Goal: Task Accomplishment & Management: Use online tool/utility

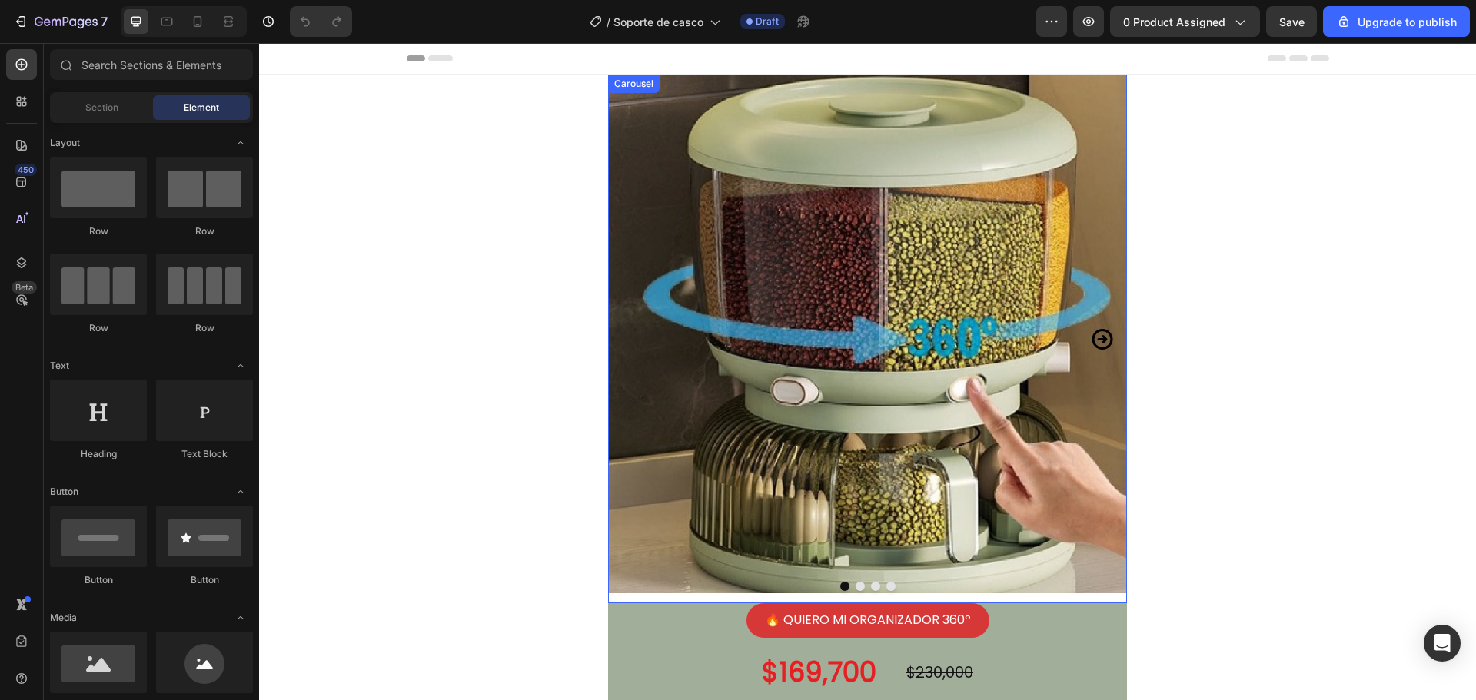
click at [1095, 335] on icon "Carousel Next Arrow" at bounding box center [1102, 339] width 25 height 55
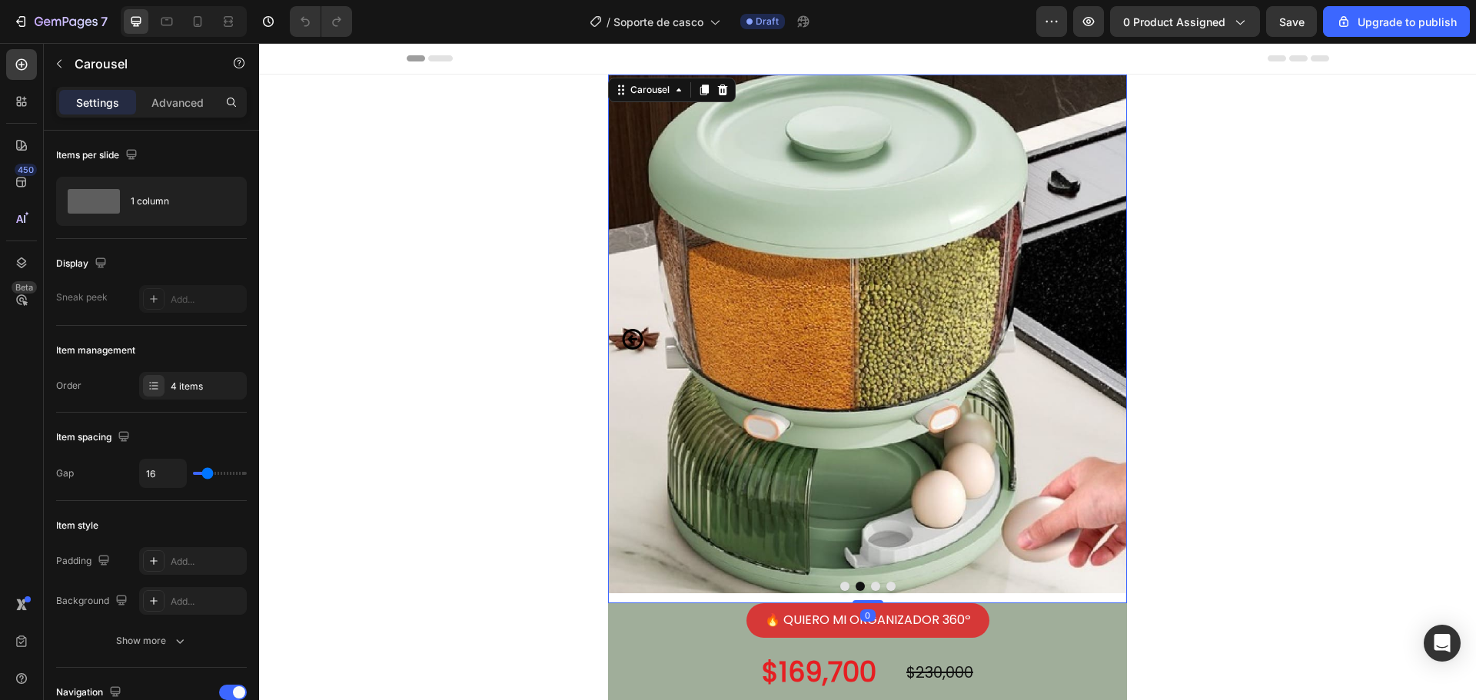
click at [1095, 340] on icon "Carousel Next Arrow" at bounding box center [1102, 339] width 21 height 21
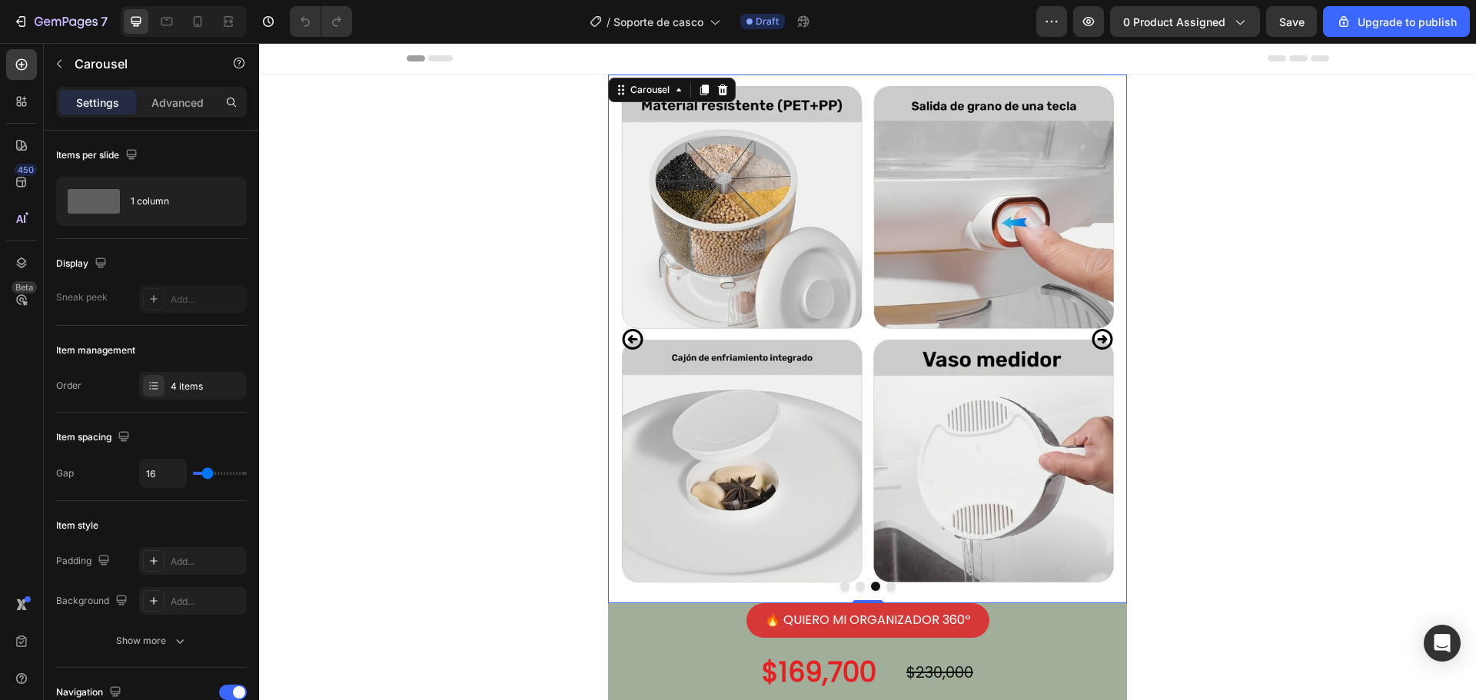
click at [1095, 340] on icon "Carousel Next Arrow" at bounding box center [1102, 339] width 21 height 21
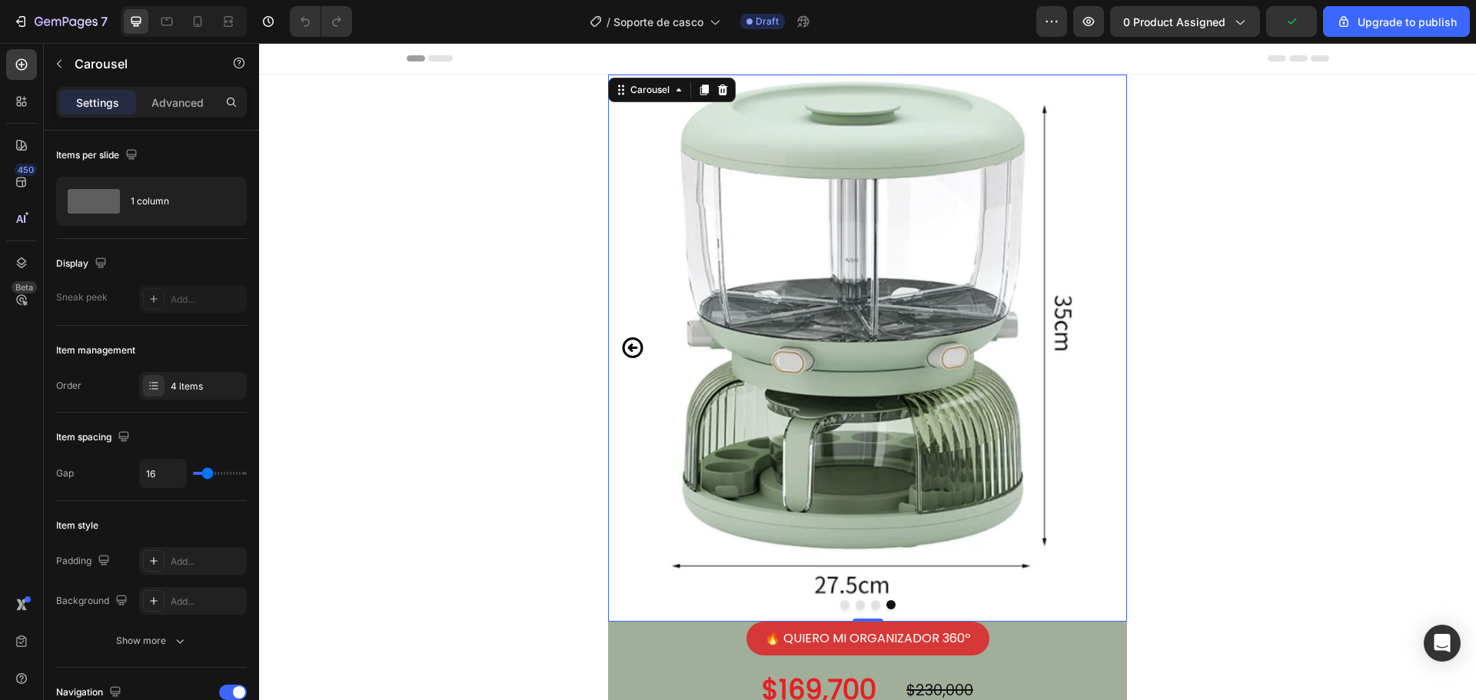
click at [1095, 340] on img at bounding box center [867, 348] width 519 height 547
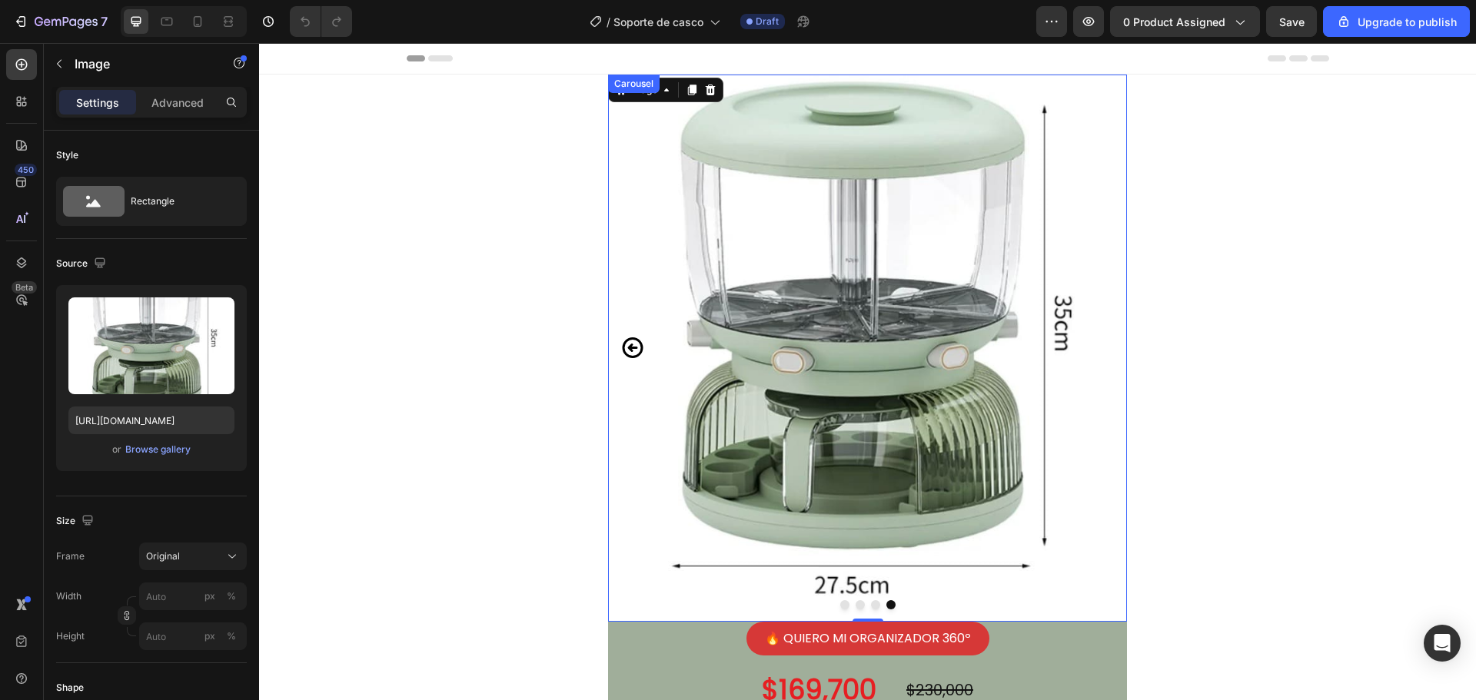
click at [637, 352] on icon "Carousel Back Arrow" at bounding box center [633, 347] width 21 height 21
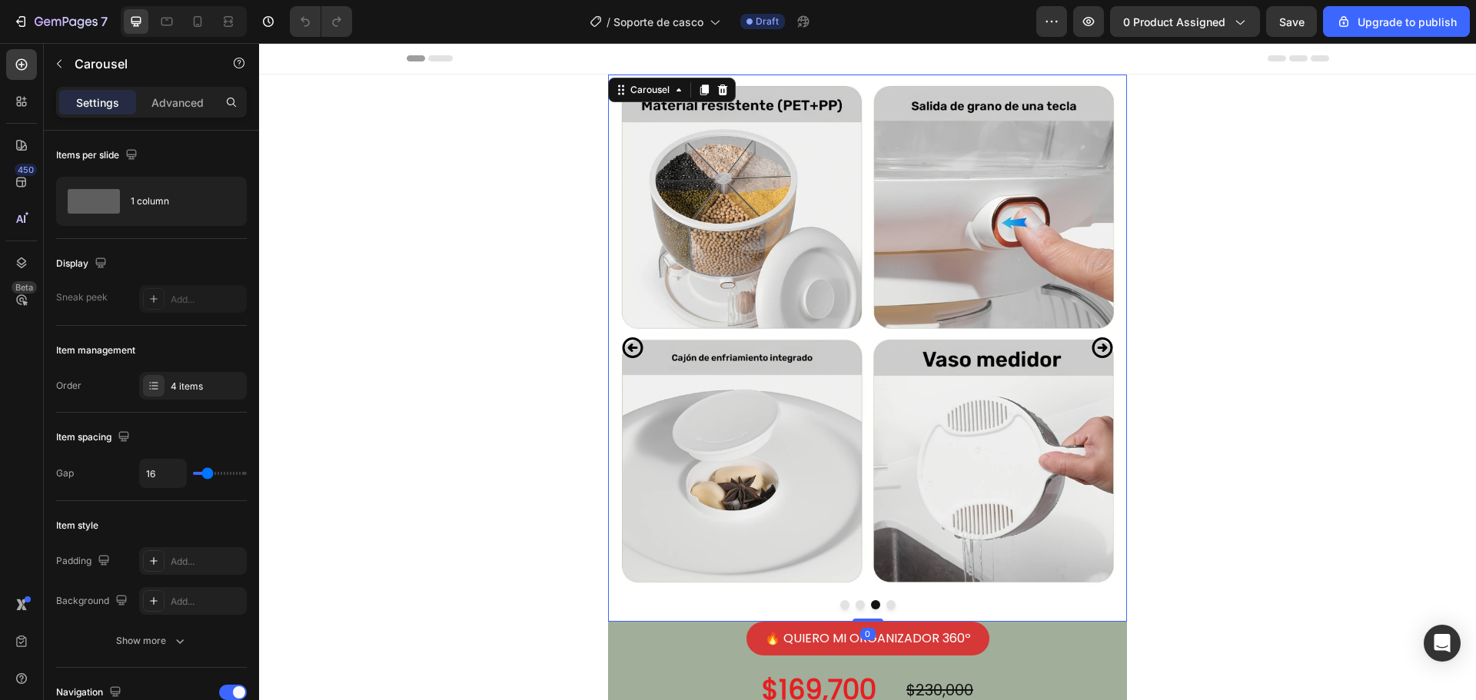
click at [637, 352] on icon "Carousel Back Arrow" at bounding box center [633, 347] width 21 height 21
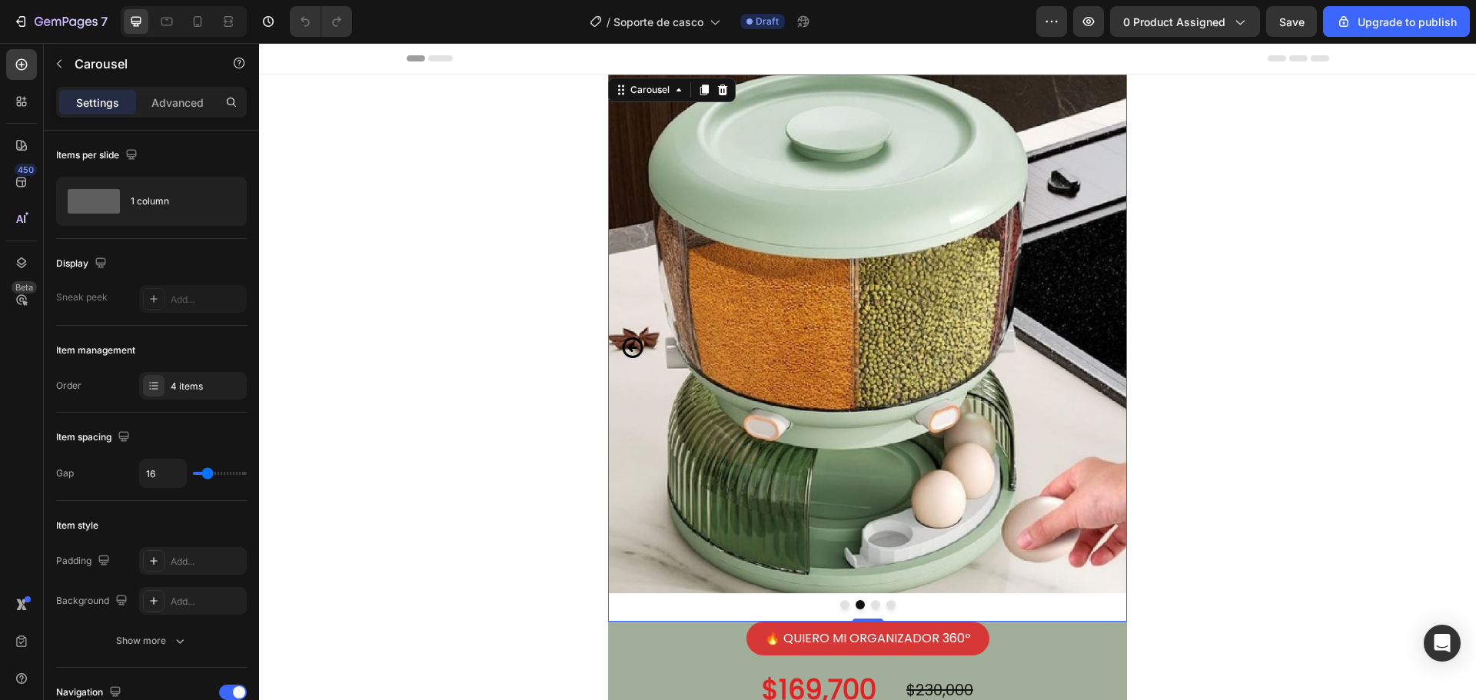
click at [637, 352] on icon "Carousel Back Arrow" at bounding box center [633, 347] width 21 height 21
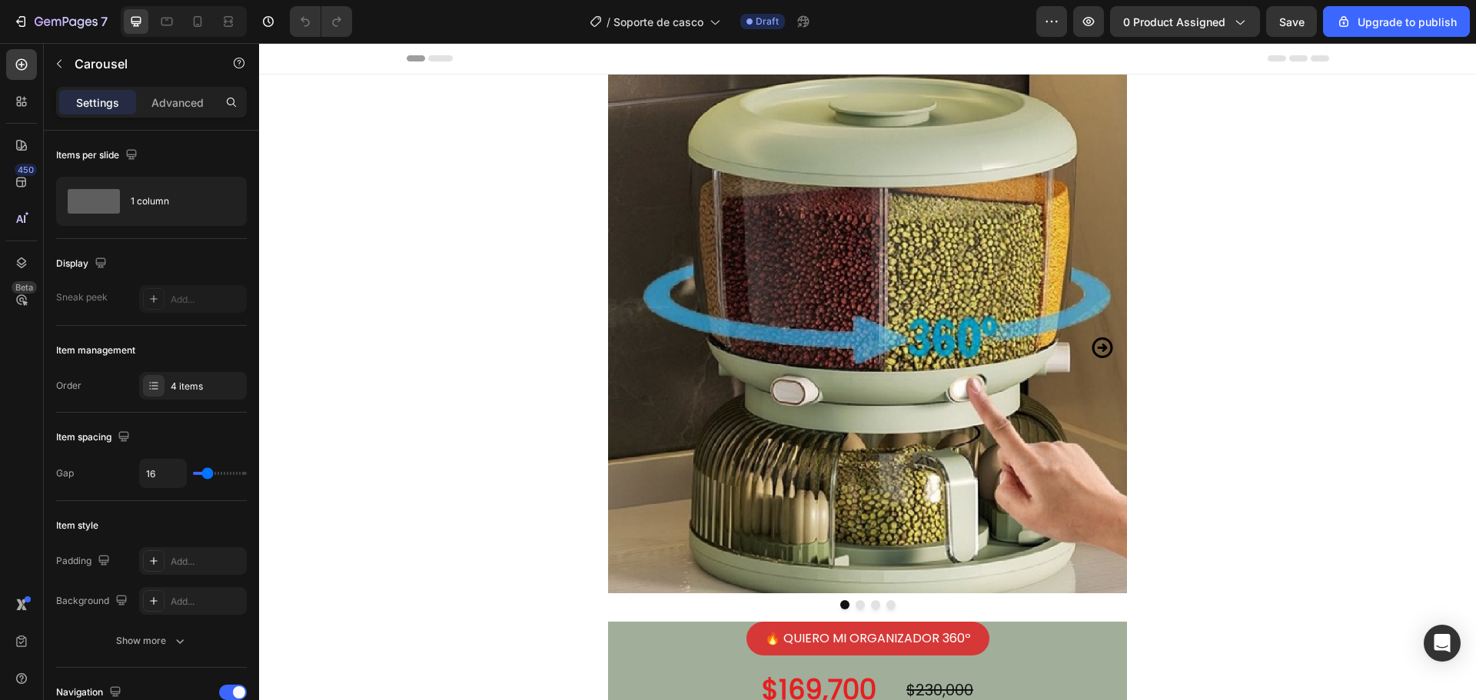
click at [1094, 350] on icon "Carousel Next Arrow" at bounding box center [1102, 348] width 25 height 55
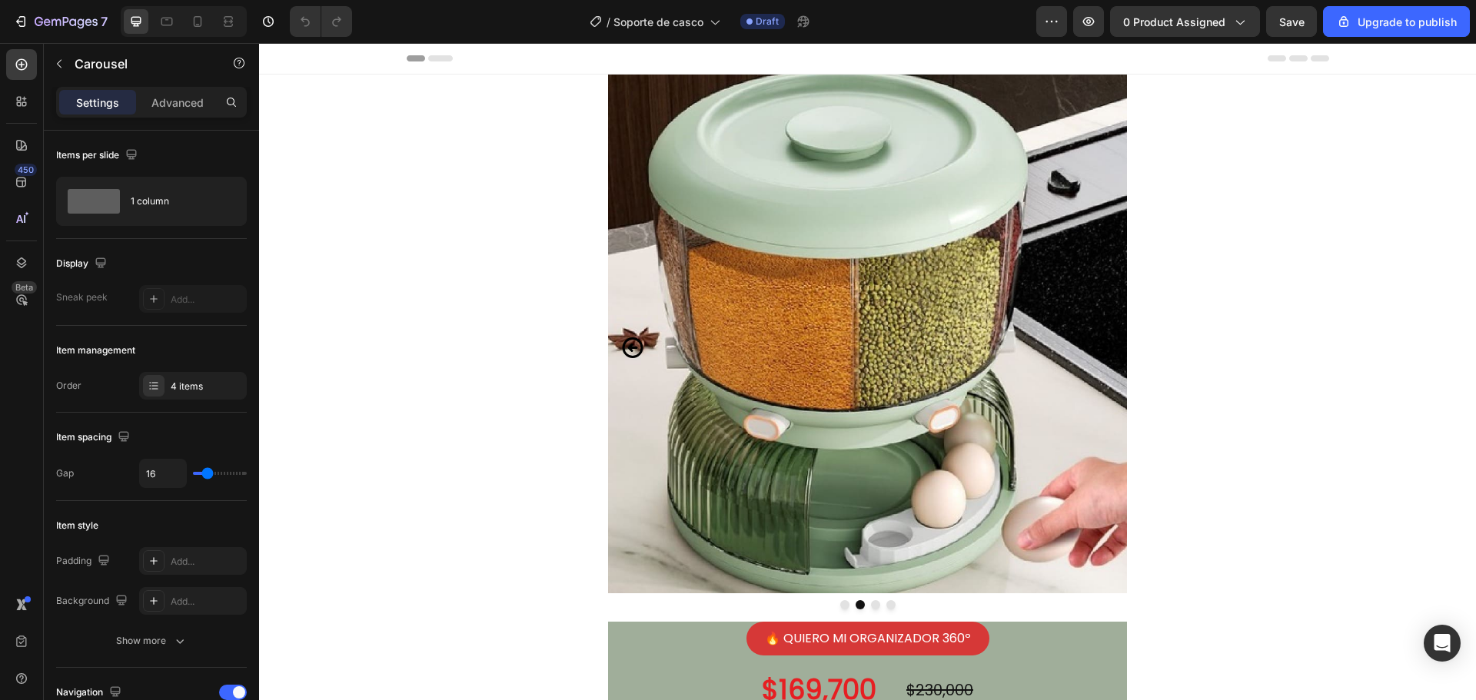
click at [1094, 350] on icon "Carousel Next Arrow" at bounding box center [1102, 348] width 25 height 55
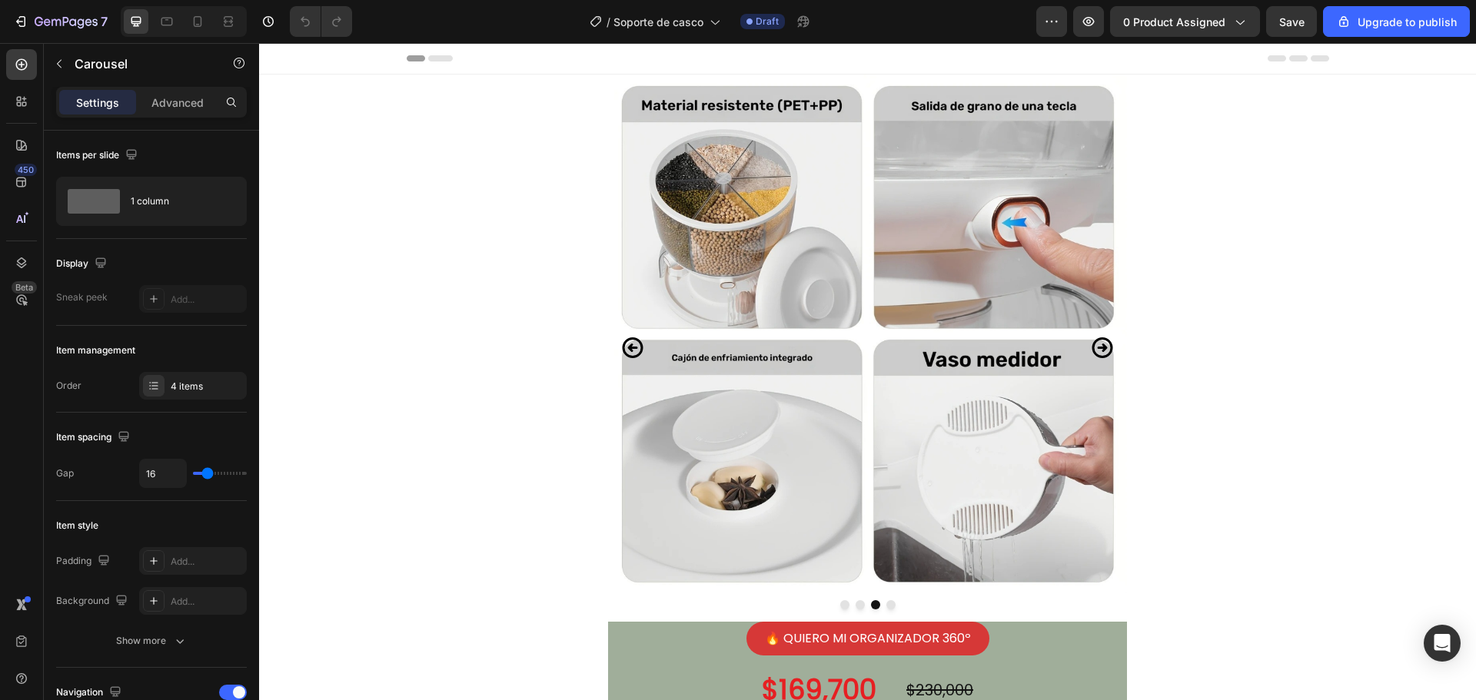
click at [1094, 350] on icon "Carousel Next Arrow" at bounding box center [1102, 348] width 25 height 55
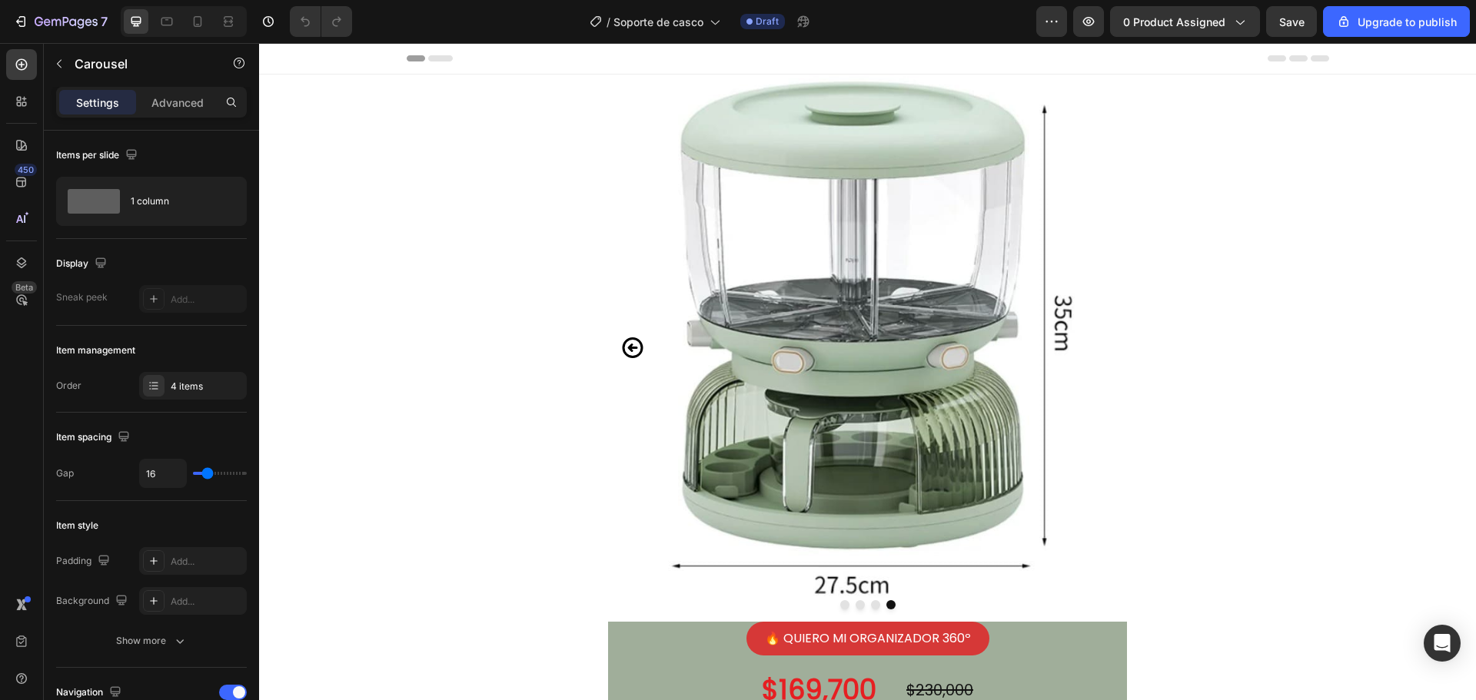
click at [1094, 350] on img at bounding box center [867, 348] width 519 height 547
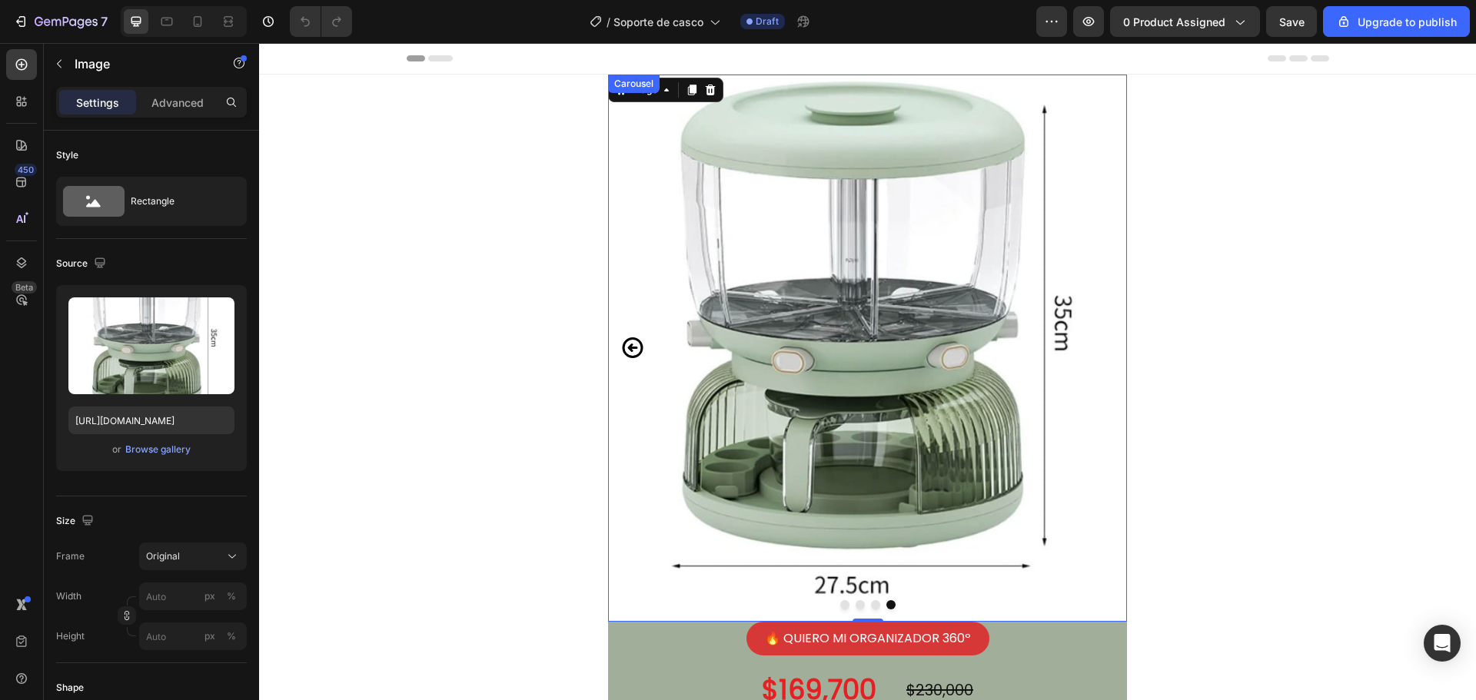
click at [627, 351] on icon "Carousel Back Arrow" at bounding box center [633, 347] width 21 height 21
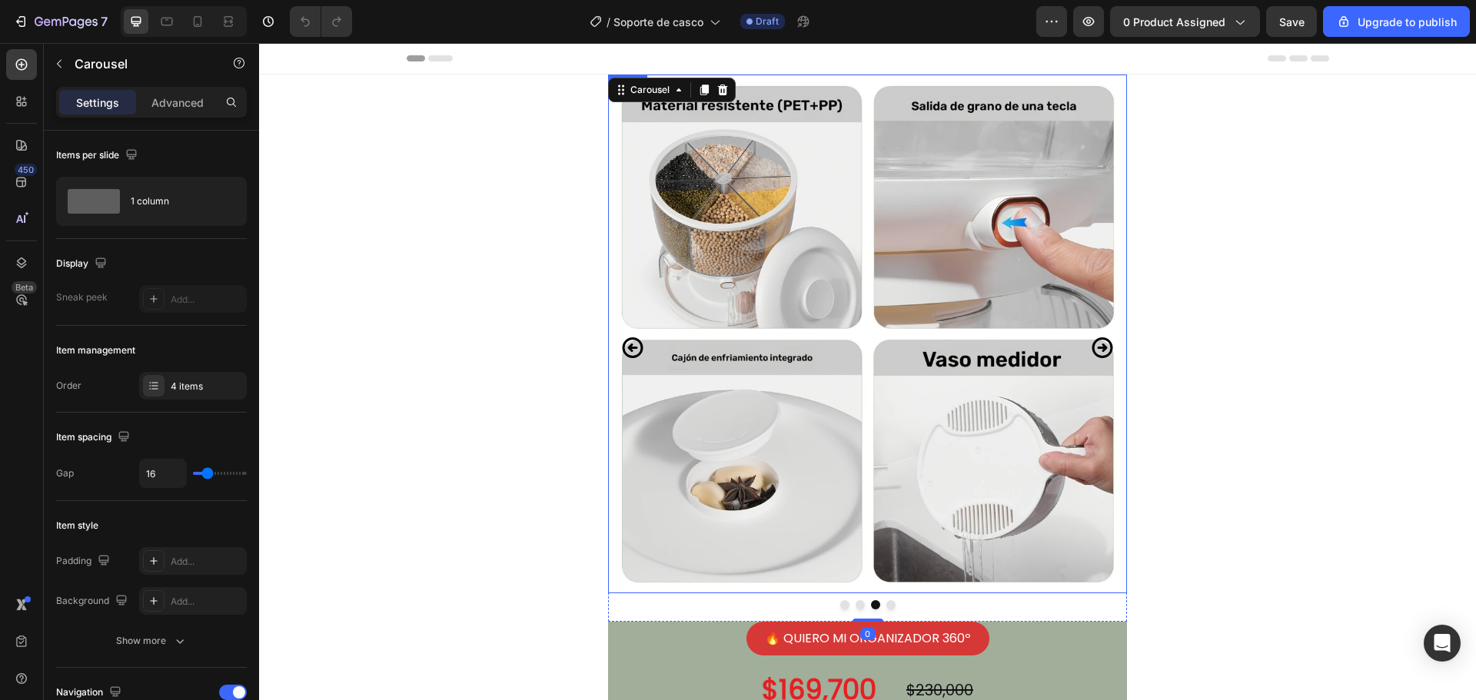
click at [779, 339] on img at bounding box center [867, 334] width 519 height 519
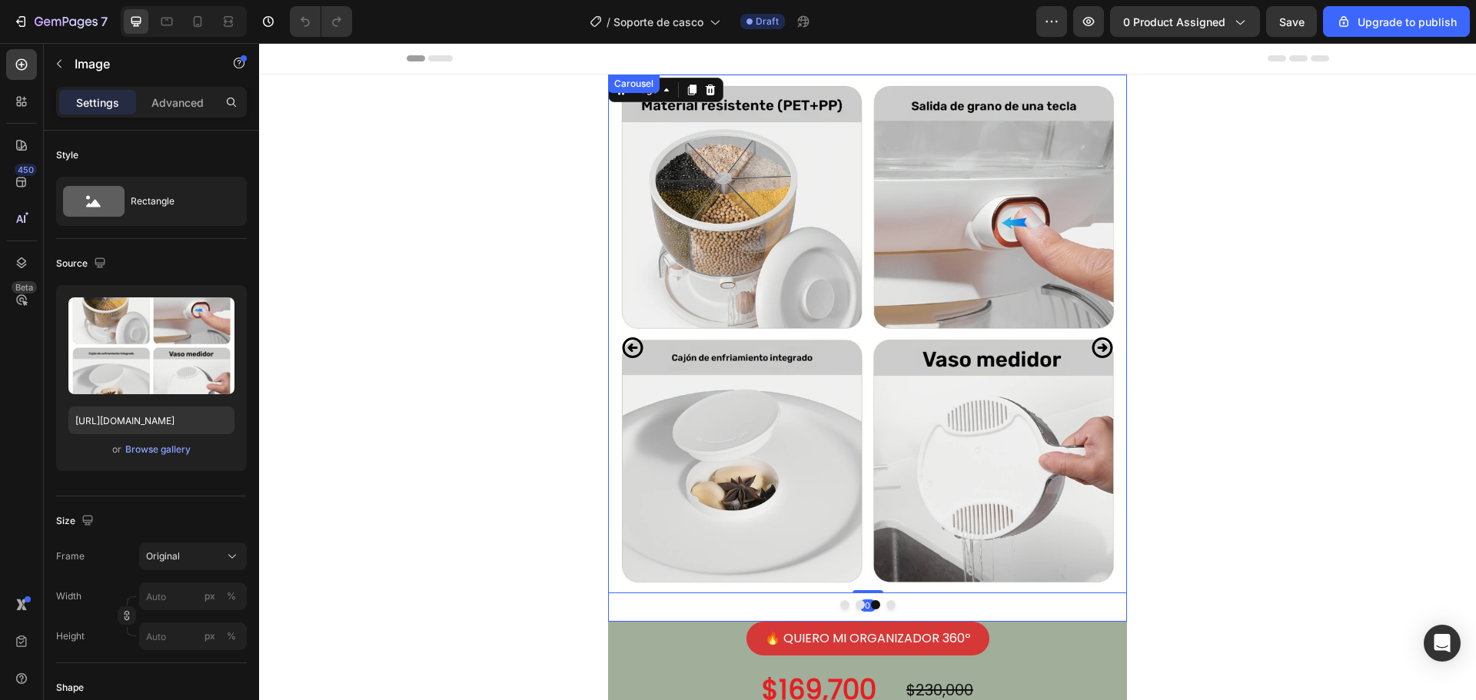
click at [631, 354] on icon "Carousel Back Arrow" at bounding box center [632, 348] width 25 height 55
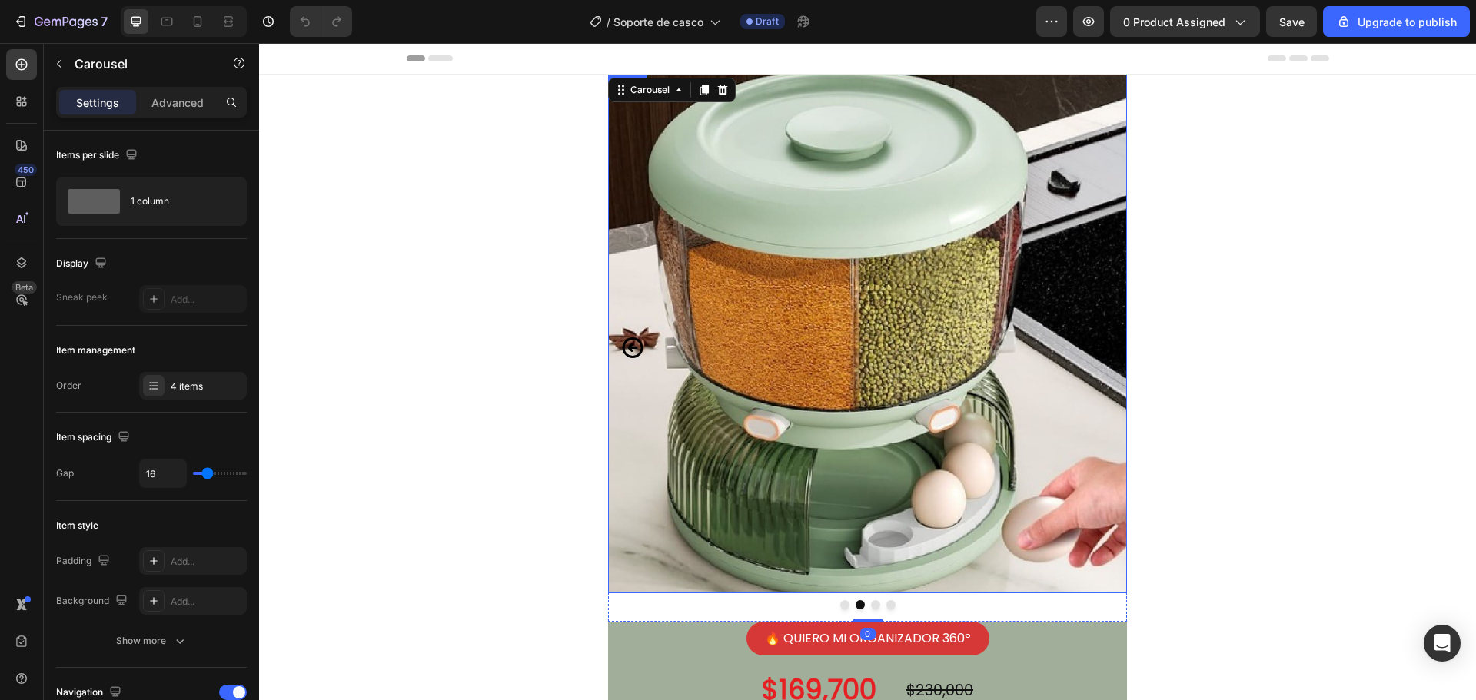
click at [992, 346] on img at bounding box center [867, 334] width 519 height 519
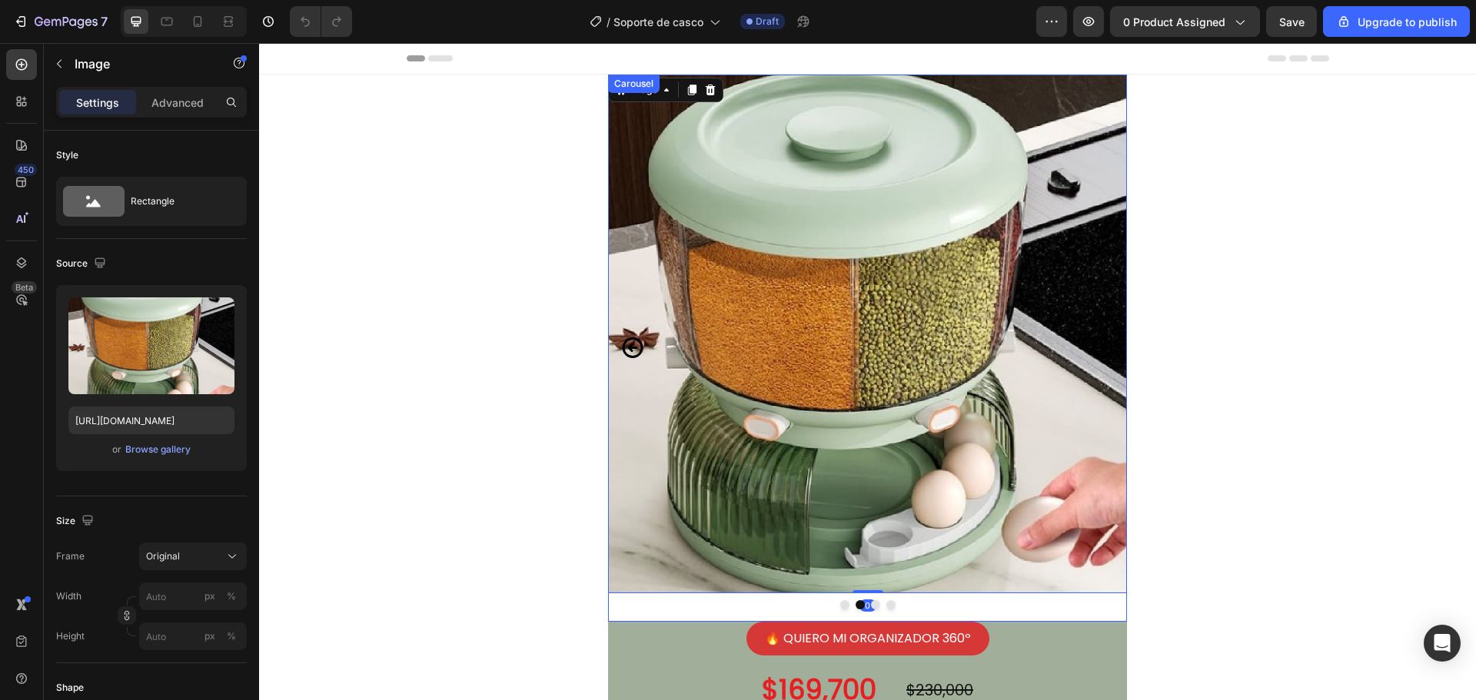
click at [627, 351] on icon "Carousel Back Arrow" at bounding box center [633, 347] width 21 height 21
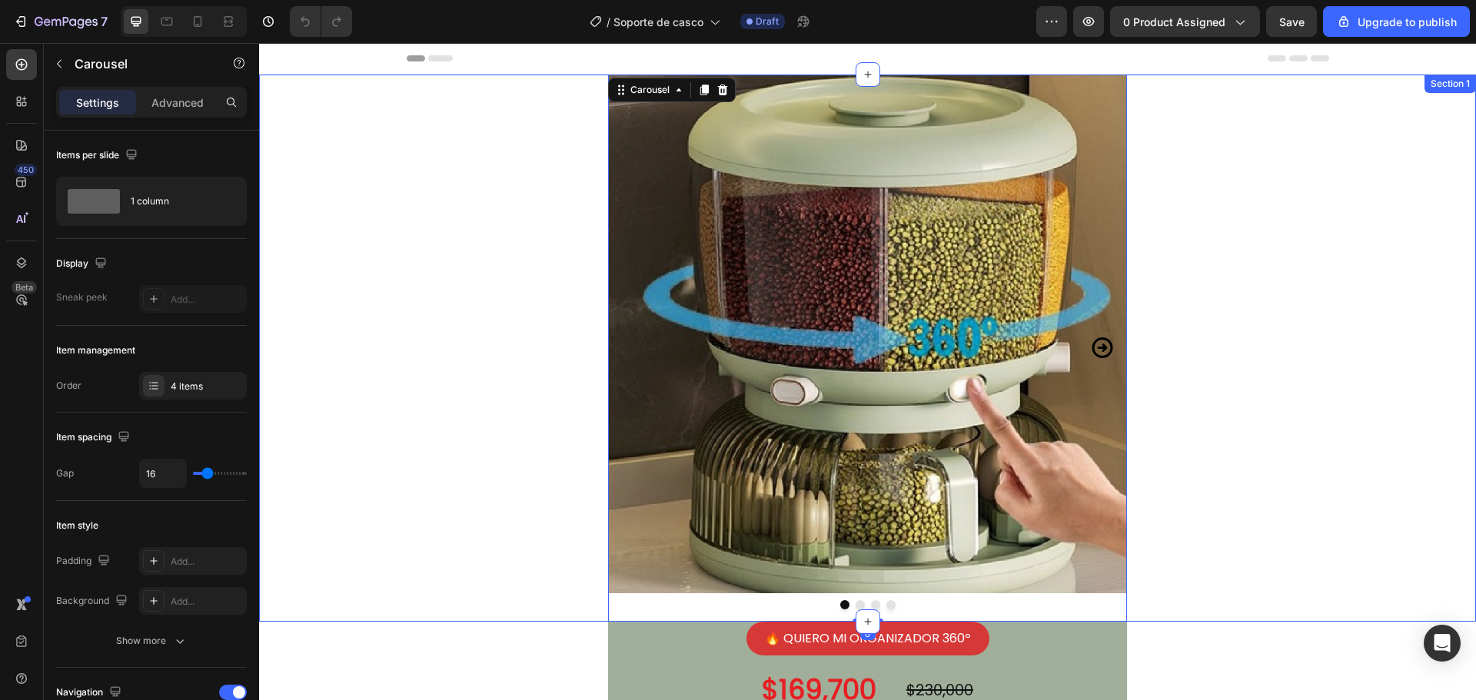
click at [1228, 324] on div "Image Image Image Image Carousel 0 Row" at bounding box center [867, 348] width 1217 height 547
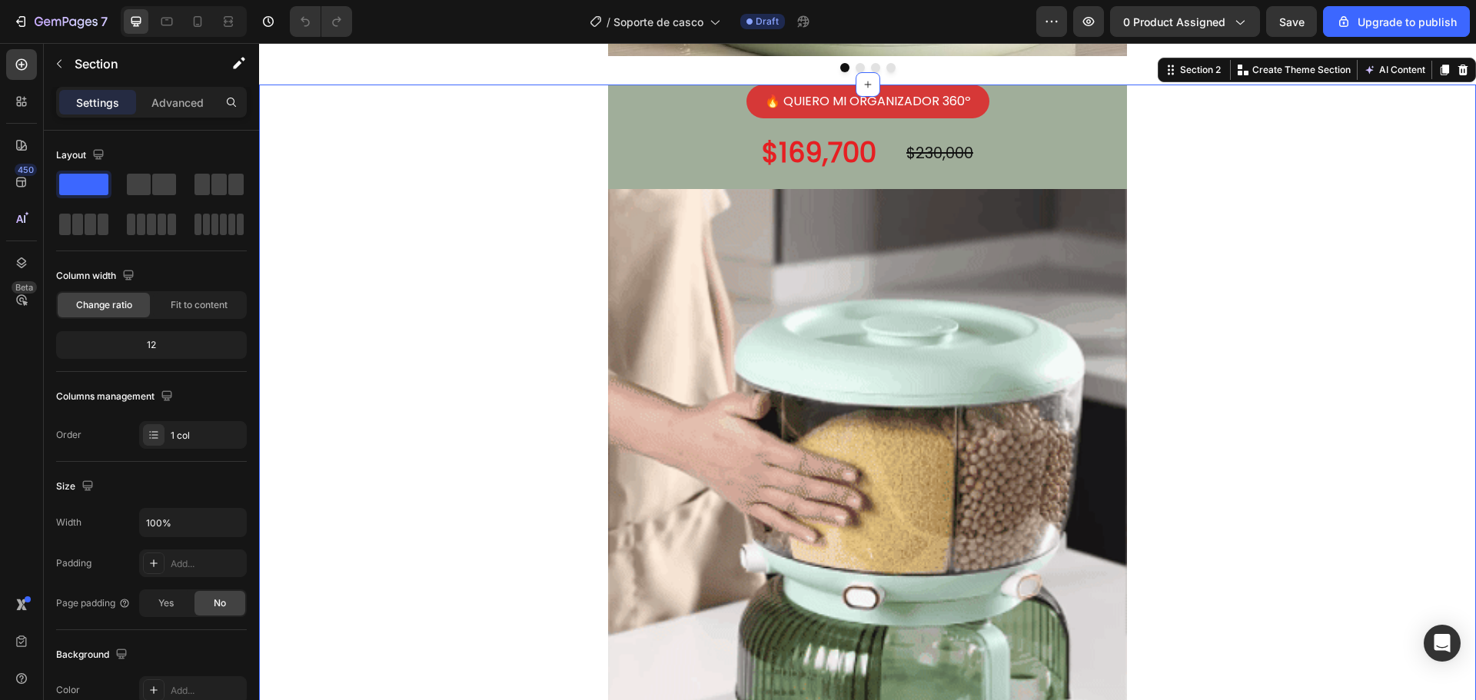
scroll to position [538, 0]
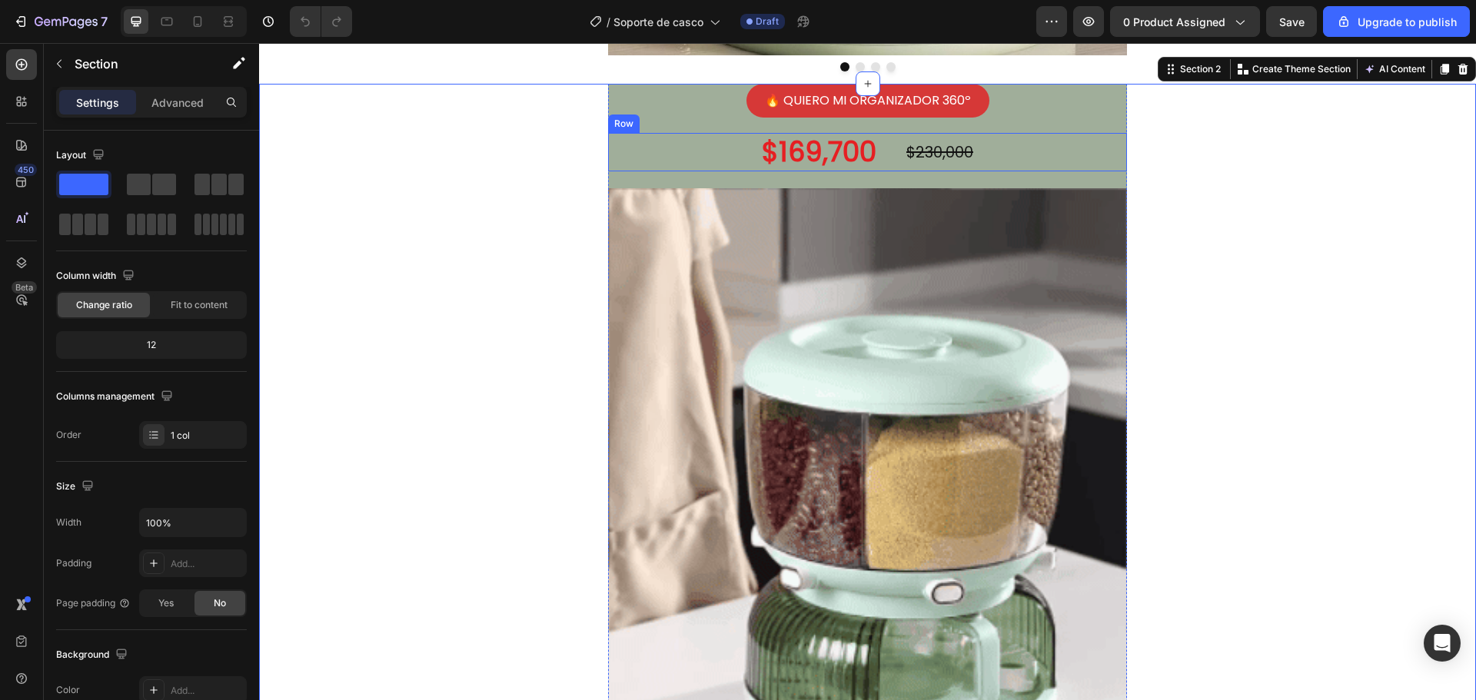
click at [1048, 155] on div "$169,700 Product Price Product Price $230,000 Product Price Product Price Row" at bounding box center [867, 152] width 519 height 38
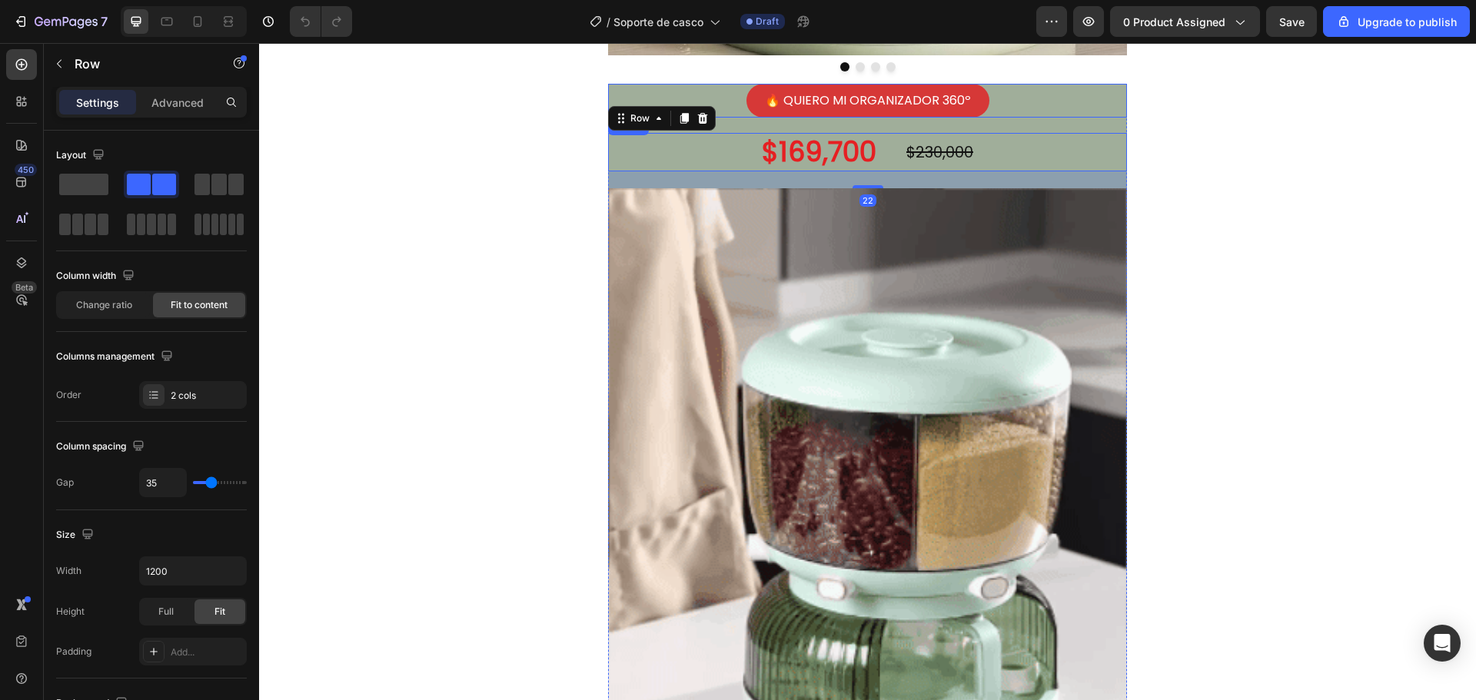
click at [1081, 104] on div "🔥 QUIERO MI ORGANIZADOR 360º Button" at bounding box center [867, 101] width 519 height 35
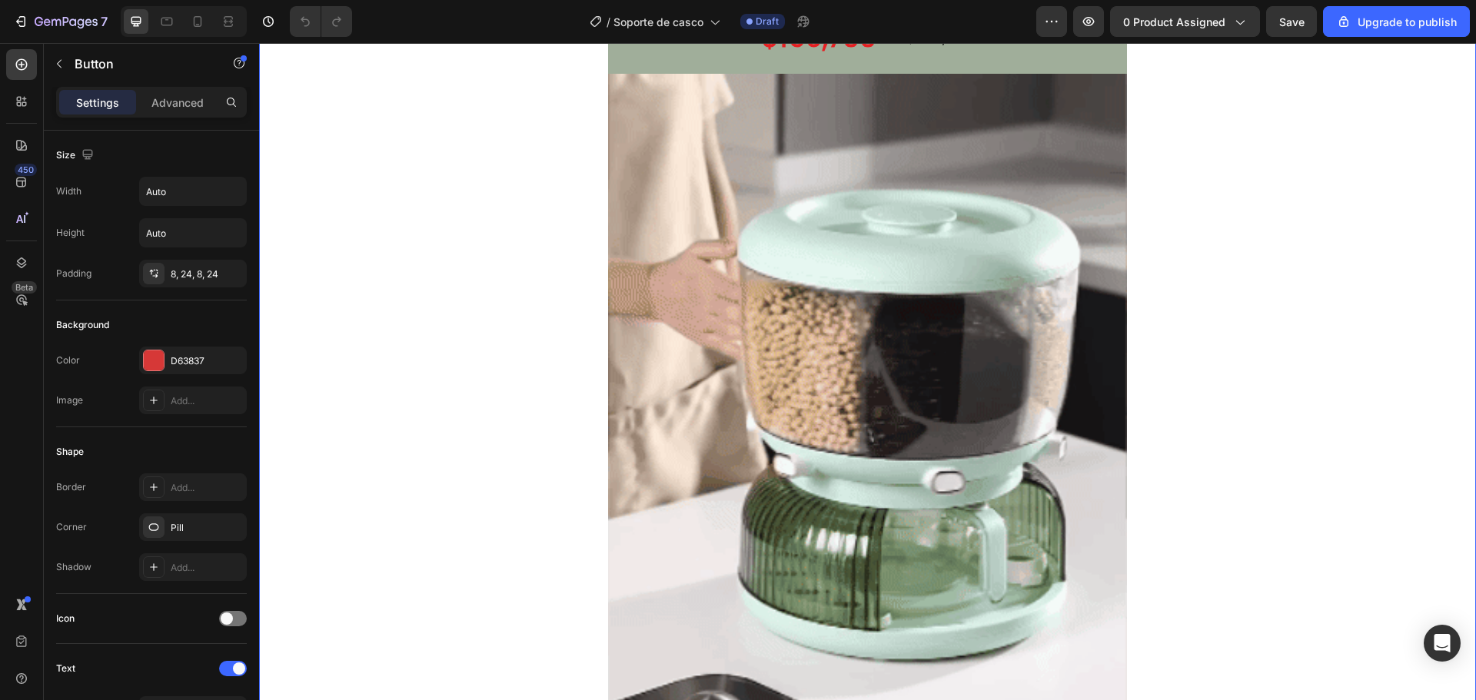
scroll to position [846, 0]
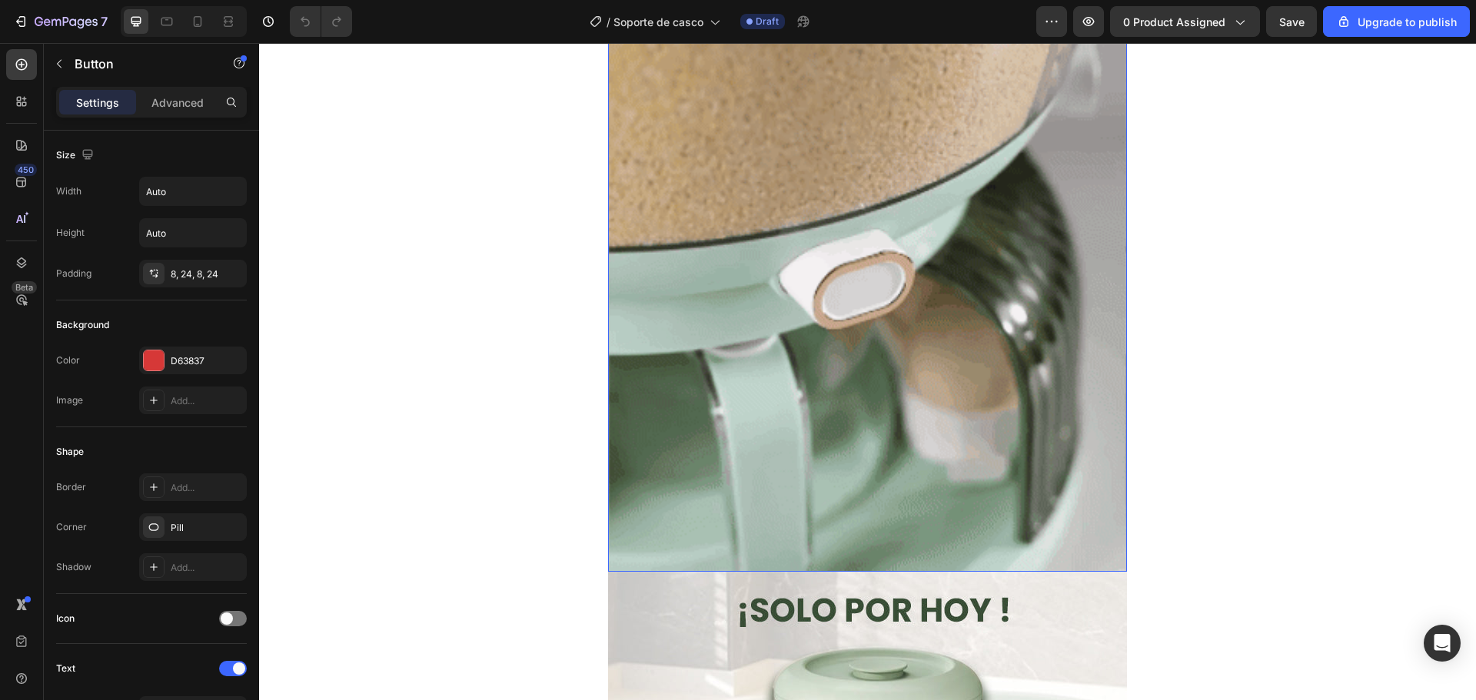
click at [945, 311] on img at bounding box center [867, 226] width 519 height 691
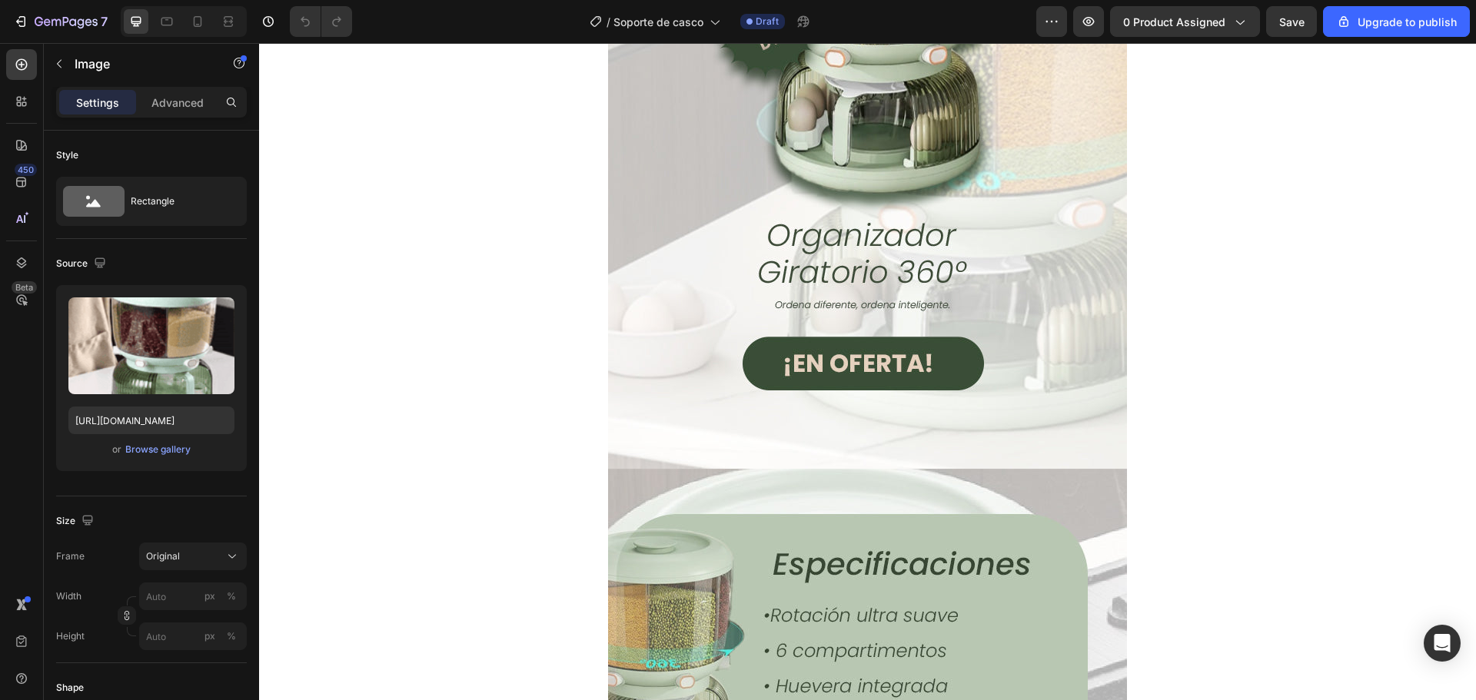
scroll to position [1691, 0]
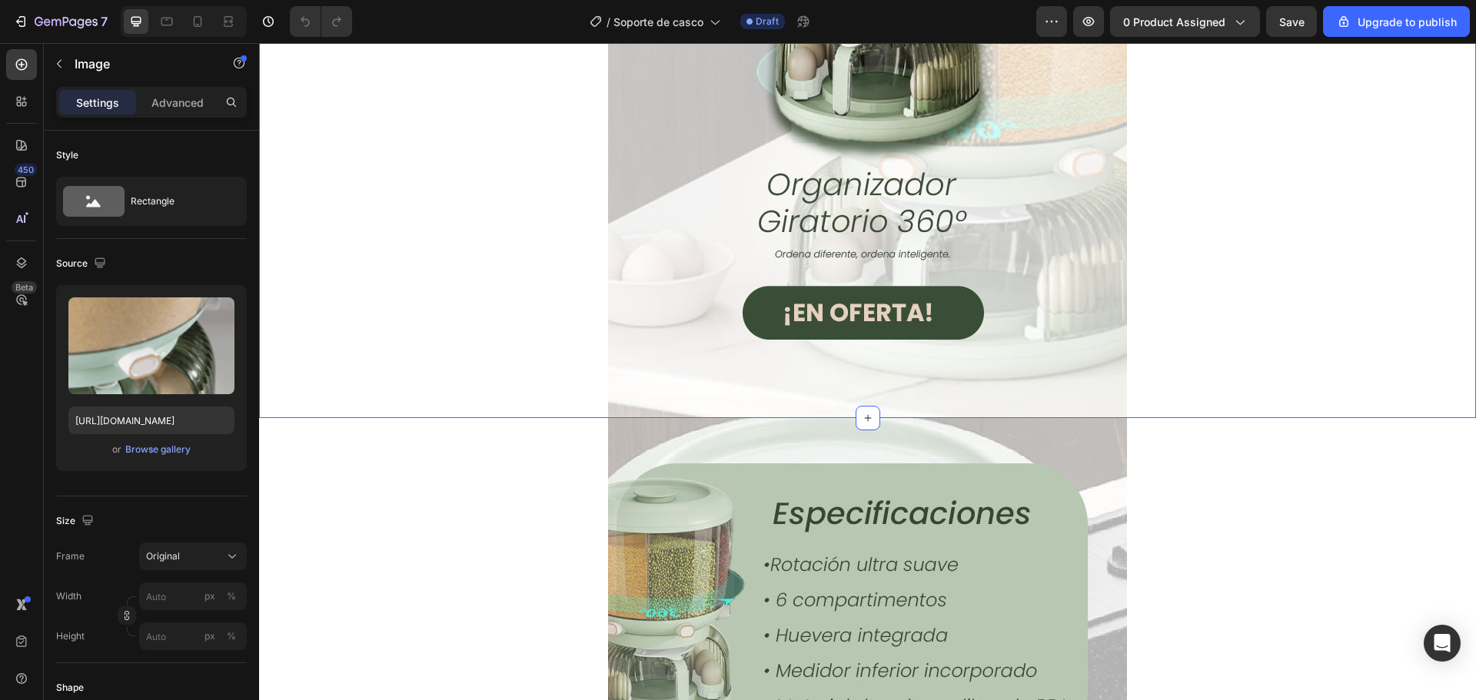
click at [366, 155] on div "Image Row" at bounding box center [867, 72] width 1217 height 692
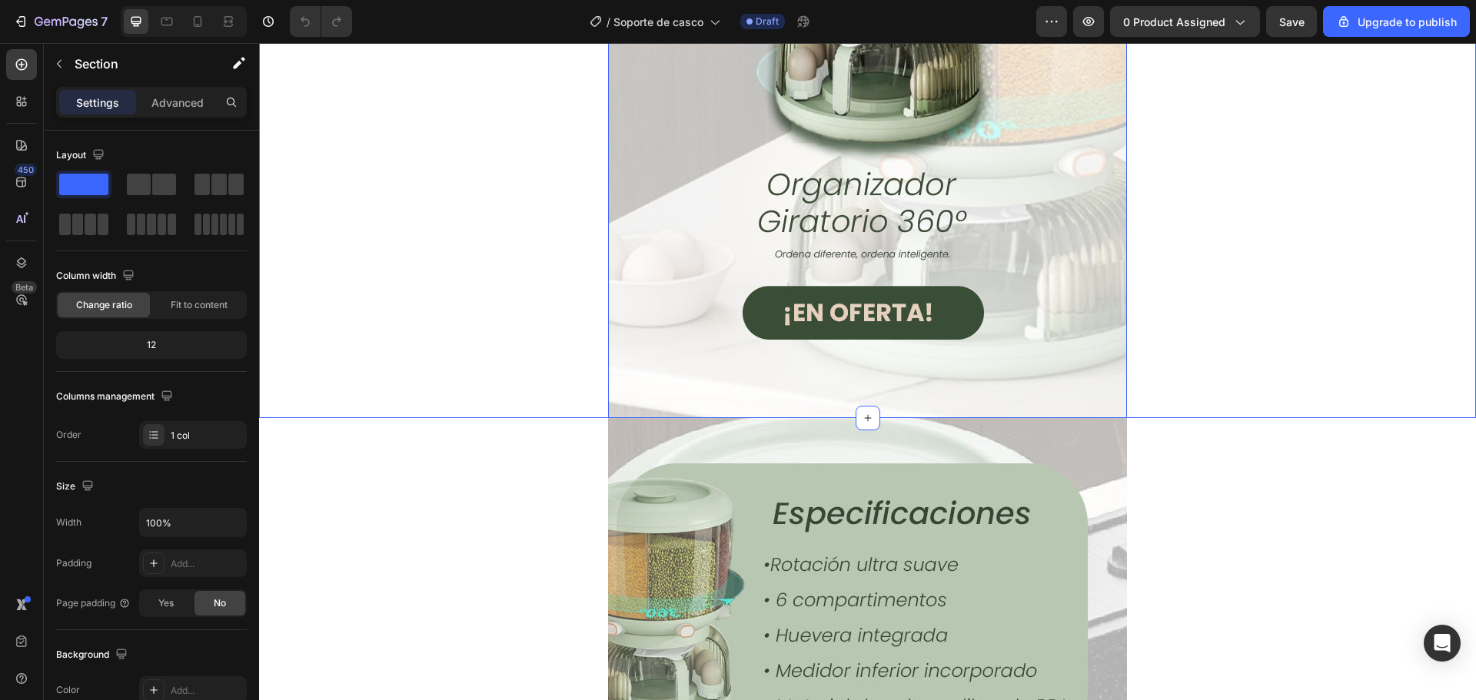
click at [1037, 190] on img at bounding box center [867, 72] width 519 height 692
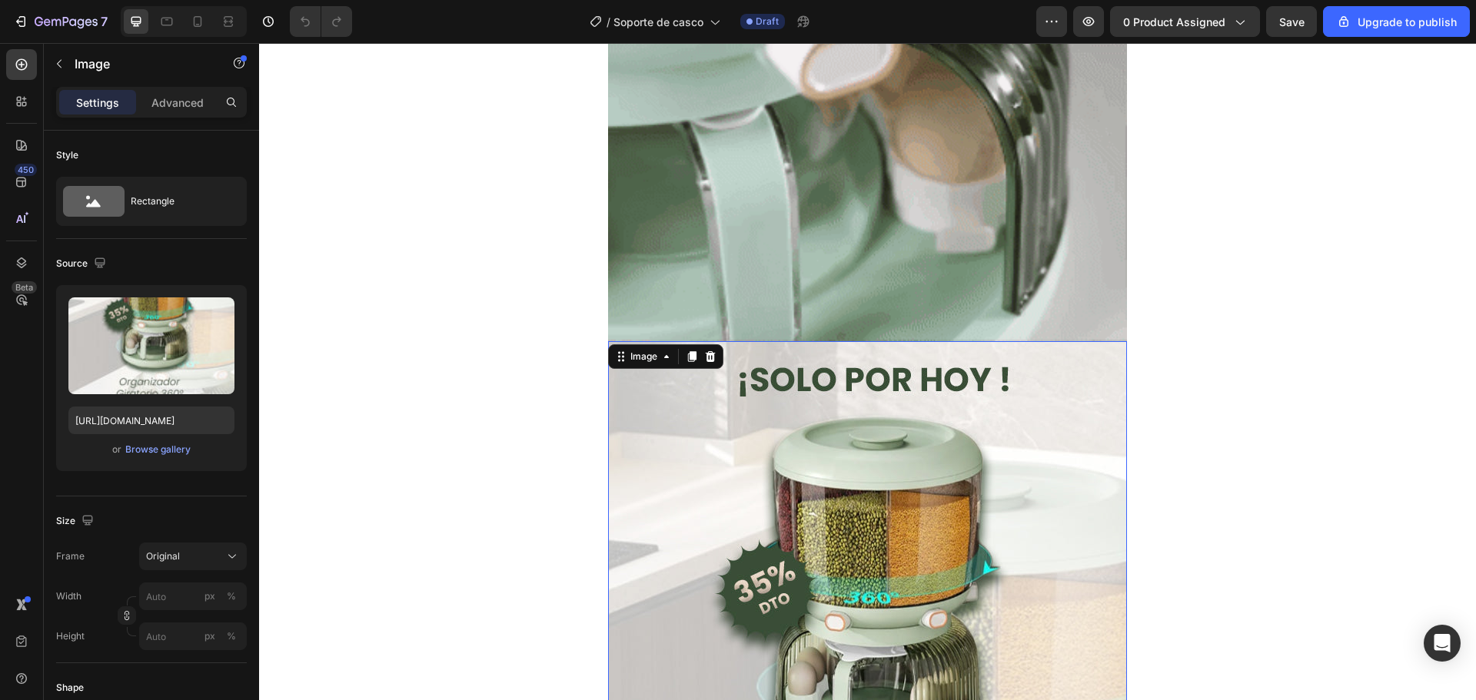
scroll to position [615, 0]
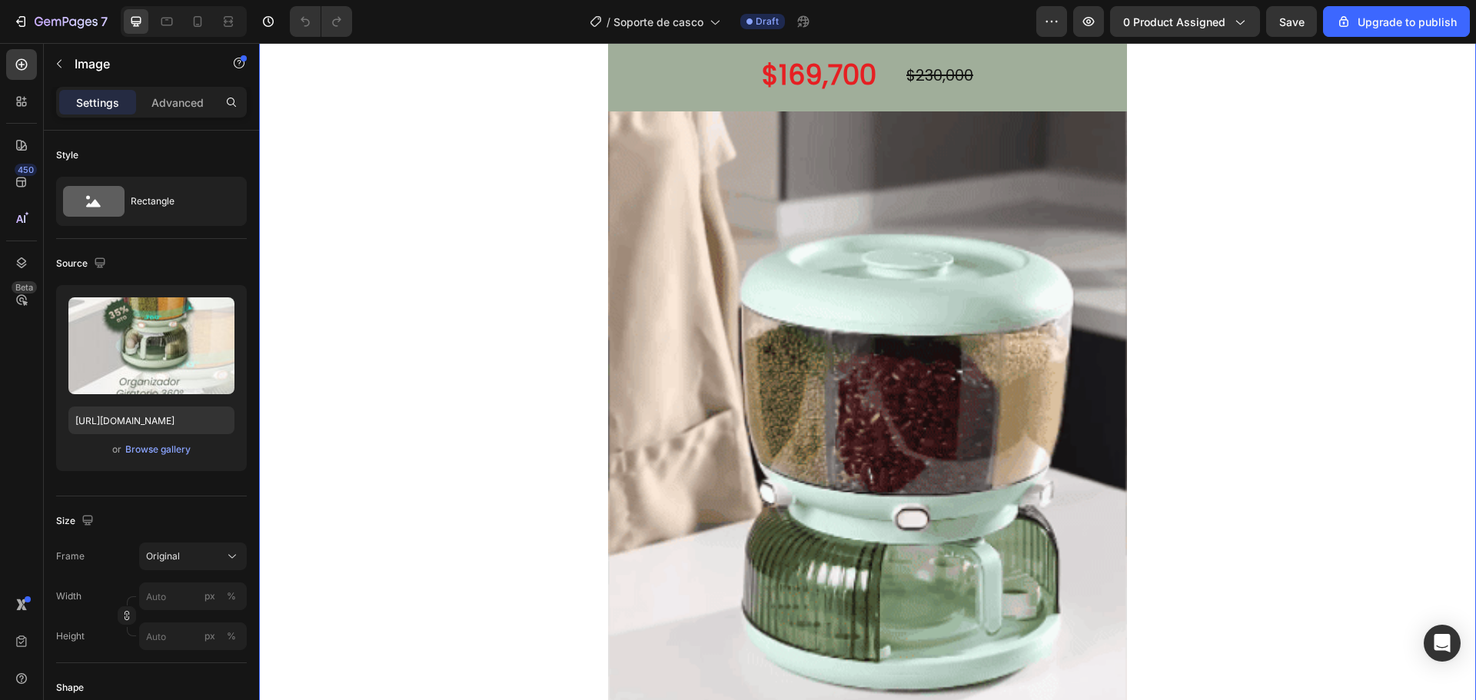
click at [460, 236] on div "🔥 QUIERO MI ORGANIZADOR 360º Button $169,700 Product Price Product Price $230,0…" at bounding box center [867, 405] width 1217 height 796
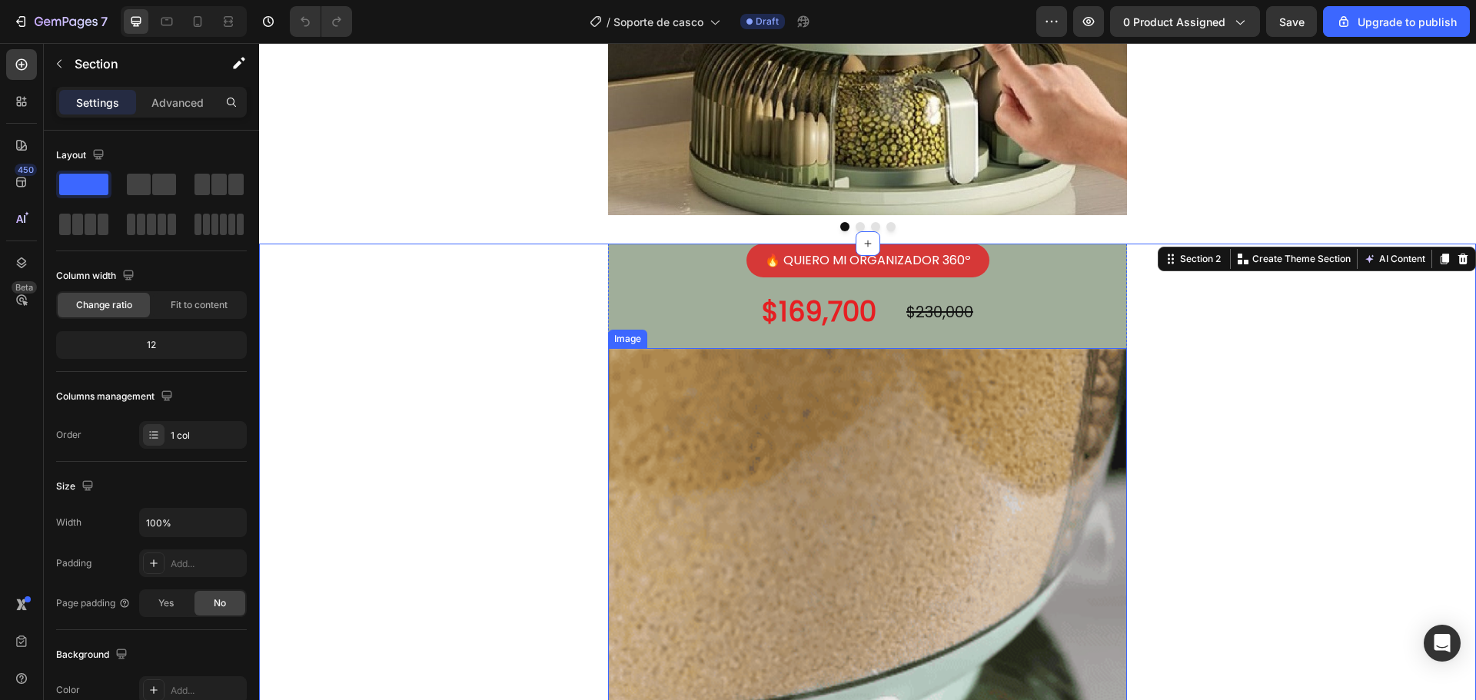
scroll to position [384, 0]
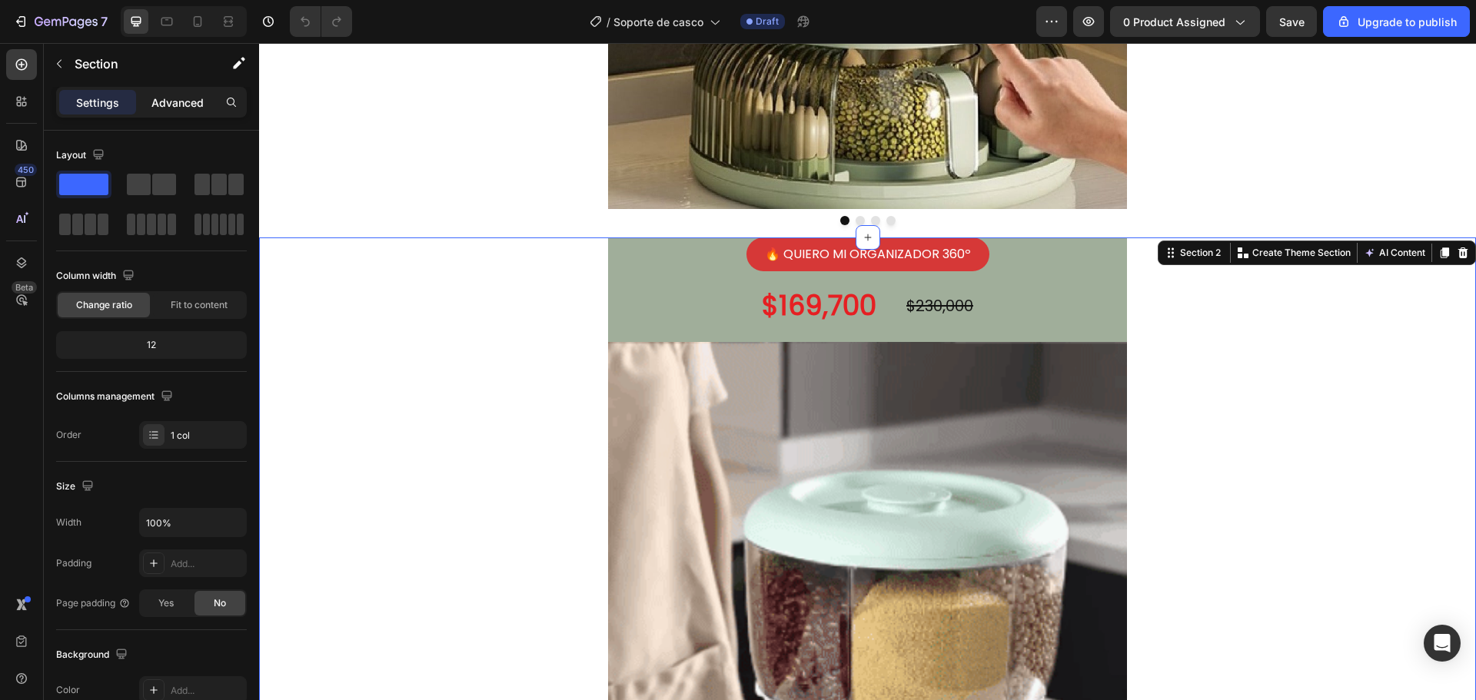
click at [194, 111] on div "Advanced" at bounding box center [177, 102] width 77 height 25
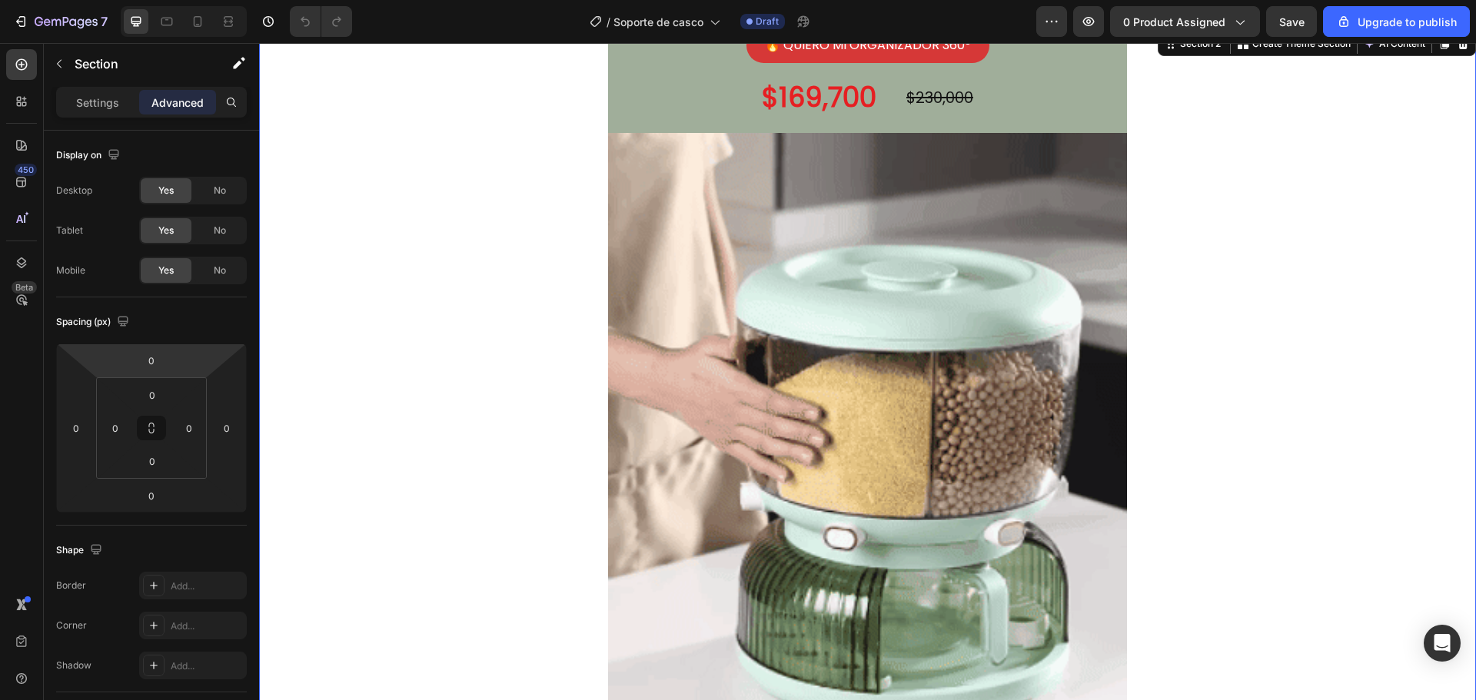
scroll to position [692, 0]
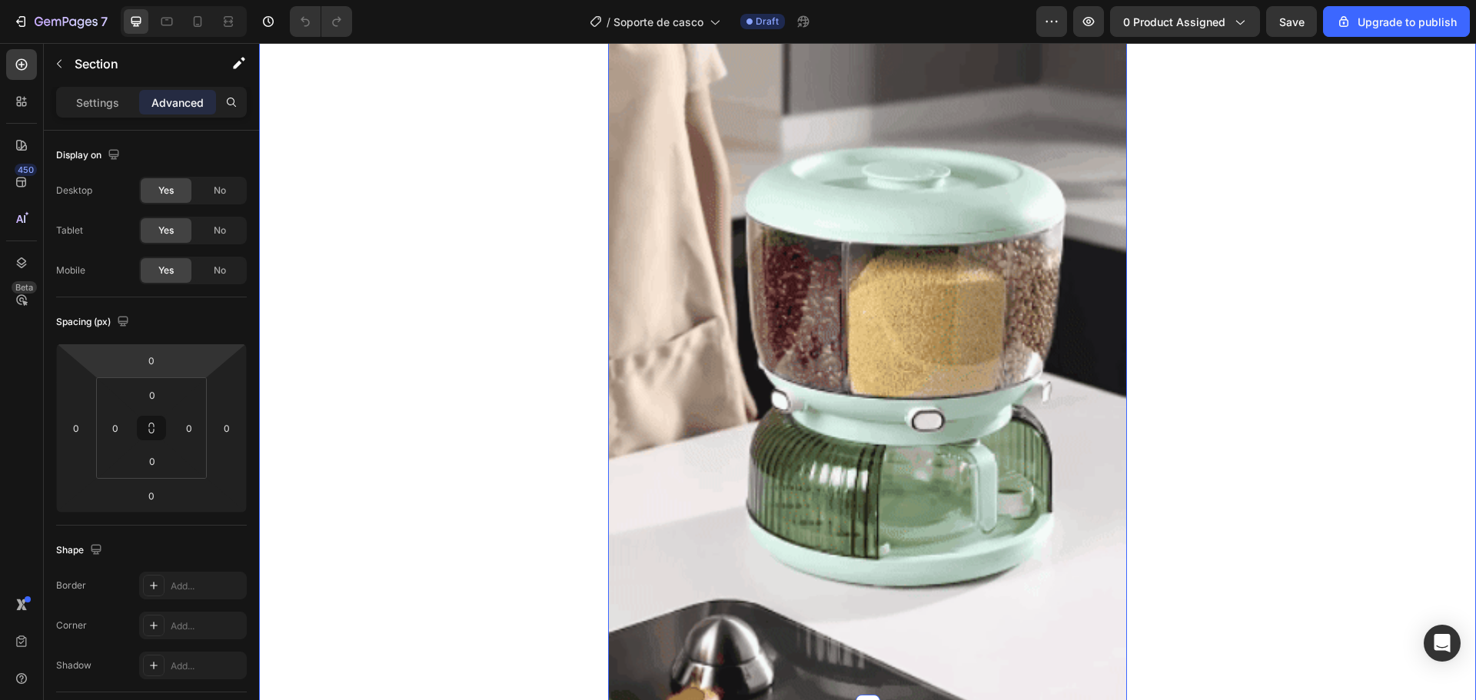
click at [905, 334] on img at bounding box center [867, 361] width 519 height 691
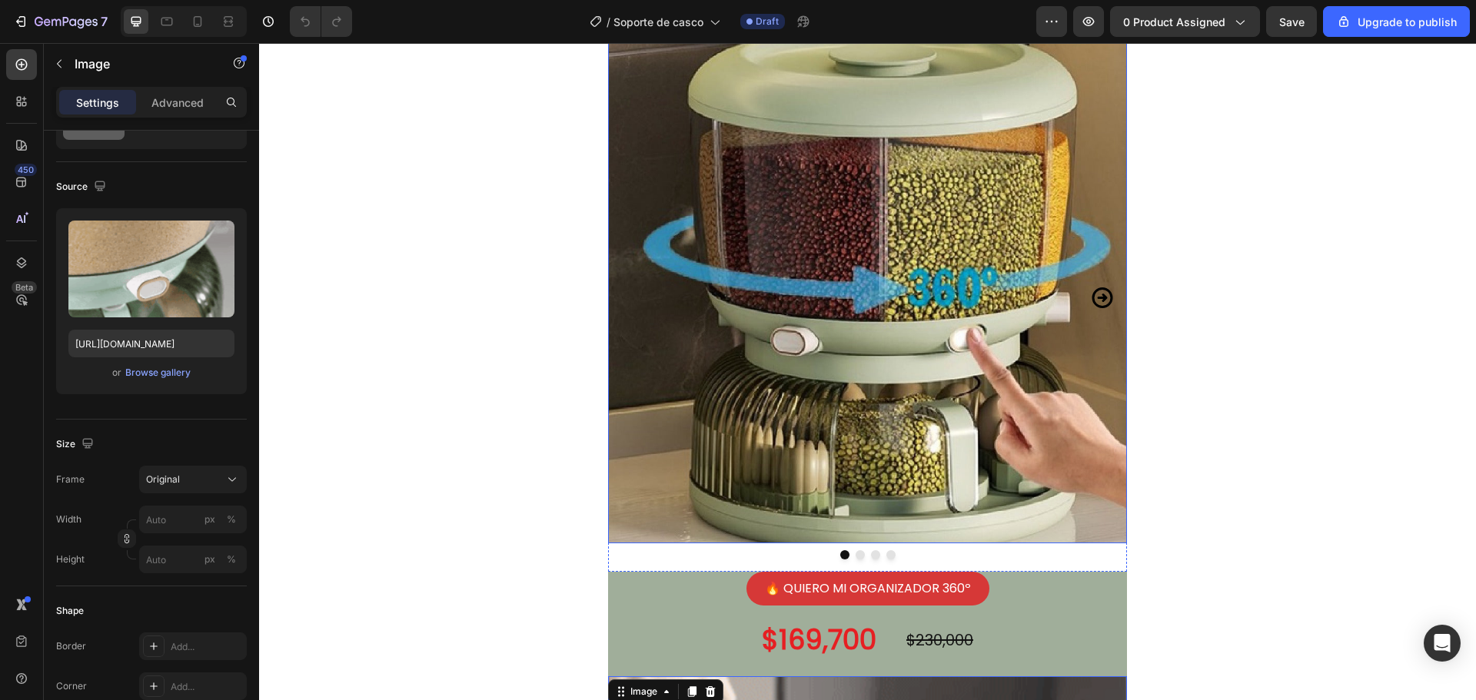
scroll to position [0, 0]
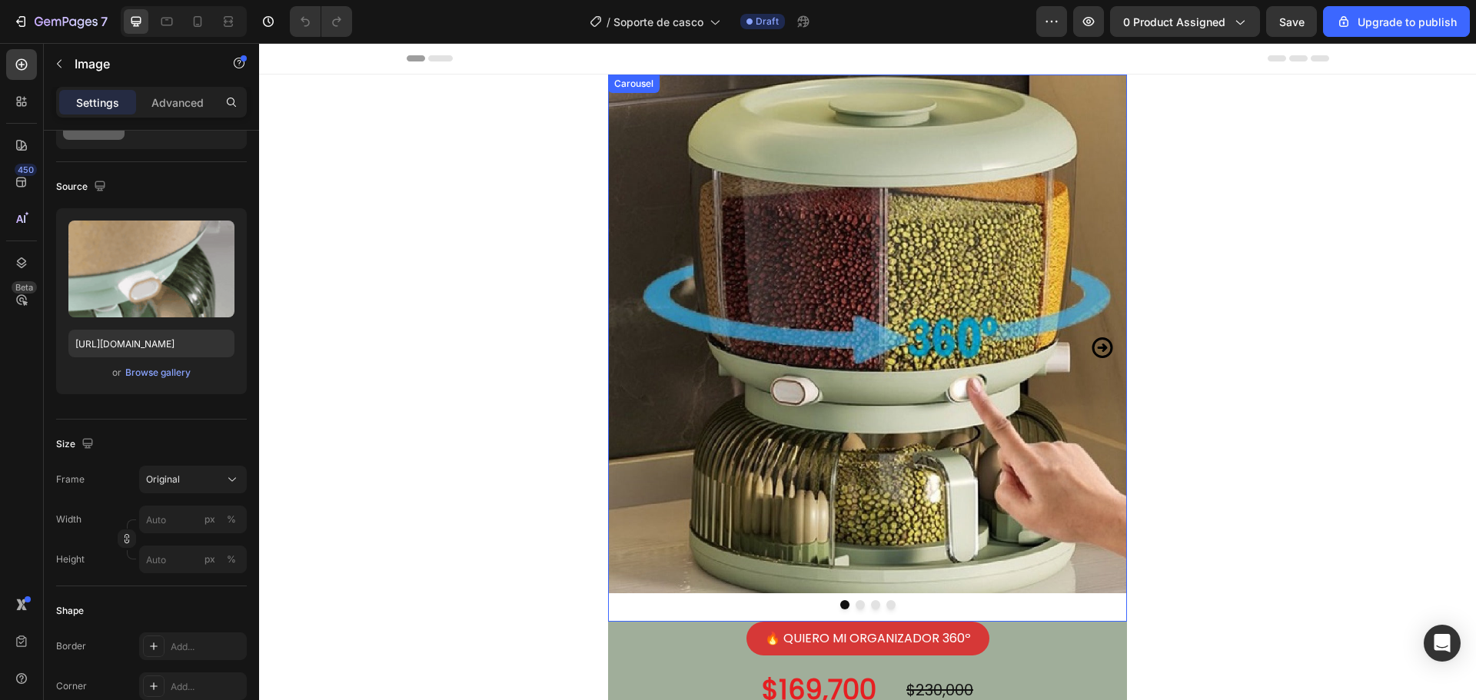
click at [1098, 341] on icon "Carousel Next Arrow" at bounding box center [1102, 347] width 21 height 21
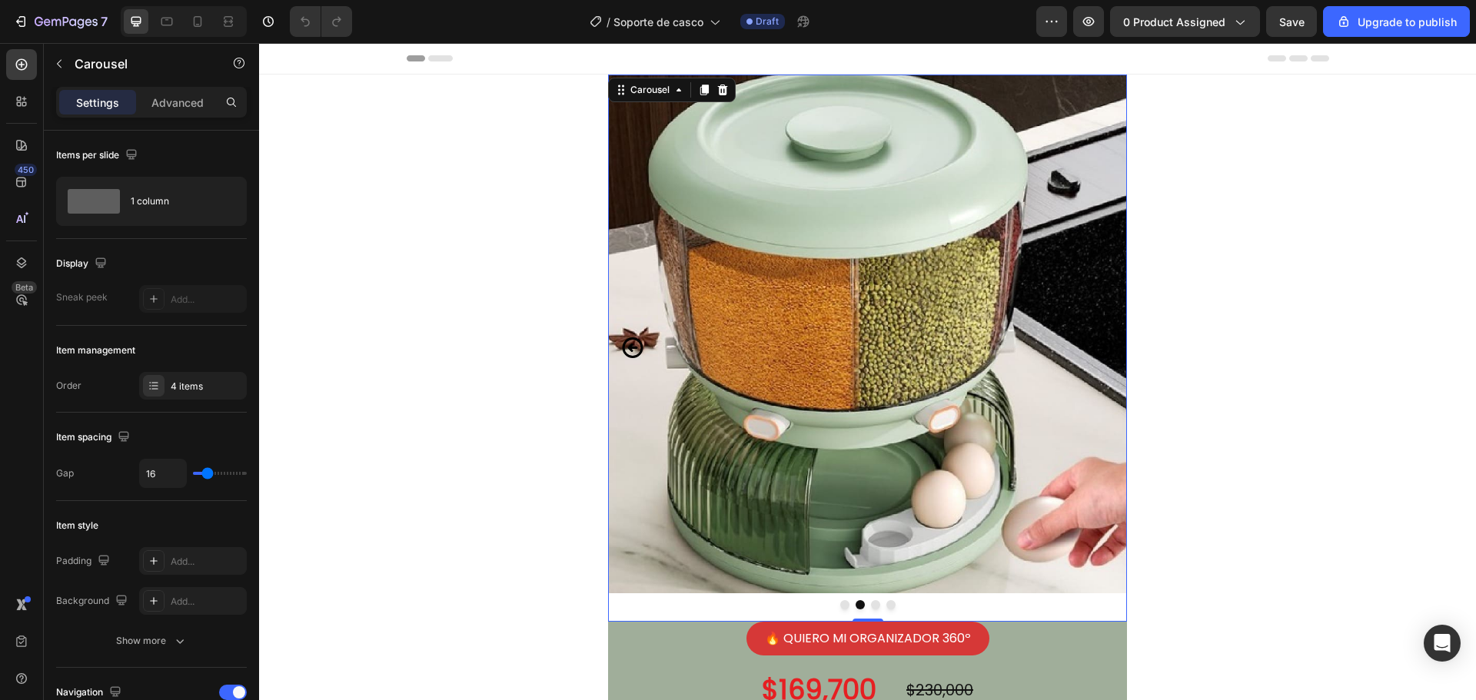
click at [622, 342] on icon "Carousel Back Arrow" at bounding box center [632, 348] width 25 height 55
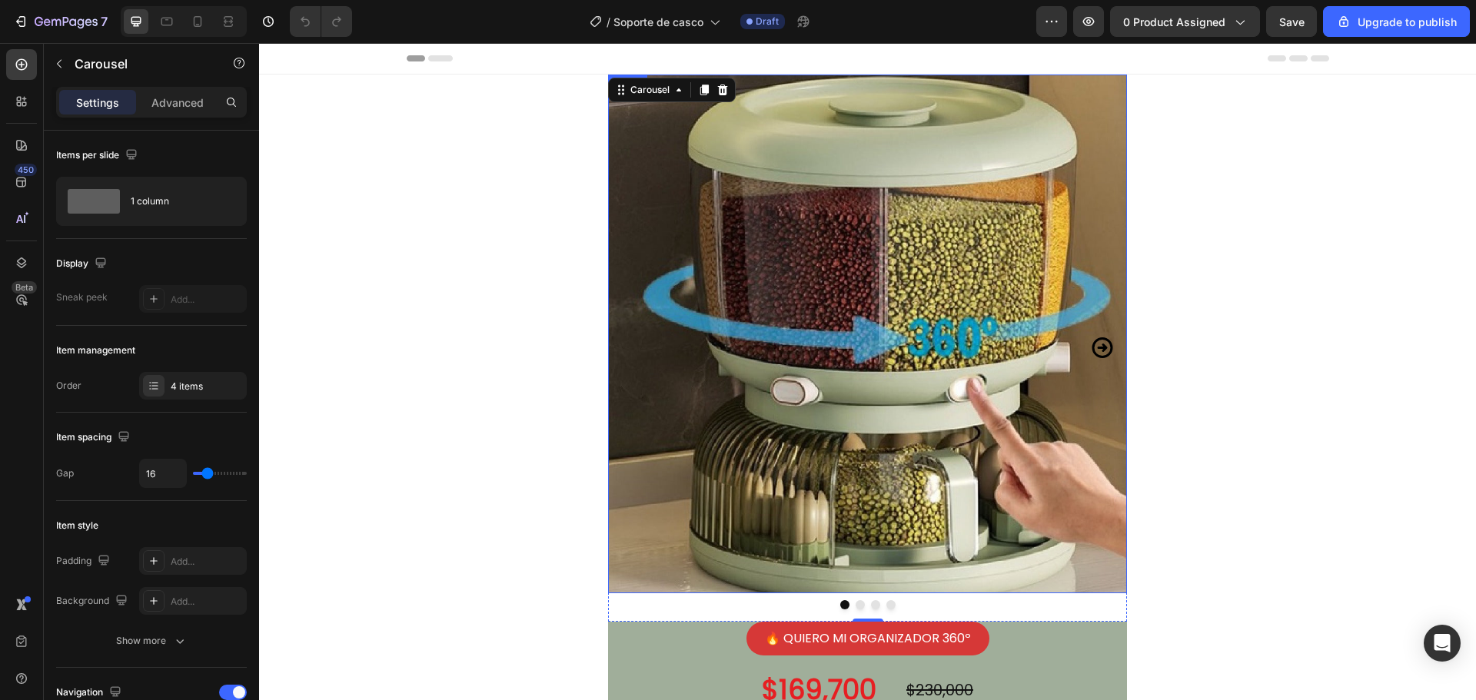
click at [943, 194] on img at bounding box center [867, 334] width 519 height 519
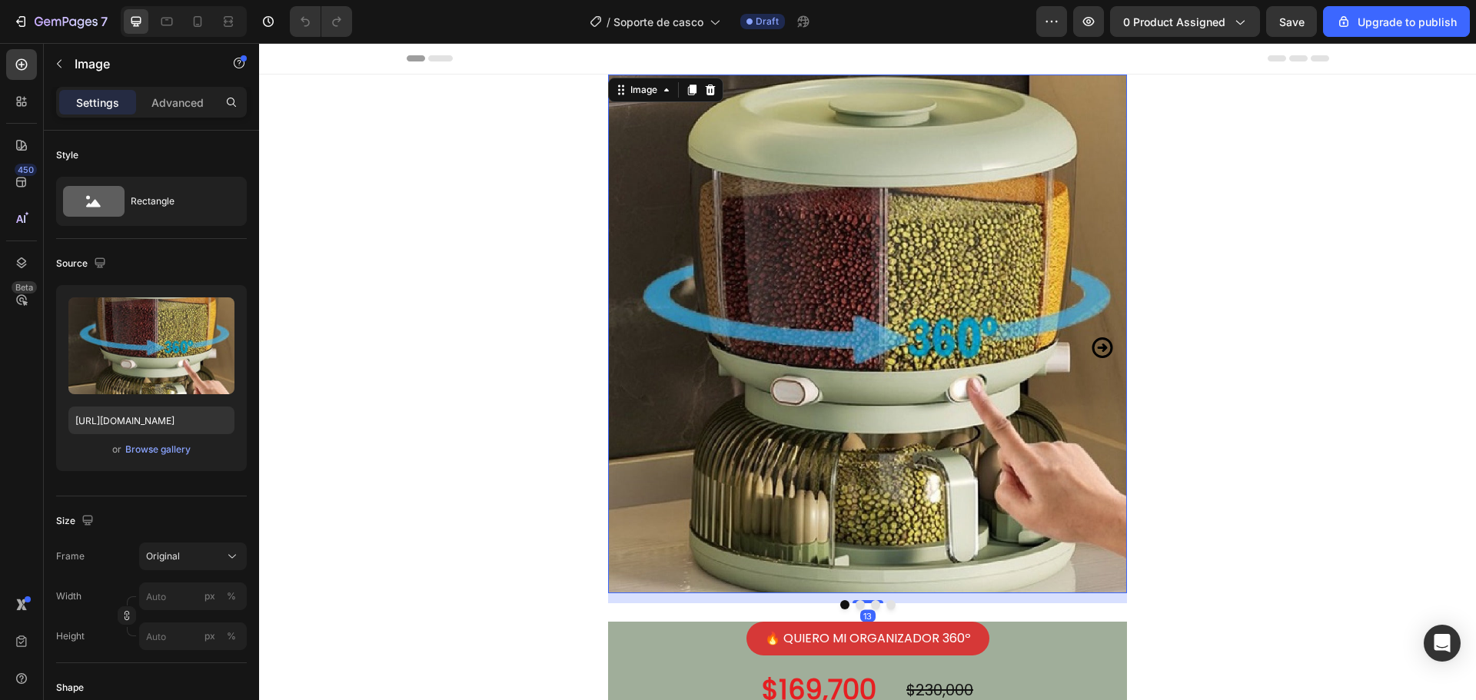
click at [1187, 112] on div "Image 13 Image Image Image Carousel Row" at bounding box center [867, 348] width 1217 height 547
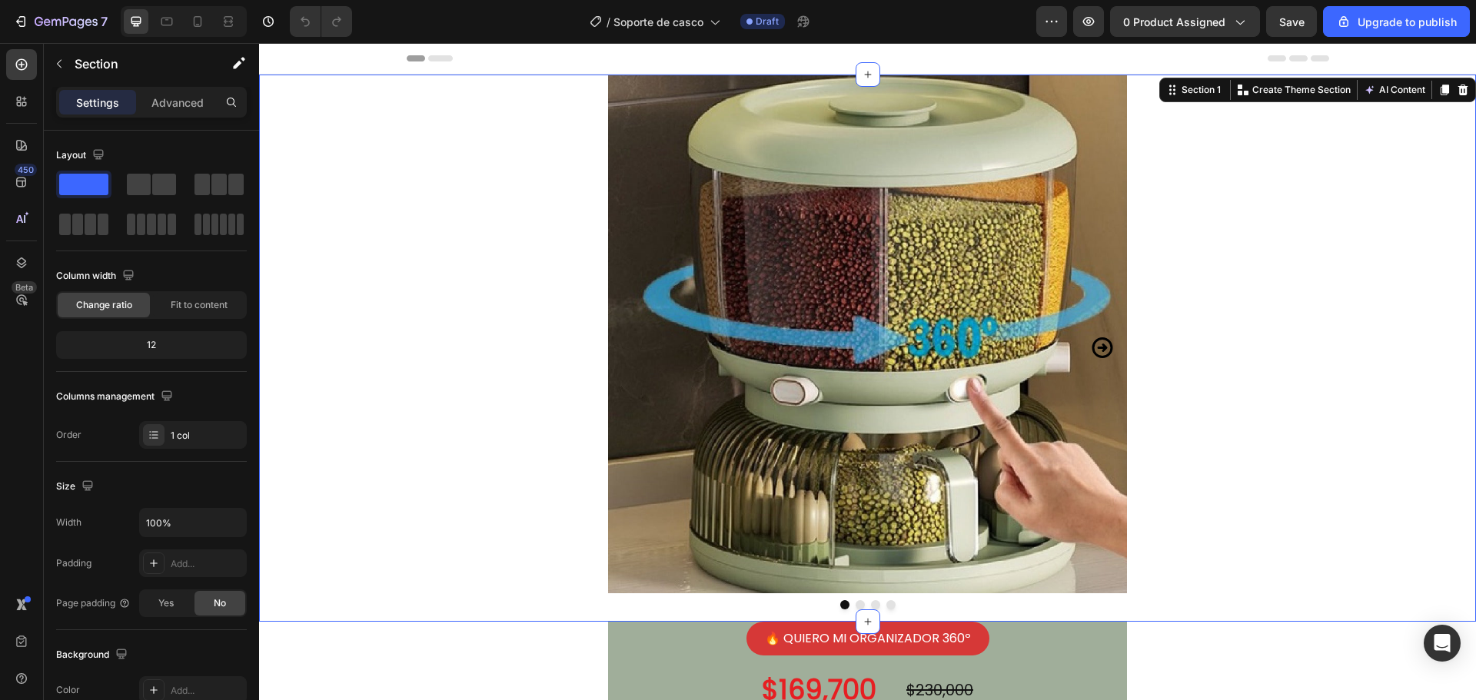
click at [1256, 287] on div "Image Image Image Image Carousel Row" at bounding box center [867, 348] width 1217 height 547
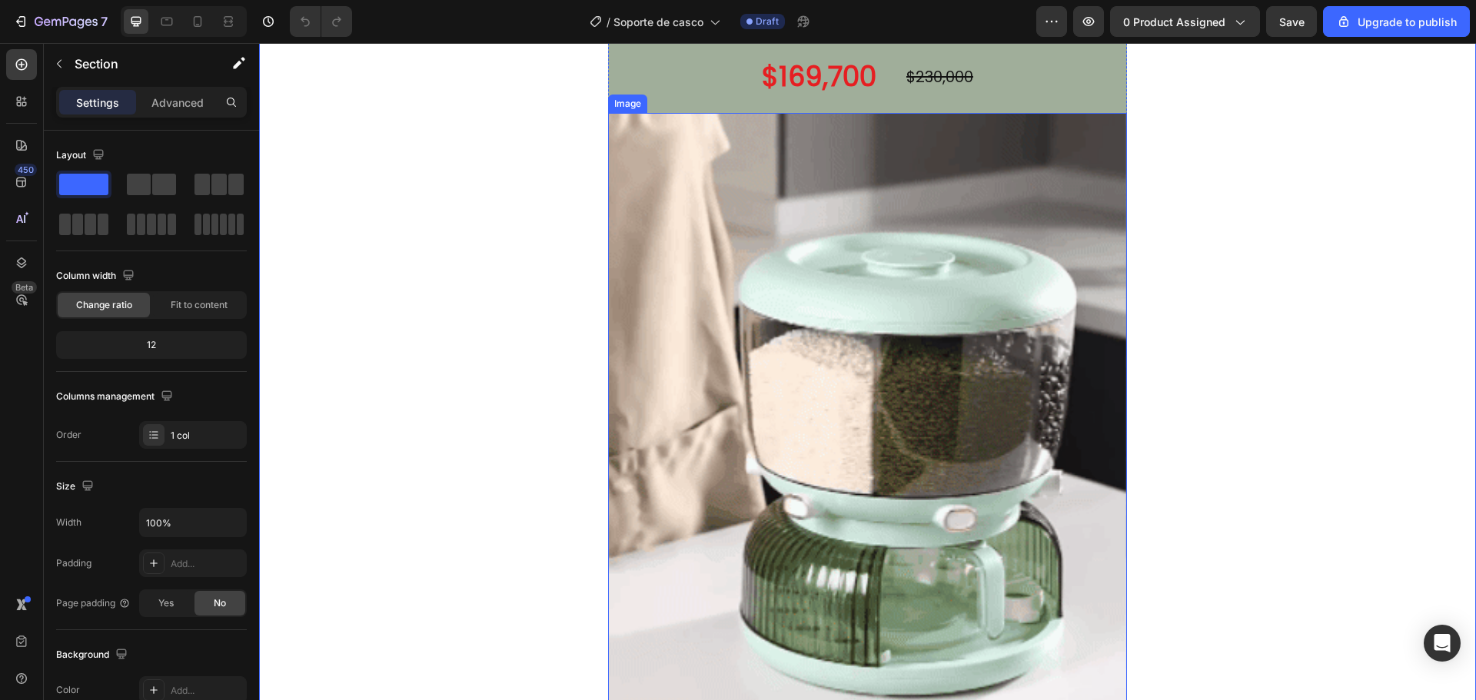
scroll to position [615, 0]
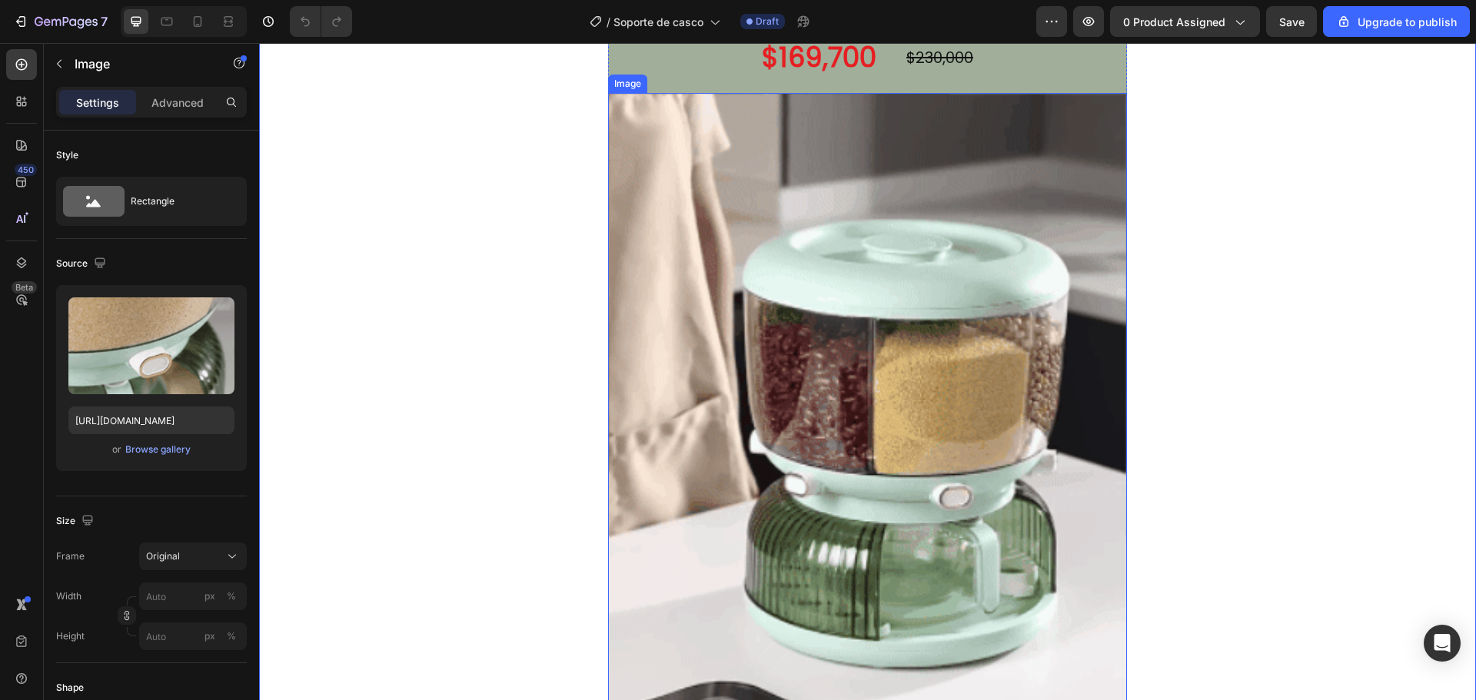
click at [649, 344] on img at bounding box center [867, 438] width 519 height 691
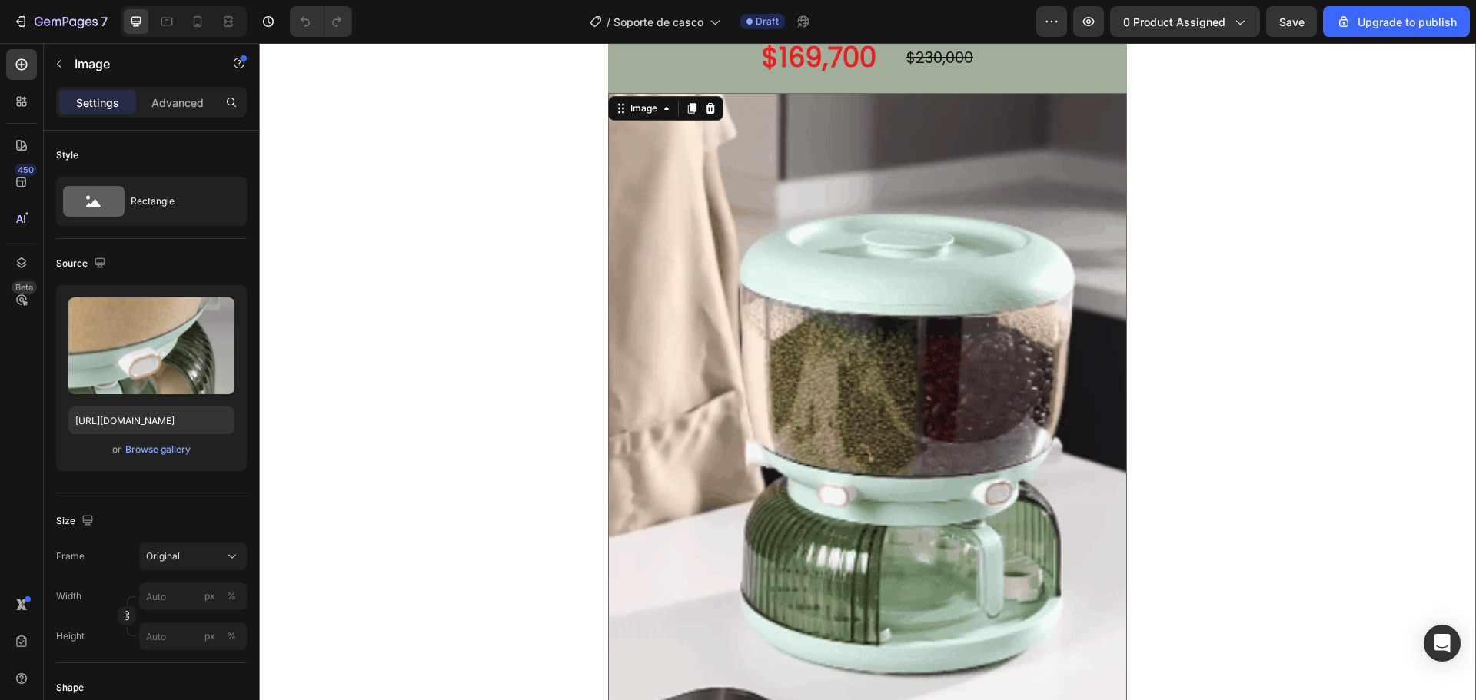
click at [371, 341] on div "🔥 QUIERO MI ORGANIZADOR 360º Button $169,700 Product Price Product Price $230,0…" at bounding box center [867, 386] width 1217 height 796
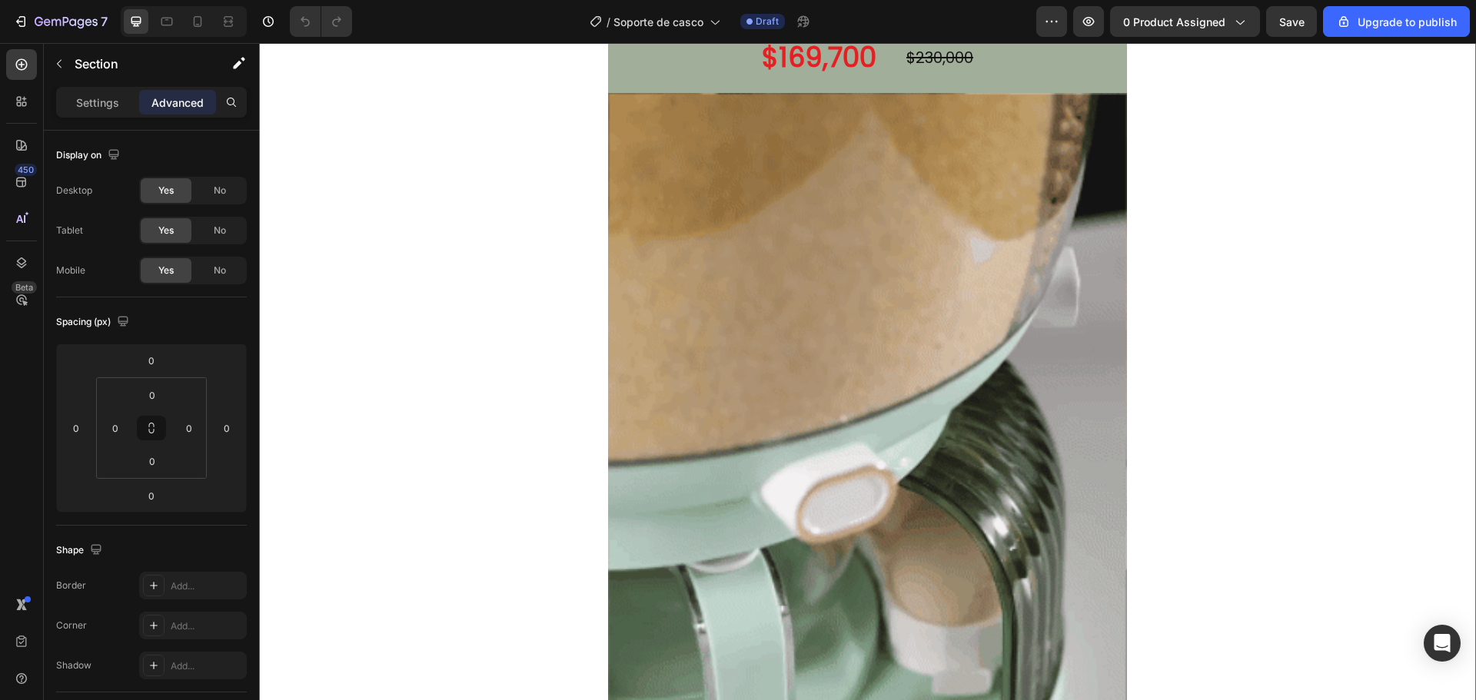
click at [437, 322] on div "🔥 QUIERO MI ORGANIZADOR 360º Button $169,700 Product Price Product Price $230,0…" at bounding box center [867, 386] width 1217 height 796
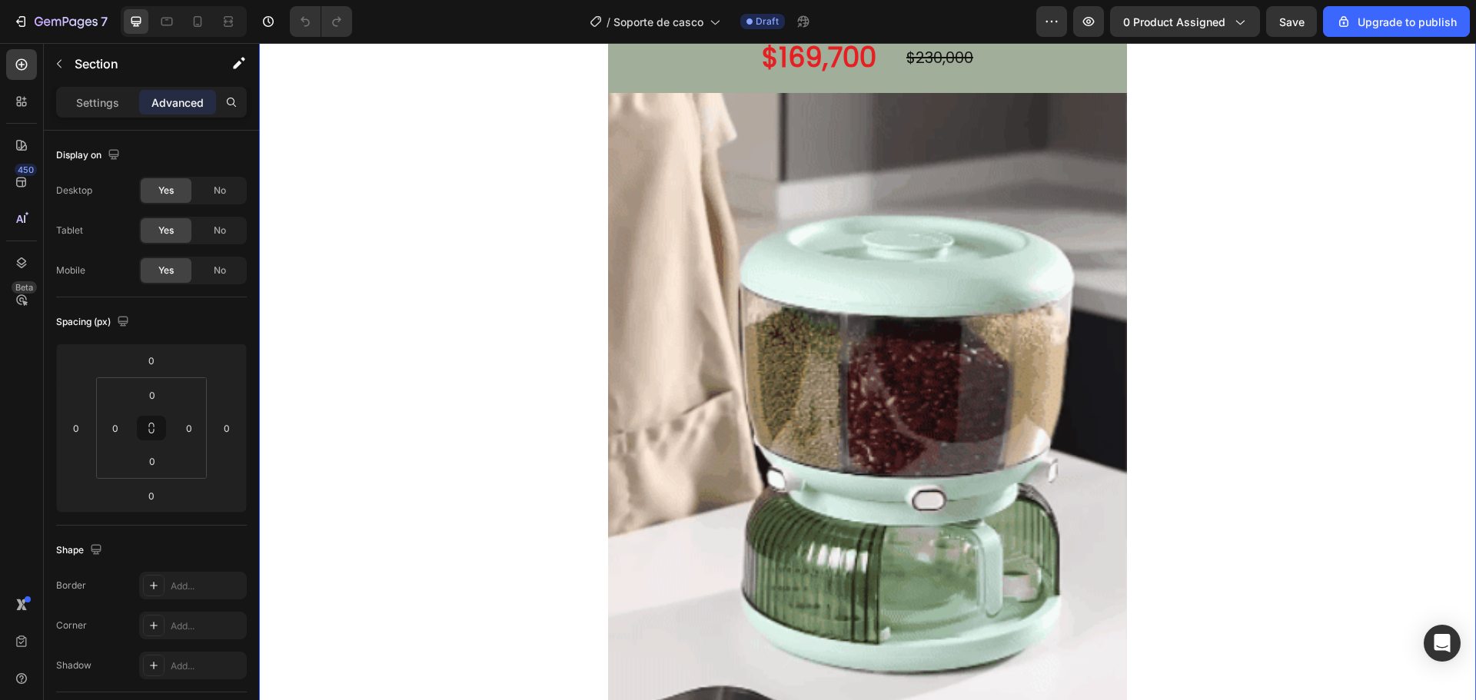
click at [470, 237] on div "🔥 QUIERO MI ORGANIZADOR 360º Button $169,700 Product Price Product Price $230,0…" at bounding box center [867, 386] width 1217 height 796
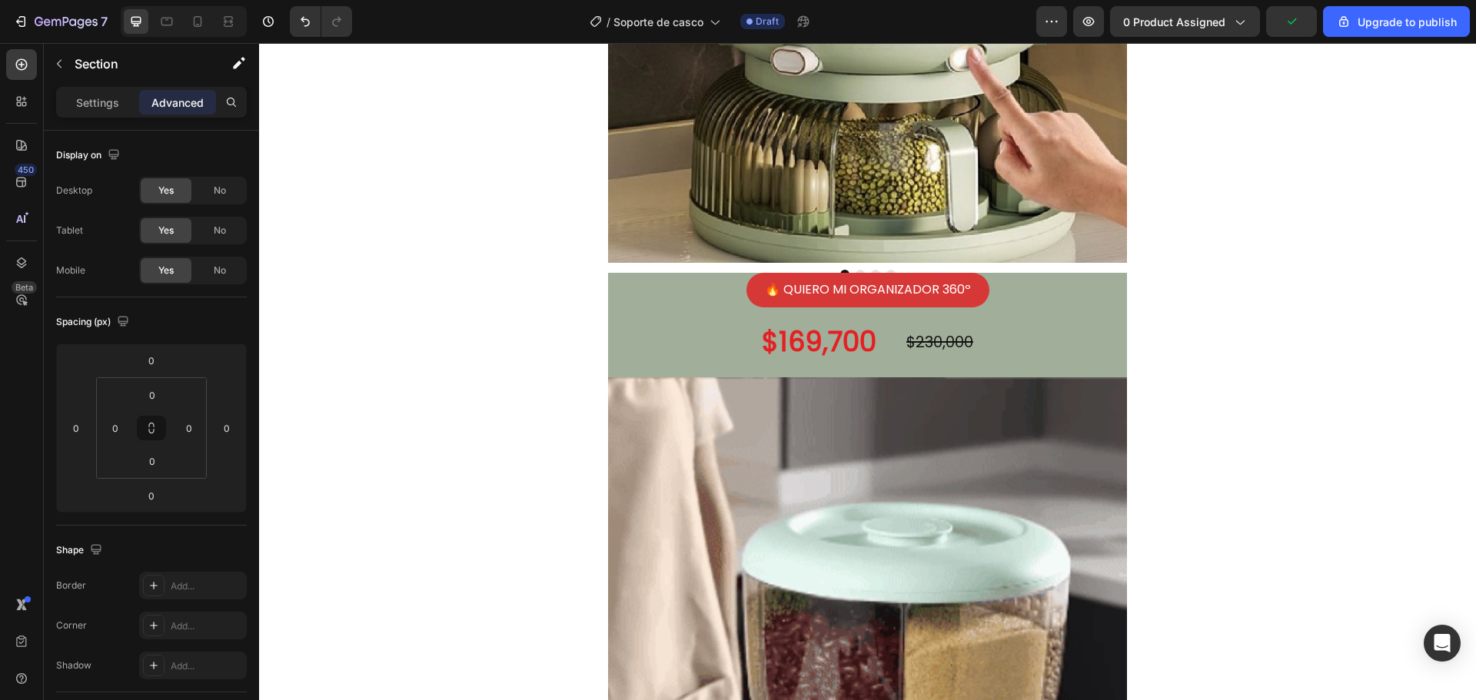
scroll to position [0, 0]
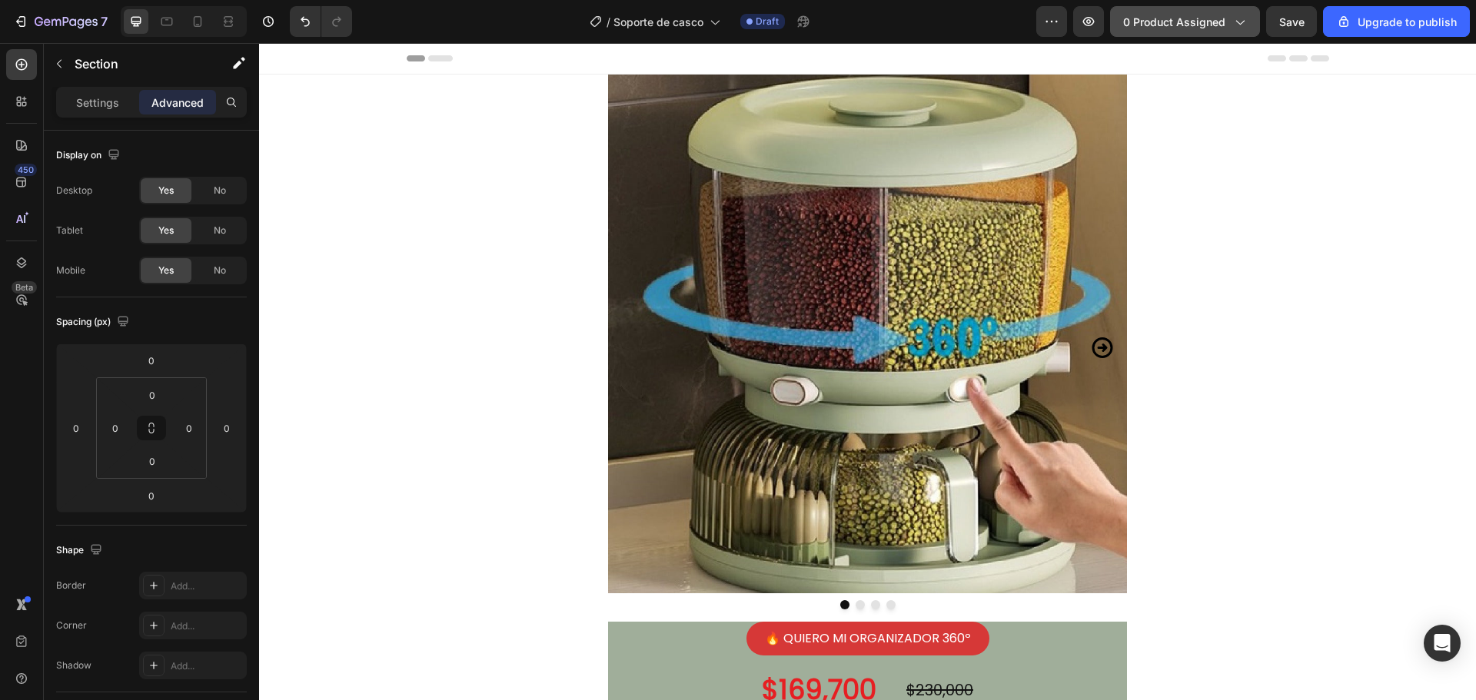
click at [1235, 24] on icon "button" at bounding box center [1239, 21] width 15 height 15
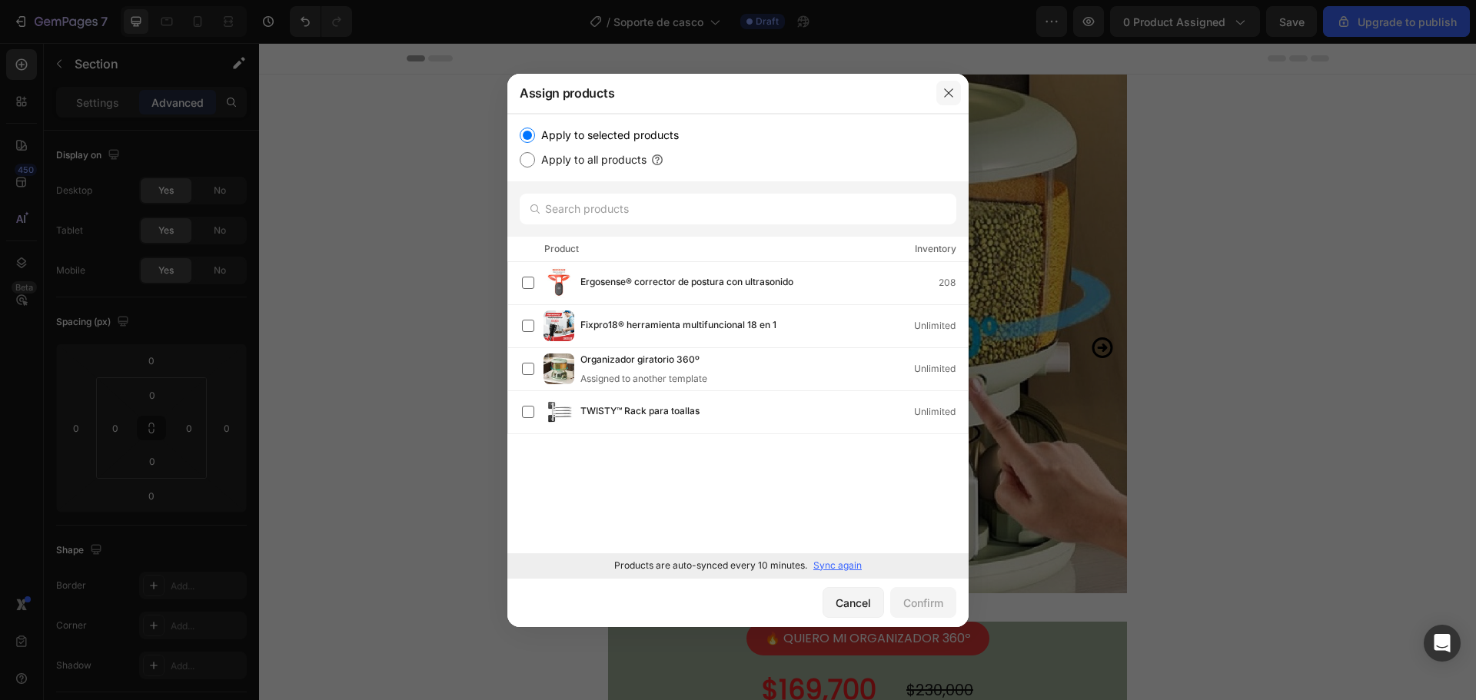
click at [950, 93] on icon "button" at bounding box center [948, 93] width 12 height 12
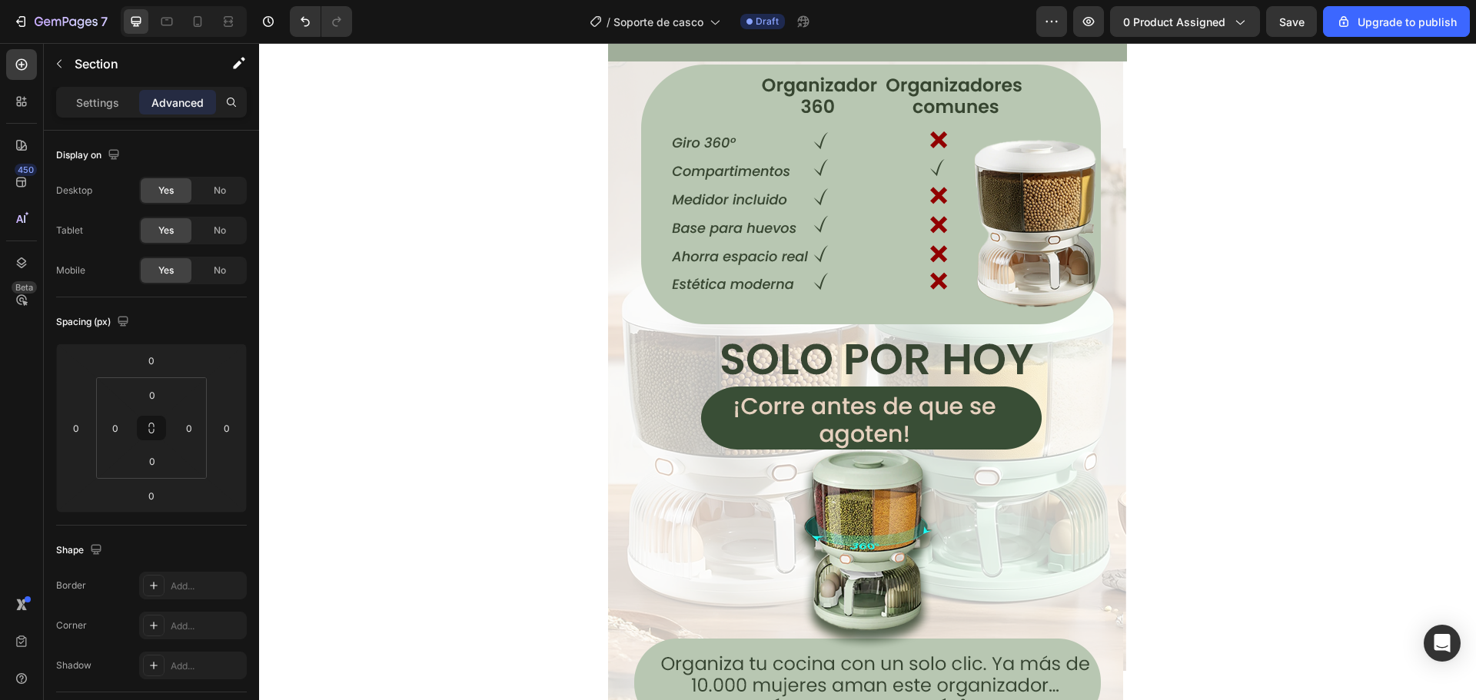
scroll to position [3536, 0]
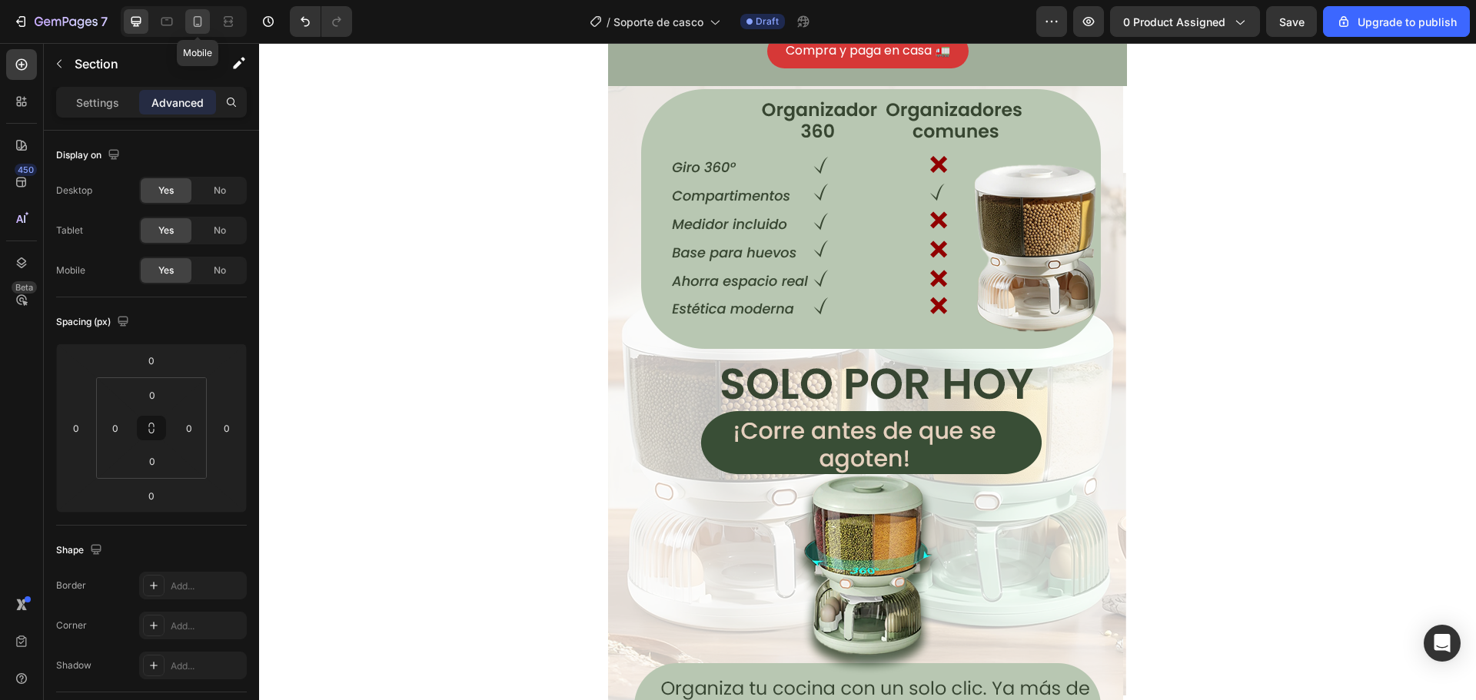
click at [198, 28] on icon at bounding box center [197, 21] width 15 height 15
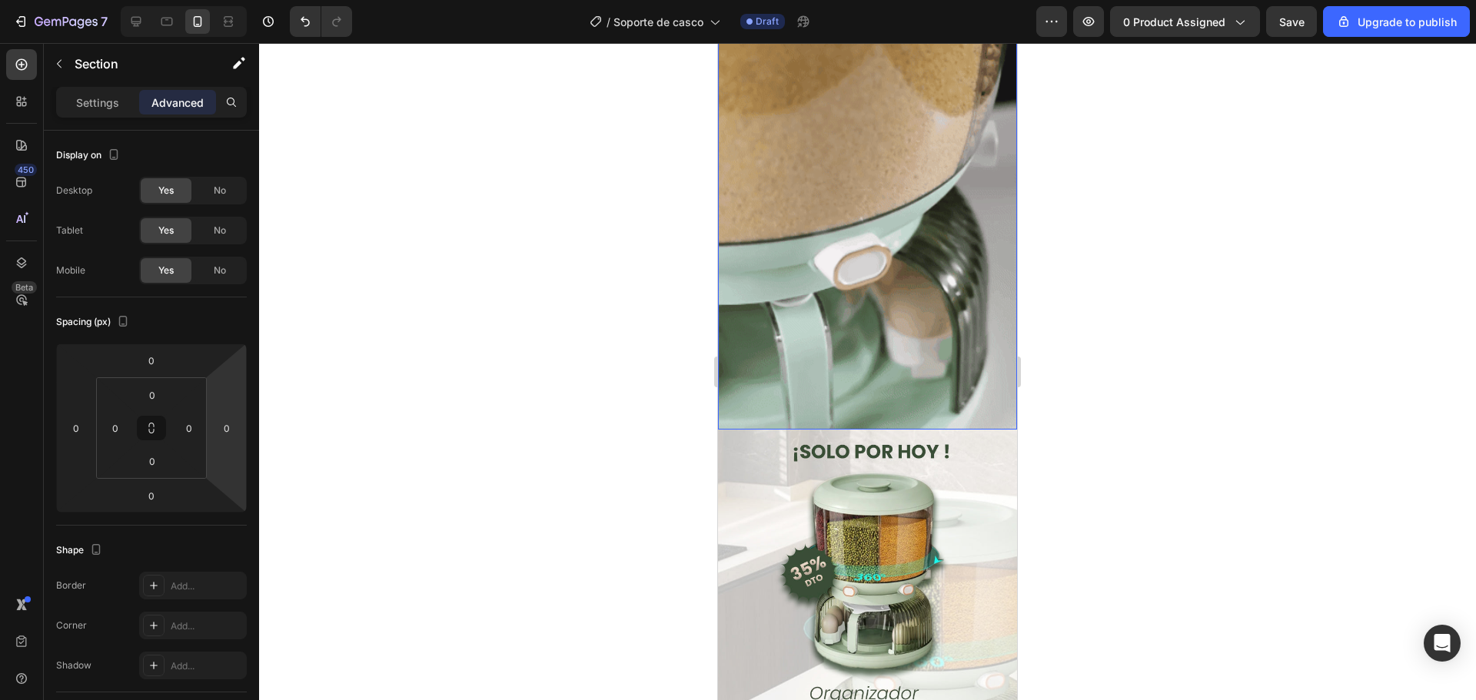
scroll to position [461, 0]
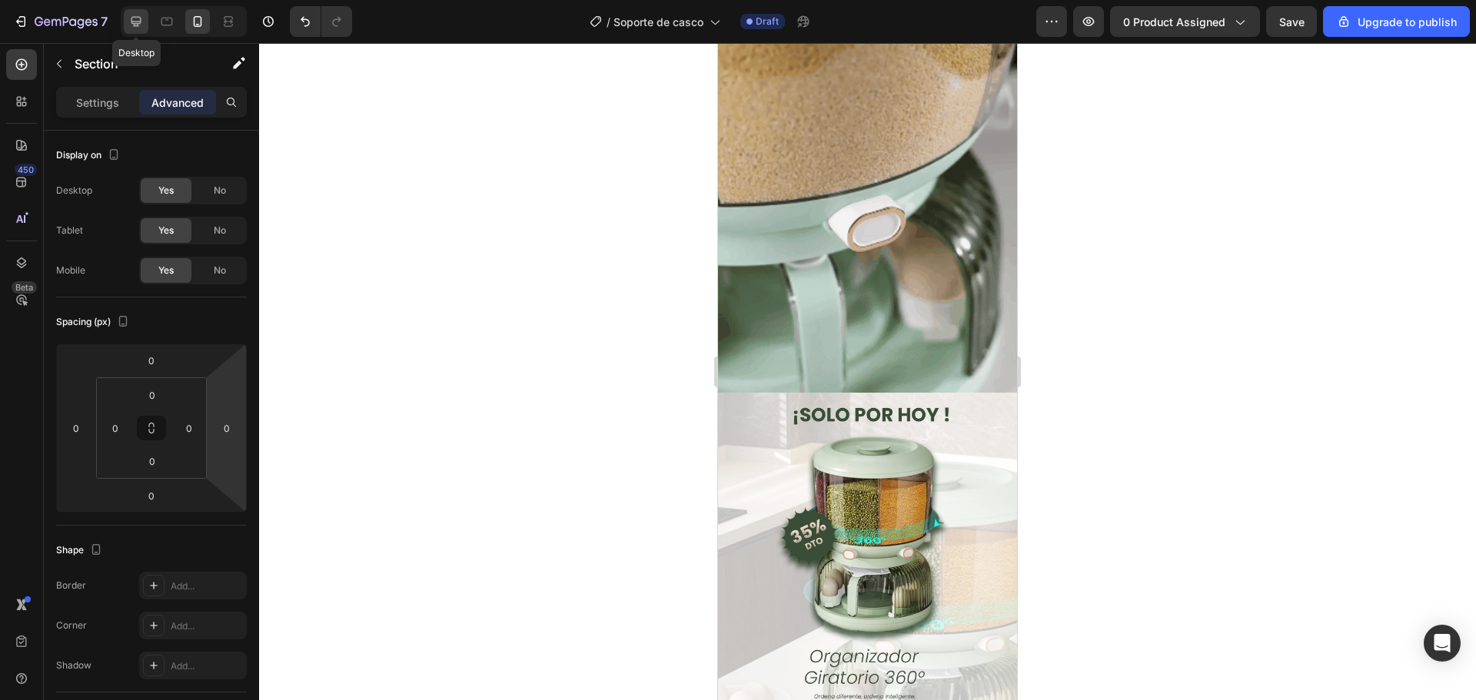
click at [145, 19] on div at bounding box center [136, 21] width 25 height 25
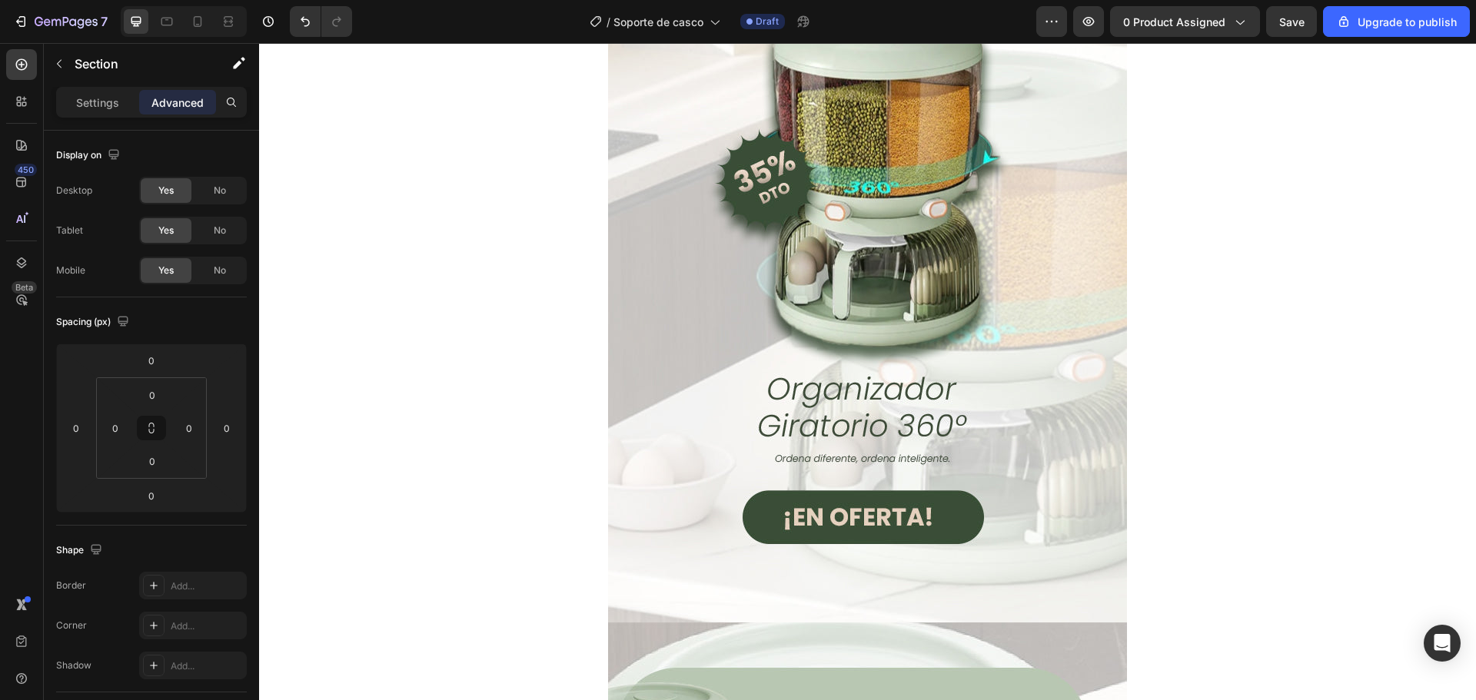
scroll to position [1495, 0]
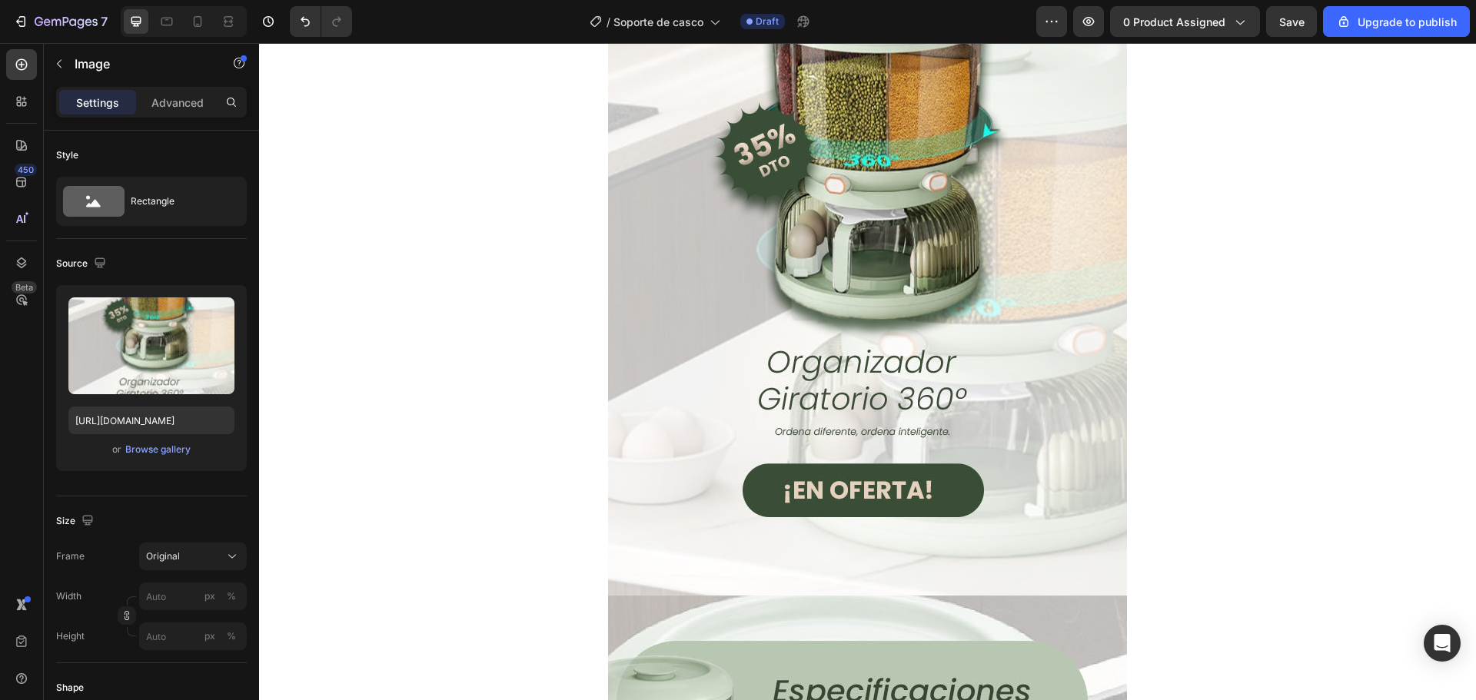
click at [953, 300] on img at bounding box center [867, 250] width 519 height 692
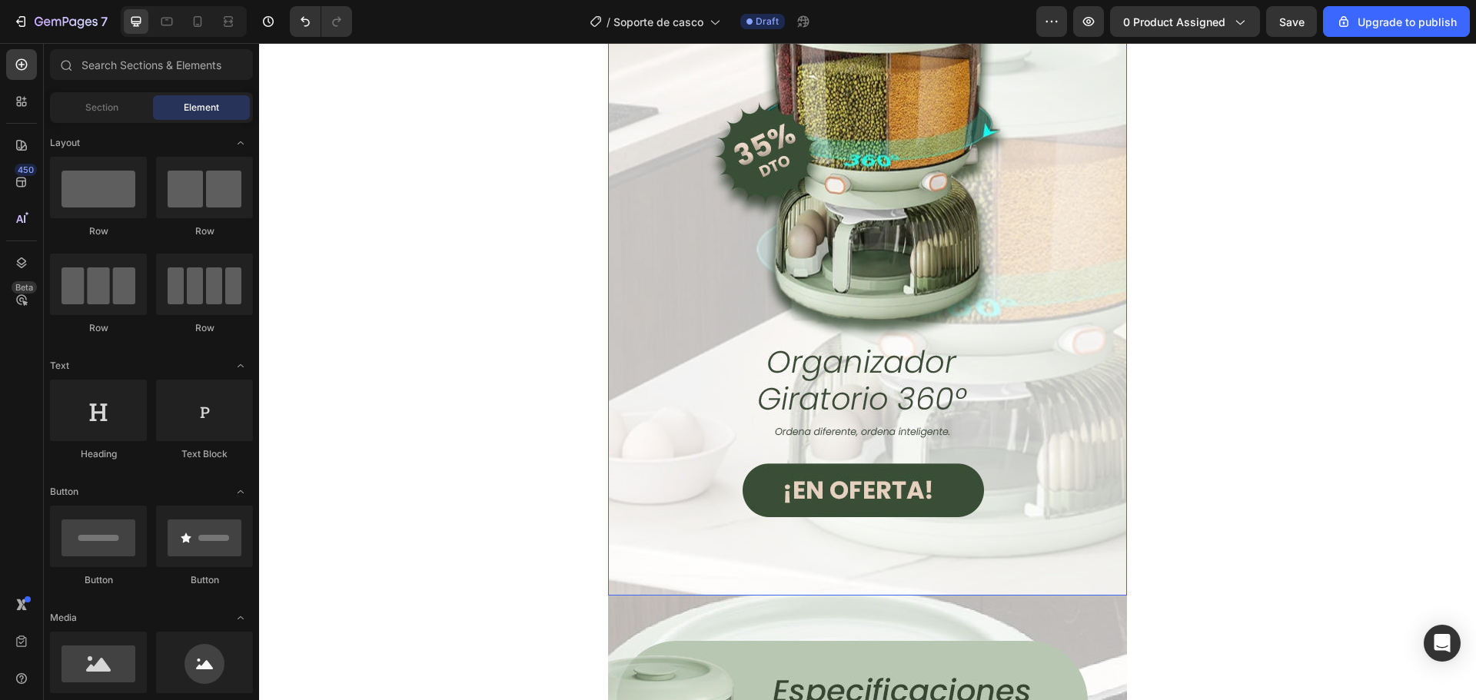
click at [819, 357] on img at bounding box center [867, 250] width 519 height 692
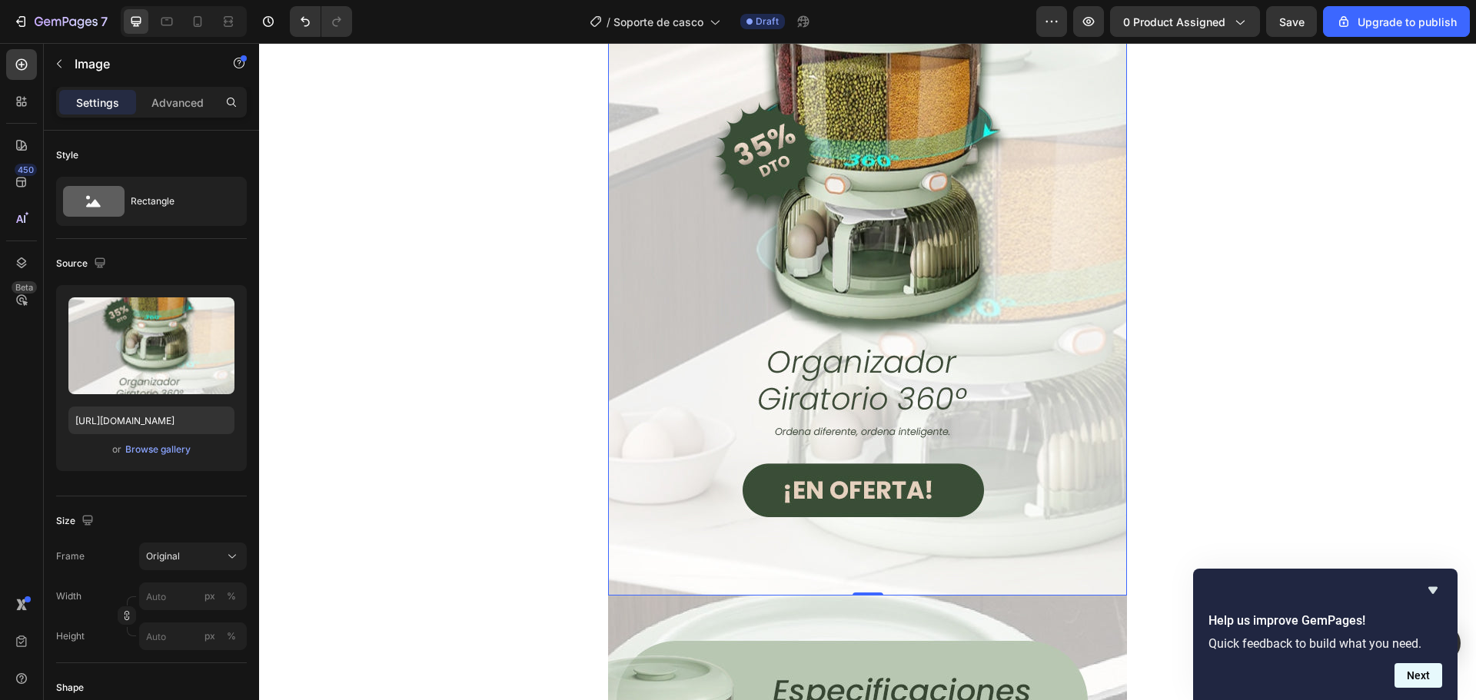
click at [1428, 685] on button "Next" at bounding box center [1418, 675] width 48 height 25
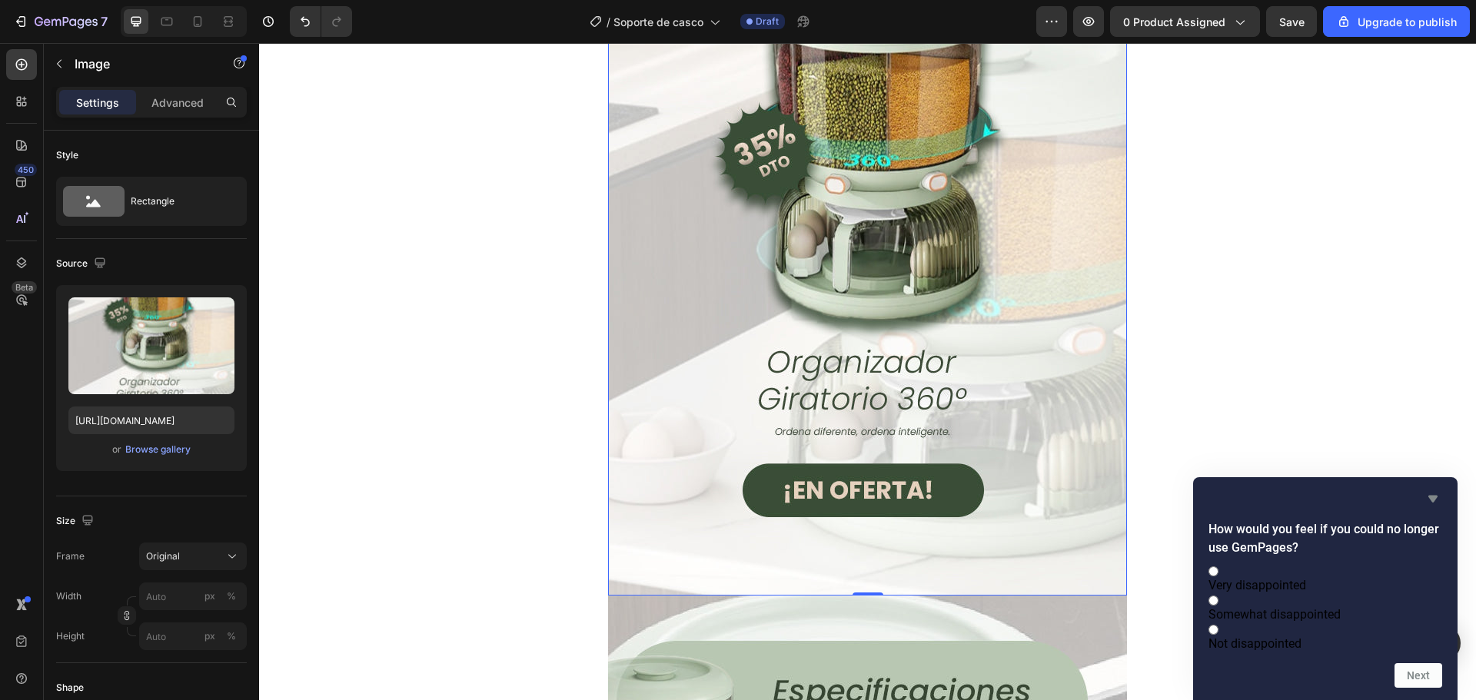
click at [1438, 490] on icon "Hide survey" at bounding box center [1433, 499] width 18 height 18
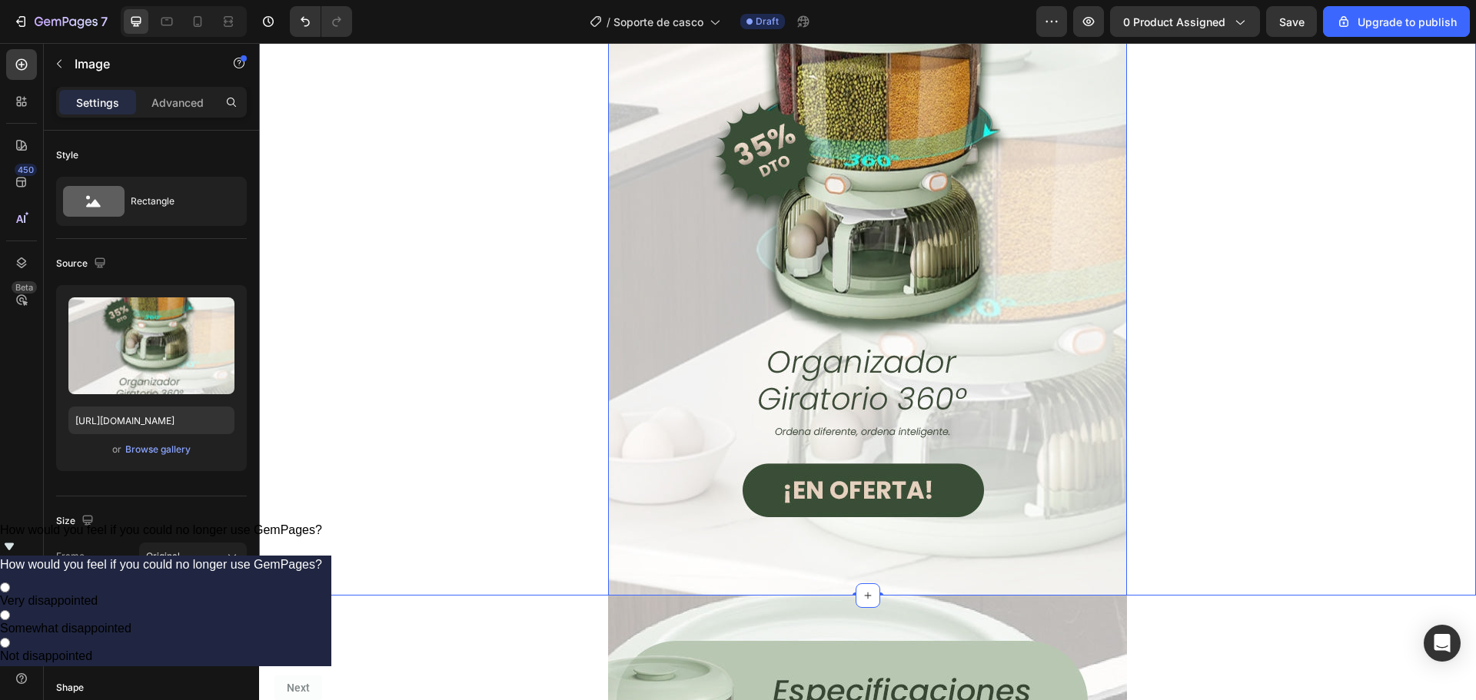
click at [1232, 469] on div "Image 0 Row" at bounding box center [867, 250] width 1217 height 692
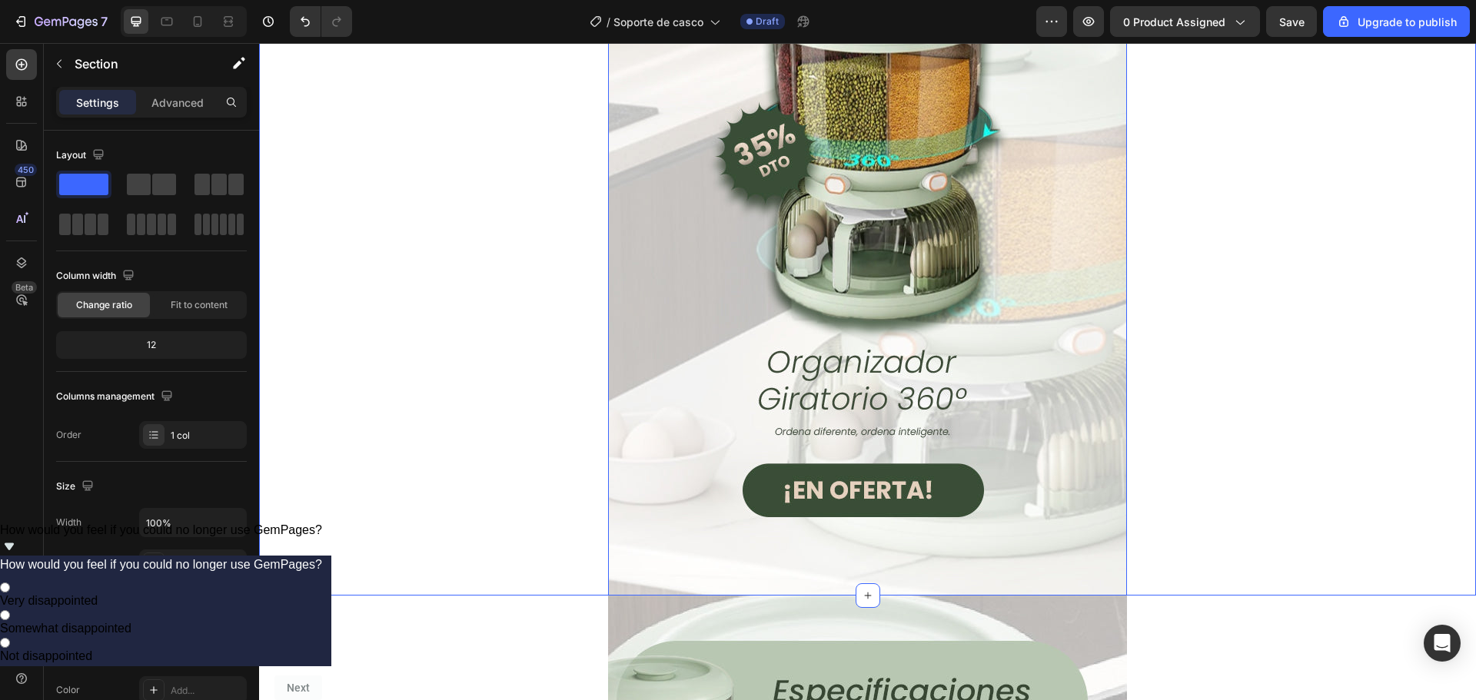
click at [791, 328] on img at bounding box center [867, 250] width 519 height 692
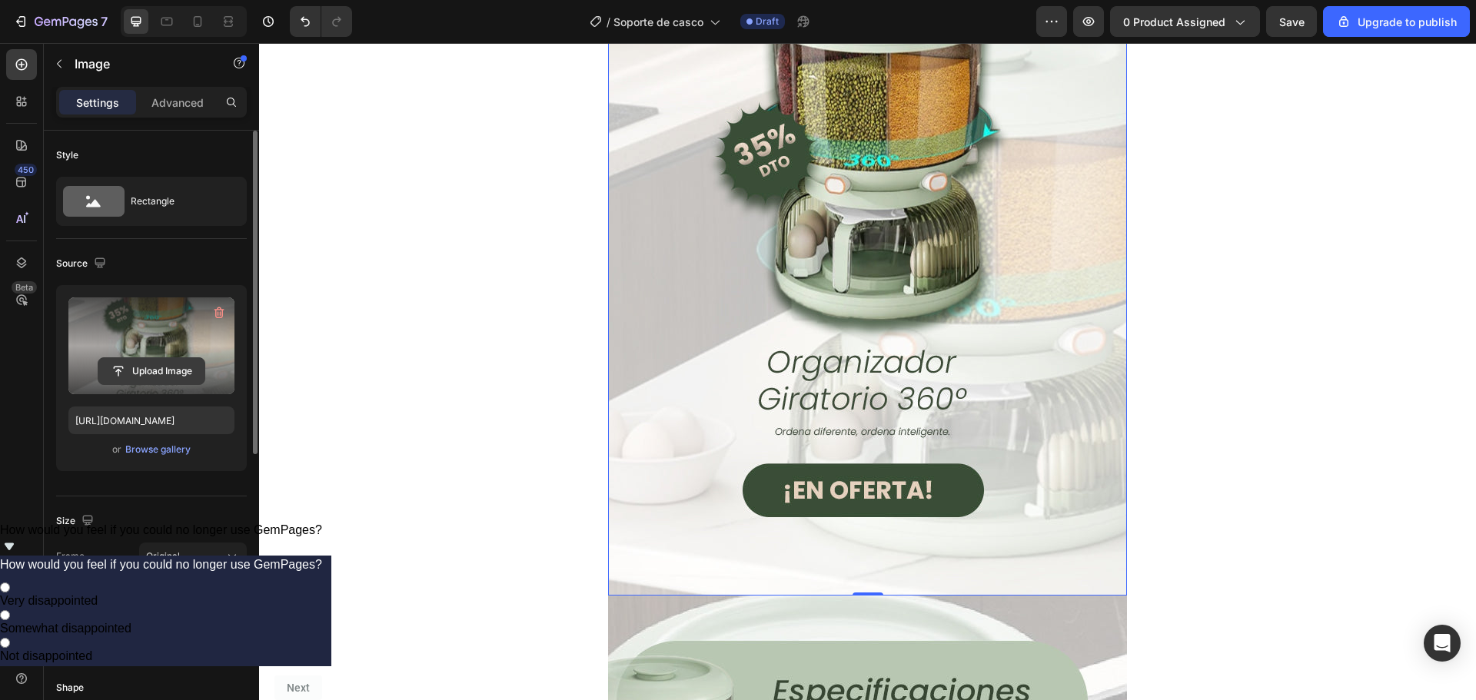
click at [148, 377] on input "file" at bounding box center [151, 371] width 106 height 26
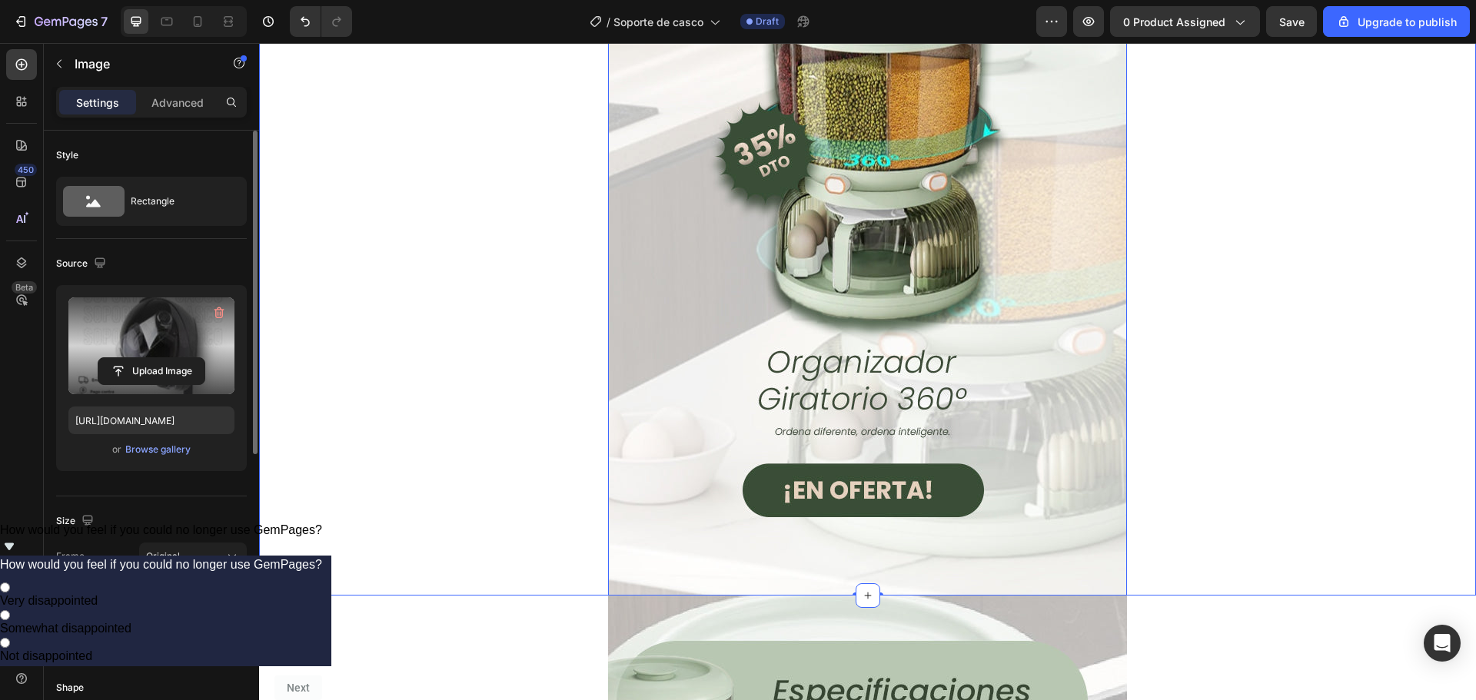
type input "[URL][DOMAIN_NAME]"
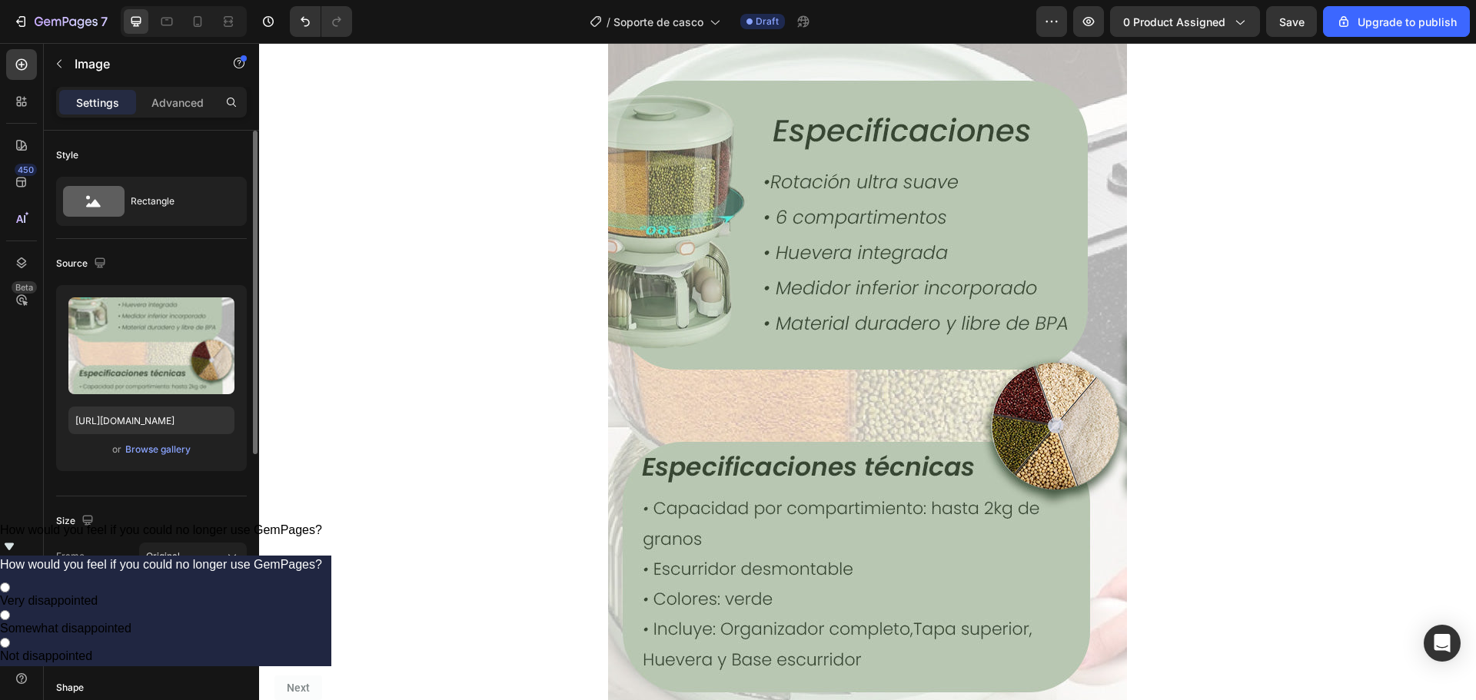
scroll to position [2264, 0]
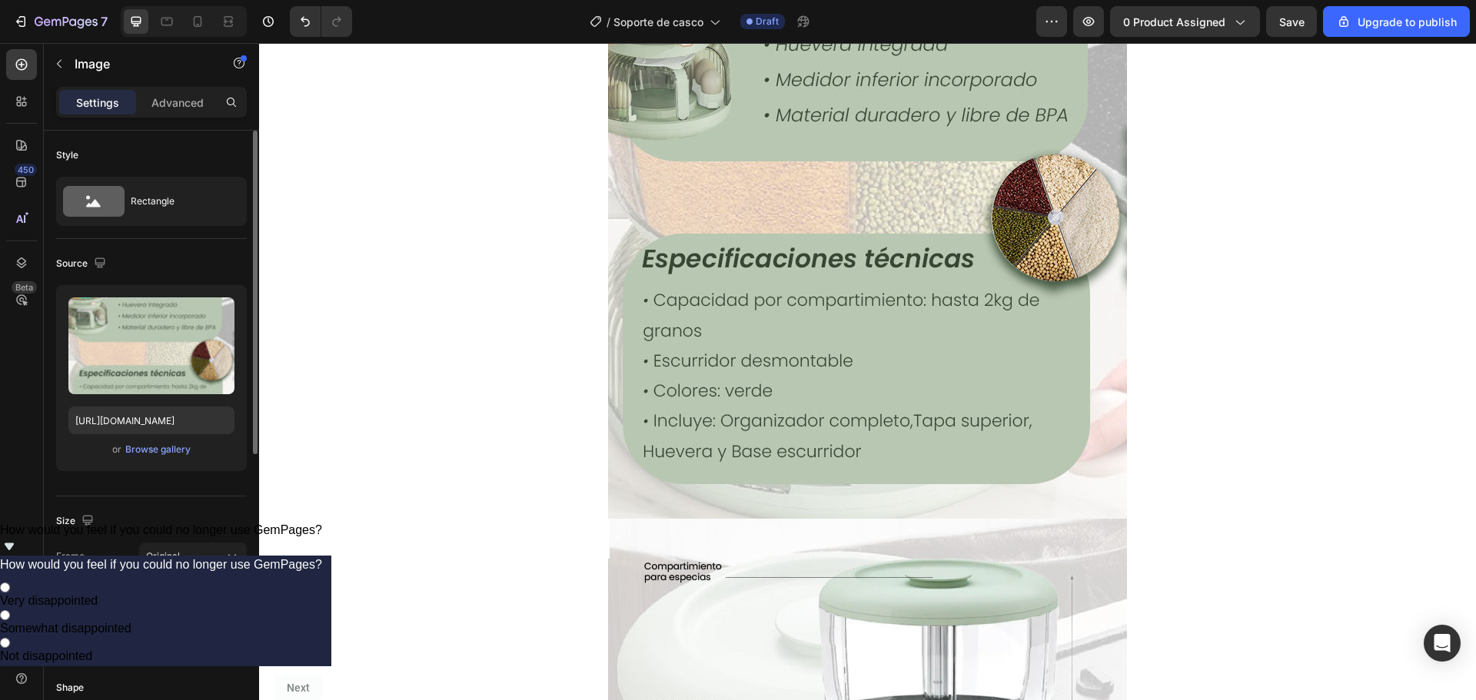
click at [948, 363] on img at bounding box center [867, 173] width 519 height 692
click at [905, 357] on img at bounding box center [867, 173] width 519 height 692
click at [863, 258] on img at bounding box center [867, 173] width 519 height 692
click at [620, 462] on img at bounding box center [867, 173] width 519 height 692
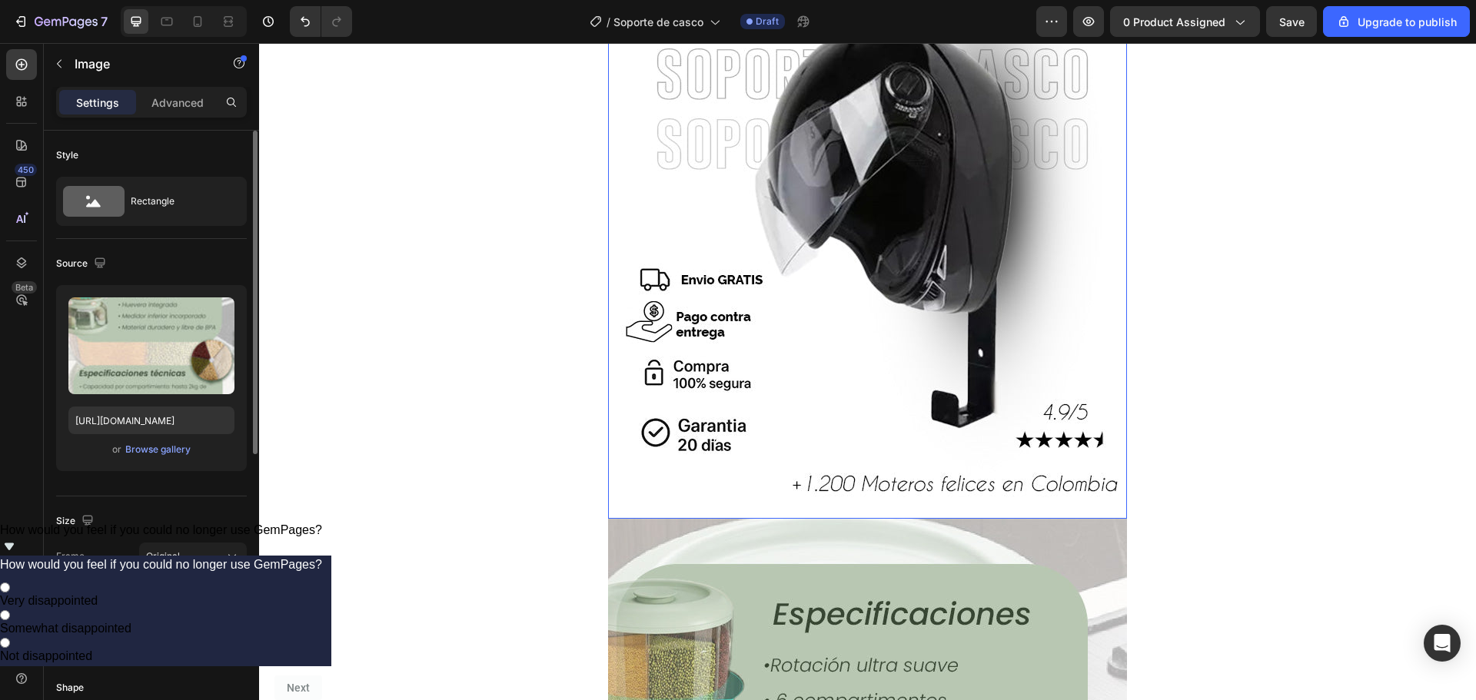
click at [723, 214] on img at bounding box center [867, 173] width 519 height 692
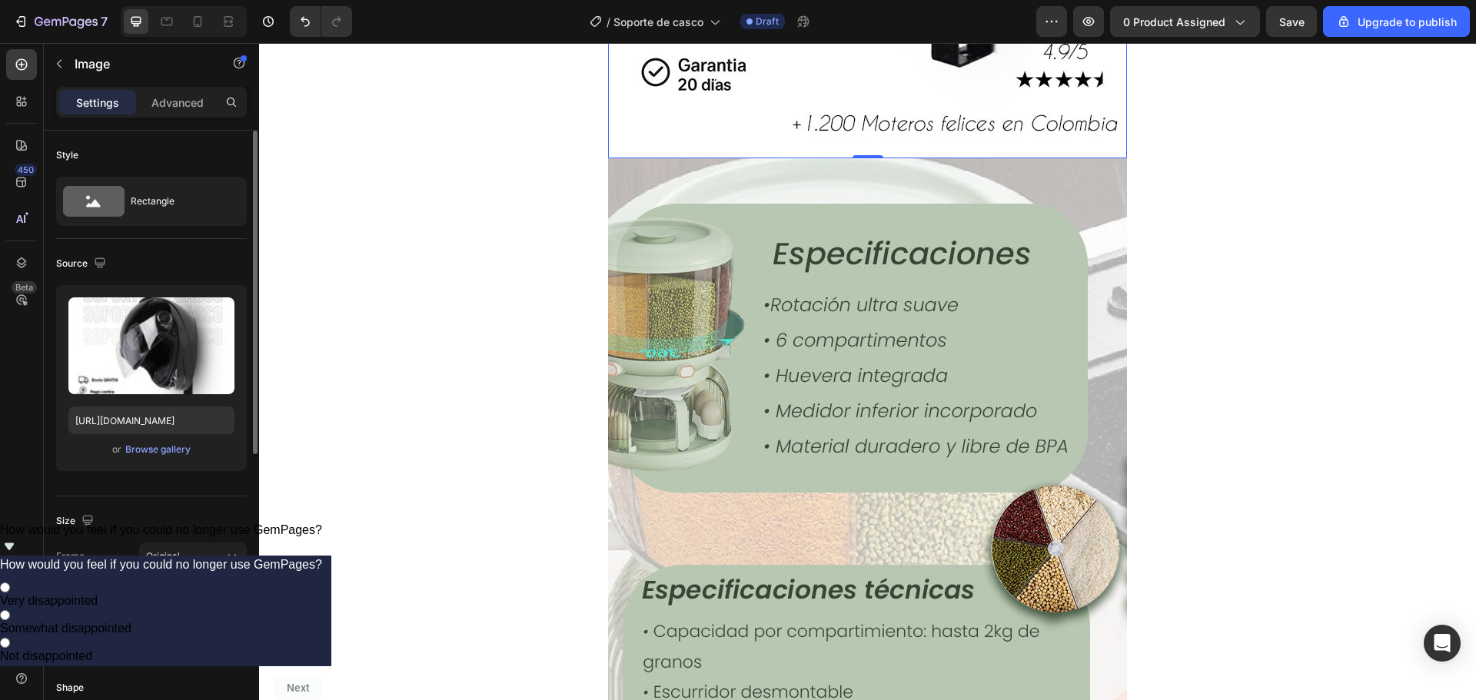
scroll to position [1956, 0]
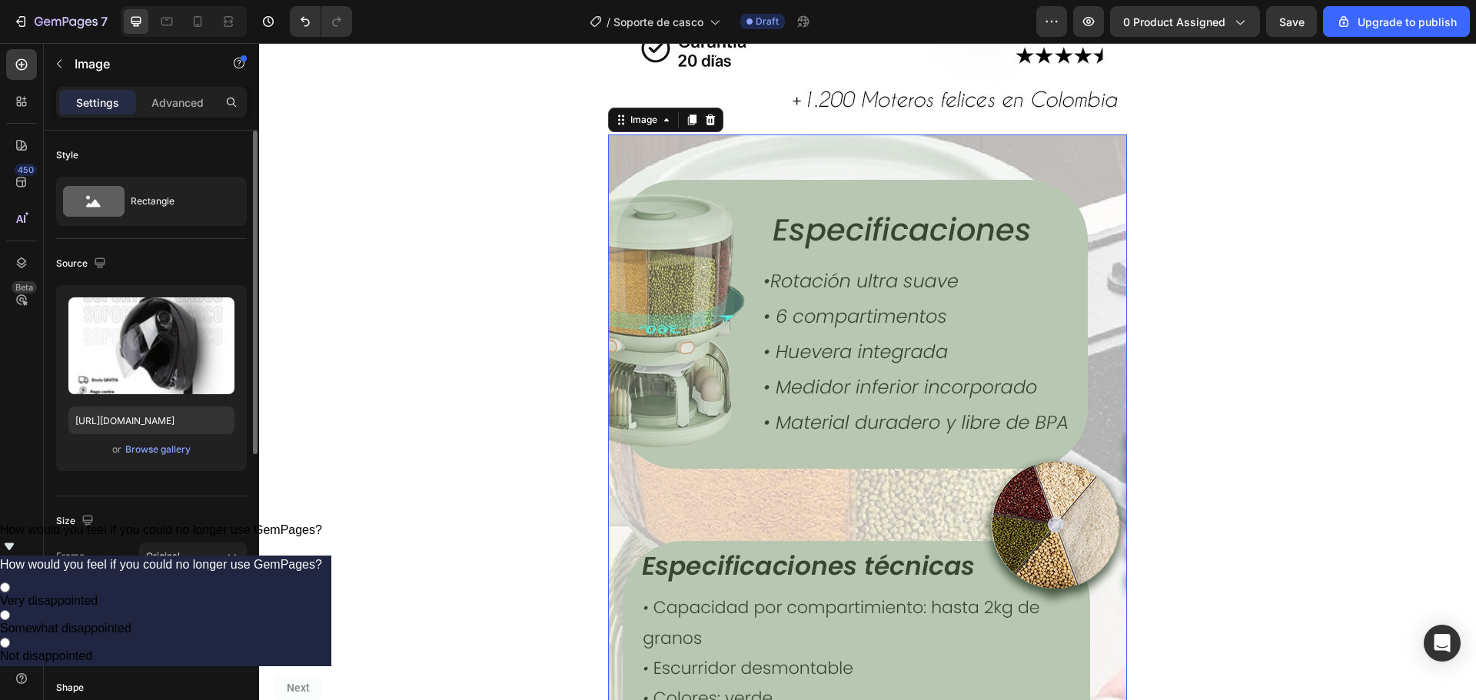
click at [839, 362] on img at bounding box center [867, 481] width 519 height 692
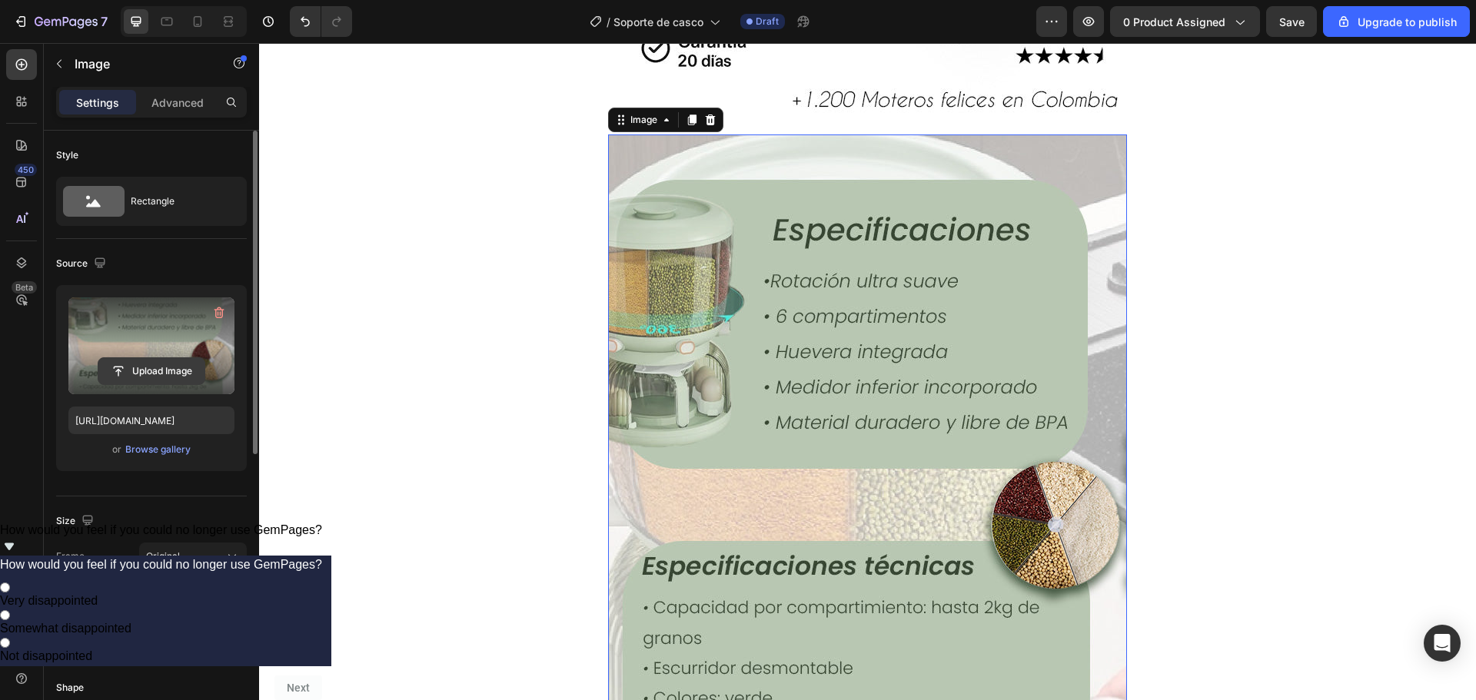
click at [166, 367] on input "file" at bounding box center [151, 371] width 106 height 26
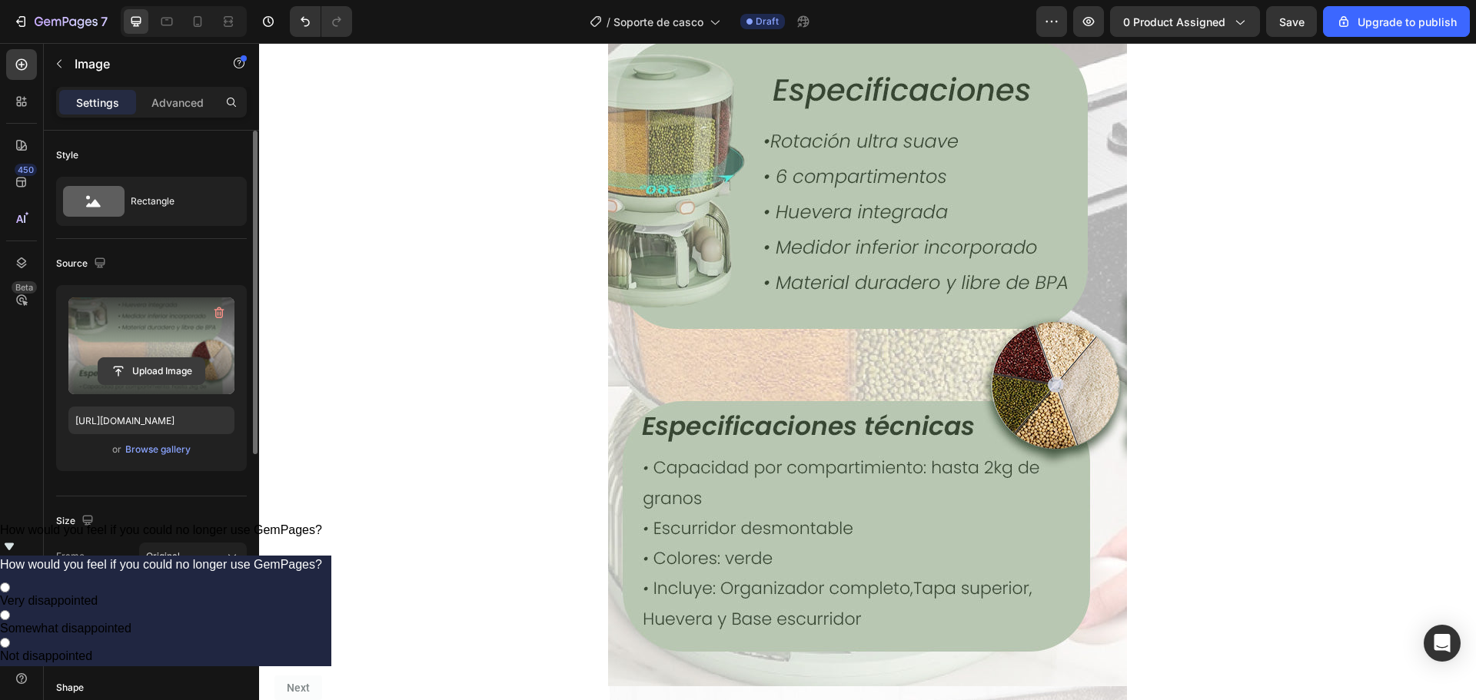
scroll to position [2110, 0]
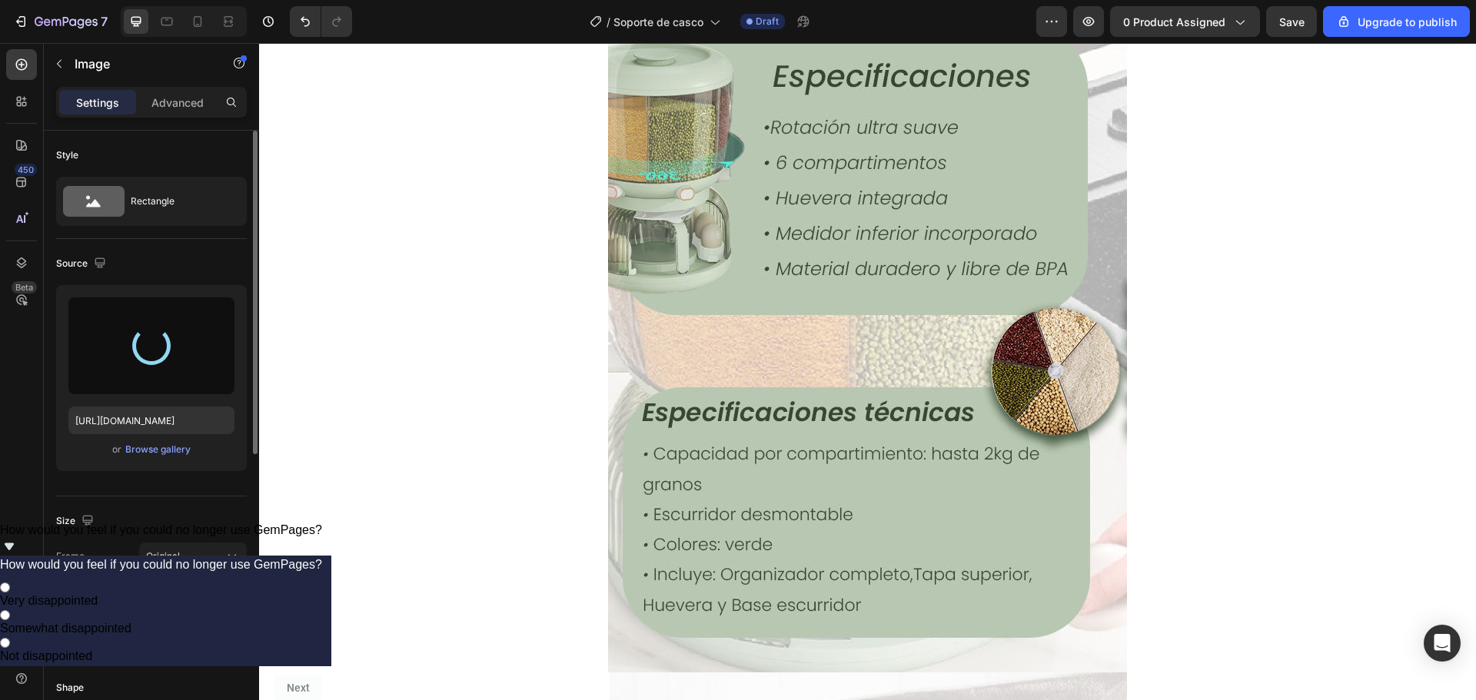
type input "[URL][DOMAIN_NAME]"
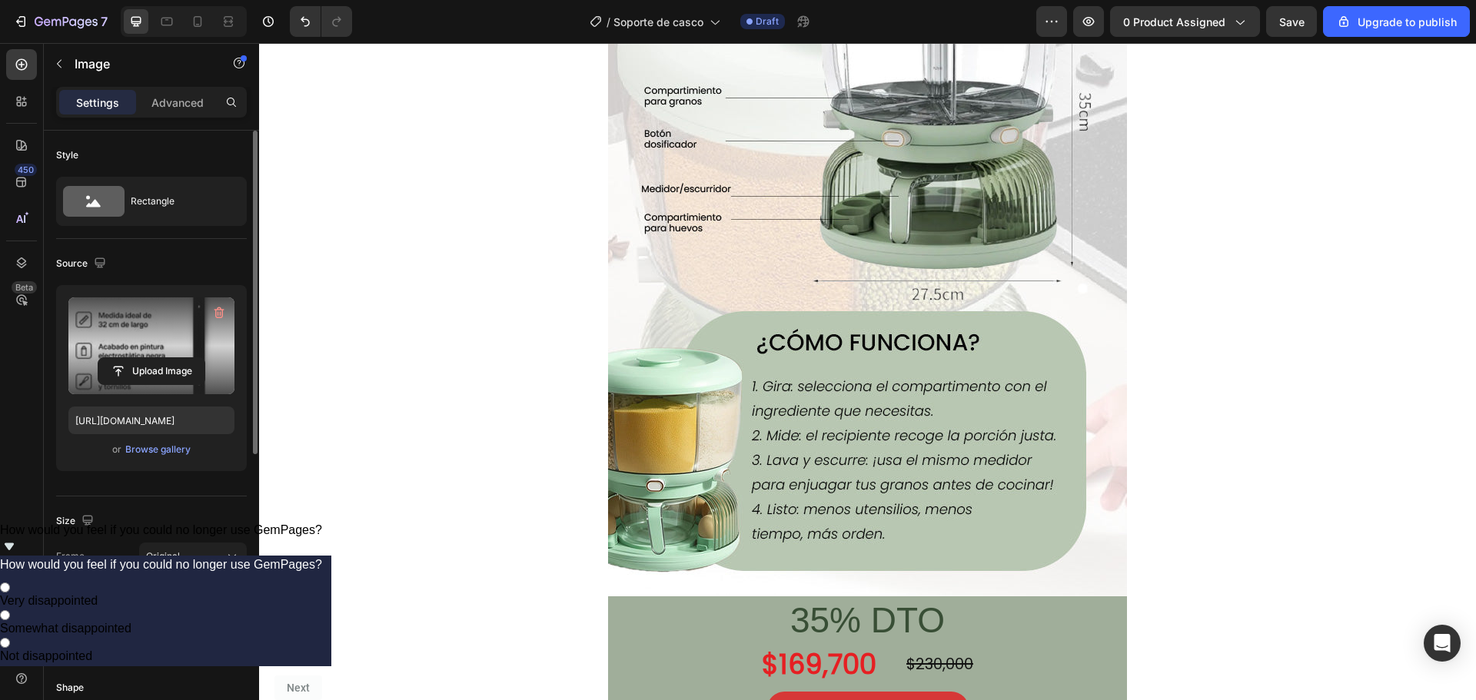
scroll to position [2879, 0]
click at [843, 407] on img at bounding box center [867, 250] width 519 height 692
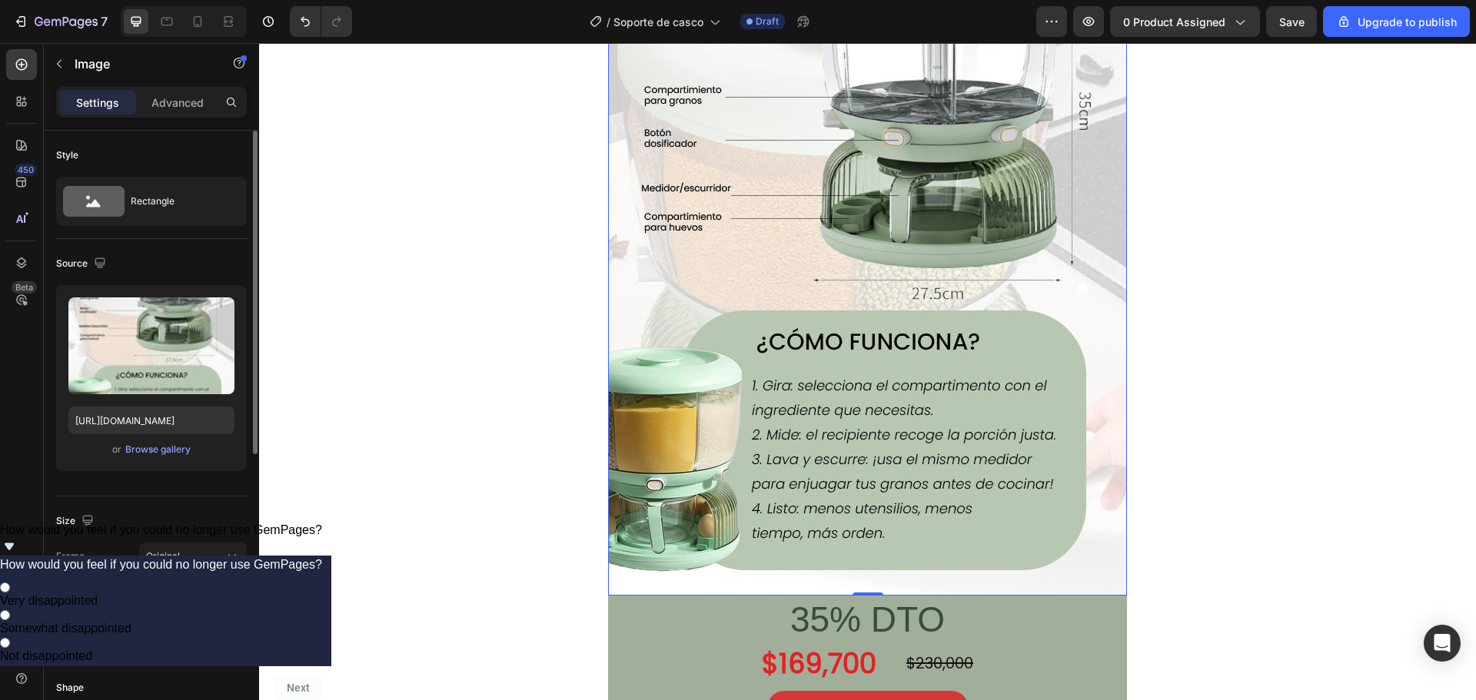
click at [999, 327] on img at bounding box center [867, 250] width 519 height 692
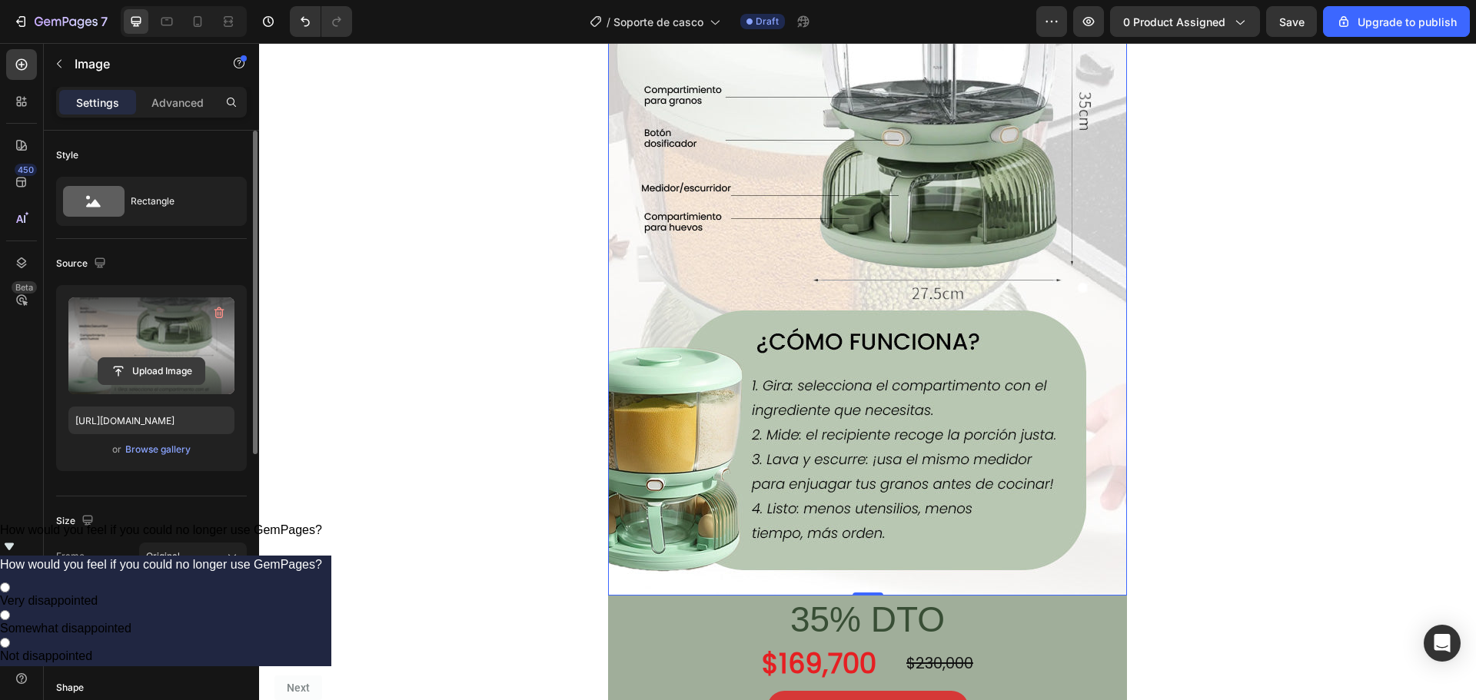
click at [140, 366] on input "file" at bounding box center [151, 371] width 106 height 26
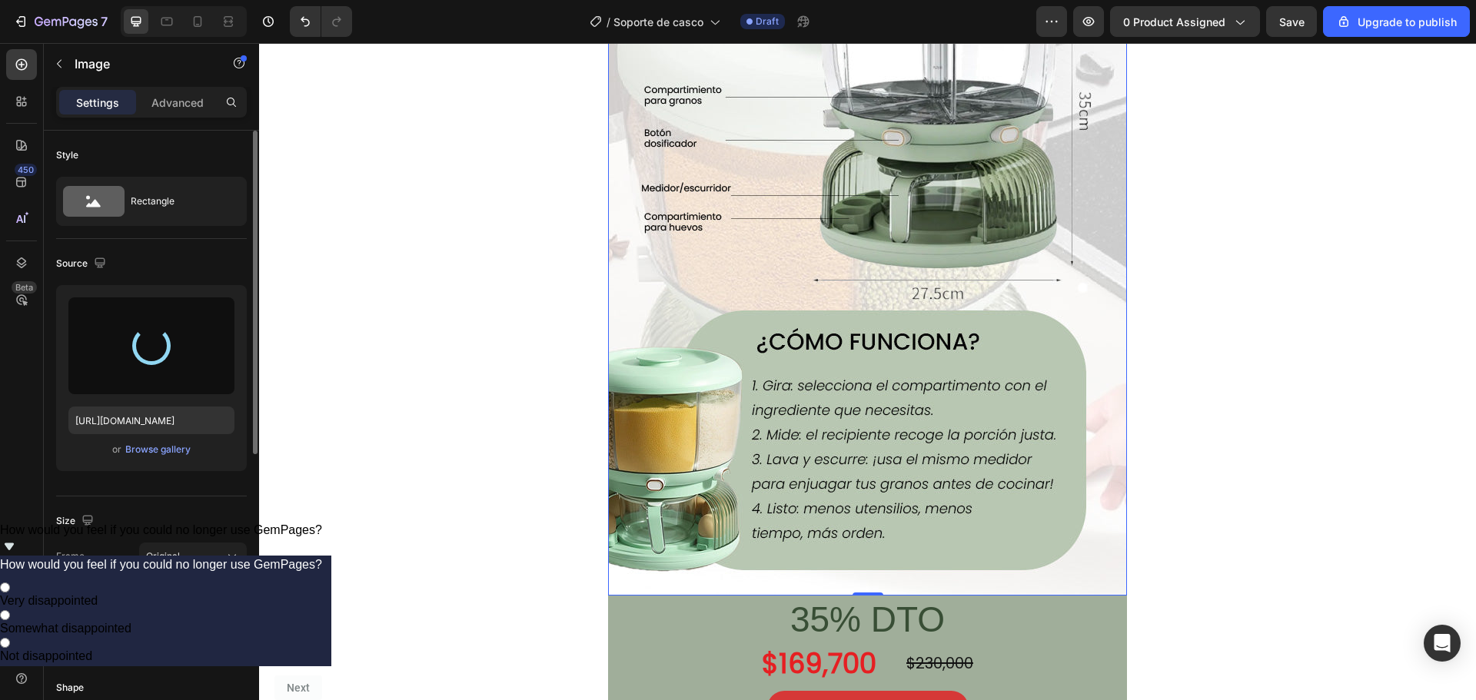
type input "[URL][DOMAIN_NAME]"
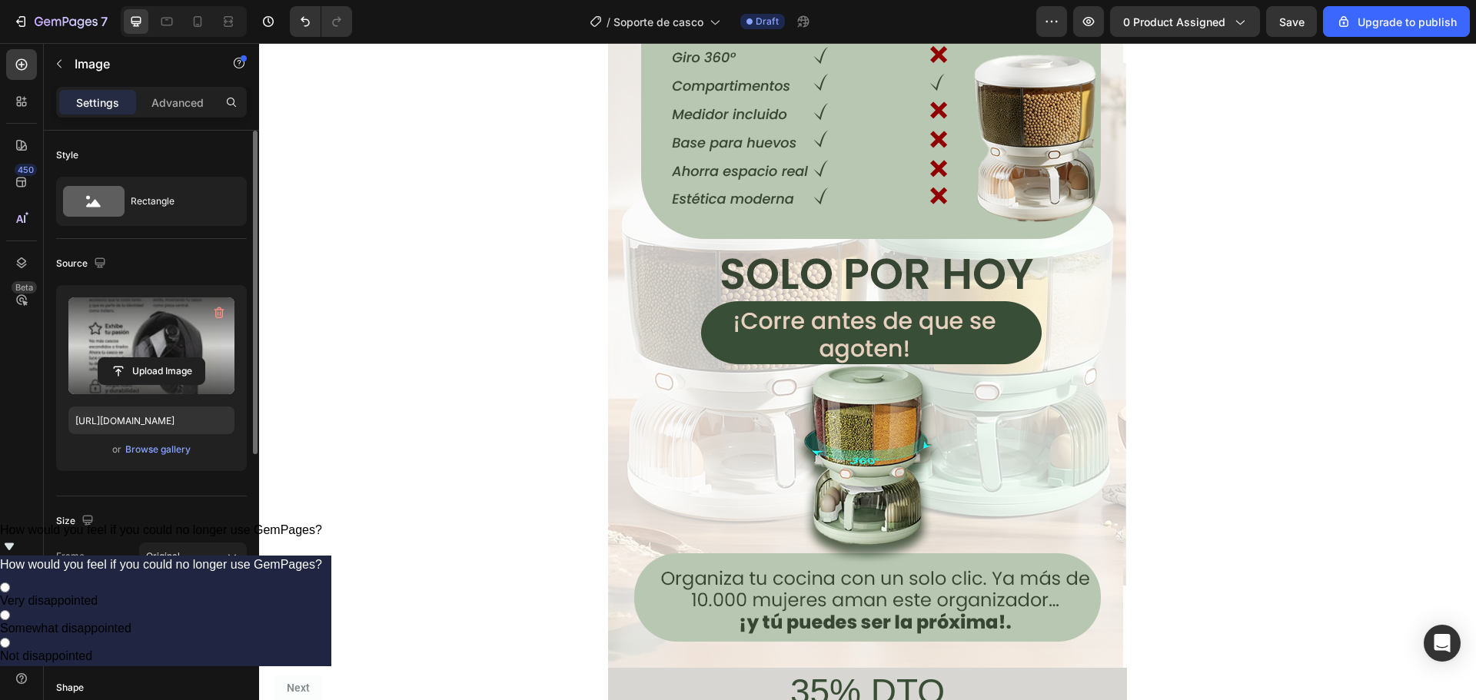
scroll to position [3648, 0]
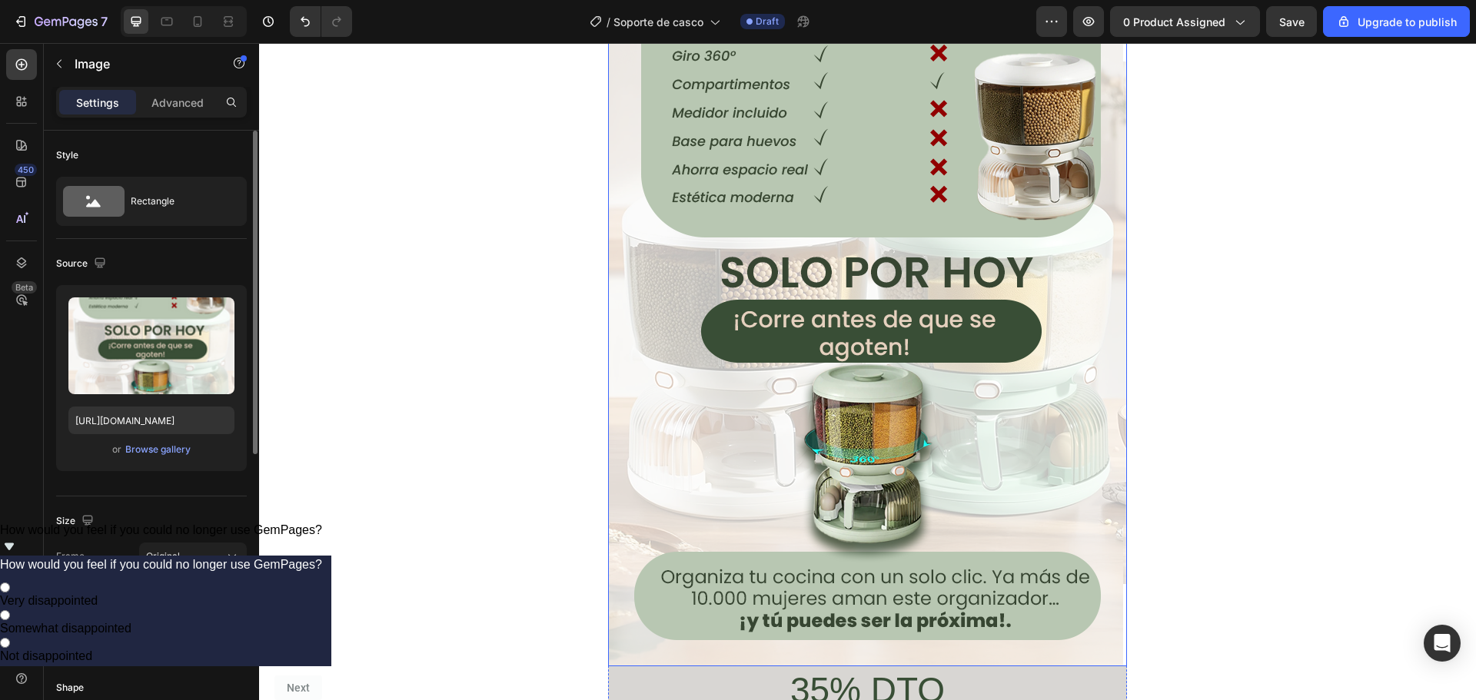
click at [914, 454] on img at bounding box center [867, 321] width 519 height 692
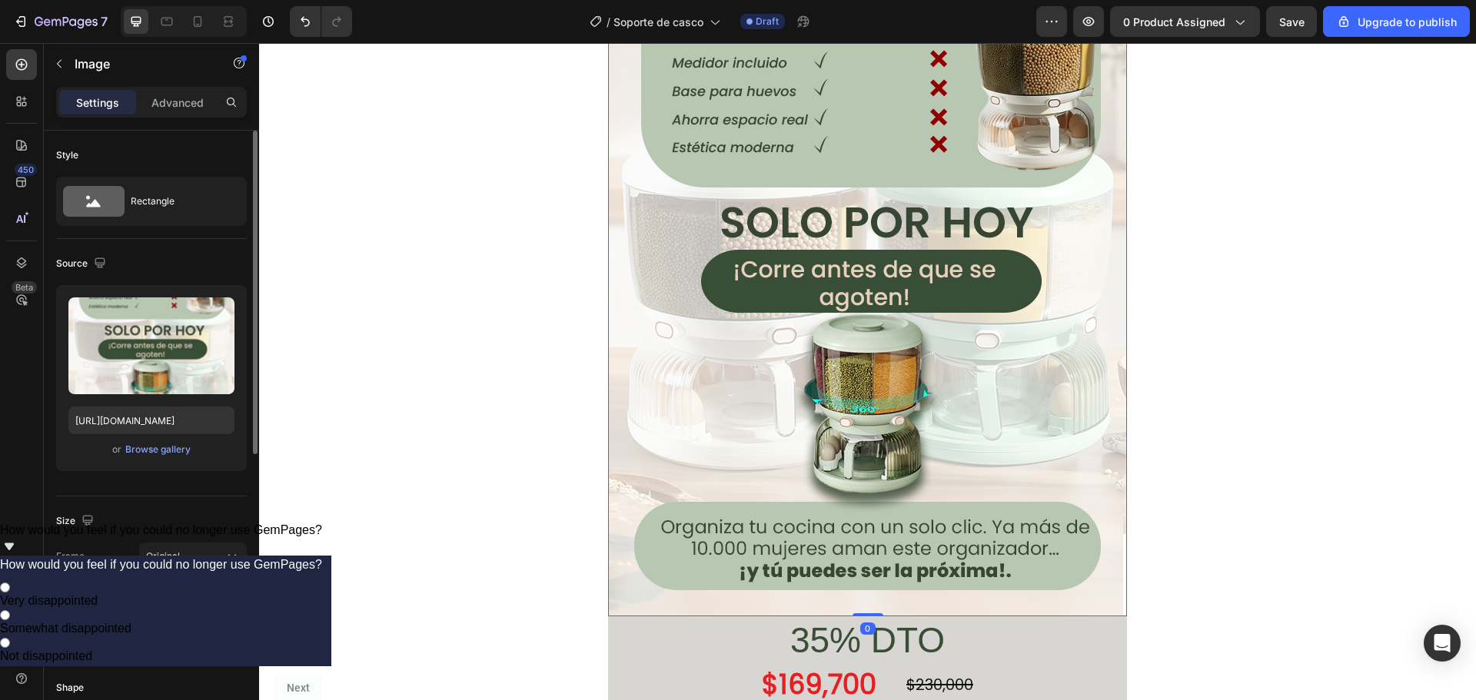
scroll to position [3725, 0]
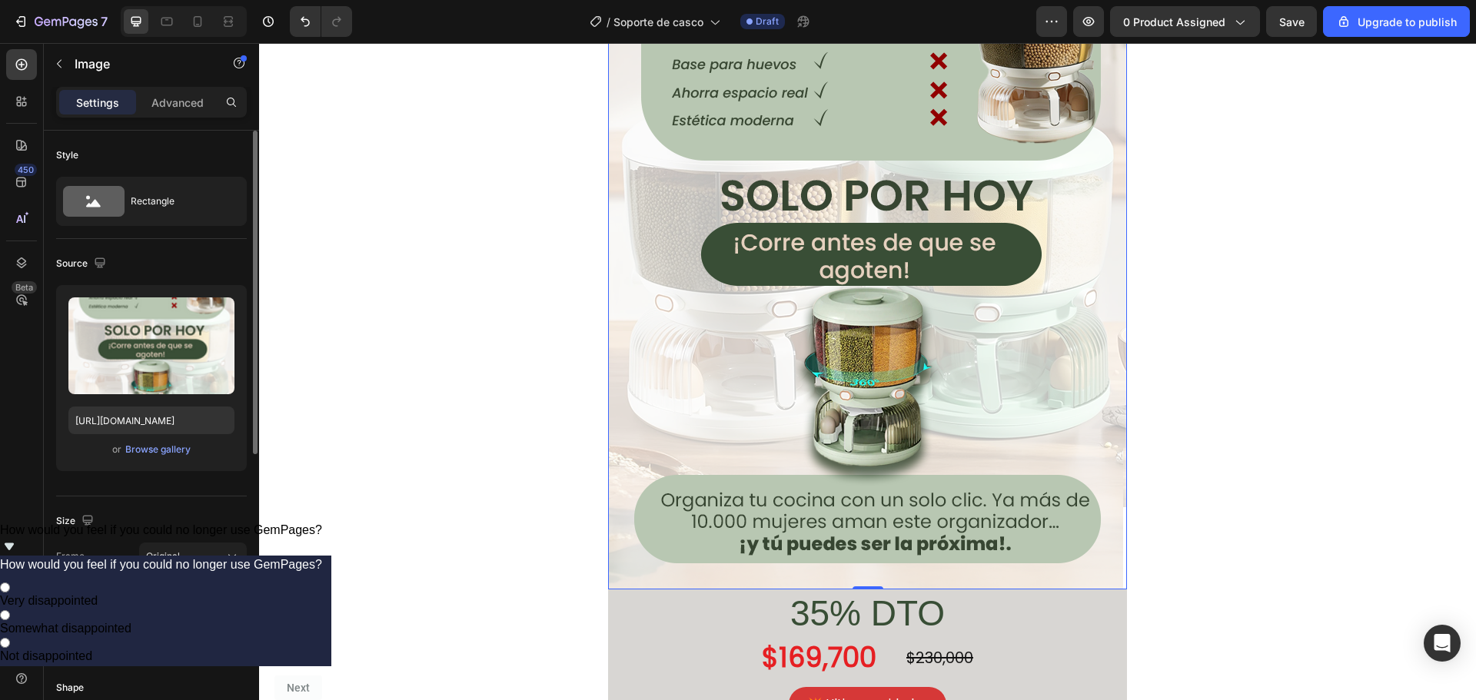
click at [953, 371] on img at bounding box center [867, 244] width 519 height 692
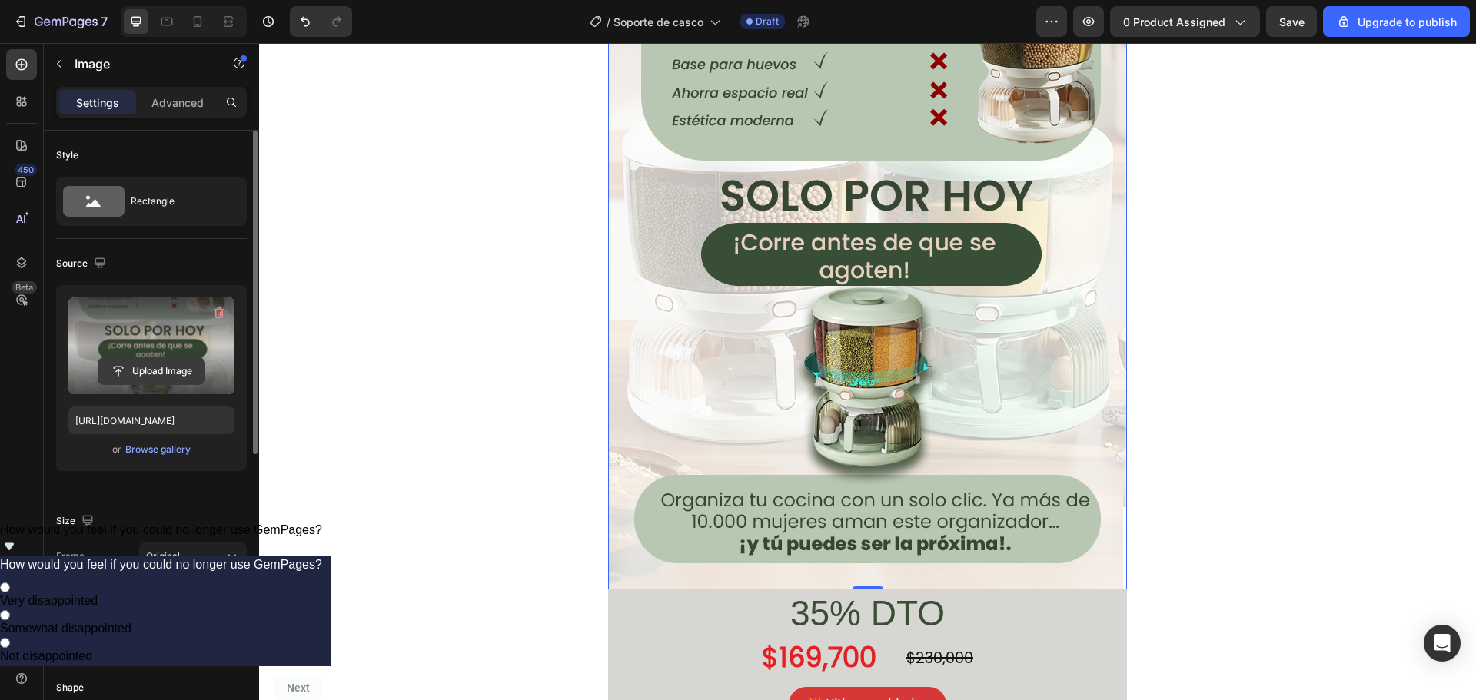
click at [133, 374] on input "file" at bounding box center [151, 371] width 106 height 26
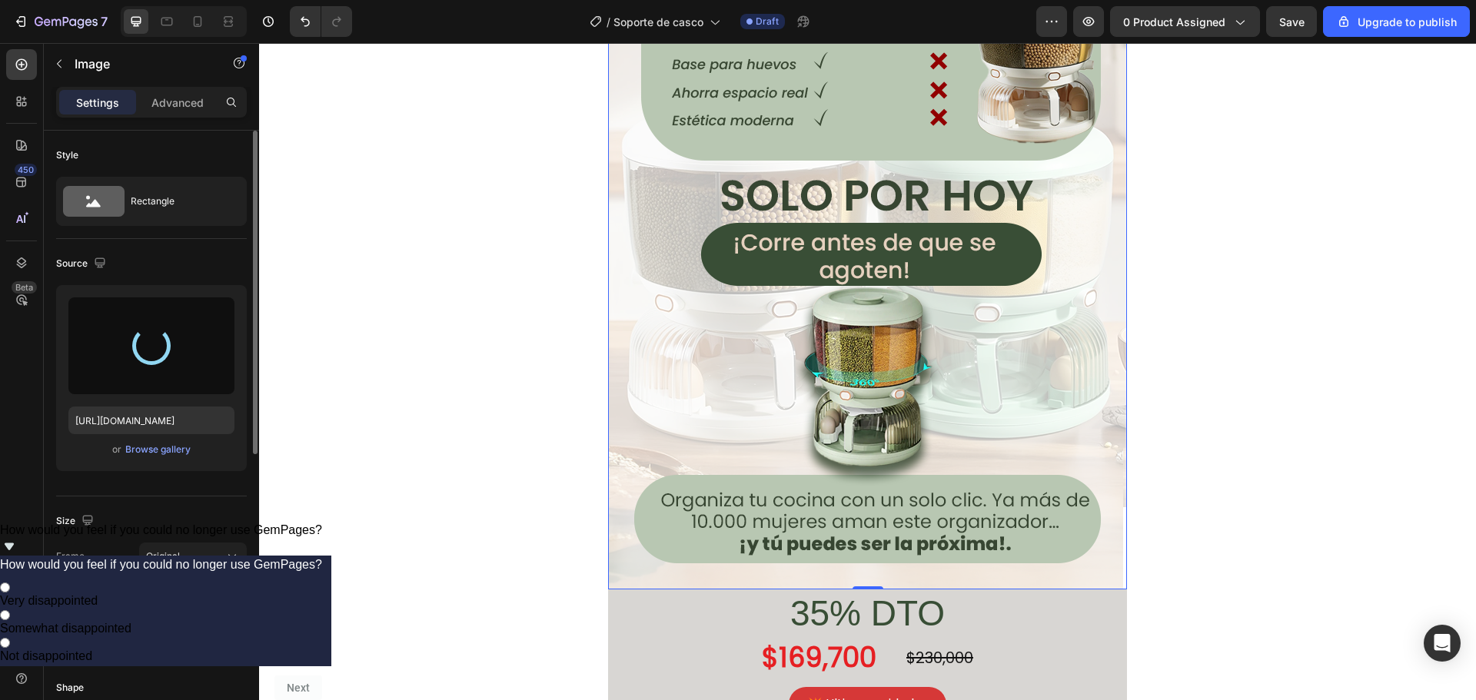
type input "[URL][DOMAIN_NAME]"
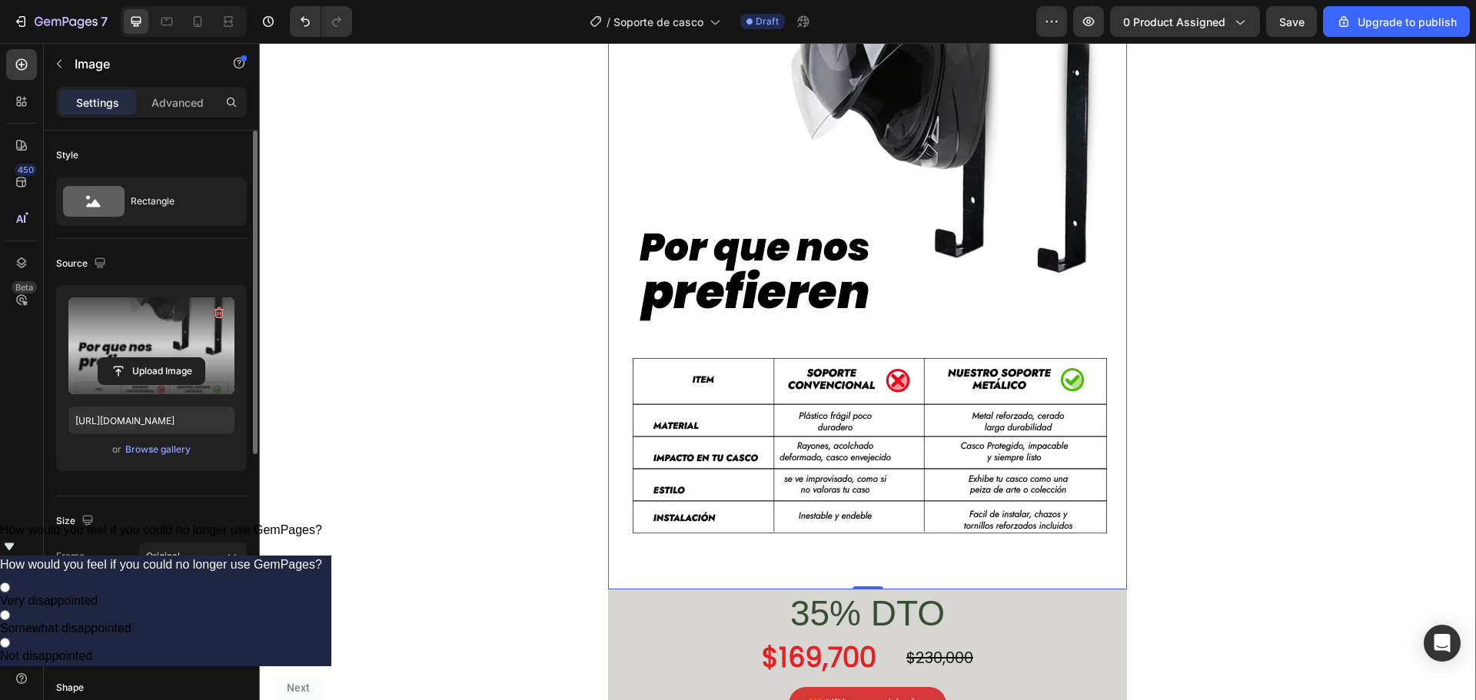
click at [1221, 339] on div "Image 0 35% DTO Heading $169,700 Product Price Product Price $230,000 Product P…" at bounding box center [867, 321] width 1217 height 847
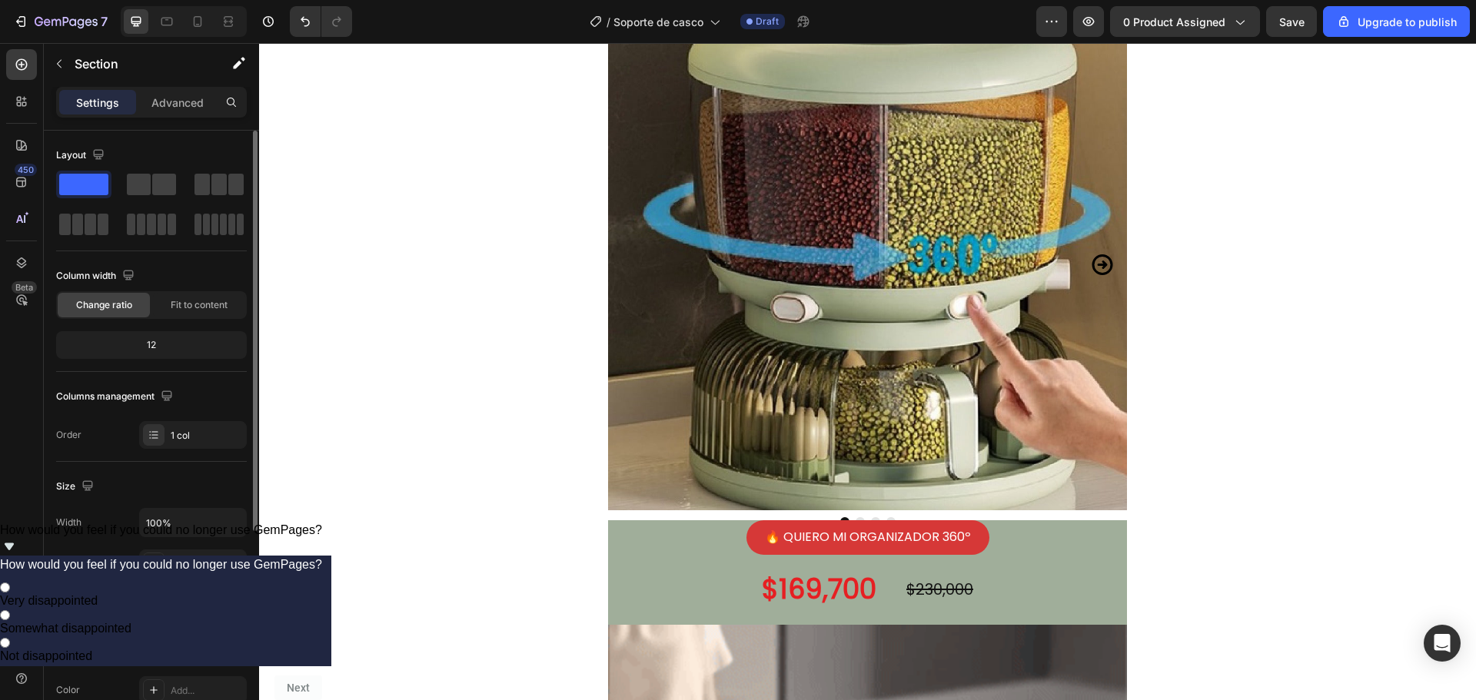
scroll to position [0, 0]
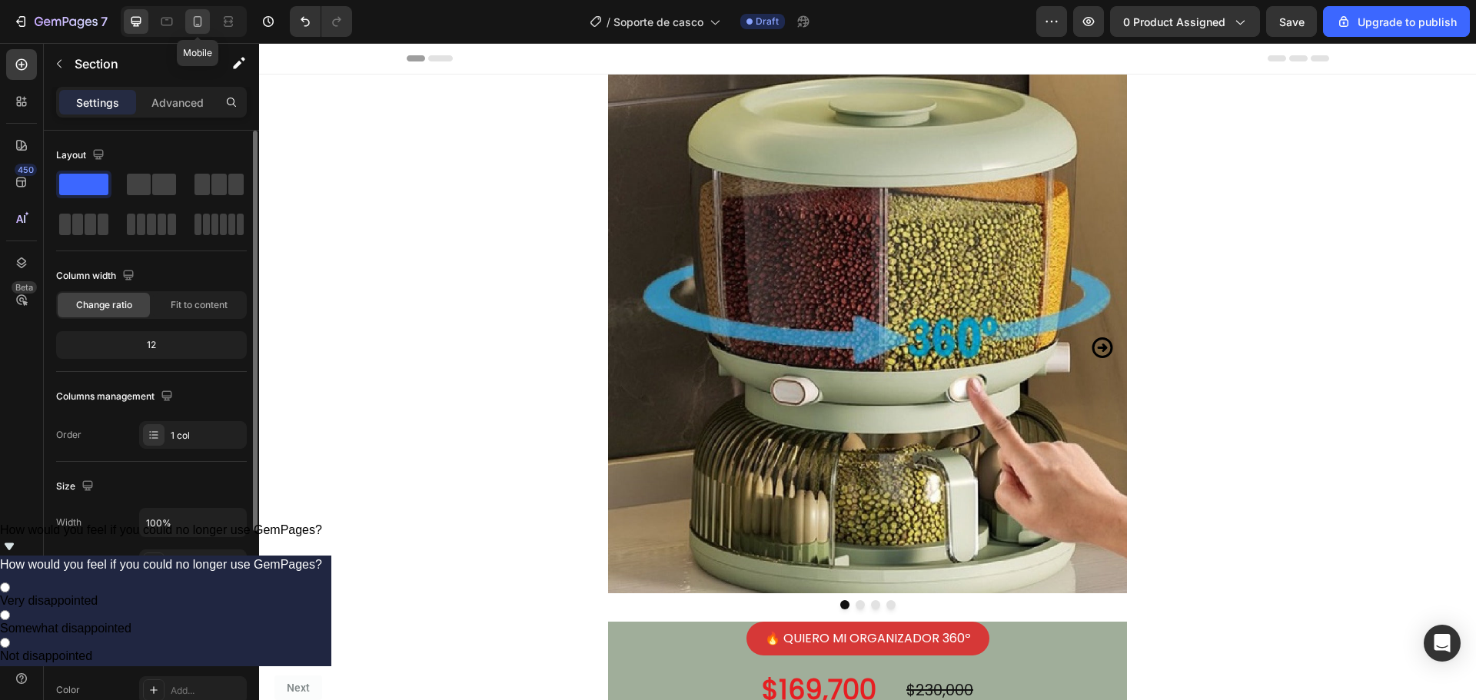
click at [200, 26] on icon at bounding box center [198, 21] width 8 height 11
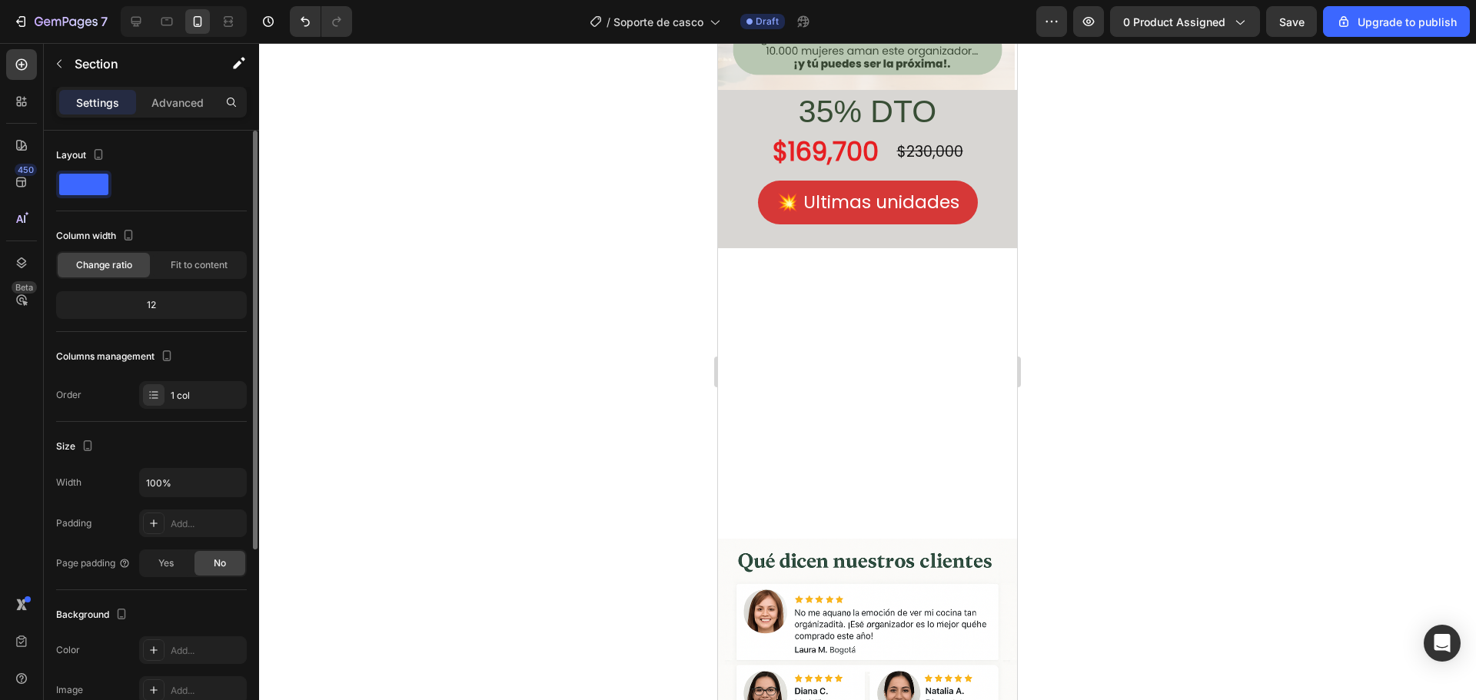
scroll to position [3690, 0]
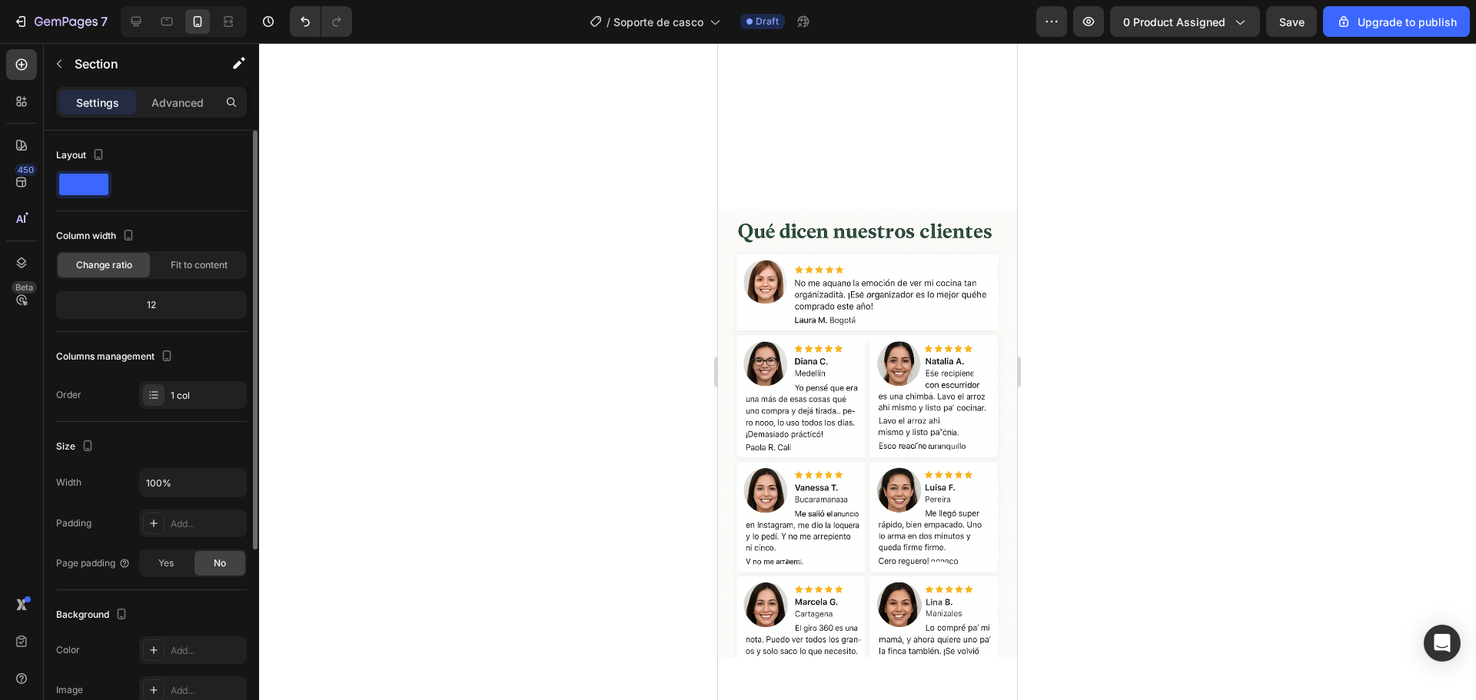
click at [822, 209] on img at bounding box center [867, 433] width 299 height 449
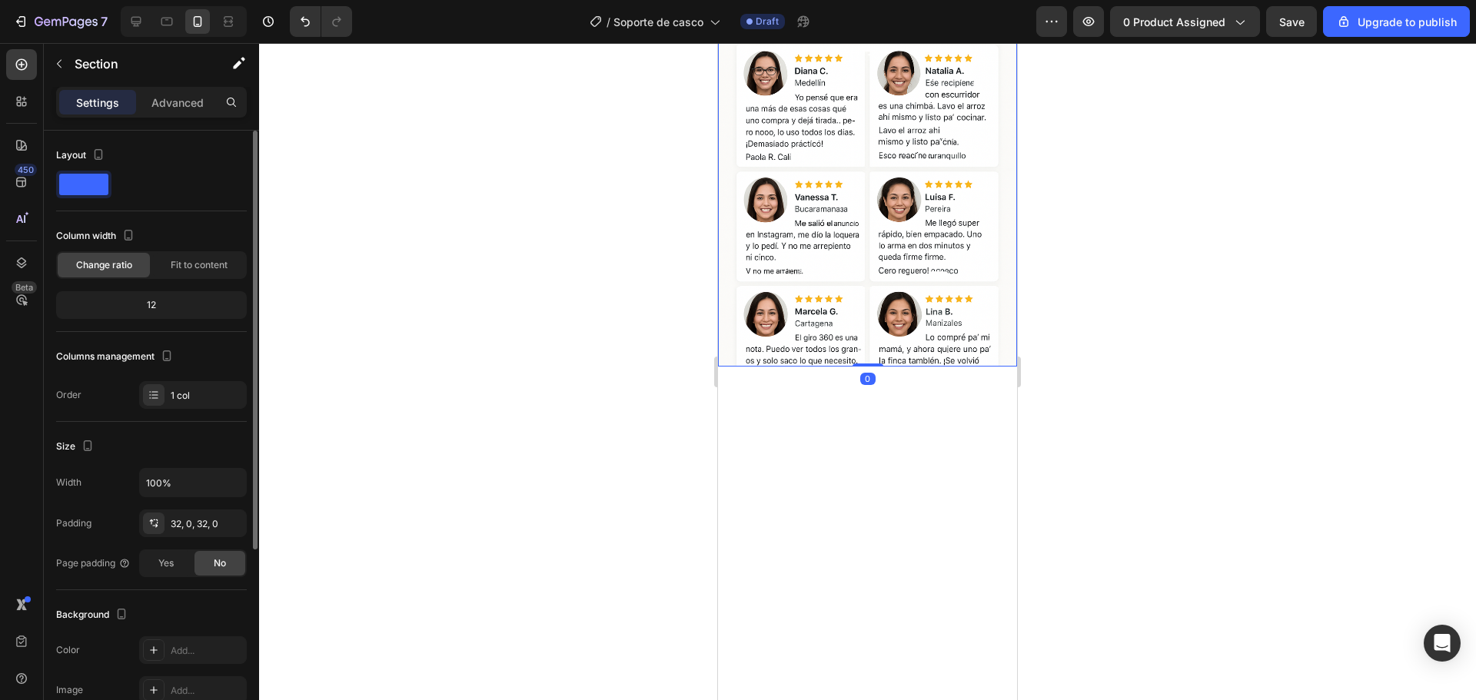
click at [959, 515] on div at bounding box center [867, 658] width 299 height 583
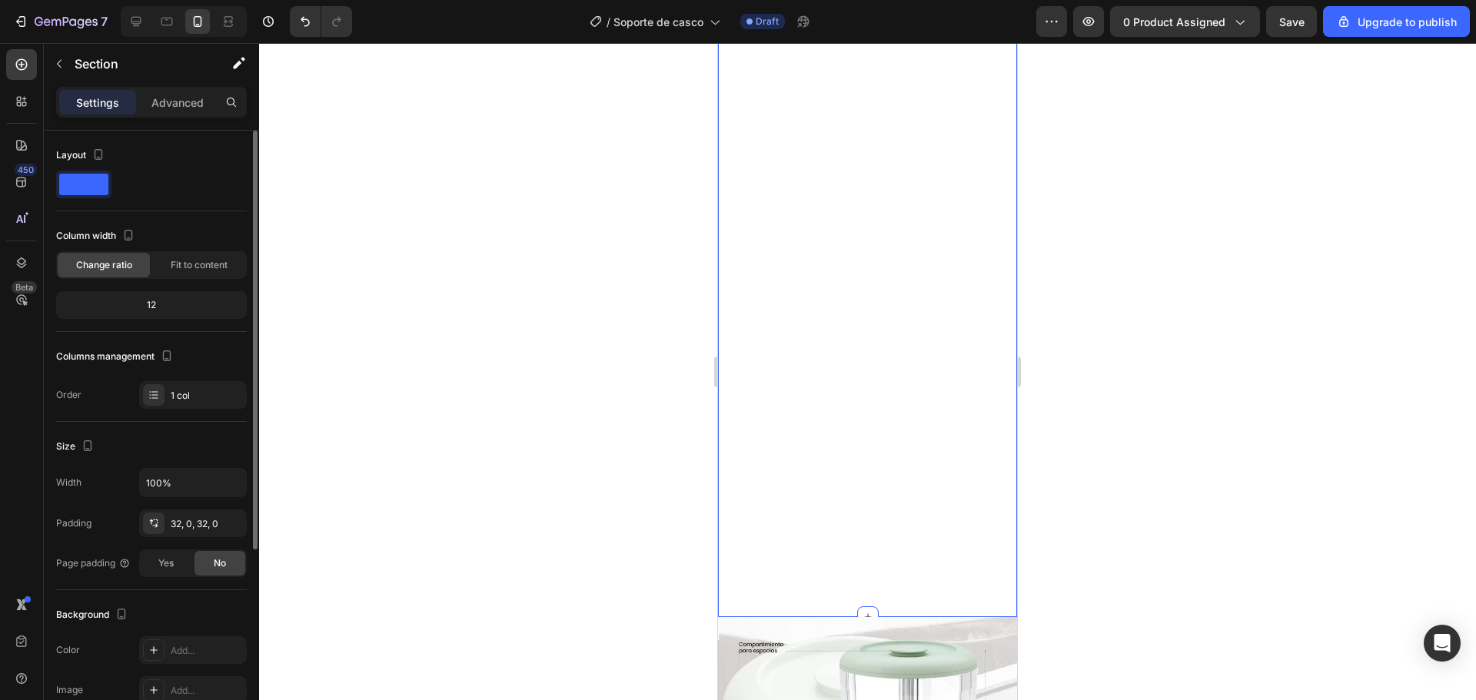
scroll to position [1388, 0]
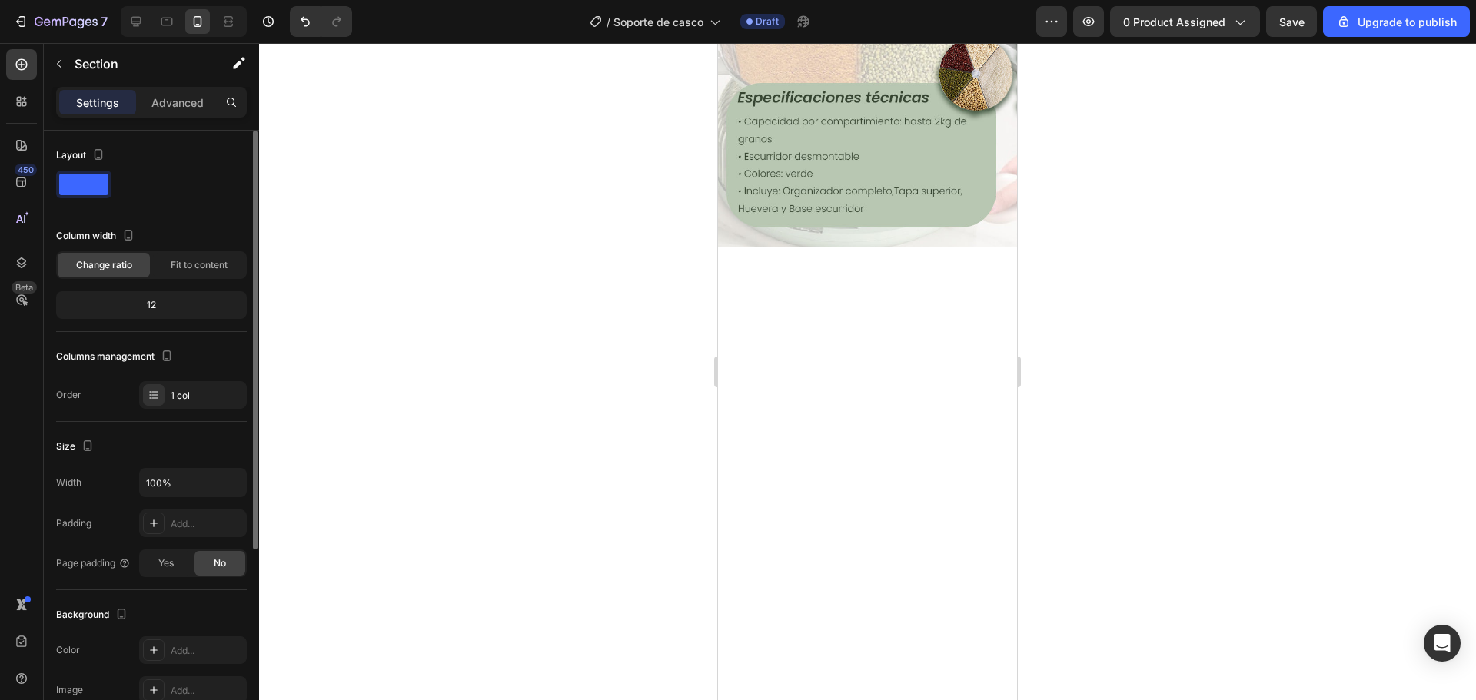
click at [915, 325] on div at bounding box center [867, 594] width 299 height 692
click at [875, 328] on div at bounding box center [867, 594] width 299 height 692
click at [843, 337] on div at bounding box center [867, 594] width 299 height 692
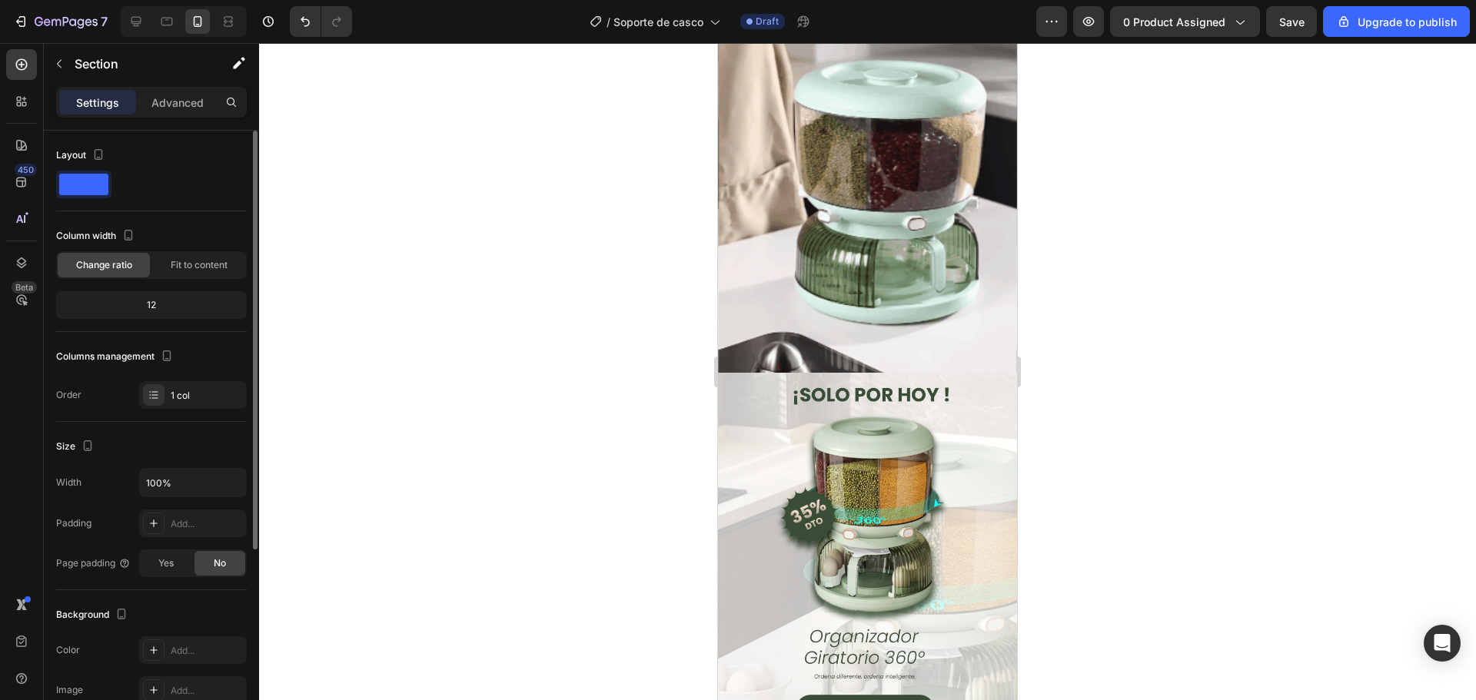
scroll to position [0, 0]
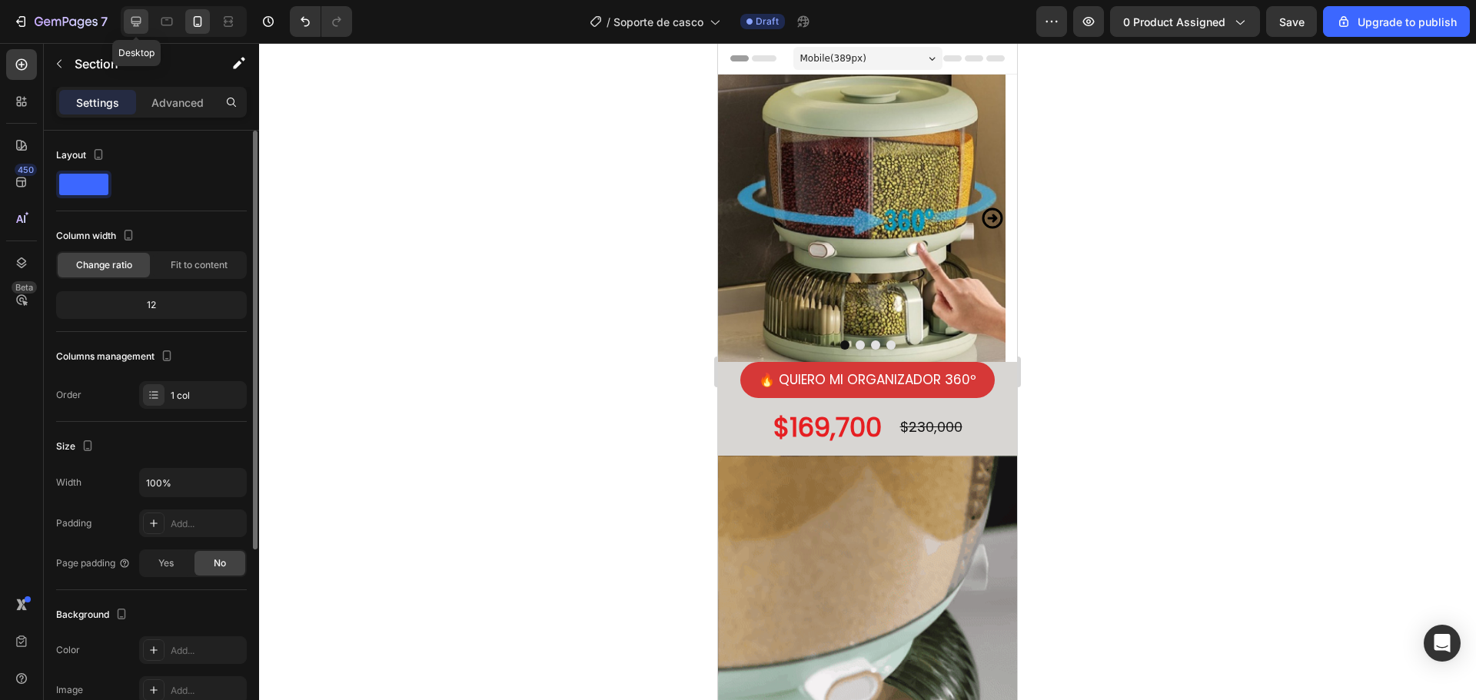
click at [128, 25] on icon at bounding box center [135, 21] width 15 height 15
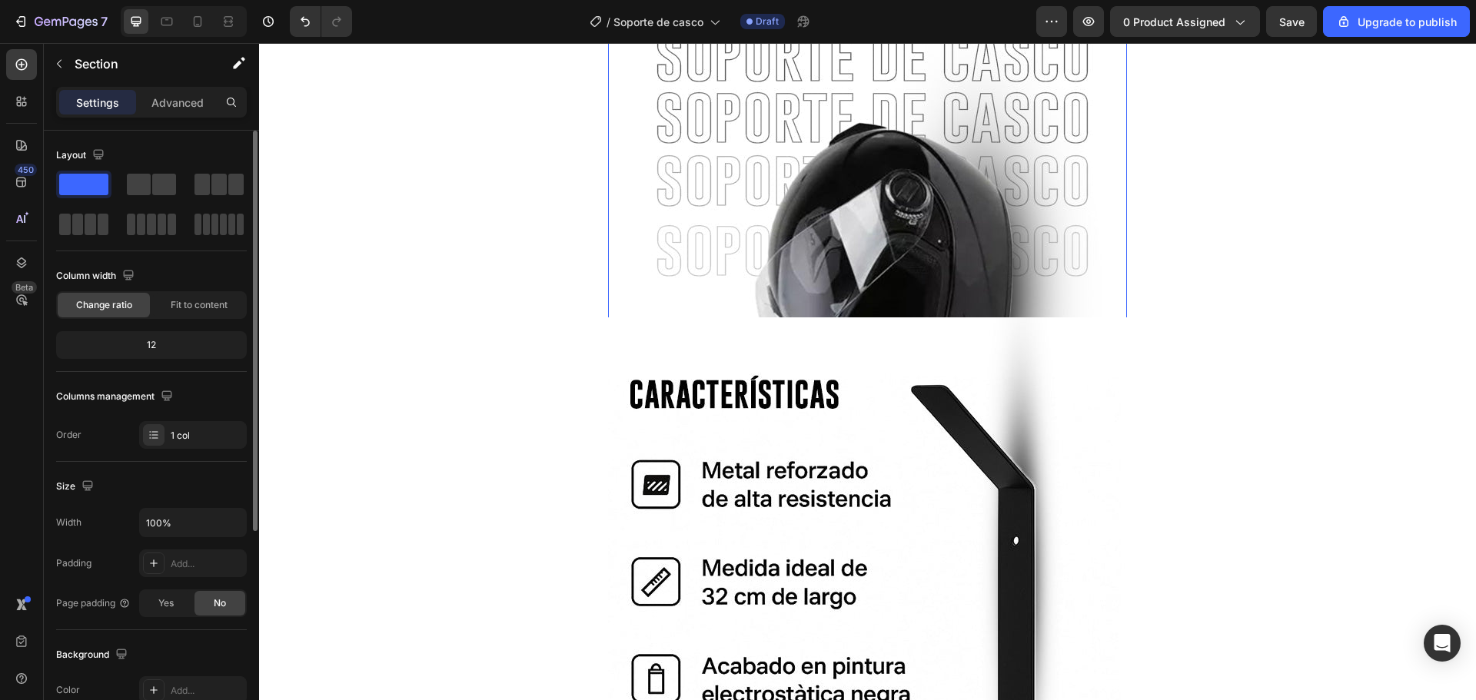
scroll to position [1761, 0]
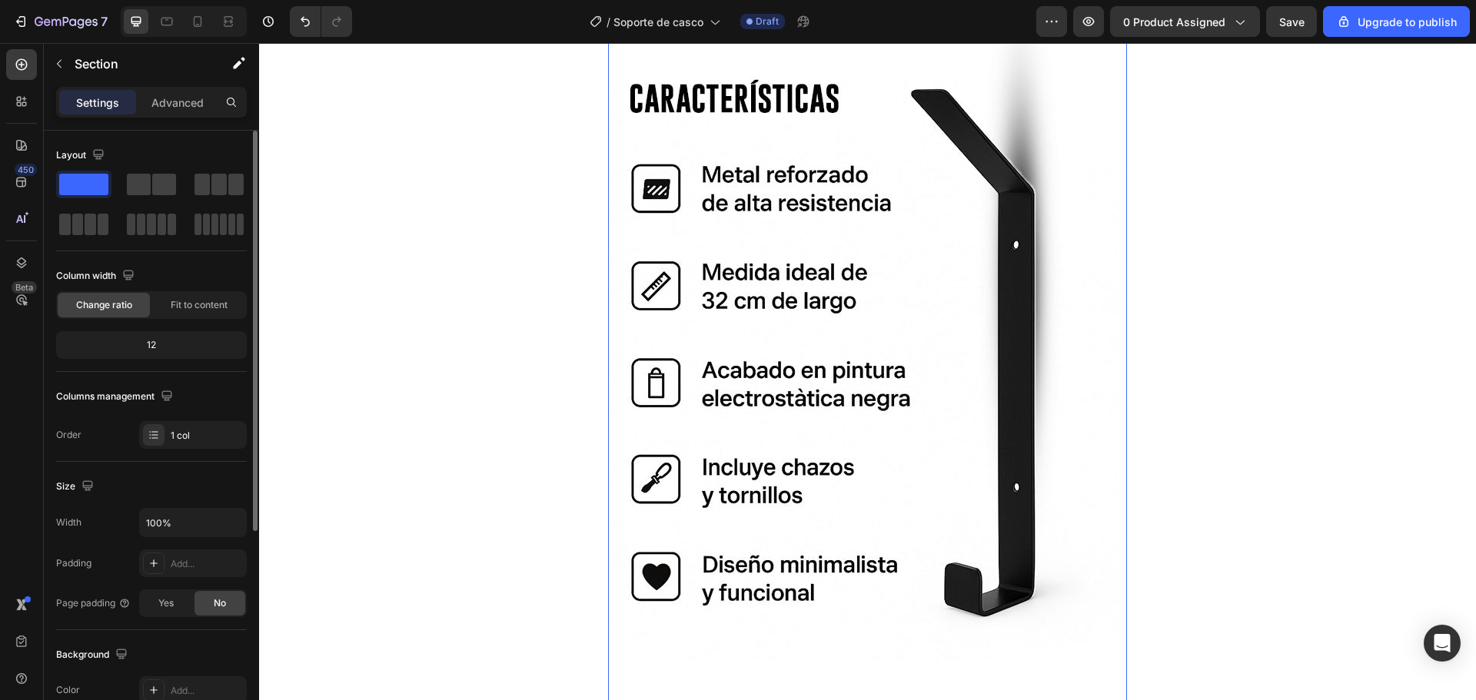
click at [876, 238] on img at bounding box center [867, 368] width 519 height 692
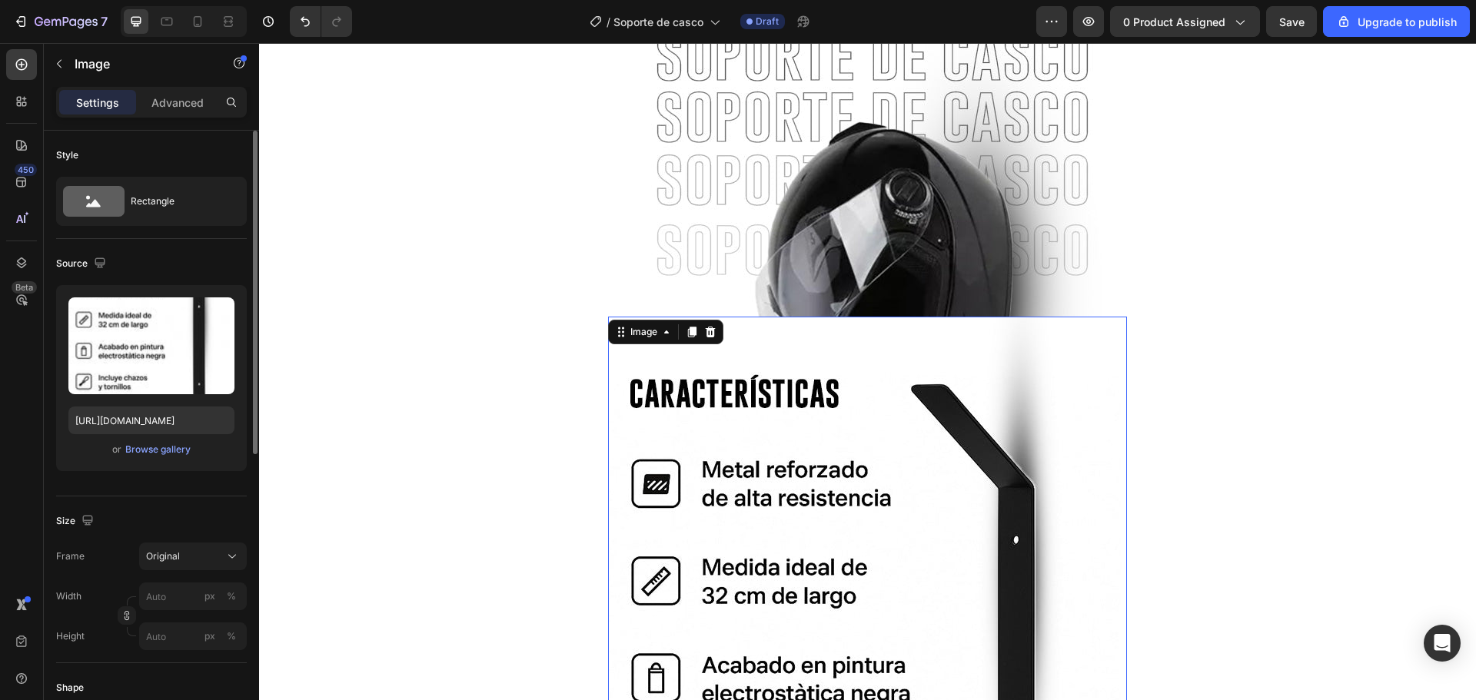
scroll to position [1377, 0]
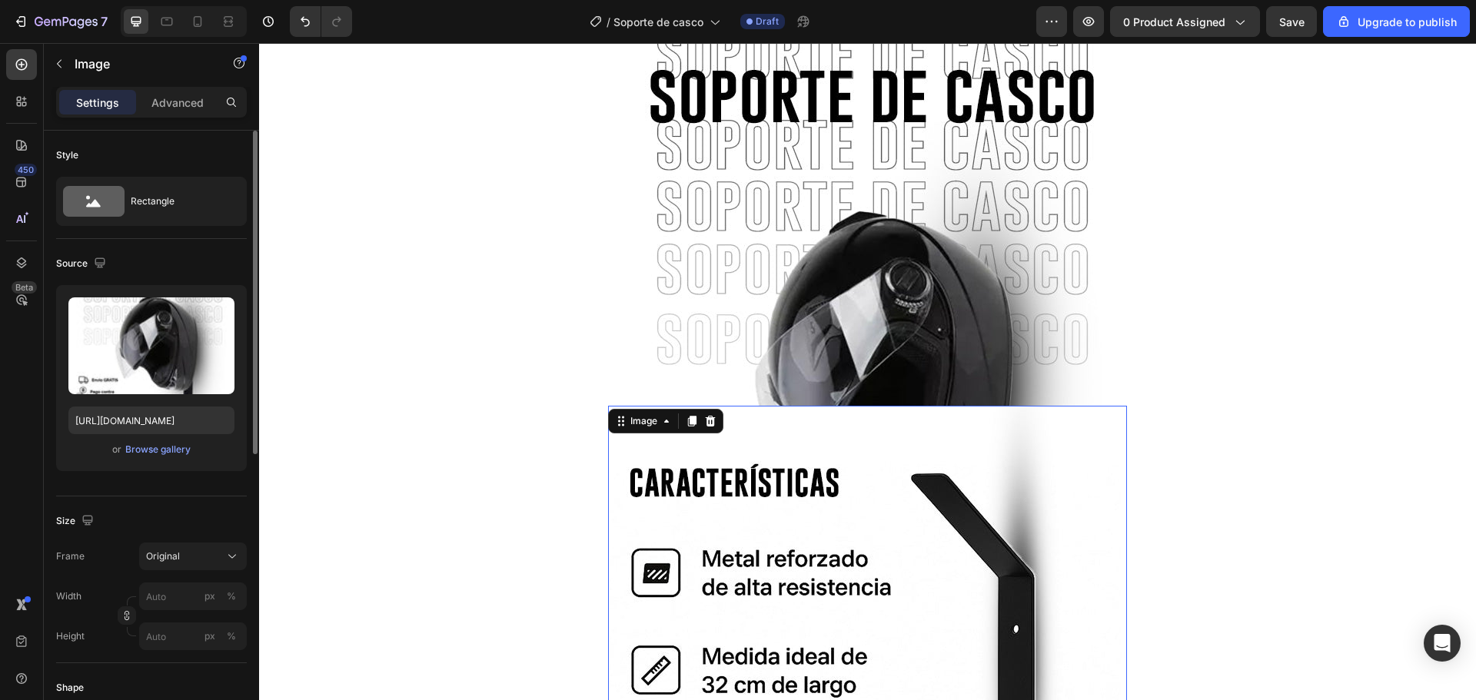
click at [836, 245] on img at bounding box center [867, 368] width 519 height 692
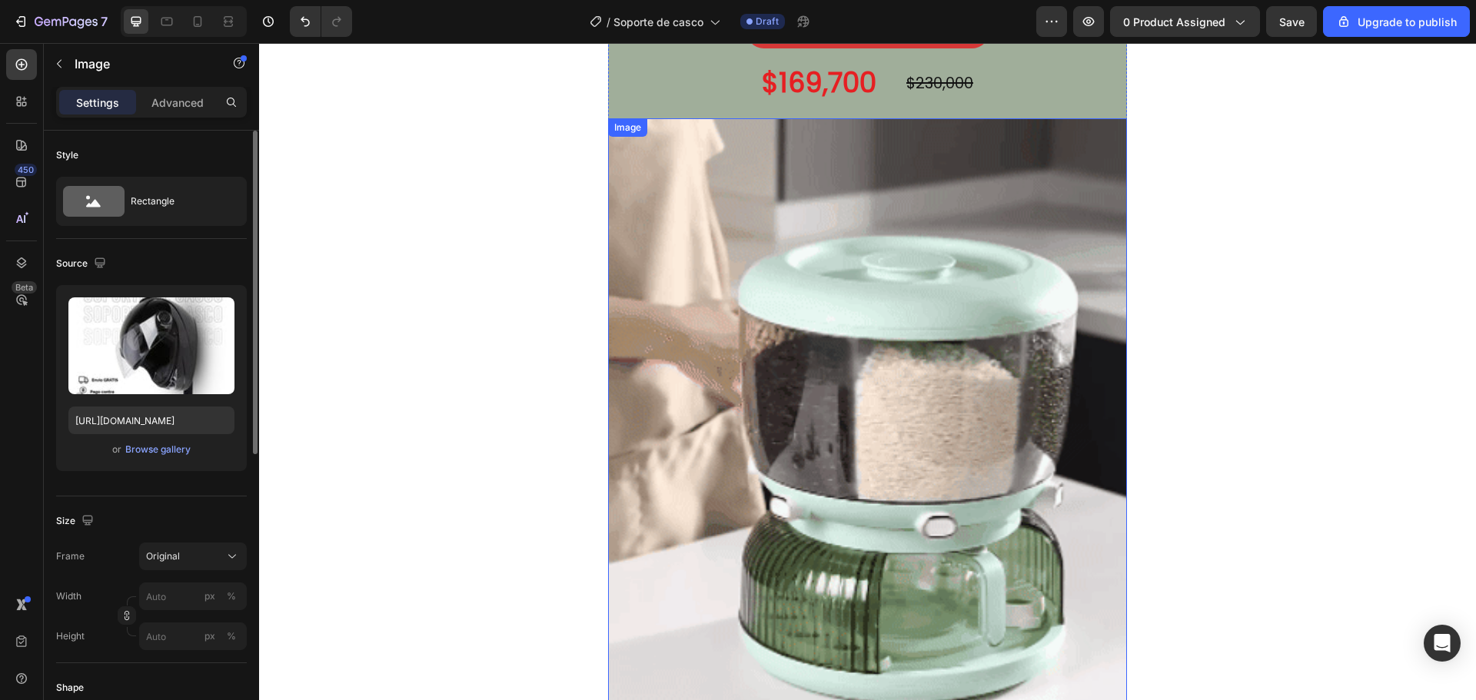
scroll to position [531, 0]
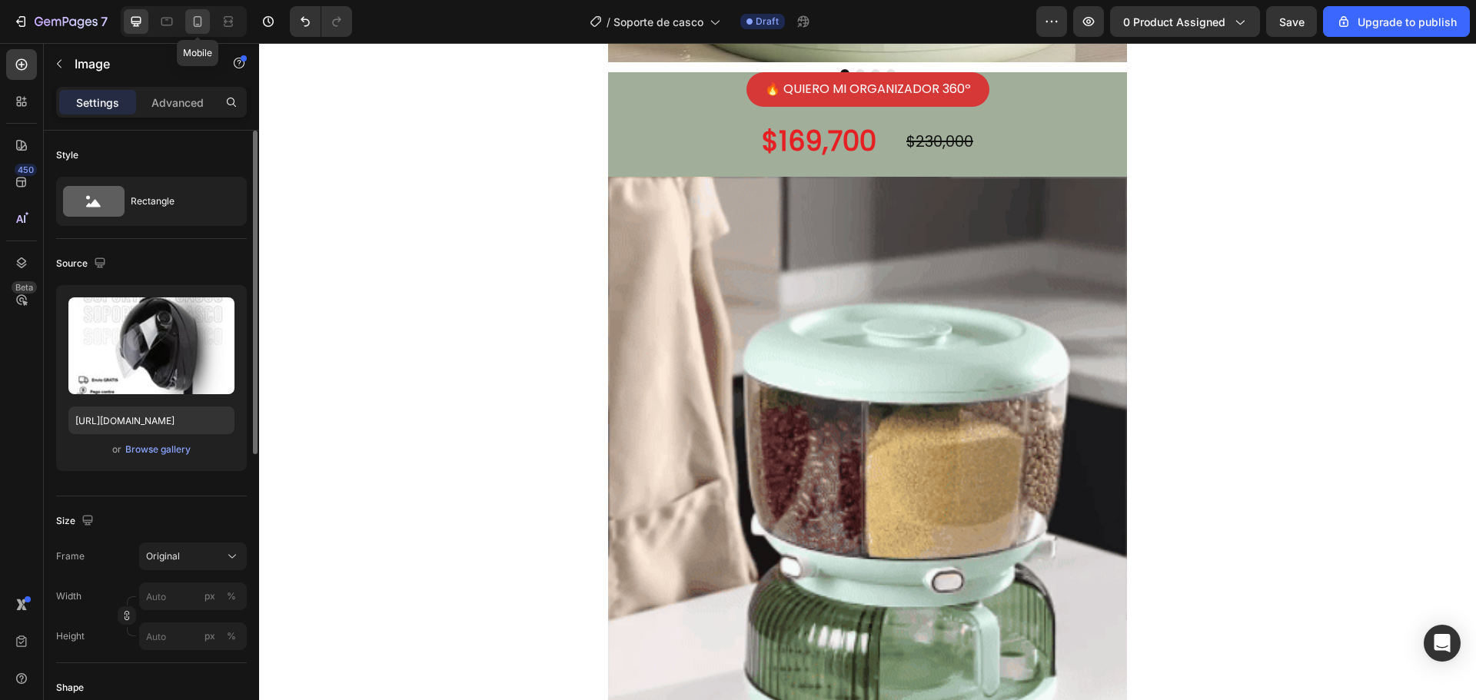
click at [204, 18] on icon at bounding box center [197, 21] width 15 height 15
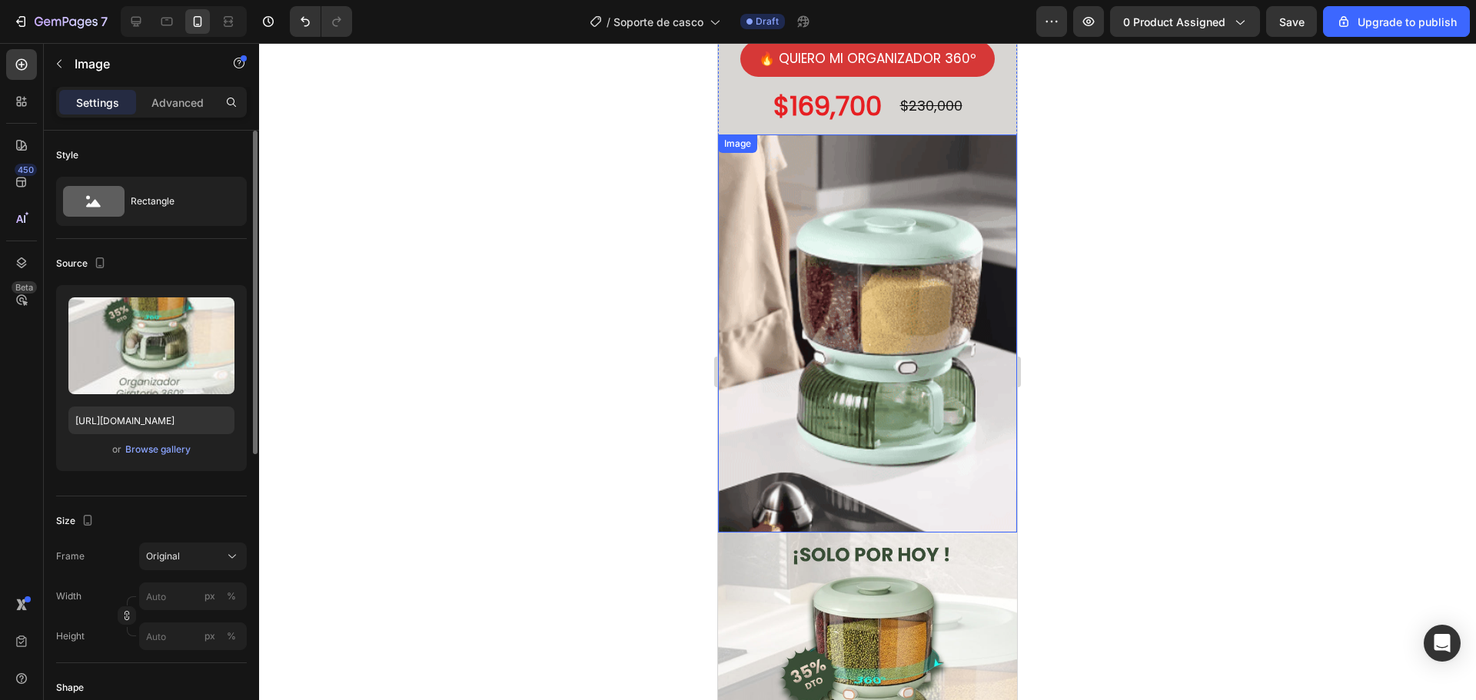
scroll to position [307, 0]
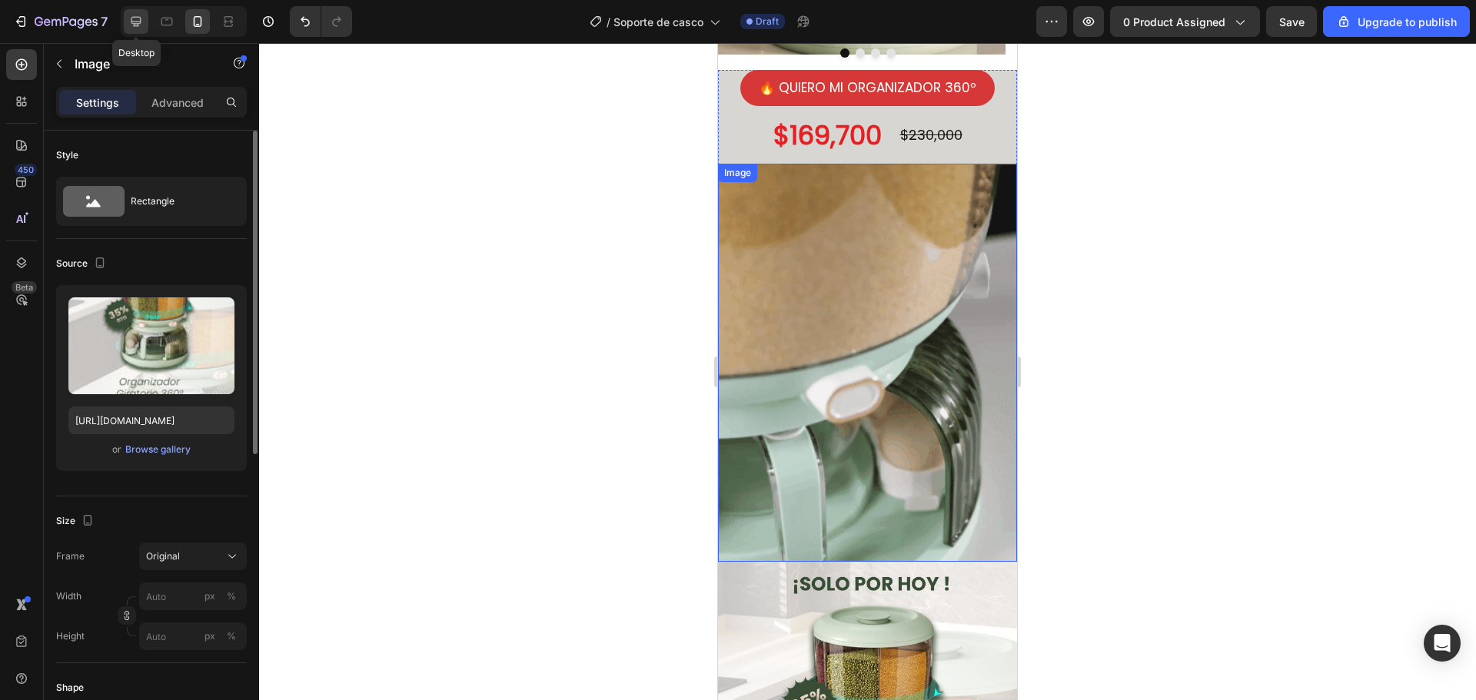
click at [131, 28] on icon at bounding box center [135, 21] width 15 height 15
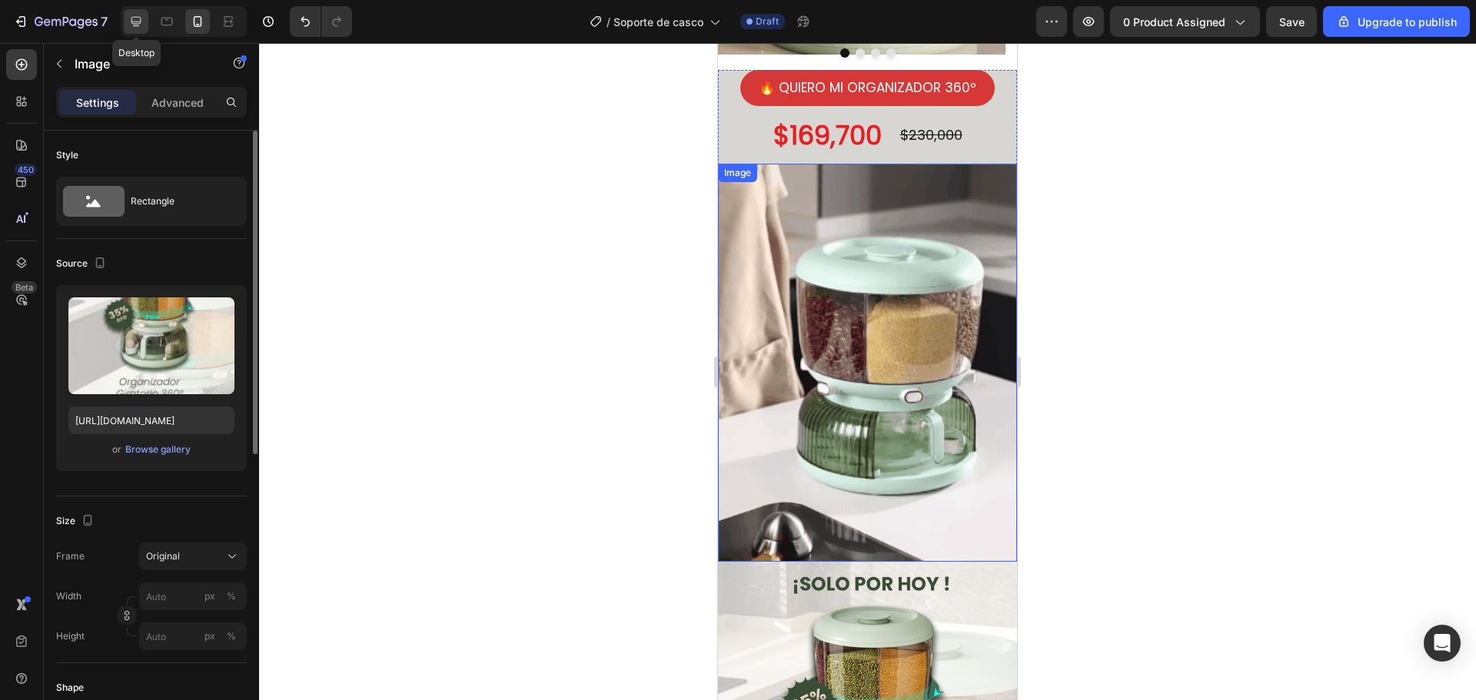
type input "[URL][DOMAIN_NAME]"
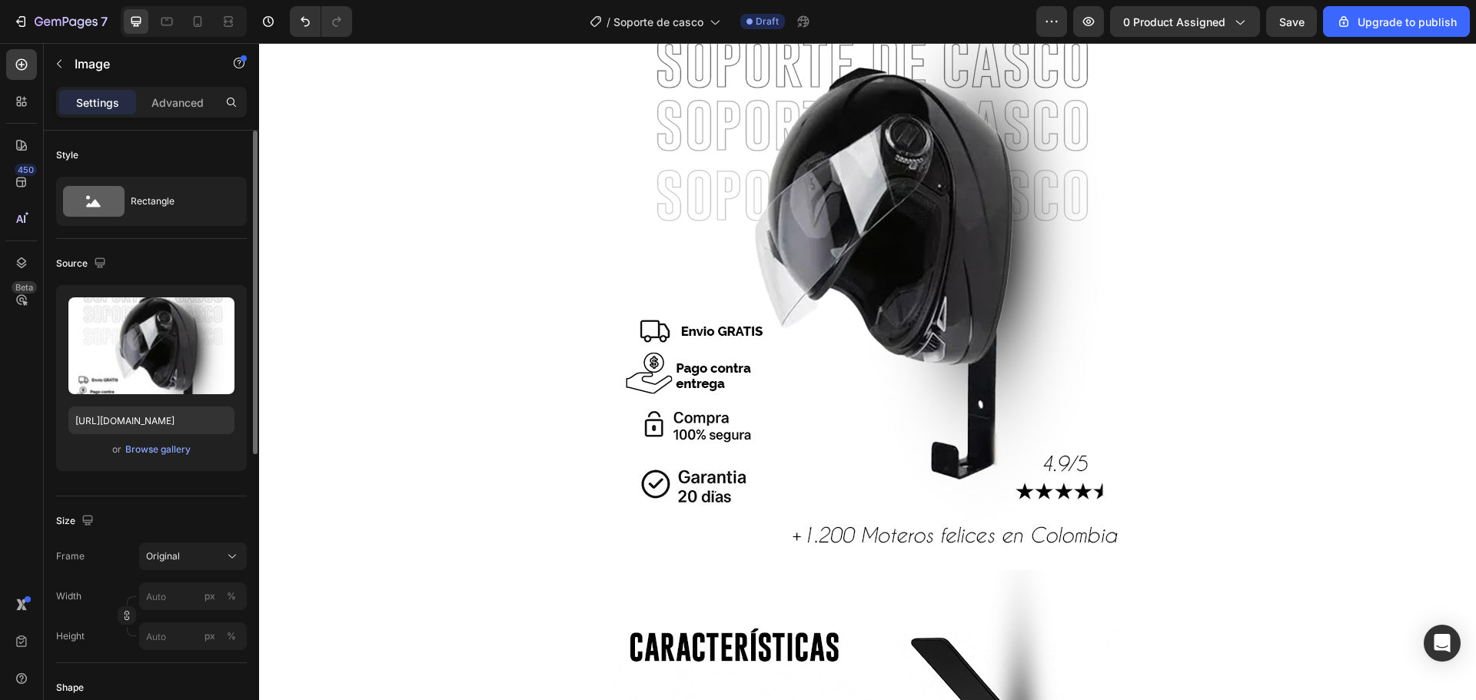
scroll to position [1537, 0]
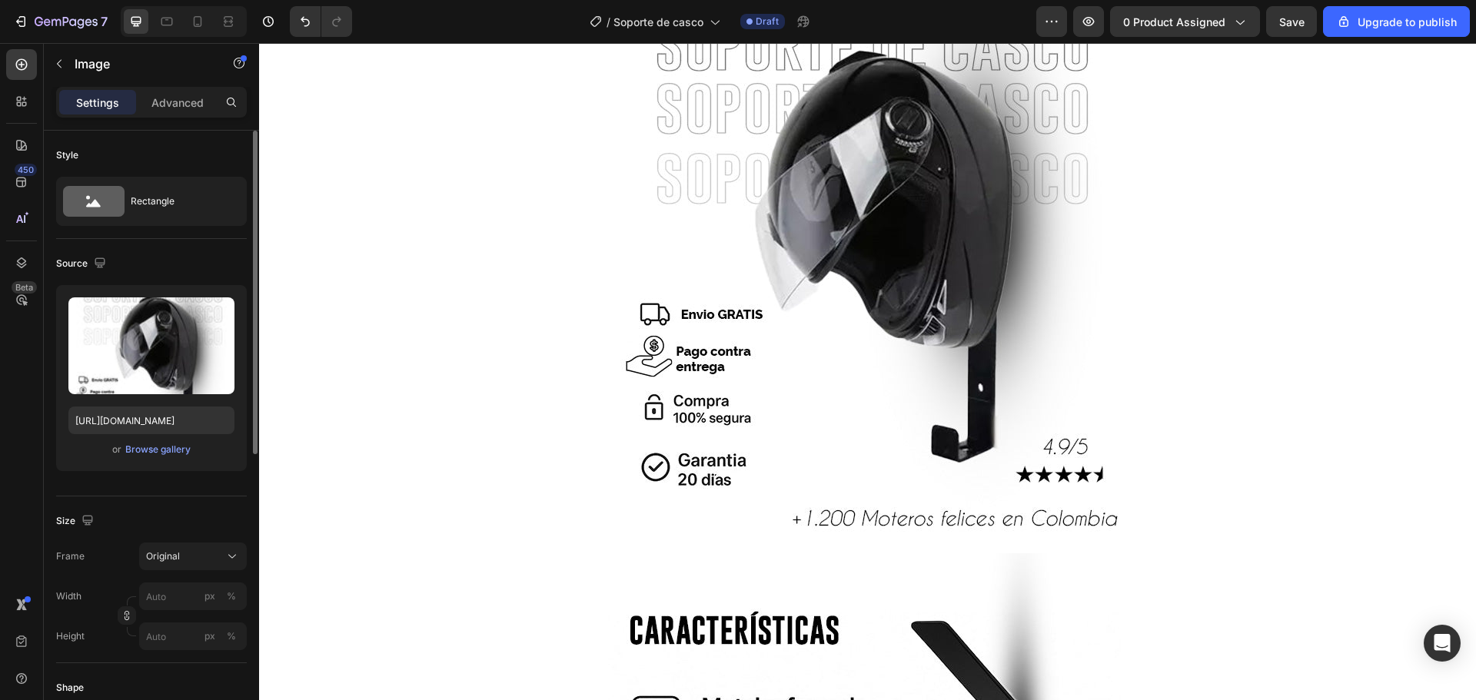
click at [915, 309] on img at bounding box center [867, 208] width 519 height 692
click at [856, 293] on img at bounding box center [867, 208] width 519 height 692
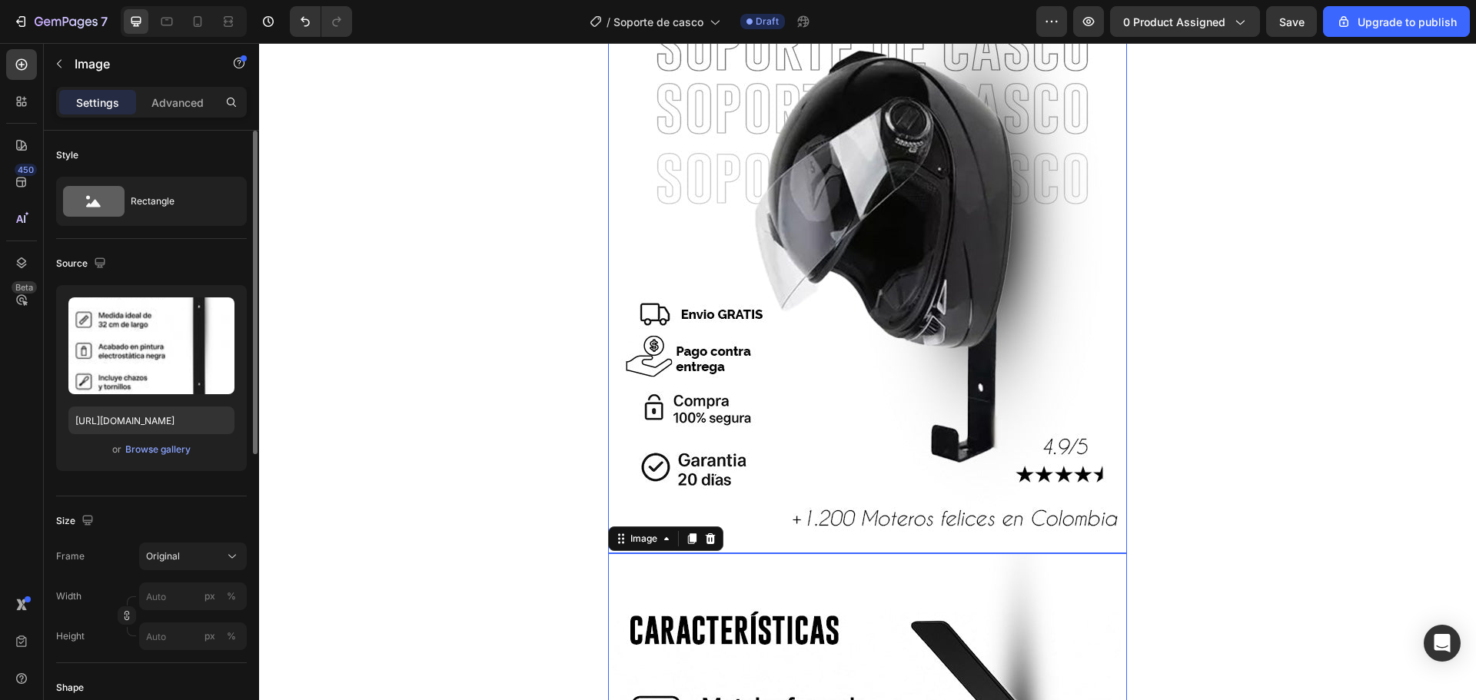
click at [911, 447] on img at bounding box center [867, 208] width 519 height 692
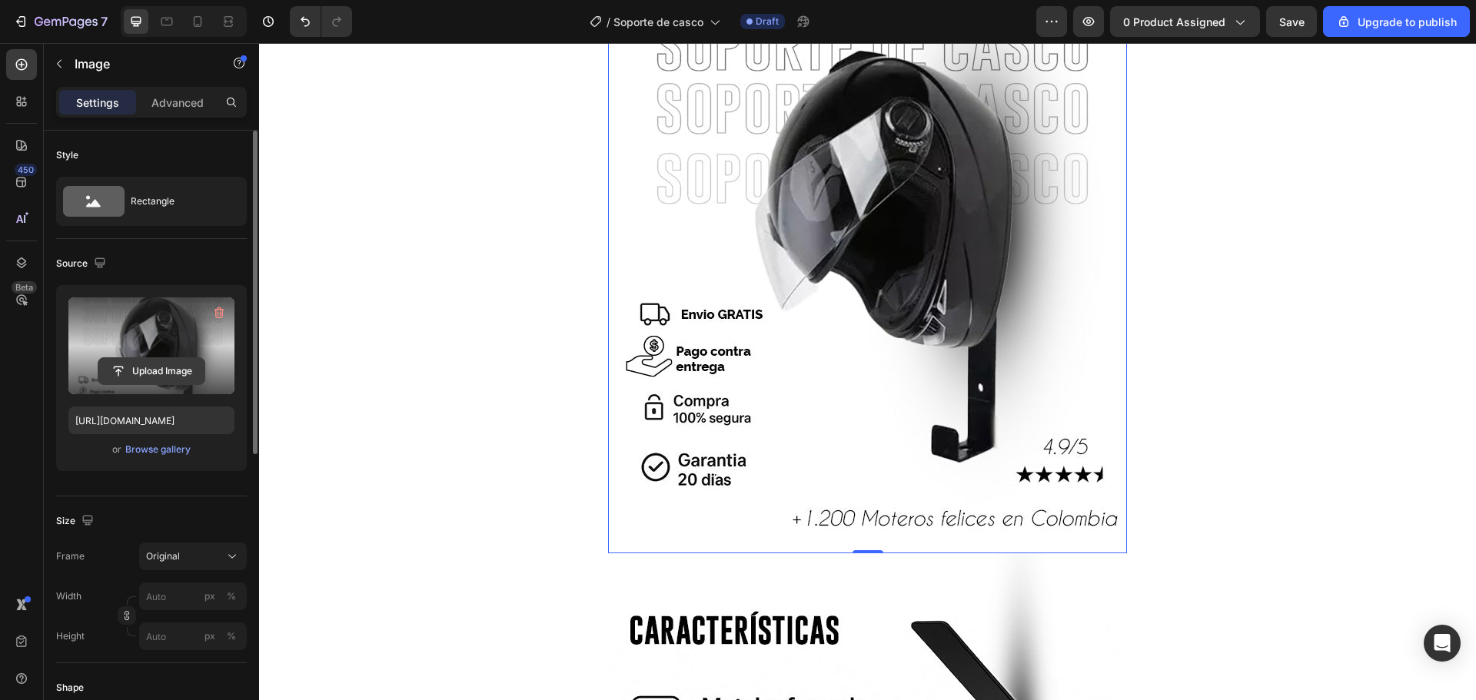
click at [125, 368] on input "file" at bounding box center [151, 371] width 106 height 26
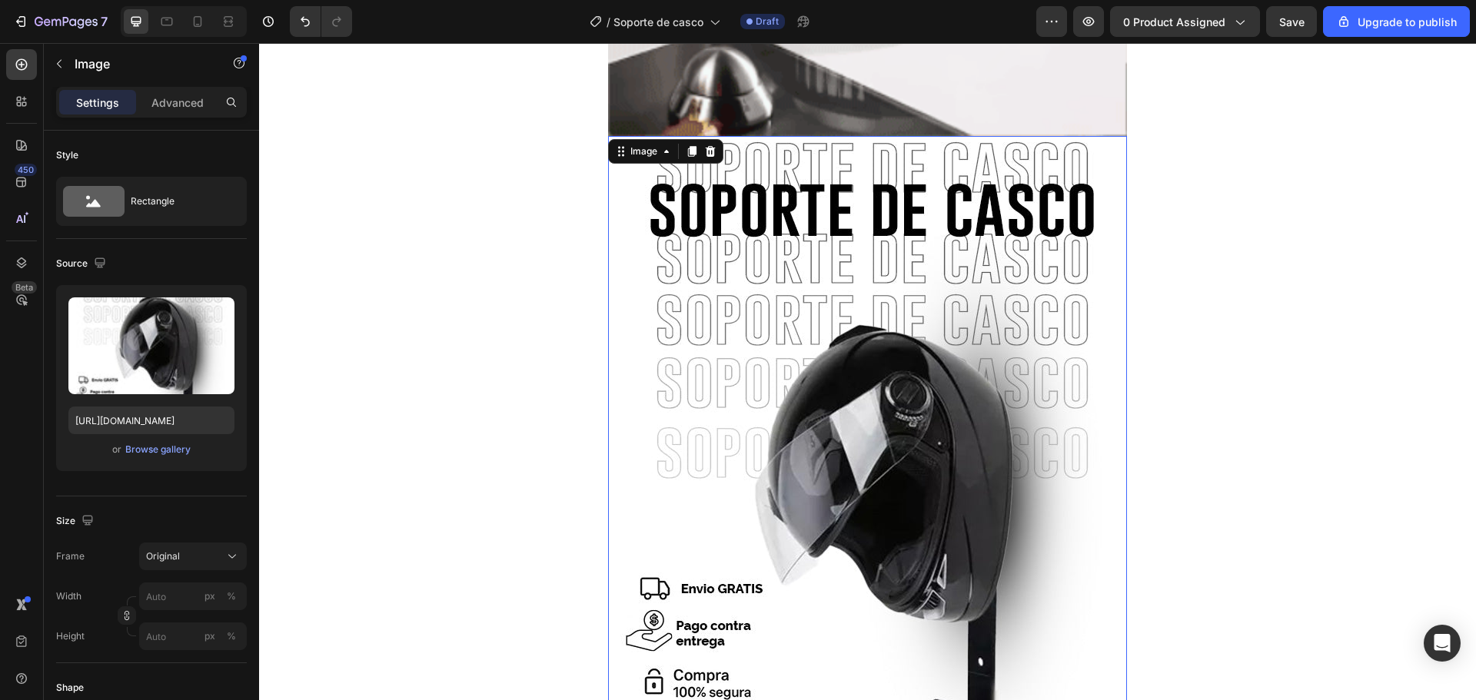
scroll to position [1230, 0]
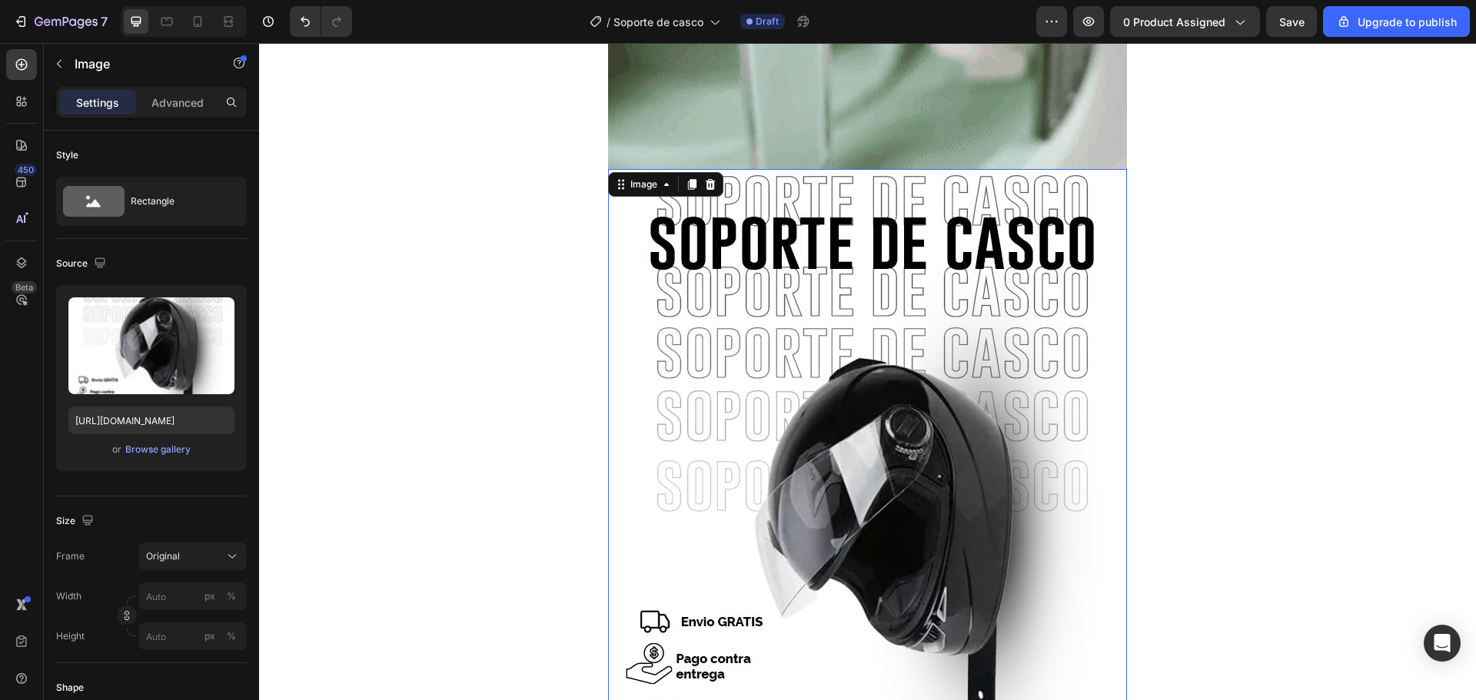
click at [784, 337] on img at bounding box center [867, 515] width 519 height 692
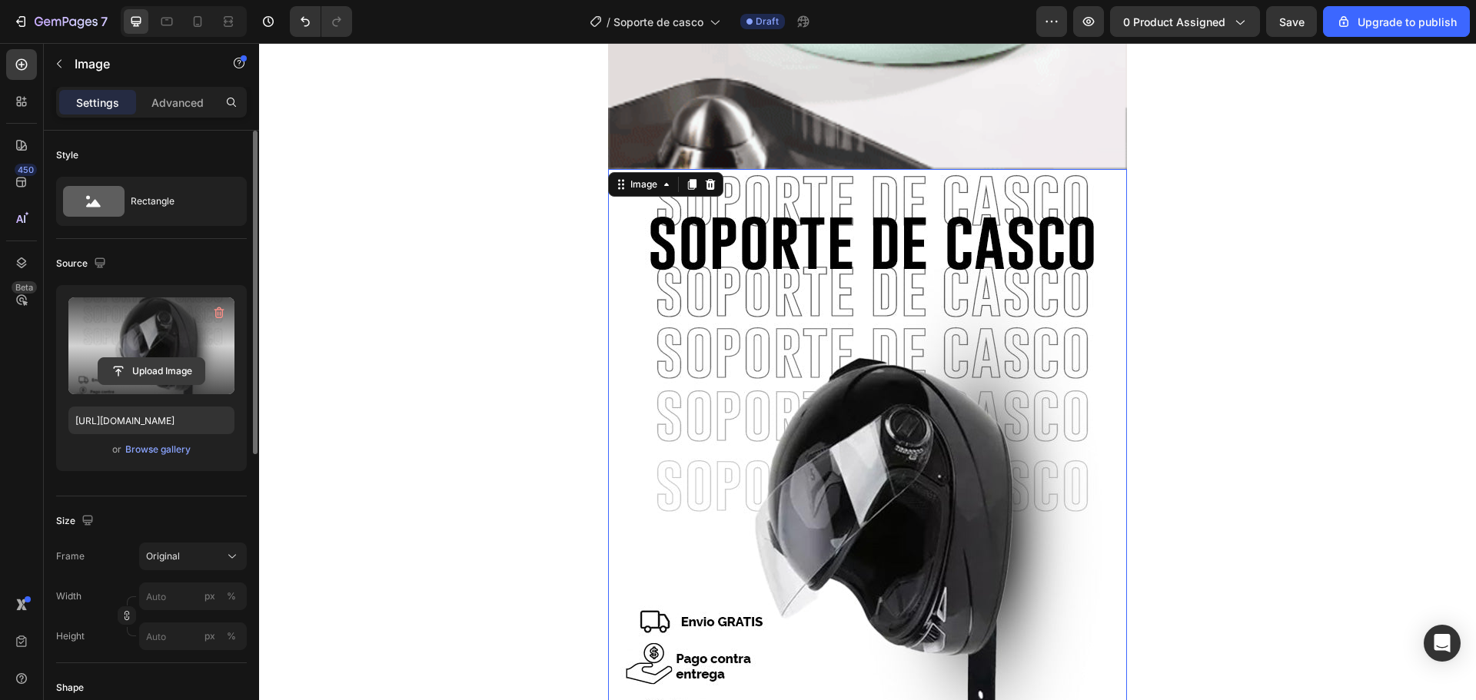
click at [151, 376] on input "file" at bounding box center [151, 371] width 106 height 26
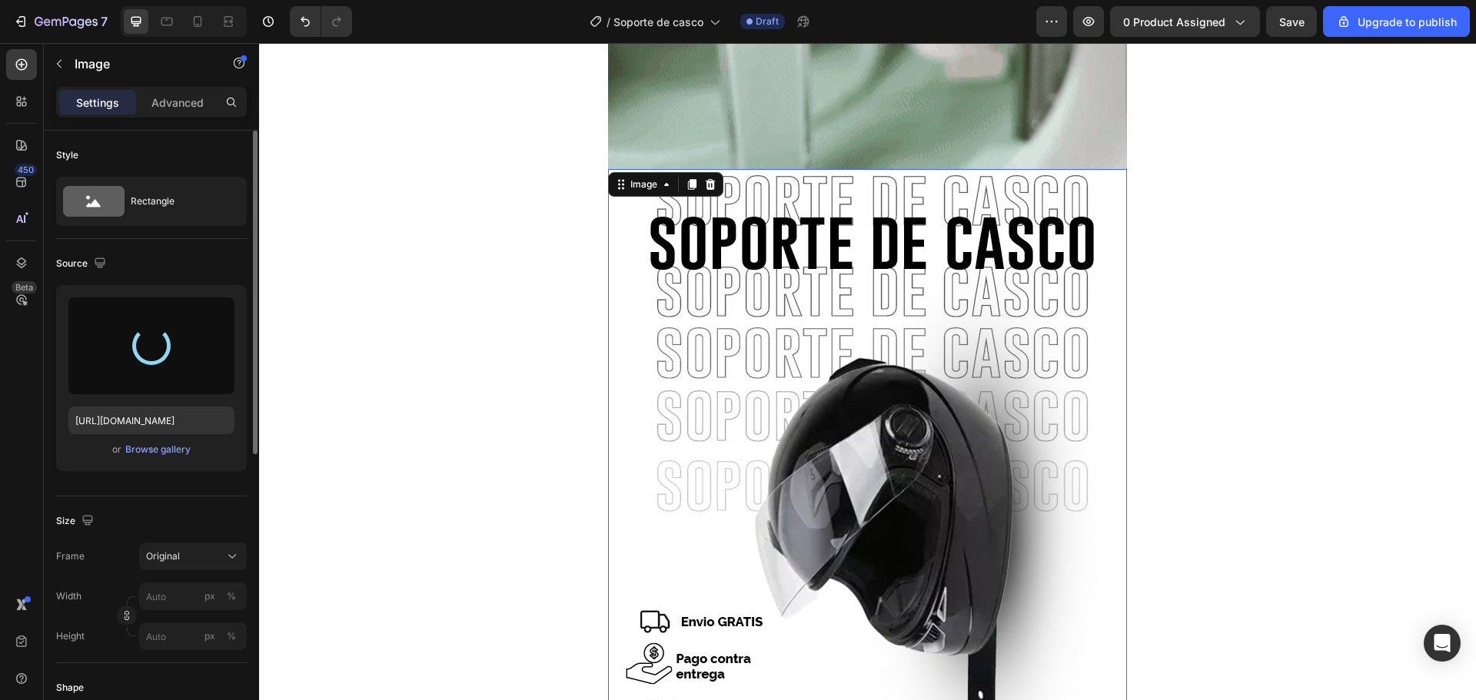
type input "[URL][DOMAIN_NAME]"
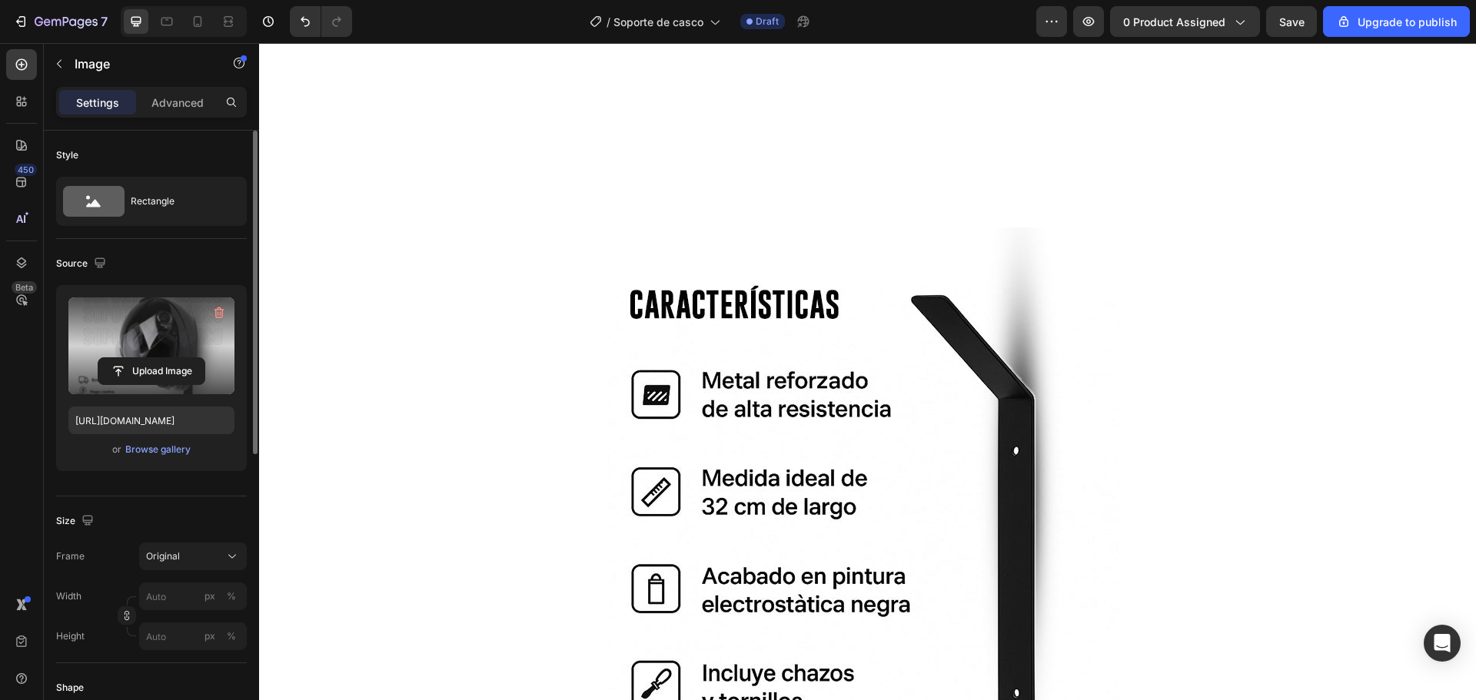
scroll to position [2152, 0]
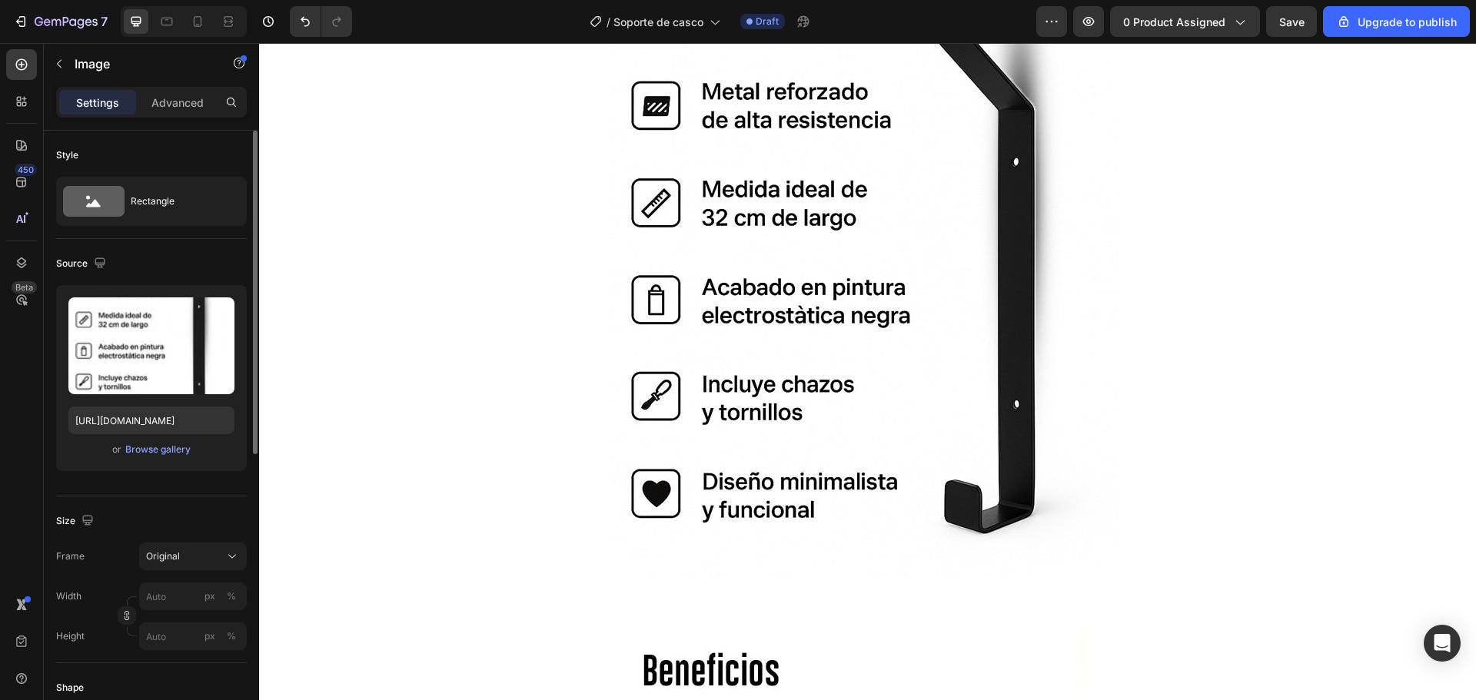
click at [1013, 291] on img at bounding box center [867, 285] width 519 height 692
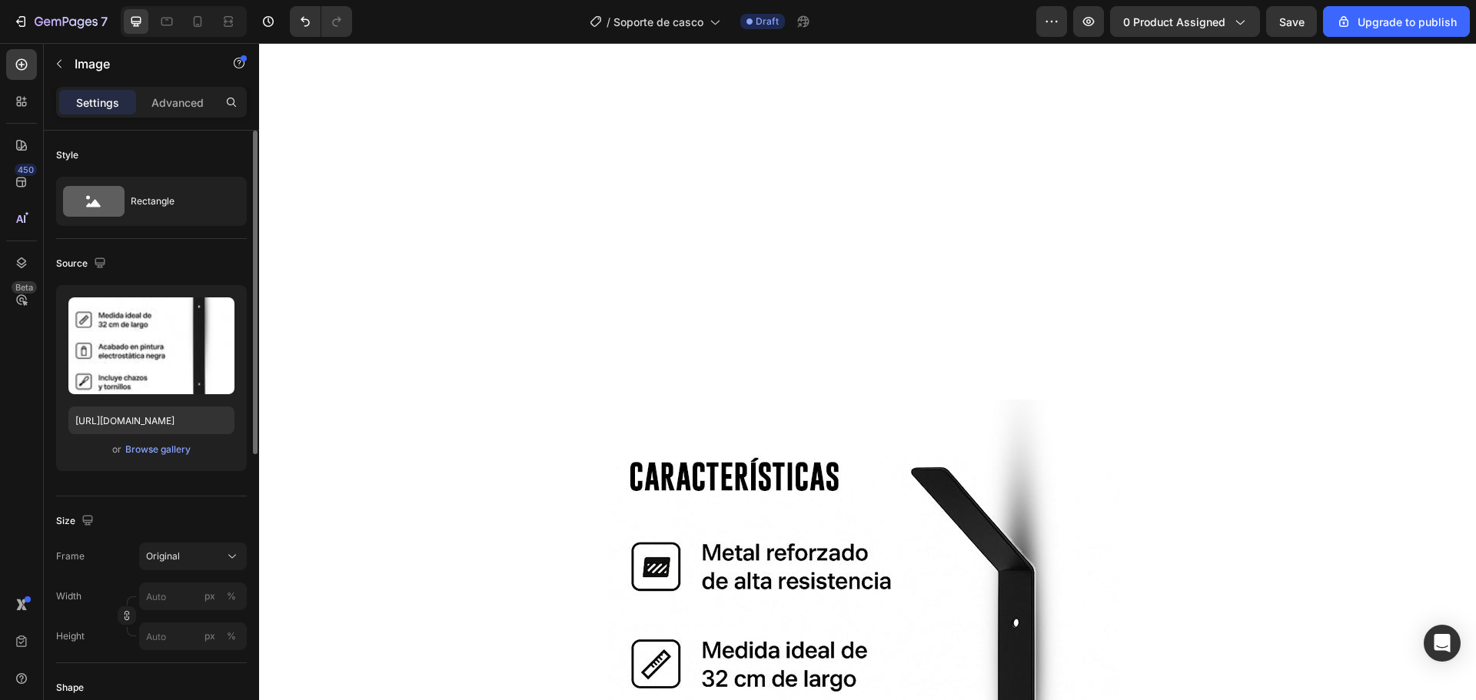
scroll to position [2076, 0]
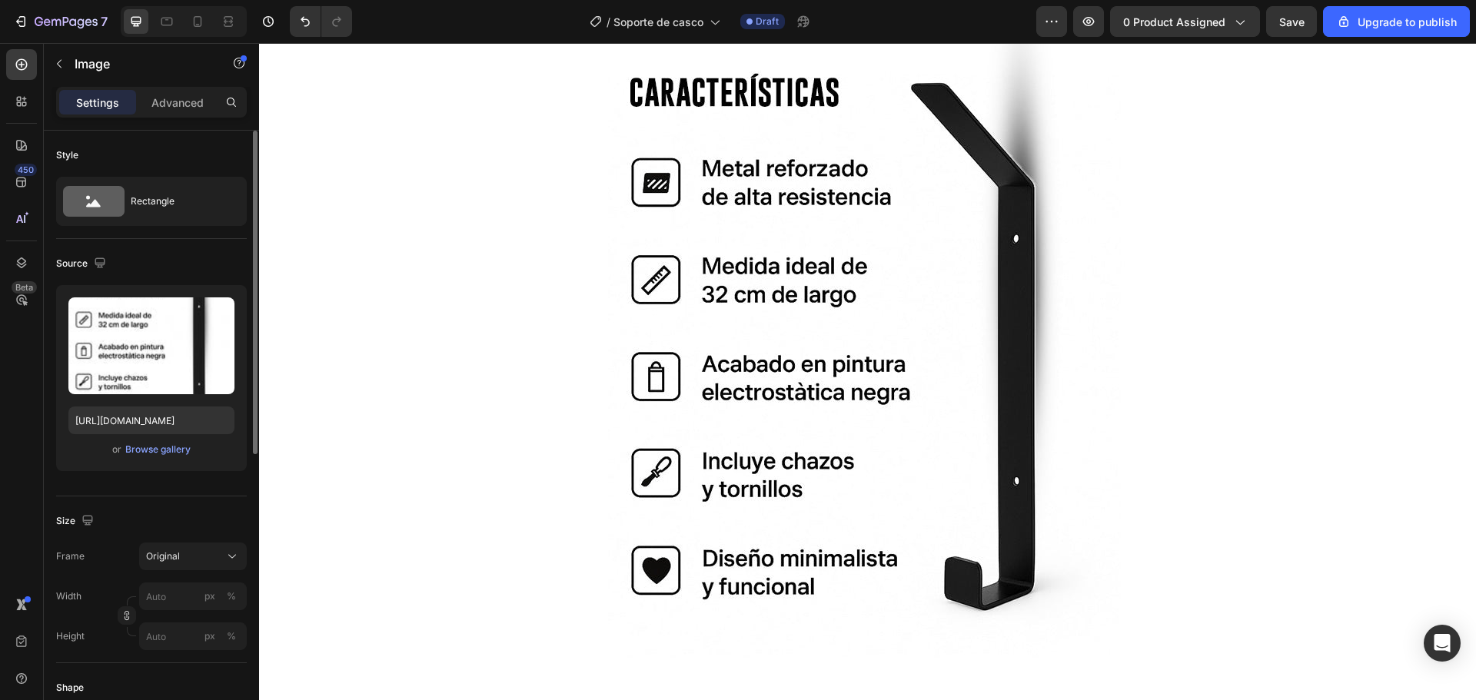
click at [861, 324] on img at bounding box center [867, 361] width 519 height 692
click at [475, 285] on div "Image Row" at bounding box center [867, 361] width 1217 height 692
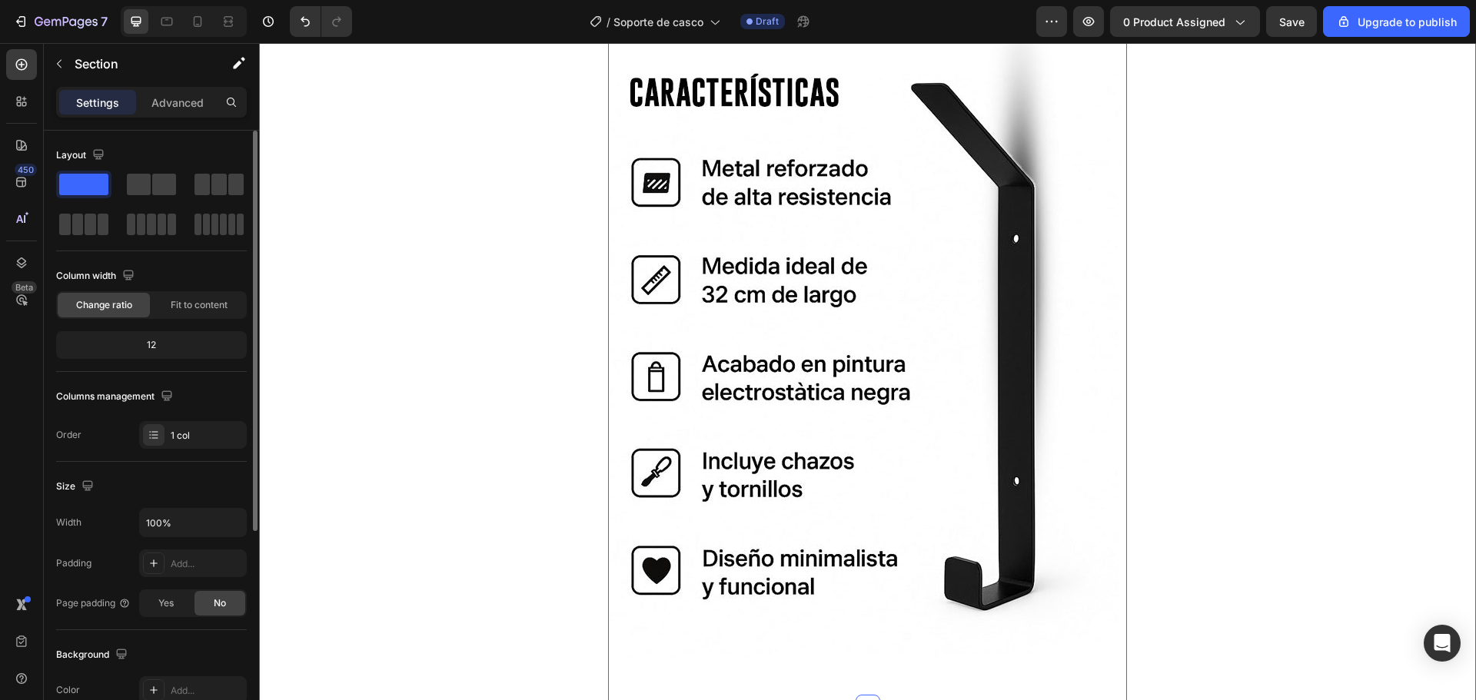
click at [925, 310] on img at bounding box center [867, 361] width 519 height 692
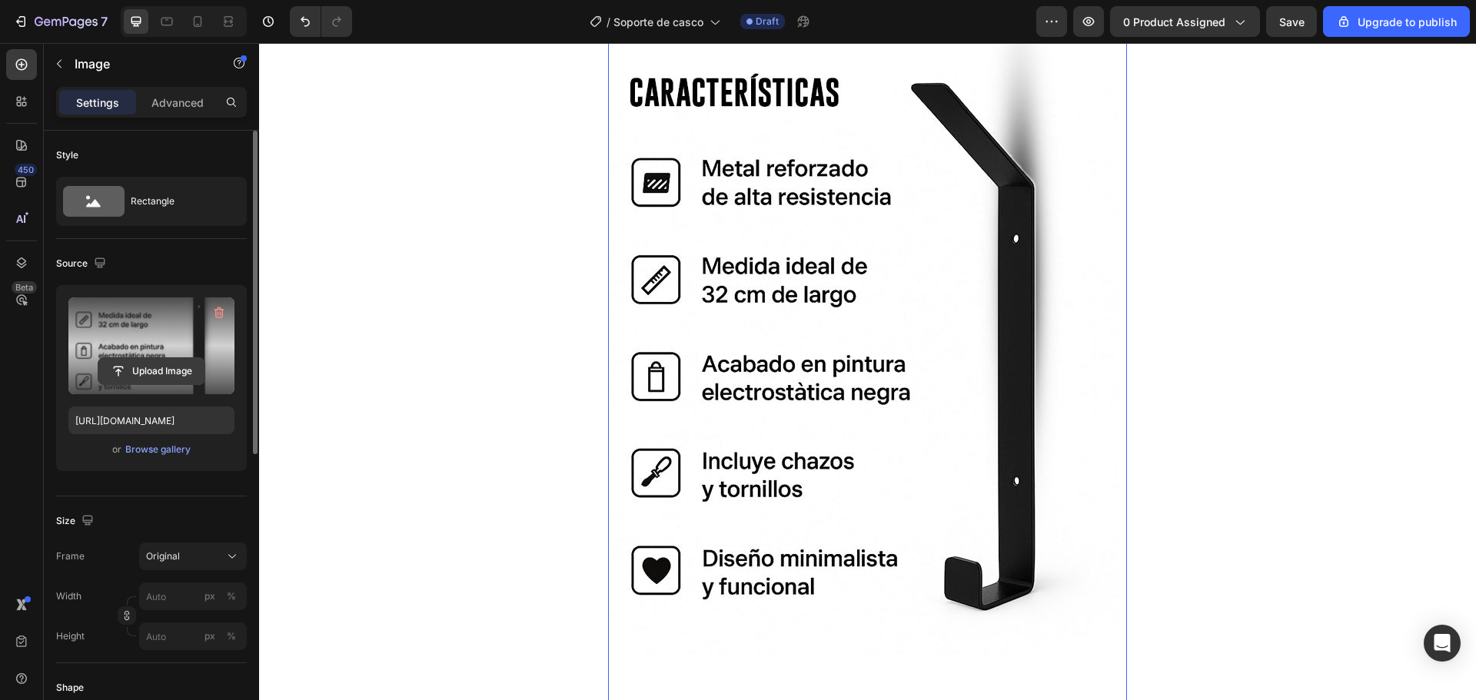
click at [145, 371] on input "file" at bounding box center [151, 371] width 106 height 26
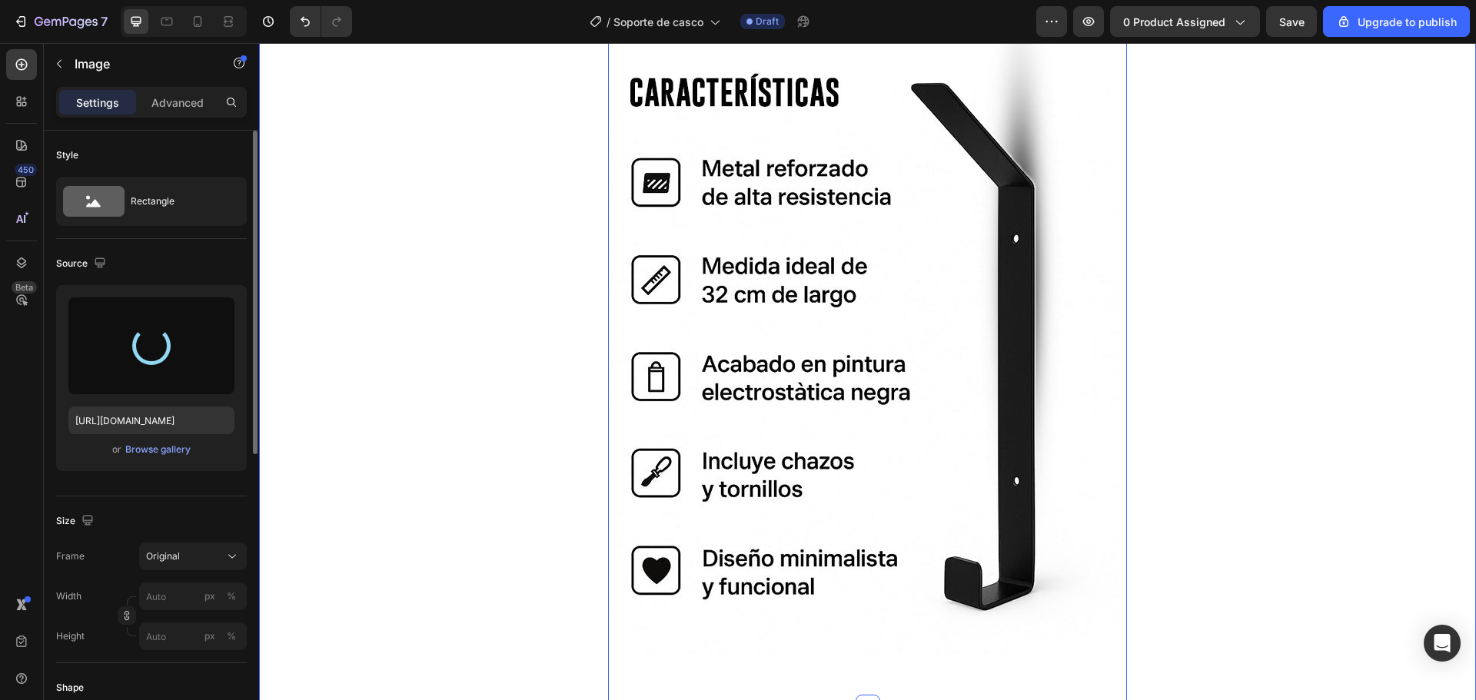
type input "[URL][DOMAIN_NAME]"
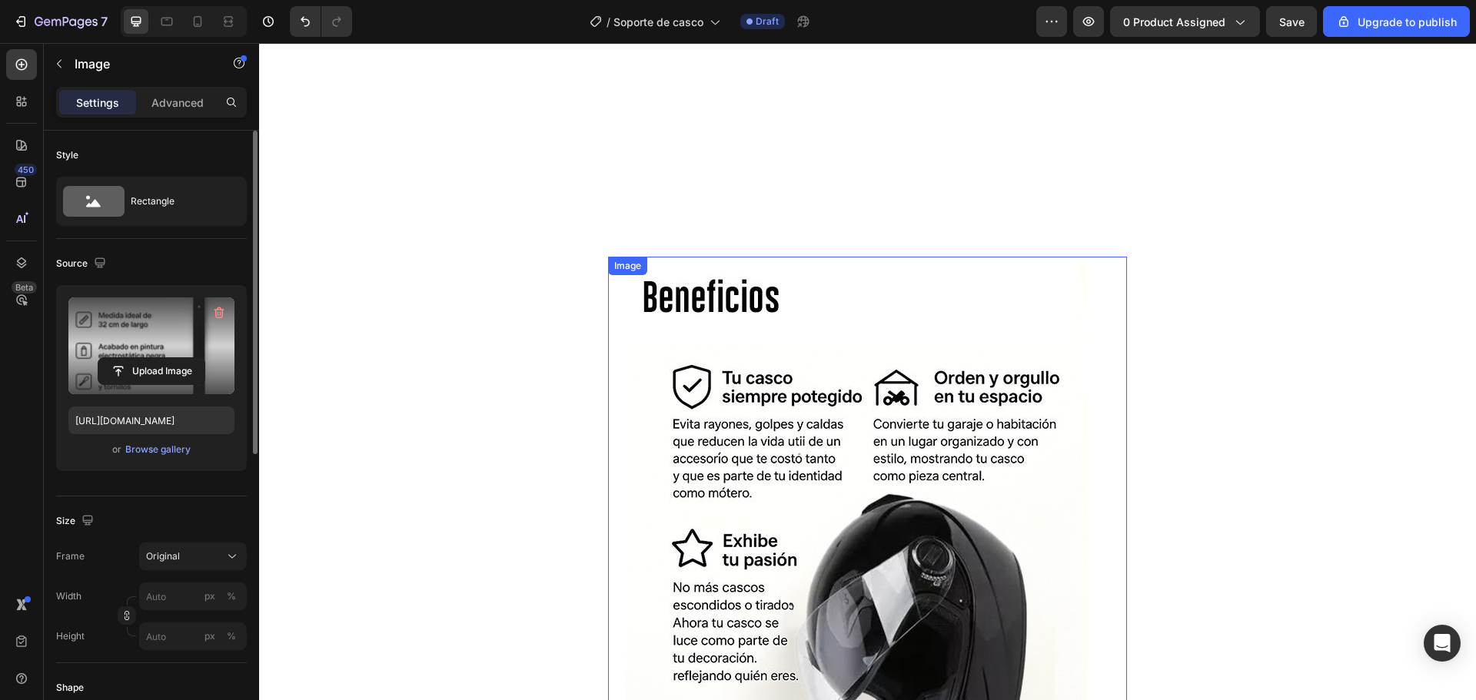
scroll to position [2691, 0]
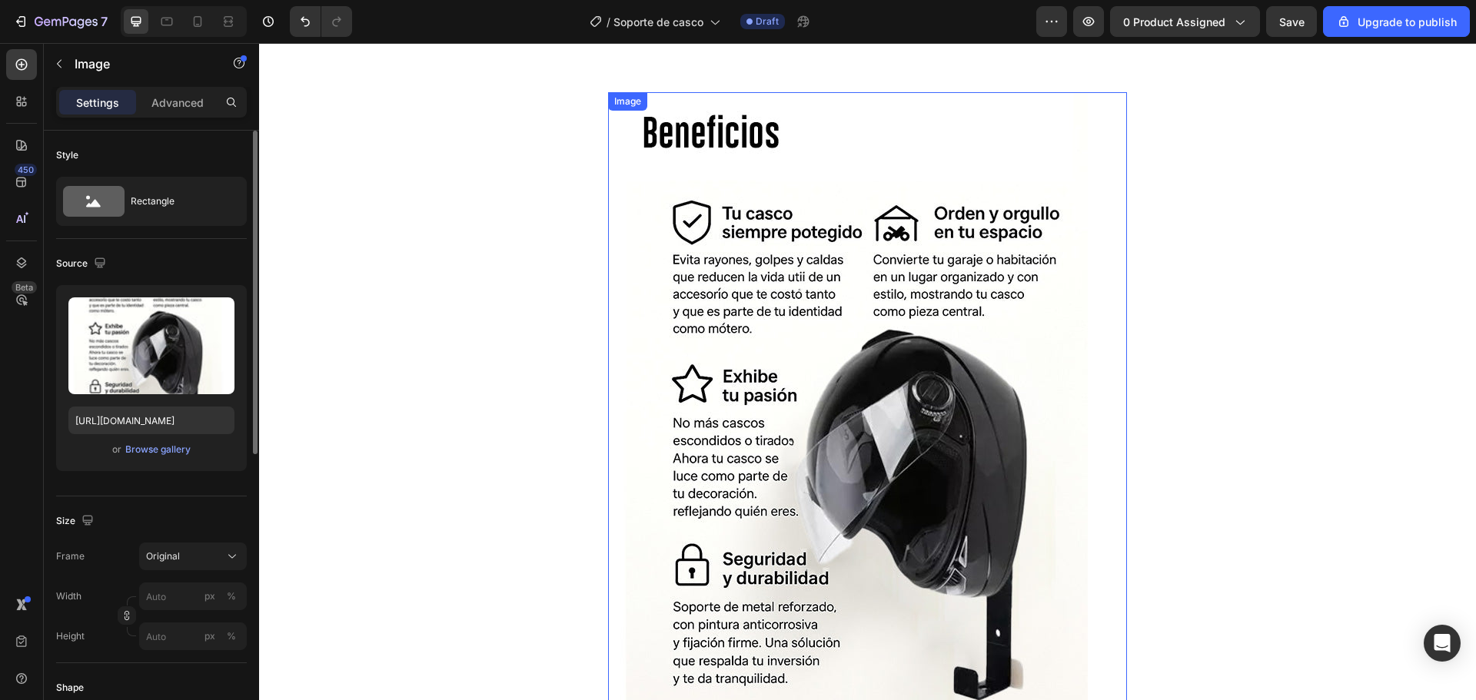
click at [815, 320] on img at bounding box center [867, 438] width 519 height 692
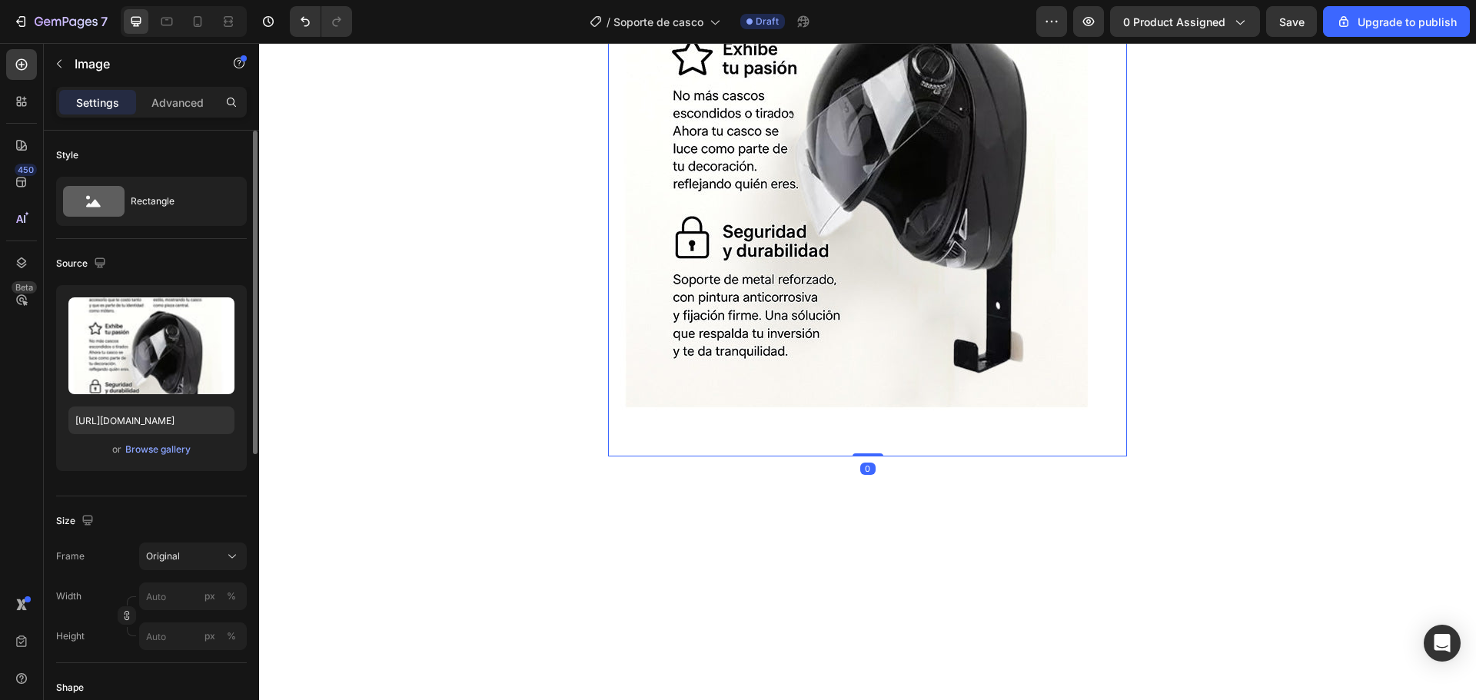
scroll to position [2306, 0]
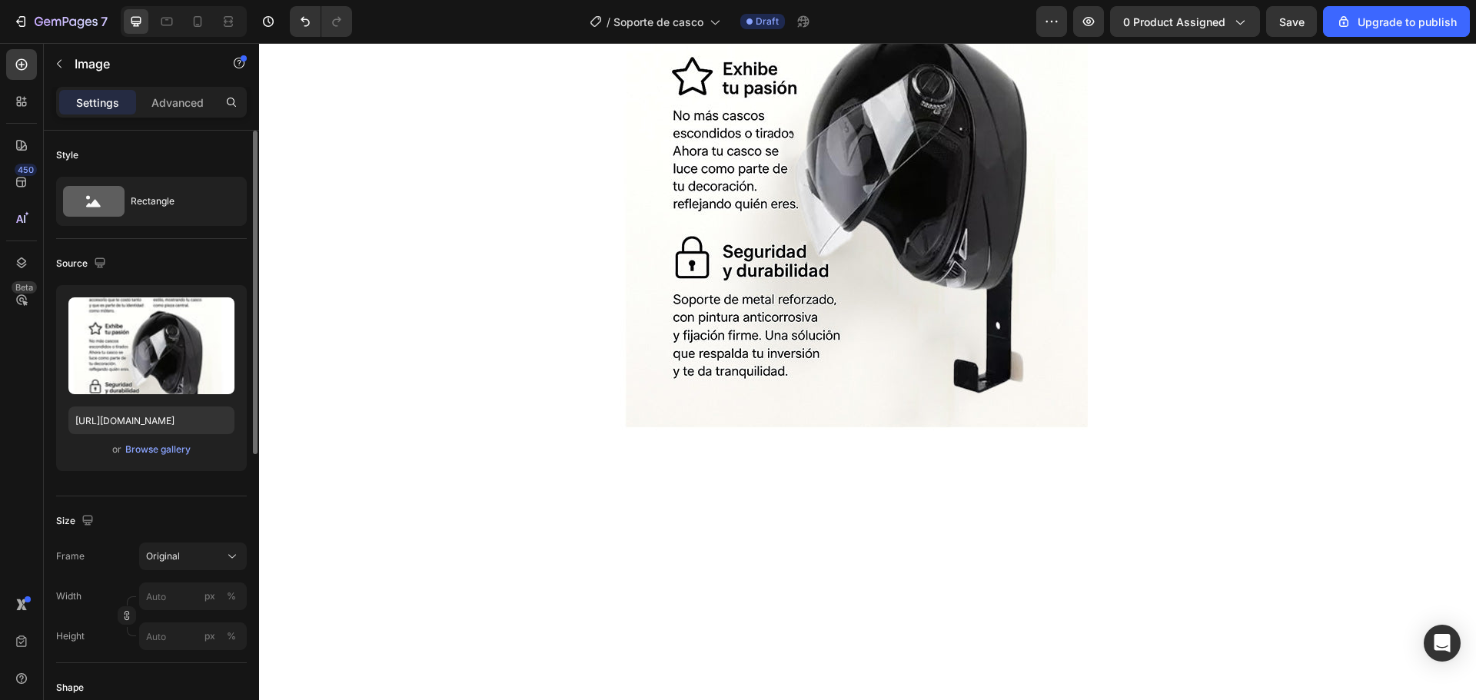
click at [949, 477] on img at bounding box center [867, 131] width 519 height 692
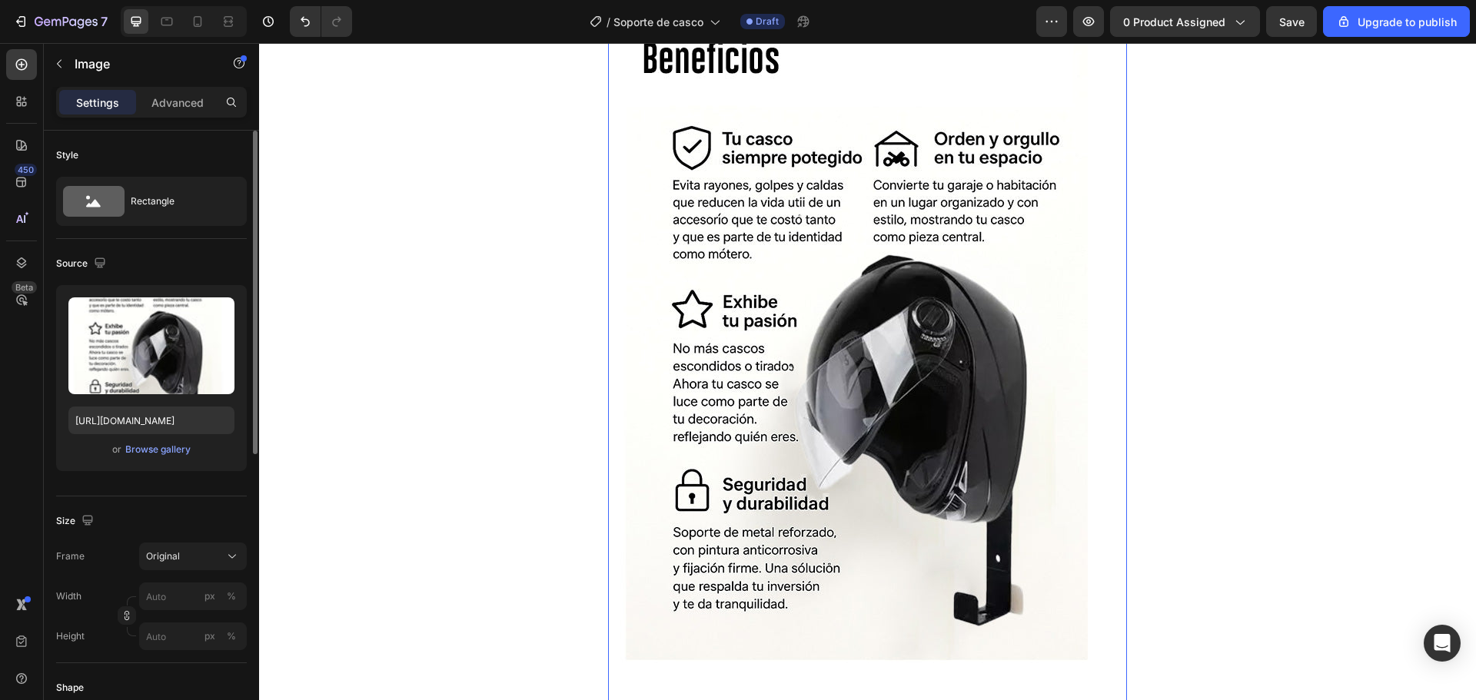
scroll to position [2767, 0]
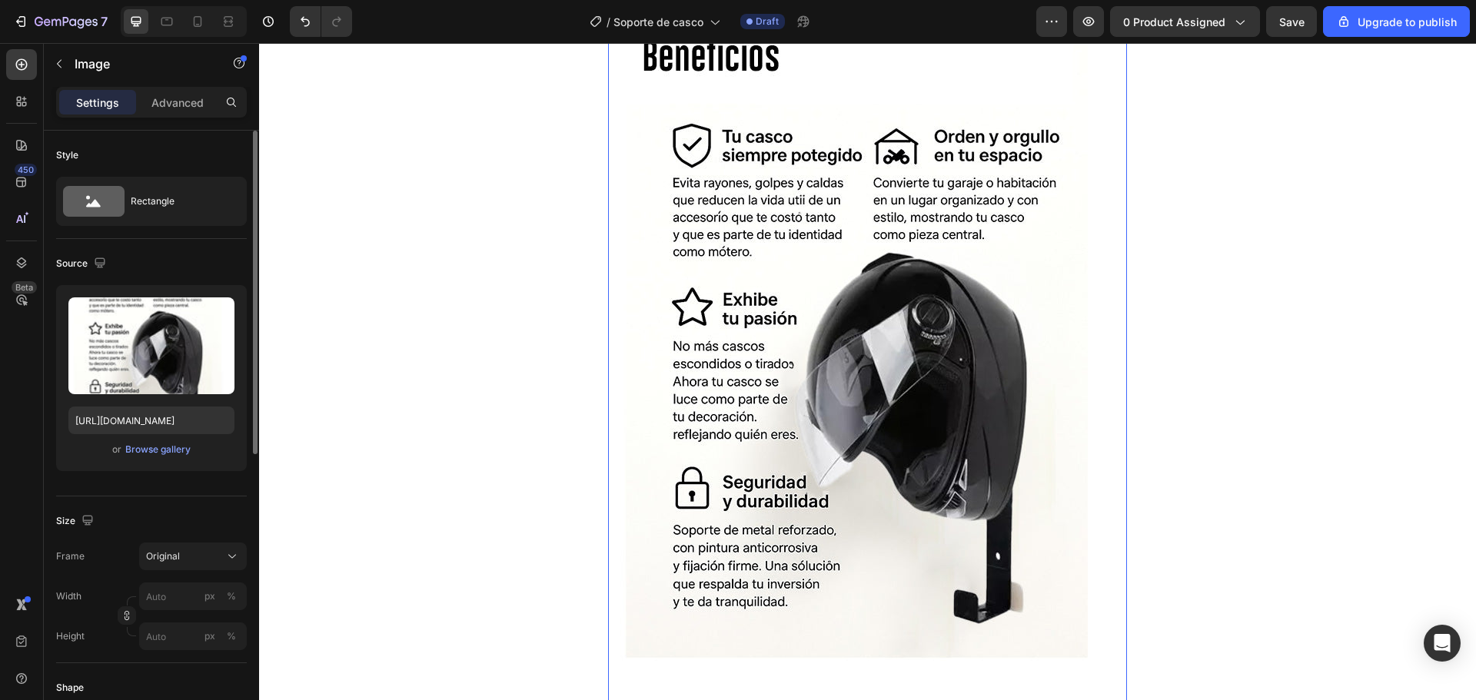
click at [902, 427] on img at bounding box center [867, 361] width 519 height 692
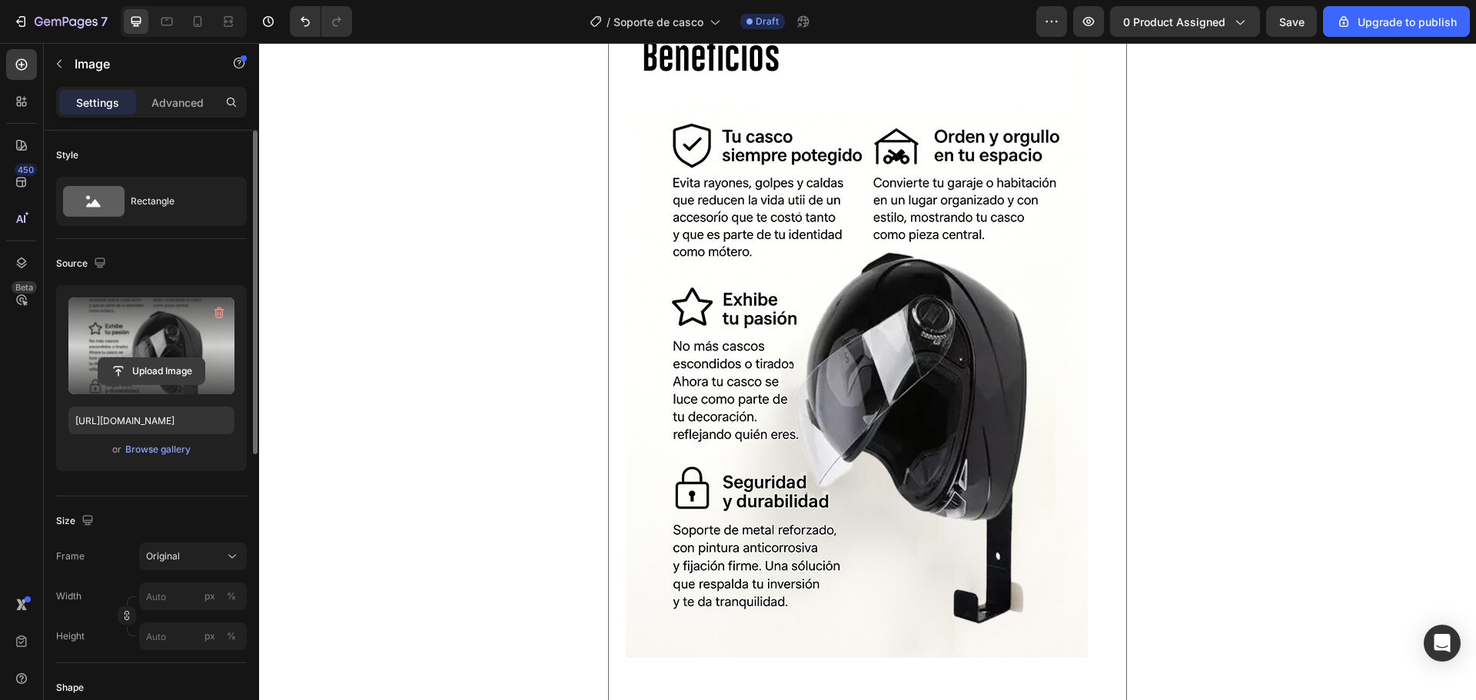
click at [152, 364] on input "file" at bounding box center [151, 371] width 106 height 26
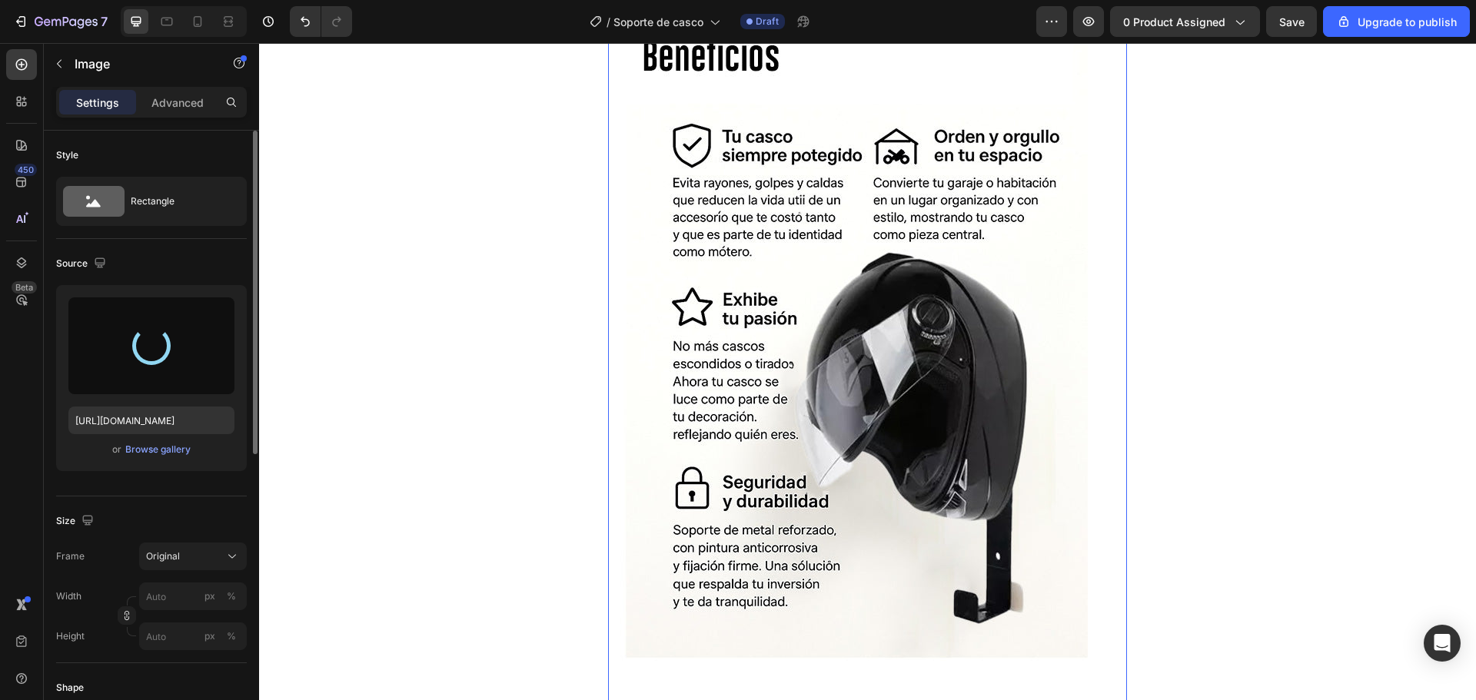
type input "[URL][DOMAIN_NAME]"
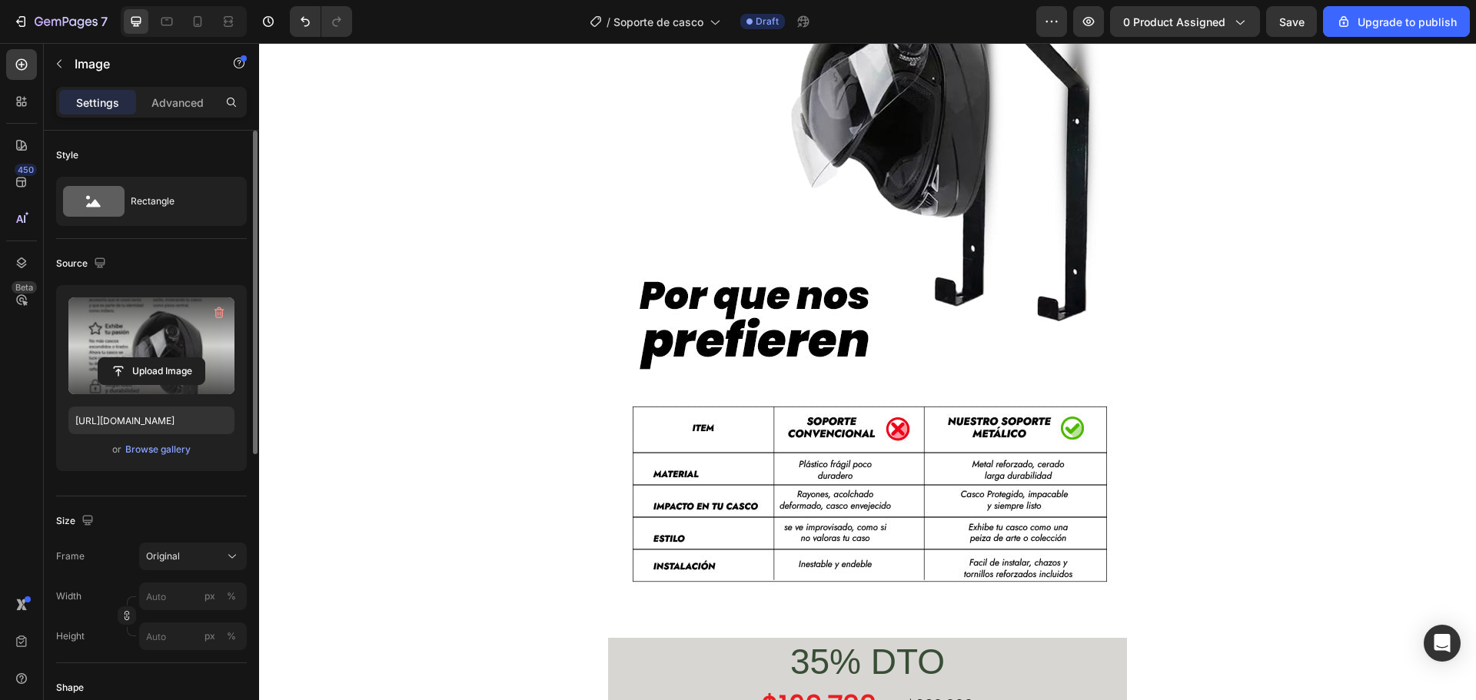
scroll to position [3536, 0]
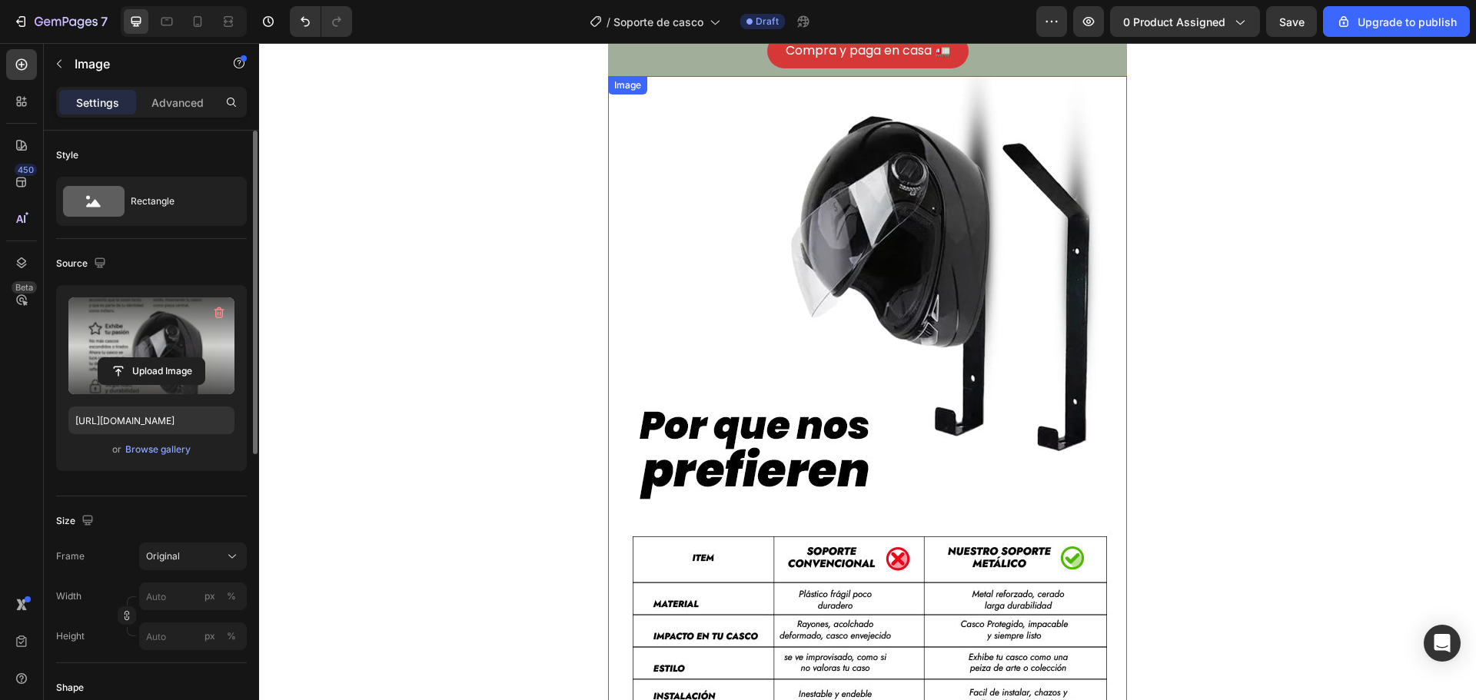
click at [837, 347] on img at bounding box center [867, 422] width 519 height 692
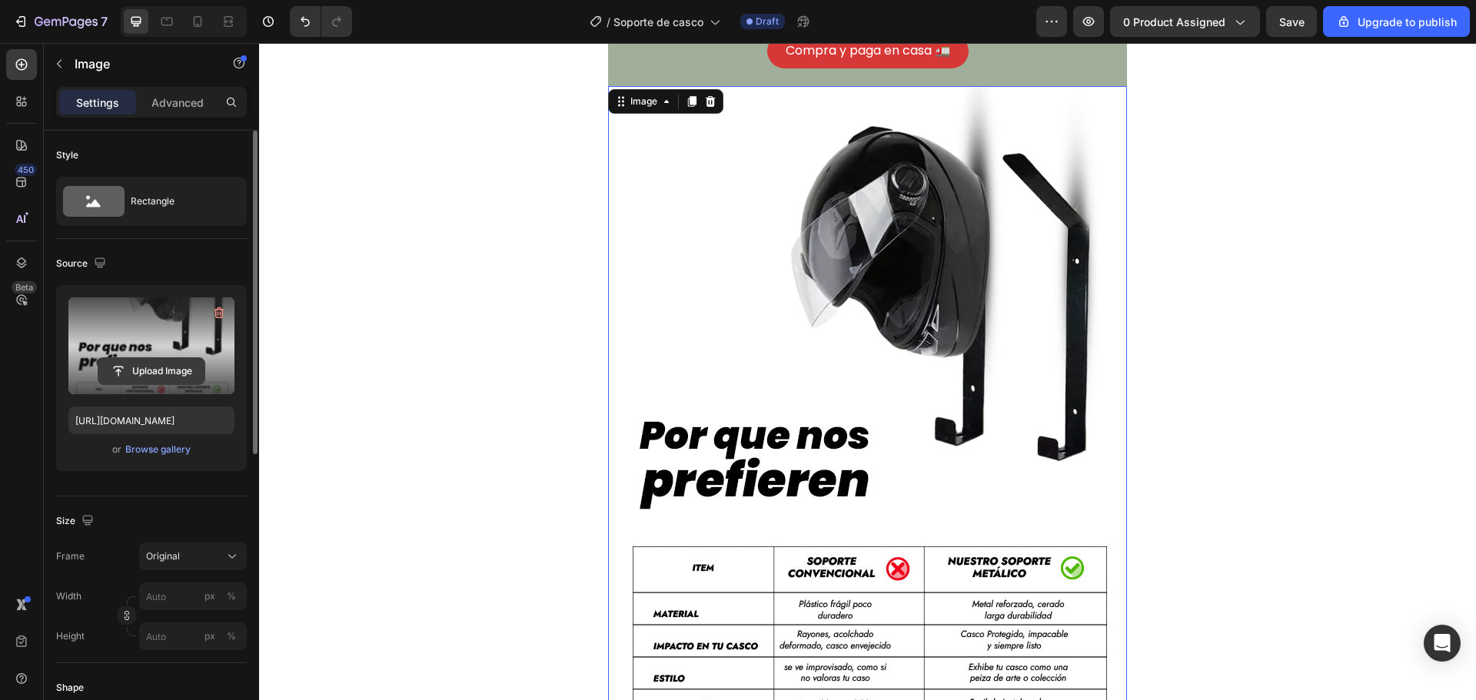
click at [128, 375] on input "file" at bounding box center [151, 371] width 106 height 26
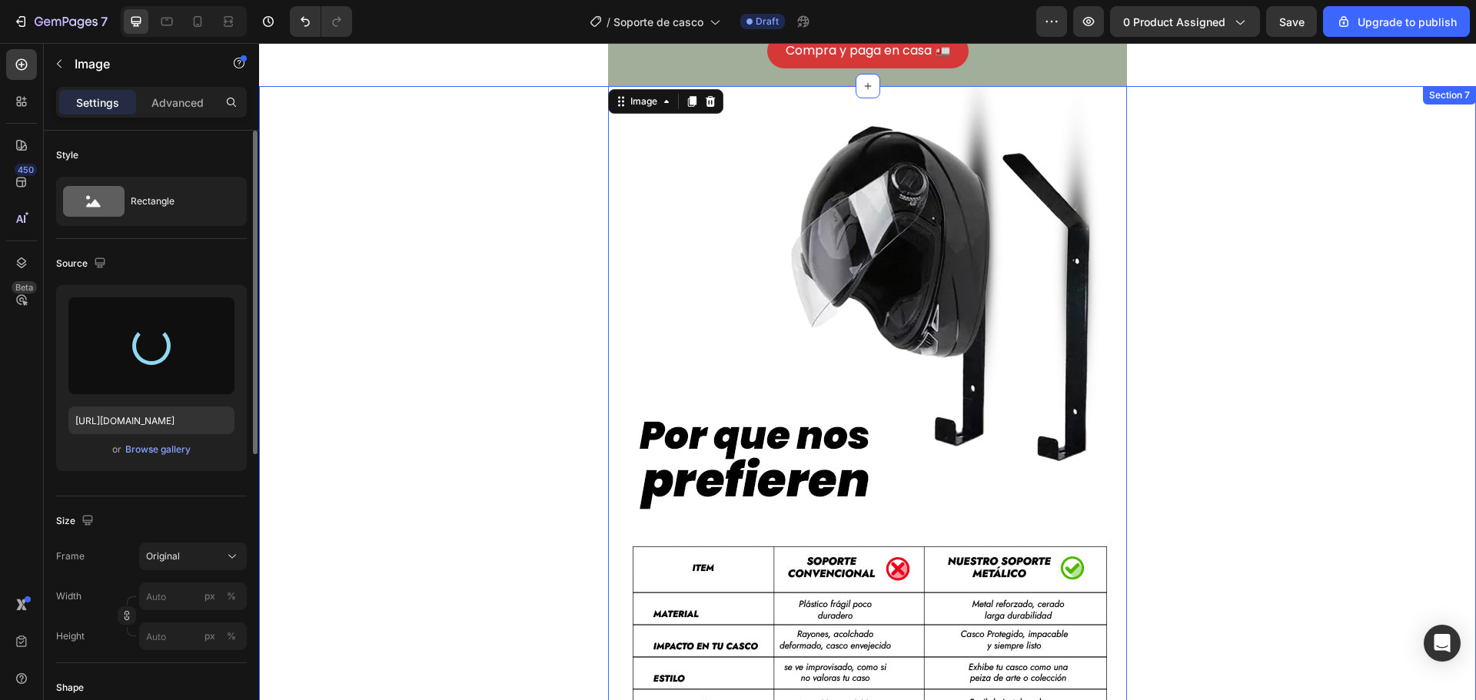
type input "[URL][DOMAIN_NAME]"
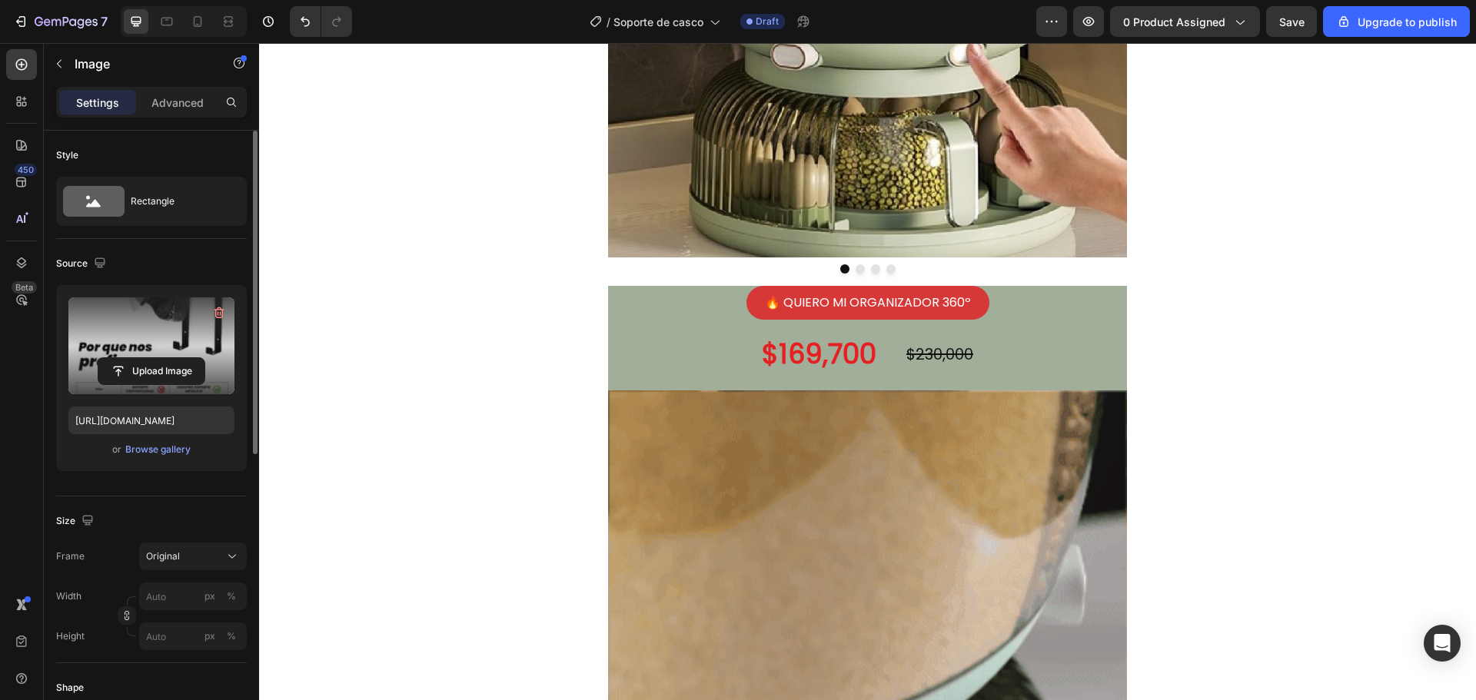
scroll to position [461, 0]
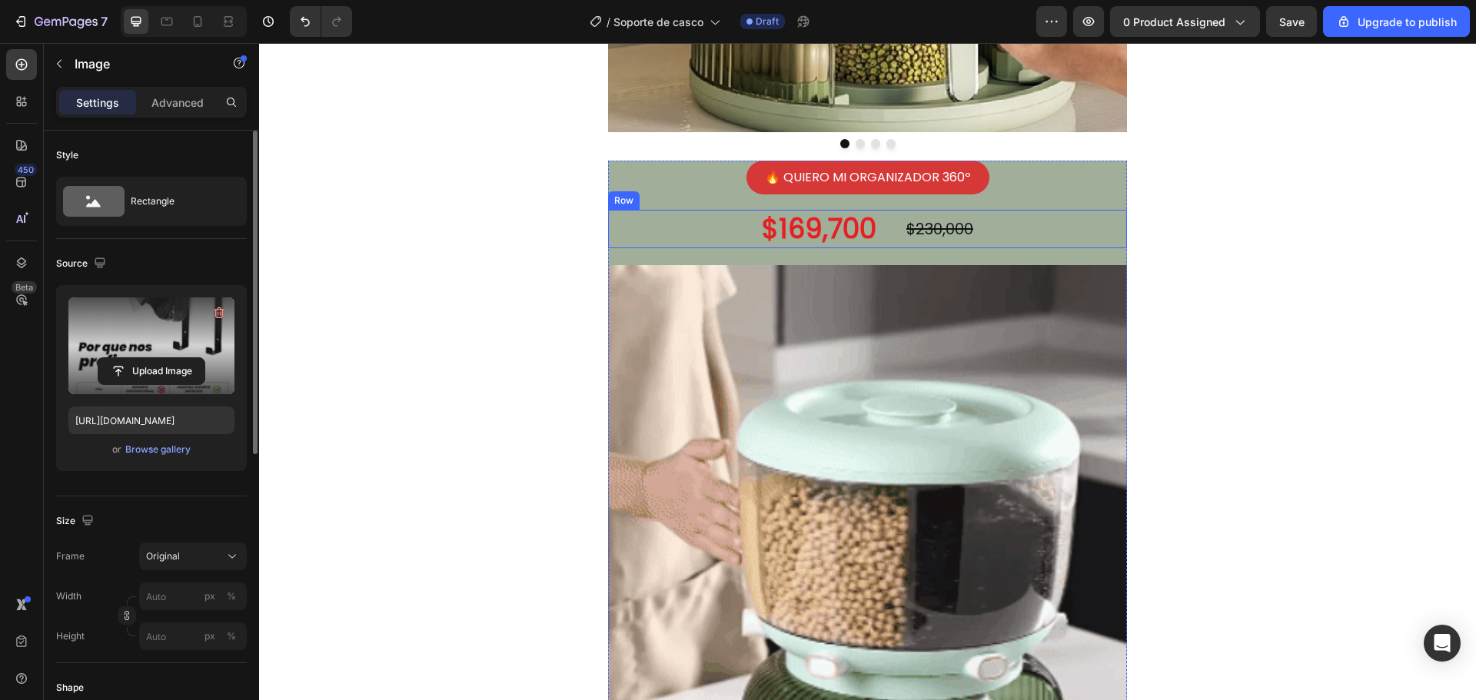
click at [1115, 210] on div "$169,700 Product Price Product Price $230,000 Product Price Product Price Row" at bounding box center [867, 229] width 519 height 38
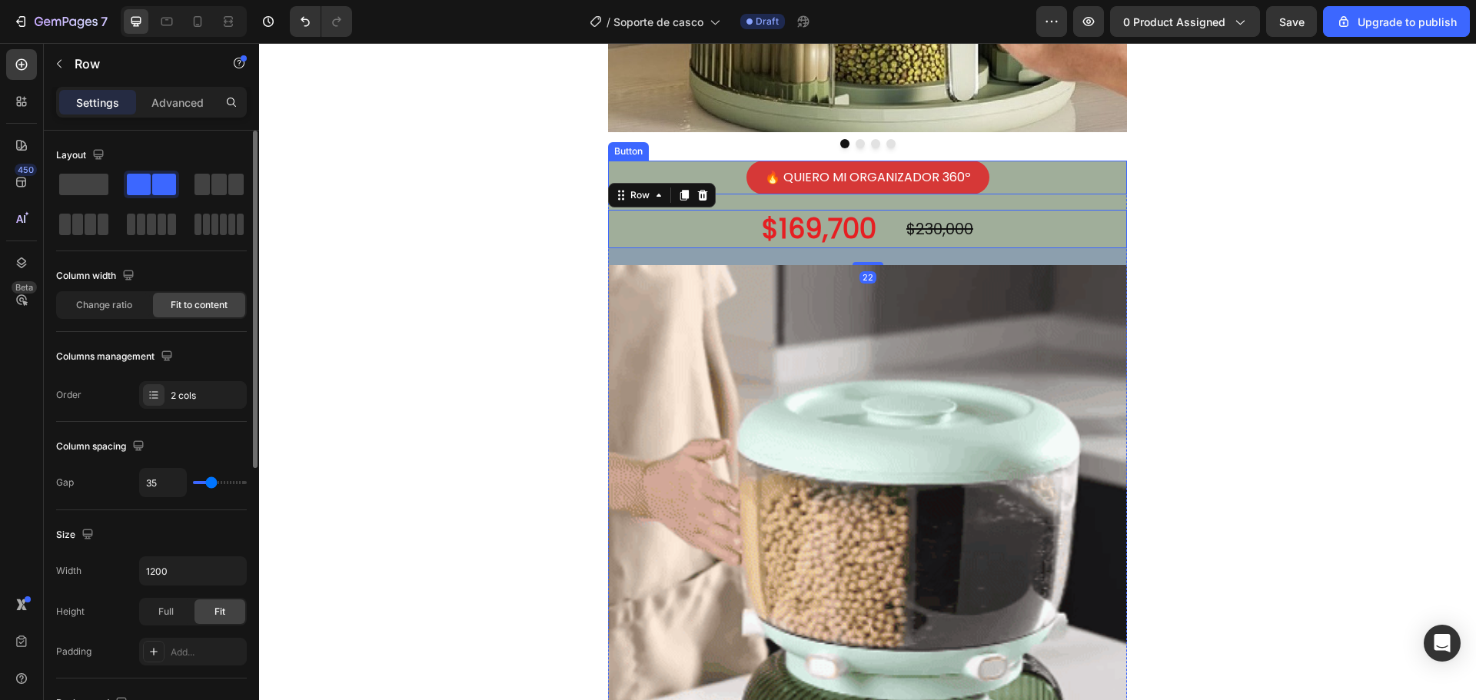
click at [1101, 161] on div "🔥 QUIERO MI ORGANIZADOR 360º Button" at bounding box center [867, 178] width 519 height 35
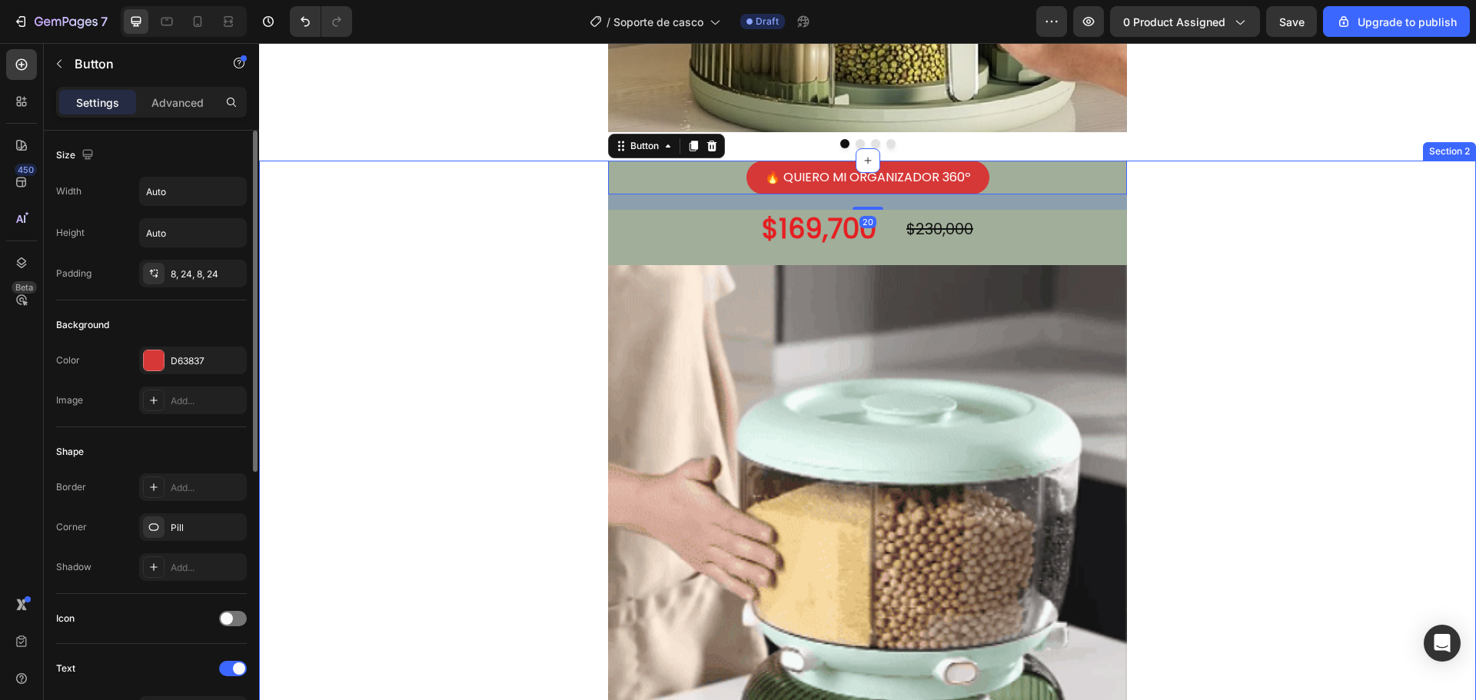
click at [1274, 196] on div "🔥 QUIERO MI ORGANIZADOR 360º Button 20 $169,700 Product Price Product Price $23…" at bounding box center [867, 559] width 1217 height 796
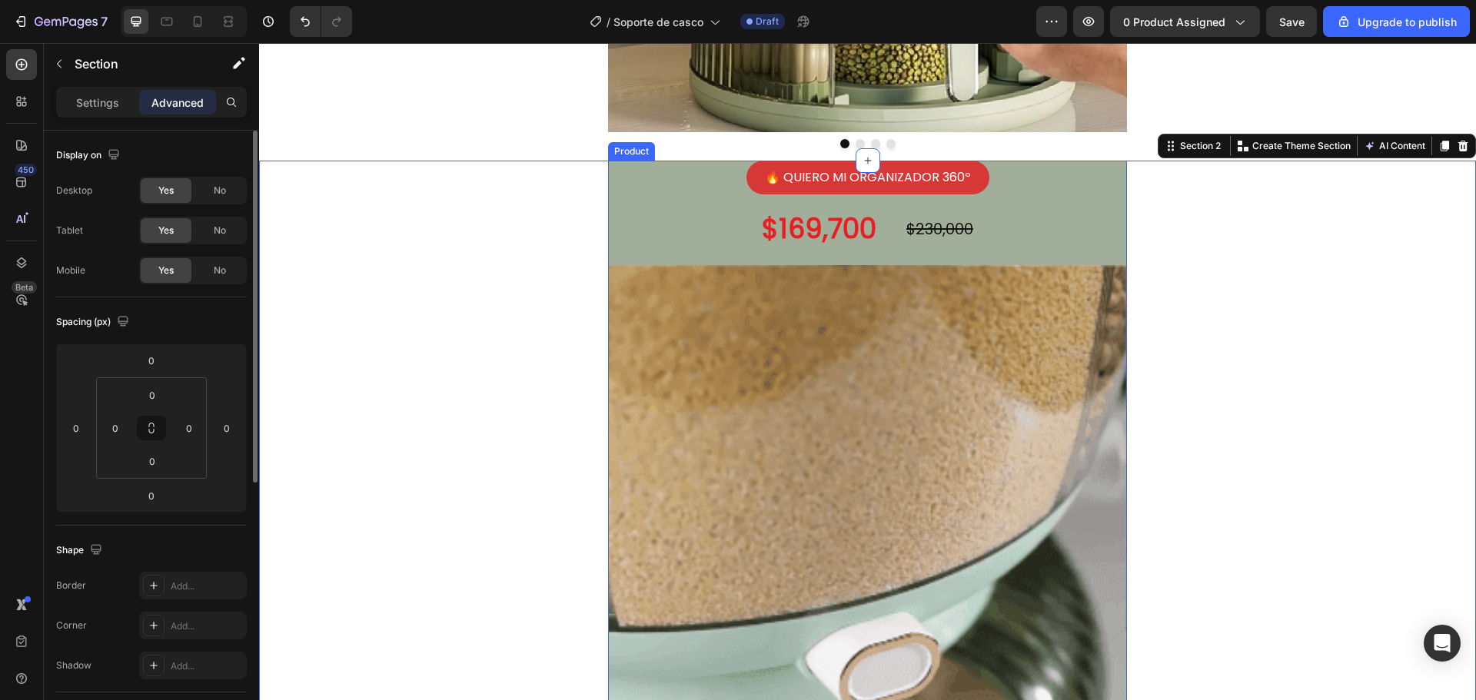
click at [673, 183] on div "🔥 QUIERO MI ORGANIZADOR 360º Button" at bounding box center [867, 186] width 519 height 50
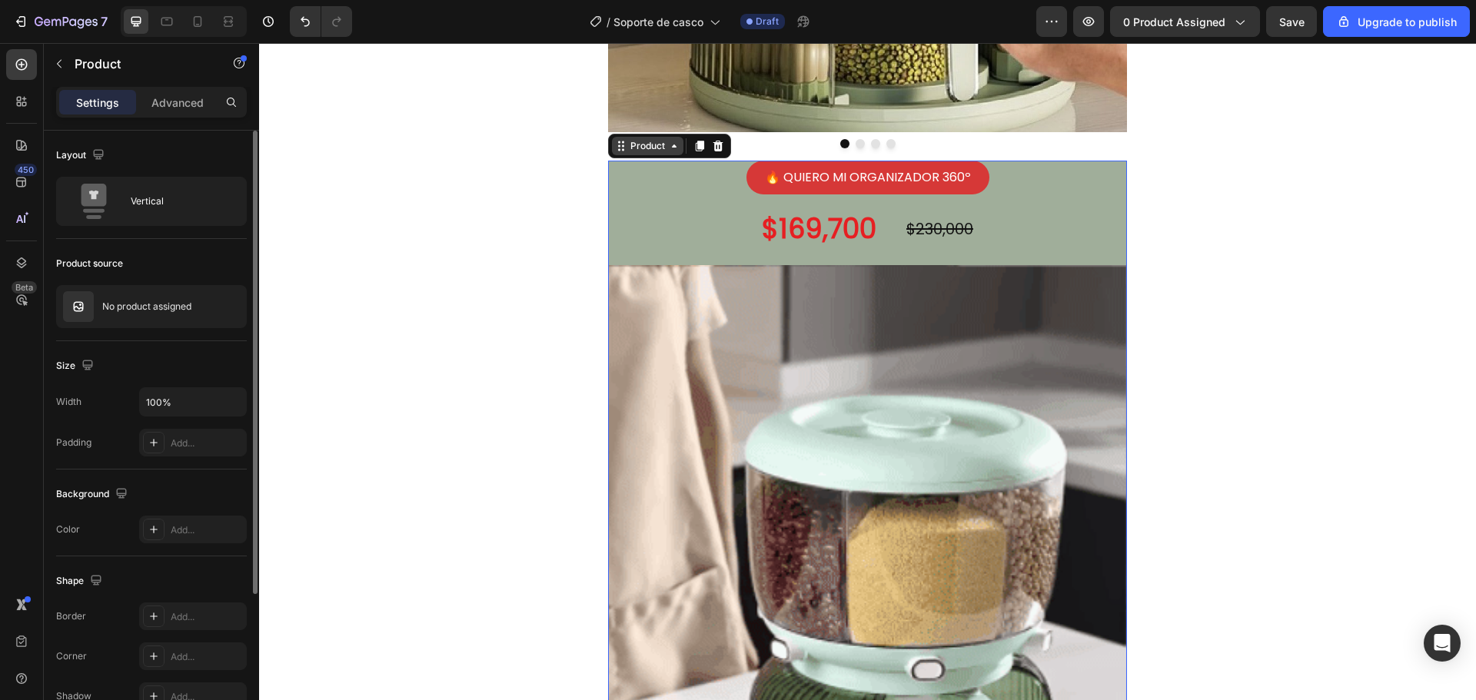
click at [667, 137] on div "Product" at bounding box center [647, 146] width 71 height 18
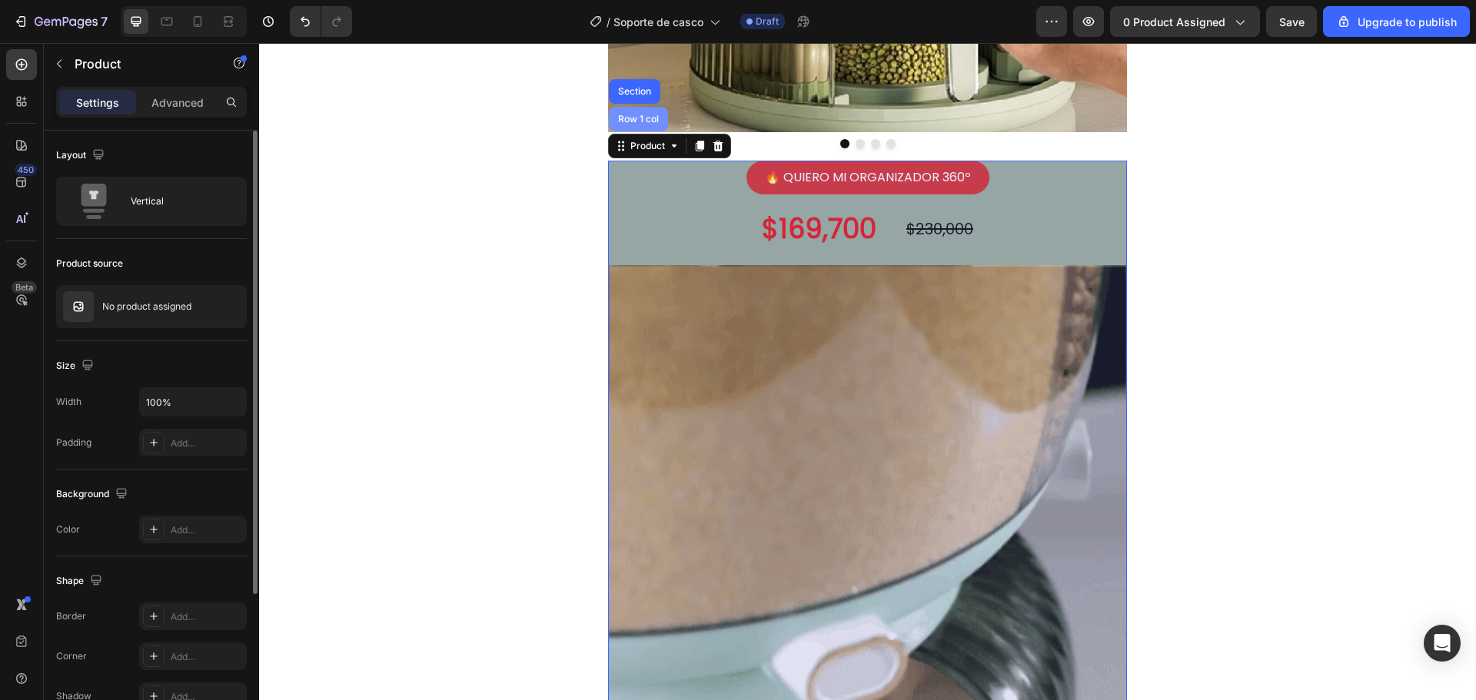
click at [627, 115] on div "Row 1 col" at bounding box center [638, 119] width 47 height 9
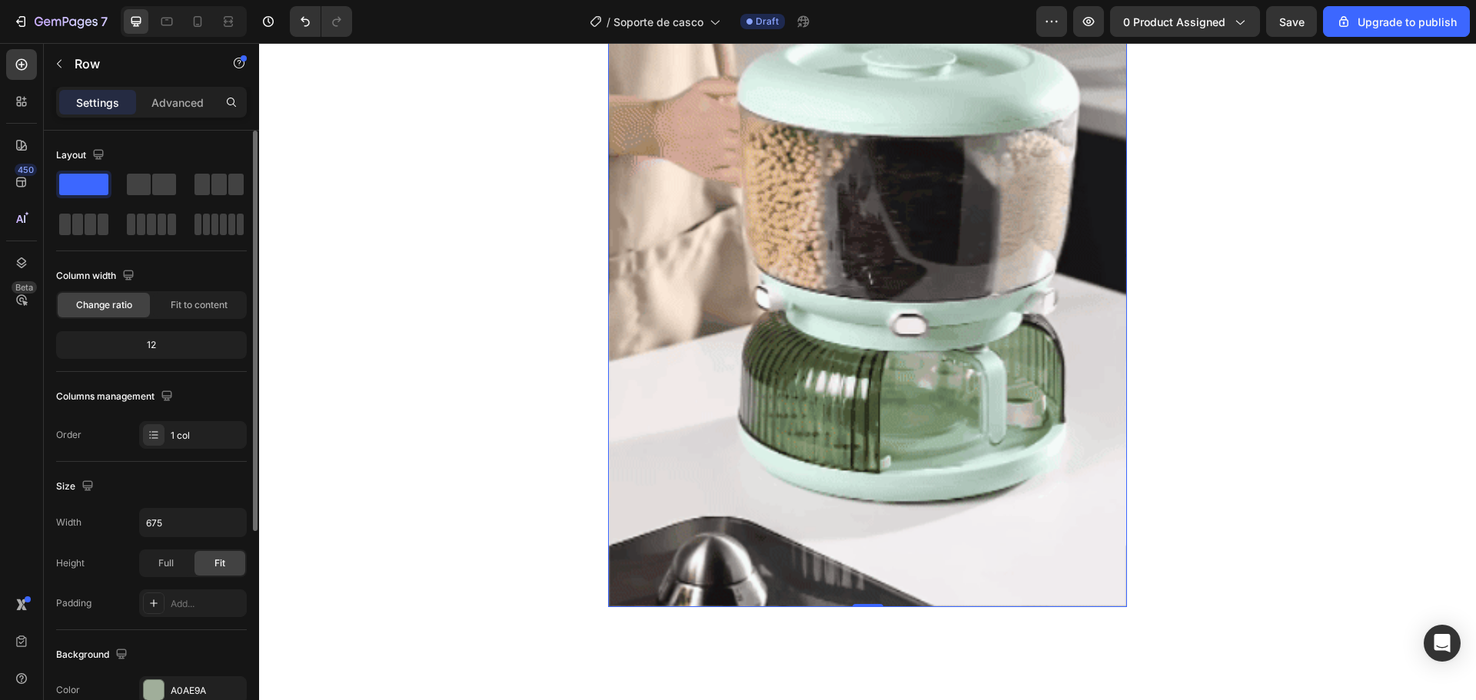
scroll to position [307, 0]
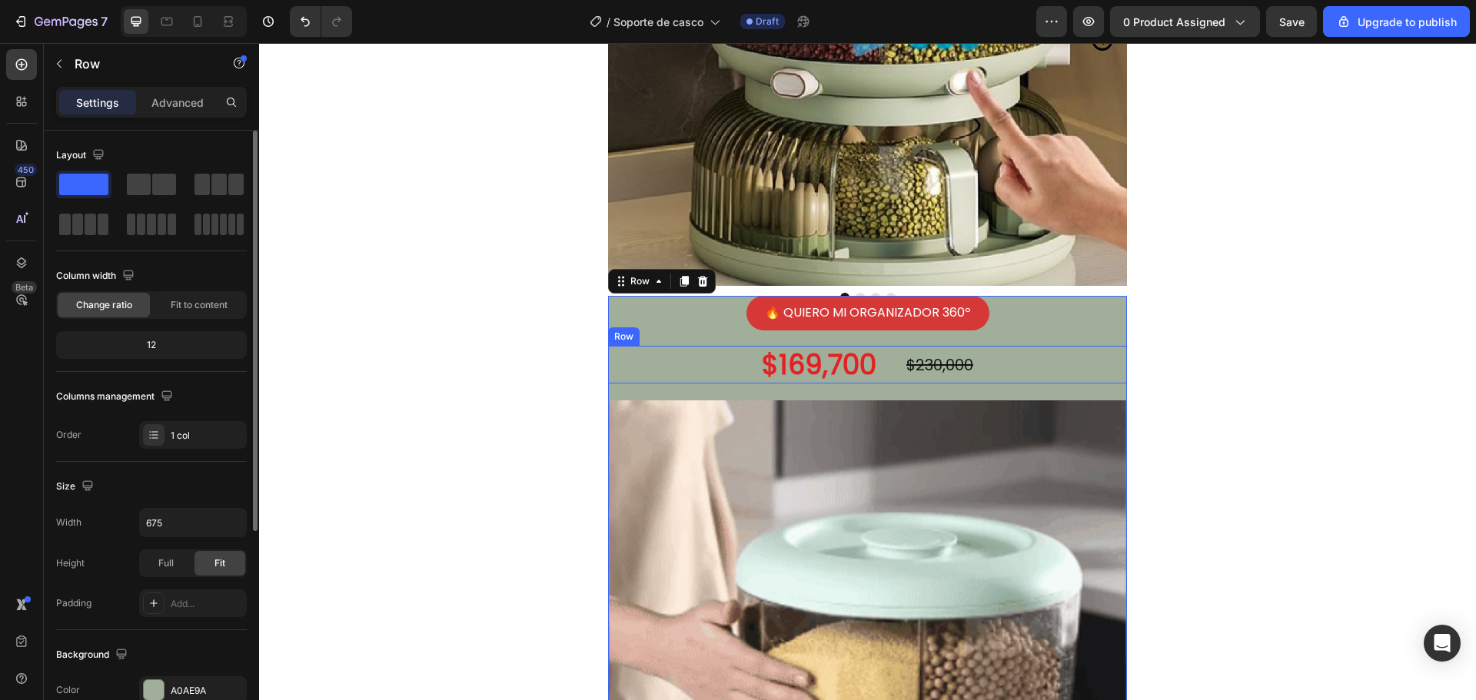
drag, startPoint x: 1073, startPoint y: 380, endPoint x: 1089, endPoint y: 351, distance: 33.0
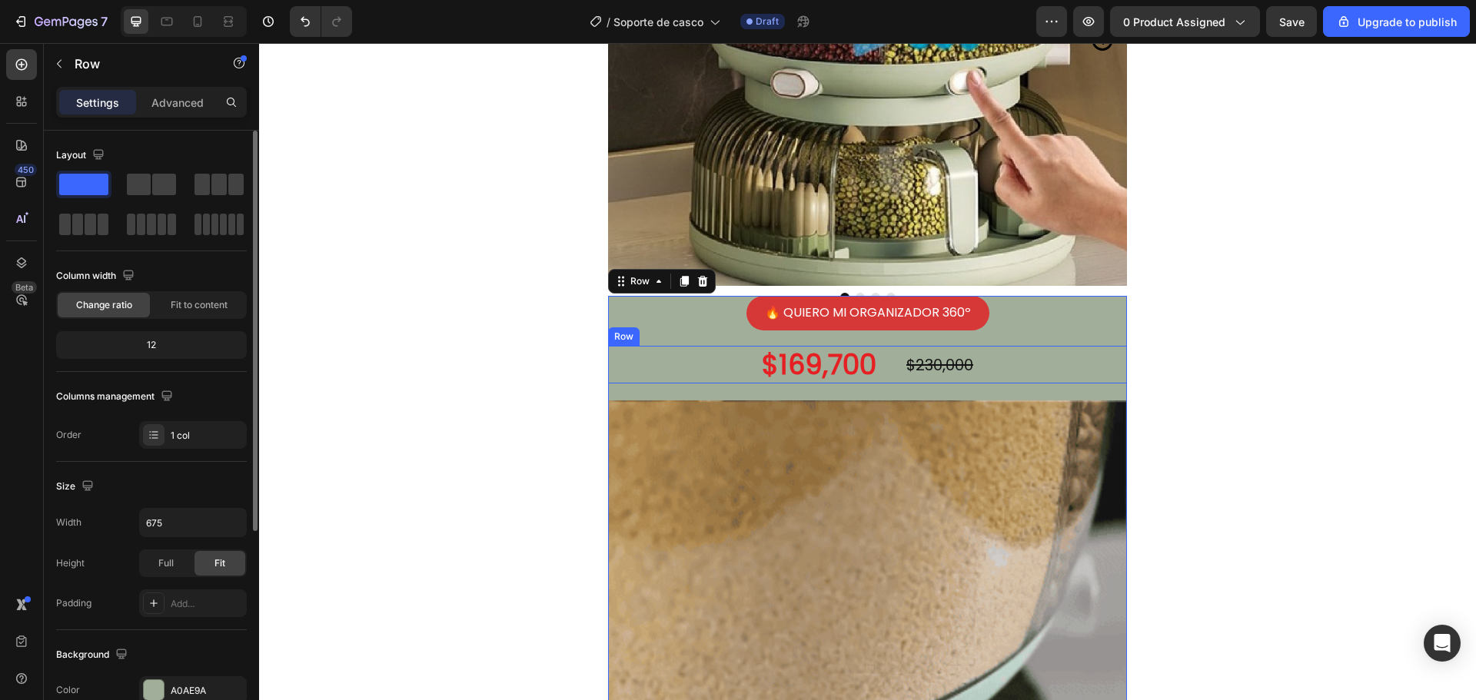
click at [1081, 377] on div "$169,700 Product Price Product Price $230,000 Product Price Product Price Row" at bounding box center [867, 365] width 519 height 38
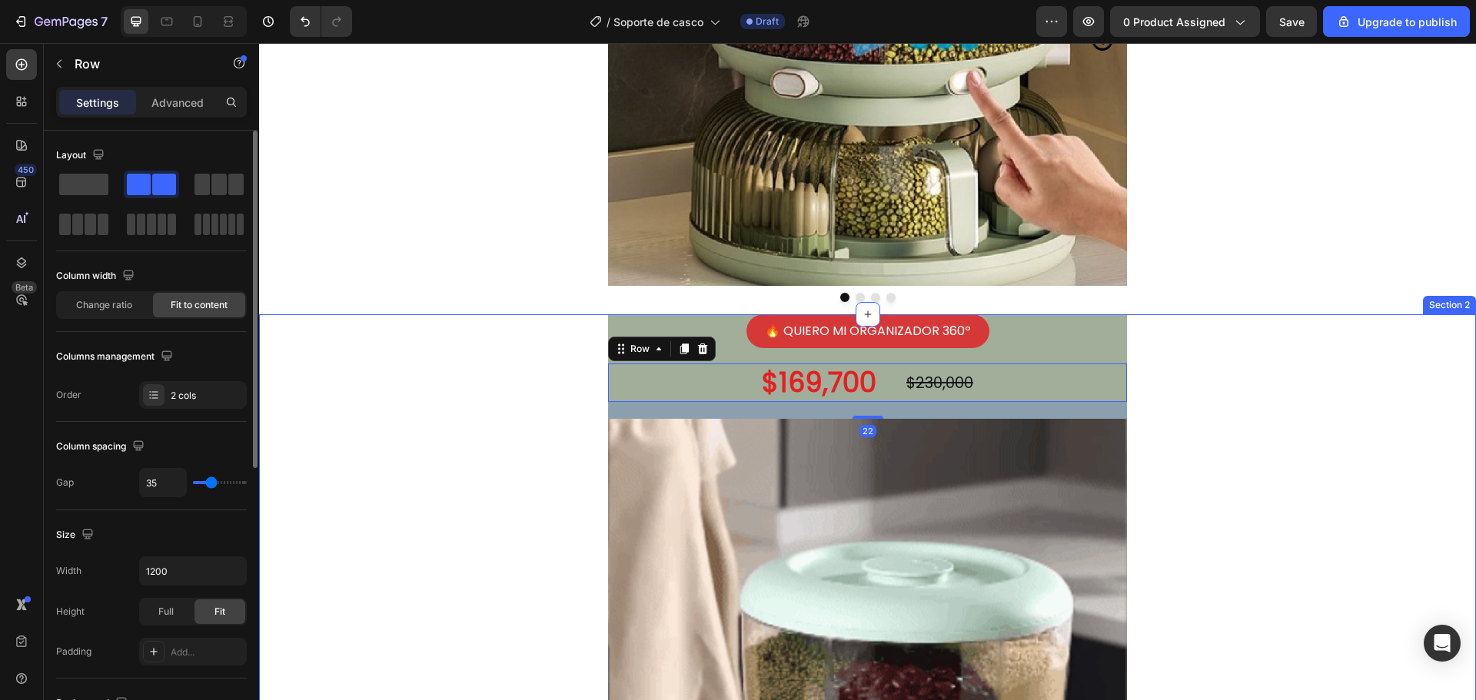
click at [1136, 367] on div "🔥 QUIERO MI ORGANIZADOR 360º Button $169,700 Product Price Product Price $230,0…" at bounding box center [867, 712] width 1217 height 796
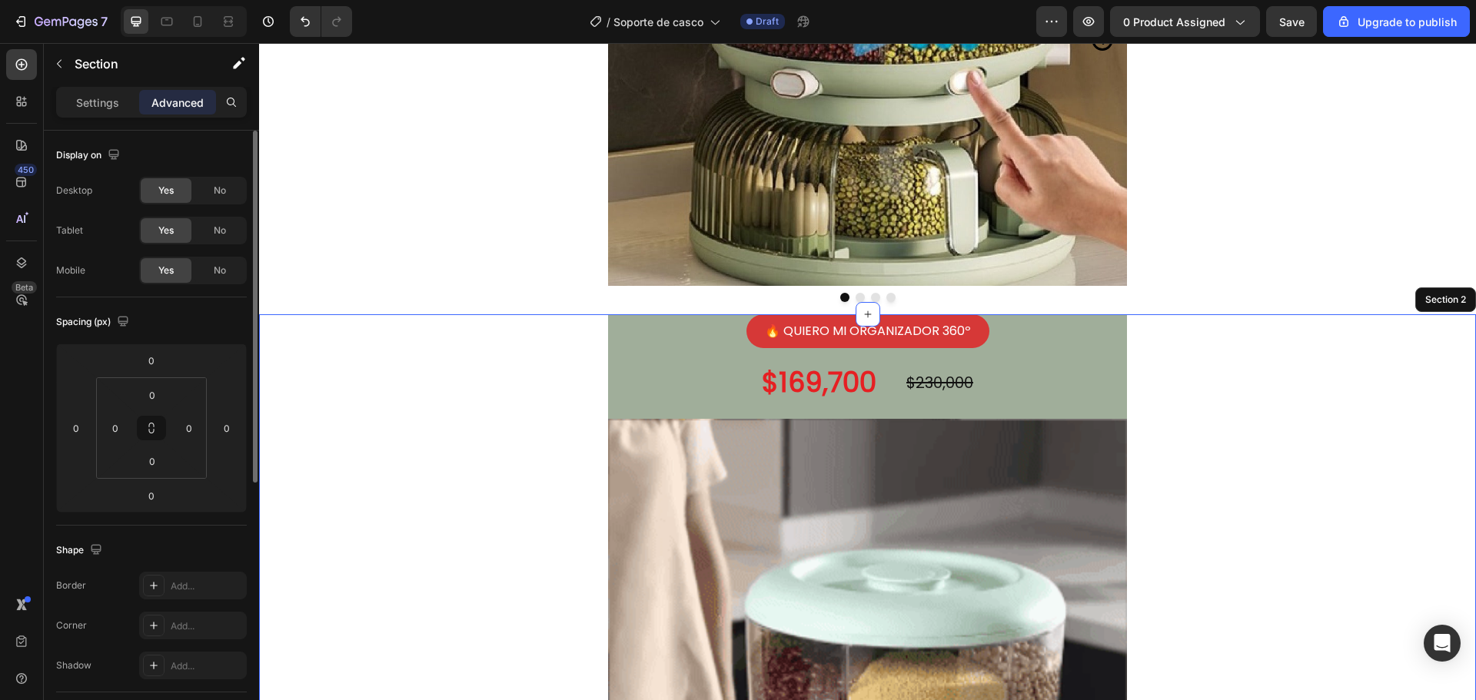
click at [555, 314] on div "🔥 QUIERO MI ORGANIZADOR 360º Button $169,700 Product Price Product Price $230,0…" at bounding box center [867, 712] width 1217 height 796
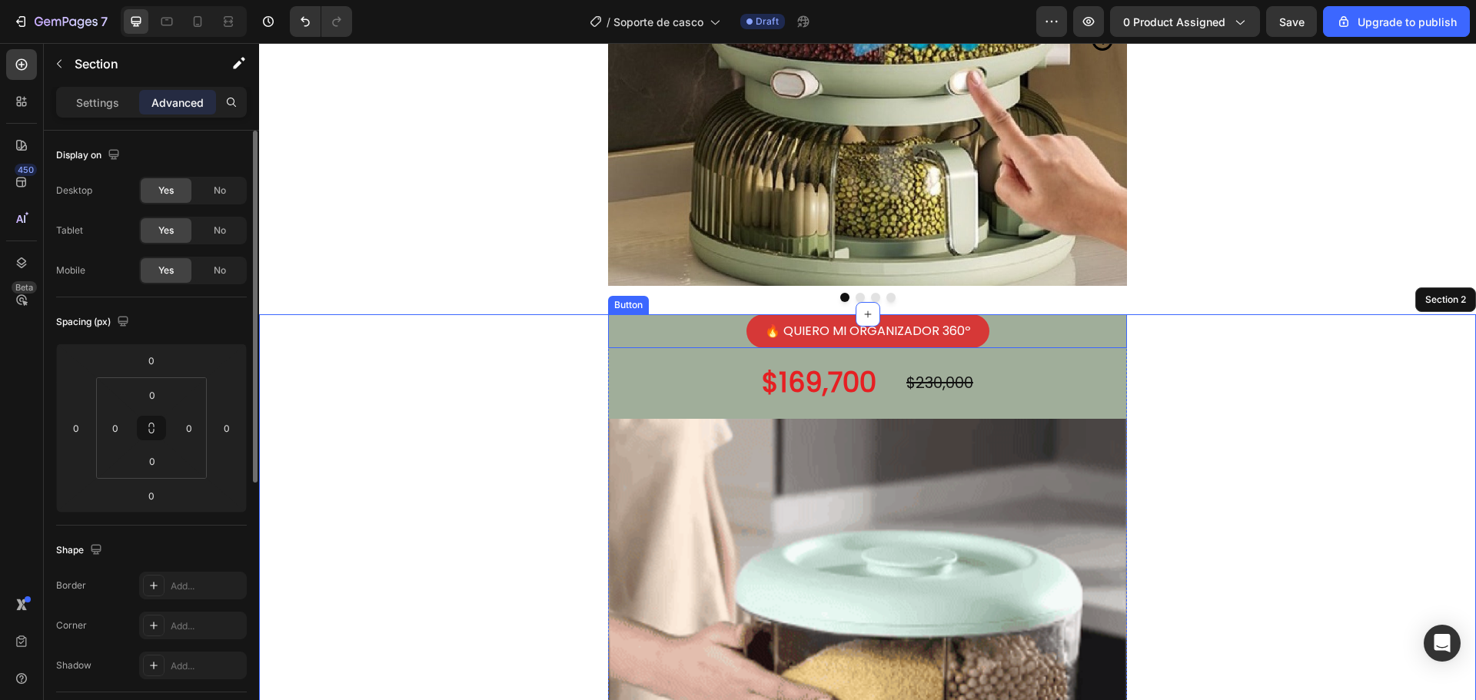
click at [655, 314] on div "🔥 QUIERO MI ORGANIZADOR 360º Button" at bounding box center [867, 331] width 519 height 35
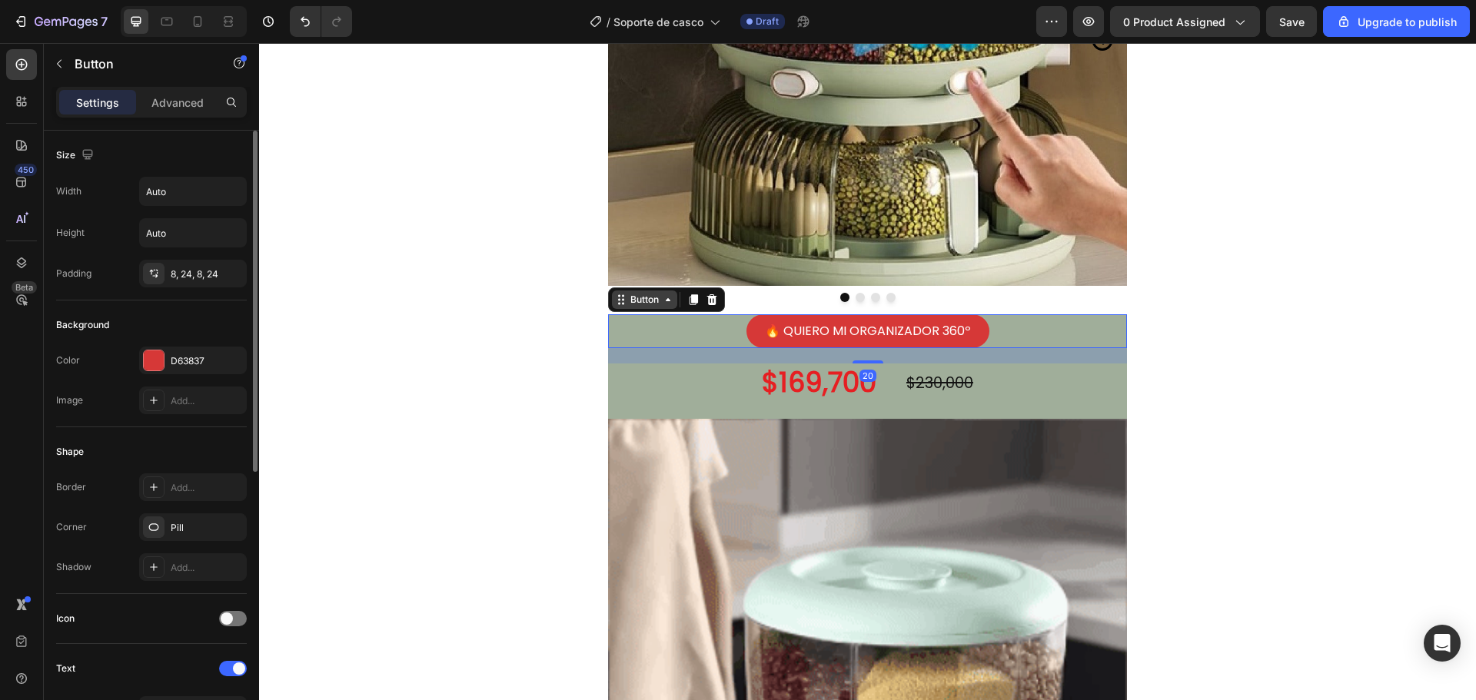
click at [653, 291] on div "Button" at bounding box center [644, 300] width 65 height 18
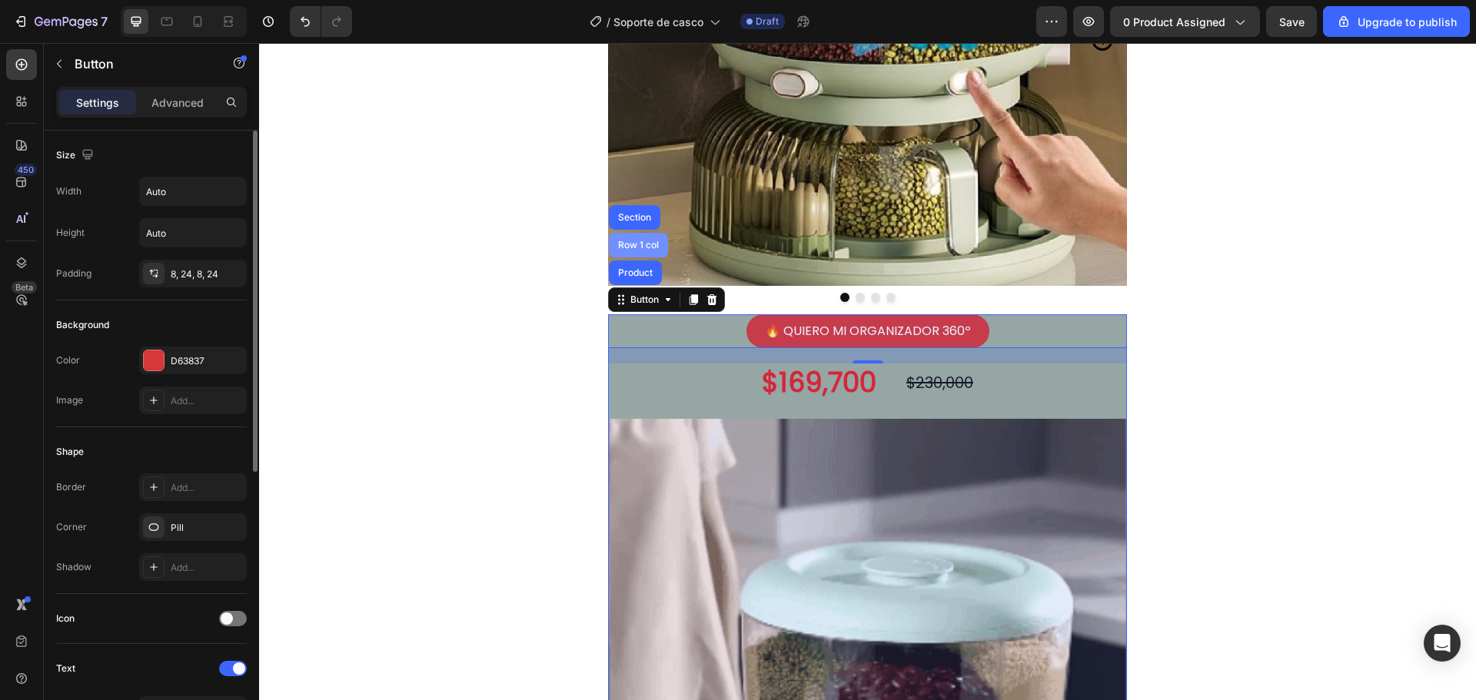
click at [641, 241] on div "Row 1 col" at bounding box center [638, 245] width 47 height 9
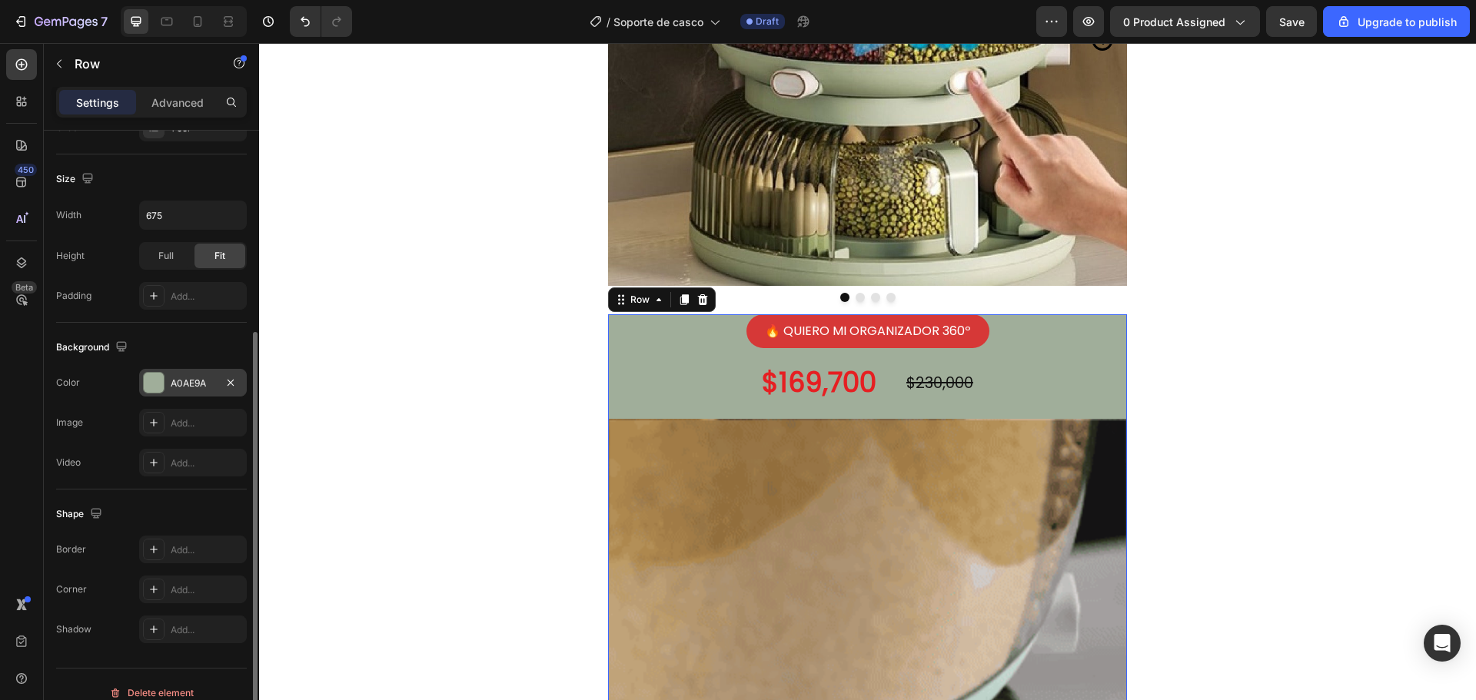
click at [195, 384] on div "A0AE9A" at bounding box center [193, 384] width 45 height 14
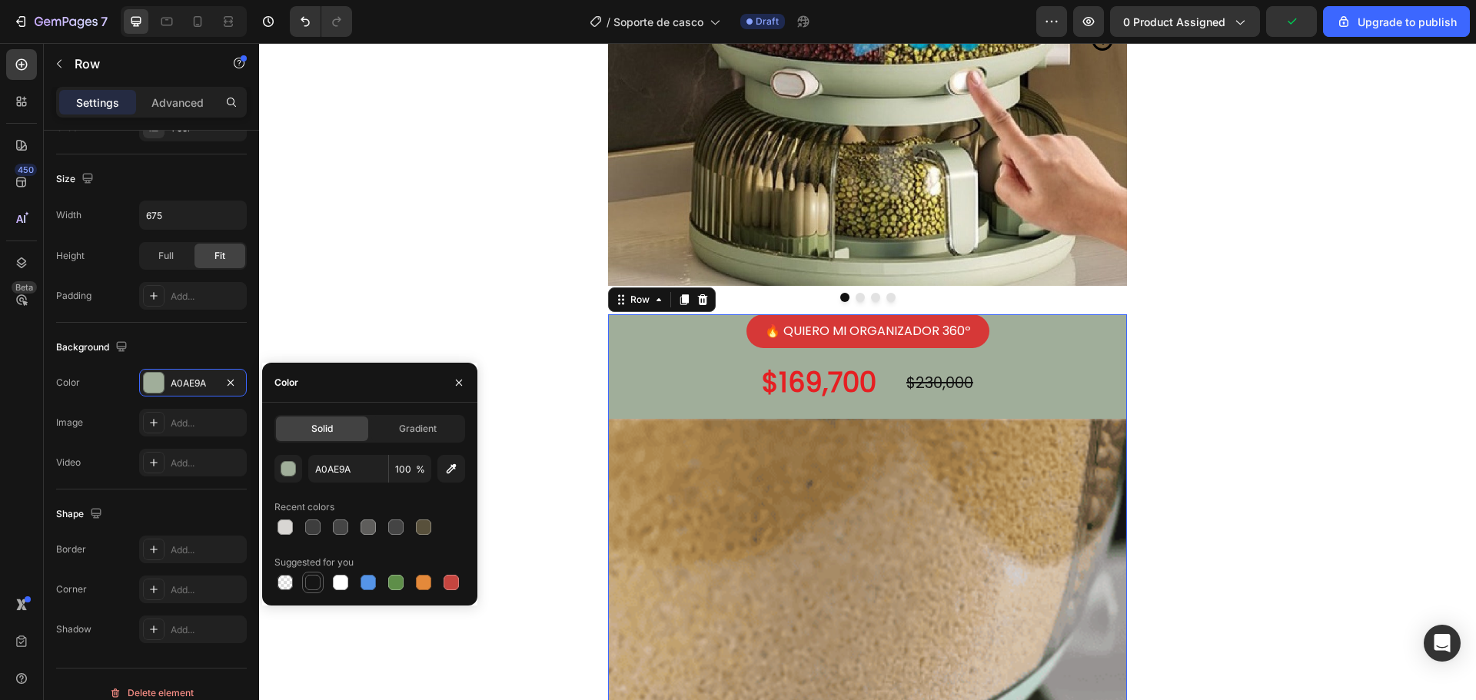
click at [309, 577] on div at bounding box center [312, 582] width 15 height 15
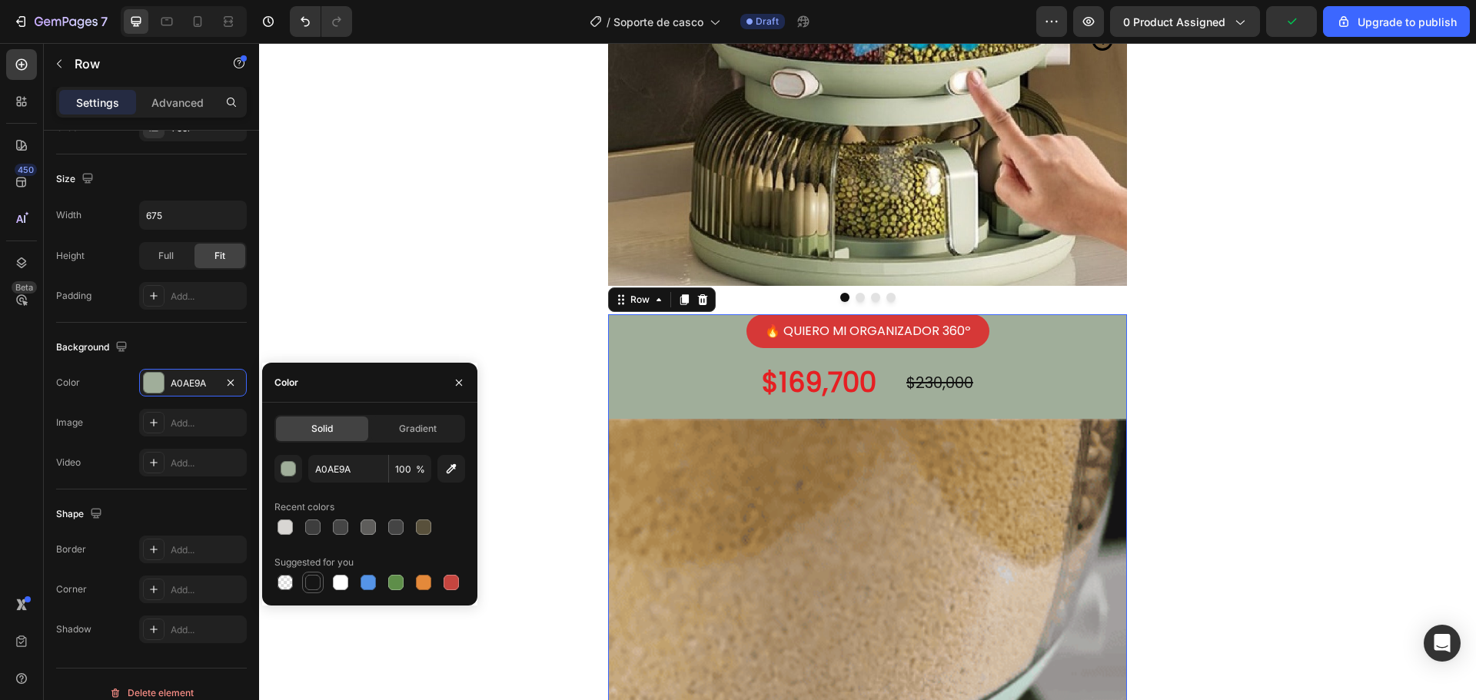
type input "151515"
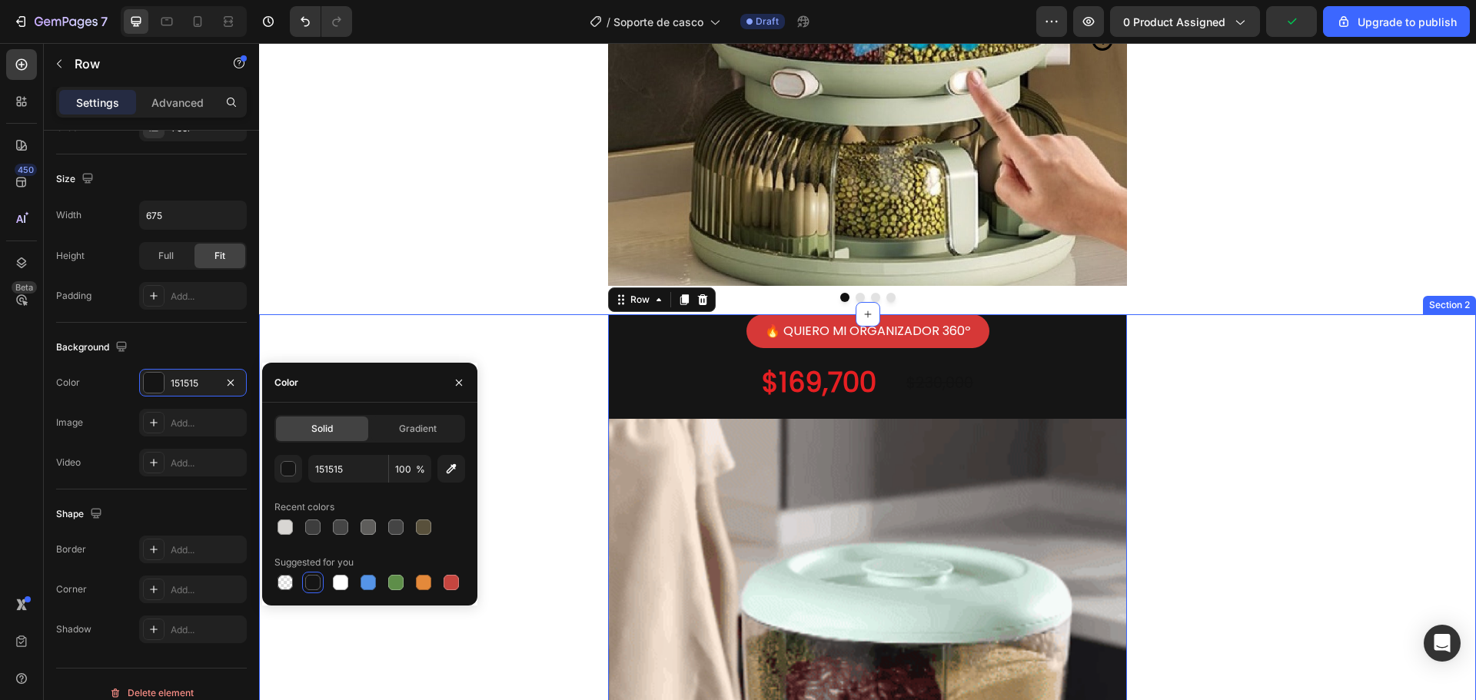
click at [1301, 399] on div "🔥 QUIERO MI ORGANIZADOR 360º Button $169,700 Product Price Product Price $230,0…" at bounding box center [867, 712] width 1217 height 796
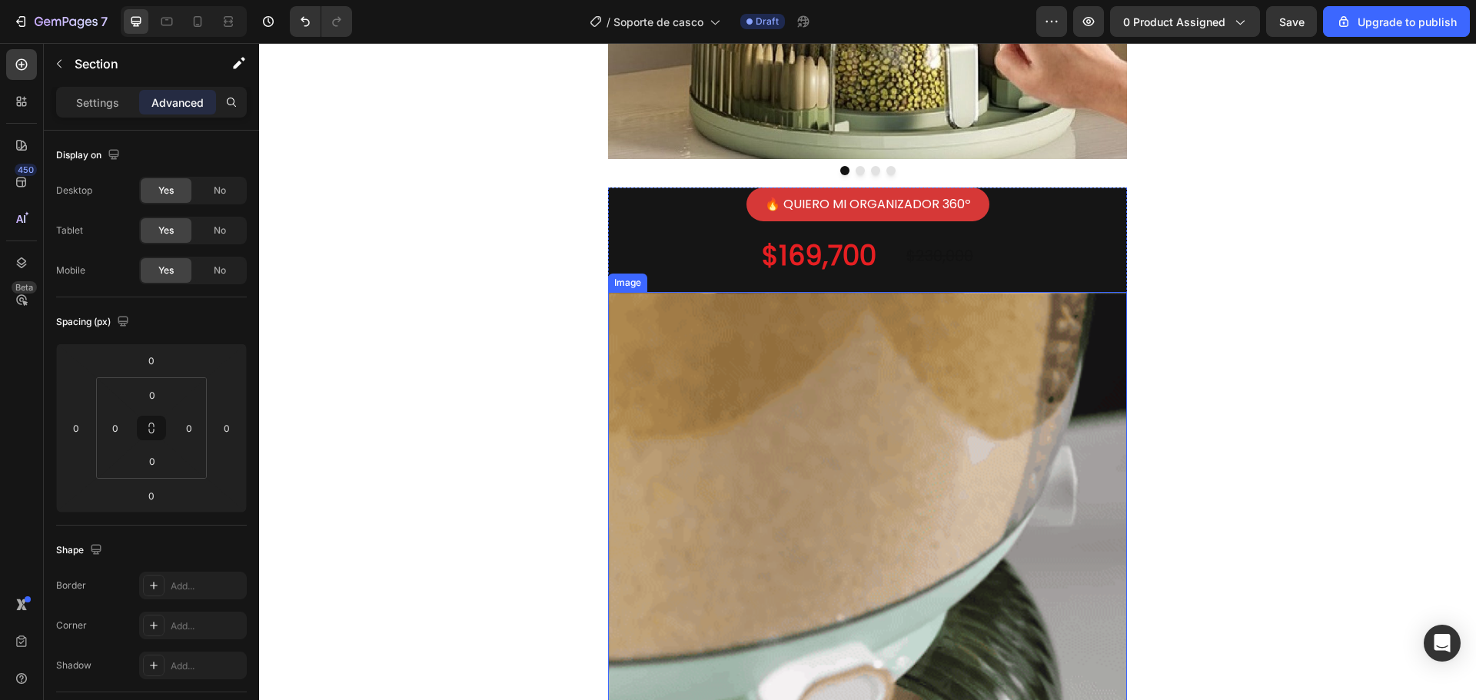
scroll to position [461, 0]
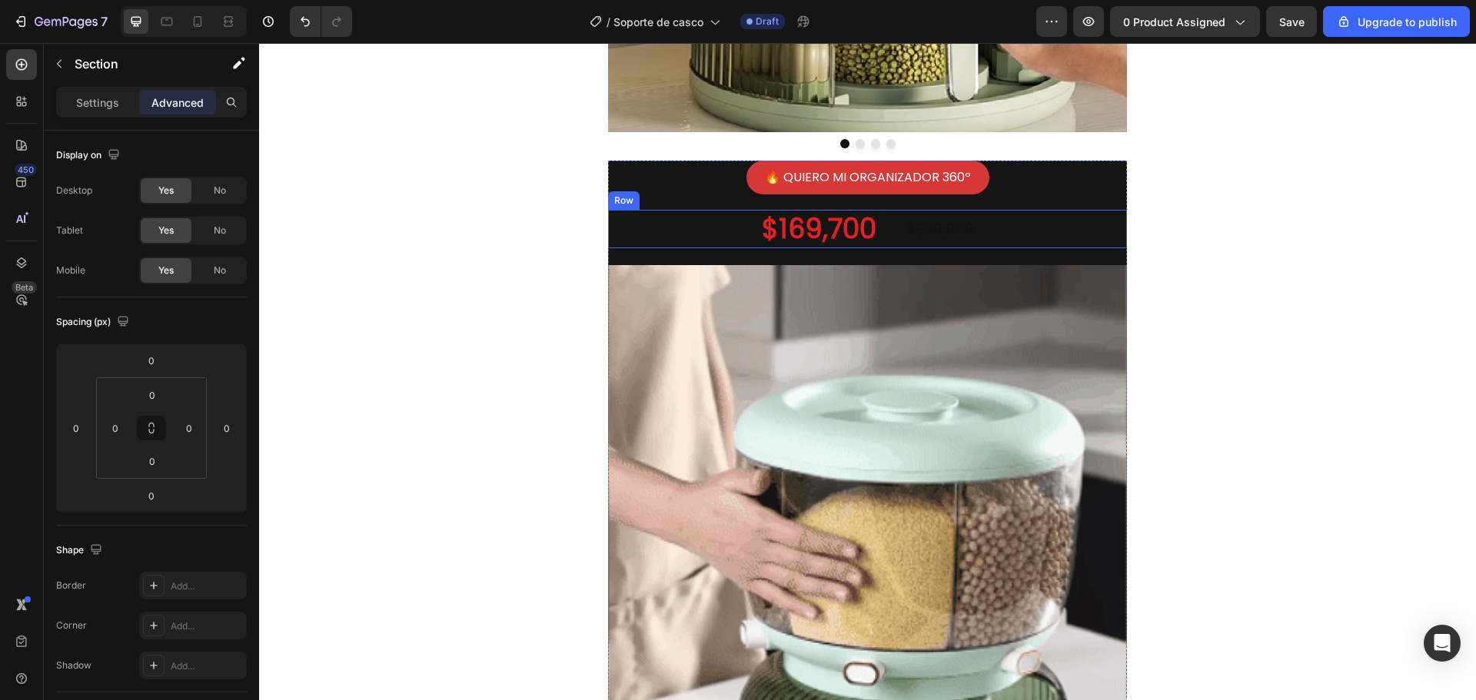
click at [976, 214] on div "$169,700 Product Price Product Price $230,000 Product Price Product Price Row" at bounding box center [867, 229] width 519 height 38
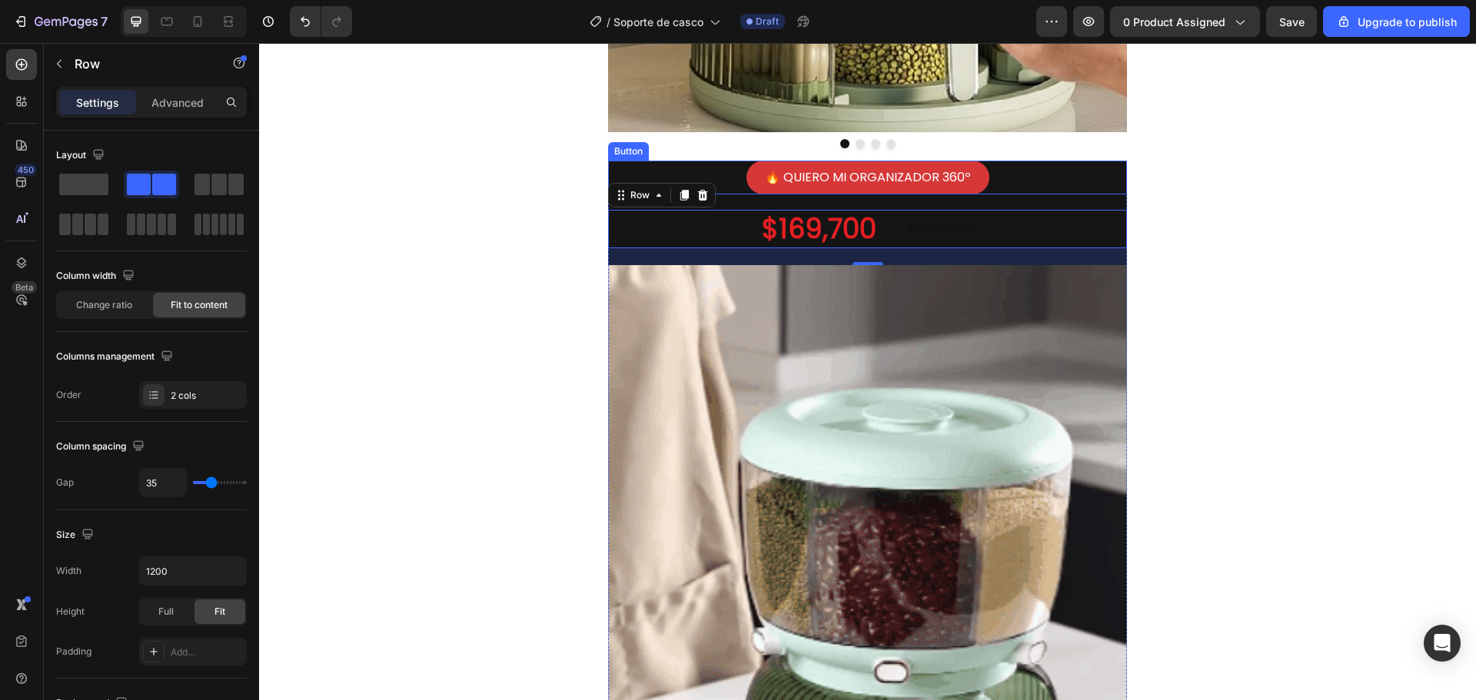
click at [1012, 161] on div "🔥 QUIERO MI ORGANIZADOR 360º Button" at bounding box center [867, 178] width 519 height 35
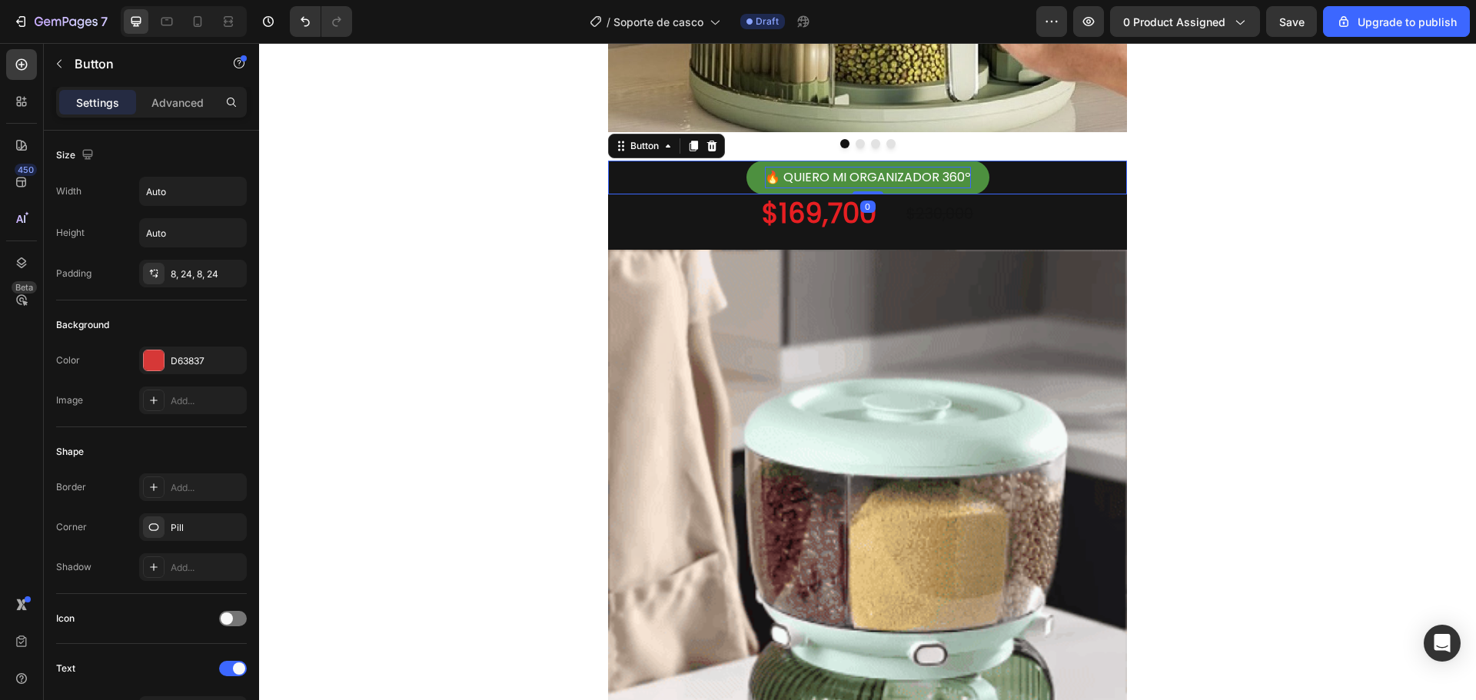
drag, startPoint x: 859, startPoint y: 189, endPoint x: 859, endPoint y: 170, distance: 19.2
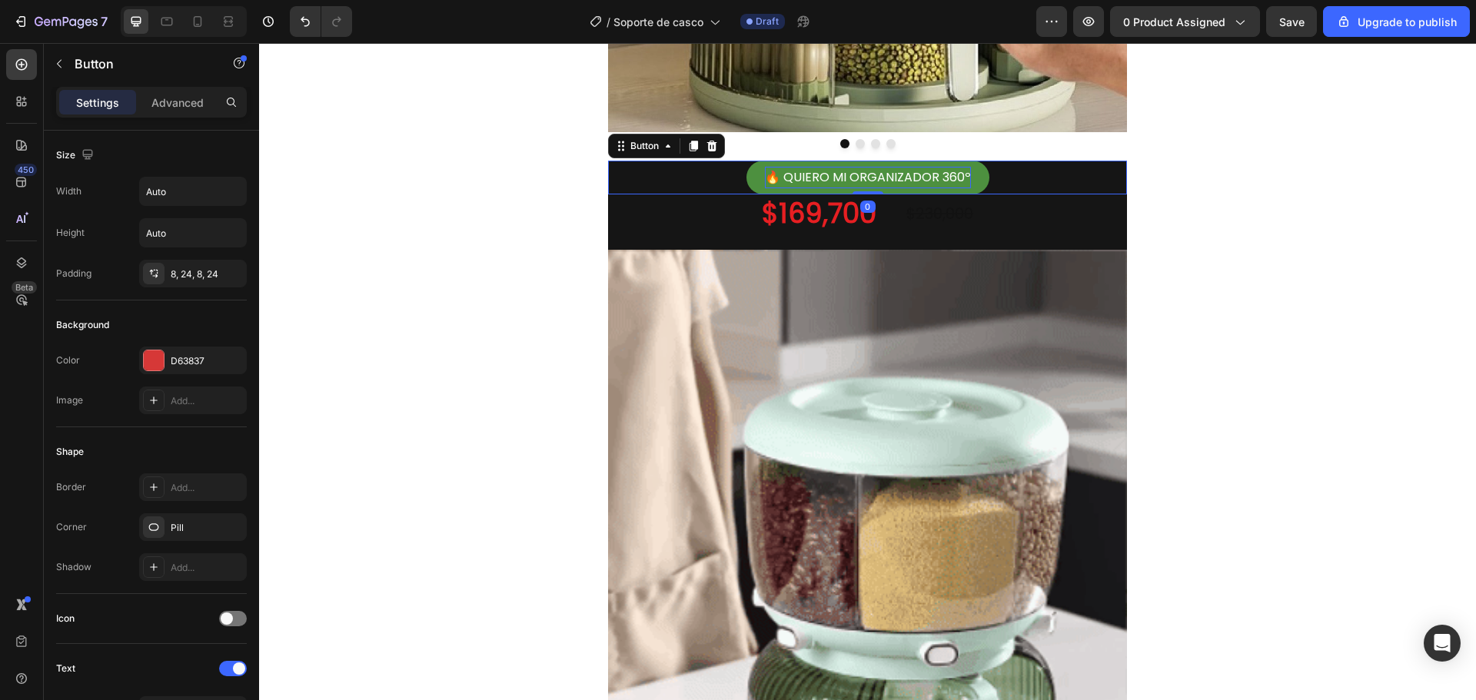
click at [859, 170] on div "🔥 QUIERO MI ORGANIZADOR 360º Button 0" at bounding box center [867, 178] width 519 height 35
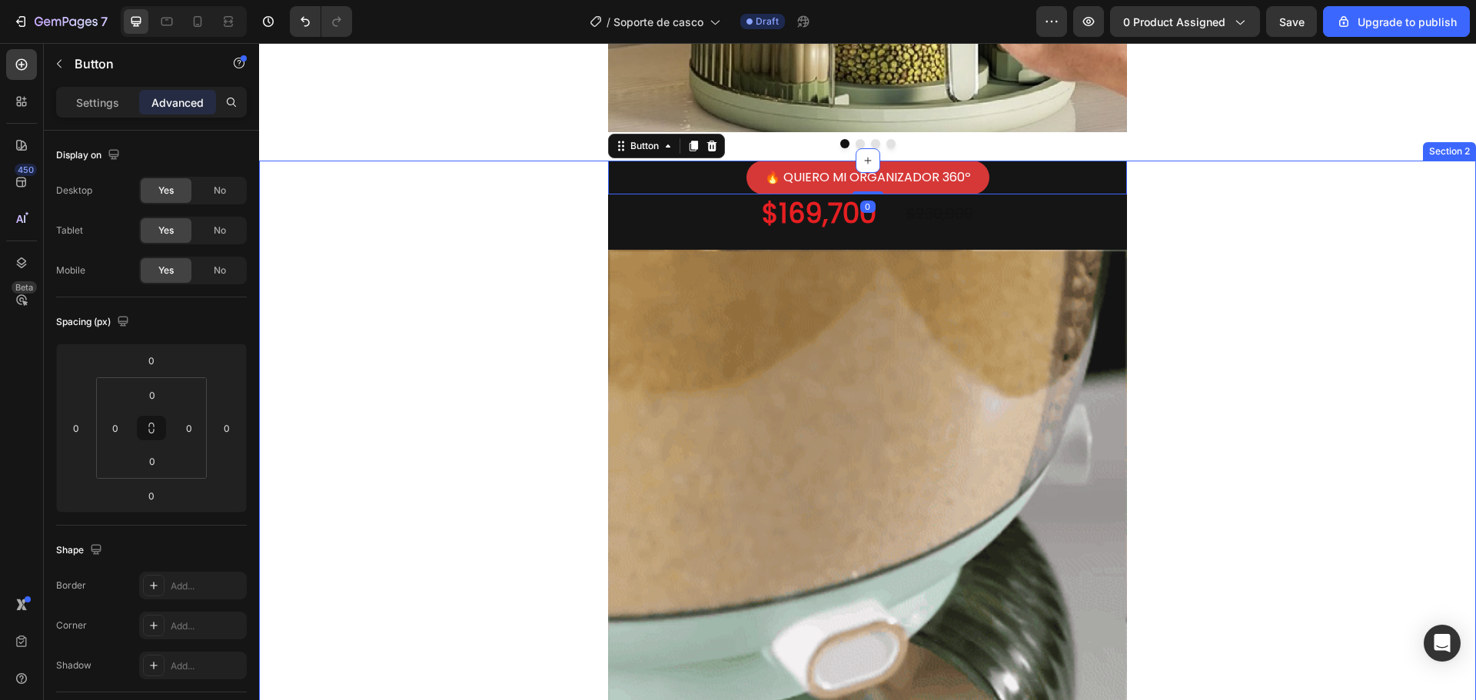
click at [1281, 201] on div "🔥 QUIERO MI ORGANIZADOR 360º Button 0 $169,700 Product Price Product Price $230…" at bounding box center [867, 551] width 1217 height 780
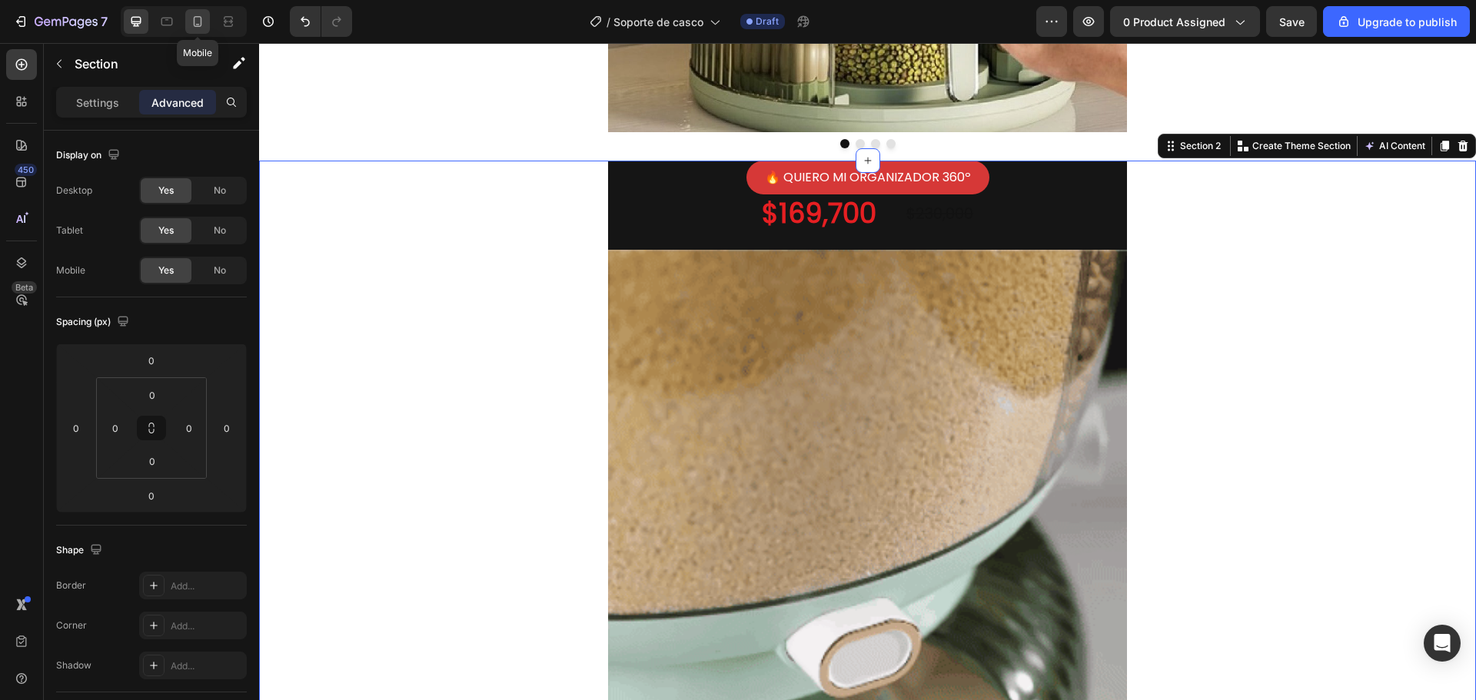
click at [191, 16] on icon at bounding box center [197, 21] width 15 height 15
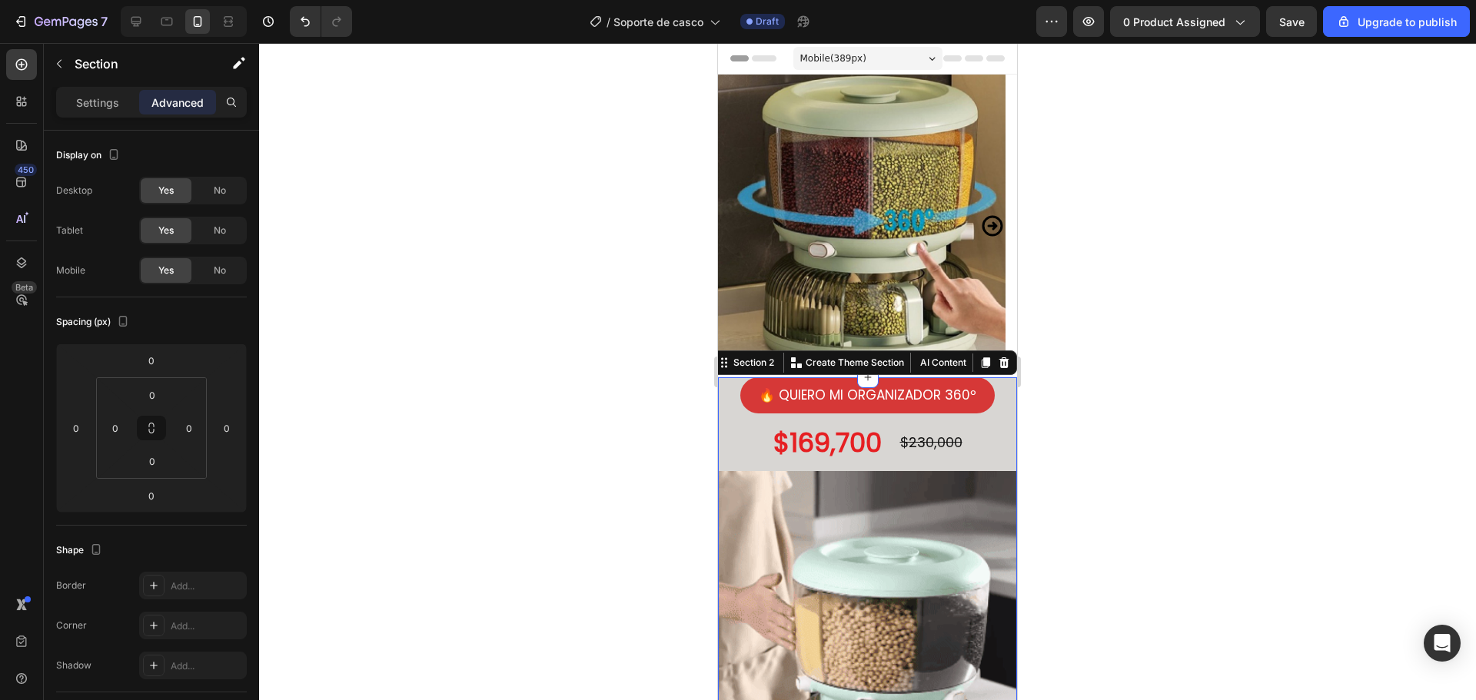
click at [619, 221] on div at bounding box center [867, 371] width 1217 height 657
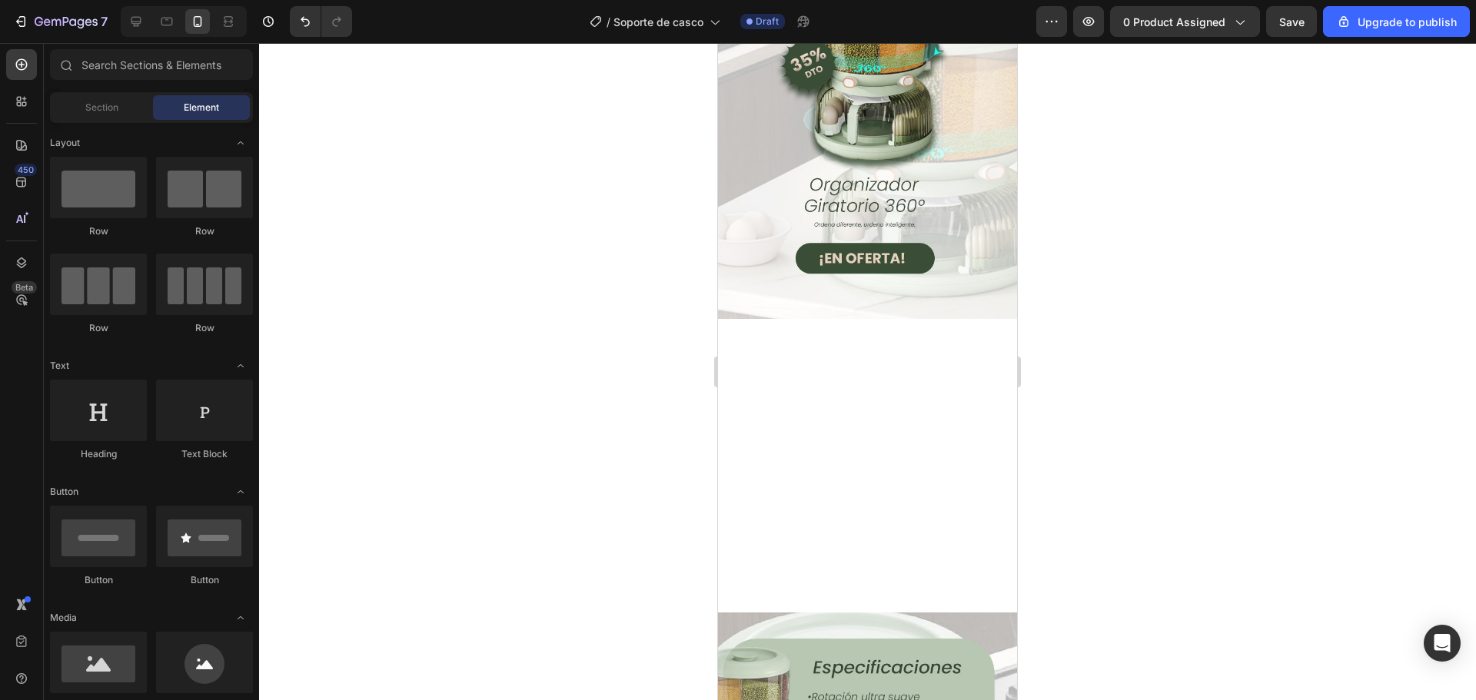
scroll to position [922, 0]
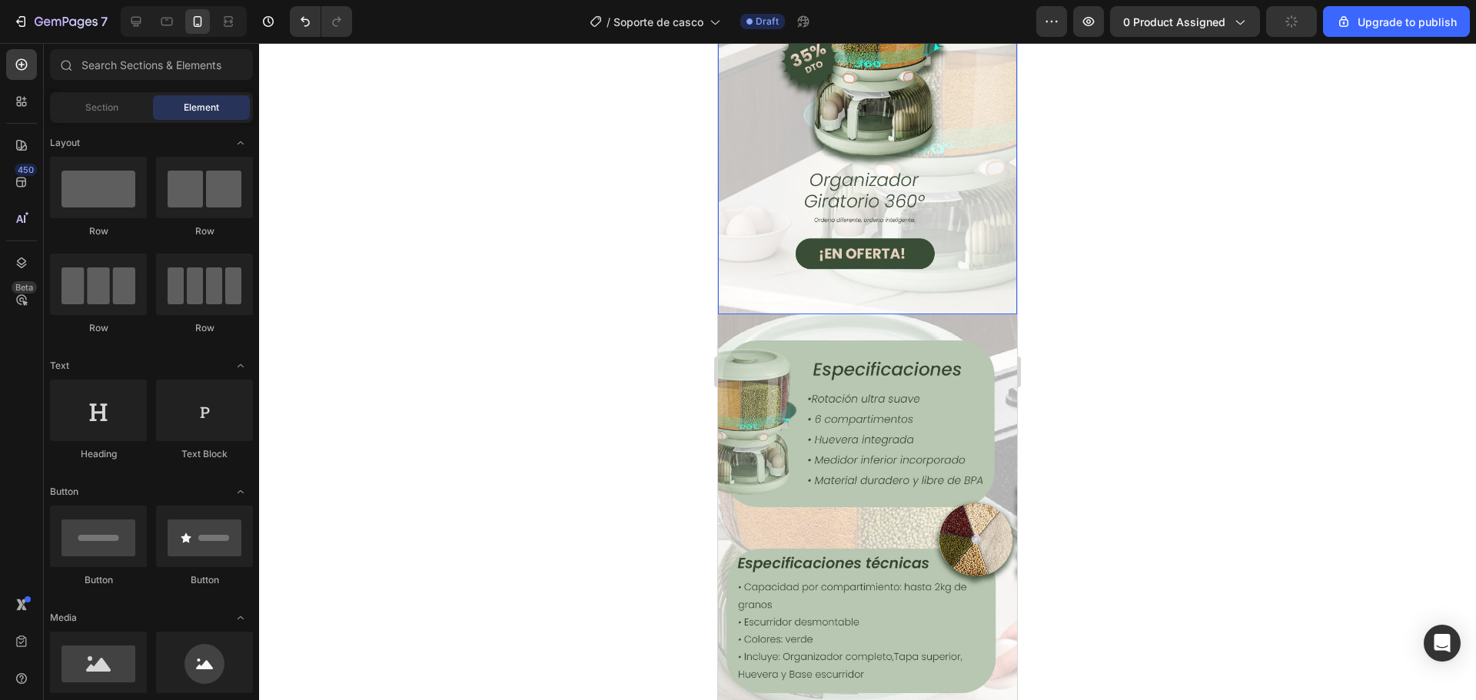
click at [873, 190] on img at bounding box center [867, 115] width 299 height 399
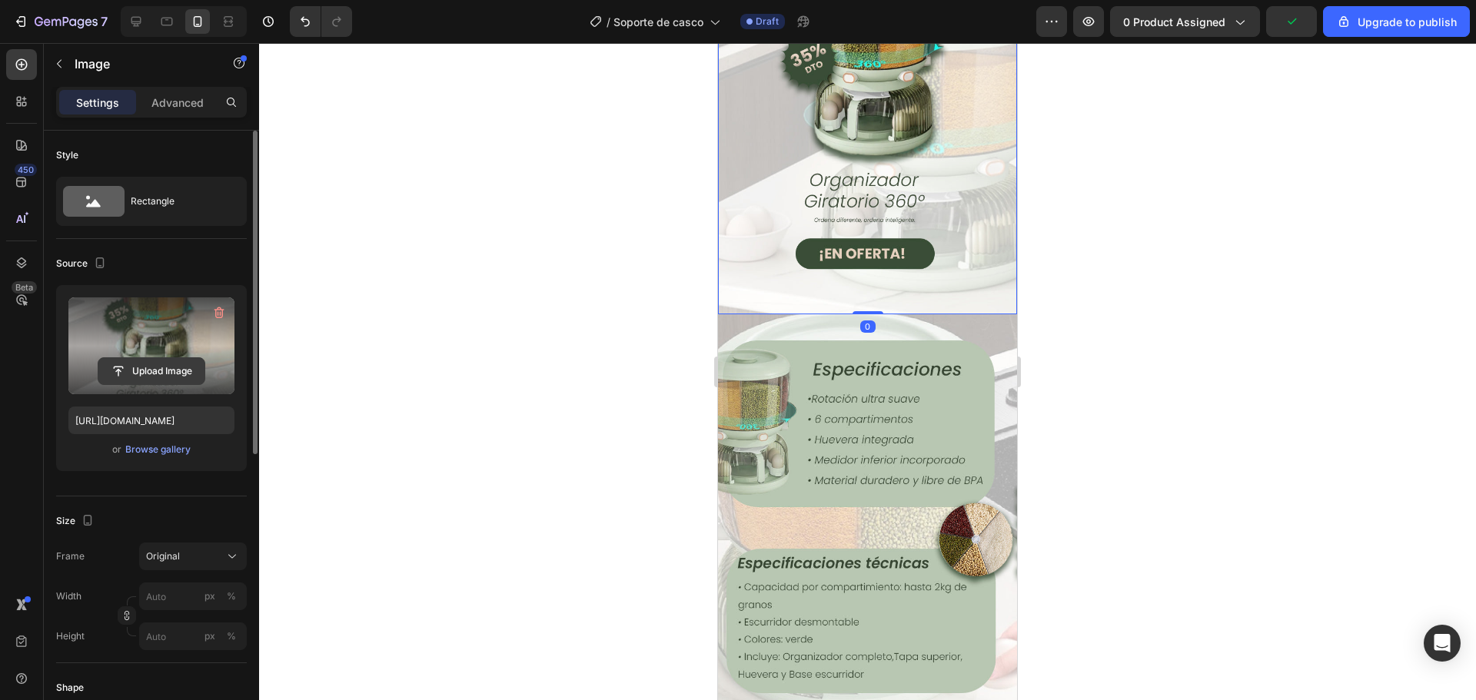
click at [168, 369] on input "file" at bounding box center [151, 371] width 106 height 26
type input "[URL][DOMAIN_NAME]"
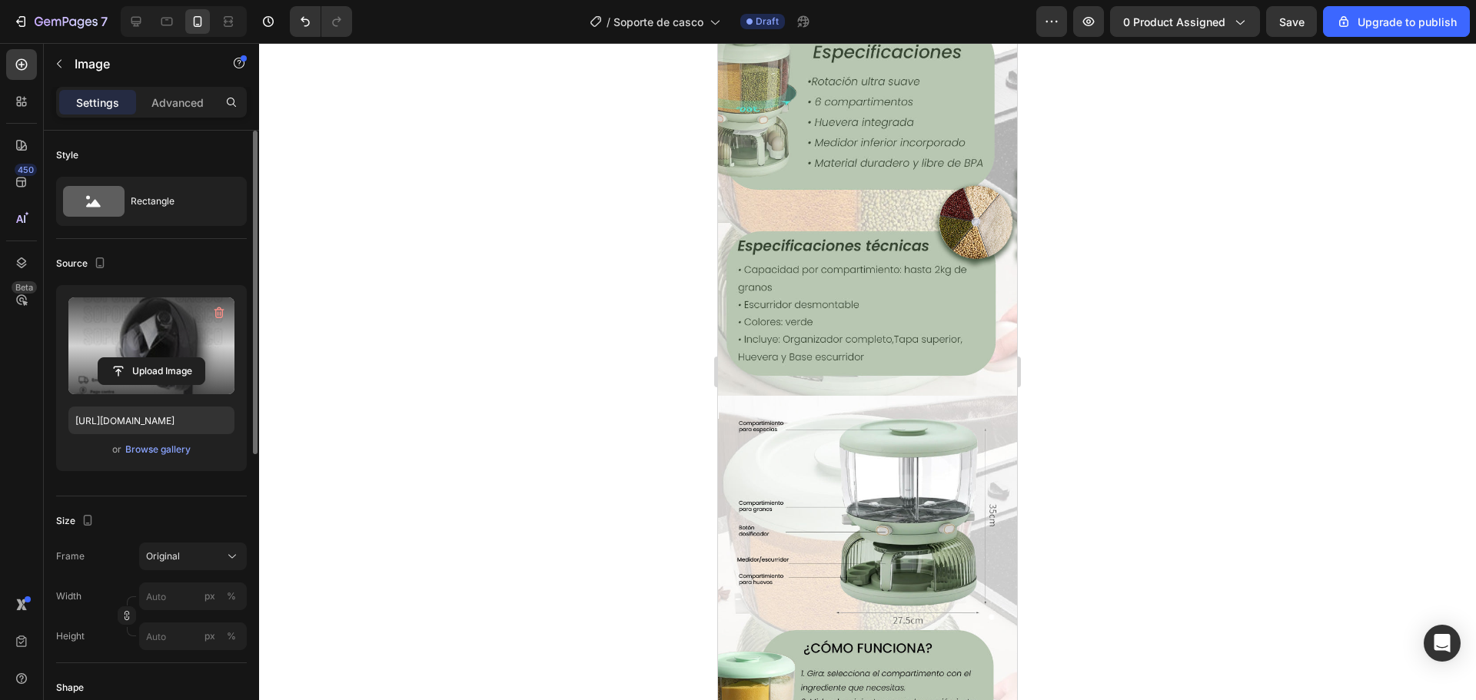
scroll to position [1230, 0]
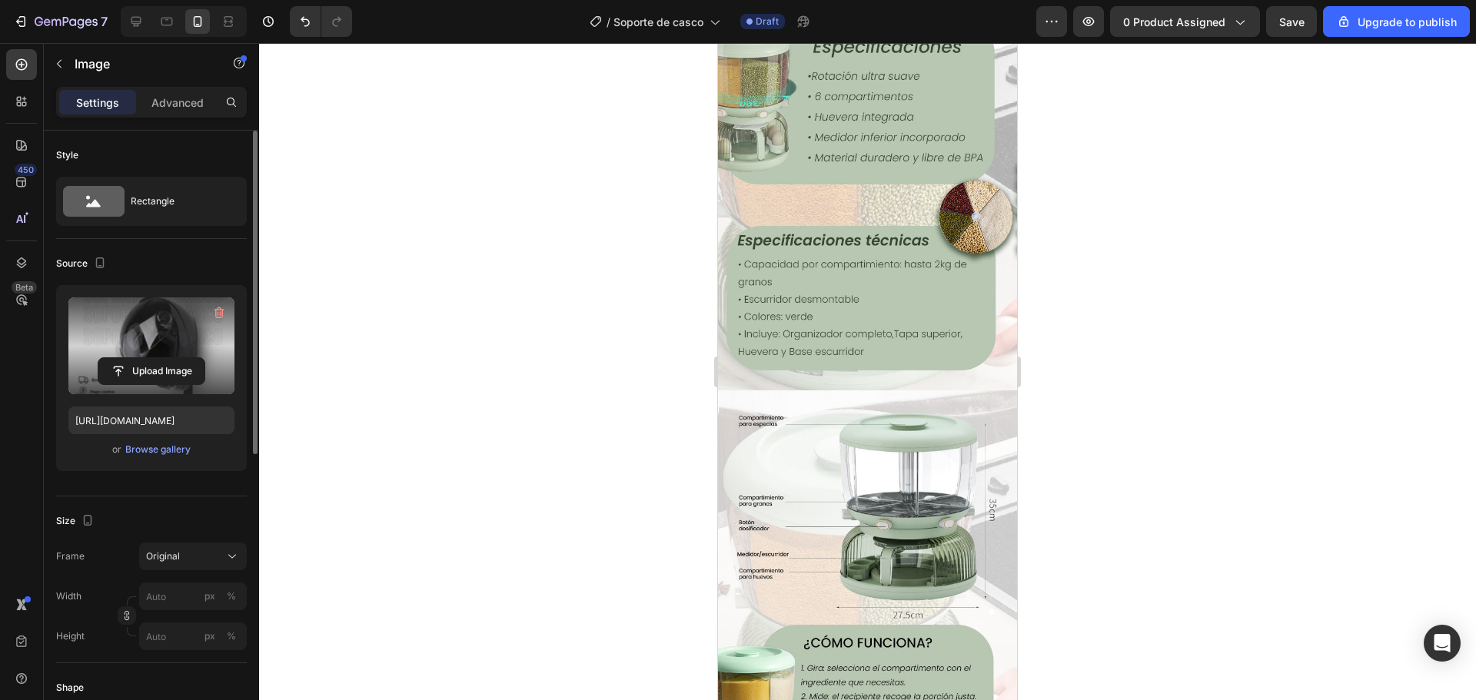
click at [916, 284] on img at bounding box center [867, 191] width 299 height 399
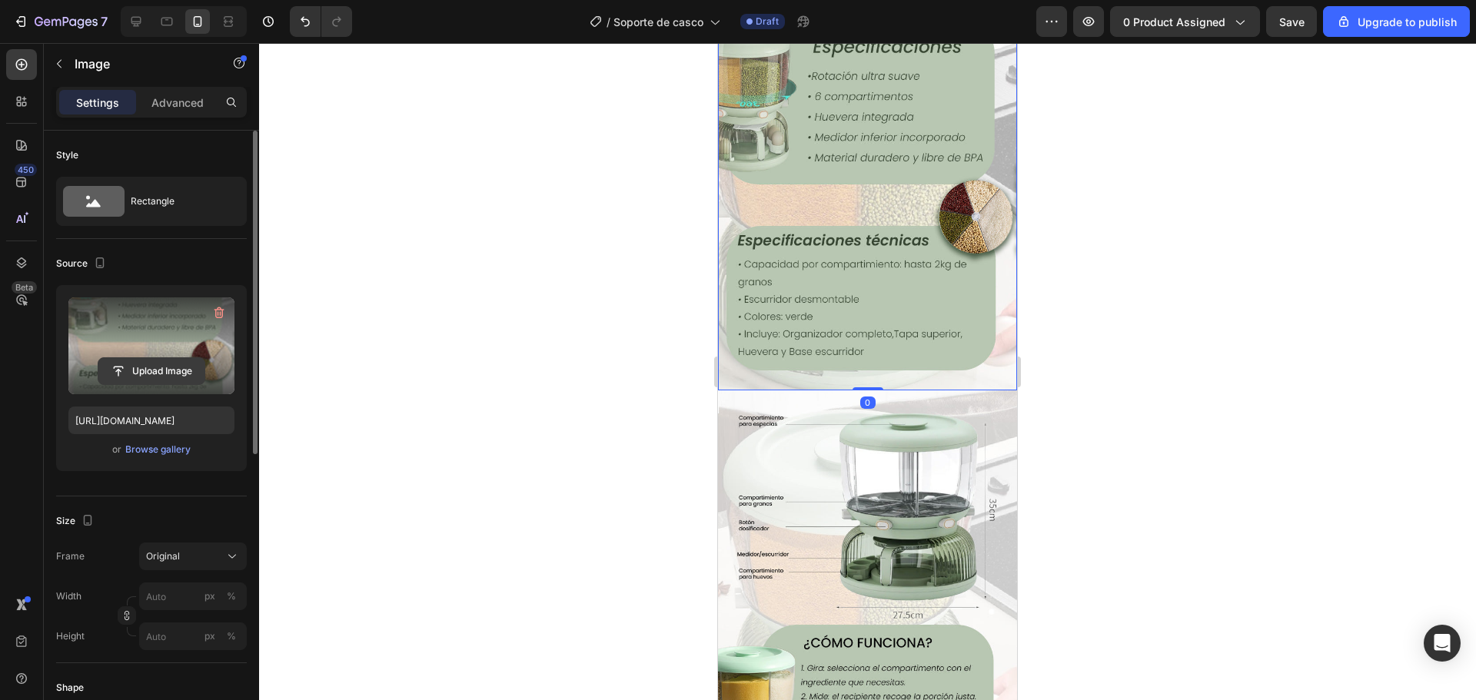
click at [171, 373] on input "file" at bounding box center [151, 371] width 106 height 26
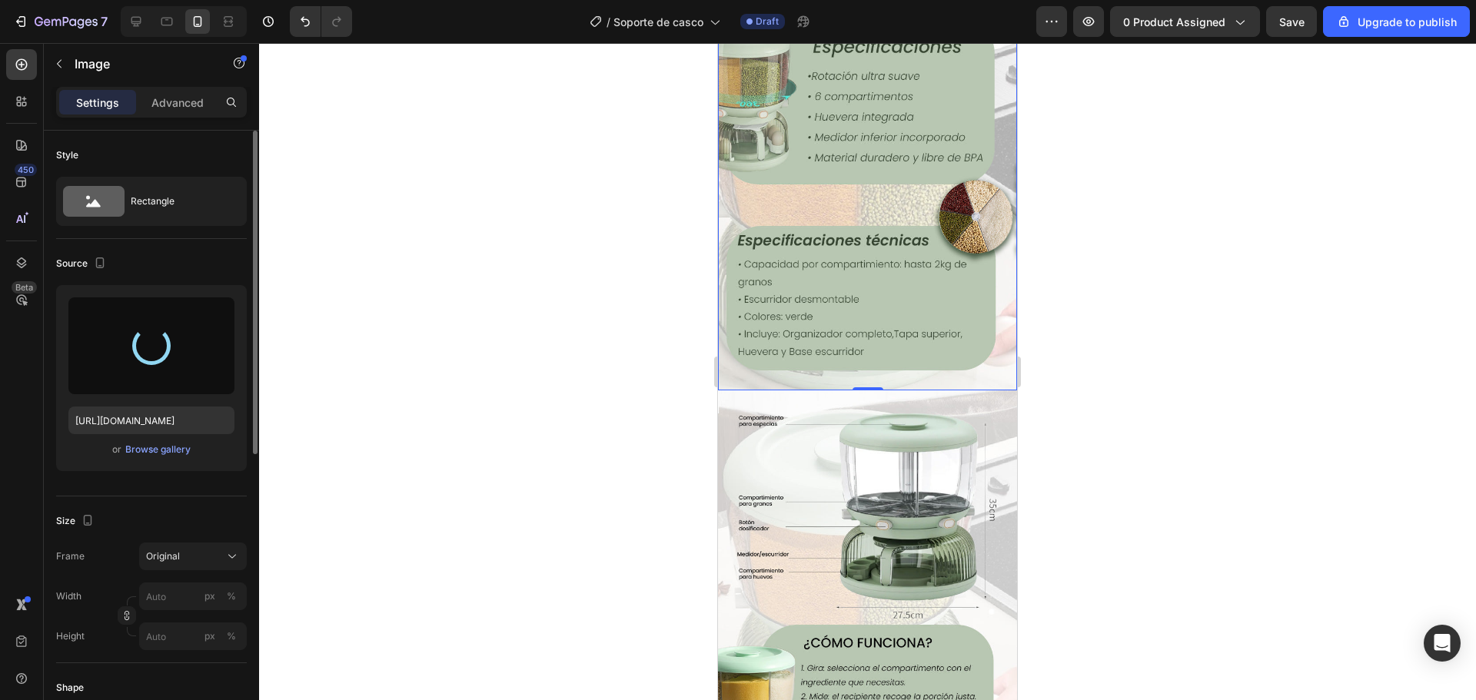
type input "[URL][DOMAIN_NAME]"
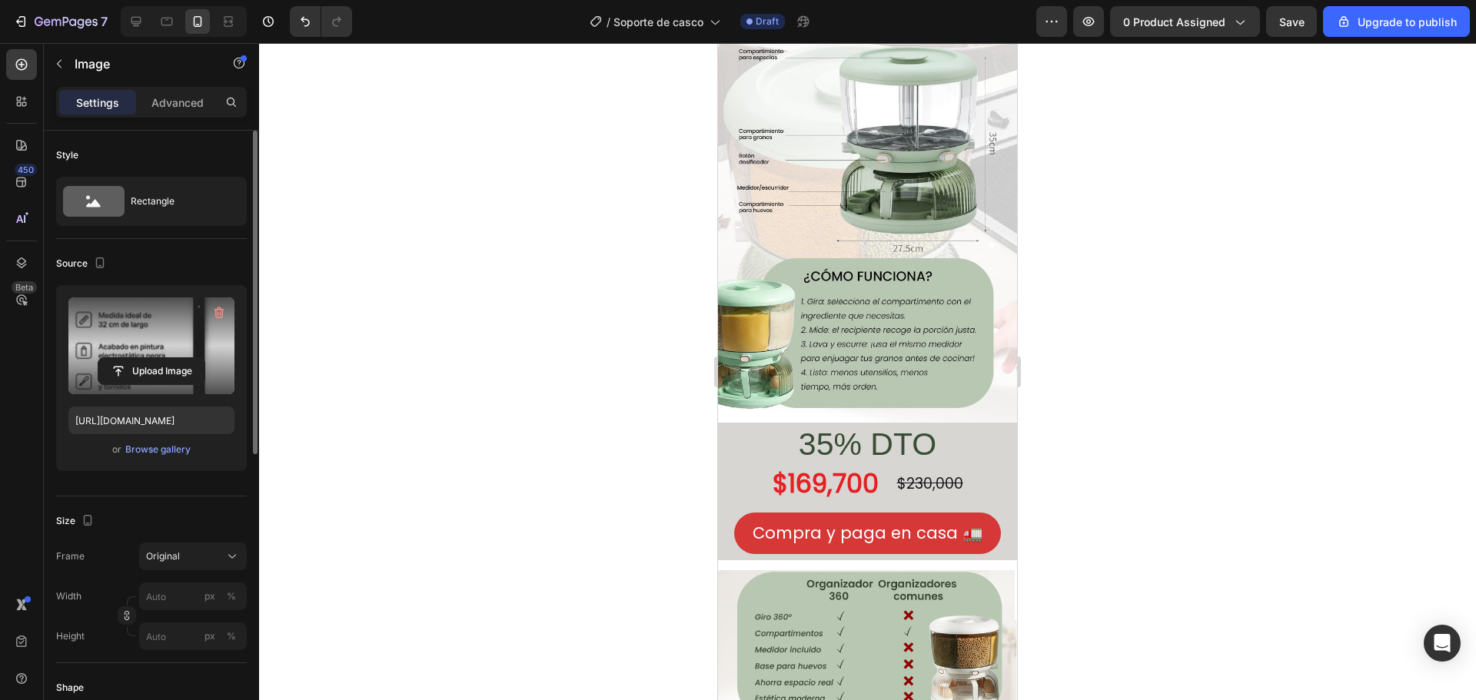
scroll to position [1614, 0]
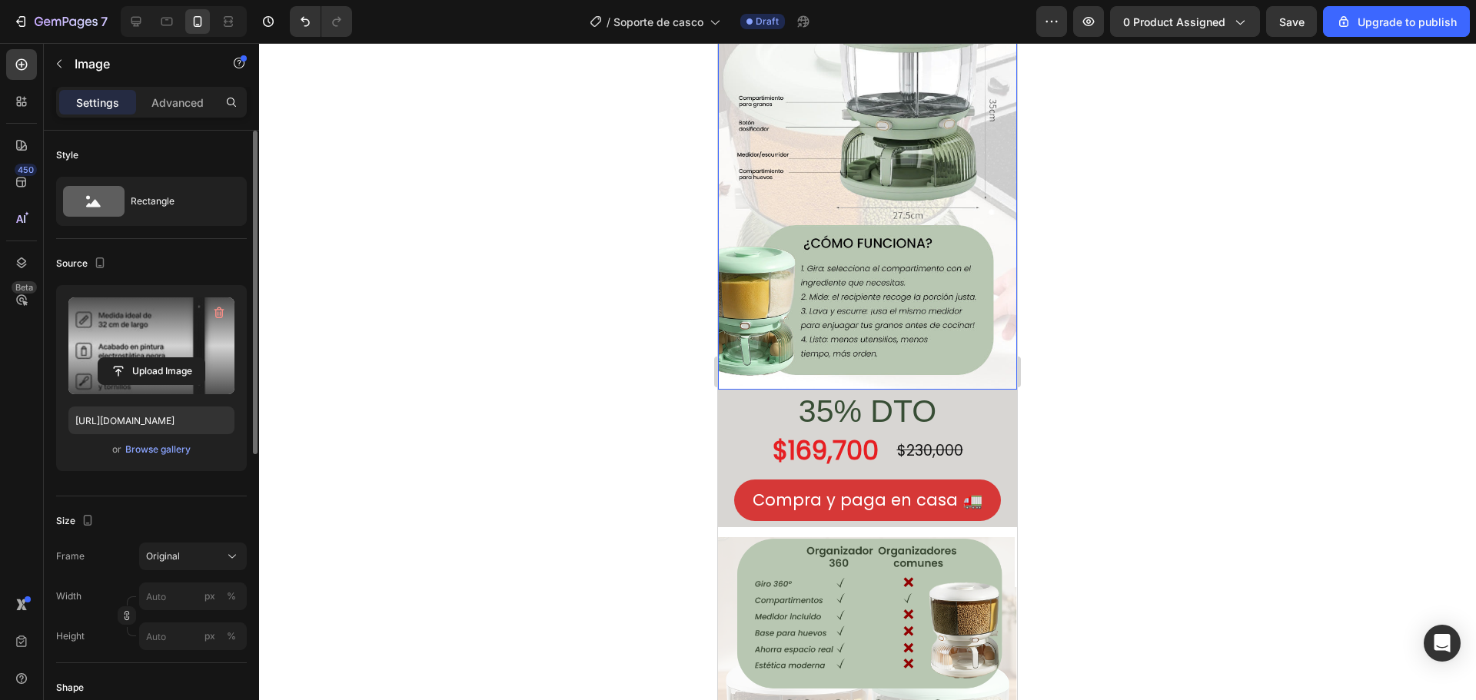
click at [908, 269] on img at bounding box center [867, 190] width 299 height 399
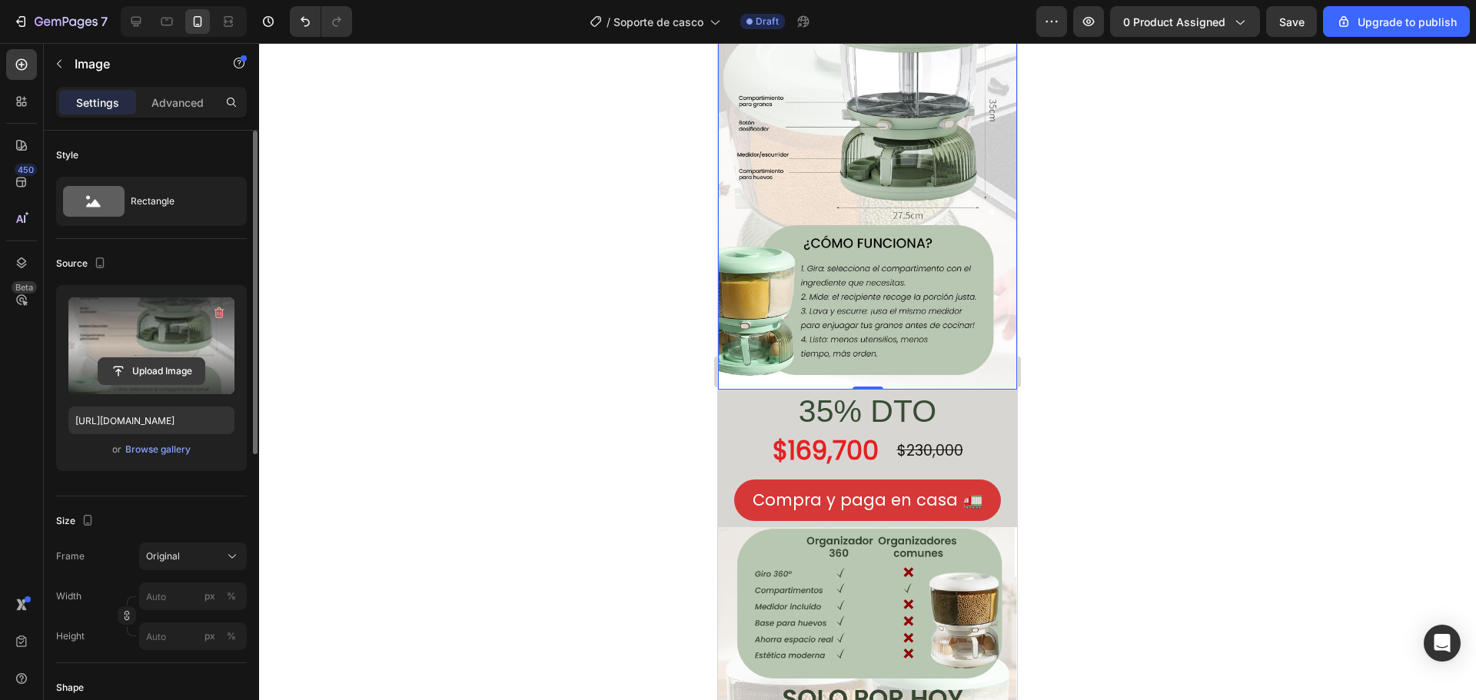
click at [137, 366] on input "file" at bounding box center [151, 371] width 106 height 26
type input "[URL][DOMAIN_NAME]"
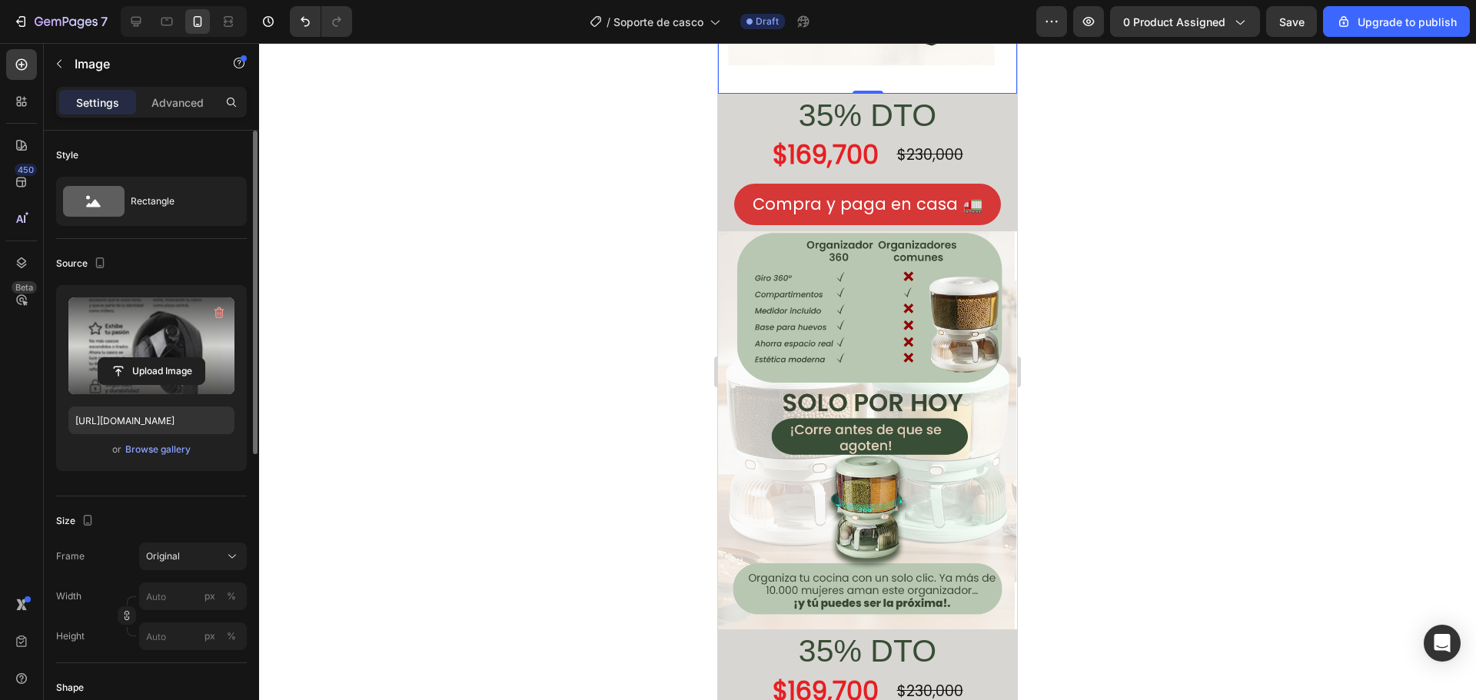
scroll to position [1922, 0]
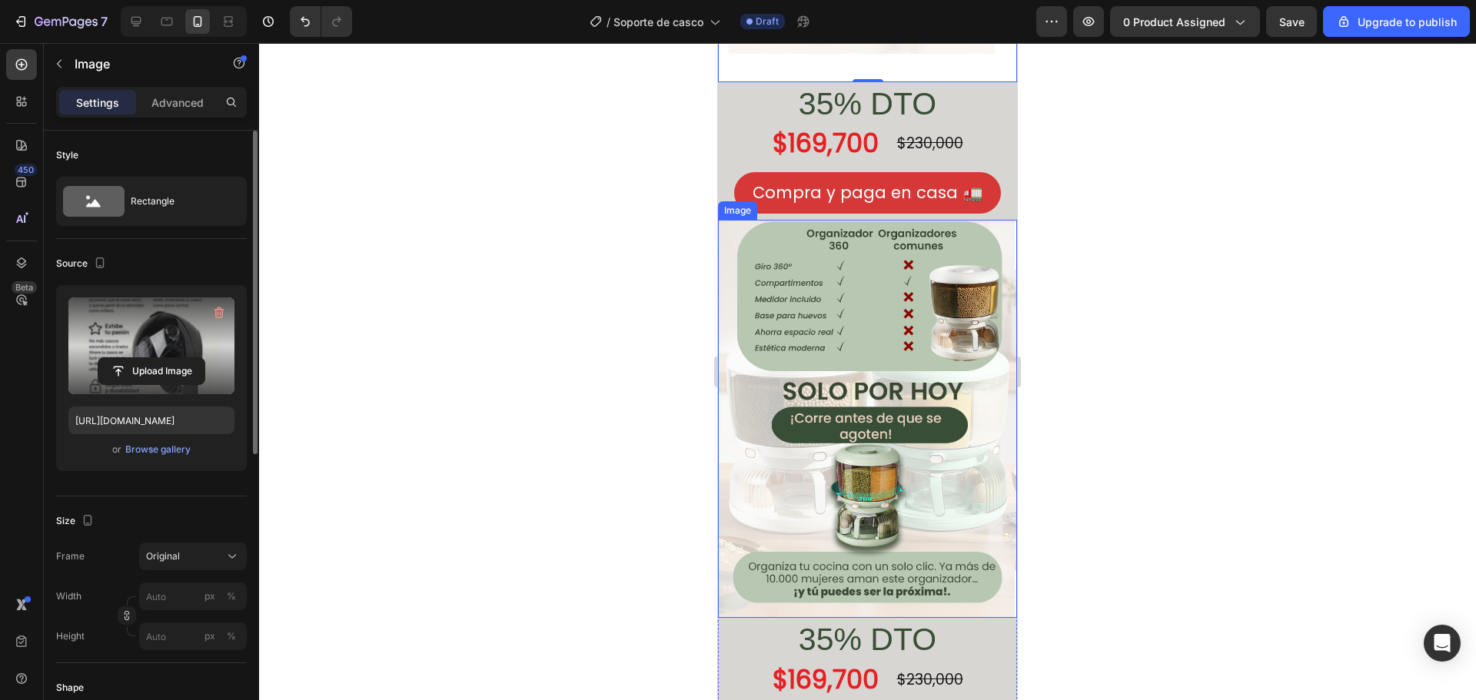
click at [839, 317] on img at bounding box center [867, 419] width 299 height 399
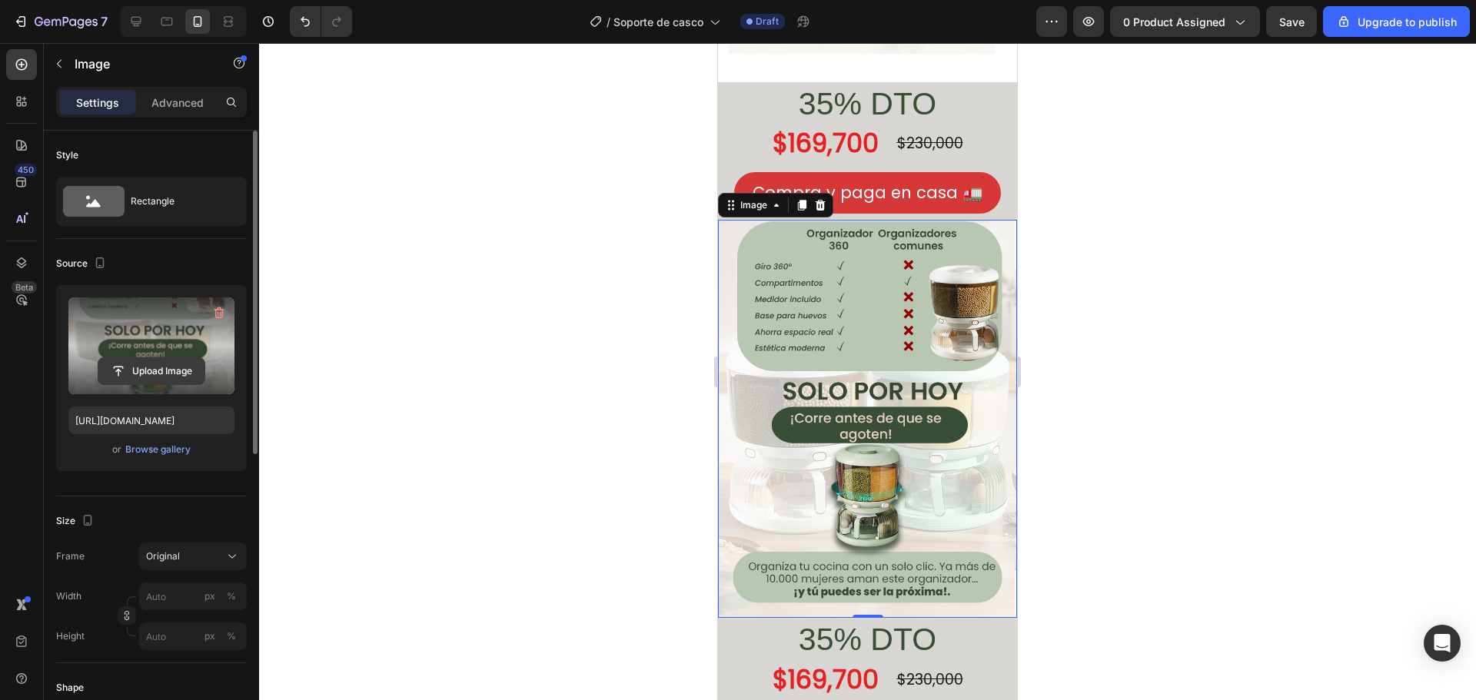
click at [156, 366] on input "file" at bounding box center [151, 371] width 106 height 26
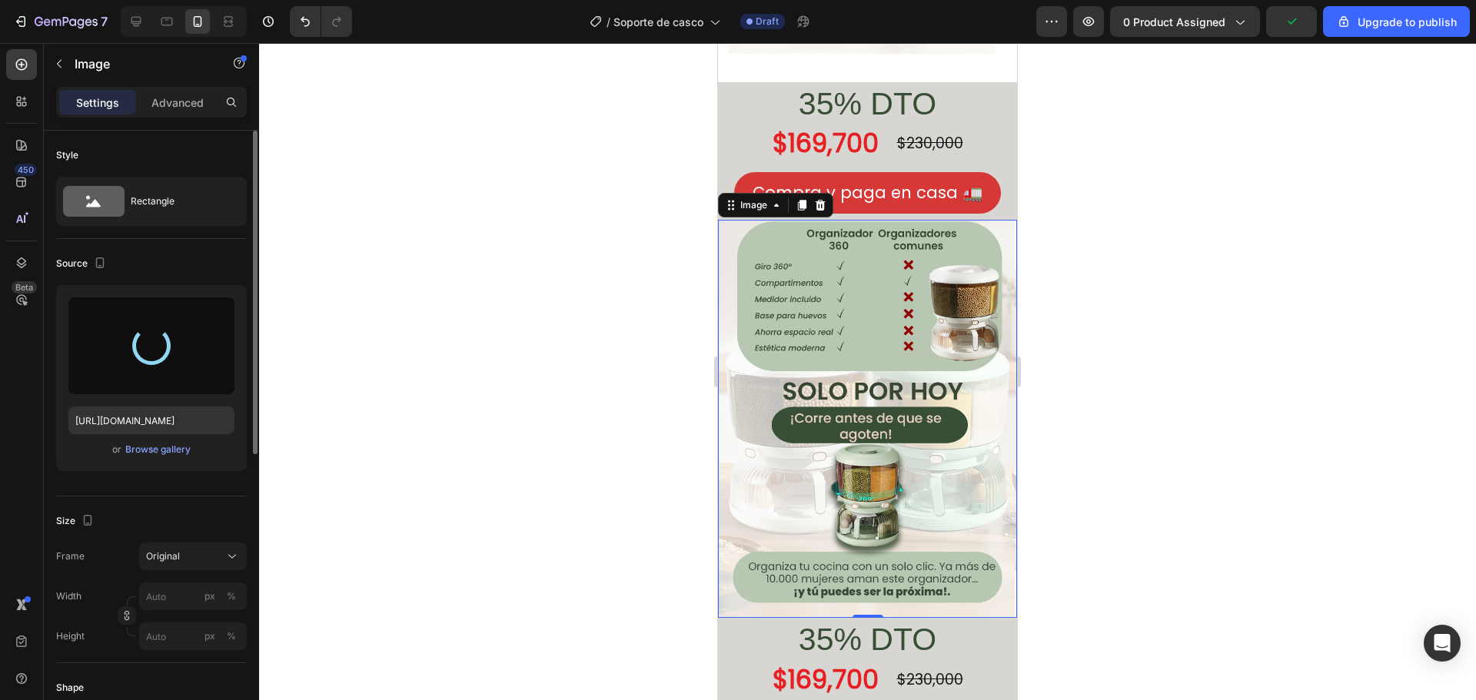
type input "[URL][DOMAIN_NAME]"
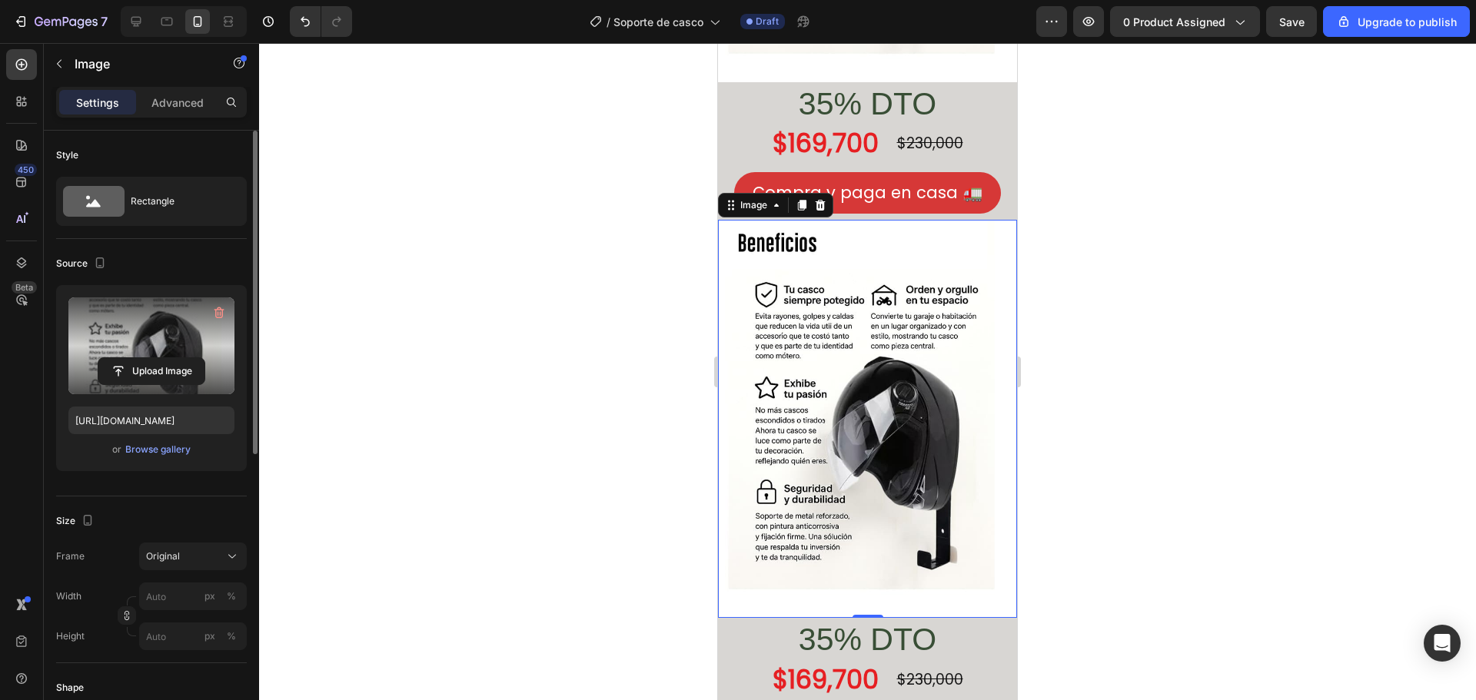
click at [527, 254] on div at bounding box center [867, 371] width 1217 height 657
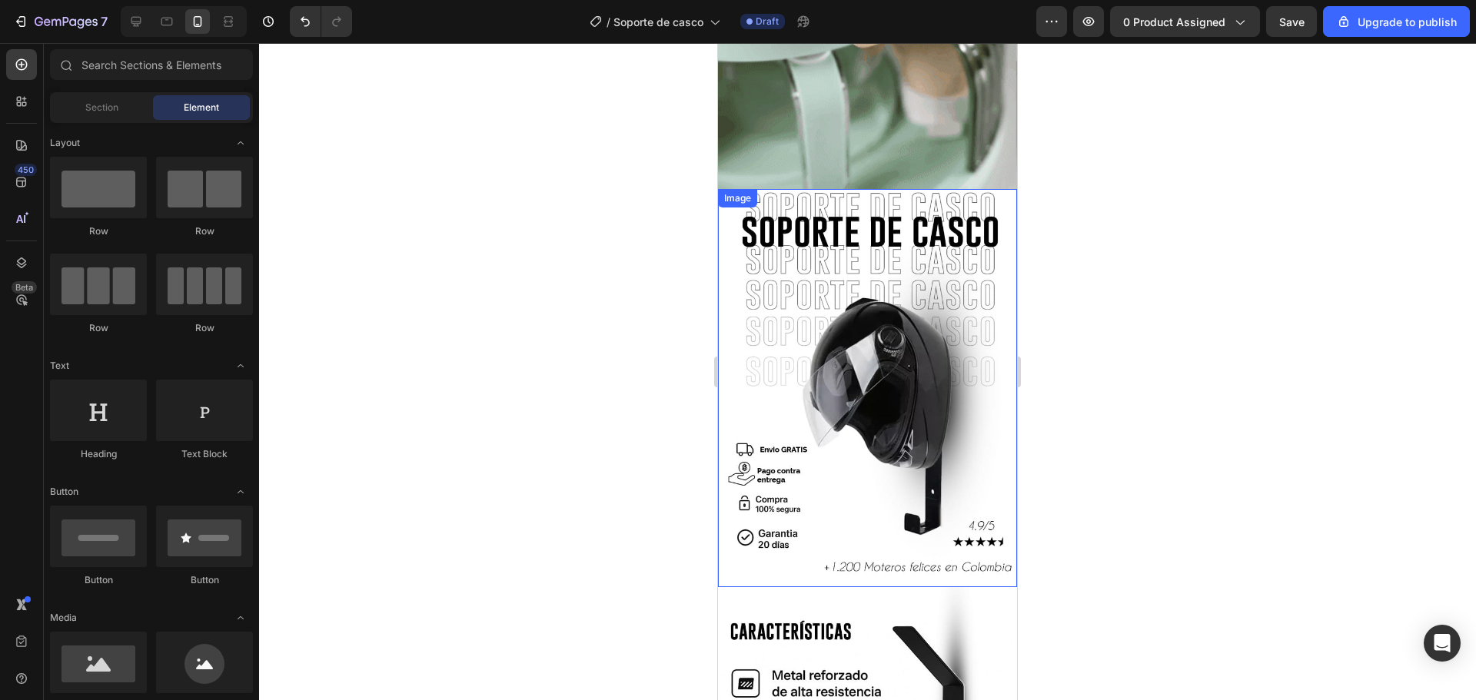
scroll to position [692, 0]
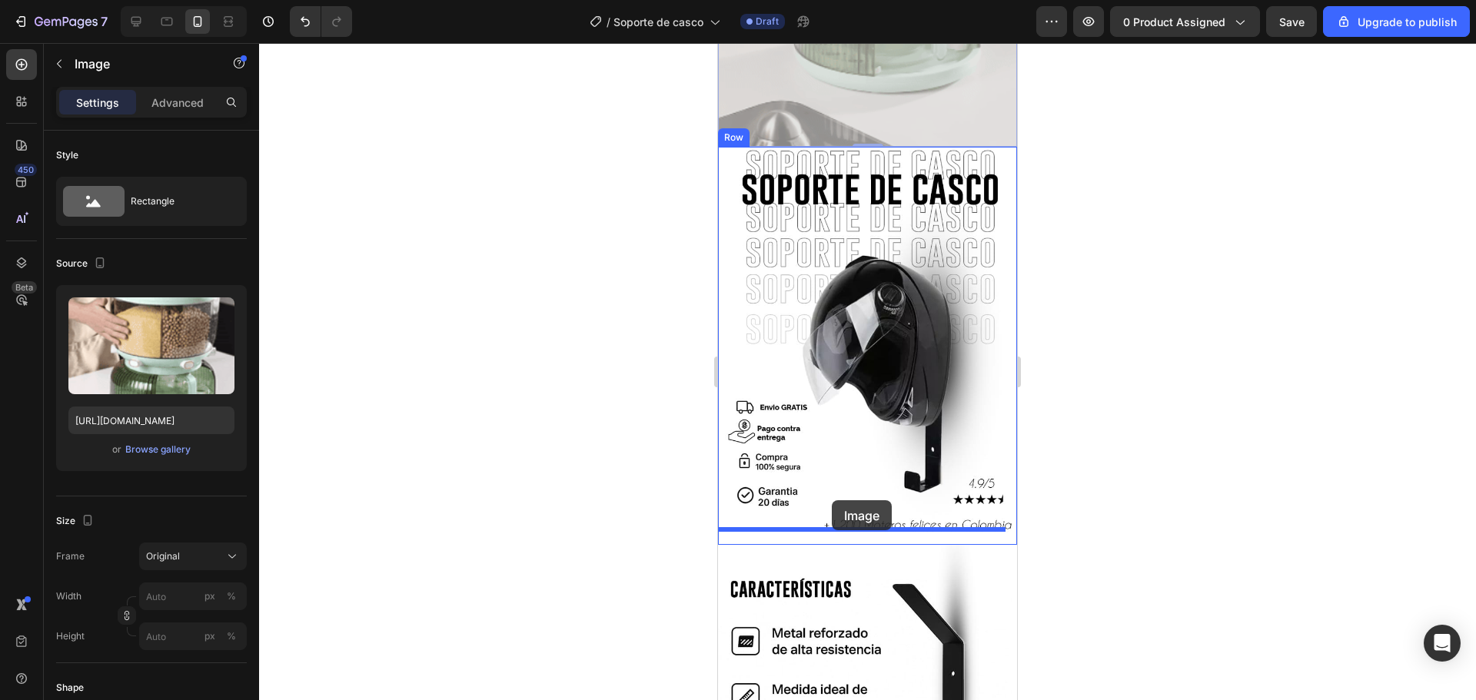
drag, startPoint x: 871, startPoint y: 87, endPoint x: 832, endPoint y: 500, distance: 415.4
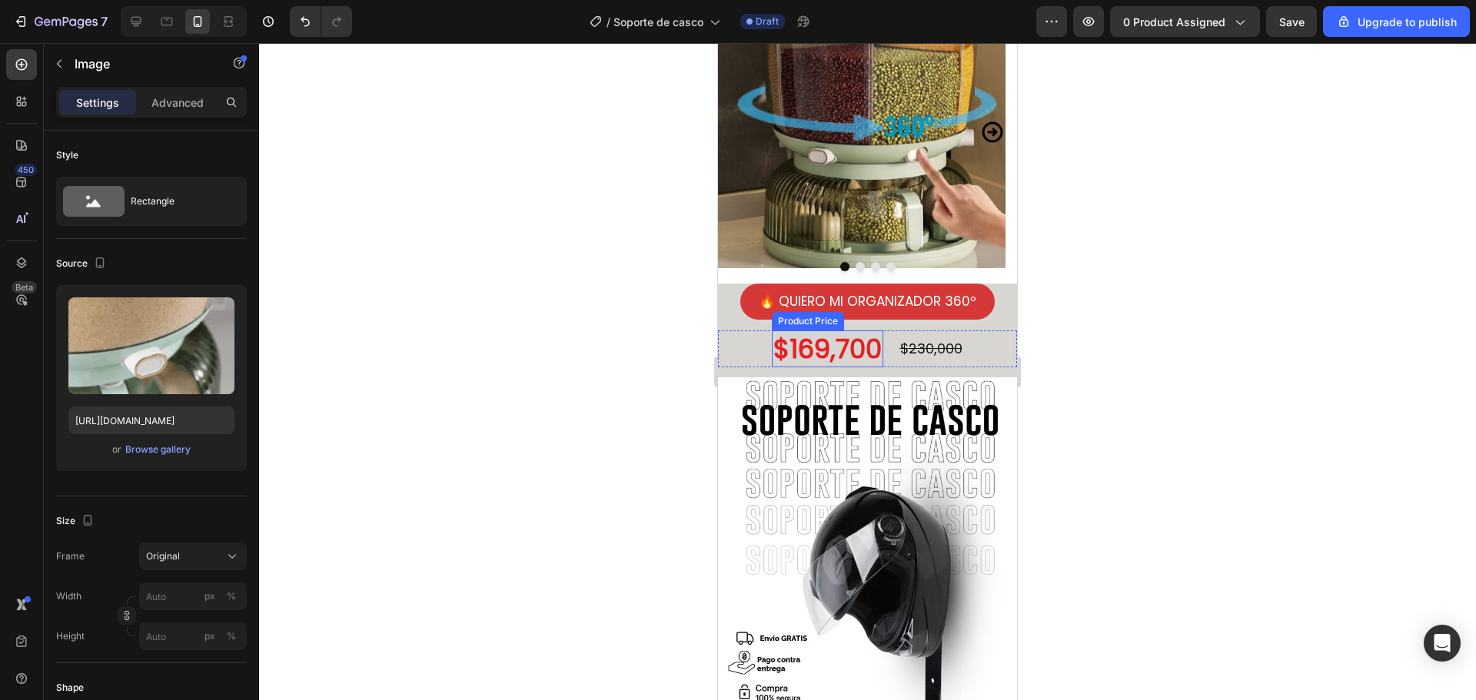
scroll to position [77, 0]
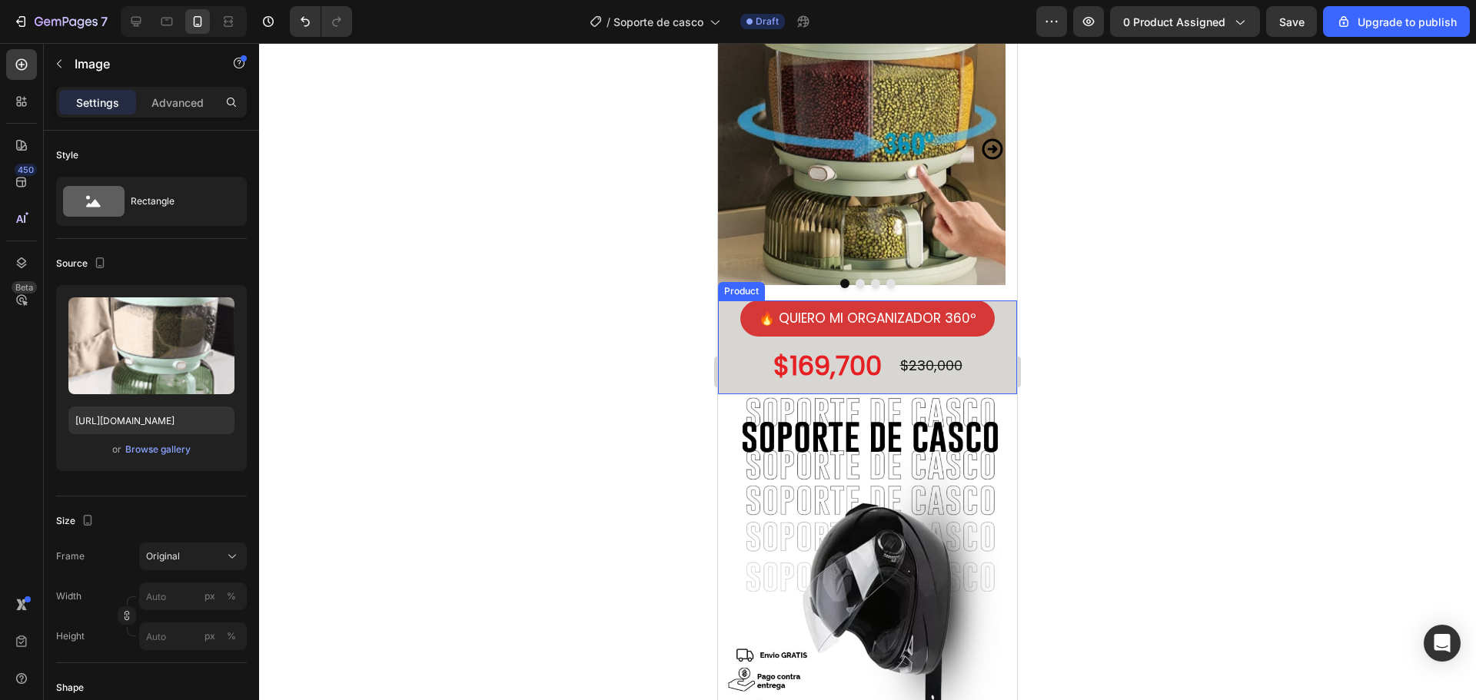
click at [995, 328] on div "🔥 QUIERO MI ORGANIZADOR 360º Button" at bounding box center [867, 324] width 299 height 47
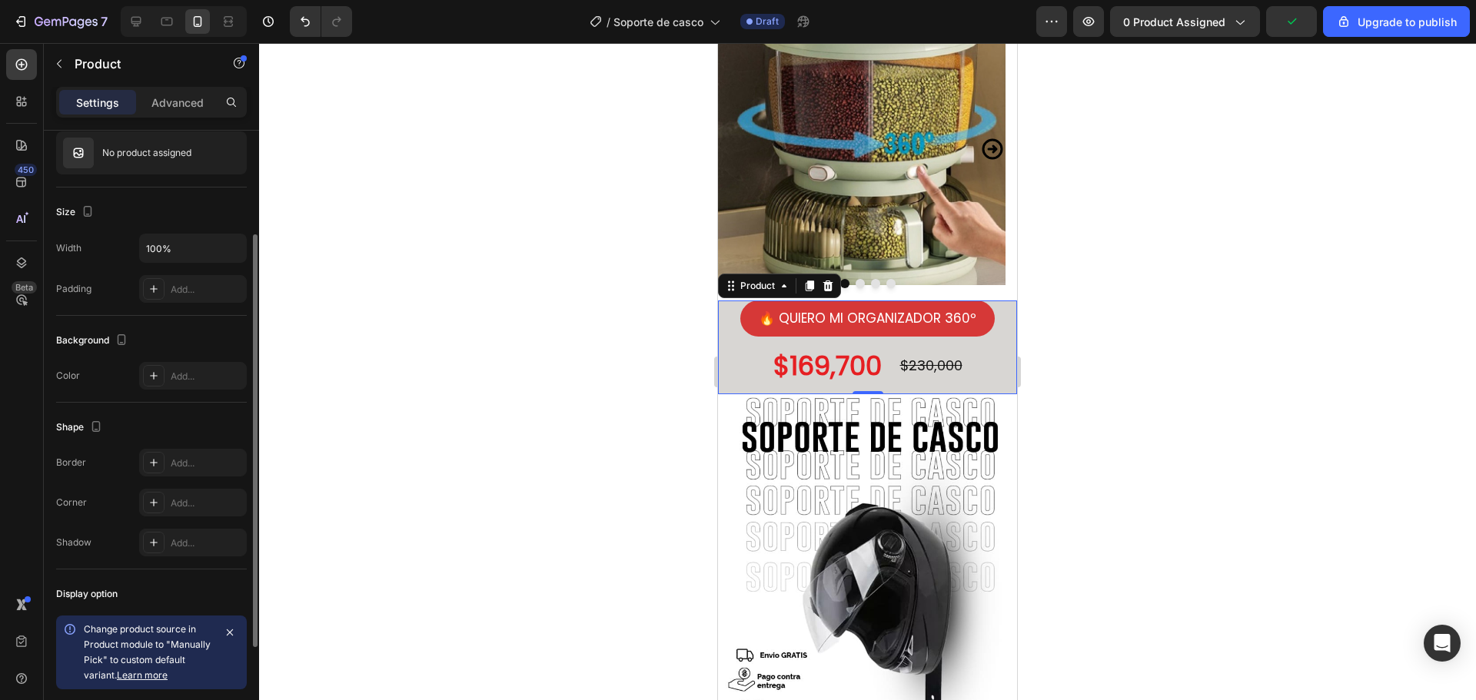
scroll to position [297, 0]
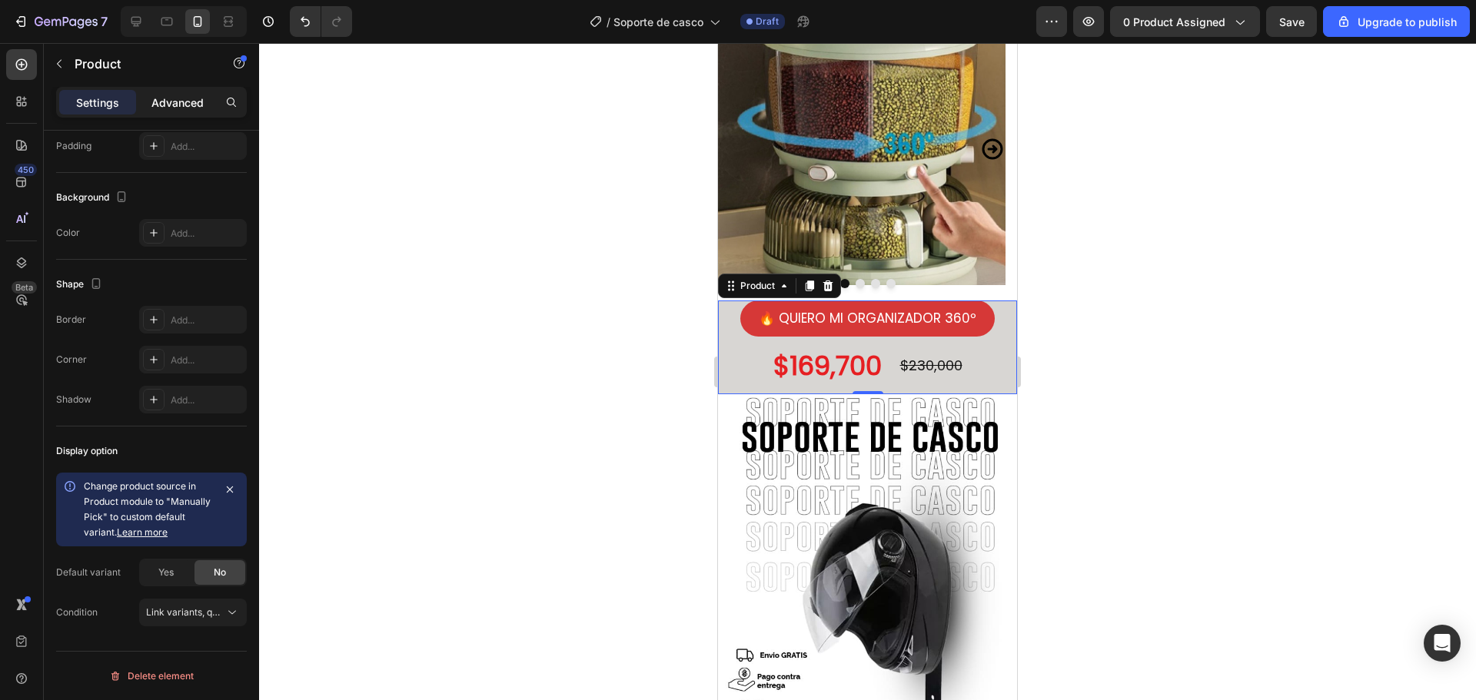
click at [177, 111] on div "Advanced" at bounding box center [177, 102] width 77 height 25
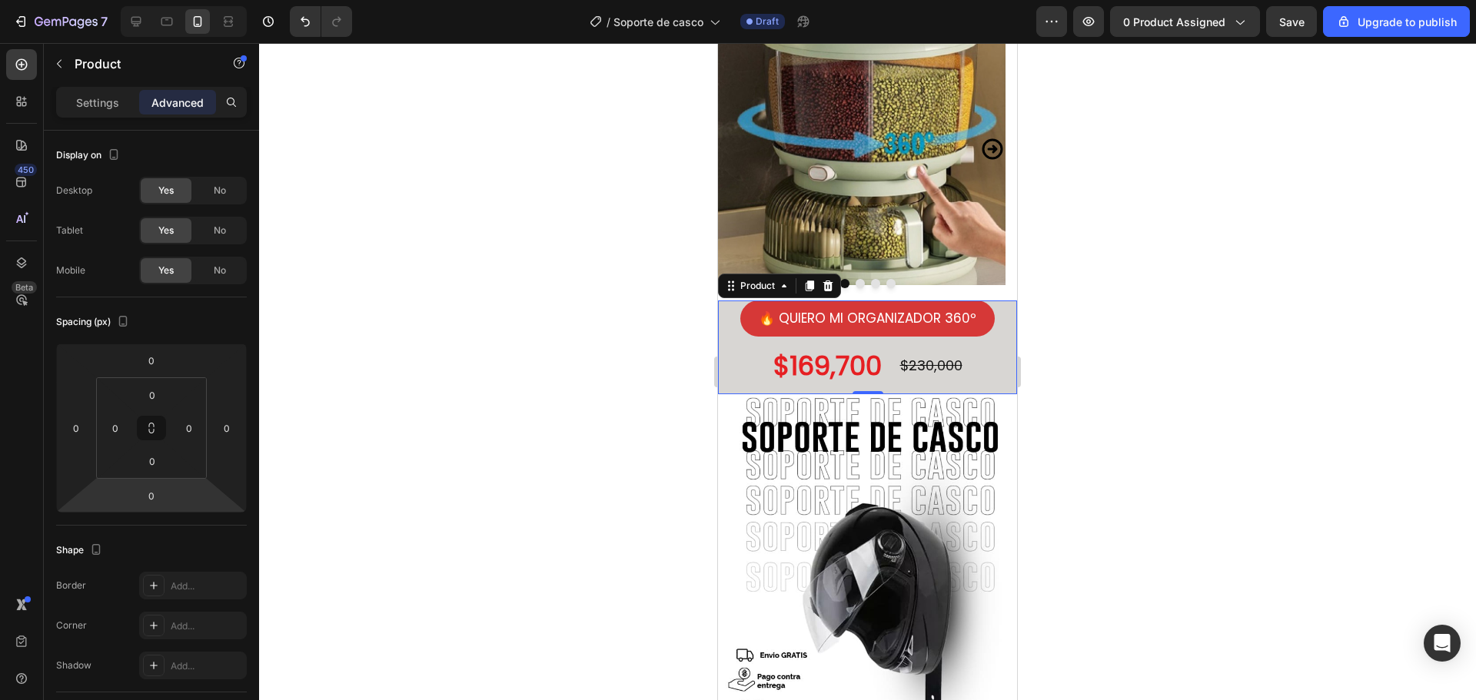
scroll to position [454, 0]
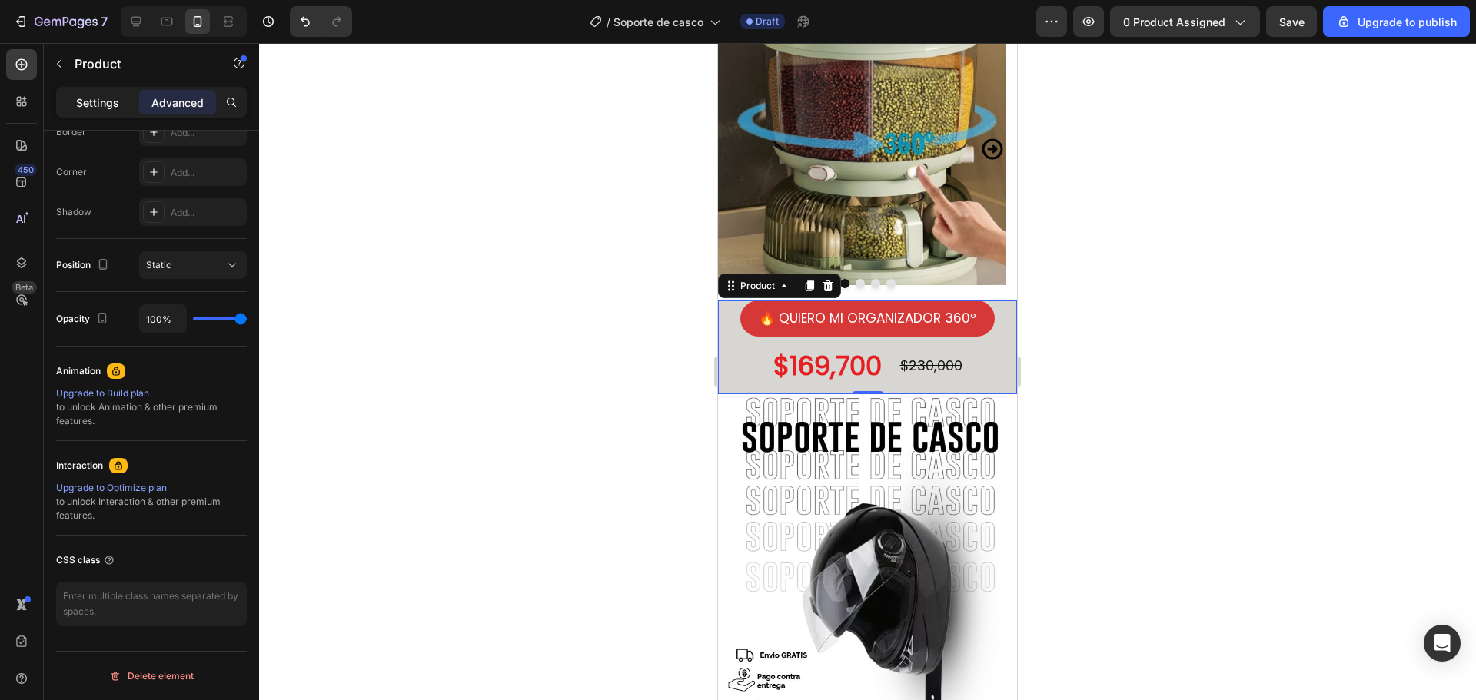
click at [95, 100] on p "Settings" at bounding box center [97, 103] width 43 height 16
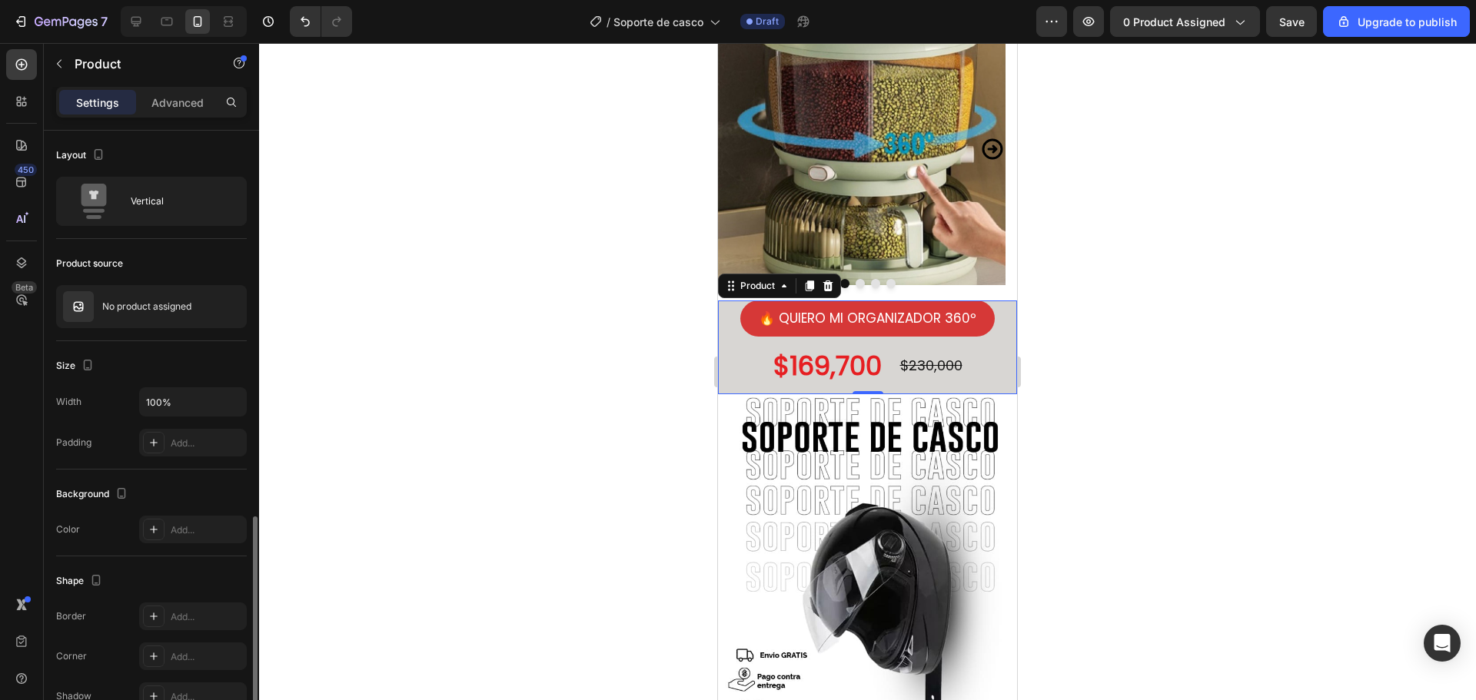
scroll to position [297, 0]
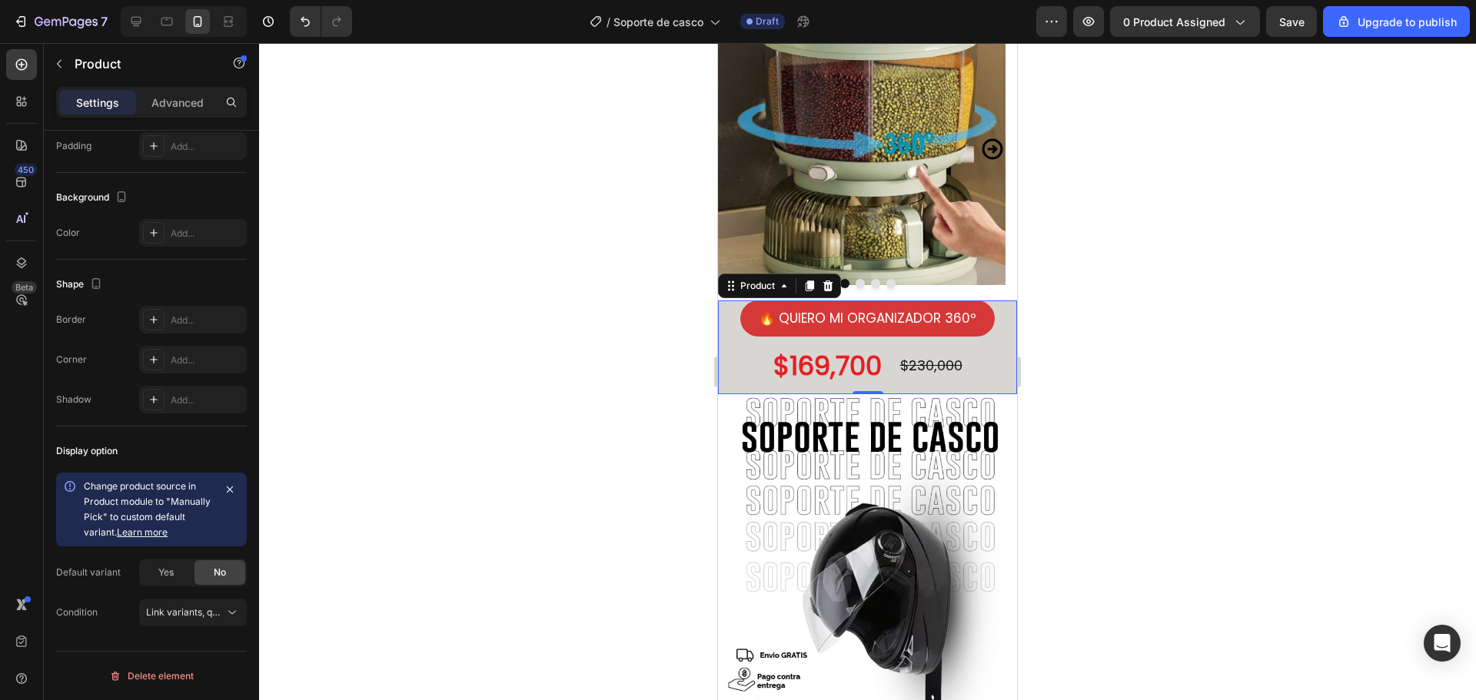
click at [729, 374] on div "🔥 QUIERO MI ORGANIZADOR 360º Button $169,700 Product Price Product Price $230,0…" at bounding box center [867, 348] width 299 height 94
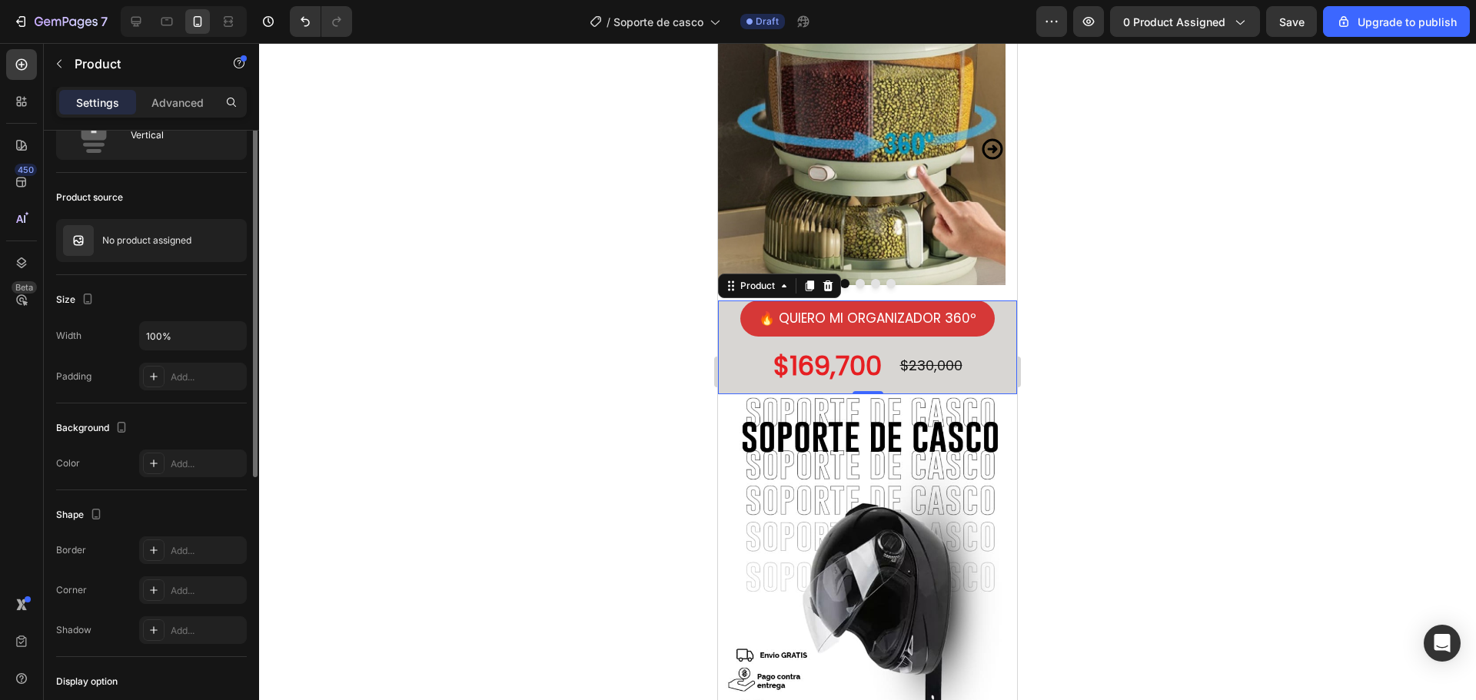
scroll to position [0, 0]
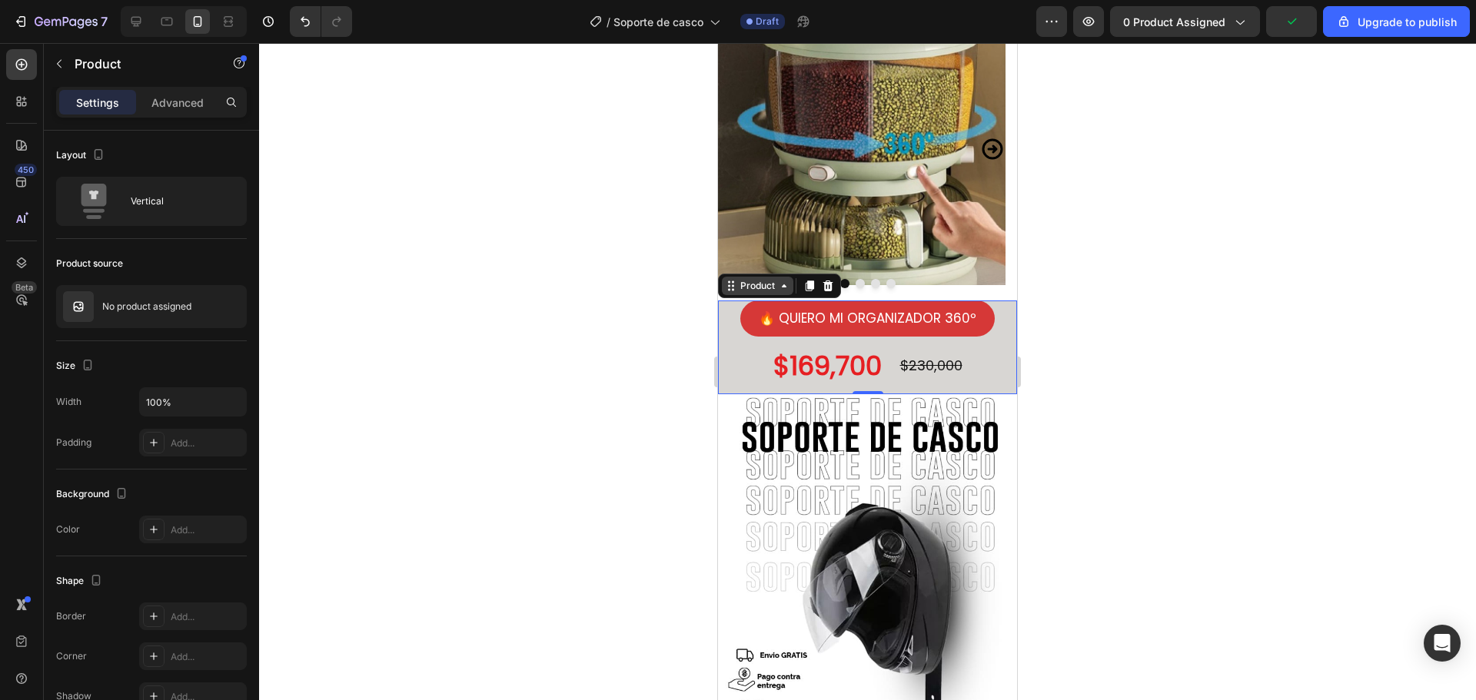
click at [783, 280] on icon at bounding box center [784, 286] width 12 height 12
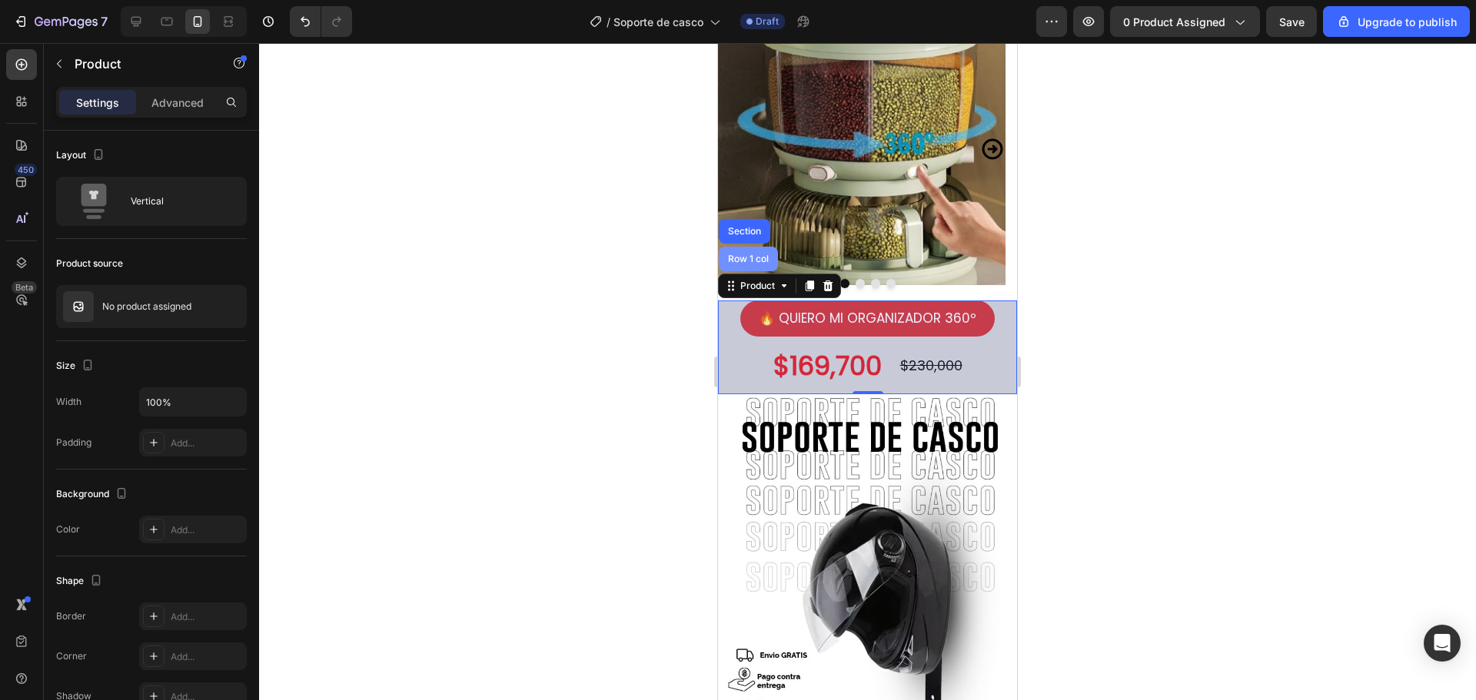
click at [753, 254] on div "Row 1 col" at bounding box center [748, 258] width 47 height 9
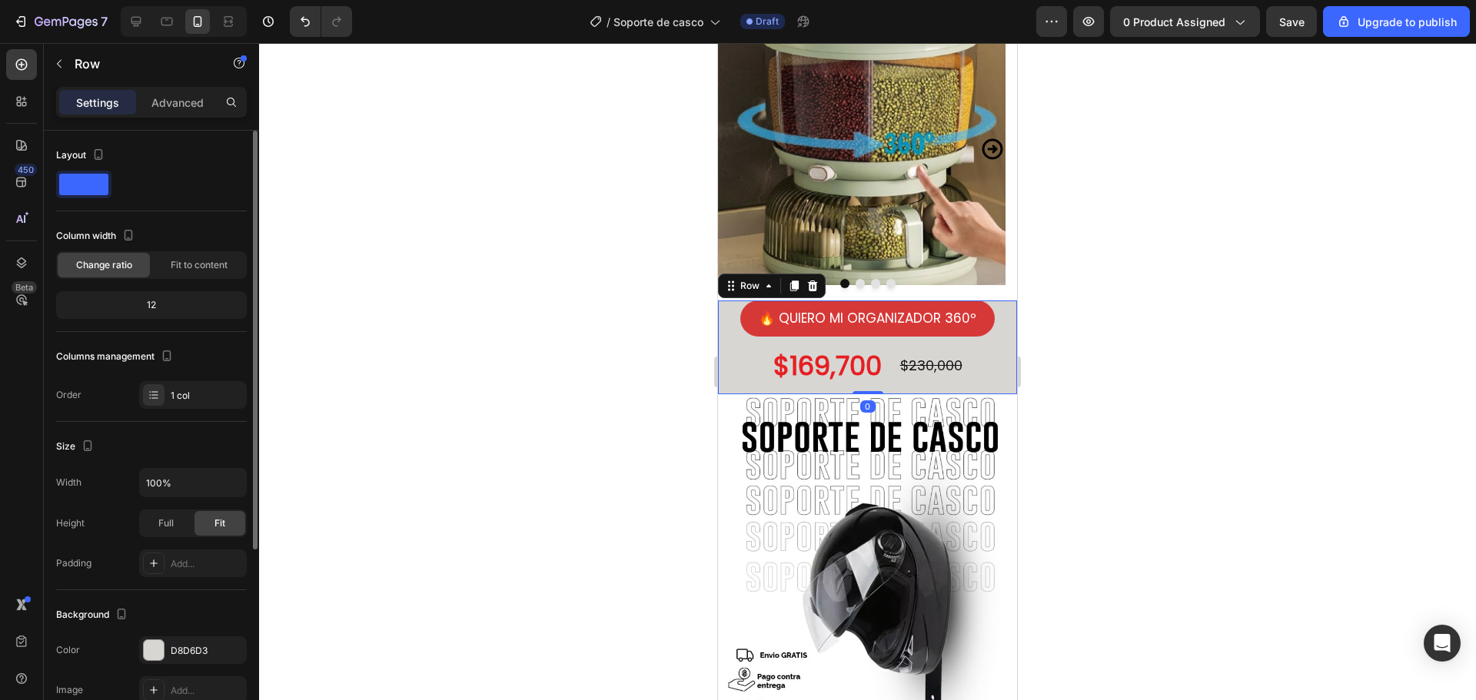
scroll to position [284, 0]
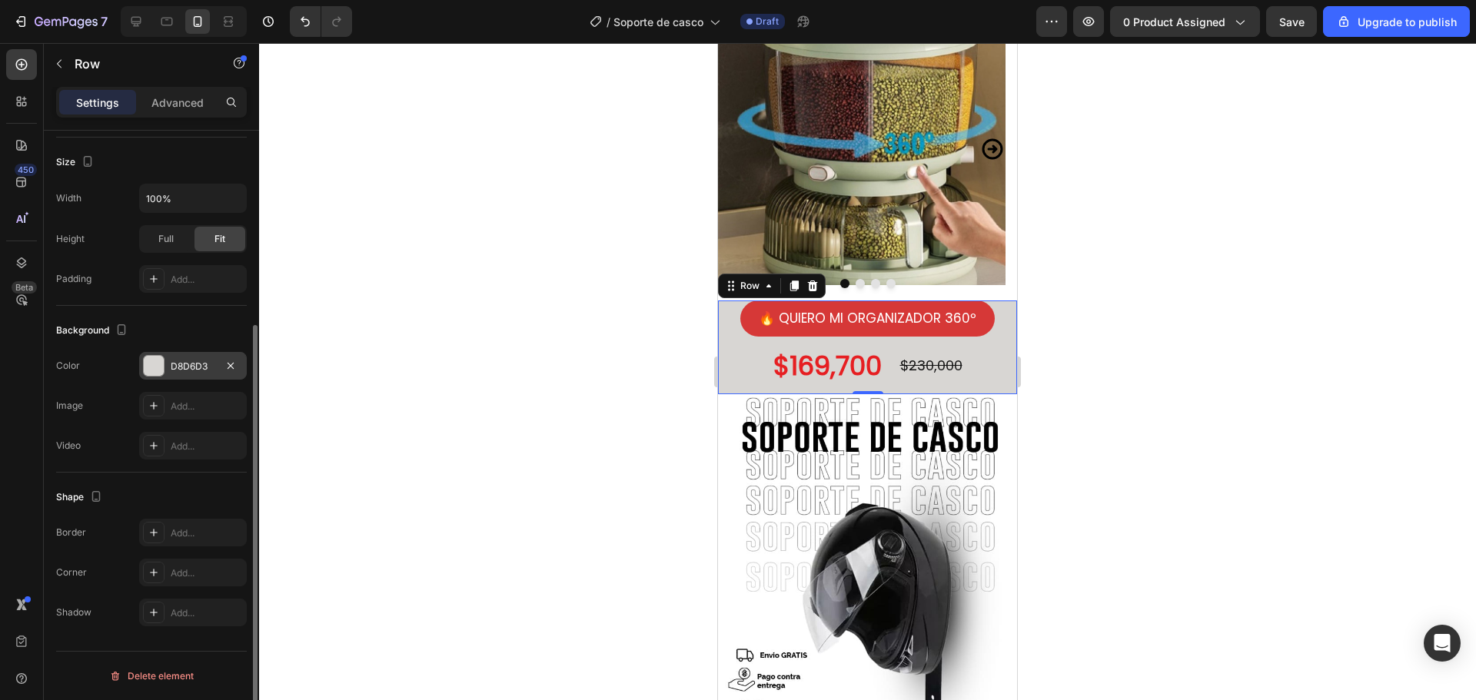
click at [177, 372] on div "D8D6D3" at bounding box center [193, 367] width 45 height 14
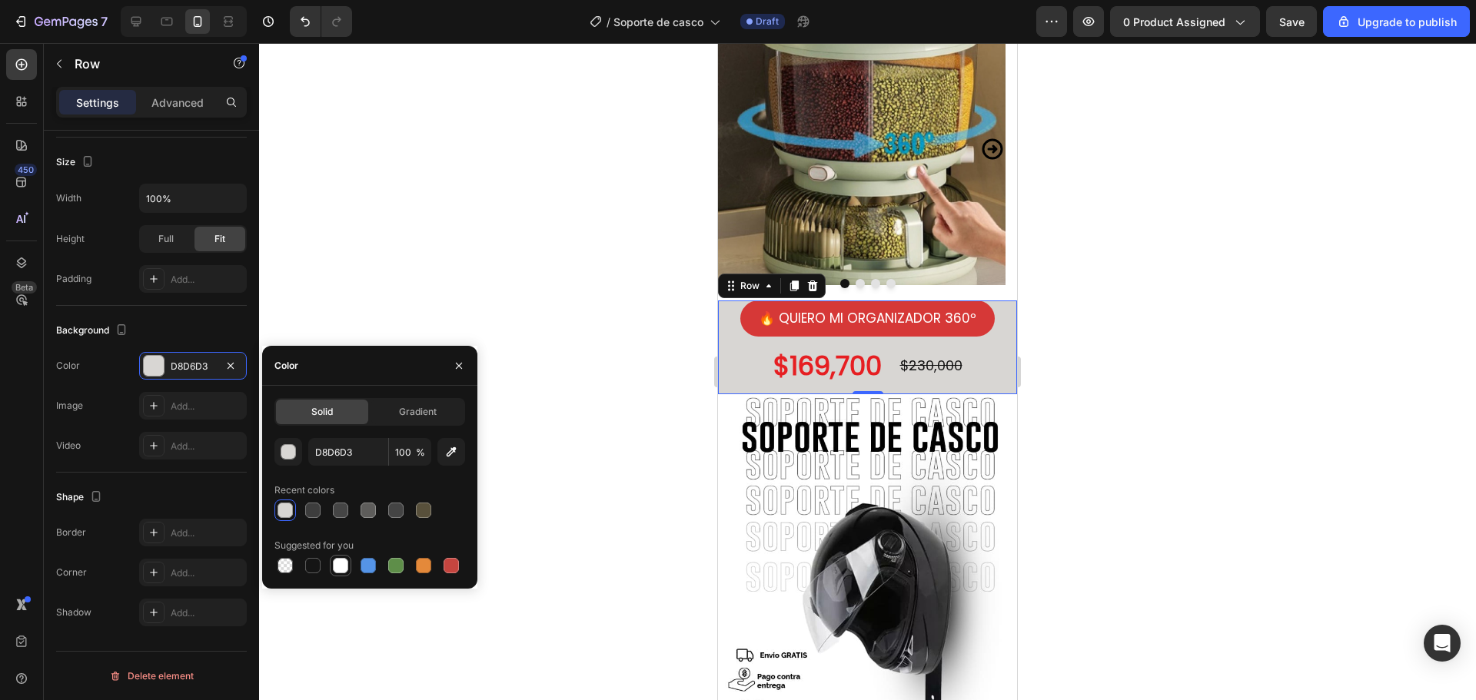
click at [340, 563] on div at bounding box center [340, 565] width 15 height 15
type input "FFFFFF"
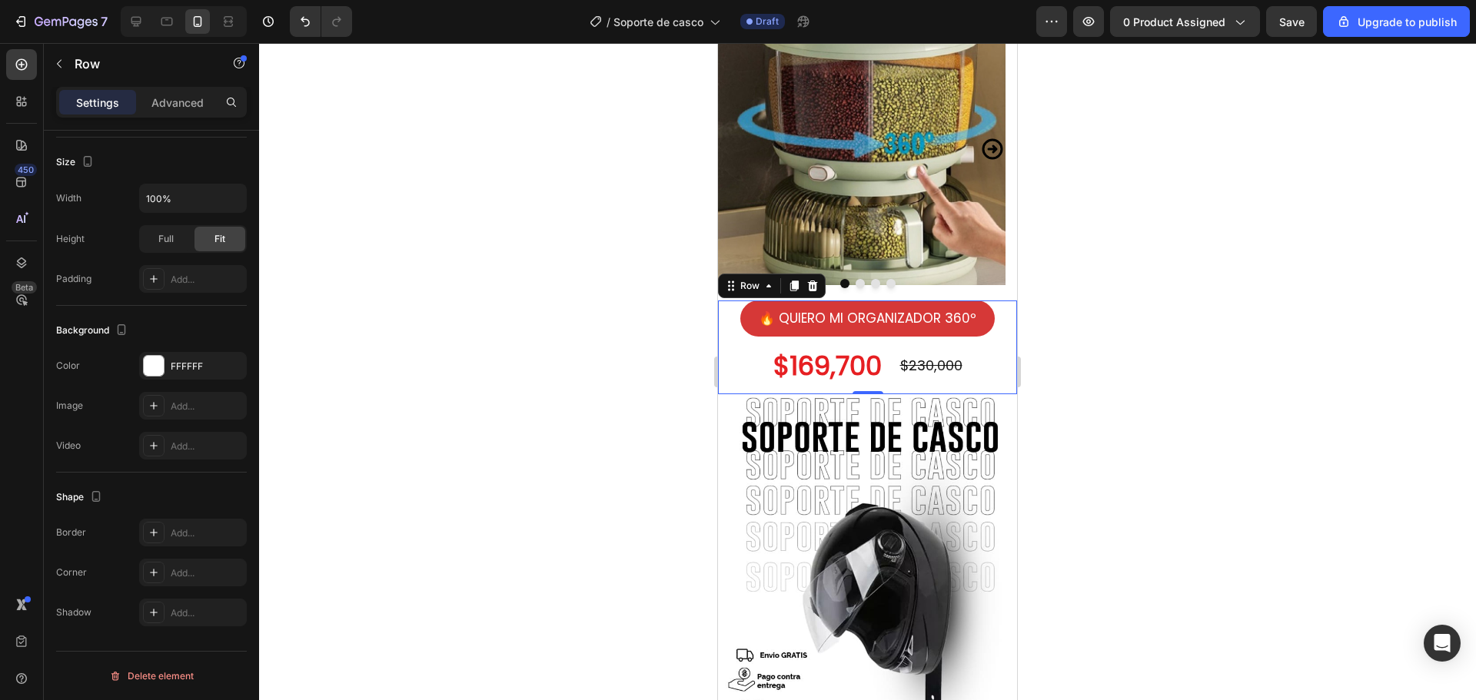
click at [658, 320] on div at bounding box center [867, 371] width 1217 height 657
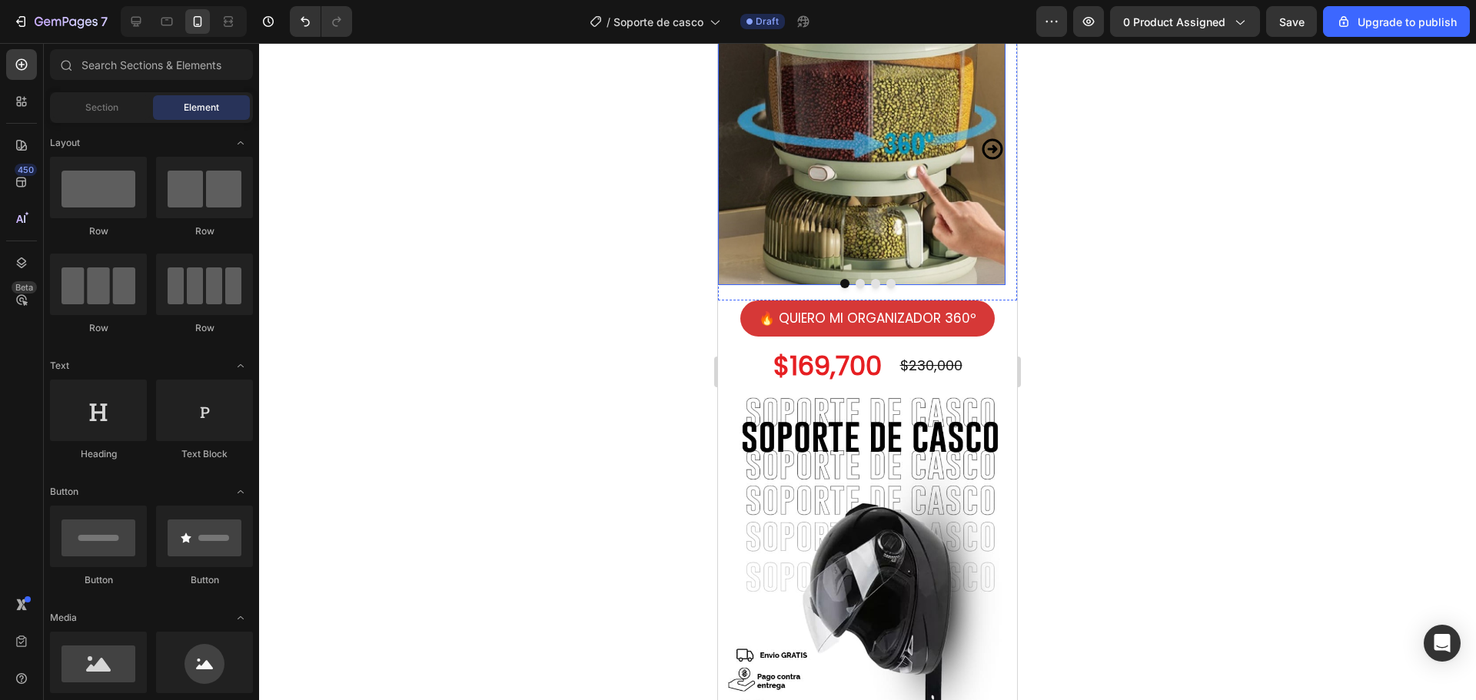
click at [851, 275] on img at bounding box center [862, 142] width 288 height 288
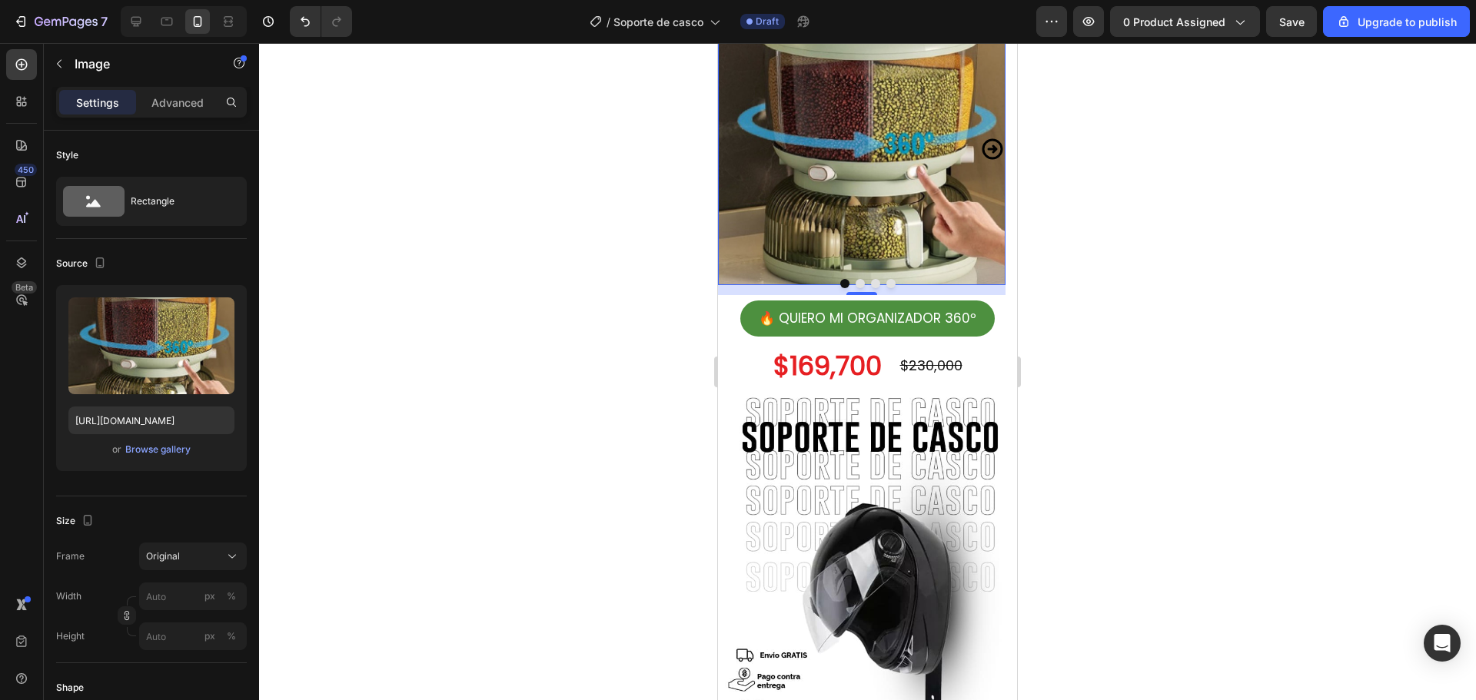
scroll to position [82, 0]
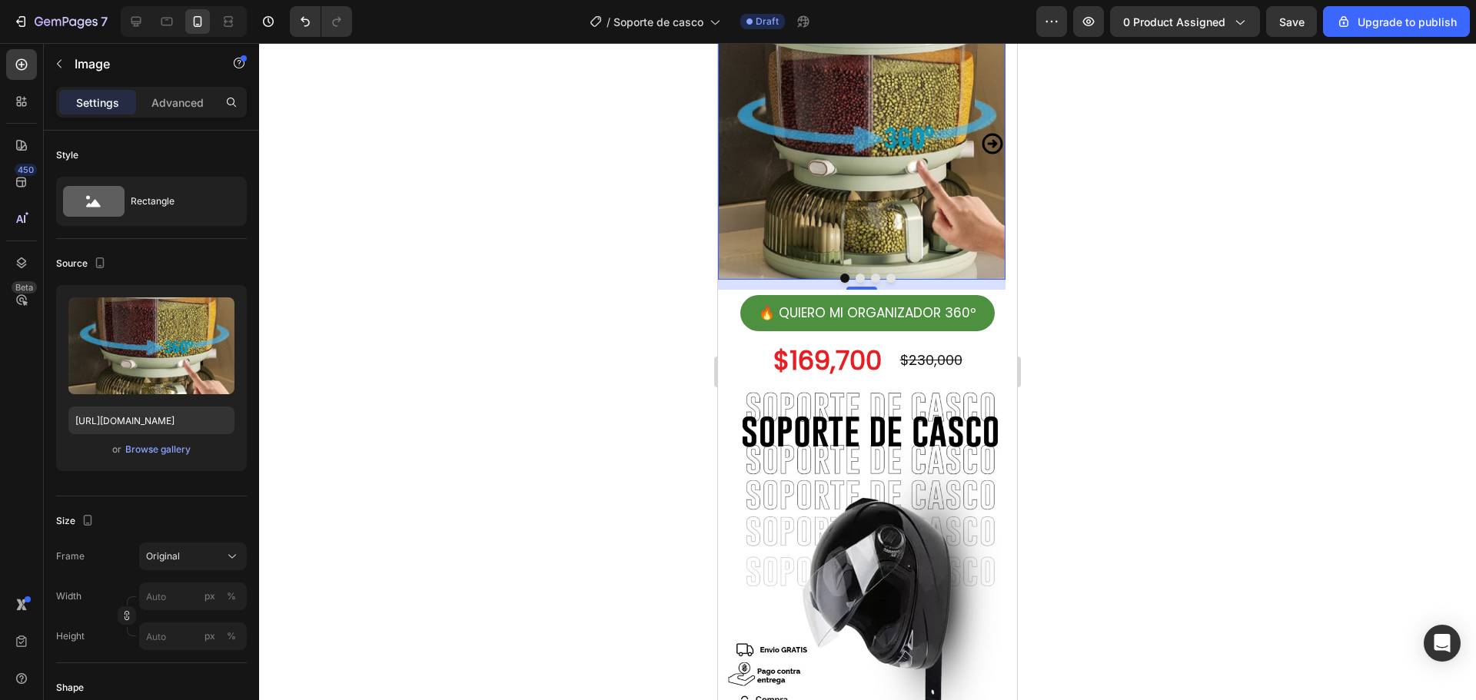
drag, startPoint x: 867, startPoint y: 283, endPoint x: 867, endPoint y: 293, distance: 10.0
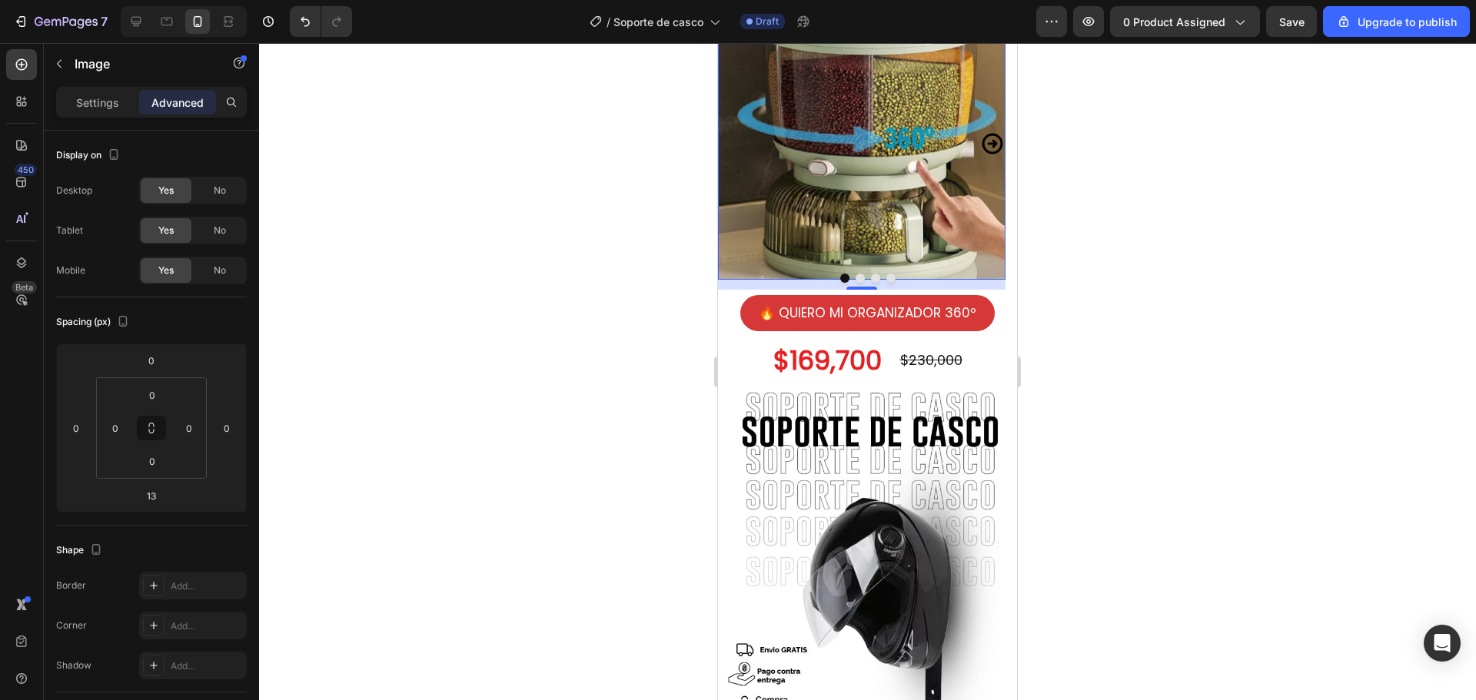
click at [1163, 271] on div at bounding box center [867, 371] width 1217 height 657
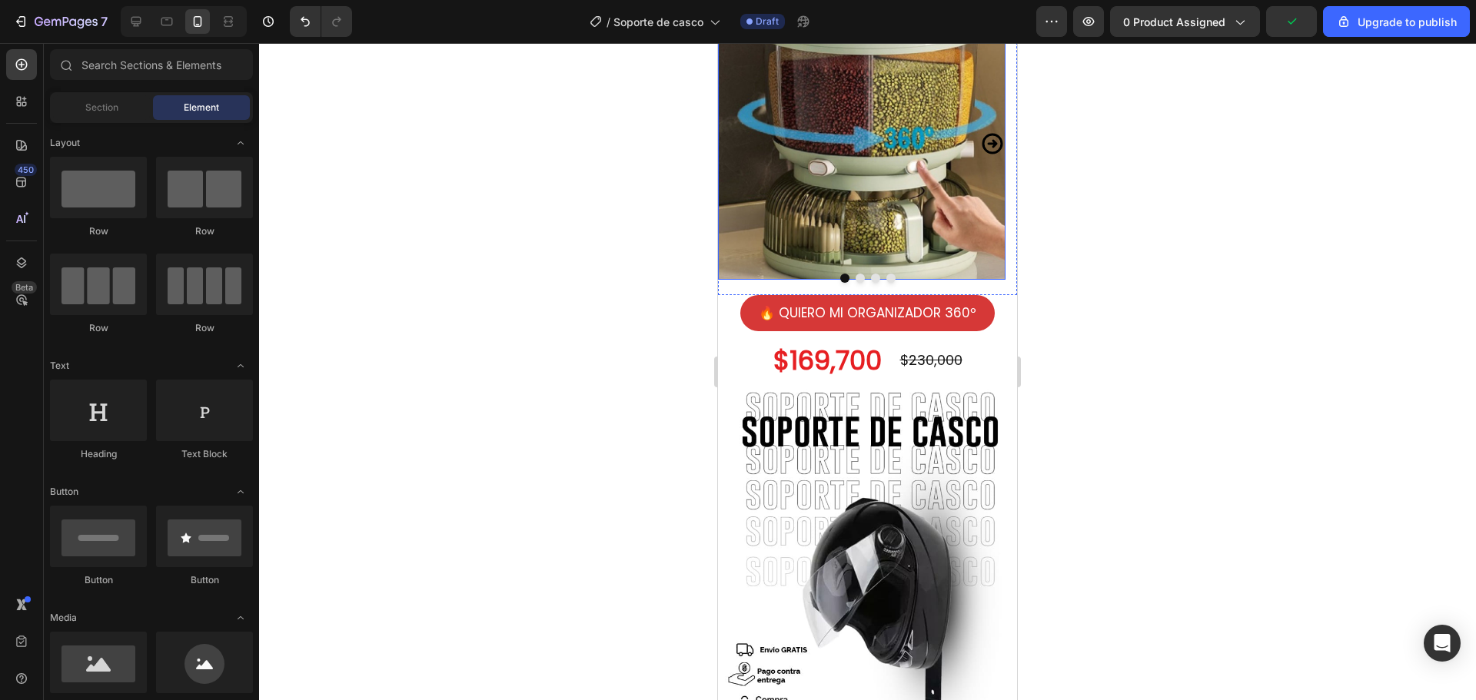
click at [860, 216] on img at bounding box center [862, 136] width 288 height 288
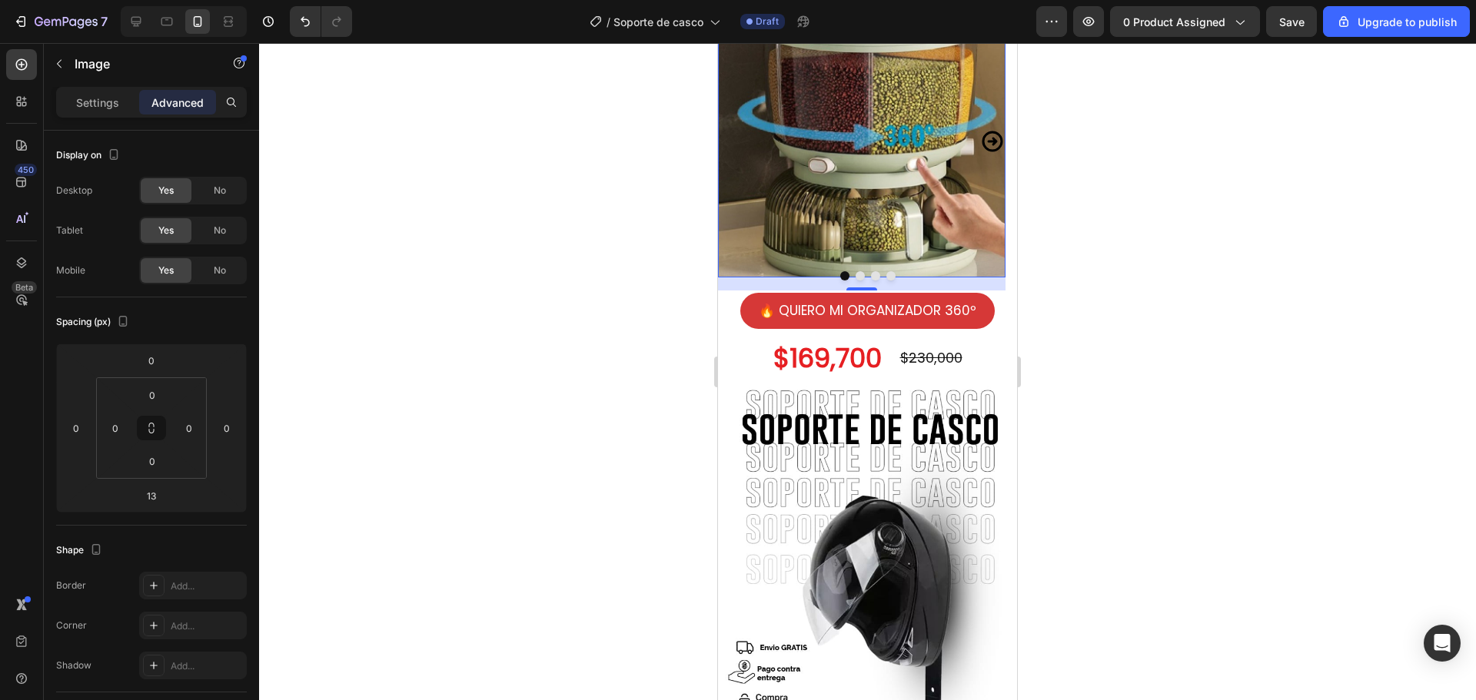
scroll to position [81, 0]
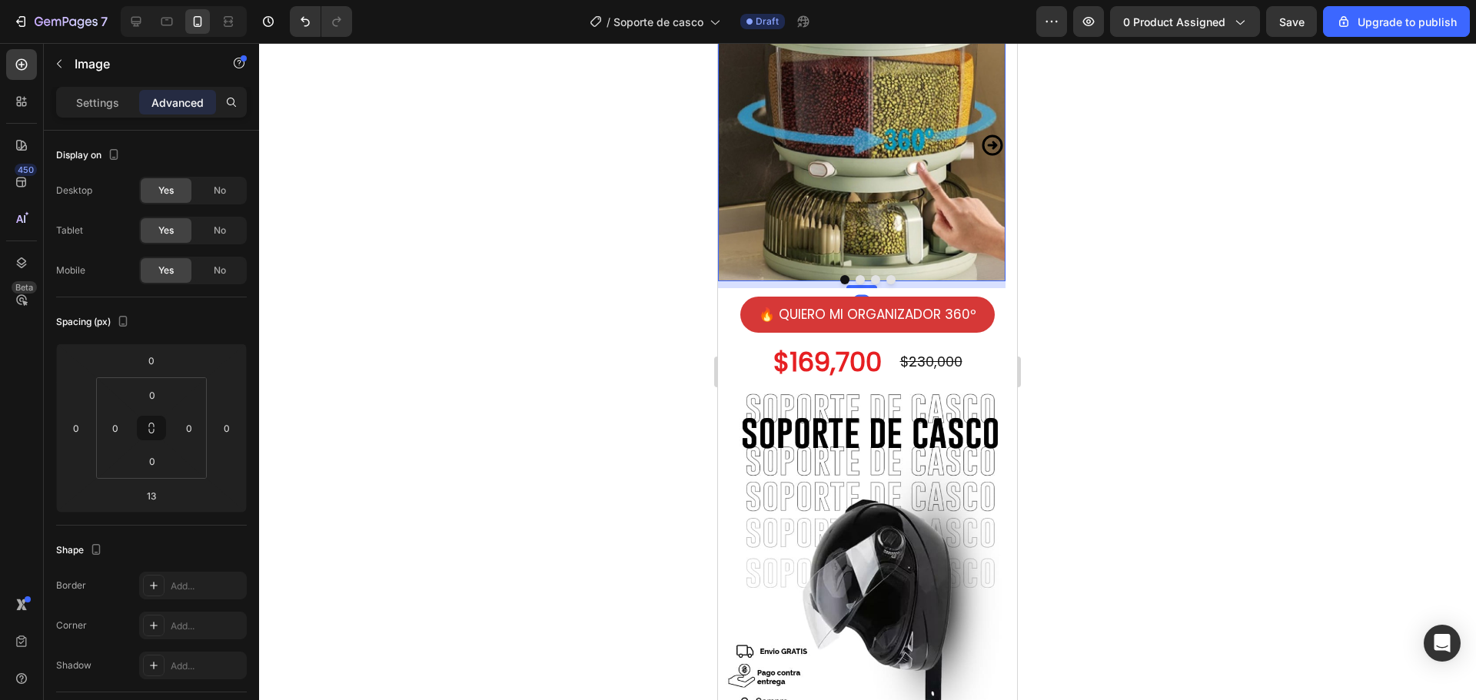
click at [865, 285] on div at bounding box center [861, 286] width 31 height 3
type input "9"
click at [1321, 288] on div at bounding box center [867, 371] width 1217 height 657
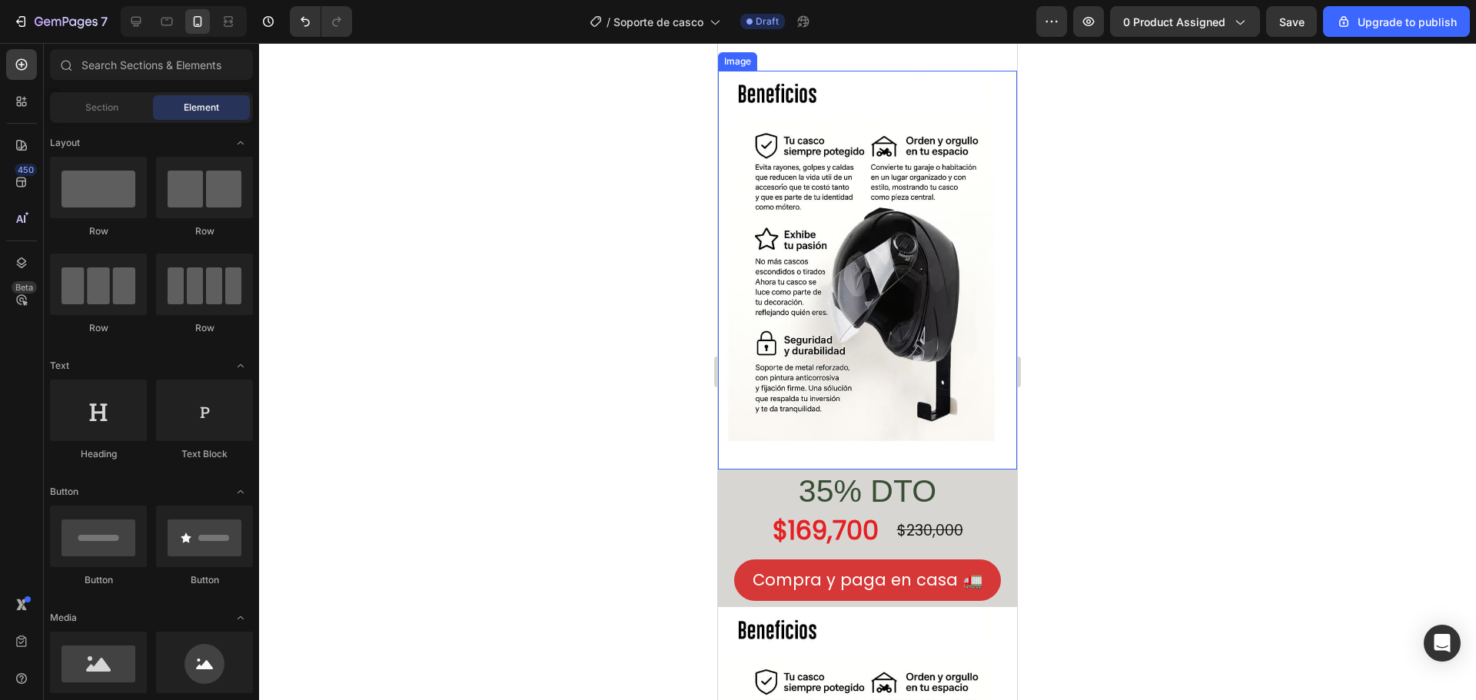
scroll to position [1772, 0]
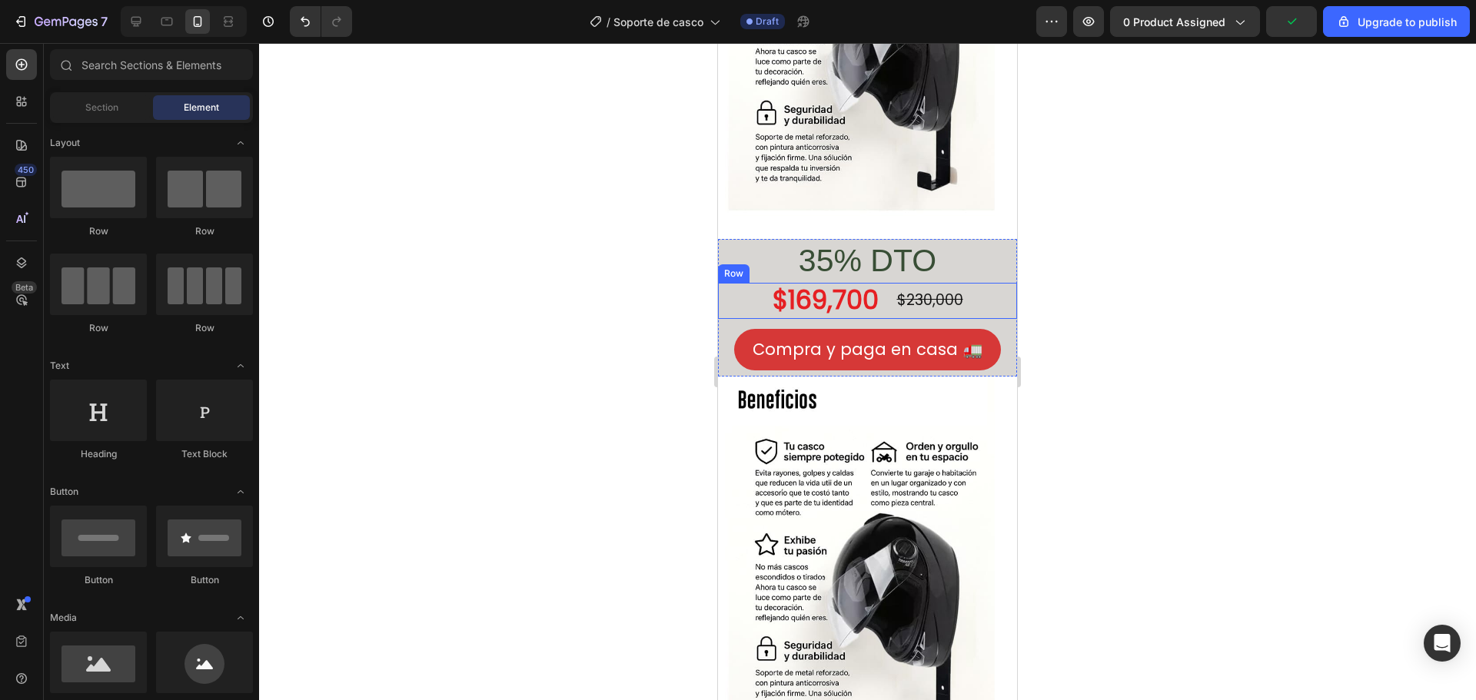
click at [988, 287] on div "$169,700 Product Price Product Price $230,000 Product Price Product Price Row" at bounding box center [867, 301] width 299 height 36
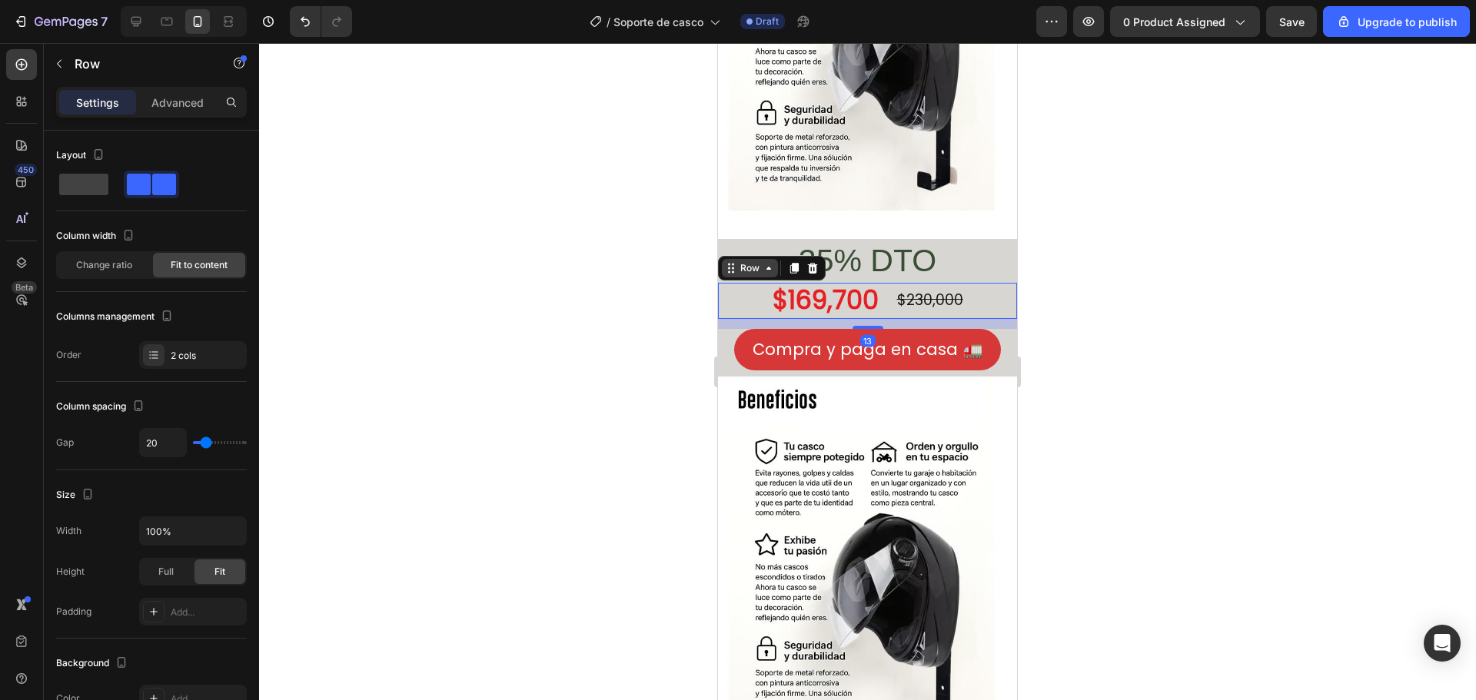
click at [766, 262] on icon at bounding box center [769, 268] width 12 height 12
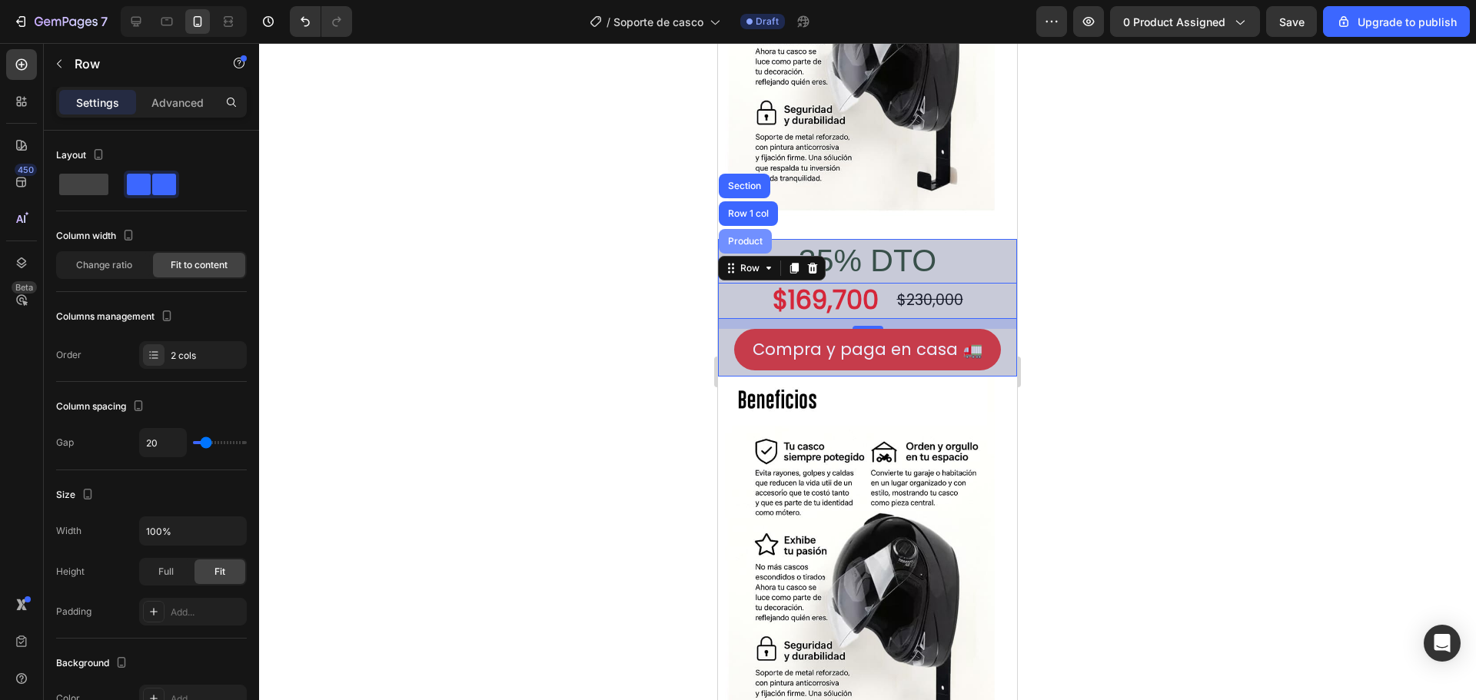
click at [744, 229] on div "Product" at bounding box center [745, 241] width 53 height 25
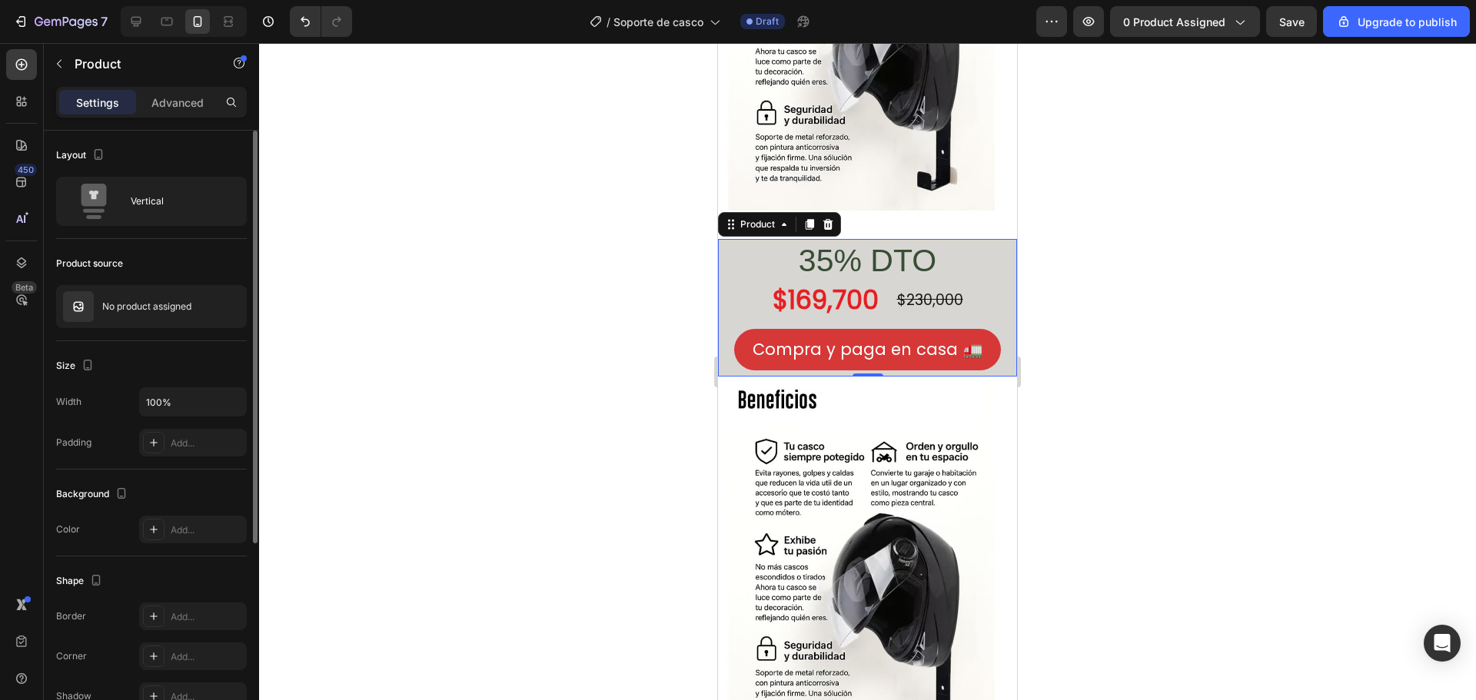
scroll to position [297, 0]
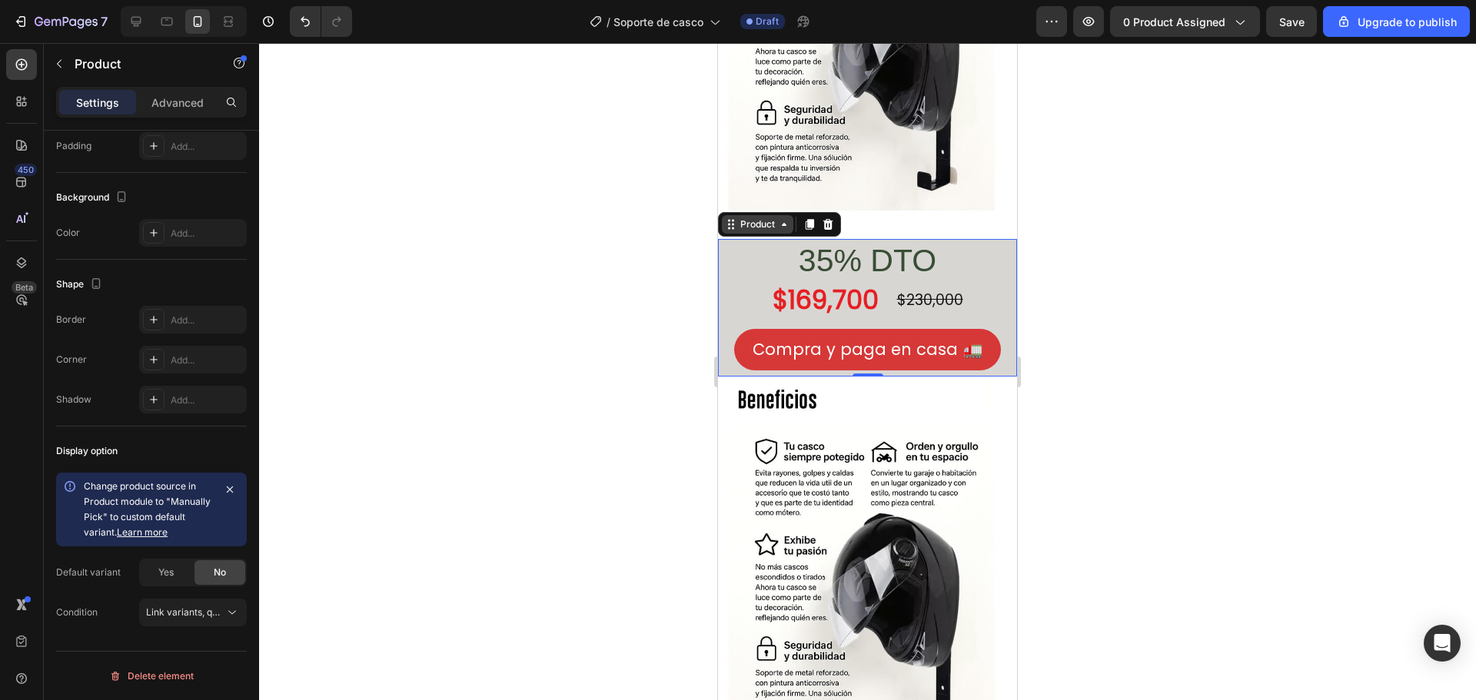
click at [786, 218] on icon at bounding box center [784, 224] width 12 height 12
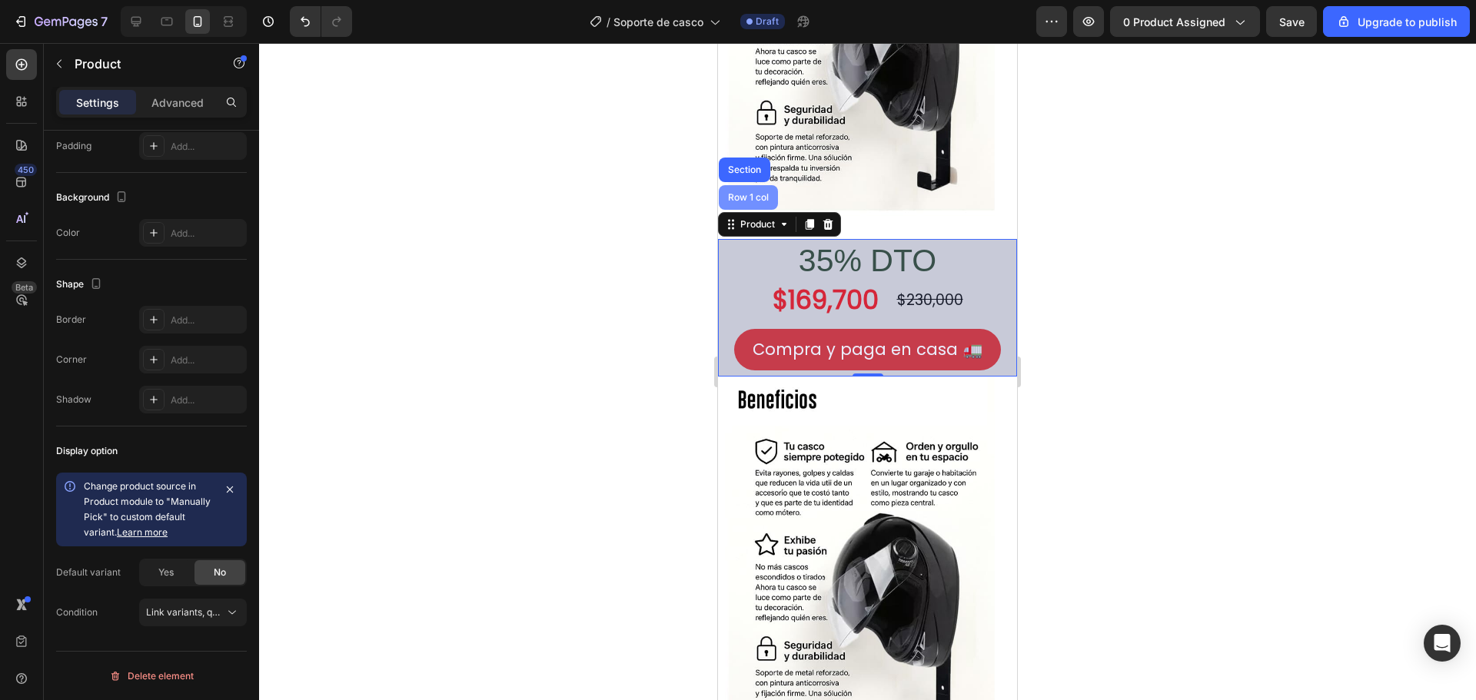
click at [748, 185] on div "Row 1 col" at bounding box center [748, 197] width 59 height 25
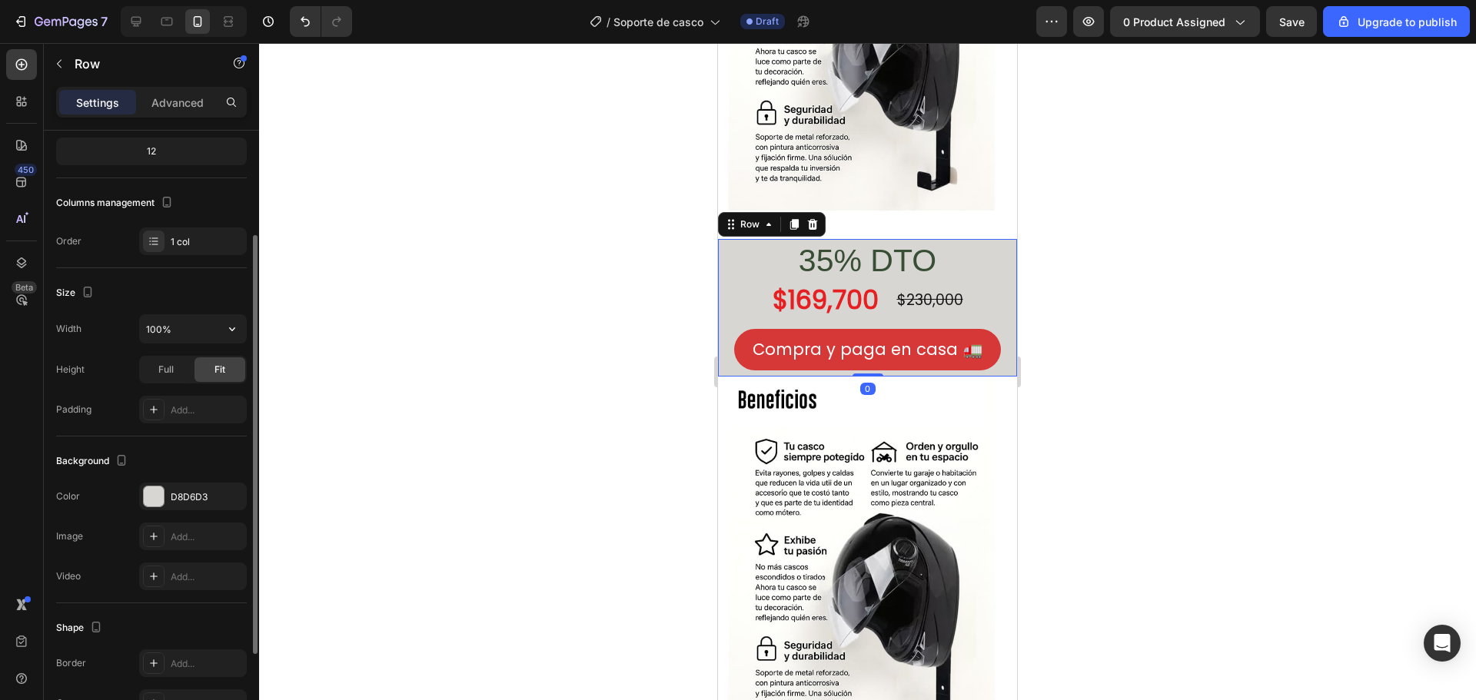
scroll to position [284, 0]
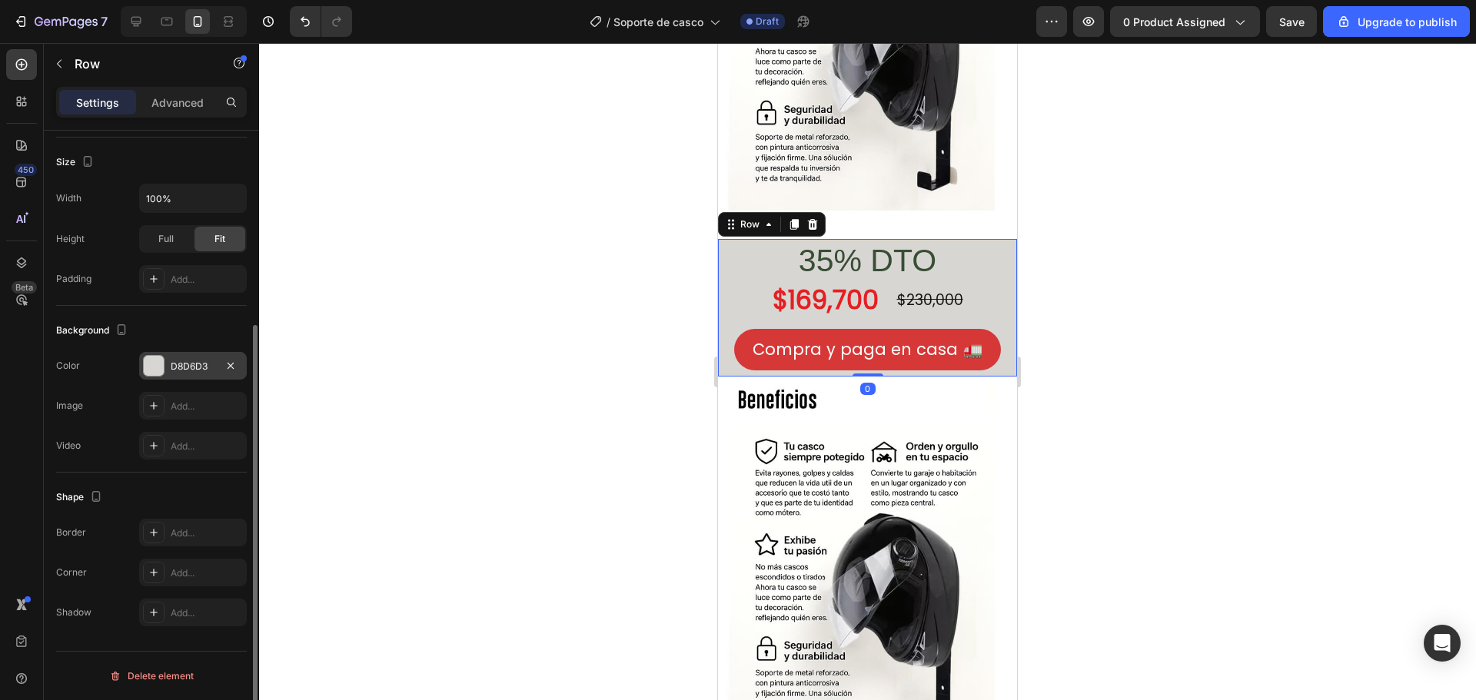
click at [181, 367] on div "D8D6D3" at bounding box center [193, 367] width 45 height 14
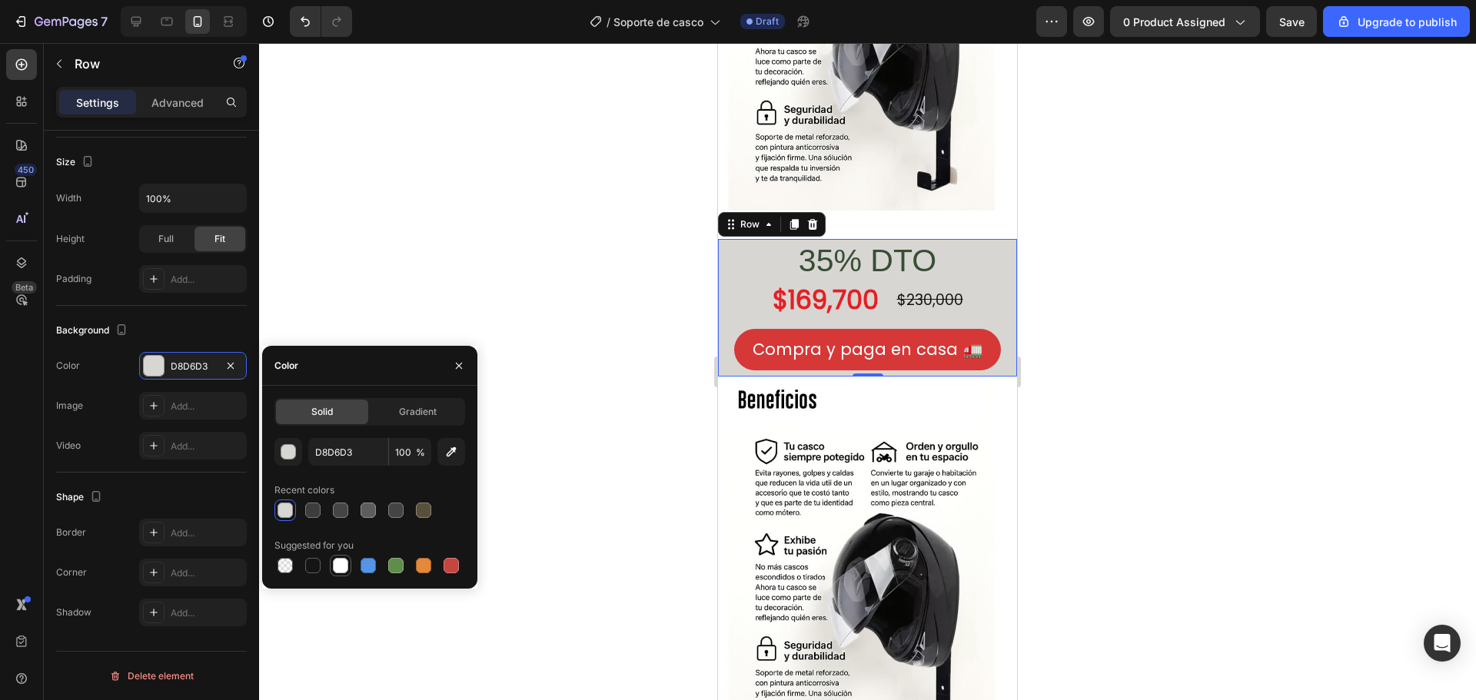
click at [337, 568] on div at bounding box center [340, 565] width 15 height 15
type input "FFFFFF"
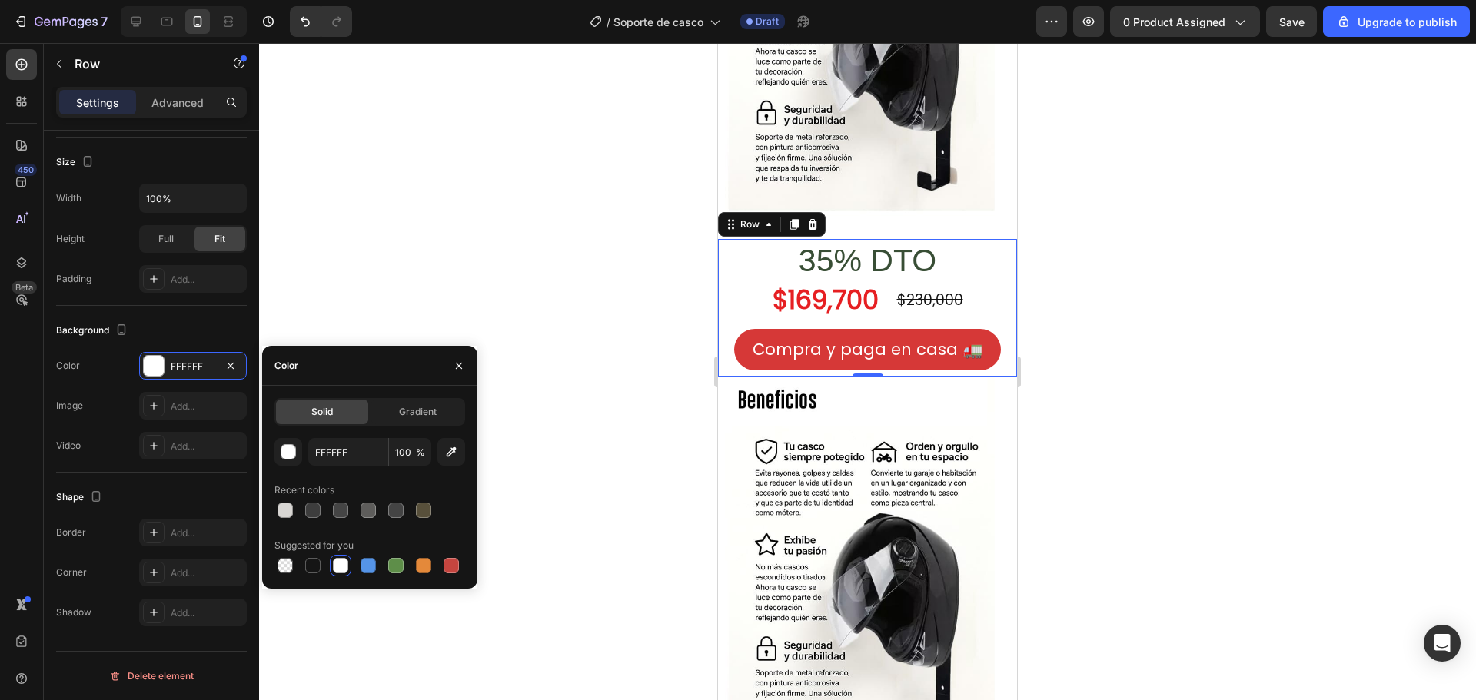
click at [1314, 298] on div at bounding box center [867, 371] width 1217 height 657
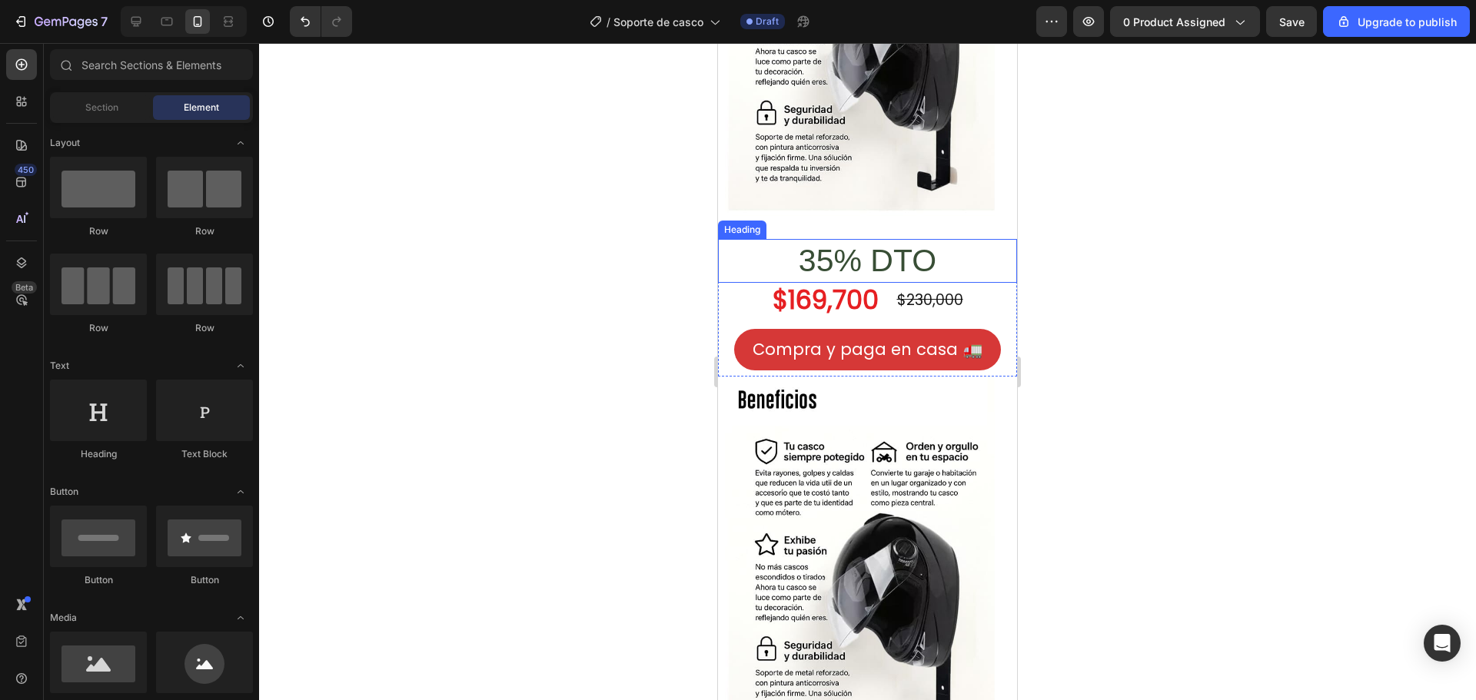
click at [984, 248] on h2 "35% DTO" at bounding box center [867, 261] width 299 height 44
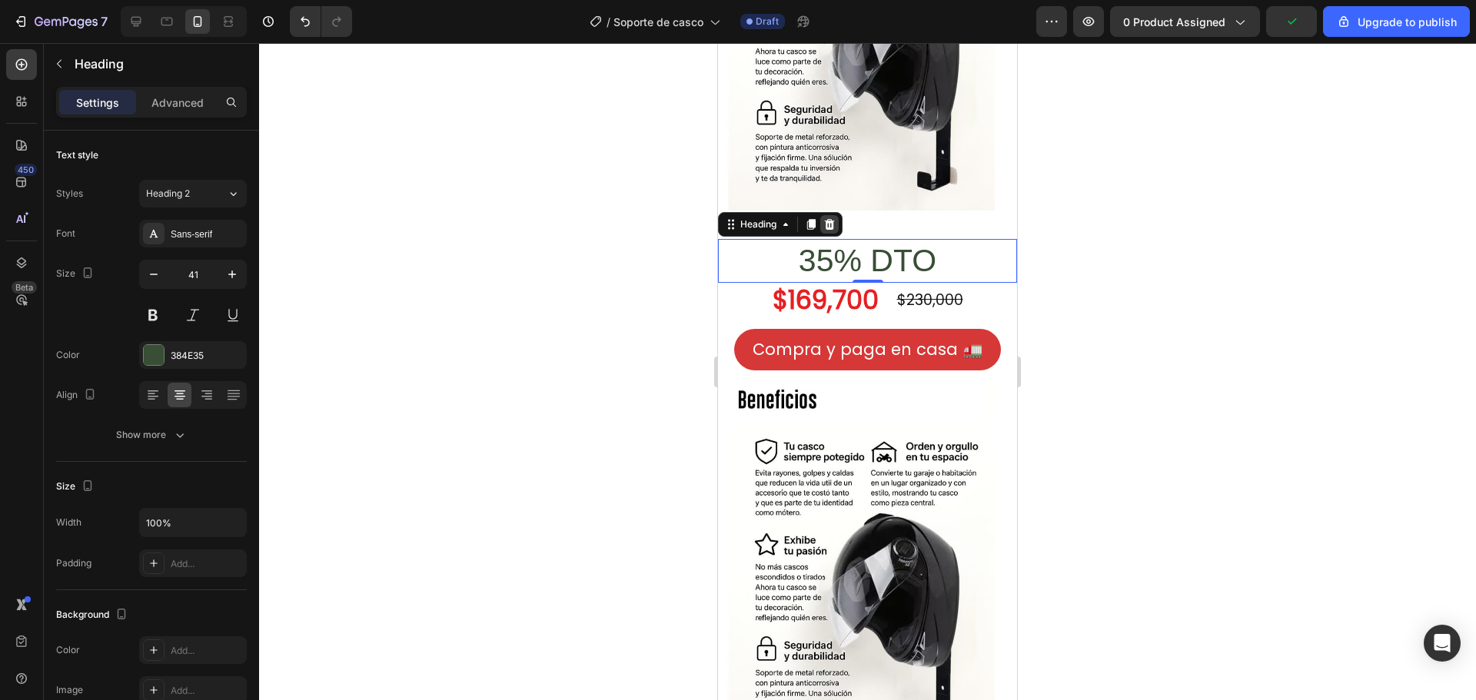
click at [829, 219] on icon at bounding box center [830, 224] width 10 height 11
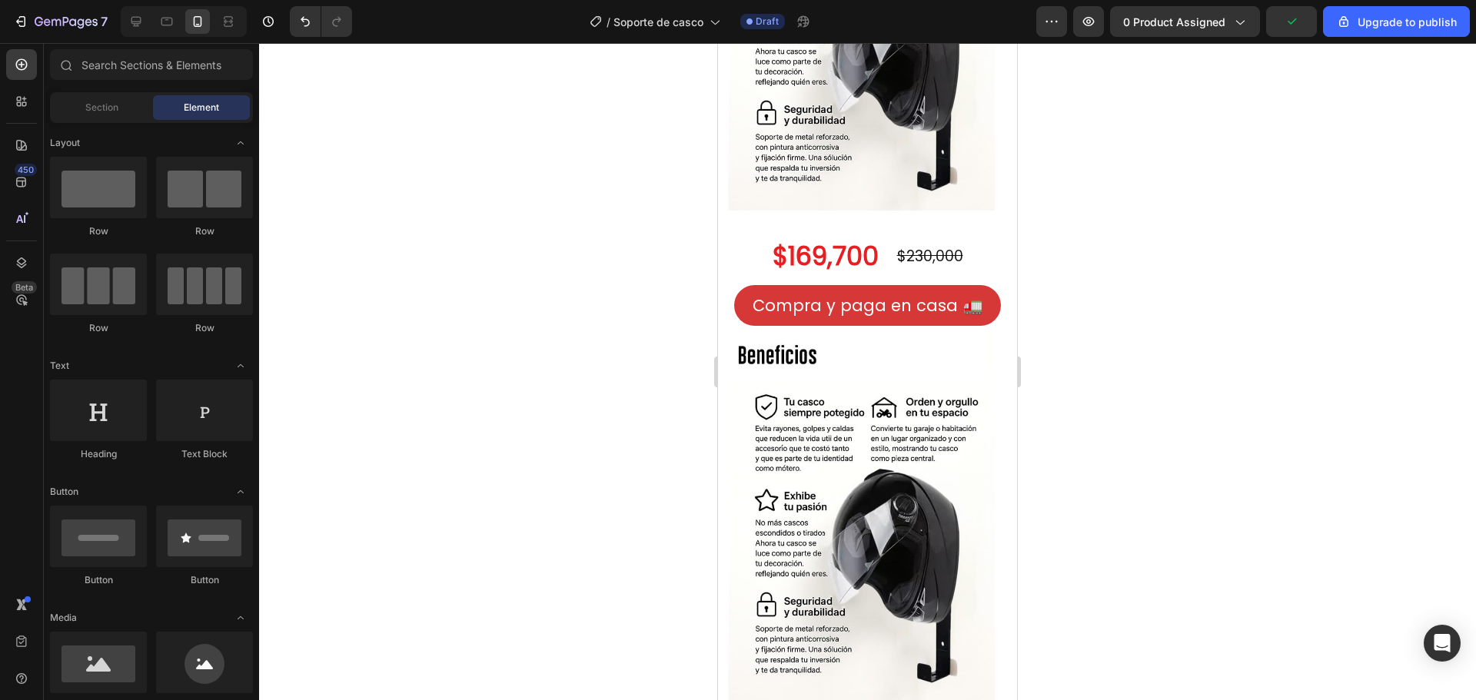
click at [1259, 323] on div at bounding box center [867, 371] width 1217 height 657
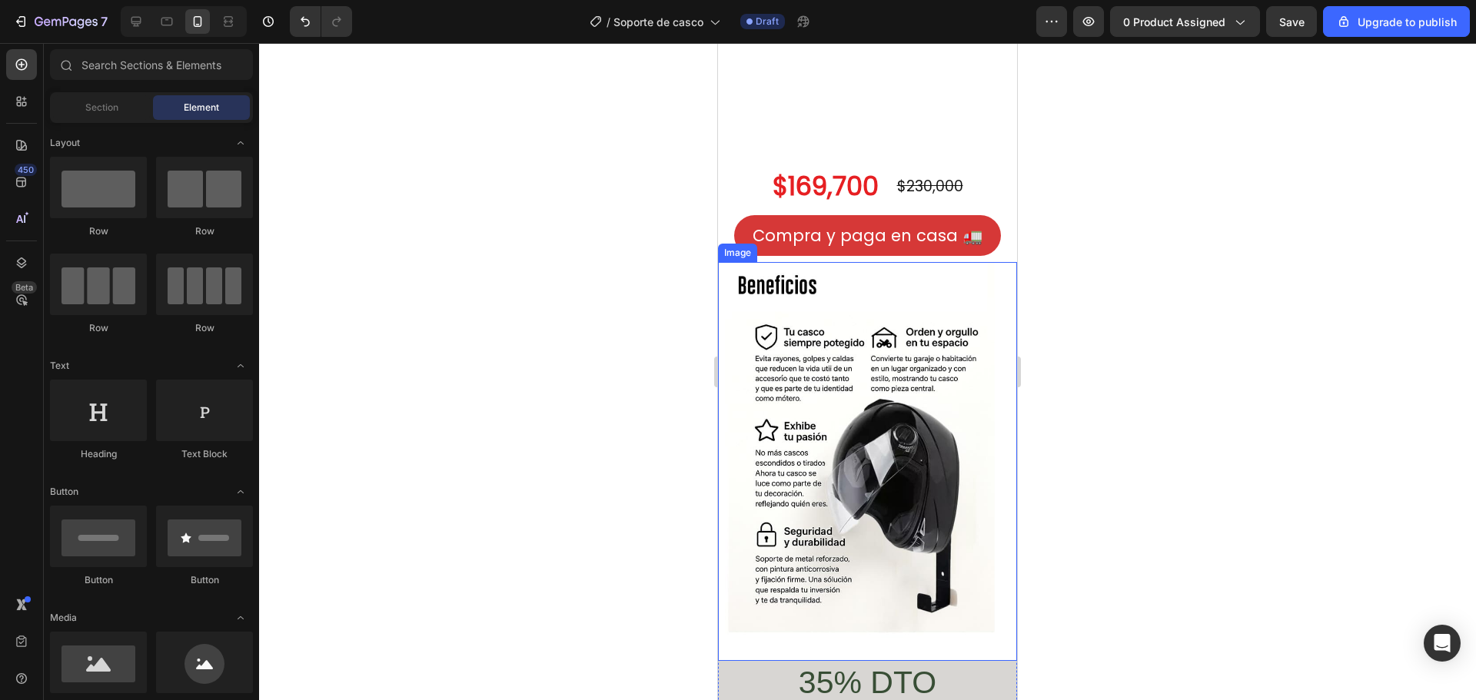
scroll to position [2233, 0]
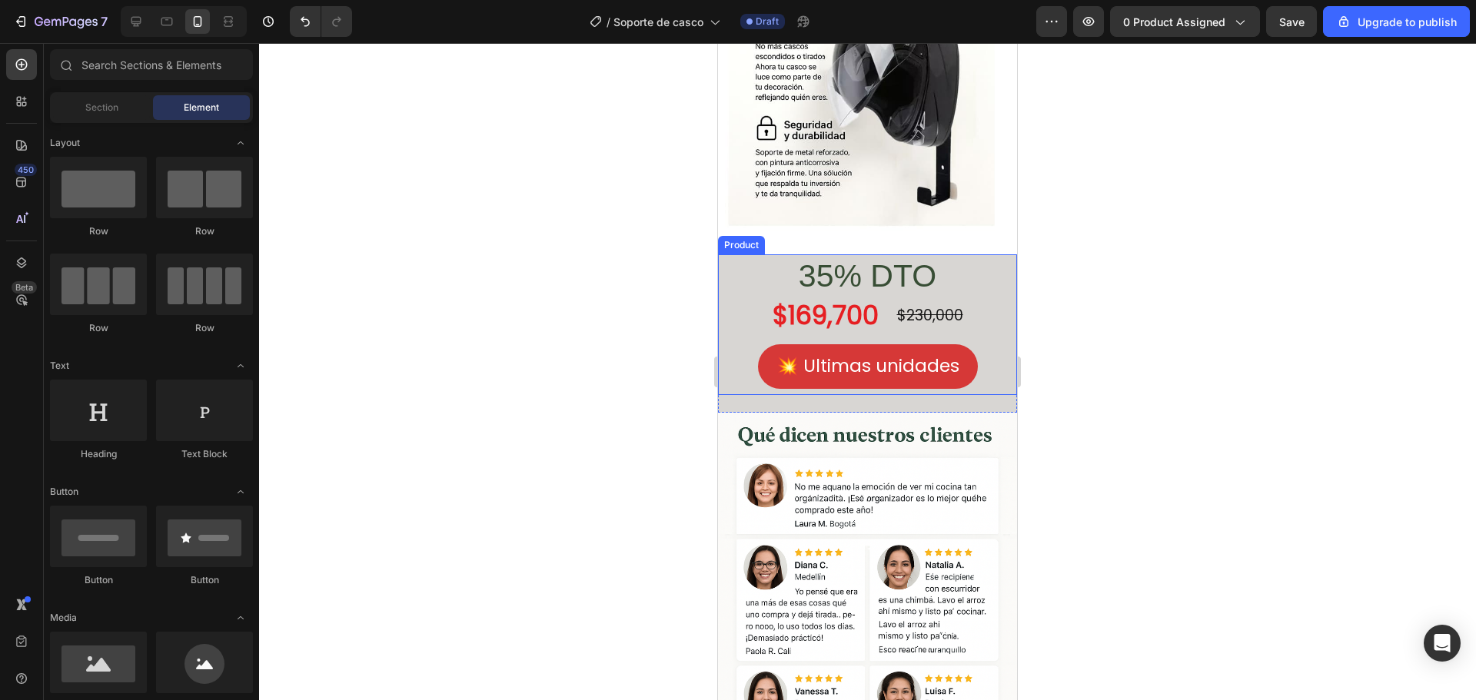
click at [989, 326] on div "35% DTO Heading $169,700 Product Price Product Price $230,000 Product Price Pro…" at bounding box center [867, 324] width 299 height 141
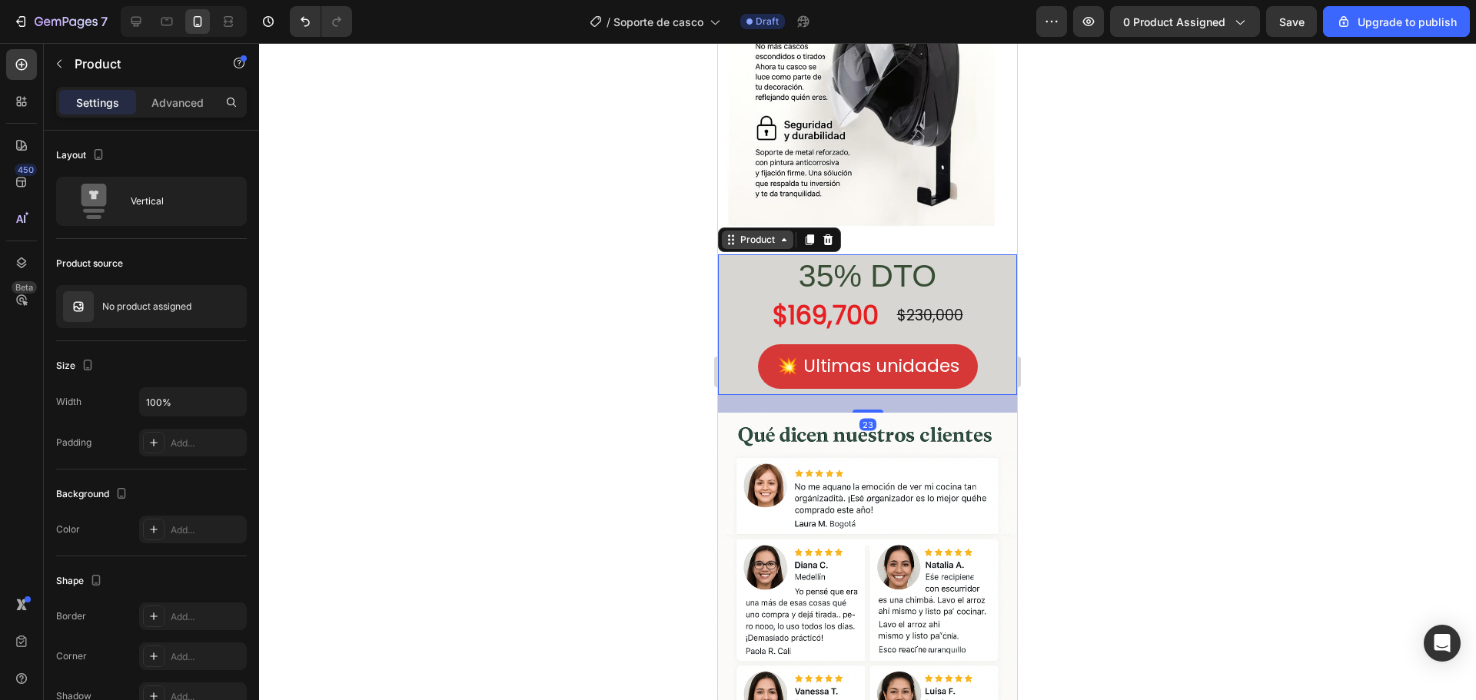
click at [786, 234] on div "Product" at bounding box center [757, 240] width 71 height 18
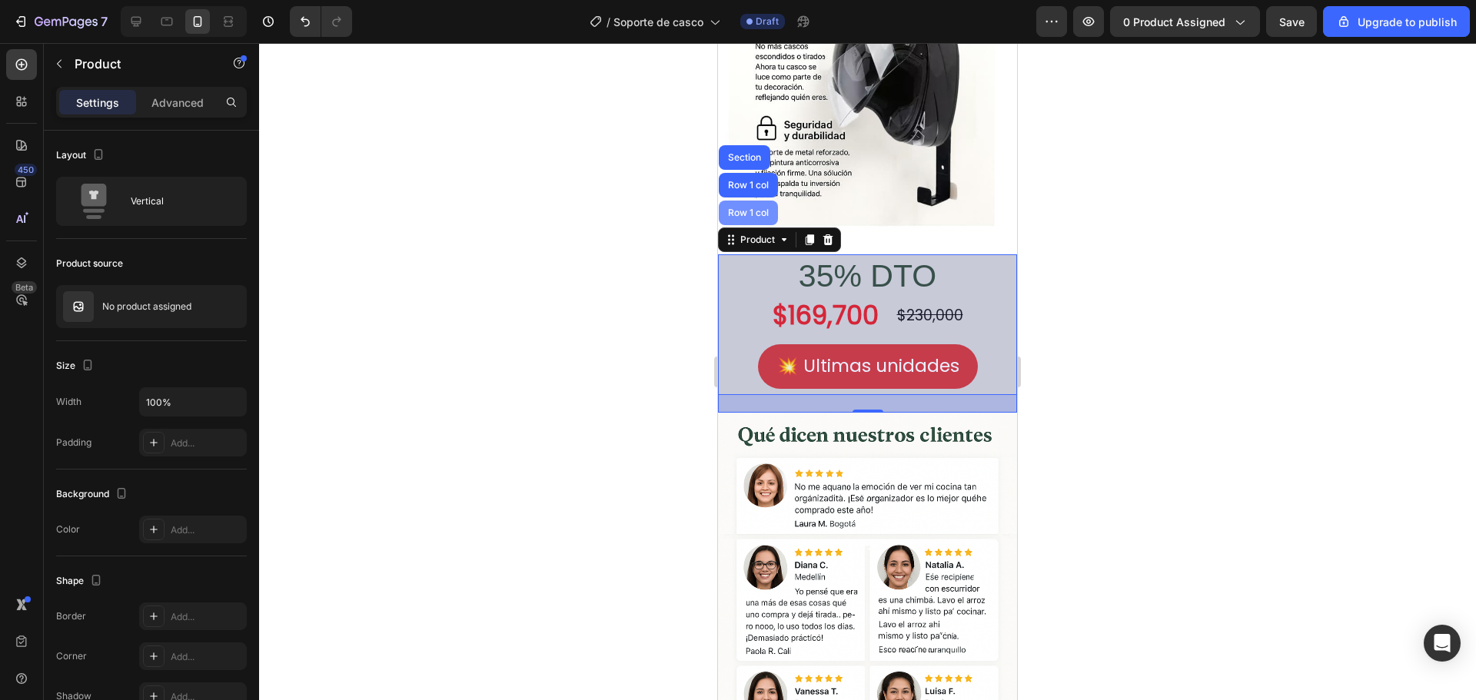
click at [730, 201] on div "Row 1 col" at bounding box center [748, 213] width 59 height 25
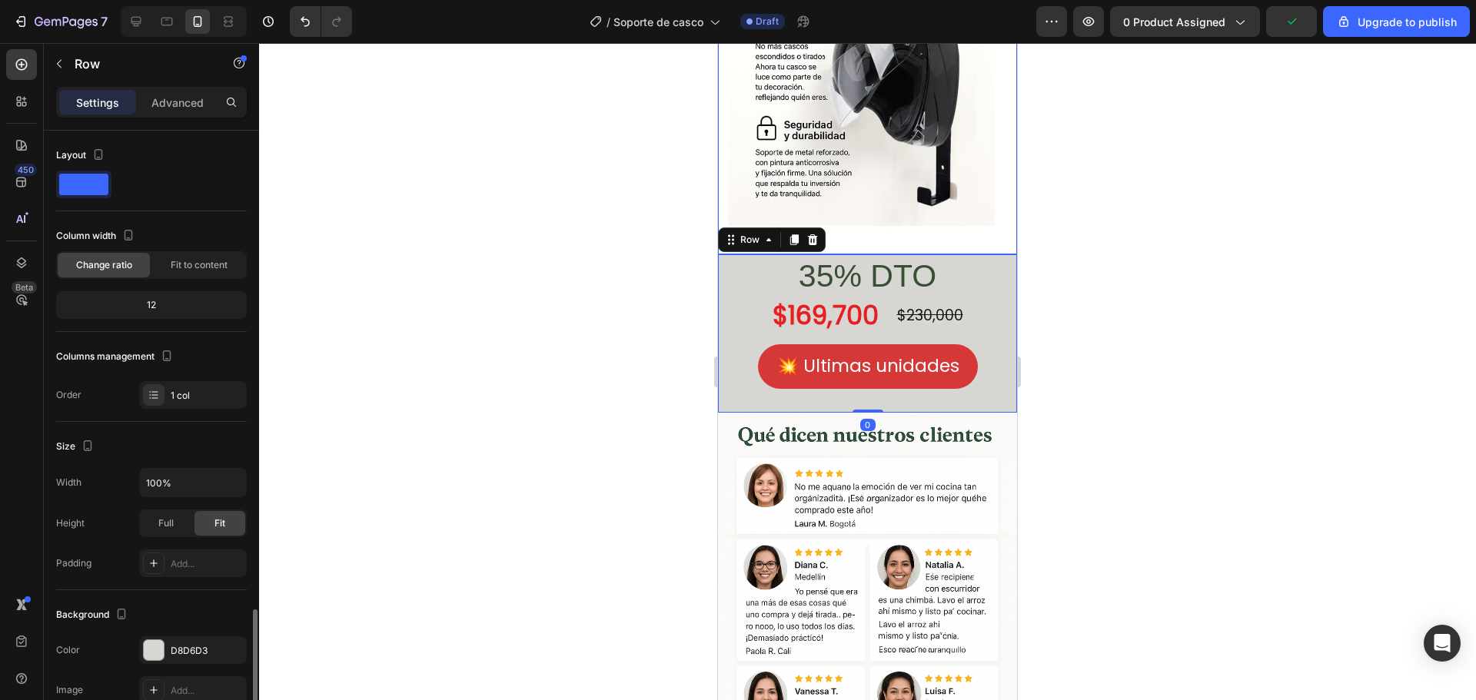
scroll to position [284, 0]
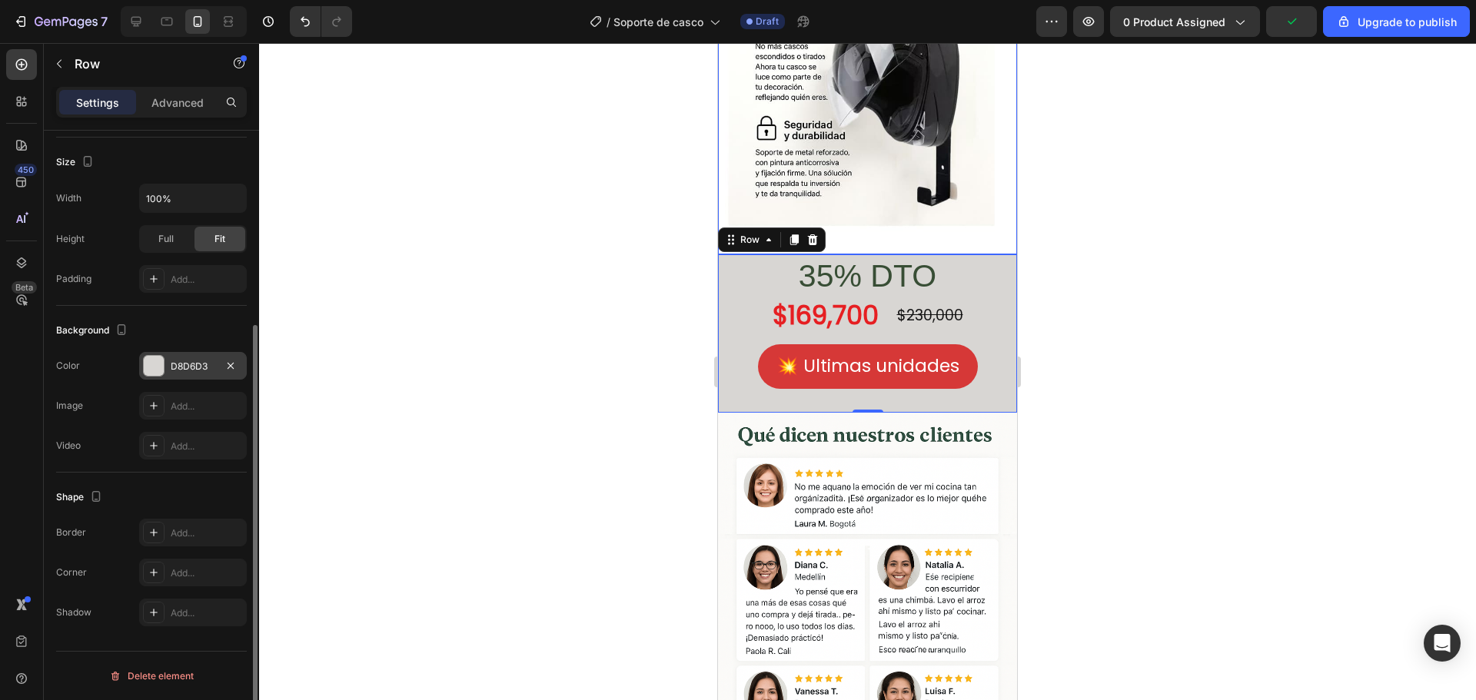
click at [183, 362] on div "D8D6D3" at bounding box center [193, 367] width 45 height 14
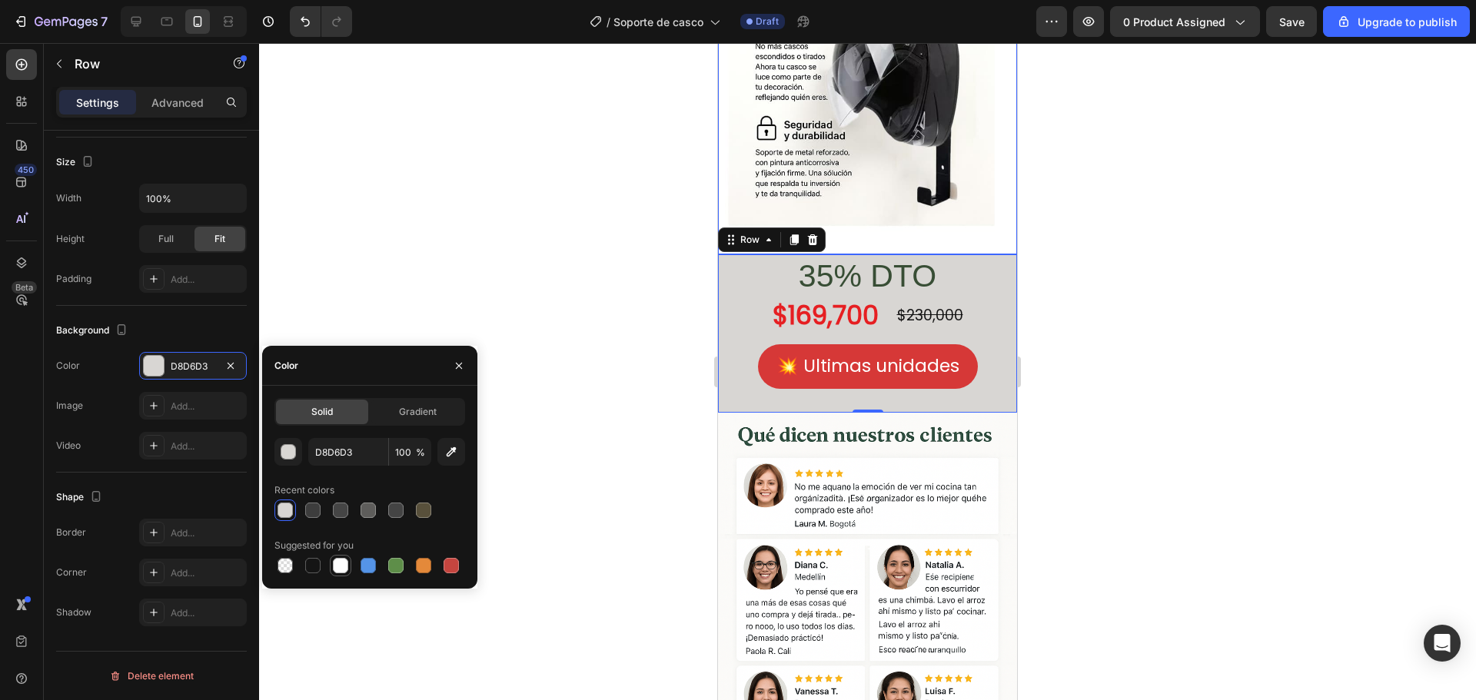
click at [335, 562] on div at bounding box center [340, 565] width 15 height 15
type input "FFFFFF"
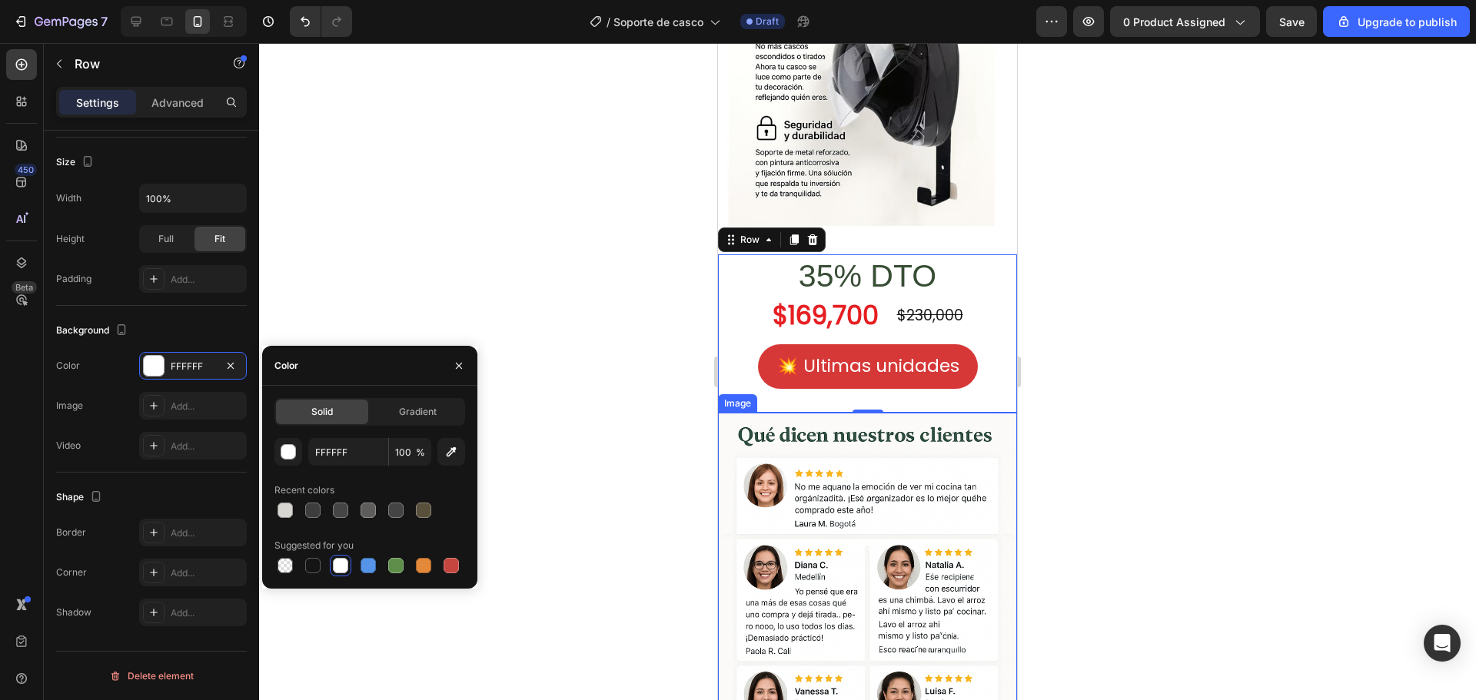
click at [1188, 409] on div at bounding box center [867, 371] width 1217 height 657
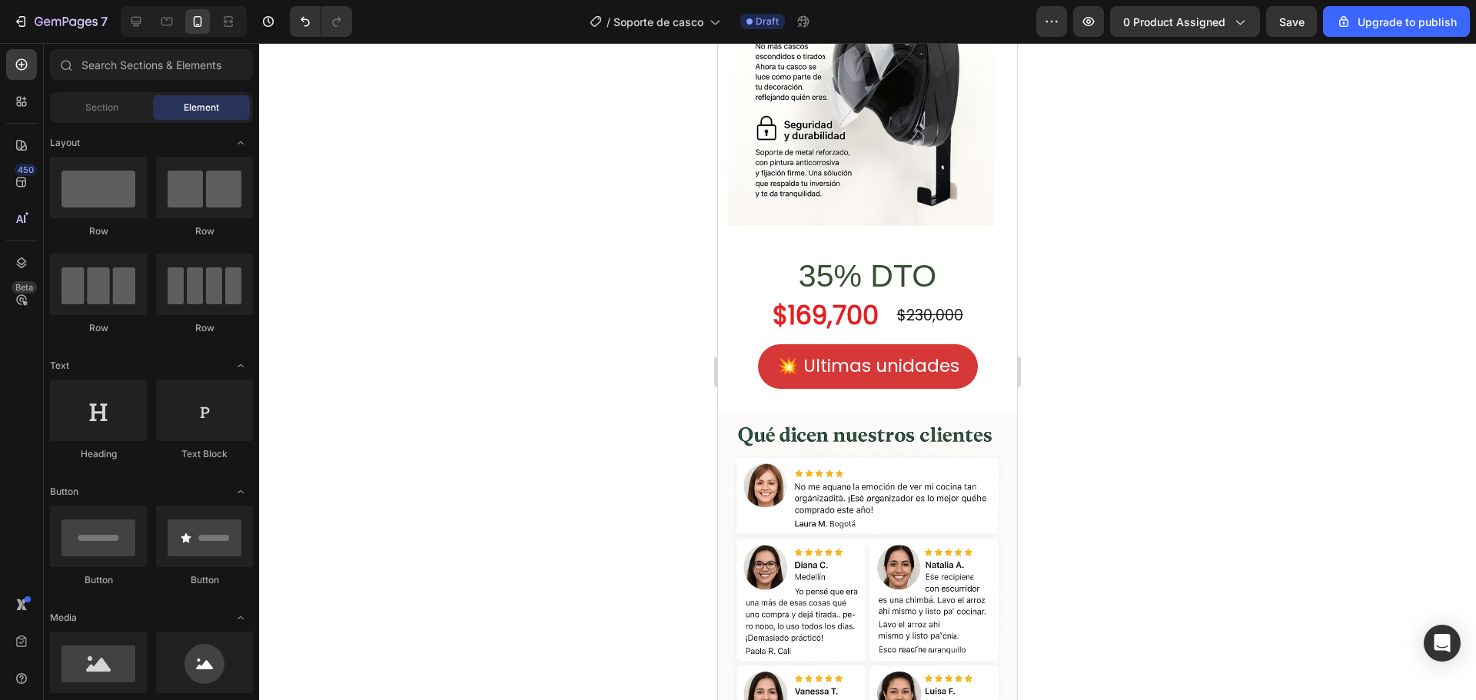
click at [1073, 400] on div at bounding box center [867, 371] width 1217 height 657
click at [953, 272] on h2 "35% DTO" at bounding box center [867, 276] width 299 height 44
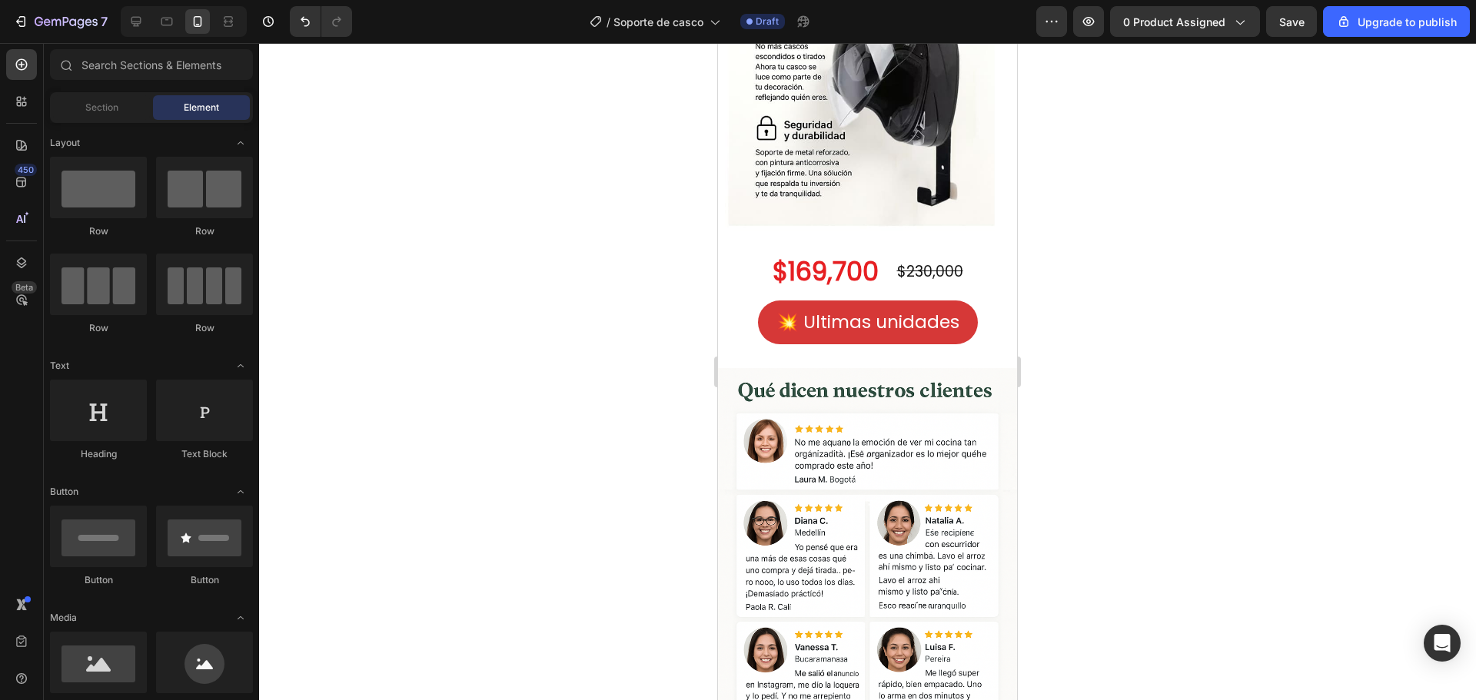
click at [1216, 280] on div at bounding box center [867, 371] width 1217 height 657
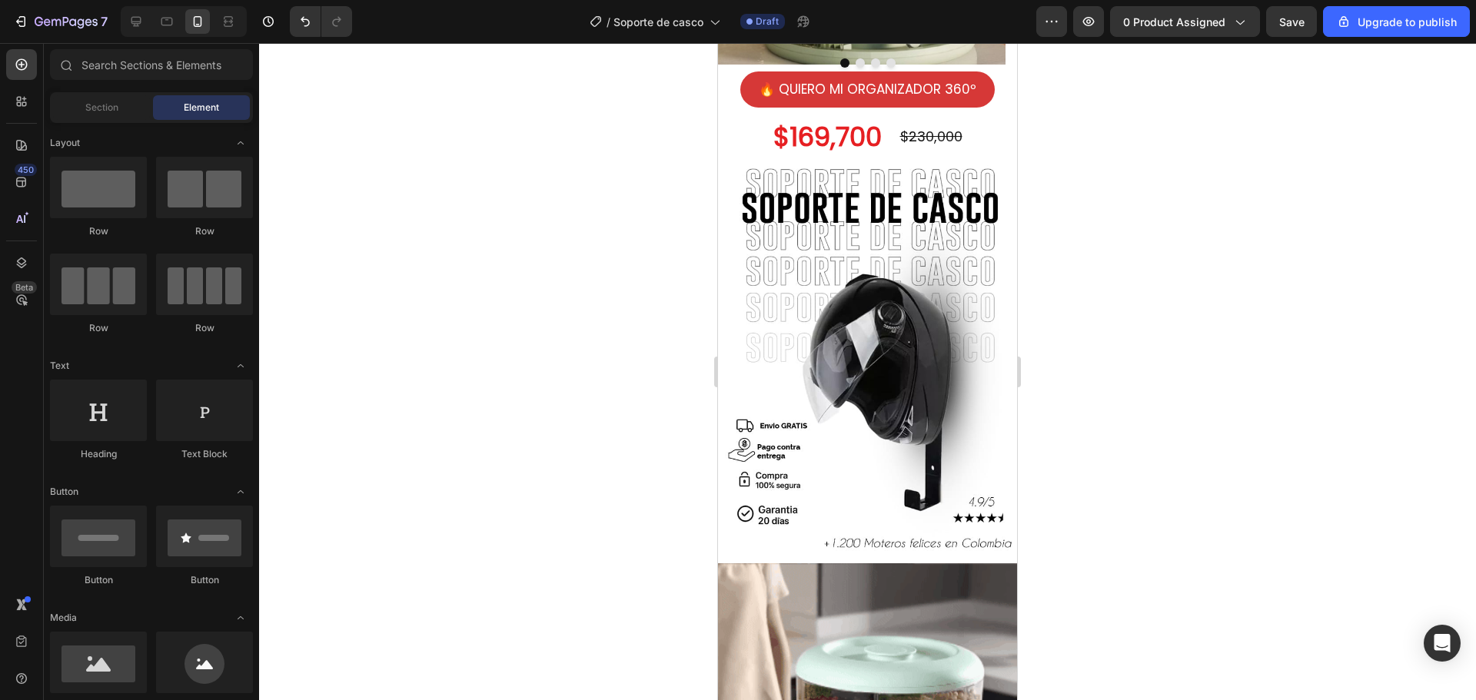
scroll to position [158, 0]
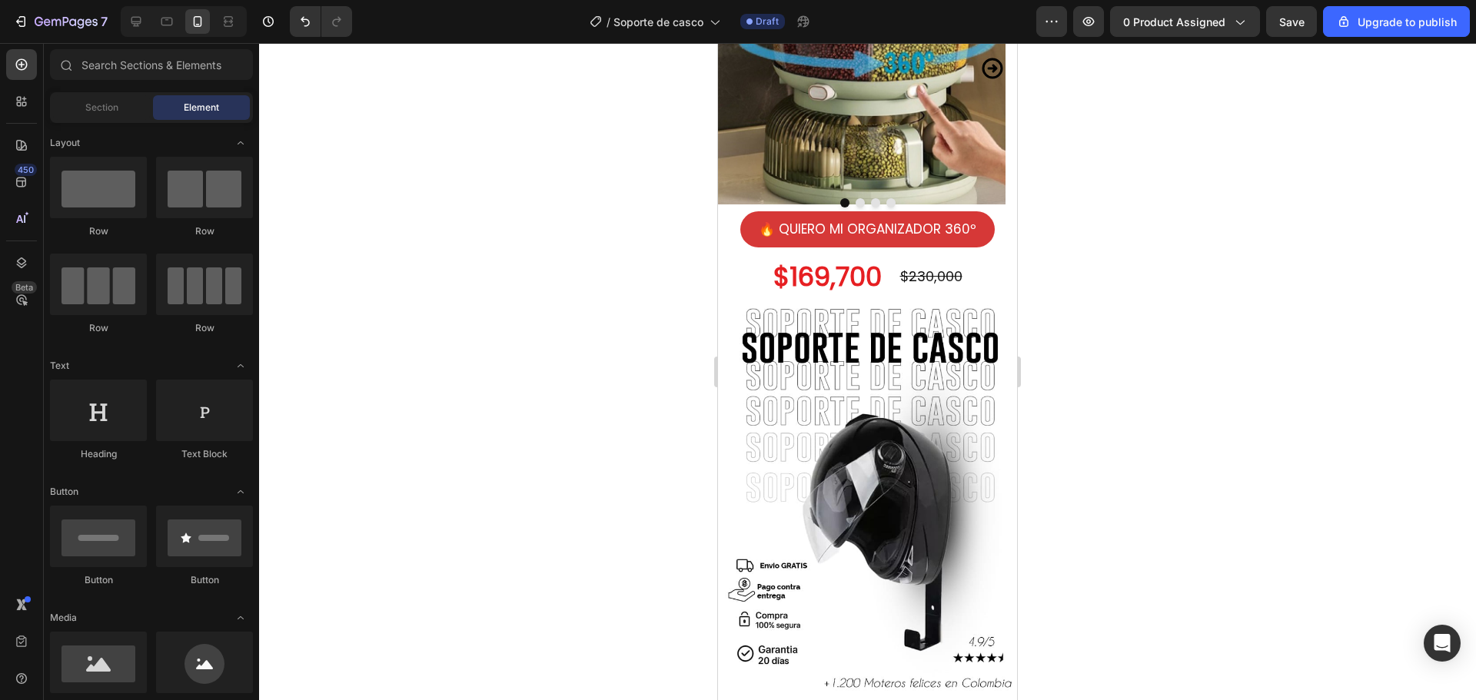
click at [1226, 254] on div at bounding box center [867, 371] width 1217 height 657
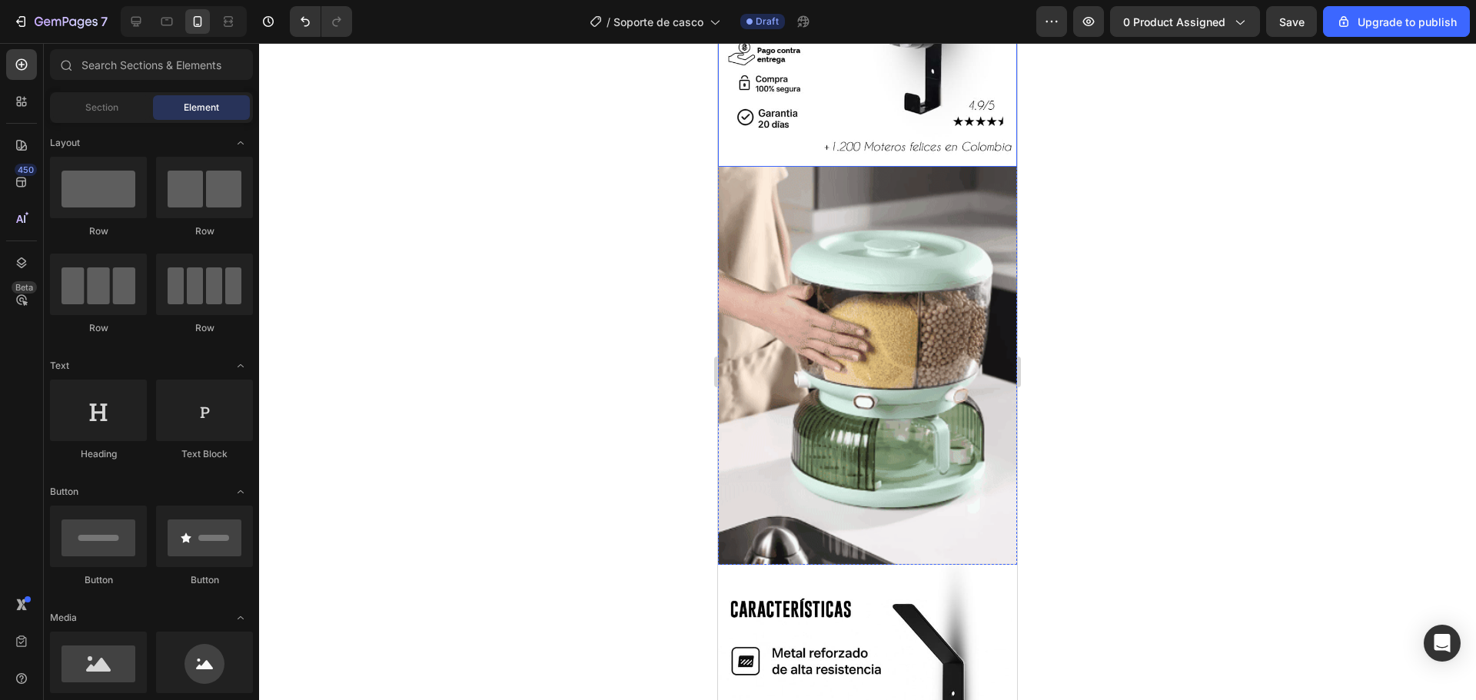
scroll to position [696, 0]
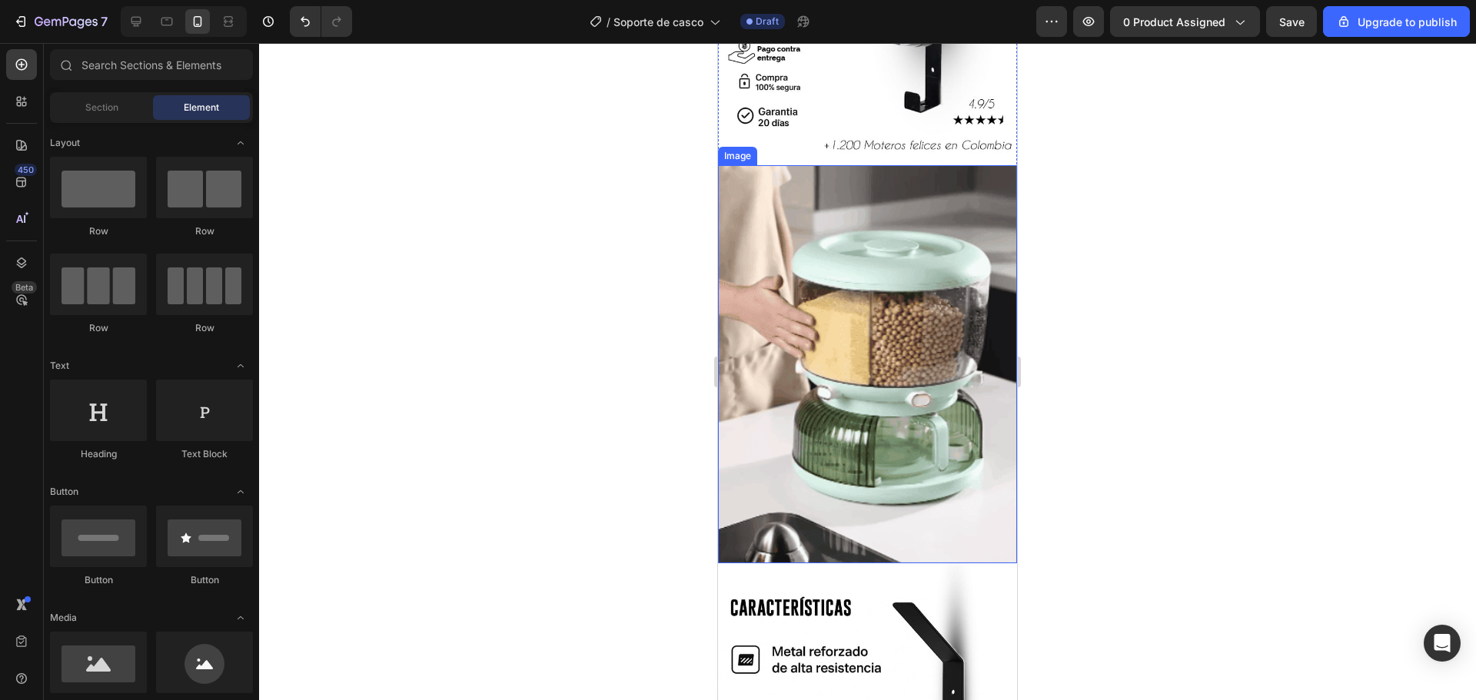
click at [936, 422] on img at bounding box center [867, 364] width 299 height 398
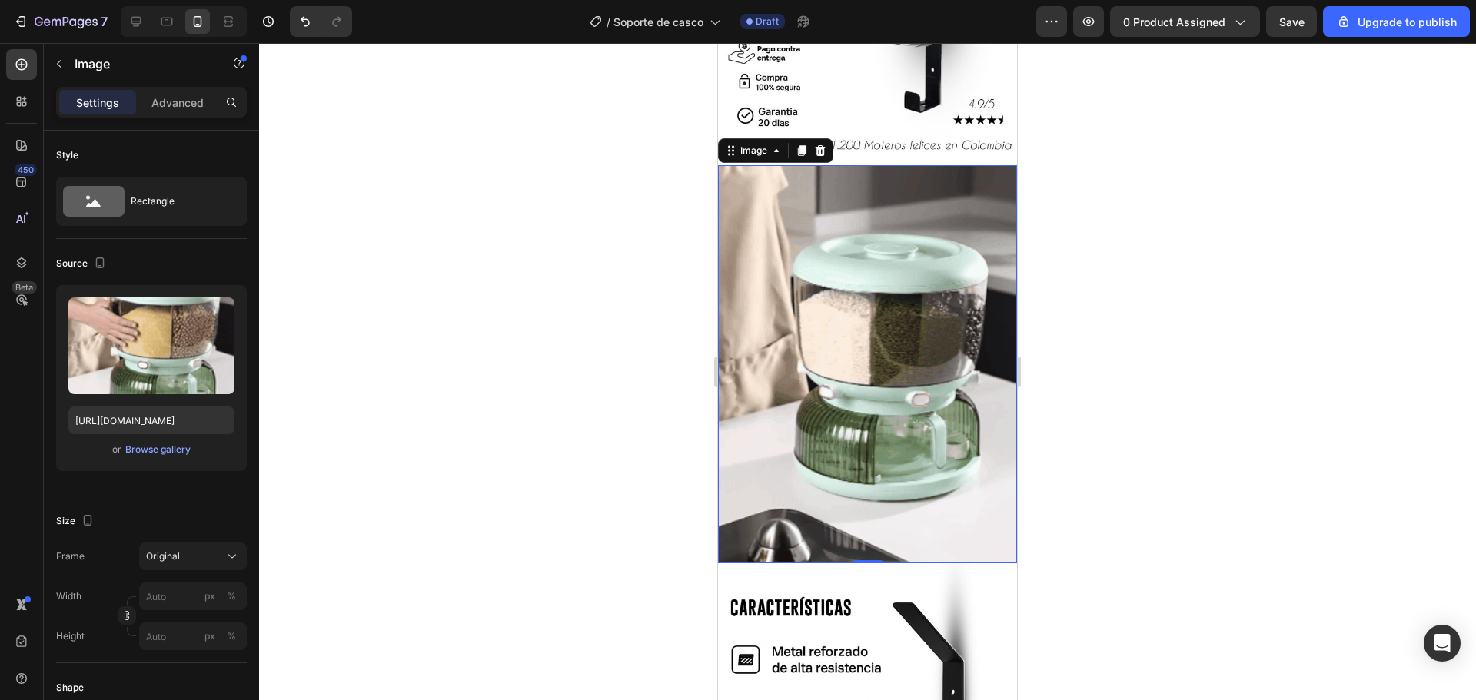
click at [1119, 370] on div at bounding box center [867, 371] width 1217 height 657
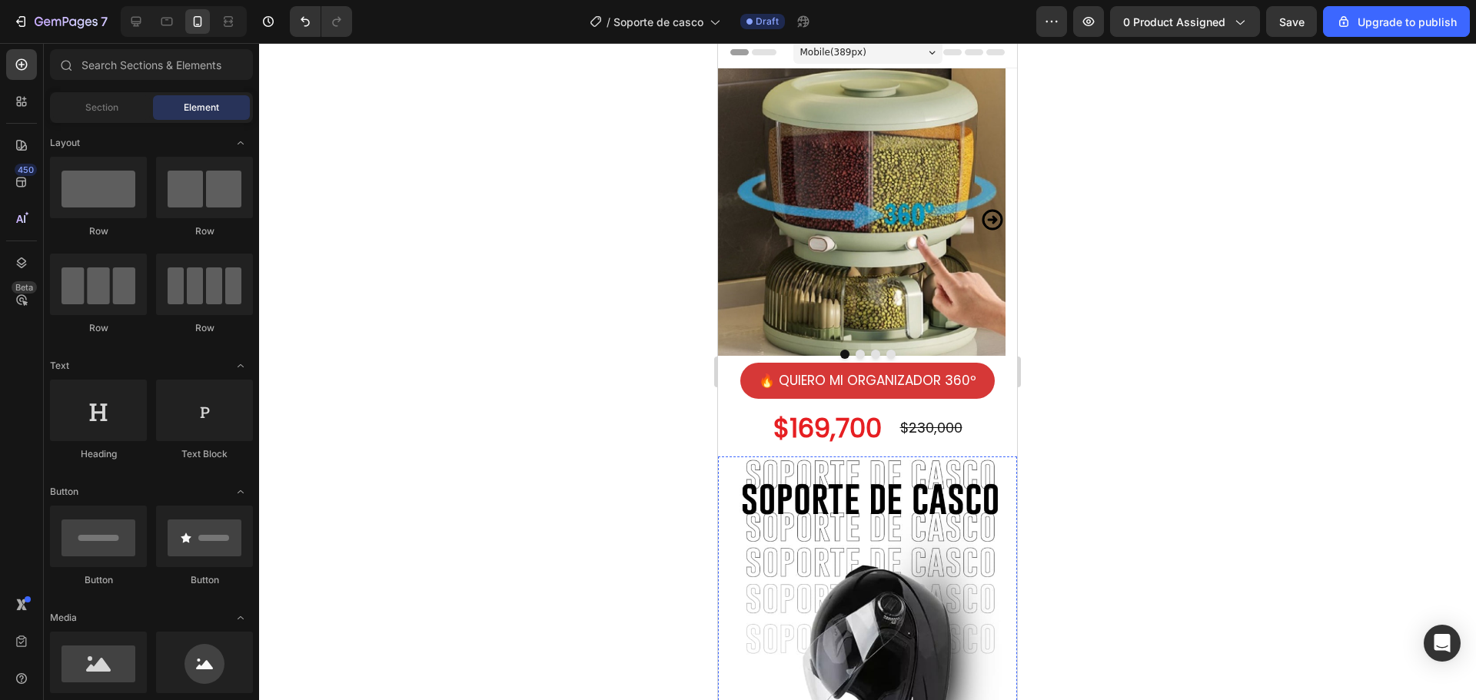
scroll to position [0, 0]
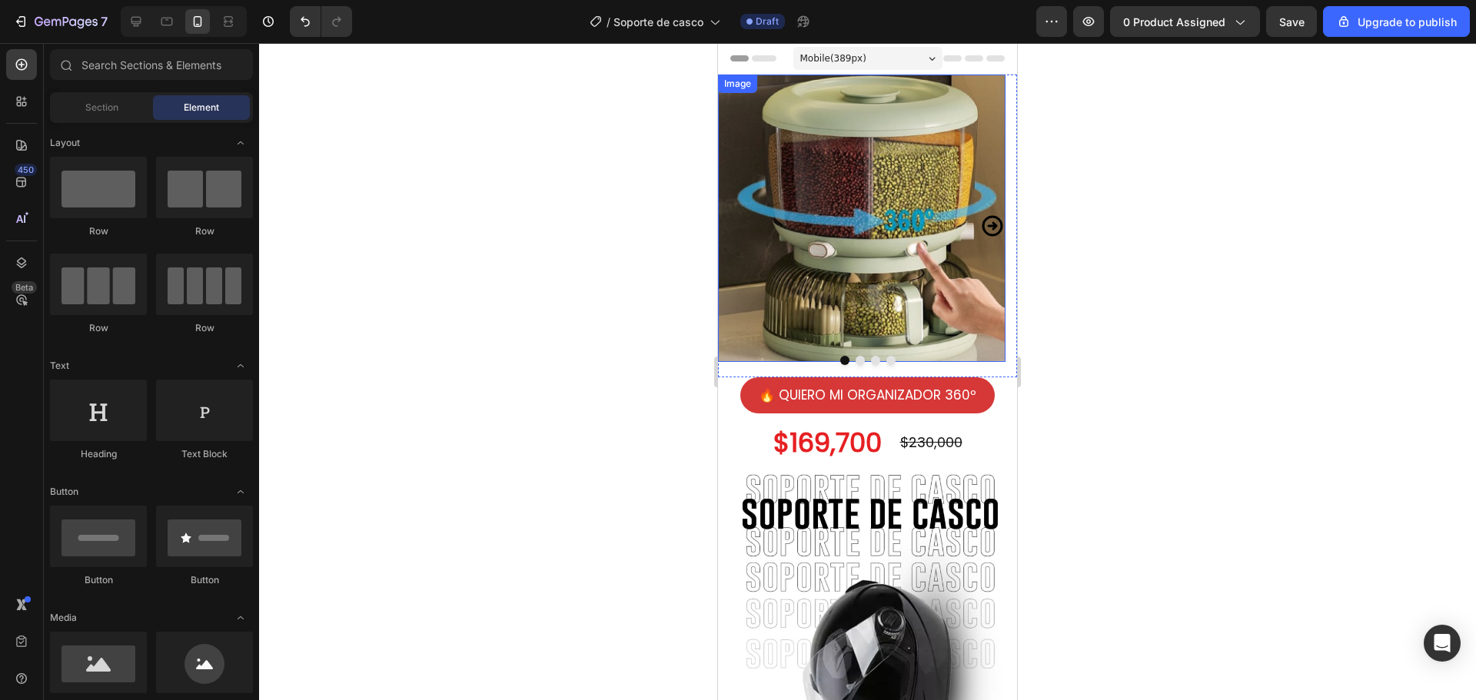
click at [865, 202] on img at bounding box center [862, 219] width 288 height 288
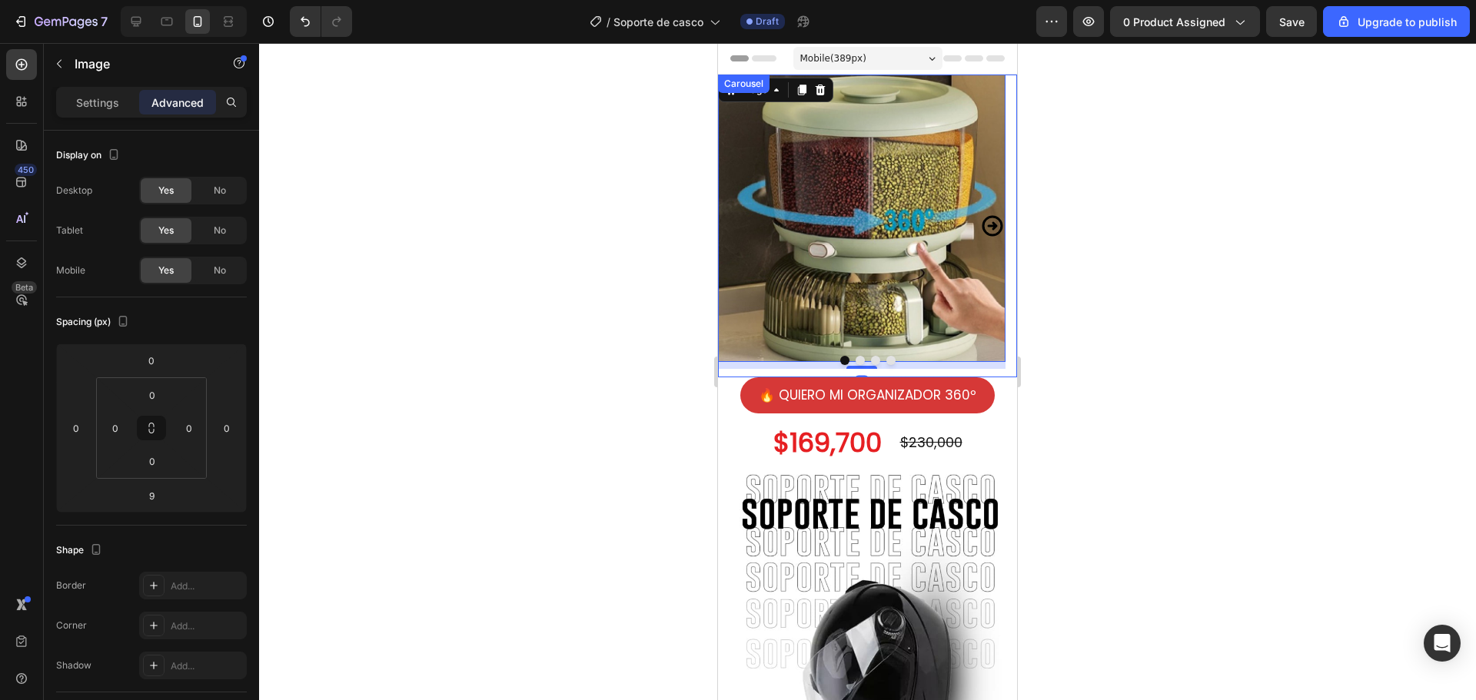
click at [989, 227] on icon "Carousel Next Arrow" at bounding box center [992, 226] width 21 height 21
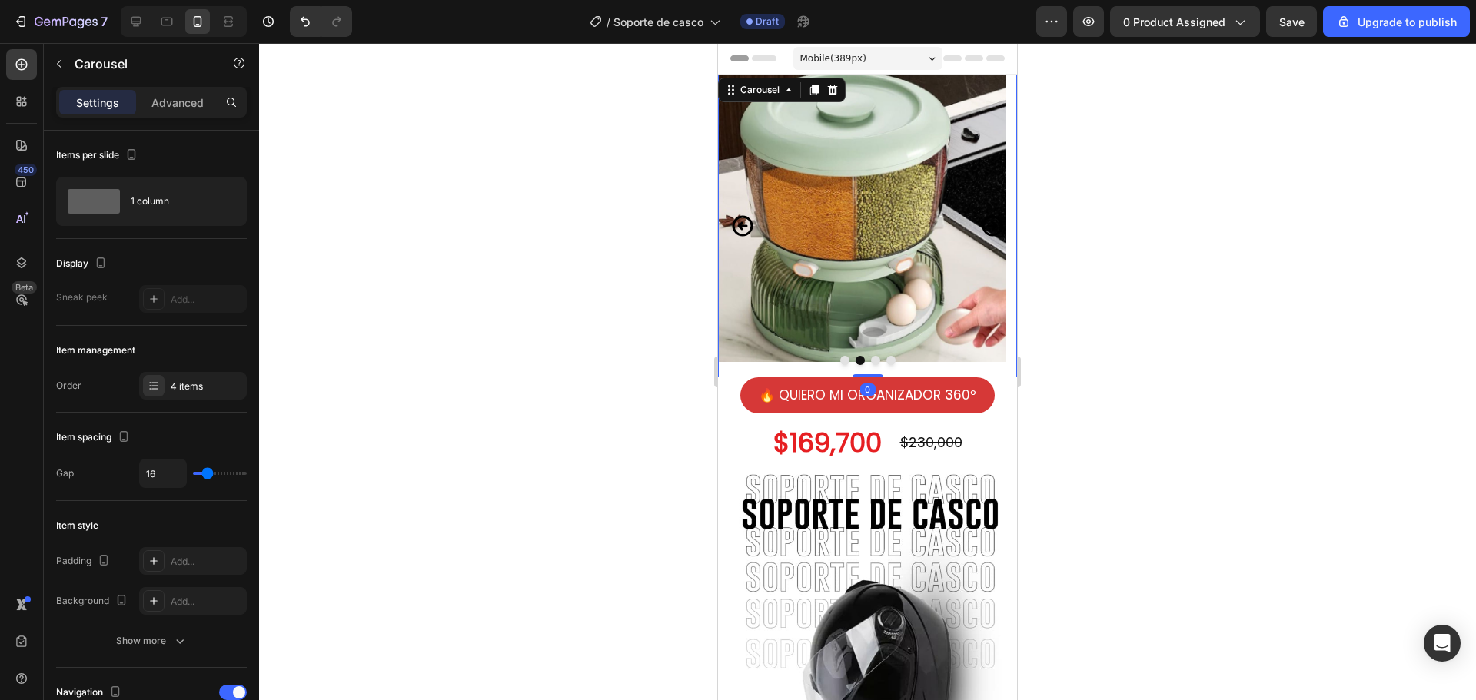
click at [982, 218] on icon "Carousel Next Arrow" at bounding box center [992, 226] width 21 height 21
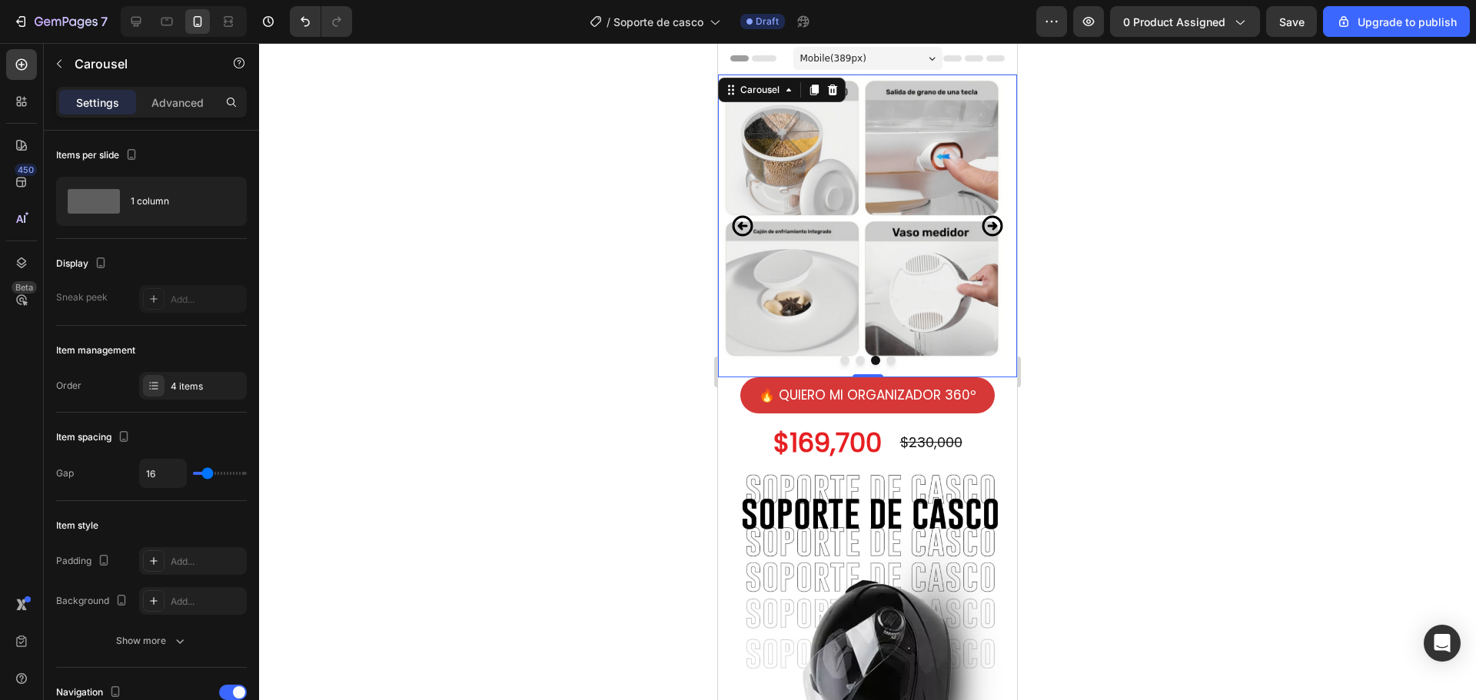
click at [982, 218] on icon "Carousel Next Arrow" at bounding box center [992, 226] width 21 height 21
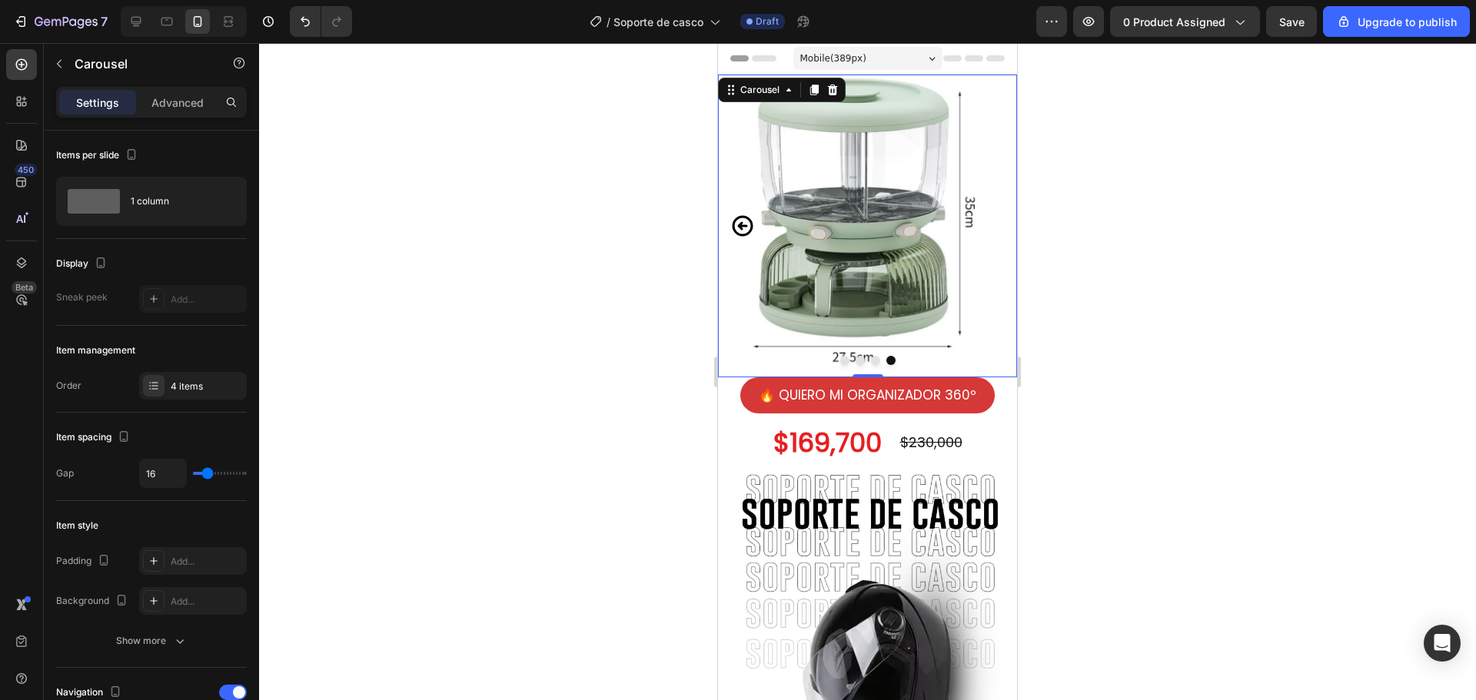
click at [742, 220] on icon "Carousel Back Arrow" at bounding box center [742, 226] width 25 height 38
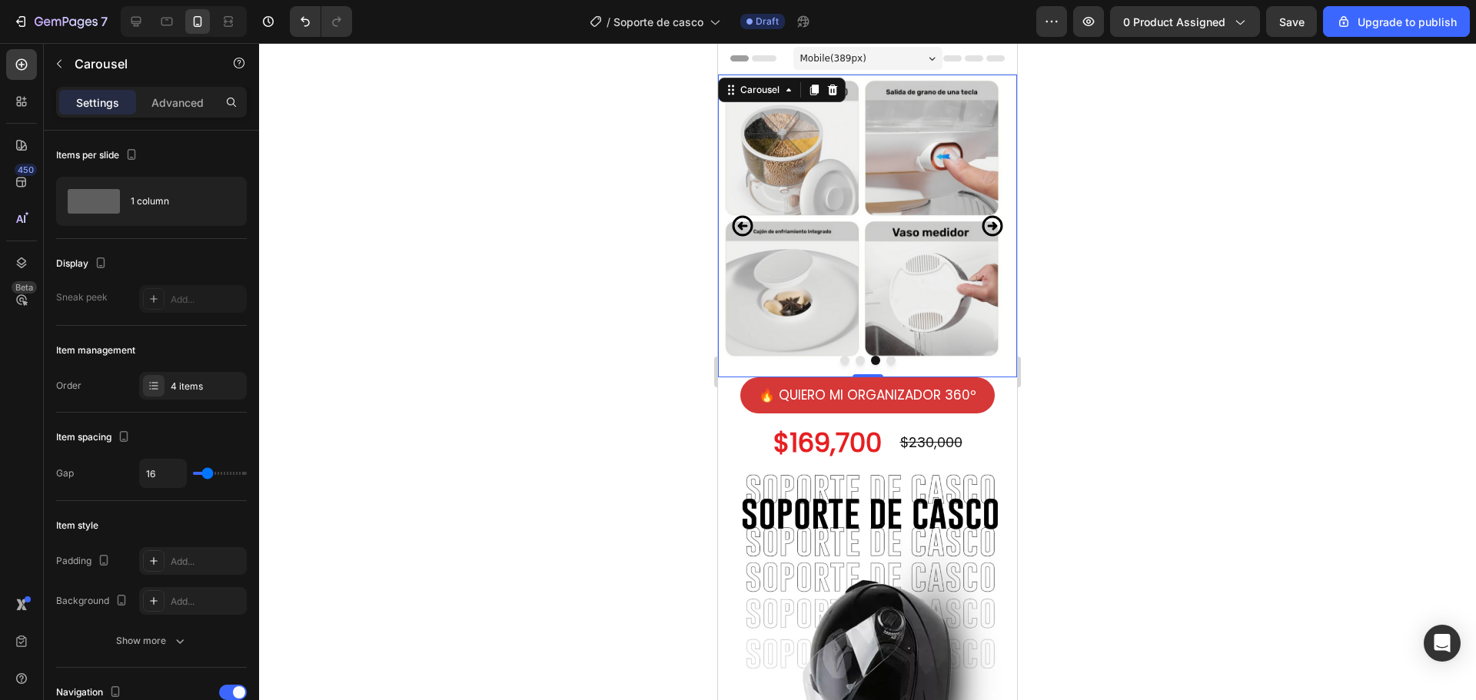
click at [1299, 298] on div at bounding box center [867, 371] width 1217 height 657
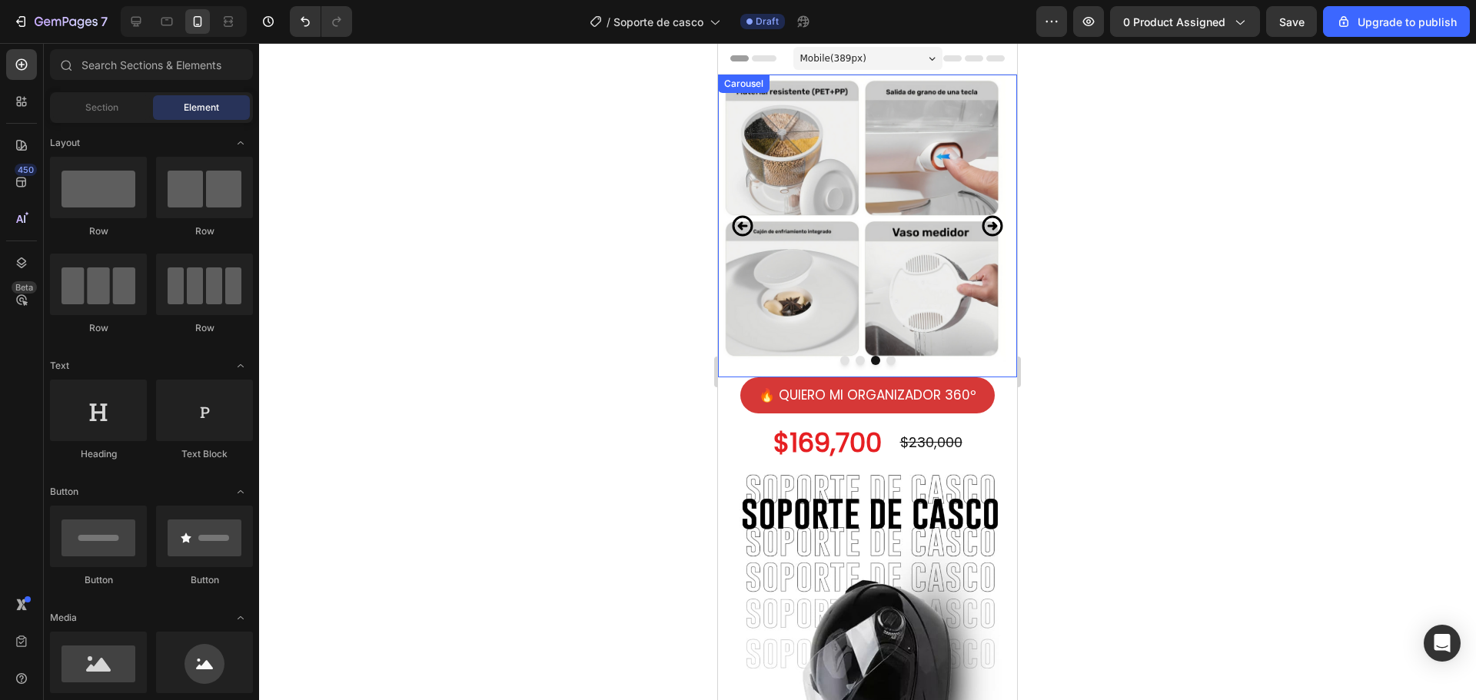
click at [738, 224] on icon "Carousel Back Arrow" at bounding box center [742, 226] width 25 height 38
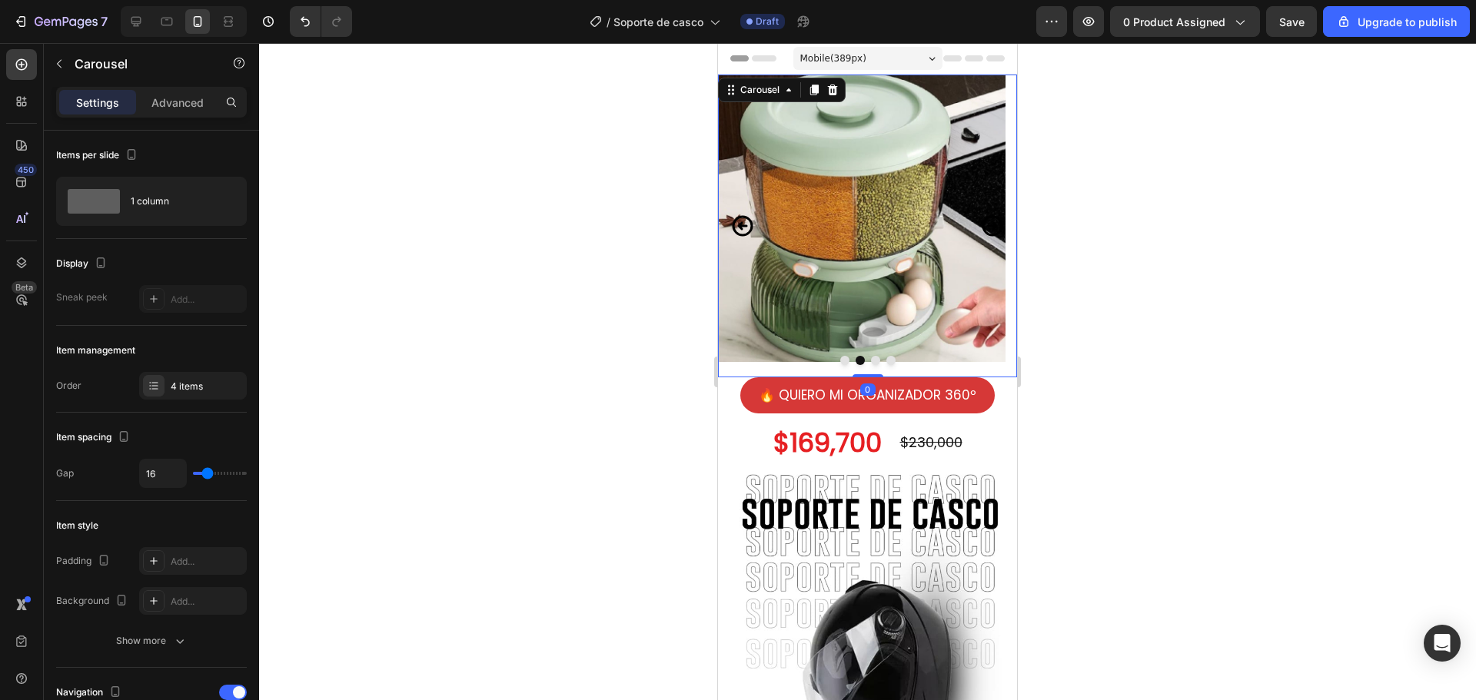
click at [738, 224] on icon "Carousel Back Arrow" at bounding box center [742, 226] width 25 height 38
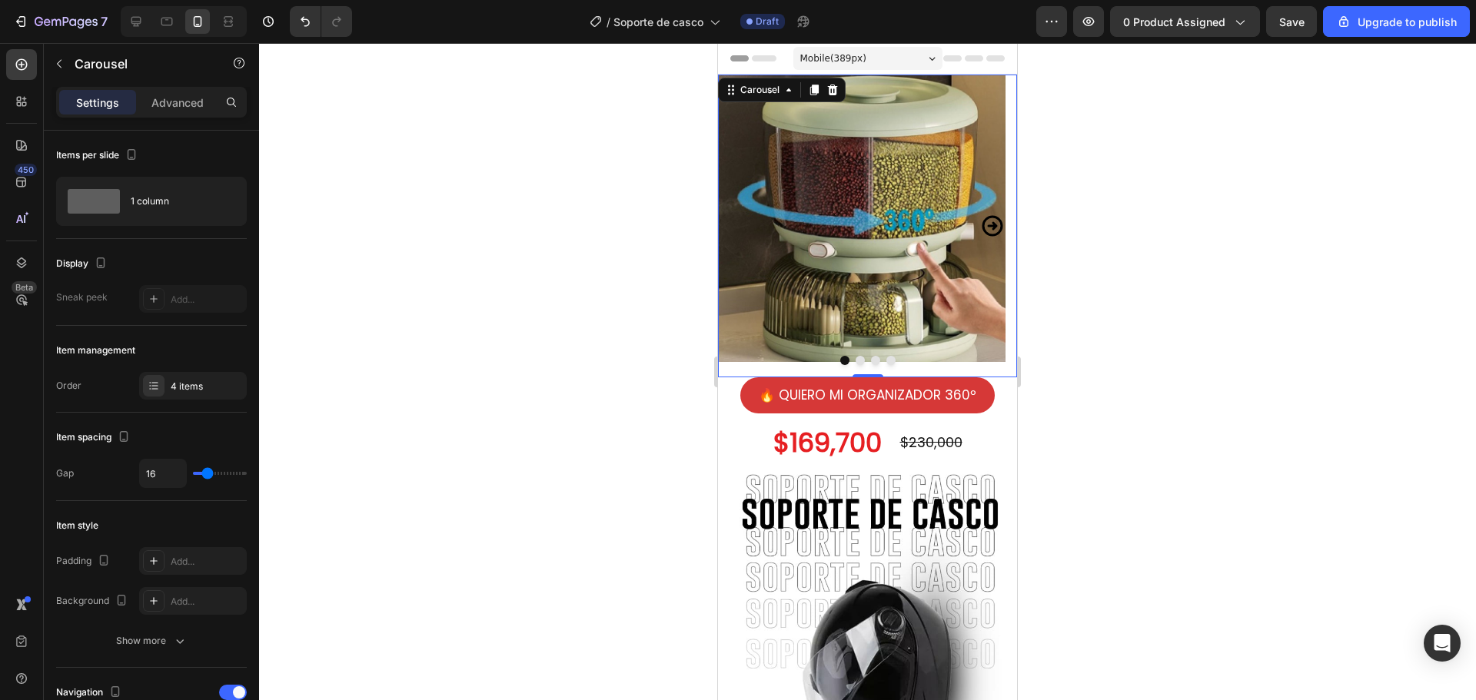
click at [1192, 208] on div at bounding box center [867, 371] width 1217 height 657
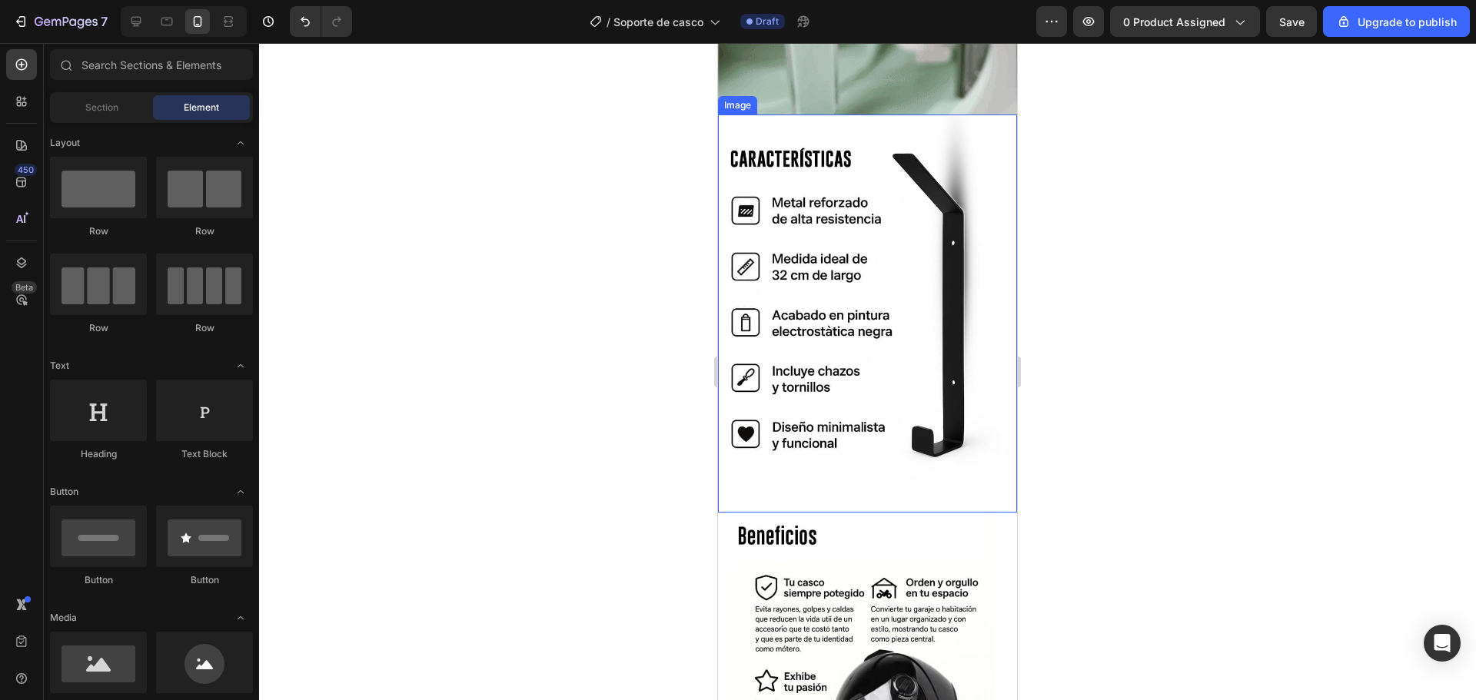
scroll to position [1230, 0]
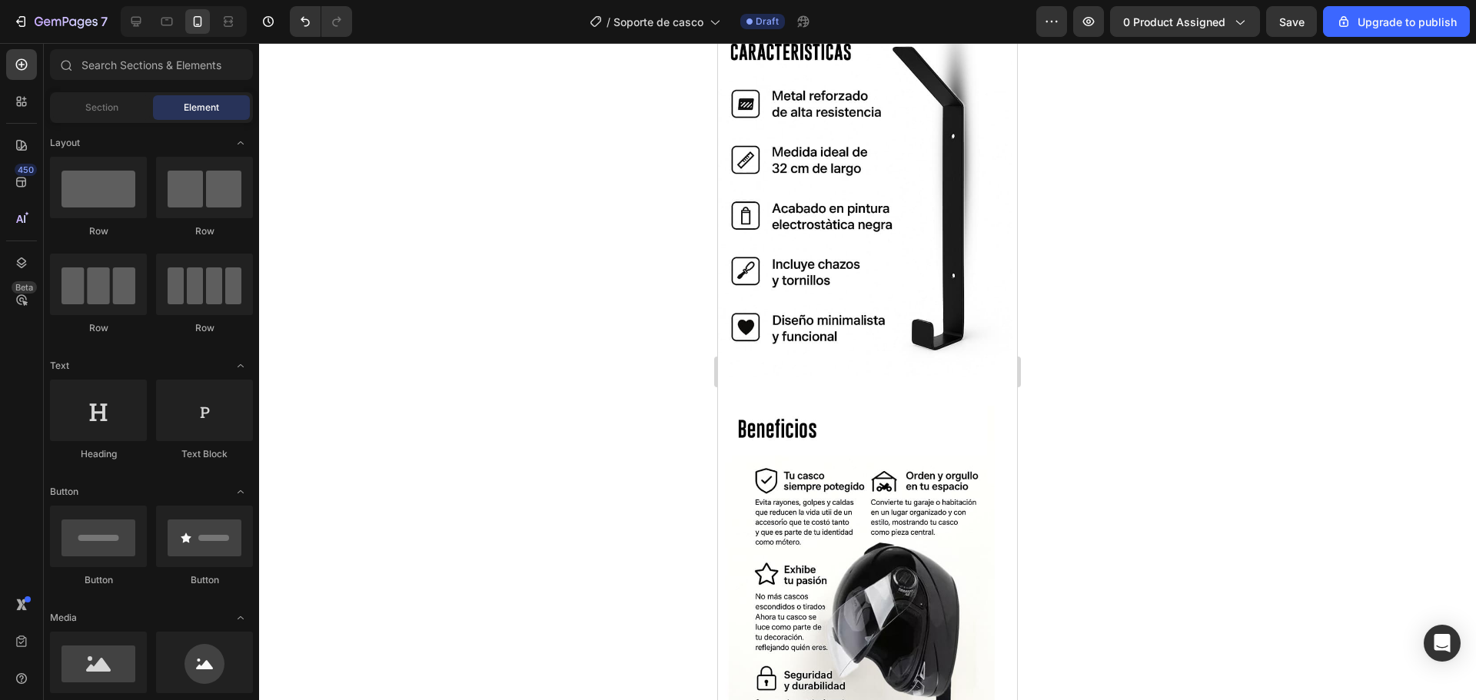
click at [1076, 327] on div at bounding box center [867, 371] width 1217 height 657
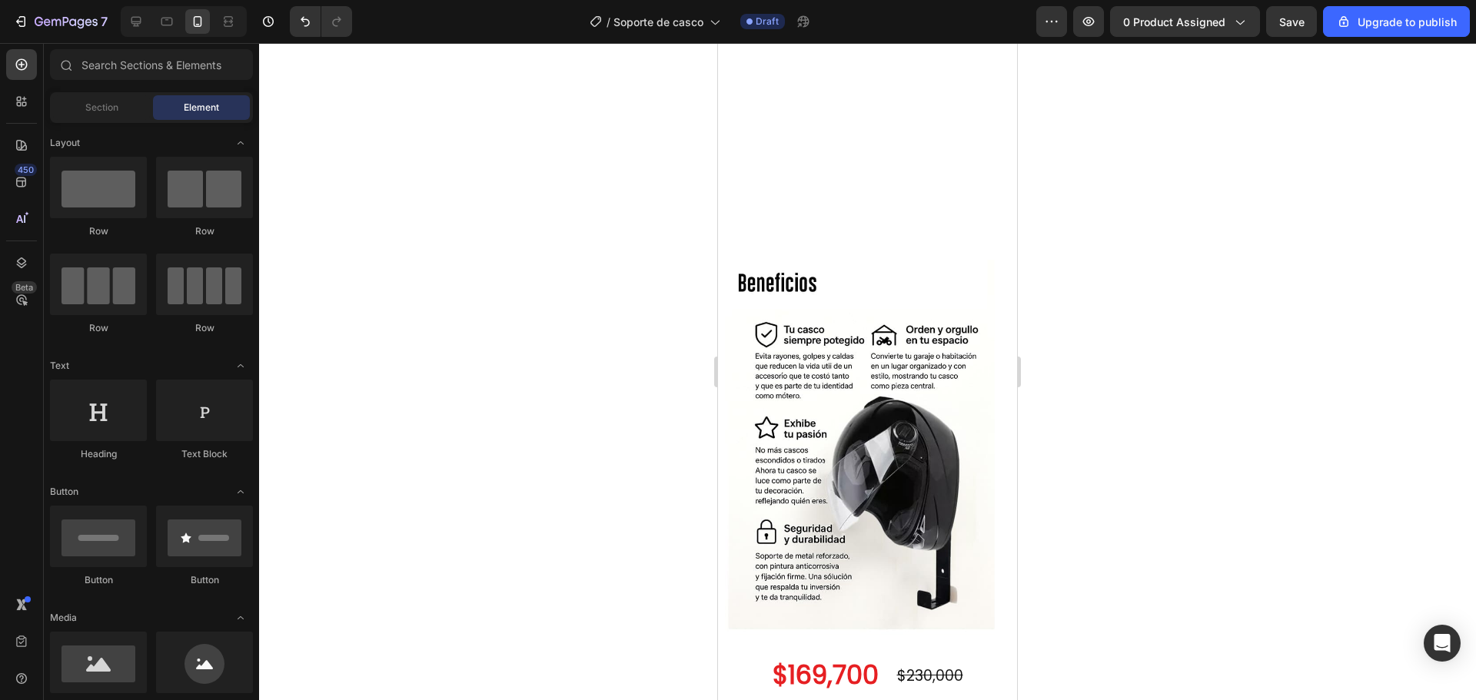
scroll to position [2076, 0]
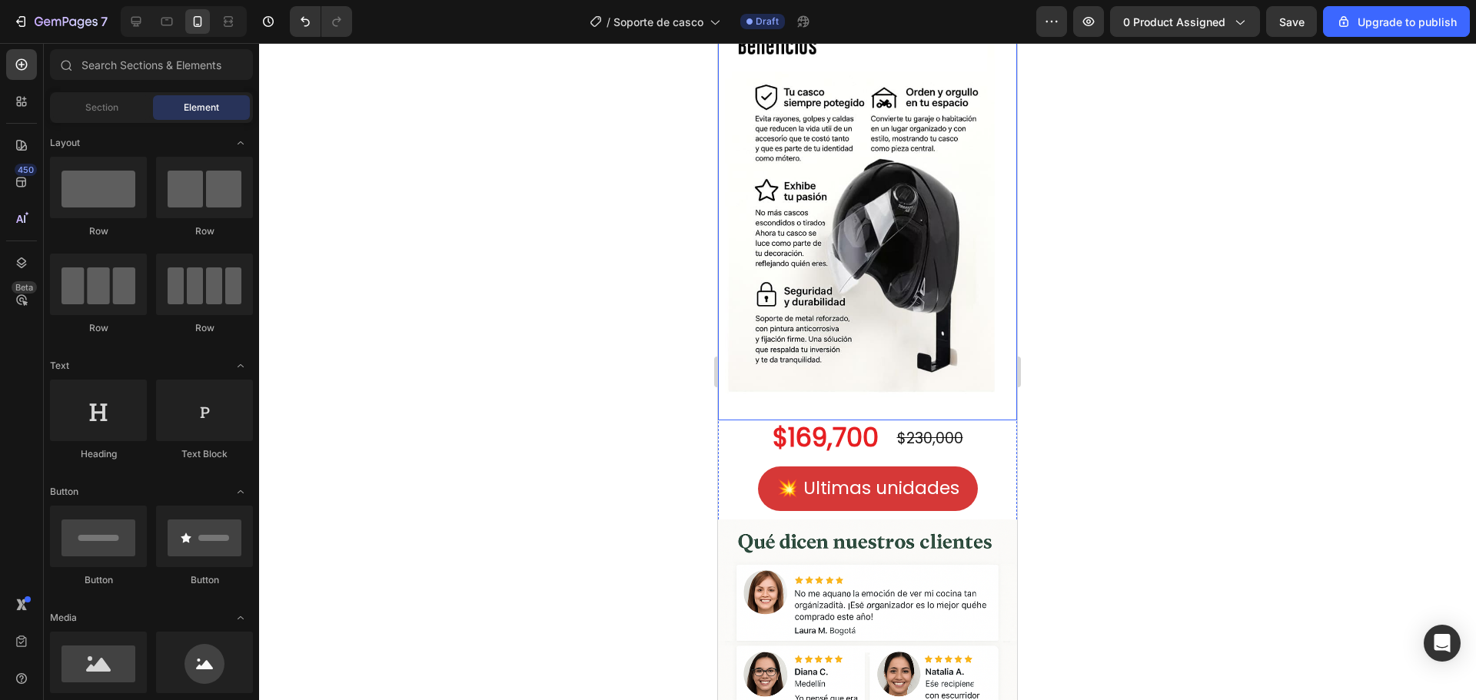
click at [867, 300] on img at bounding box center [867, 221] width 299 height 399
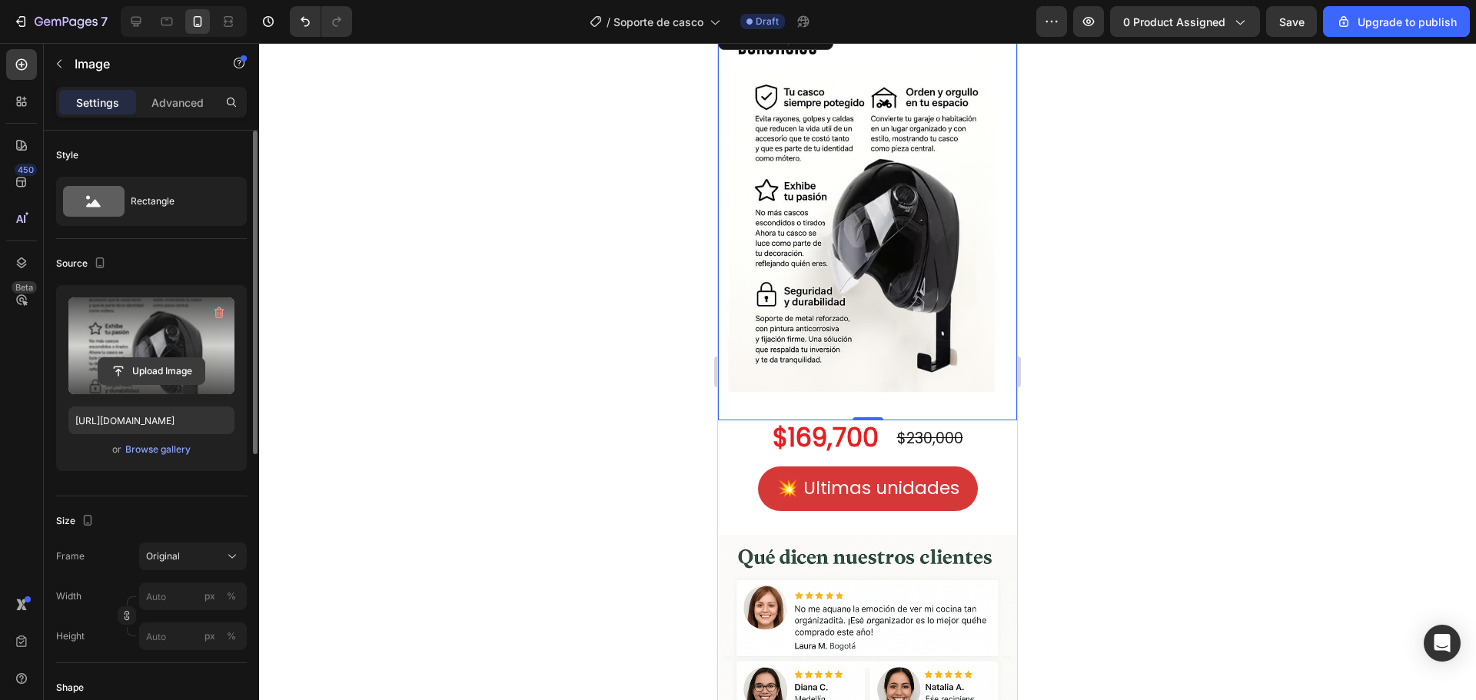
click at [158, 374] on input "file" at bounding box center [151, 371] width 106 height 26
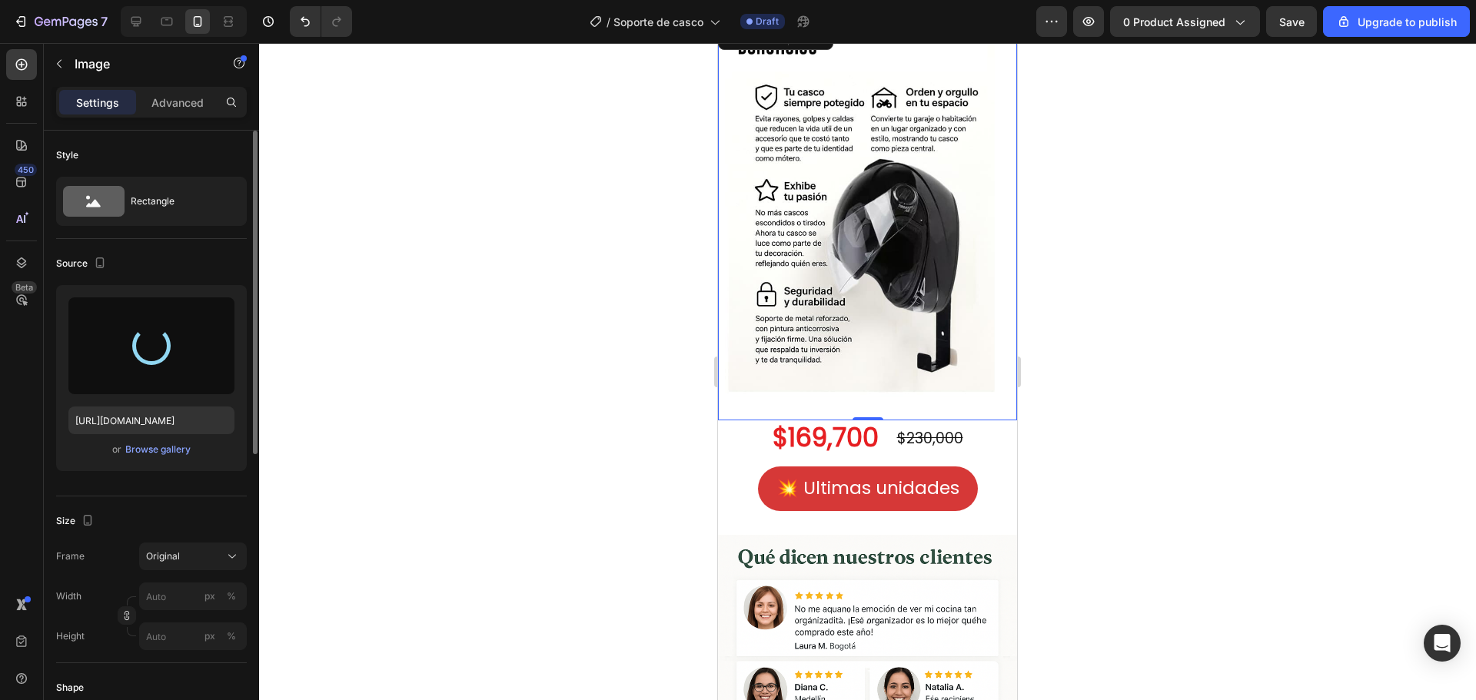
type input "[URL][DOMAIN_NAME]"
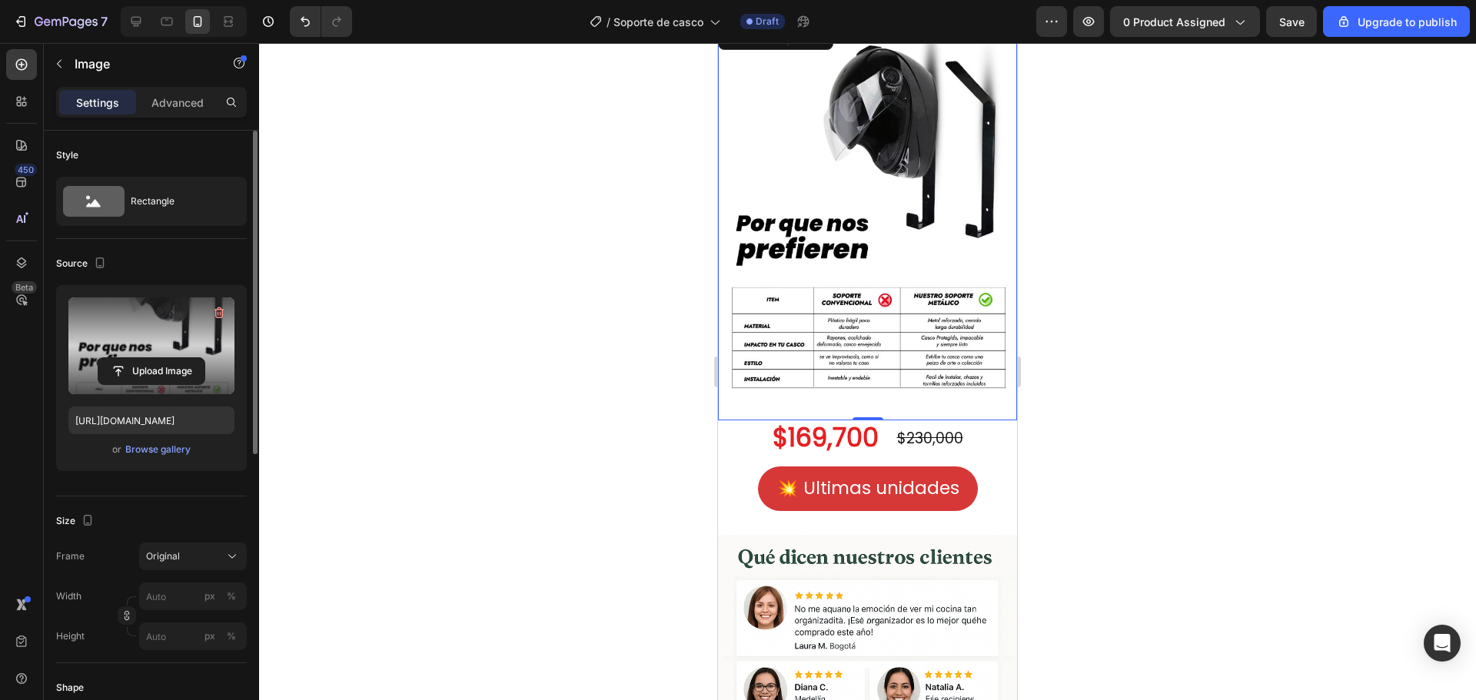
click at [1053, 326] on div at bounding box center [867, 371] width 1217 height 657
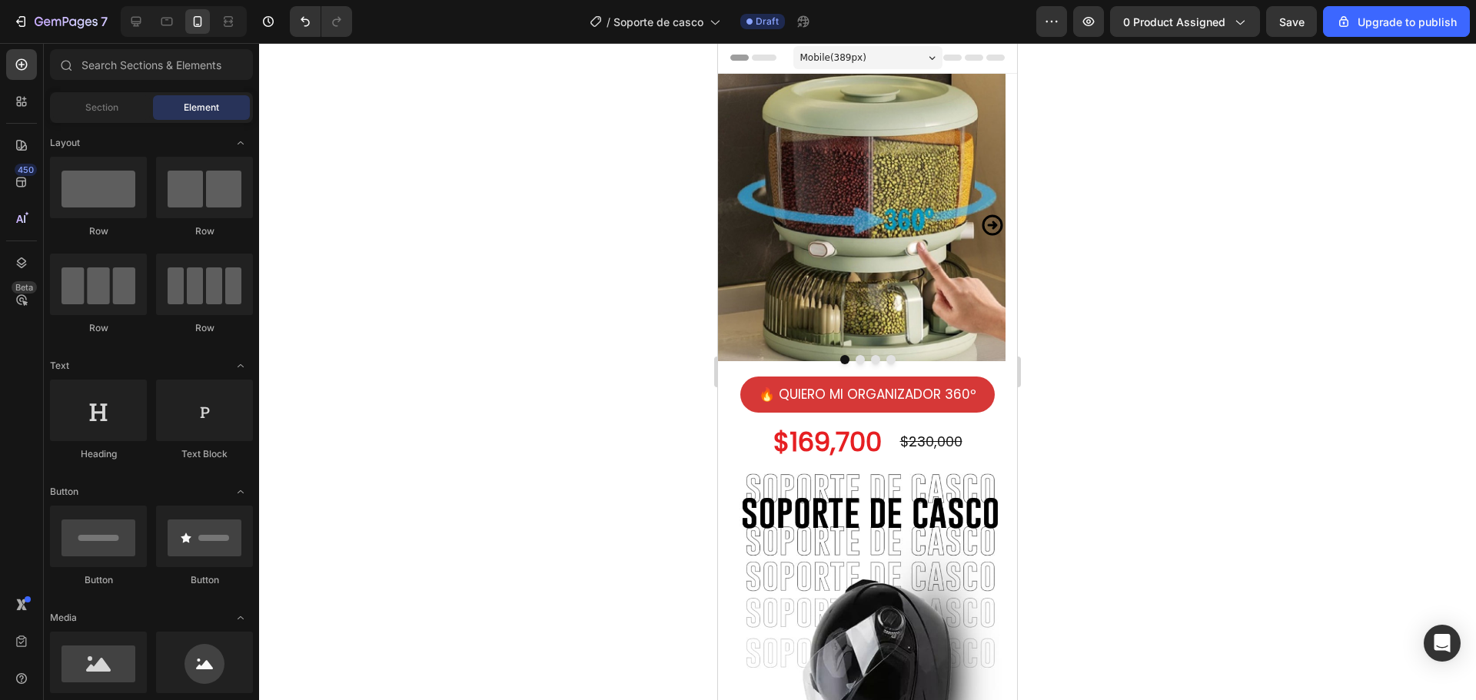
scroll to position [0, 0]
click at [1217, 357] on div at bounding box center [867, 371] width 1217 height 657
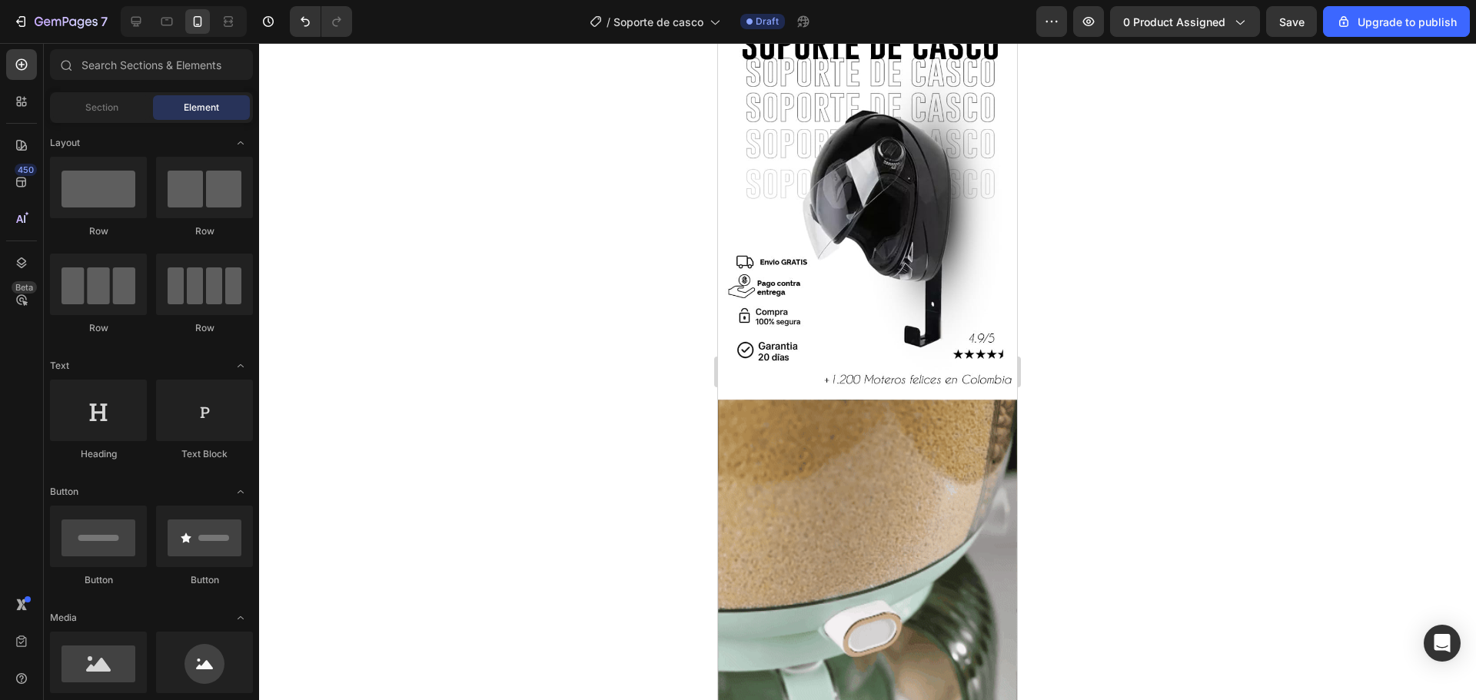
scroll to position [692, 0]
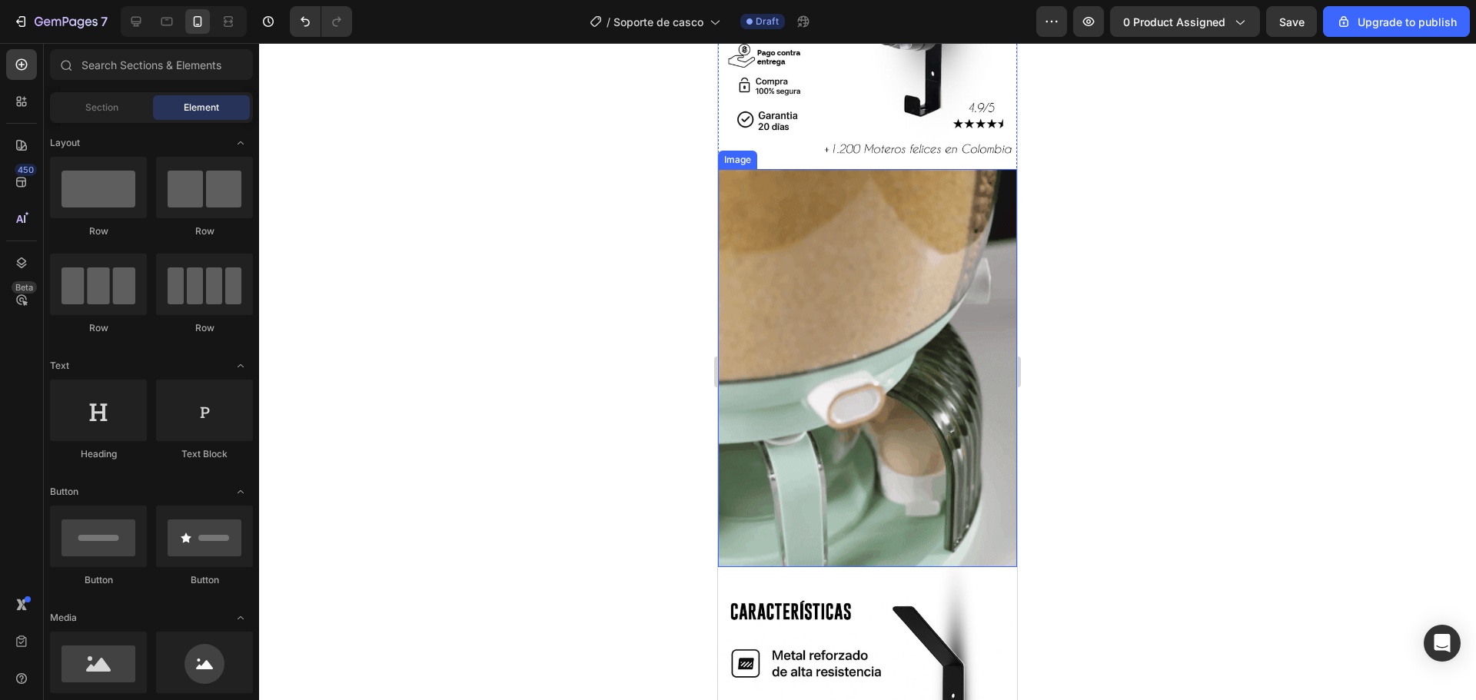
click at [853, 380] on img at bounding box center [867, 368] width 299 height 398
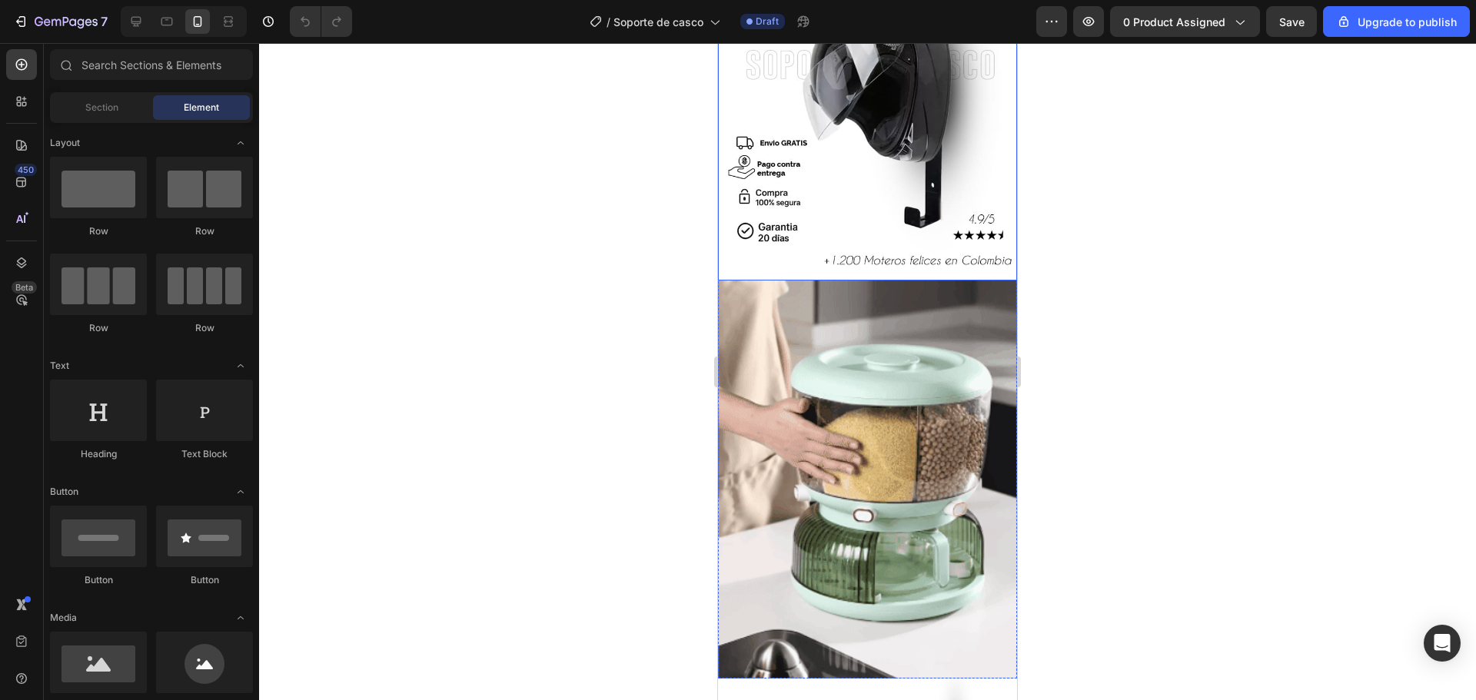
scroll to position [846, 0]
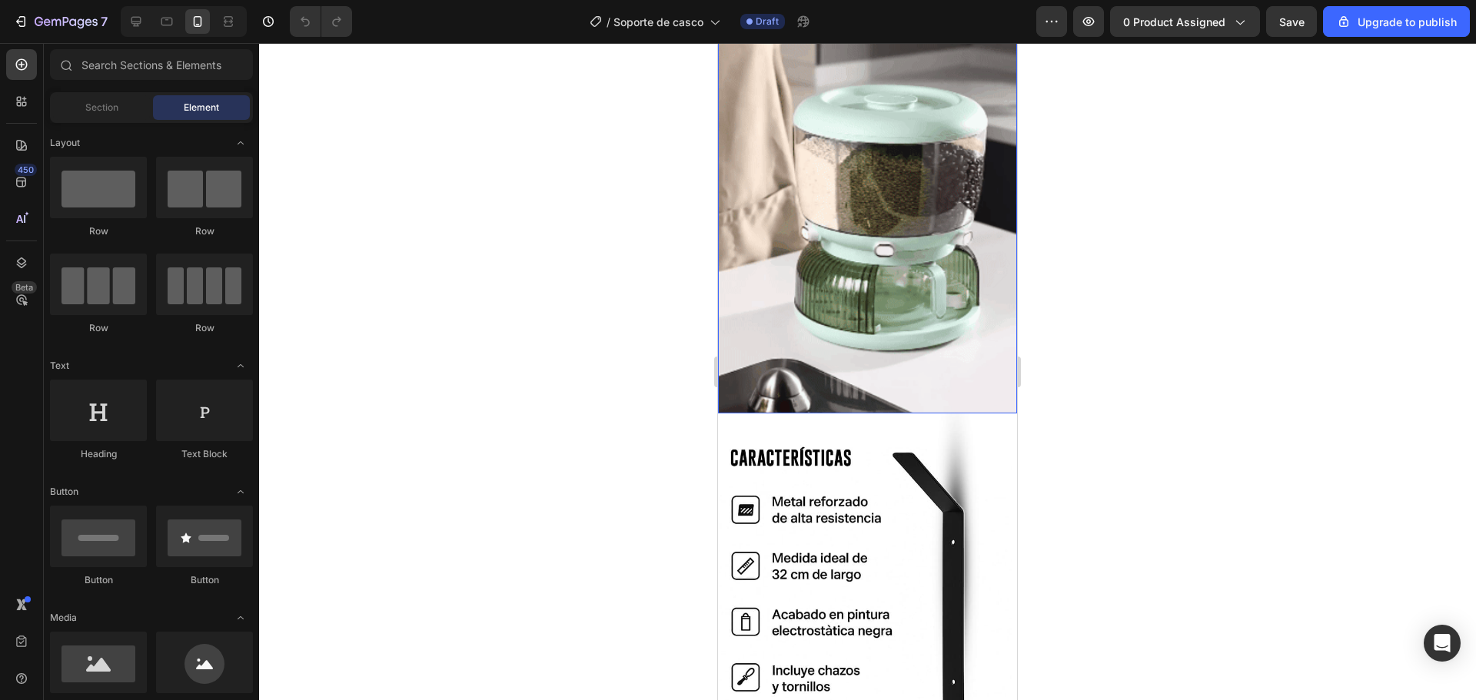
click at [862, 248] on img at bounding box center [867, 214] width 299 height 398
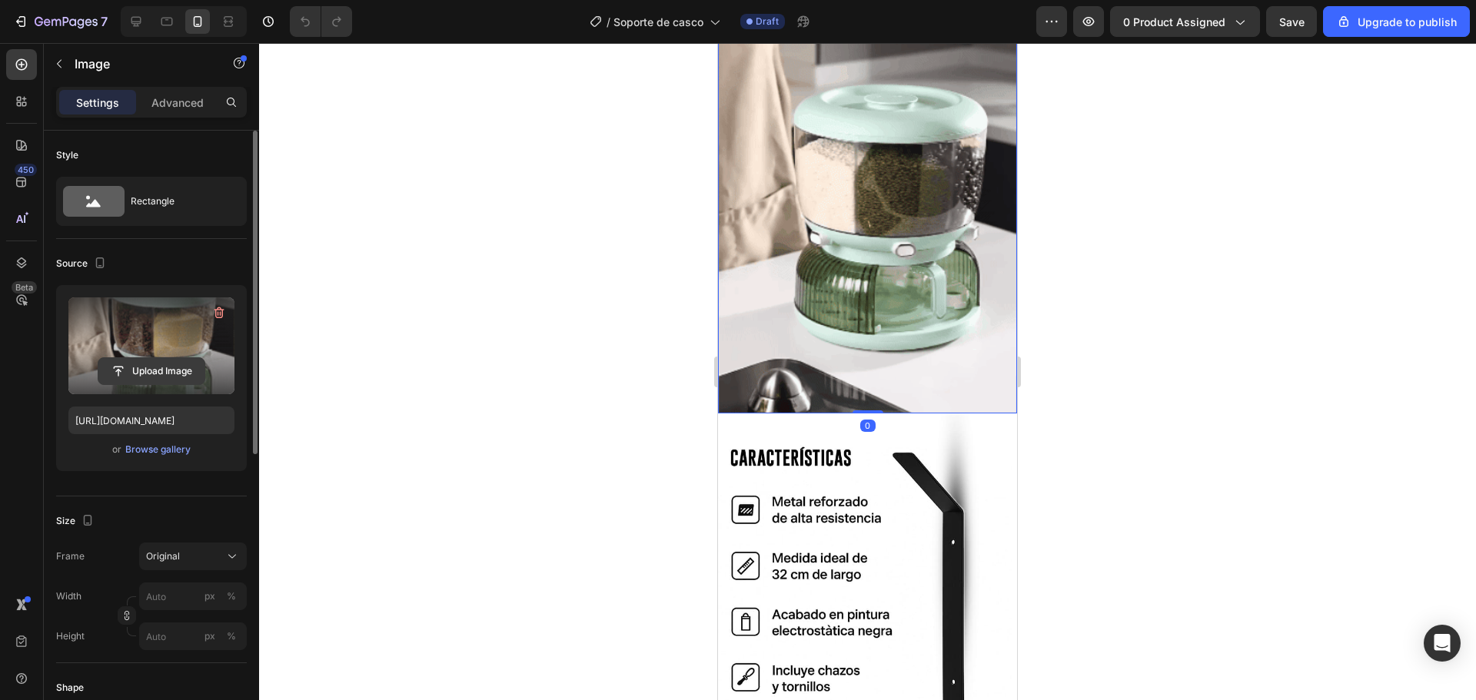
click at [131, 368] on input "file" at bounding box center [151, 371] width 106 height 26
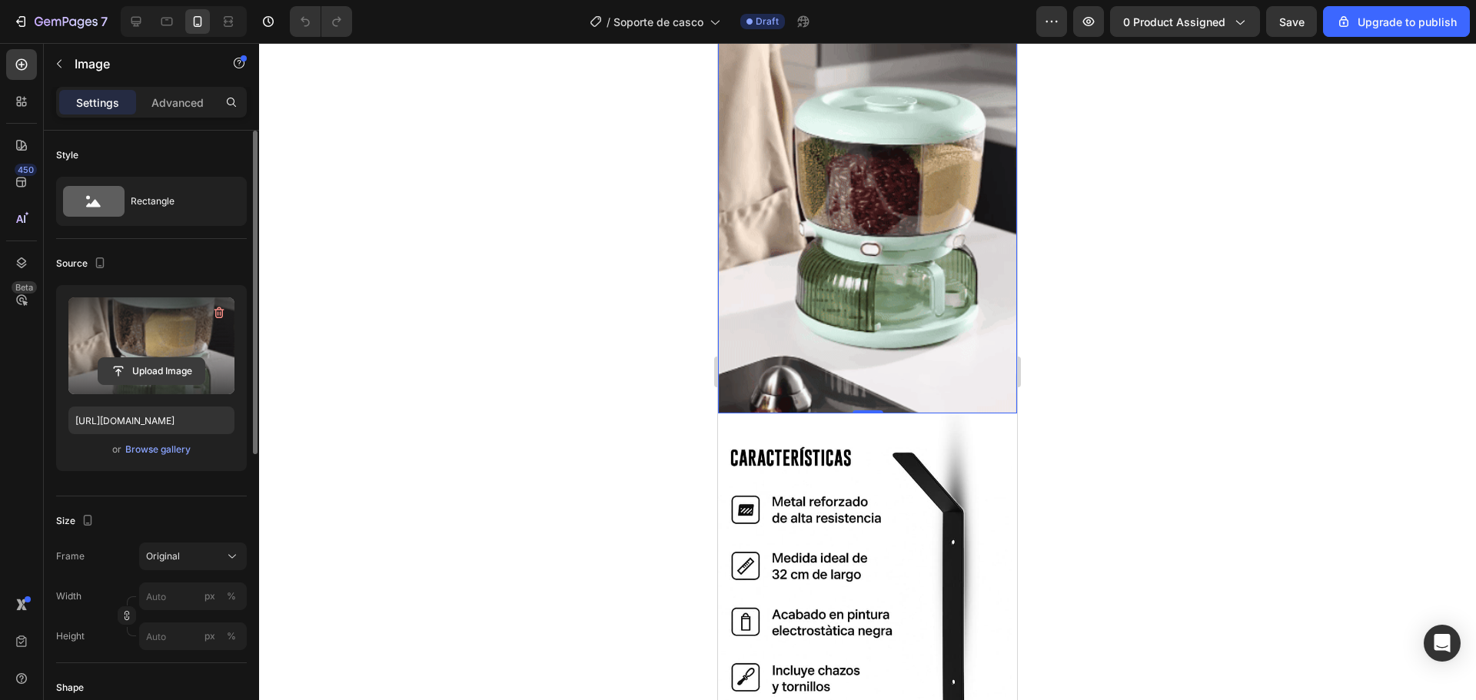
click at [130, 371] on input "file" at bounding box center [151, 371] width 106 height 26
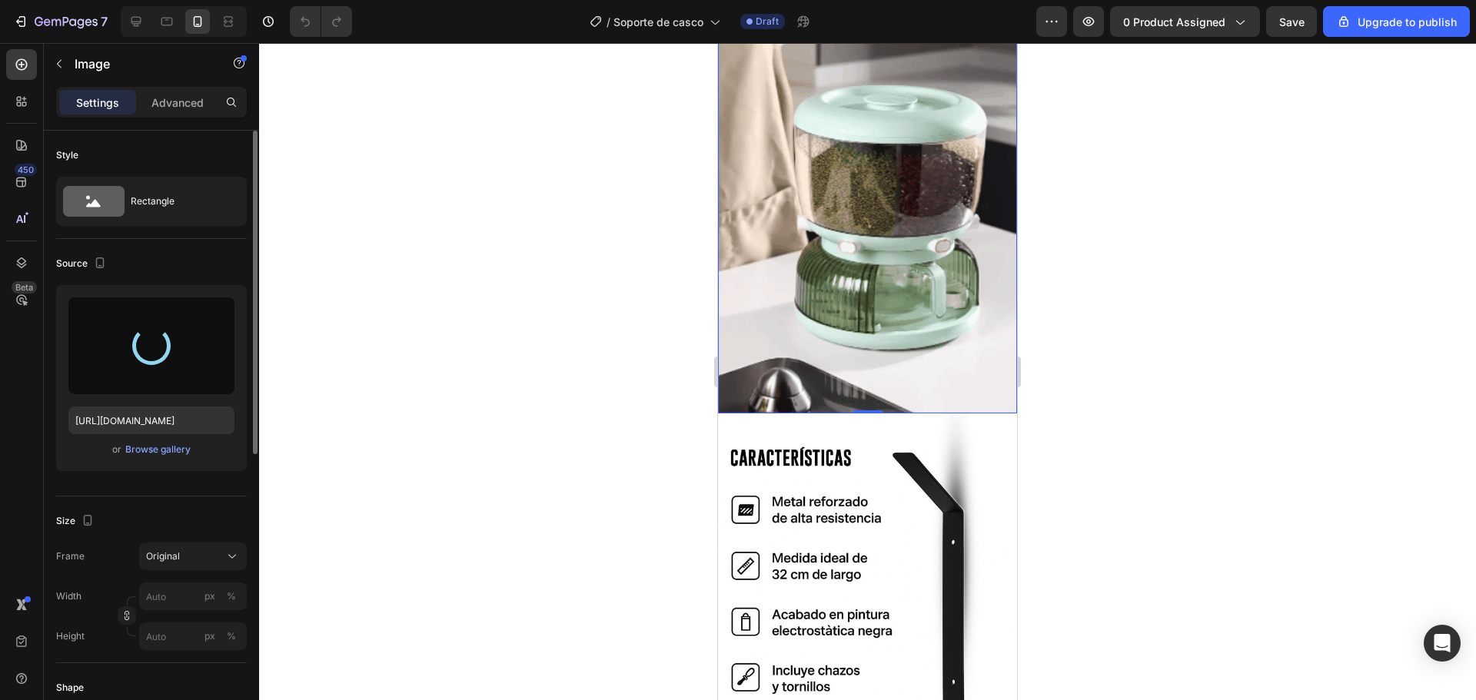
type input "https://cdn.shopify.com/s/files/1/0737/4749/7181/files/gempages_551528000055673…"
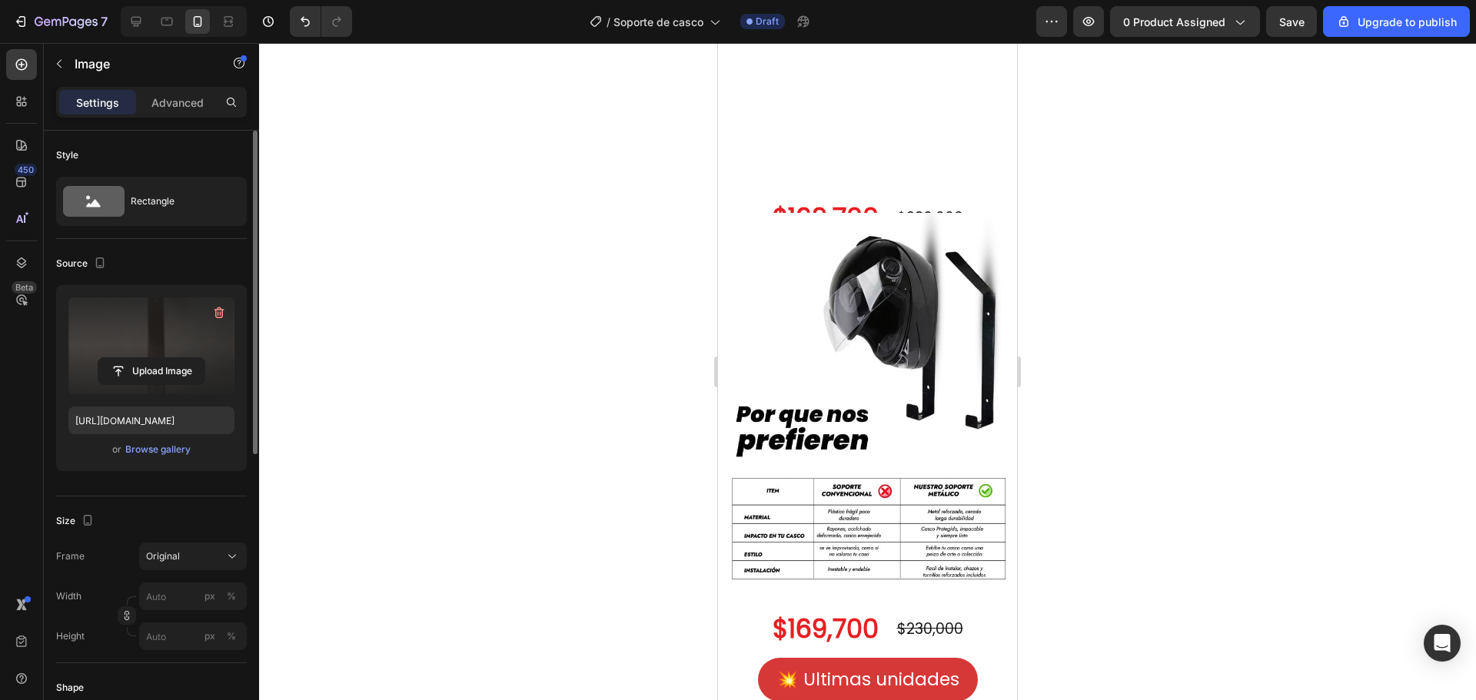
scroll to position [1922, 0]
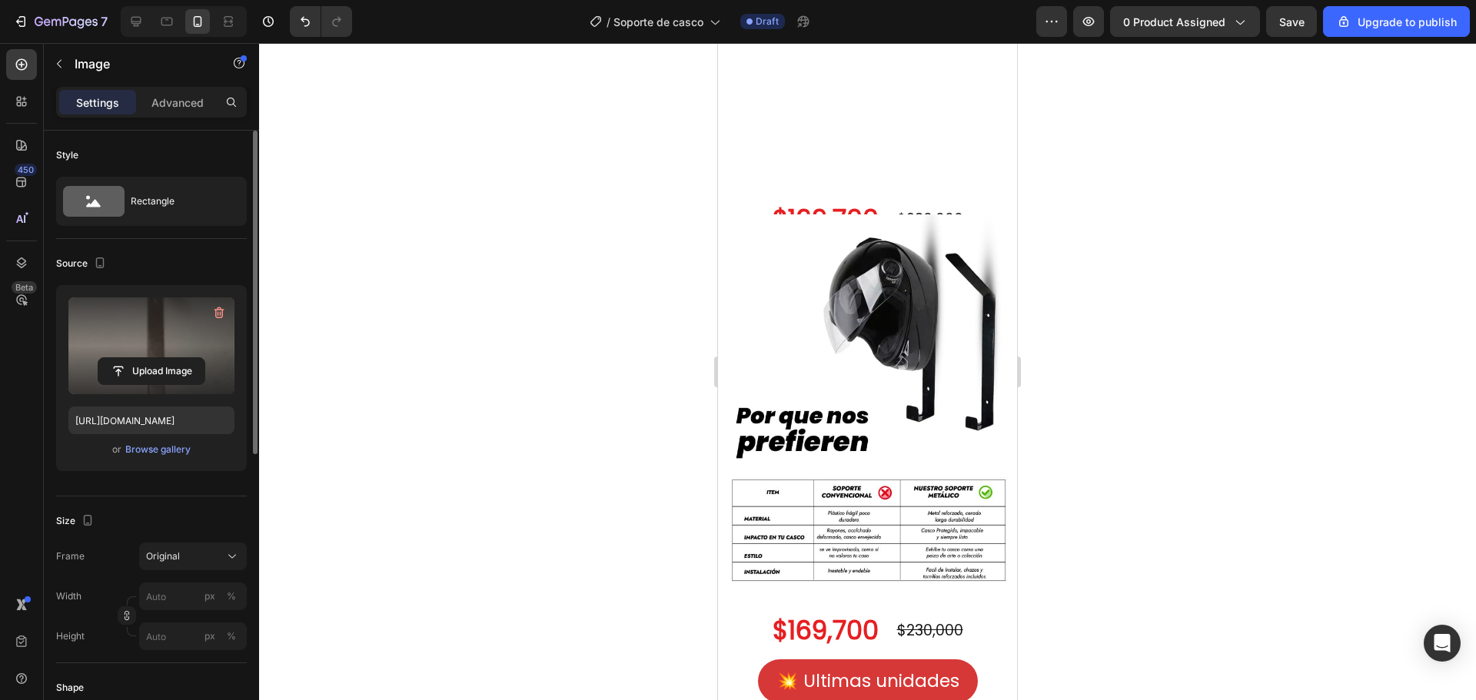
click at [1188, 331] on div at bounding box center [867, 371] width 1217 height 657
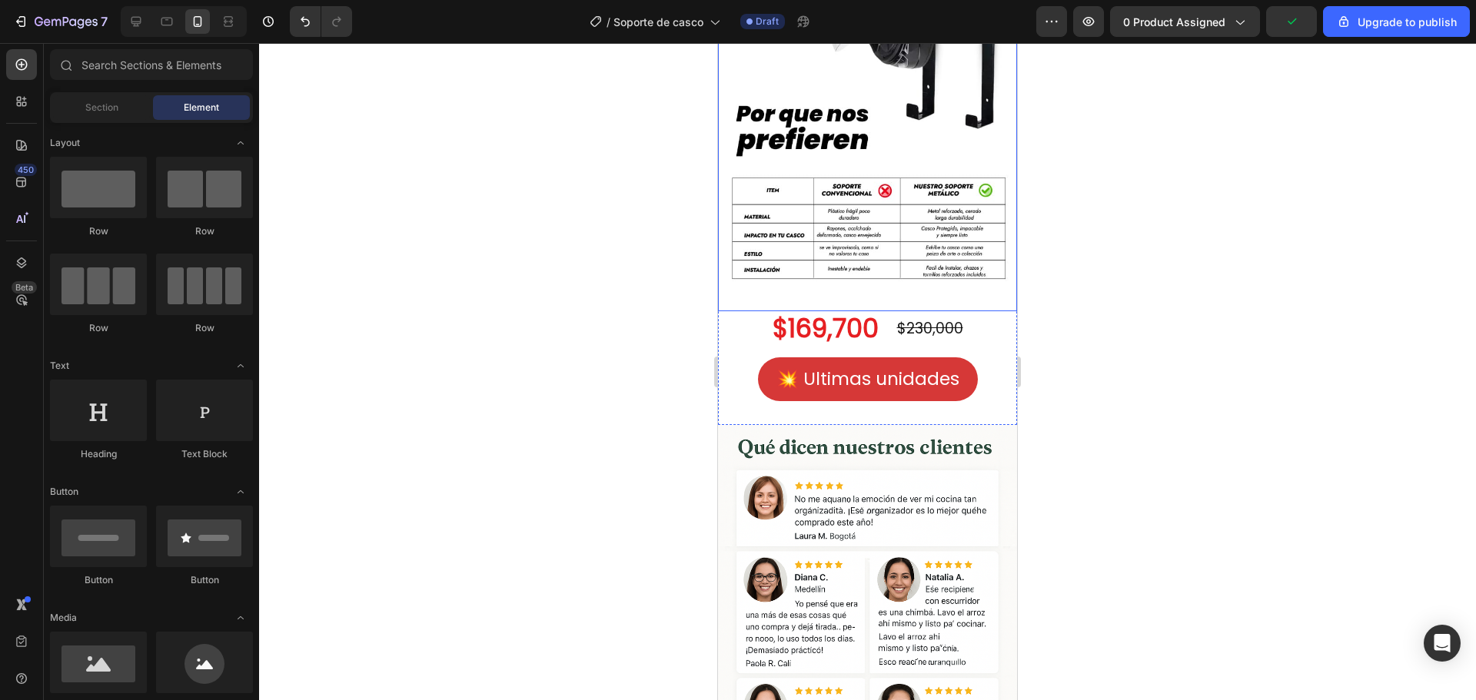
click at [879, 311] on img at bounding box center [867, 111] width 299 height 399
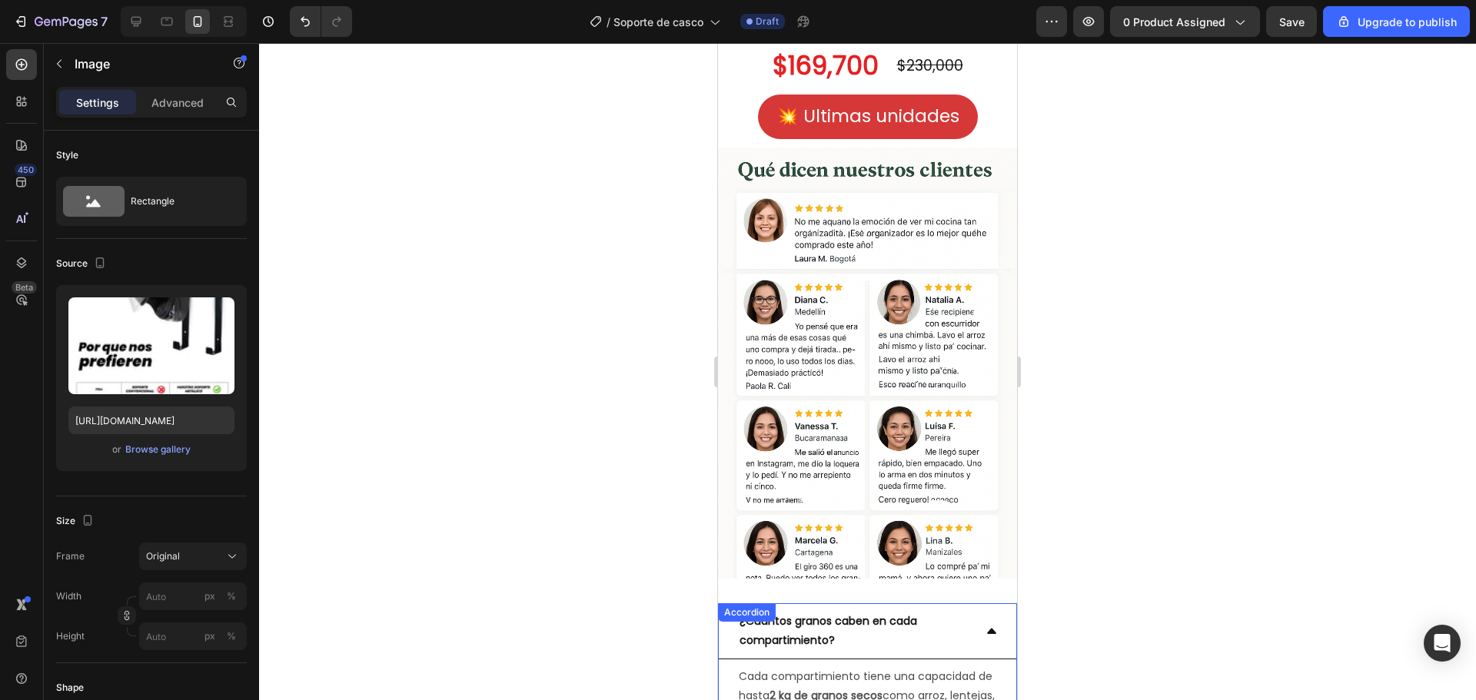
scroll to position [2493, 0]
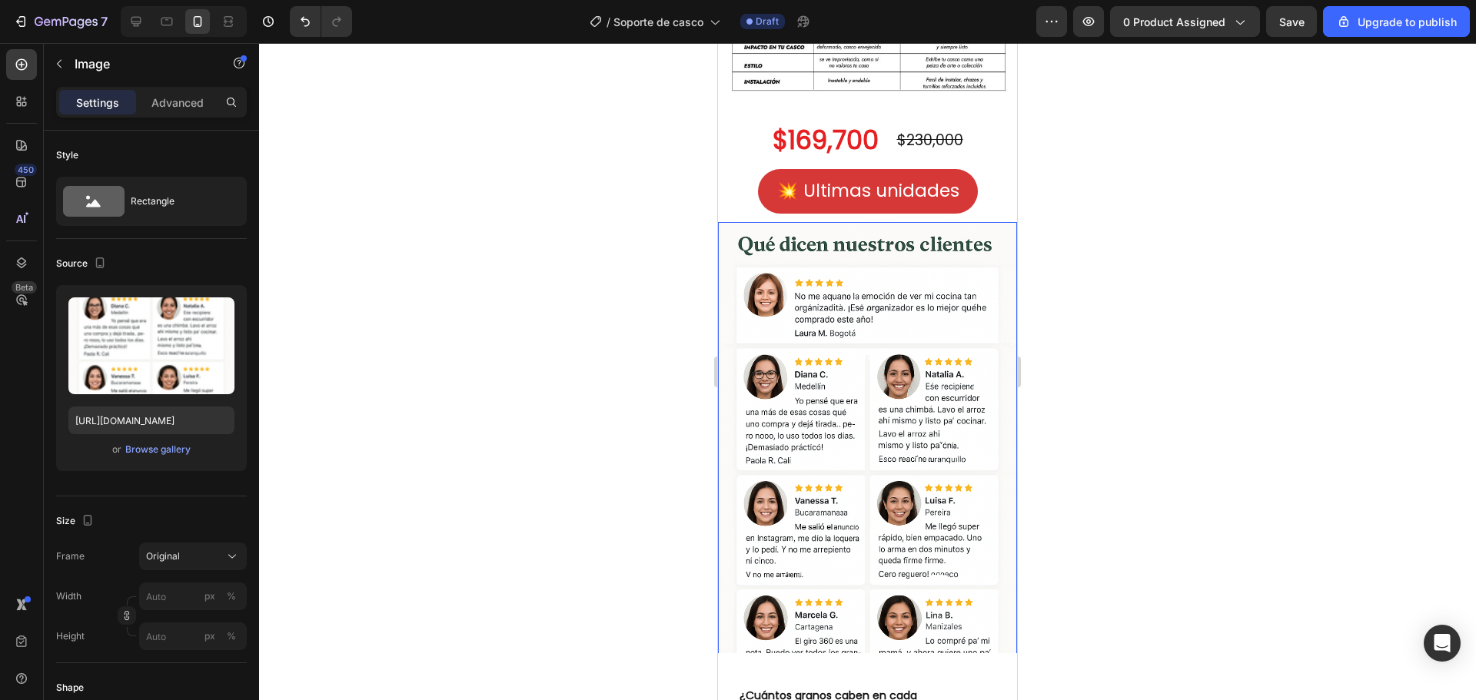
click at [846, 430] on img at bounding box center [867, 446] width 299 height 449
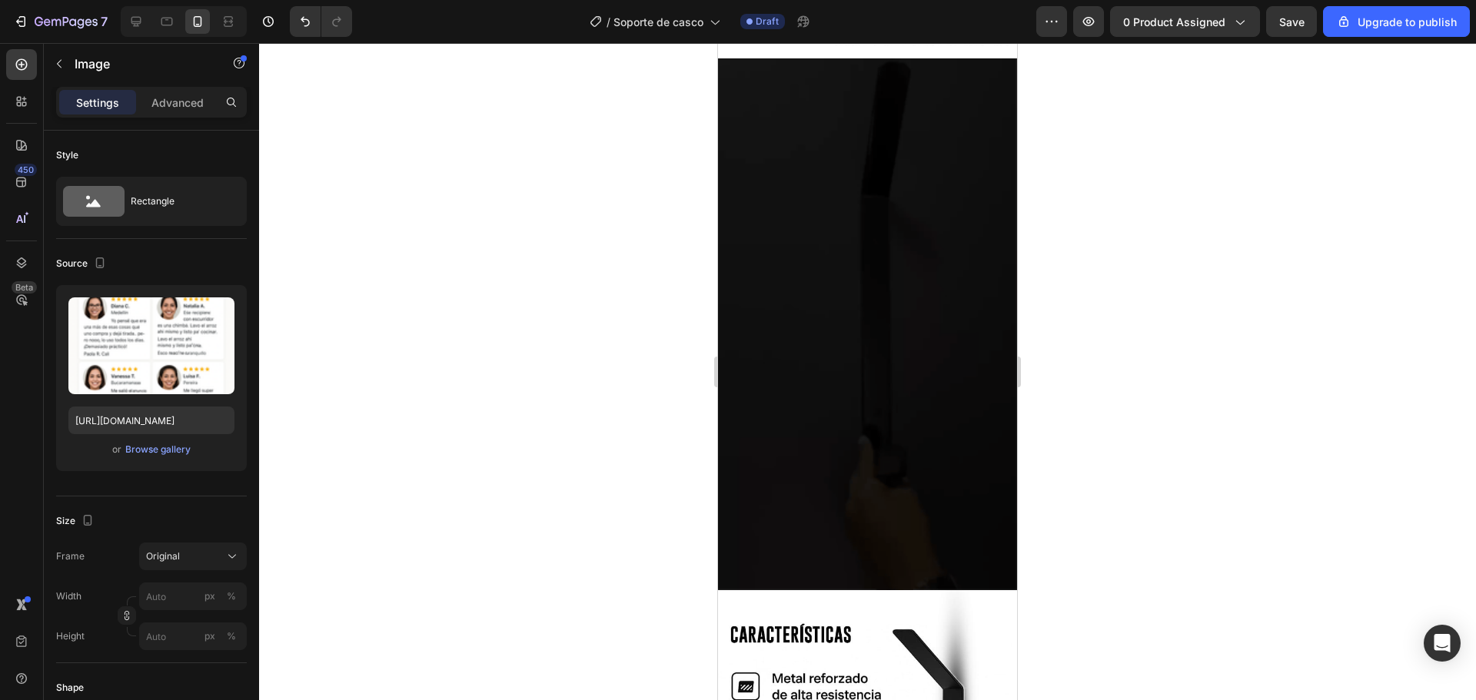
scroll to position [922, 0]
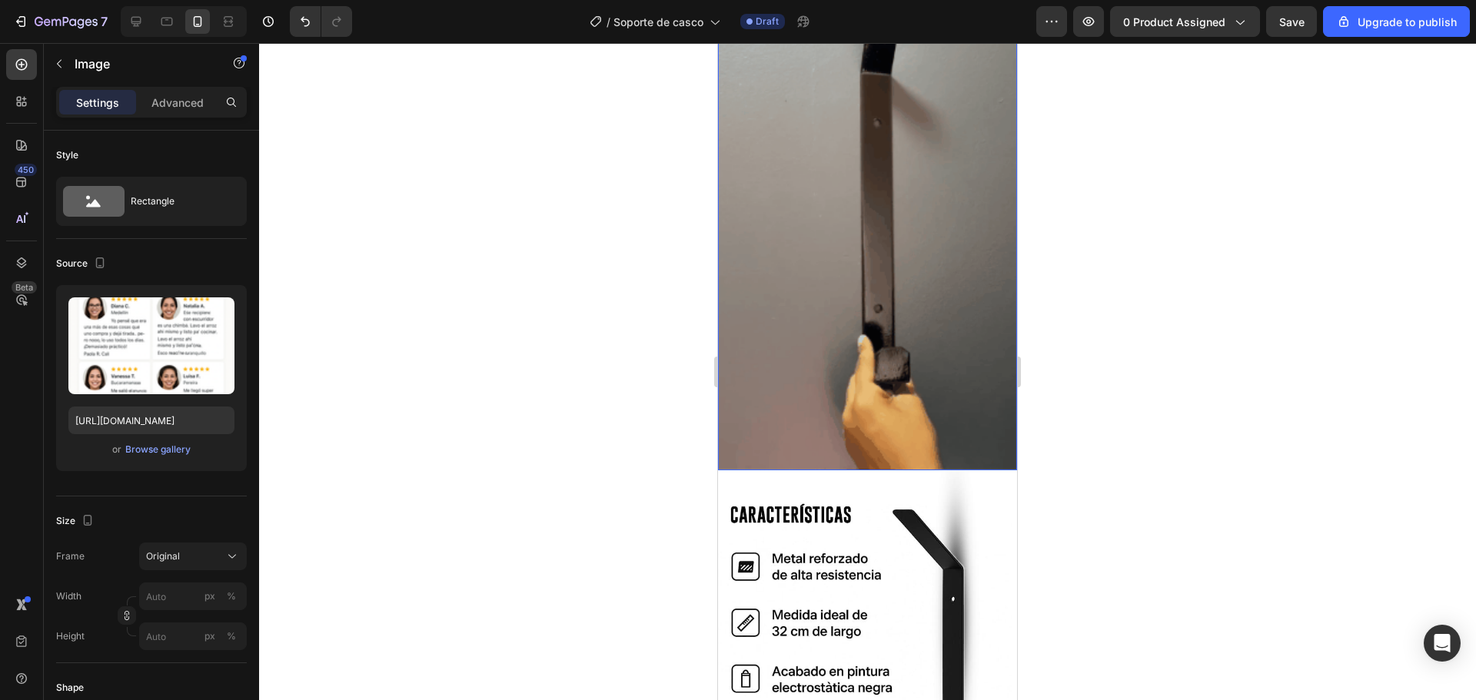
click at [828, 267] on img at bounding box center [867, 205] width 299 height 532
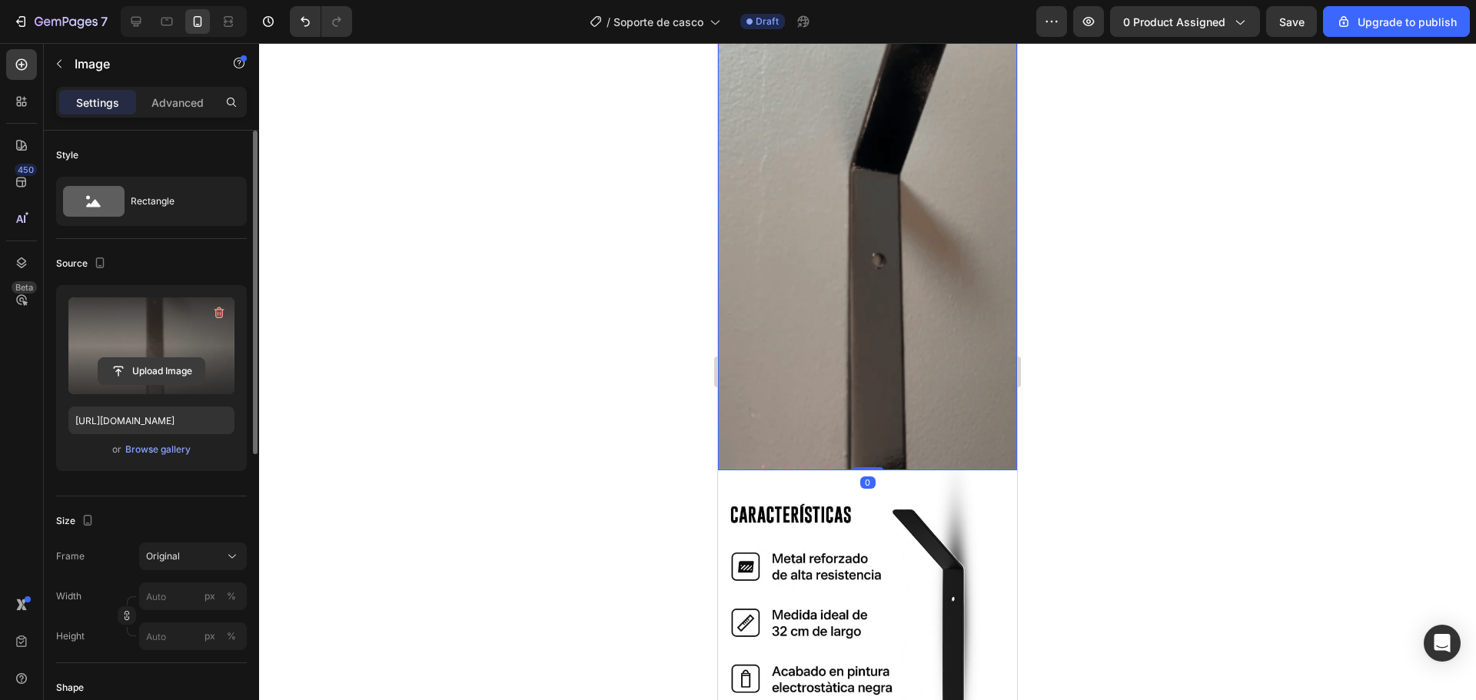
click at [132, 374] on input "file" at bounding box center [151, 371] width 106 height 26
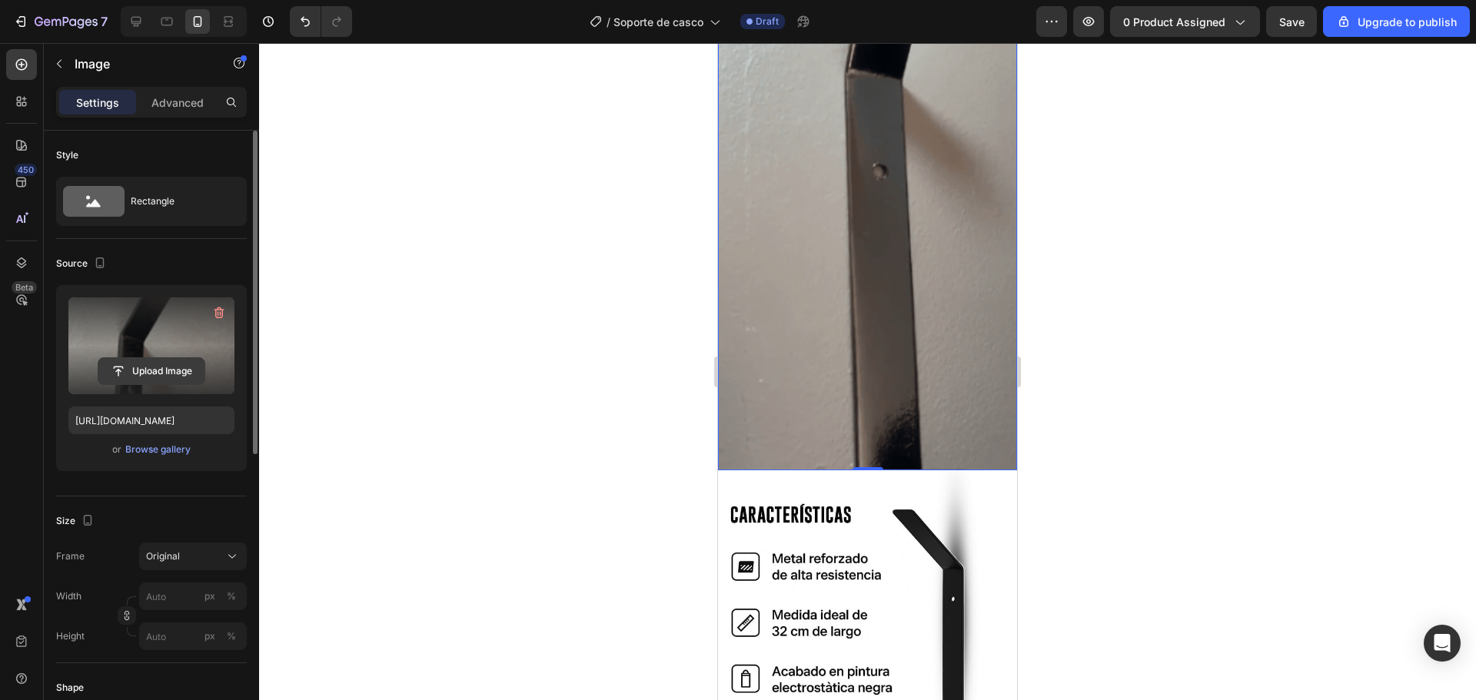
click at [143, 372] on input "file" at bounding box center [151, 371] width 106 height 26
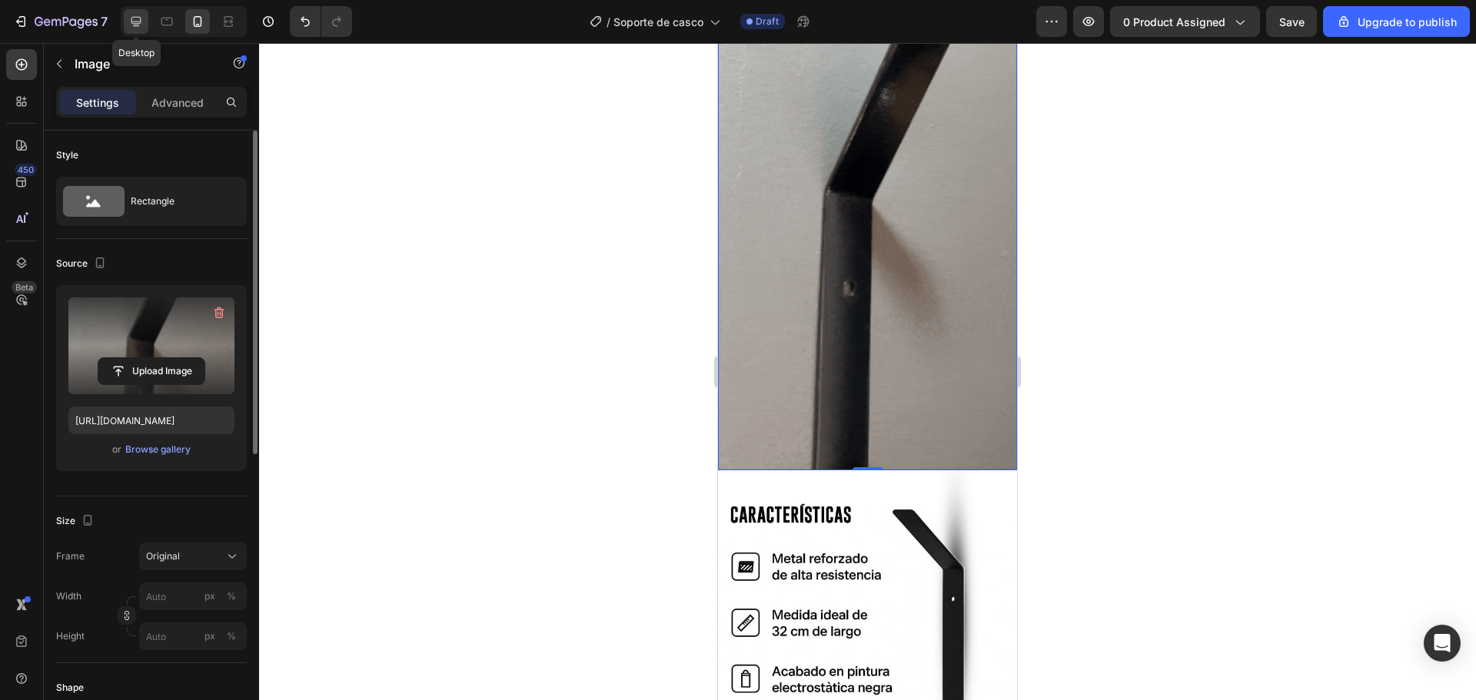
click at [143, 23] on icon at bounding box center [135, 21] width 15 height 15
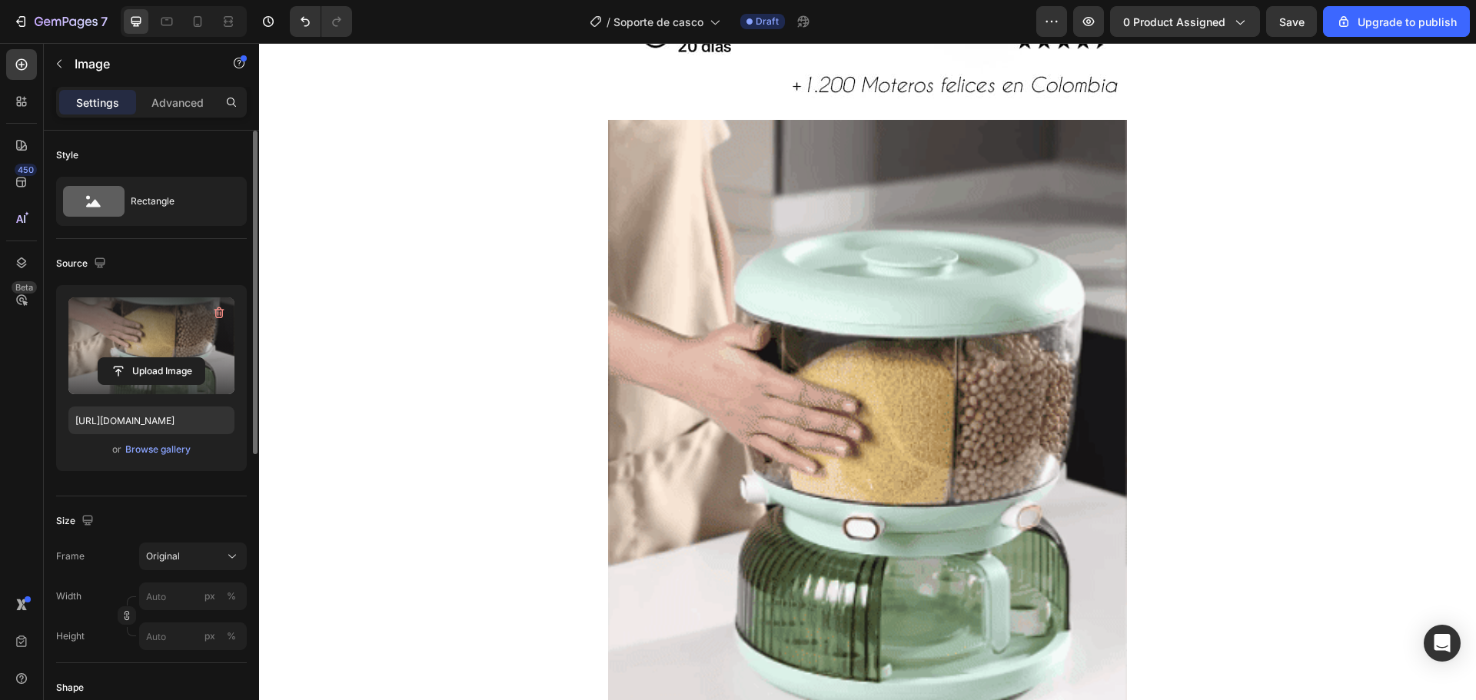
scroll to position [1461, 0]
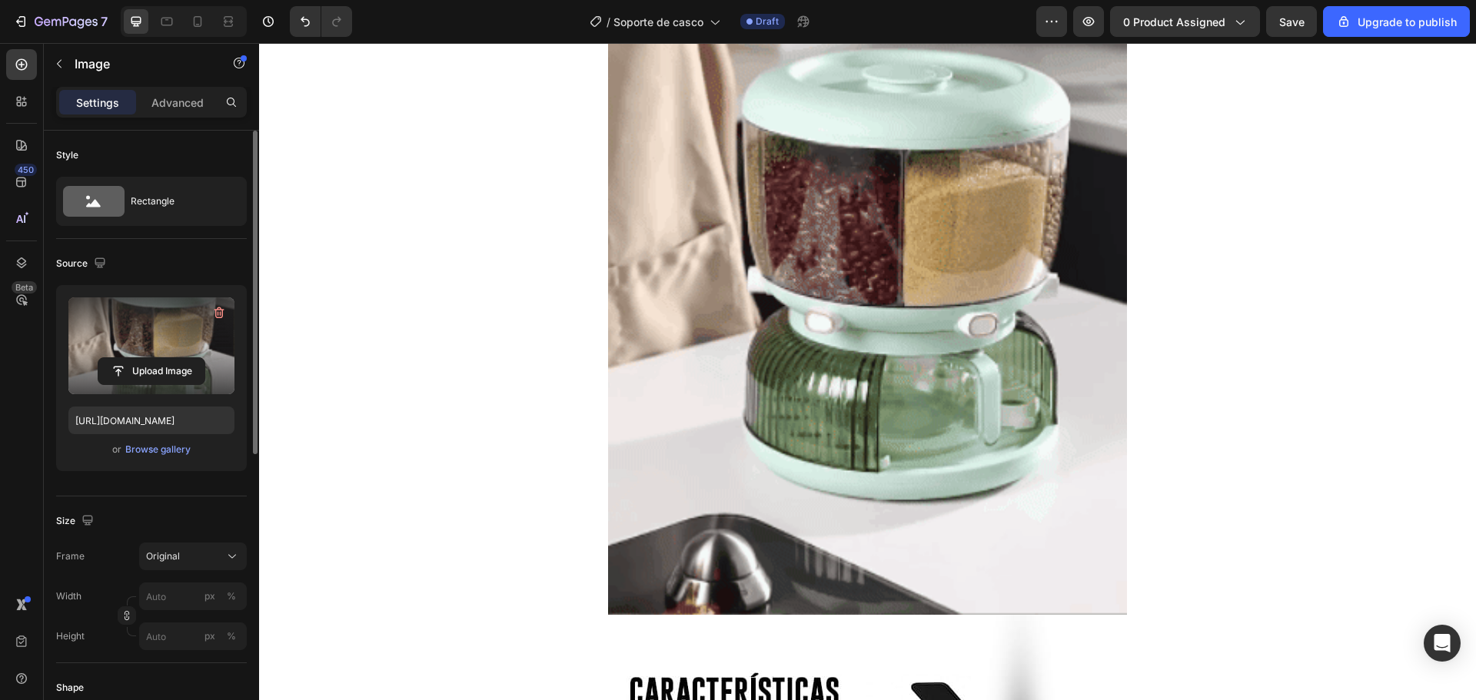
click at [930, 334] on img at bounding box center [867, 269] width 519 height 691
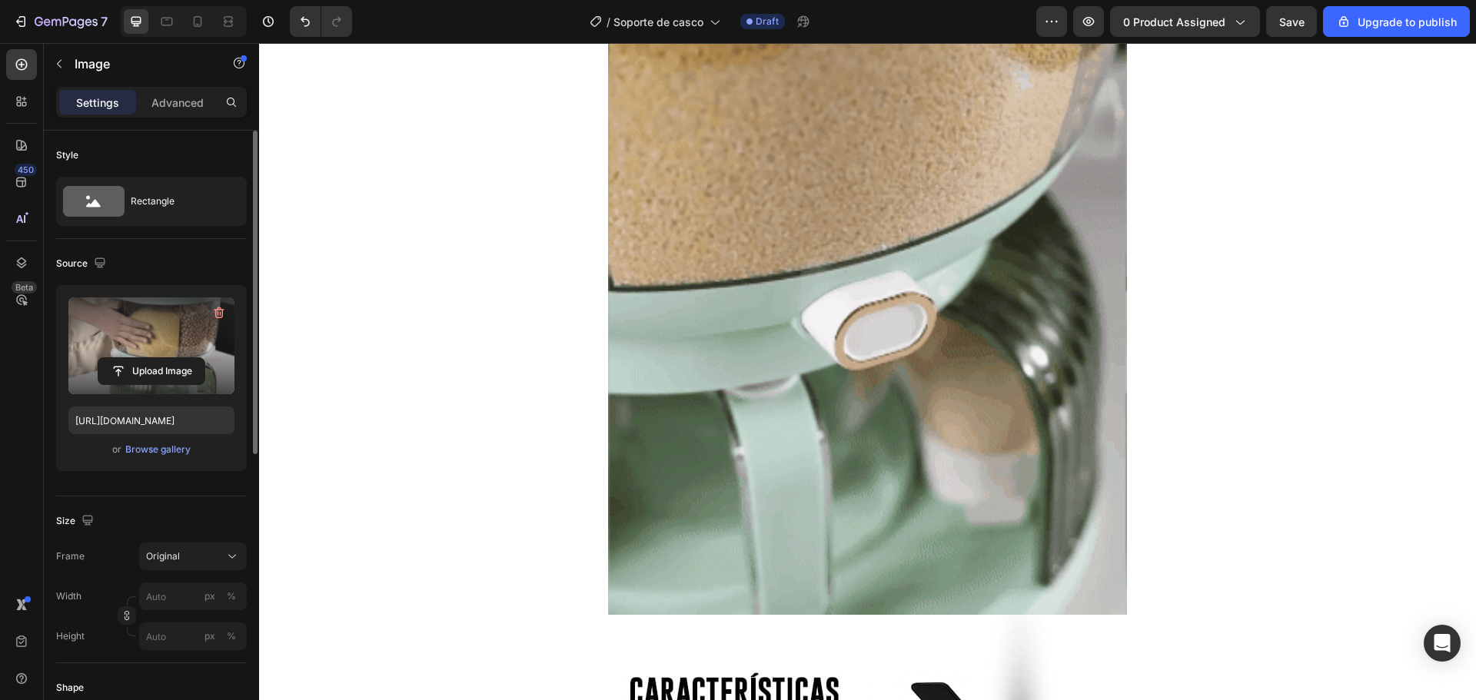
click at [825, 330] on img at bounding box center [867, 269] width 519 height 691
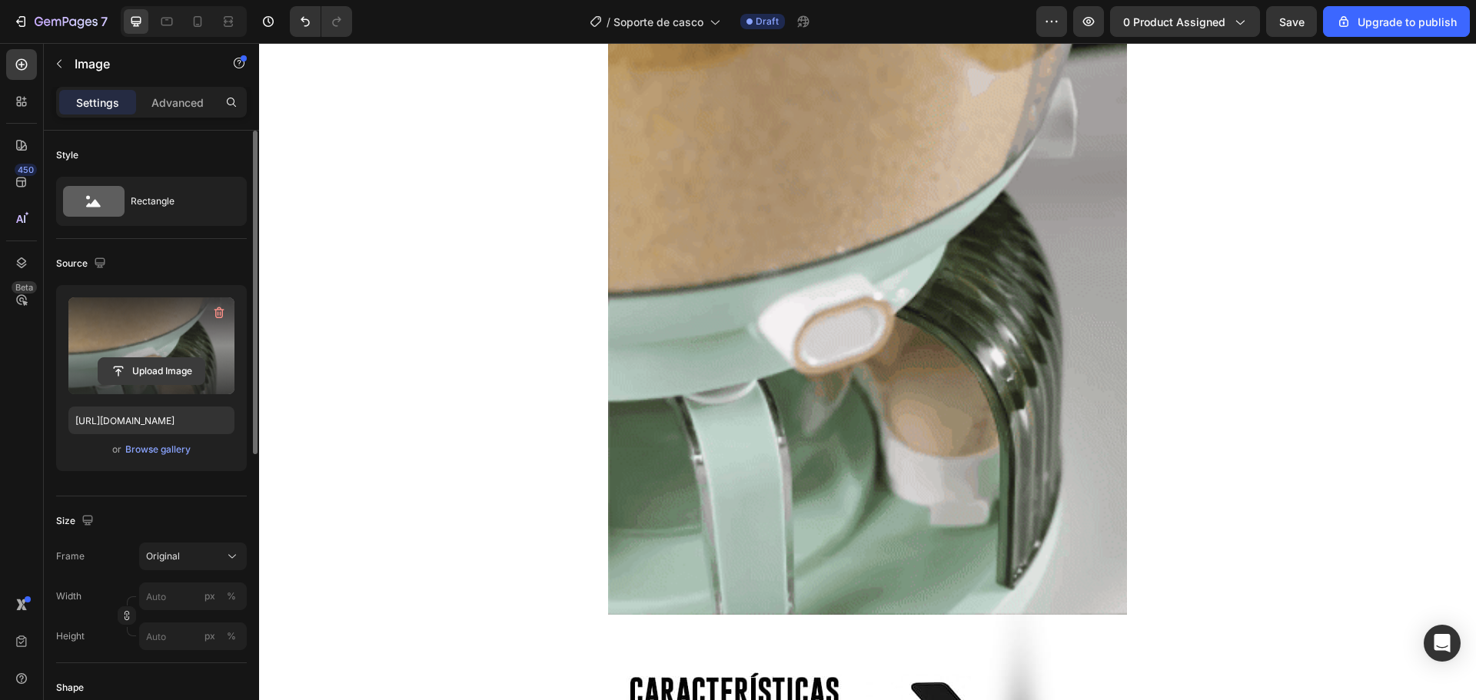
click at [129, 378] on input "file" at bounding box center [151, 371] width 106 height 26
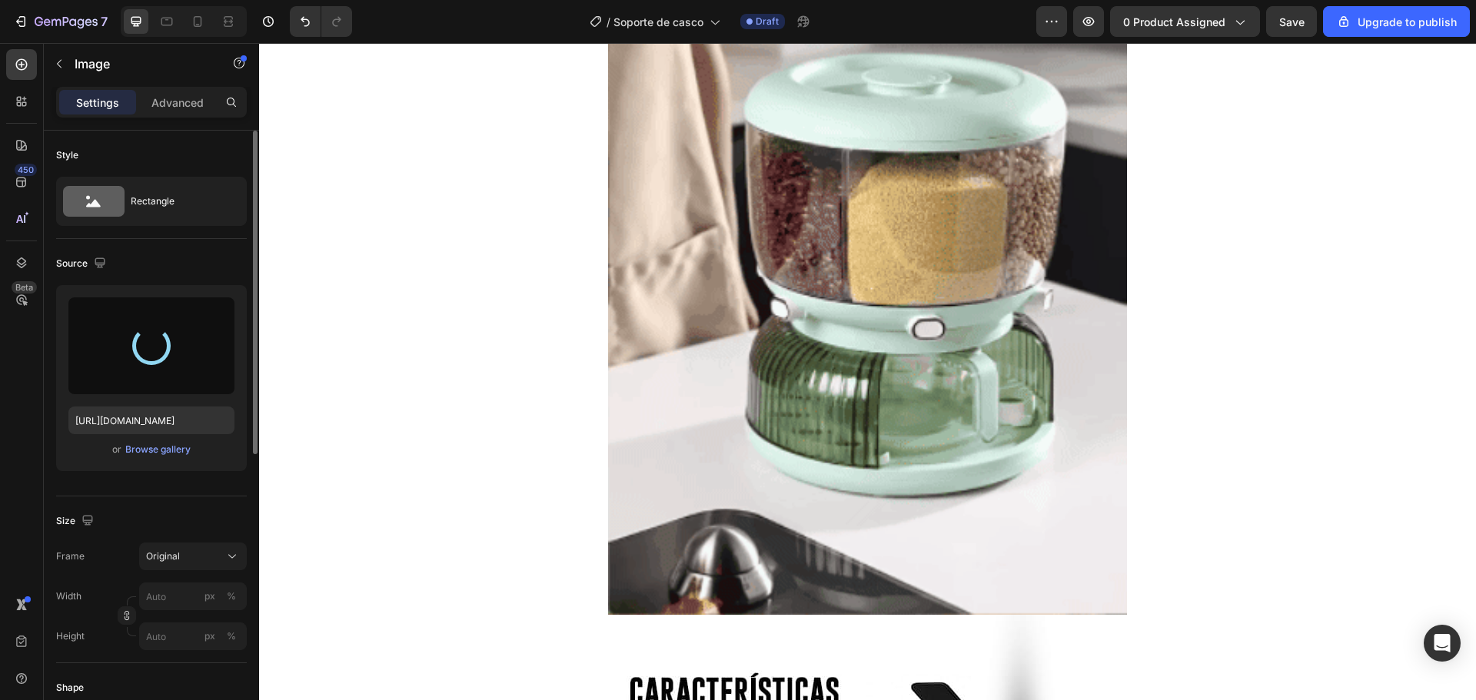
type input "https://cdn.shopify.com/s/files/1/0737/4749/7181/files/gempages_551528000055673…"
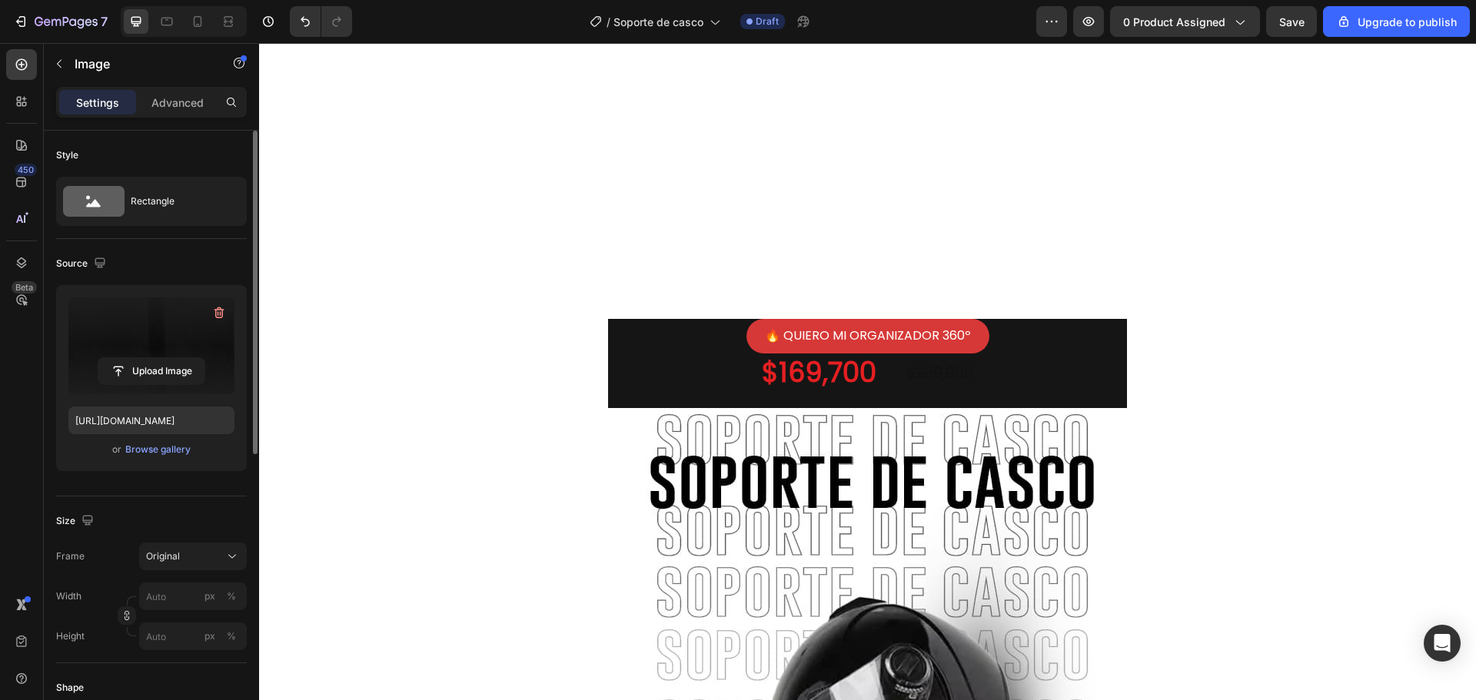
scroll to position [154, 0]
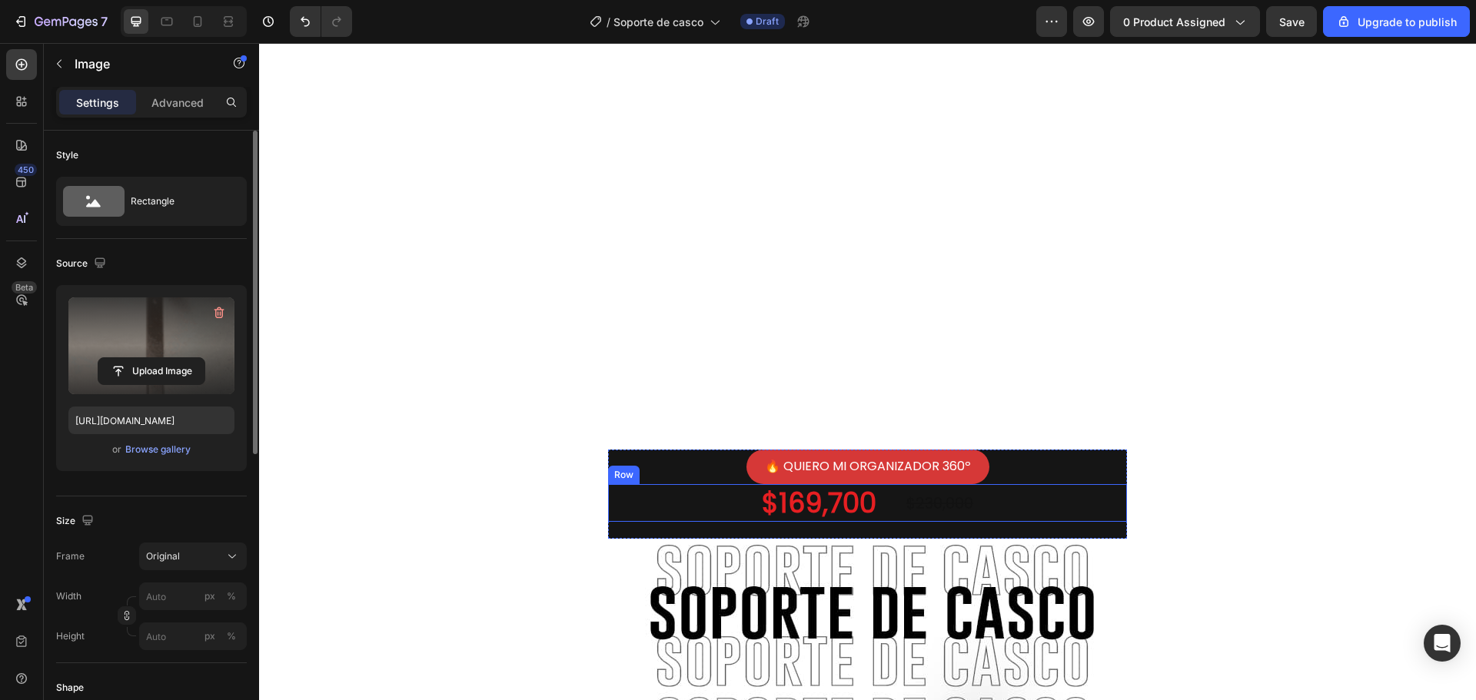
click at [1093, 484] on div "$169,700 Product Price Product Price $230,000 Product Price Product Price Row" at bounding box center [867, 503] width 519 height 38
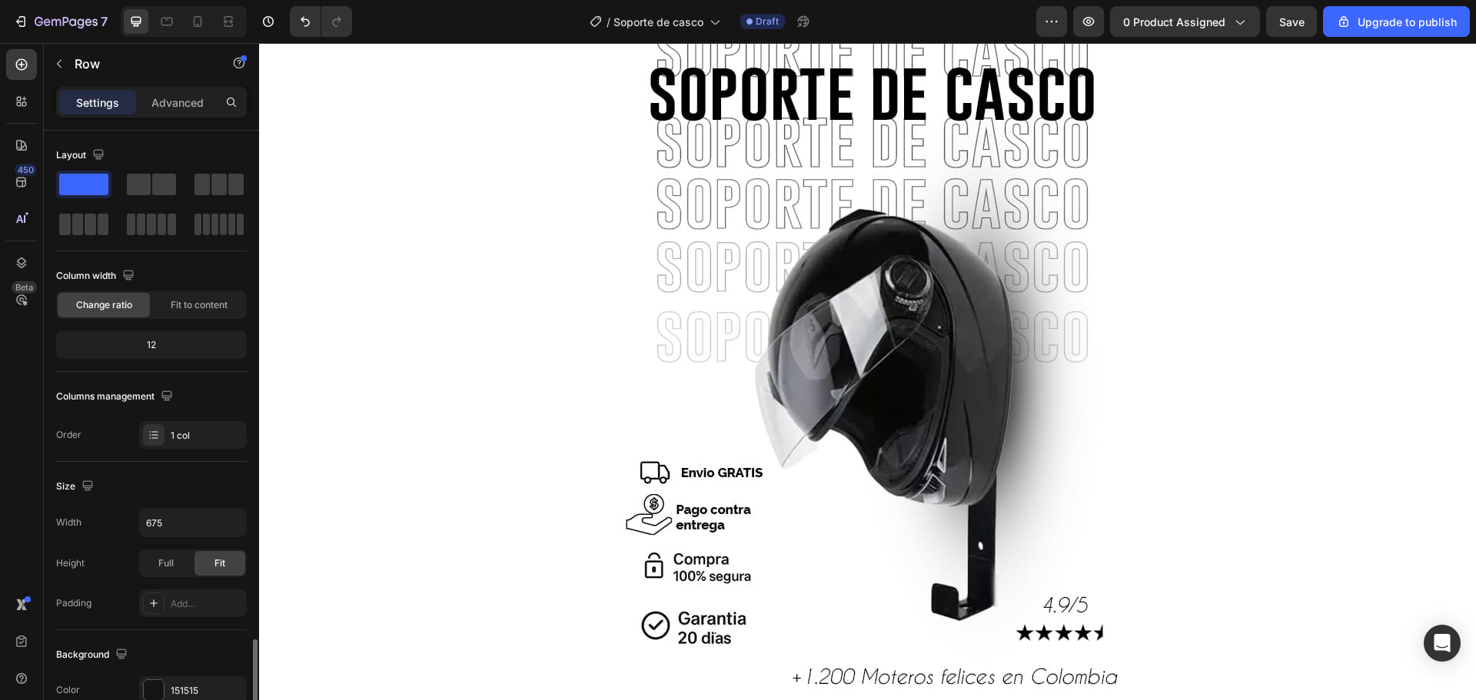
scroll to position [324, 0]
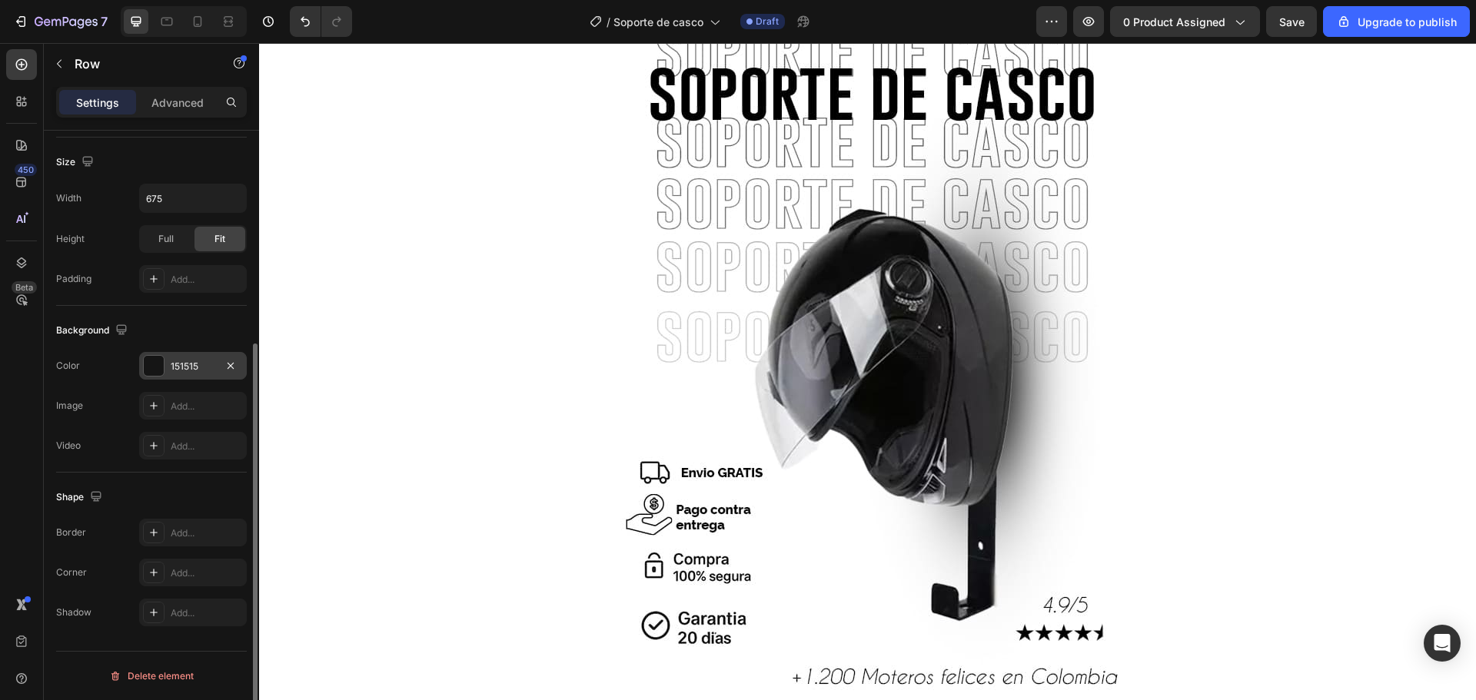
click at [173, 366] on div "151515" at bounding box center [193, 367] width 45 height 14
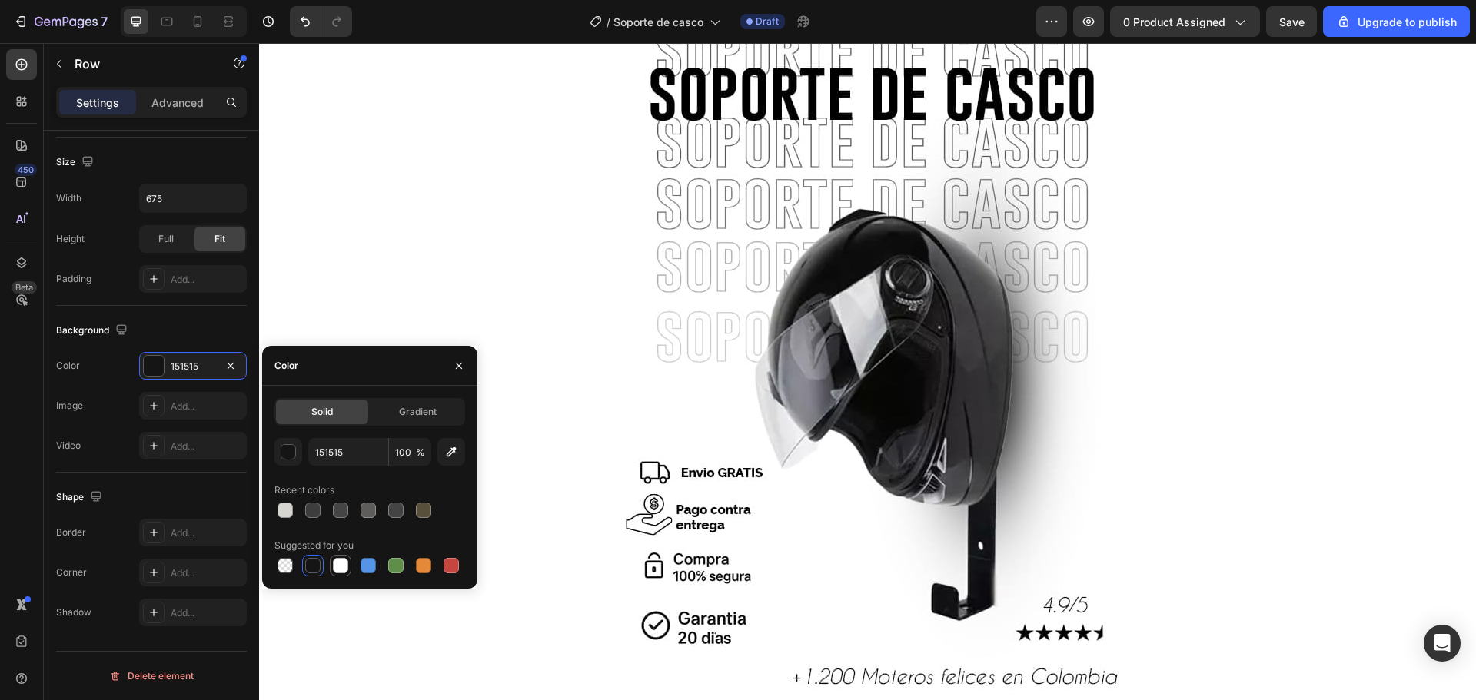
click at [335, 563] on div at bounding box center [340, 565] width 15 height 15
type input "FFFFFF"
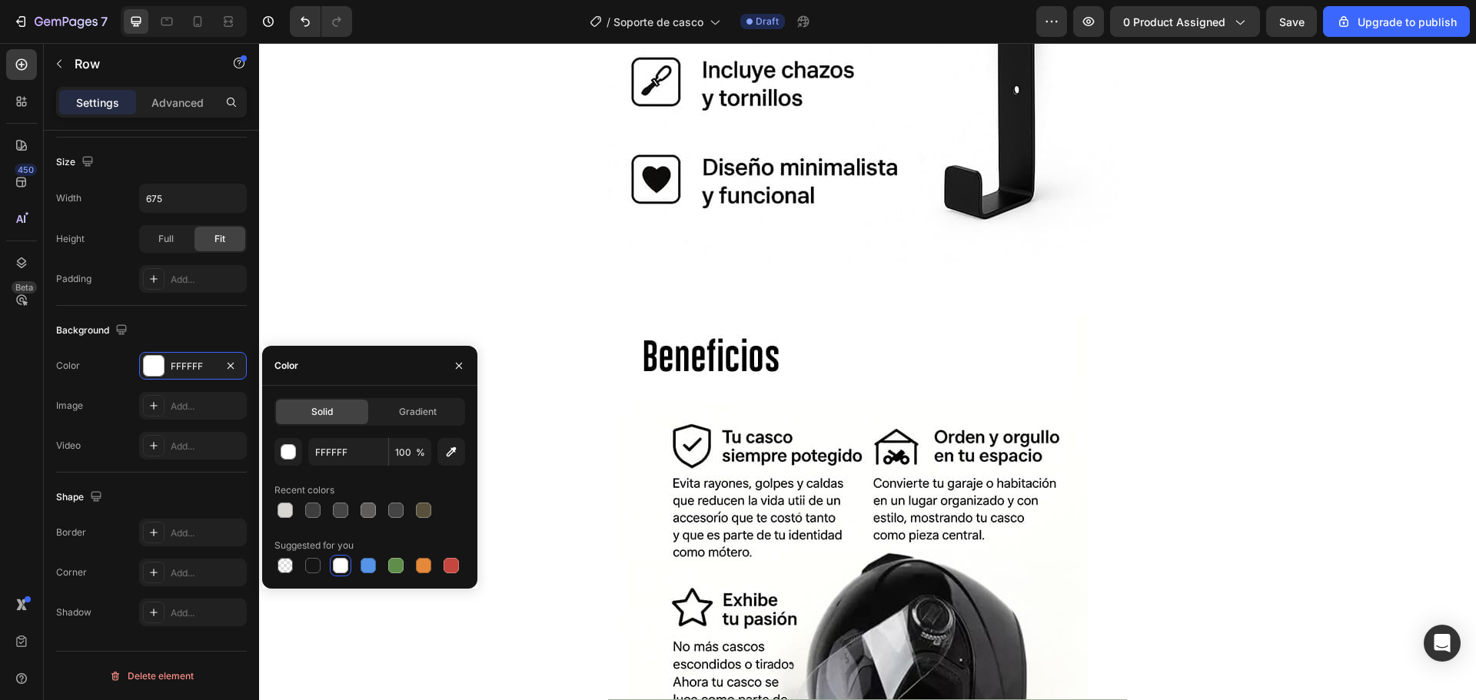
scroll to position [2691, 0]
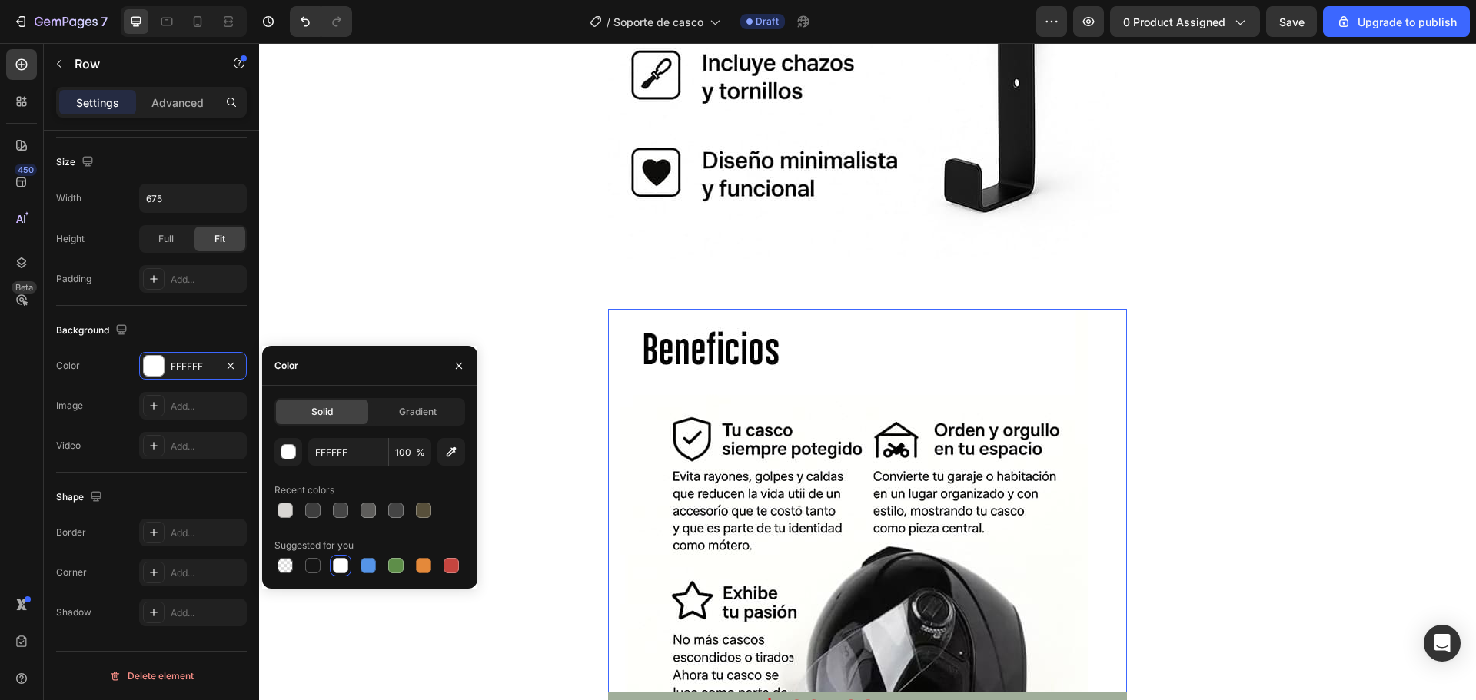
click at [928, 339] on img at bounding box center [867, 655] width 519 height 692
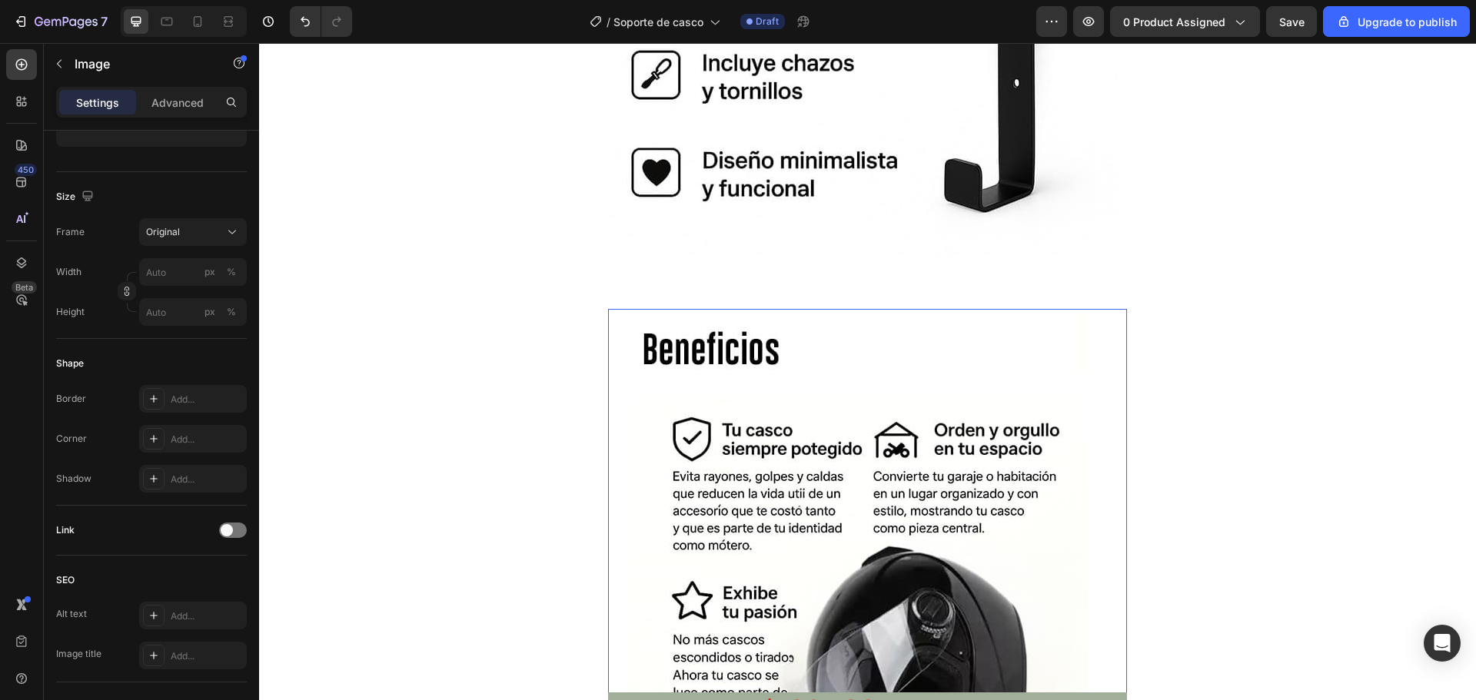
scroll to position [0, 0]
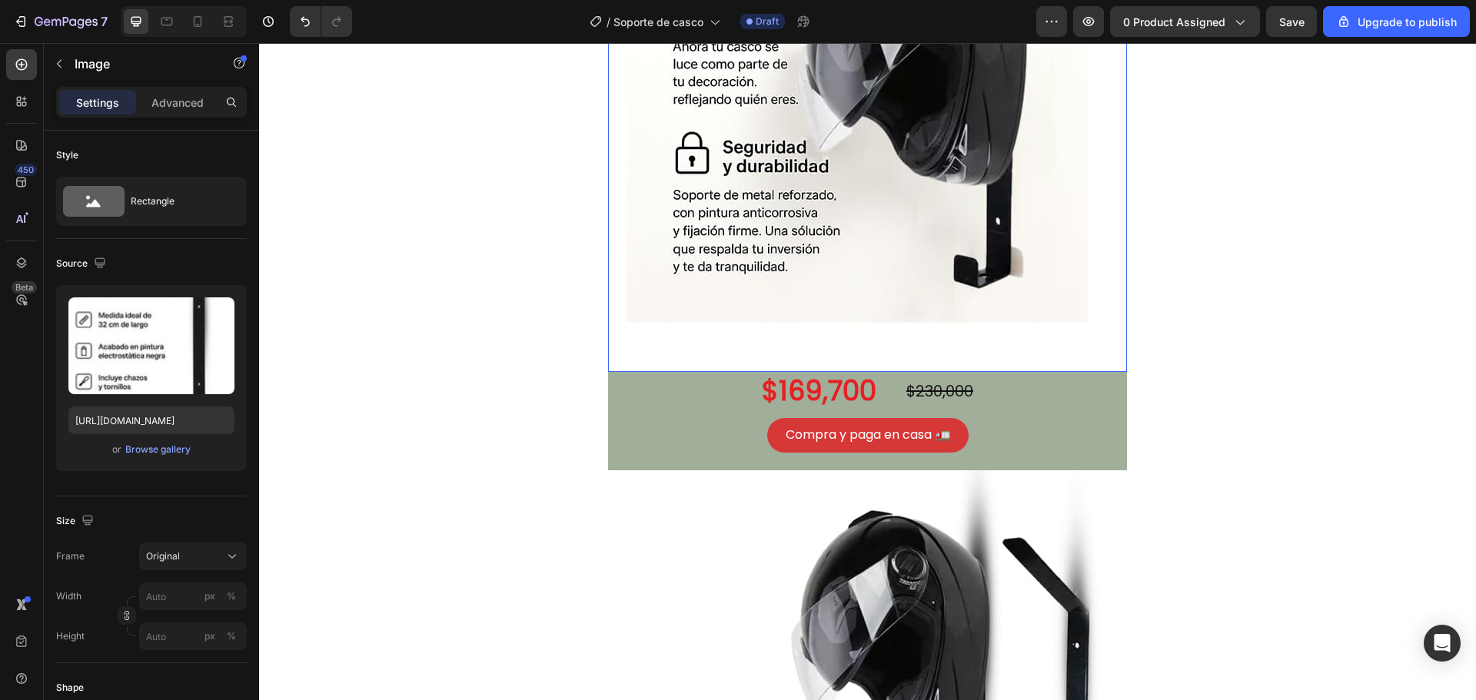
scroll to position [3306, 0]
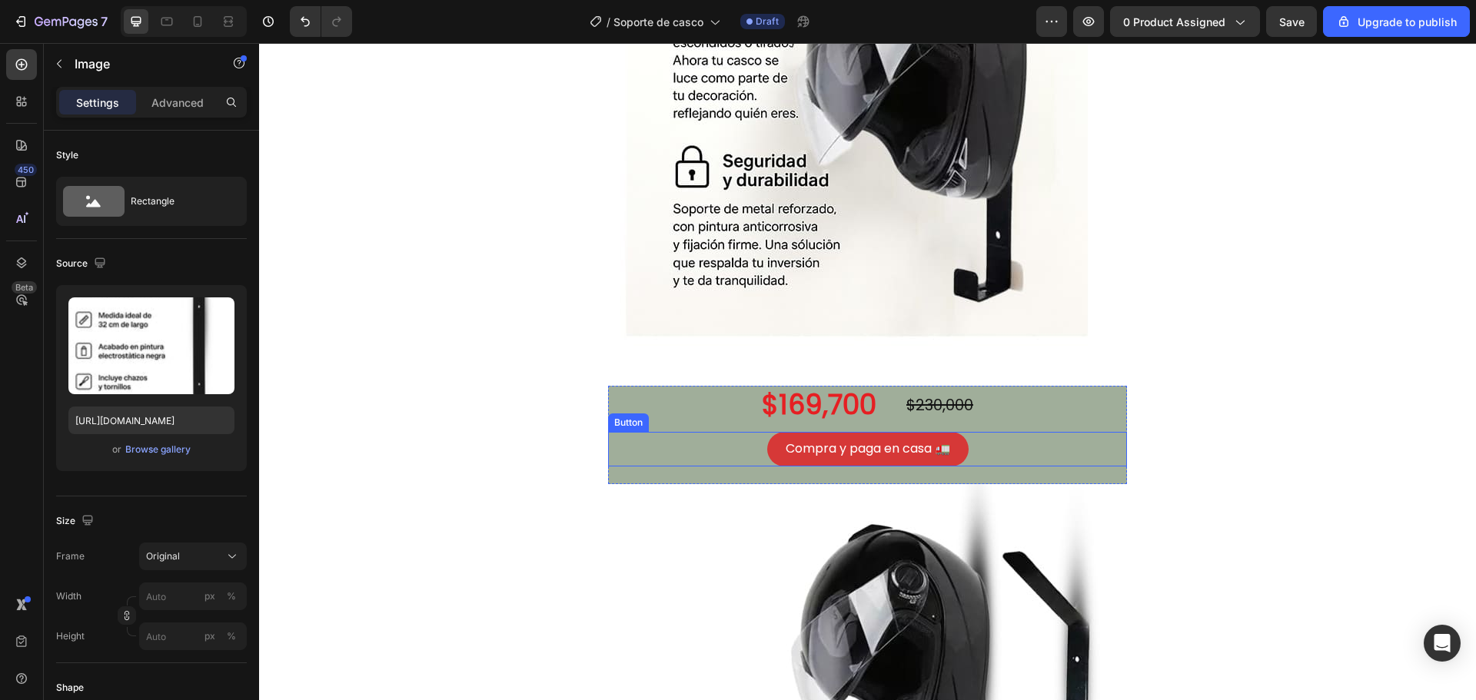
click at [1086, 435] on div "Compra y paga en casa 🚛 Button" at bounding box center [867, 449] width 519 height 35
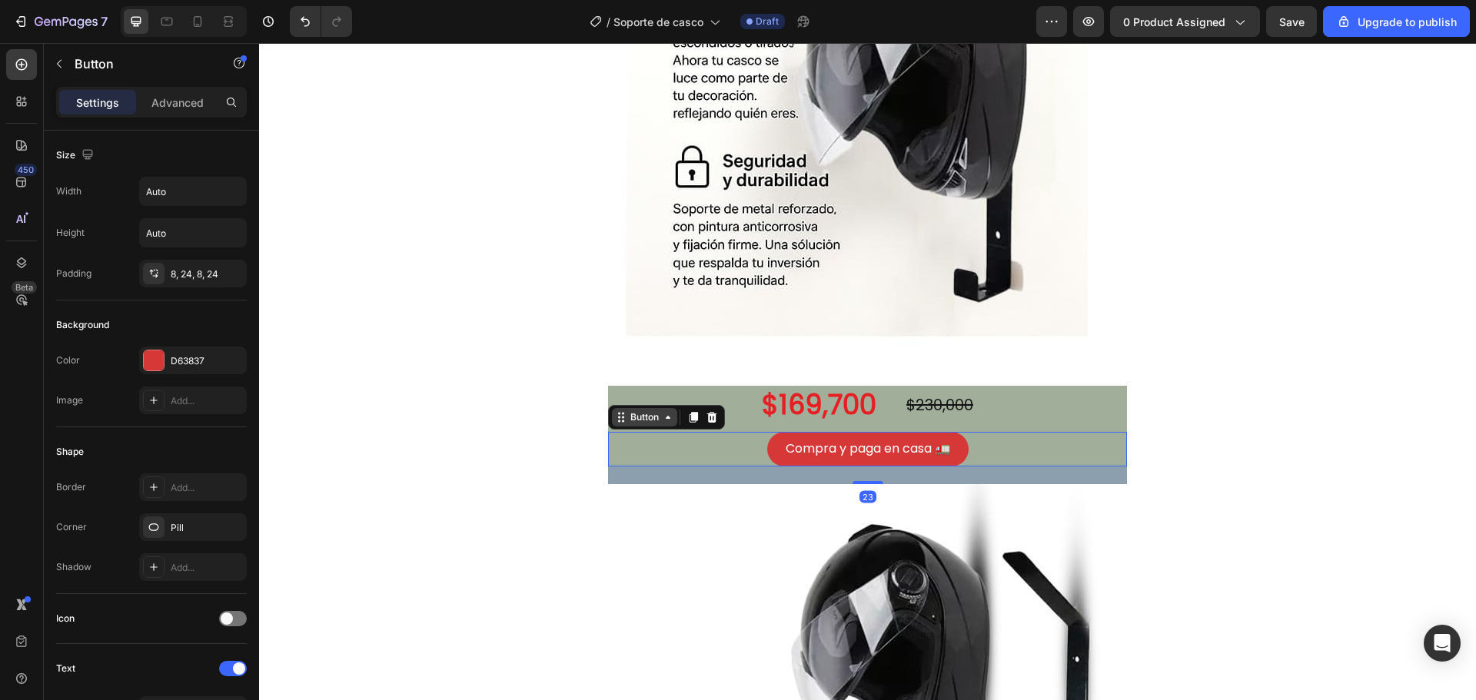
click at [652, 420] on div "Button" at bounding box center [644, 418] width 35 height 14
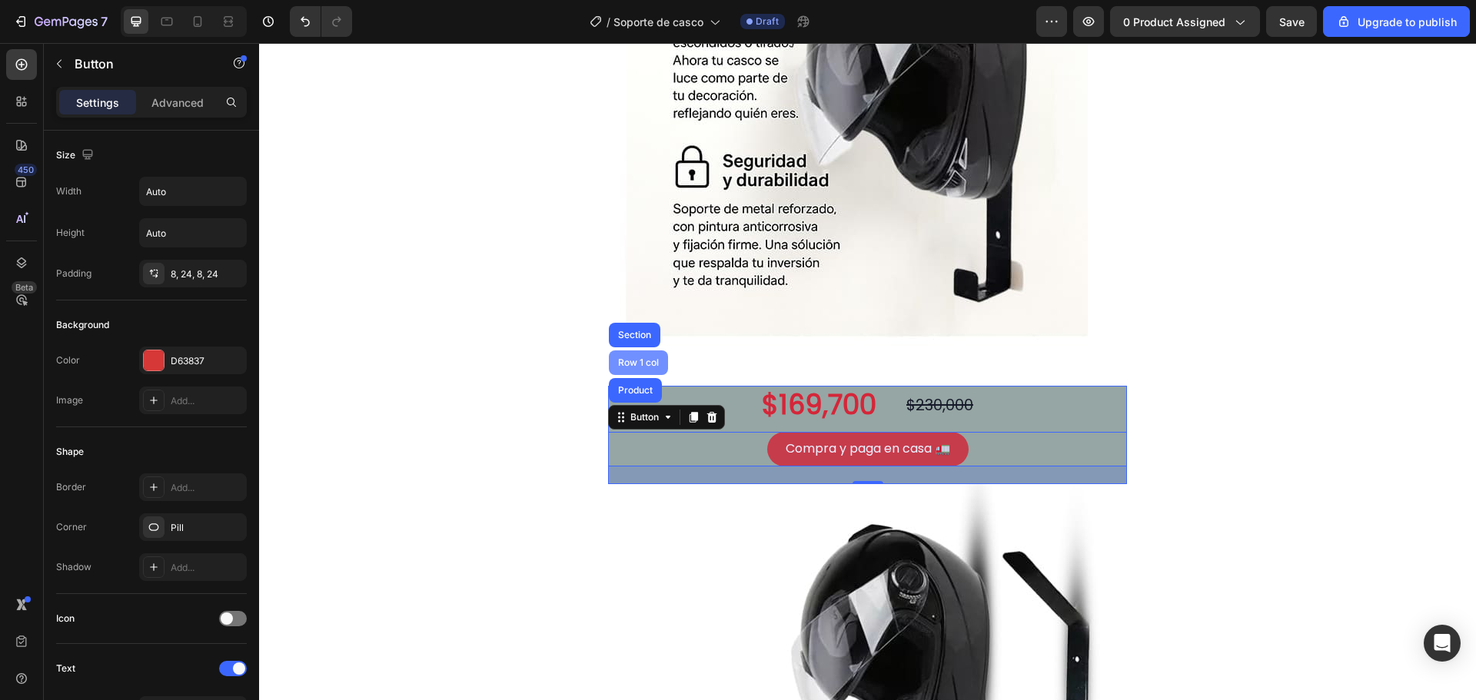
click at [640, 363] on div "Row 1 col" at bounding box center [638, 362] width 47 height 9
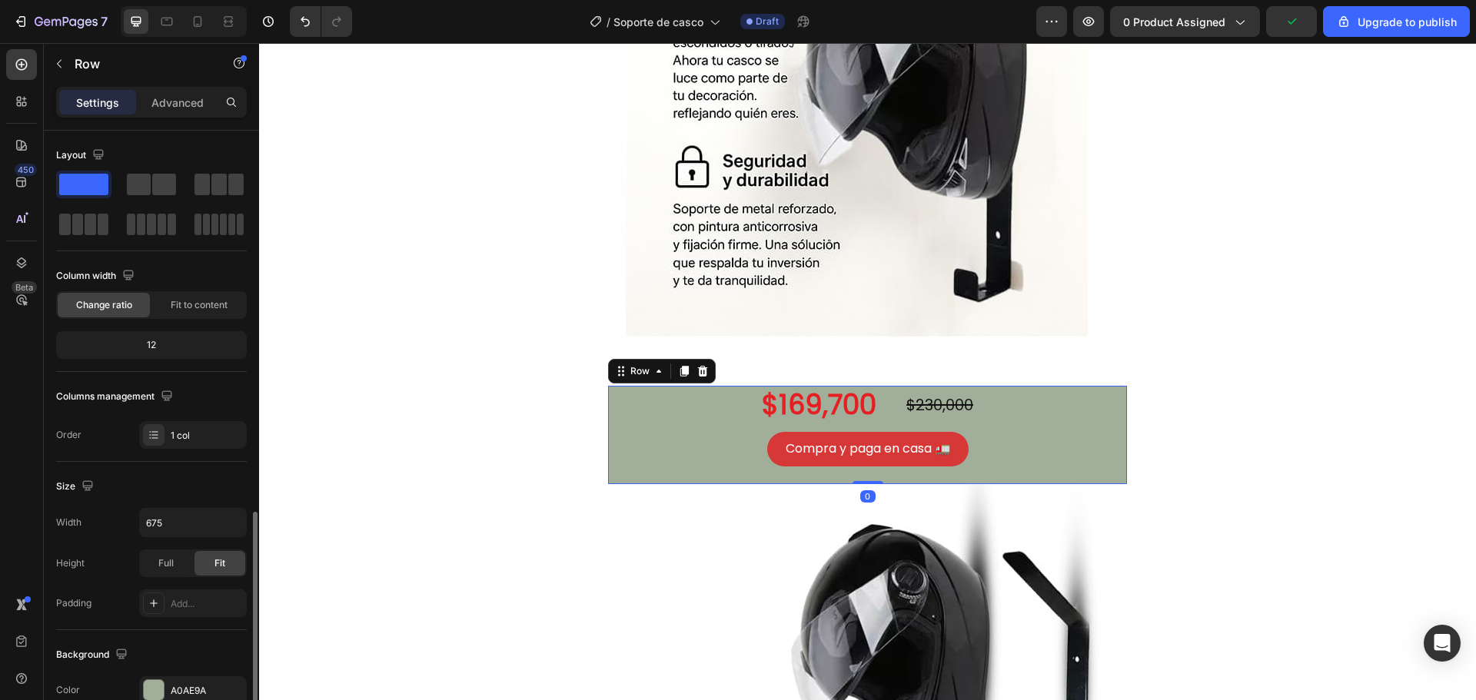
scroll to position [324, 0]
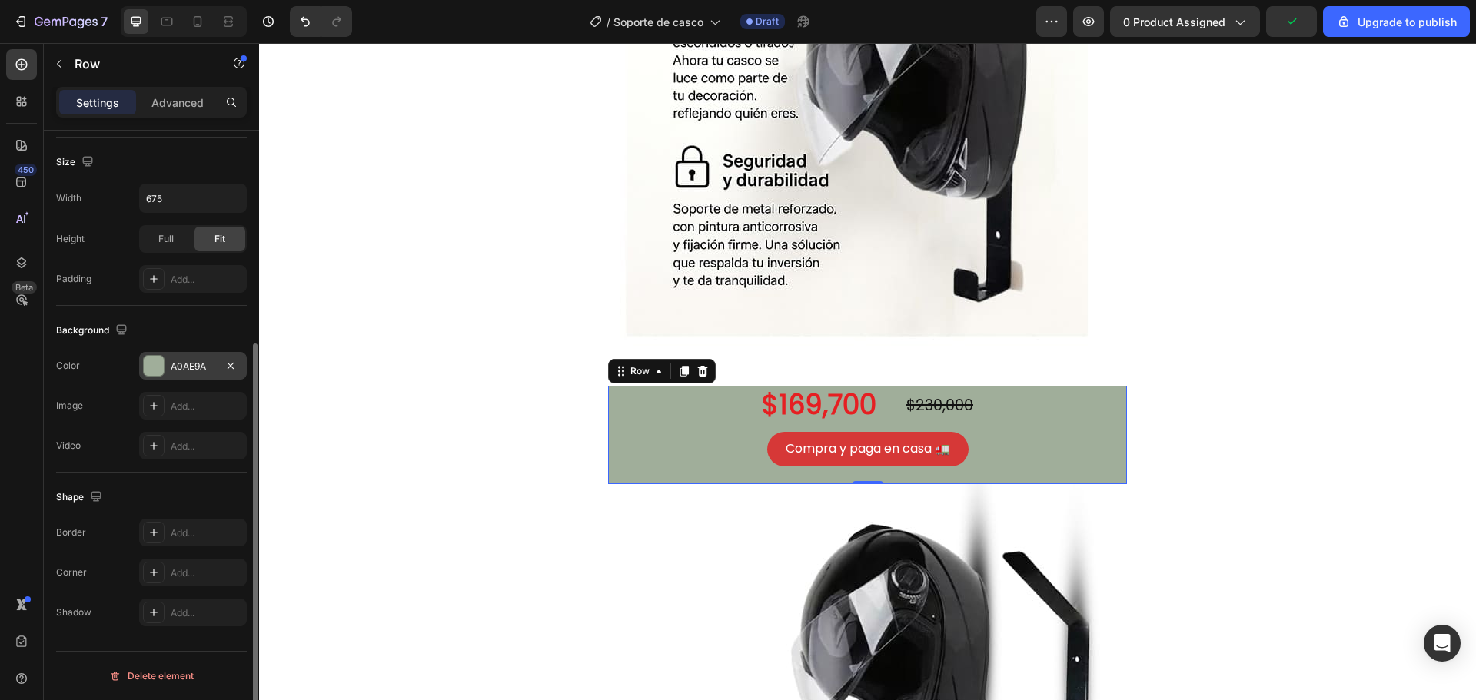
click at [198, 367] on div "A0AE9A" at bounding box center [193, 367] width 45 height 14
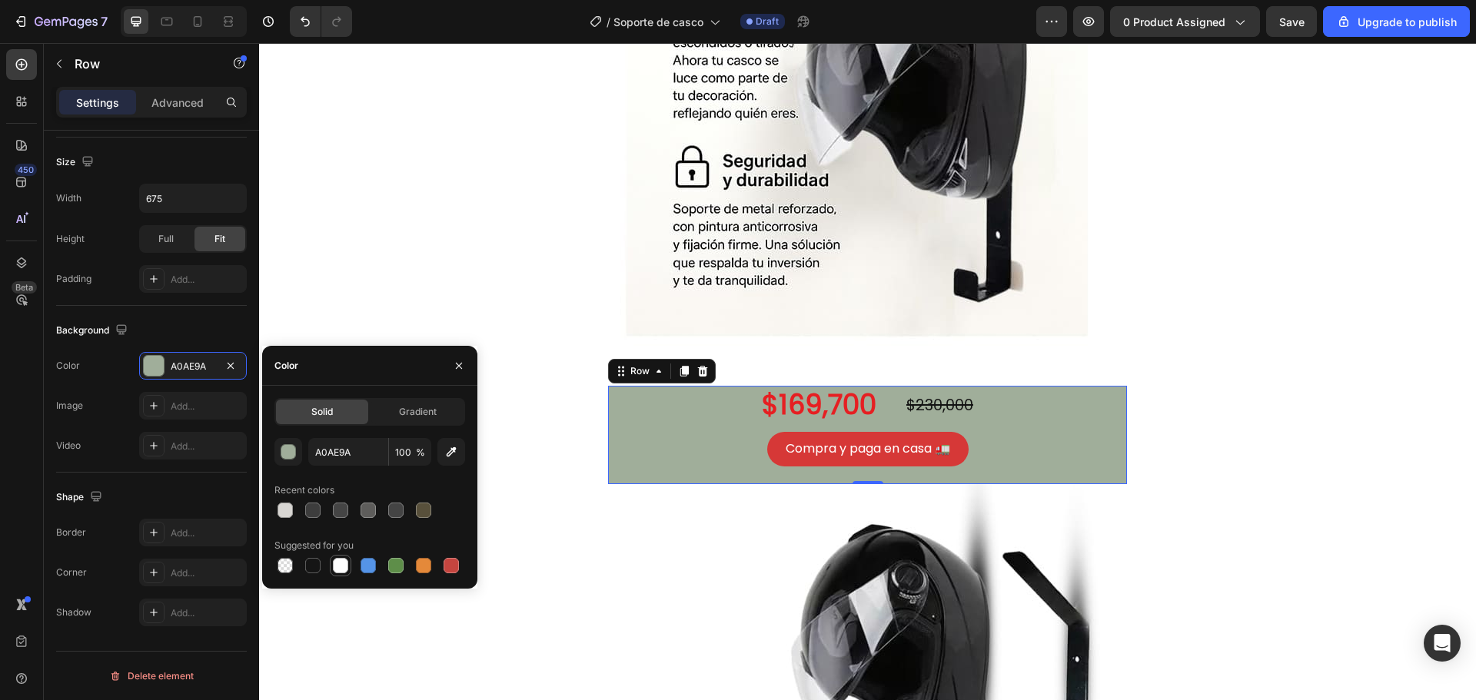
click at [341, 564] on div at bounding box center [340, 565] width 15 height 15
type input "FFFFFF"
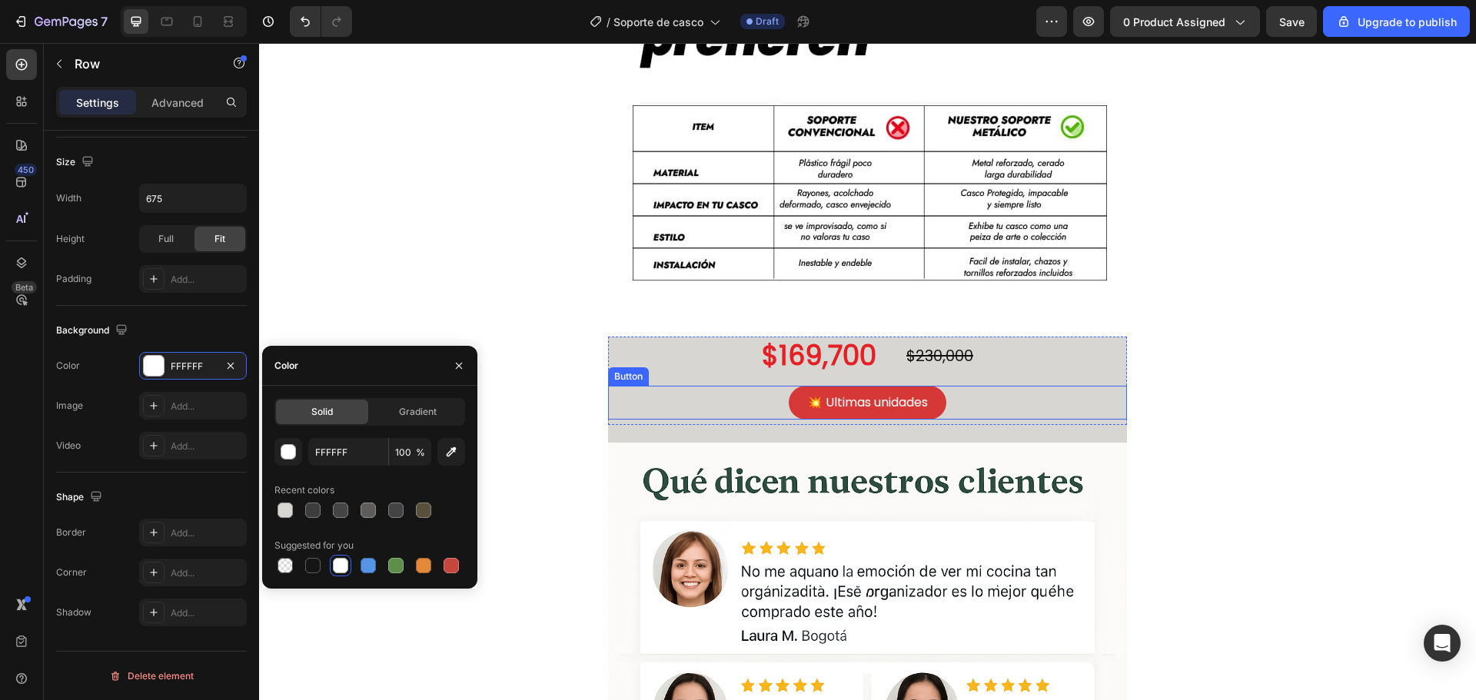
scroll to position [4151, 0]
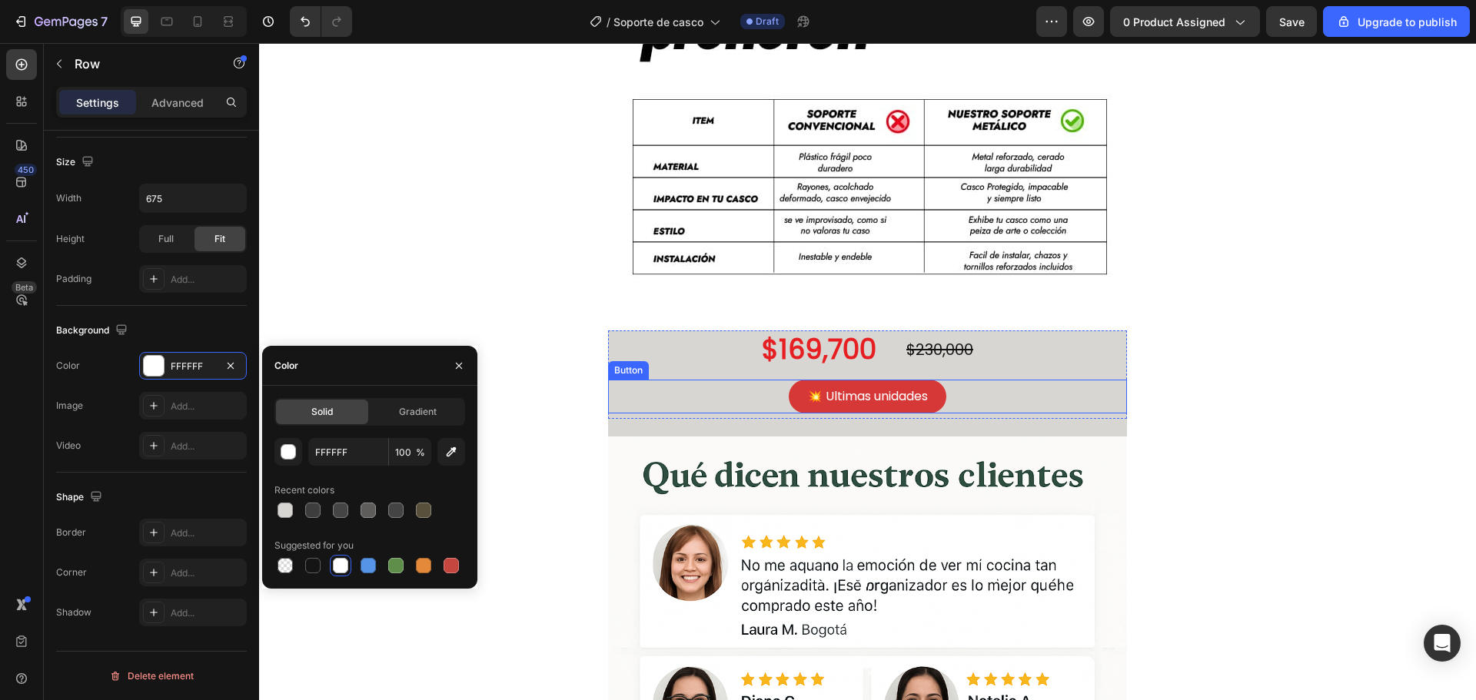
click at [683, 402] on div "💥 Ultimas unidades Button" at bounding box center [867, 397] width 519 height 35
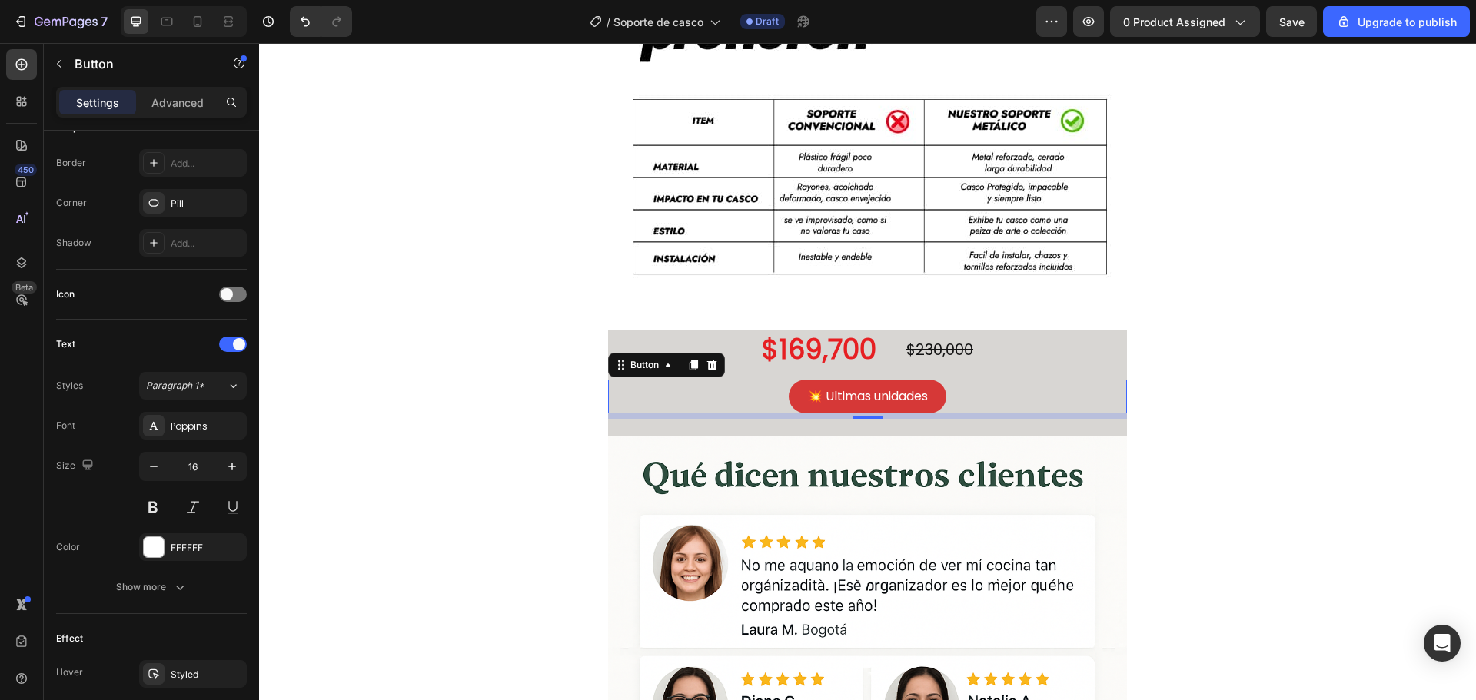
scroll to position [0, 0]
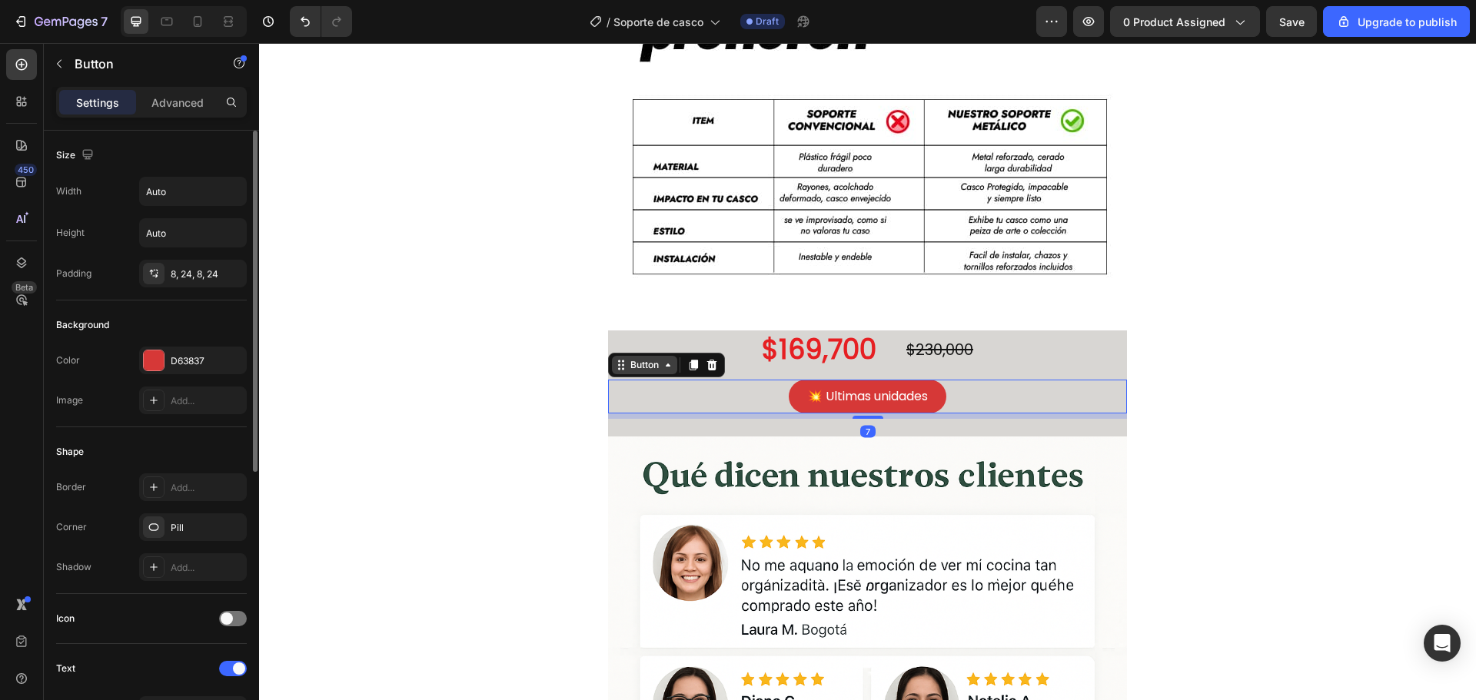
click at [645, 367] on div "Button" at bounding box center [644, 365] width 35 height 14
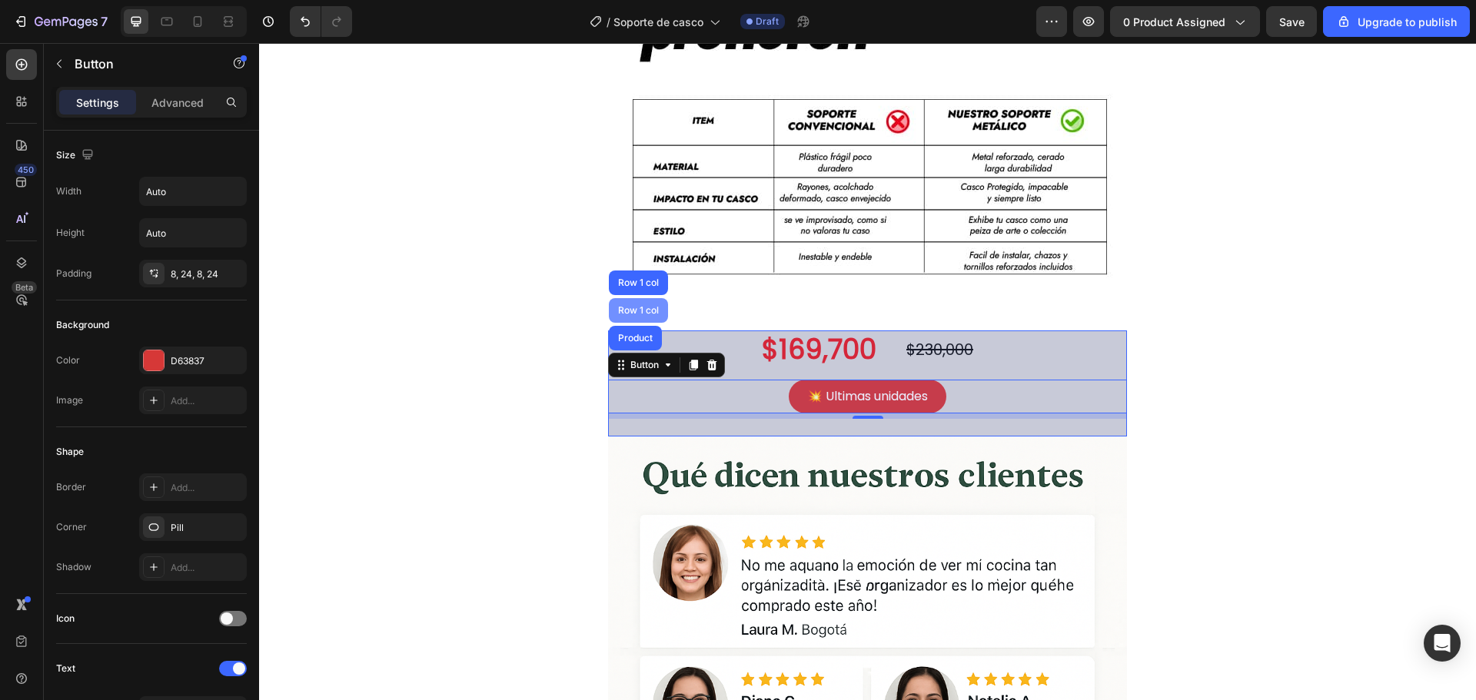
click at [641, 310] on div "Row 1 col" at bounding box center [638, 310] width 47 height 9
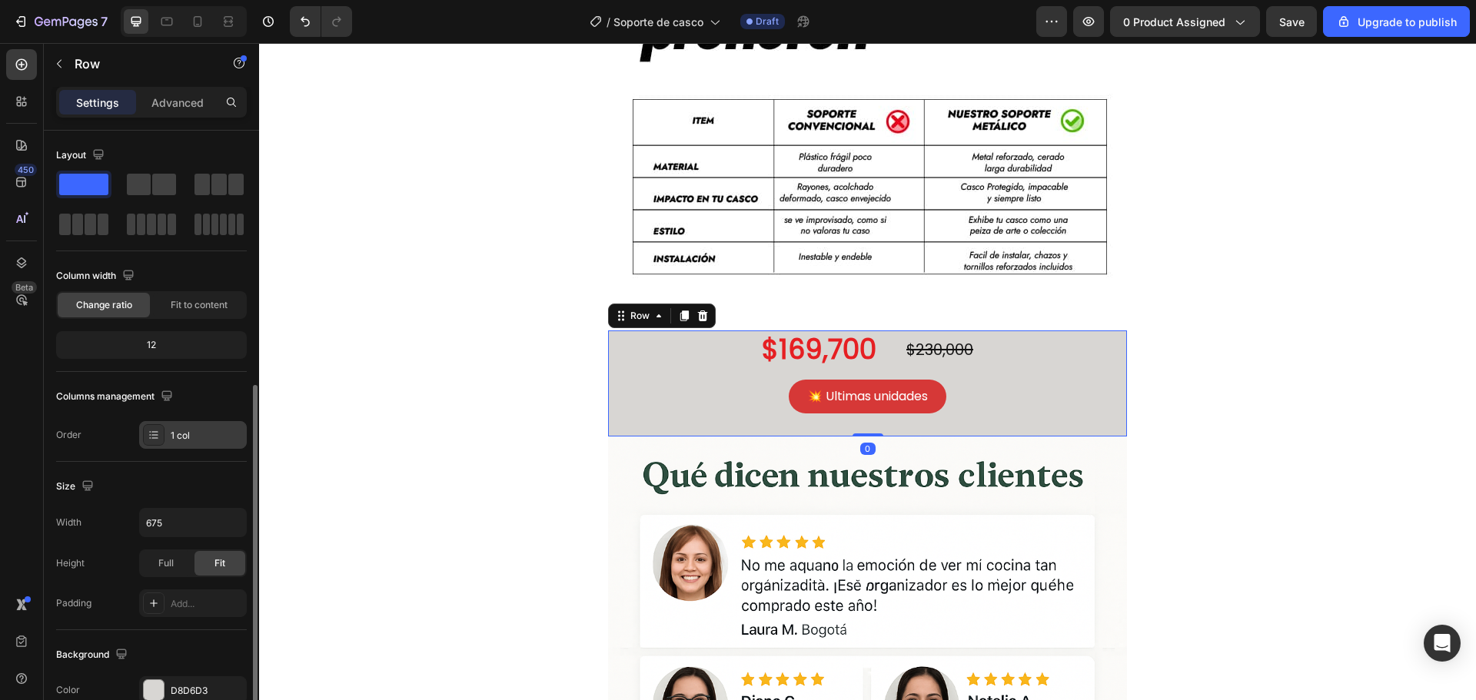
scroll to position [324, 0]
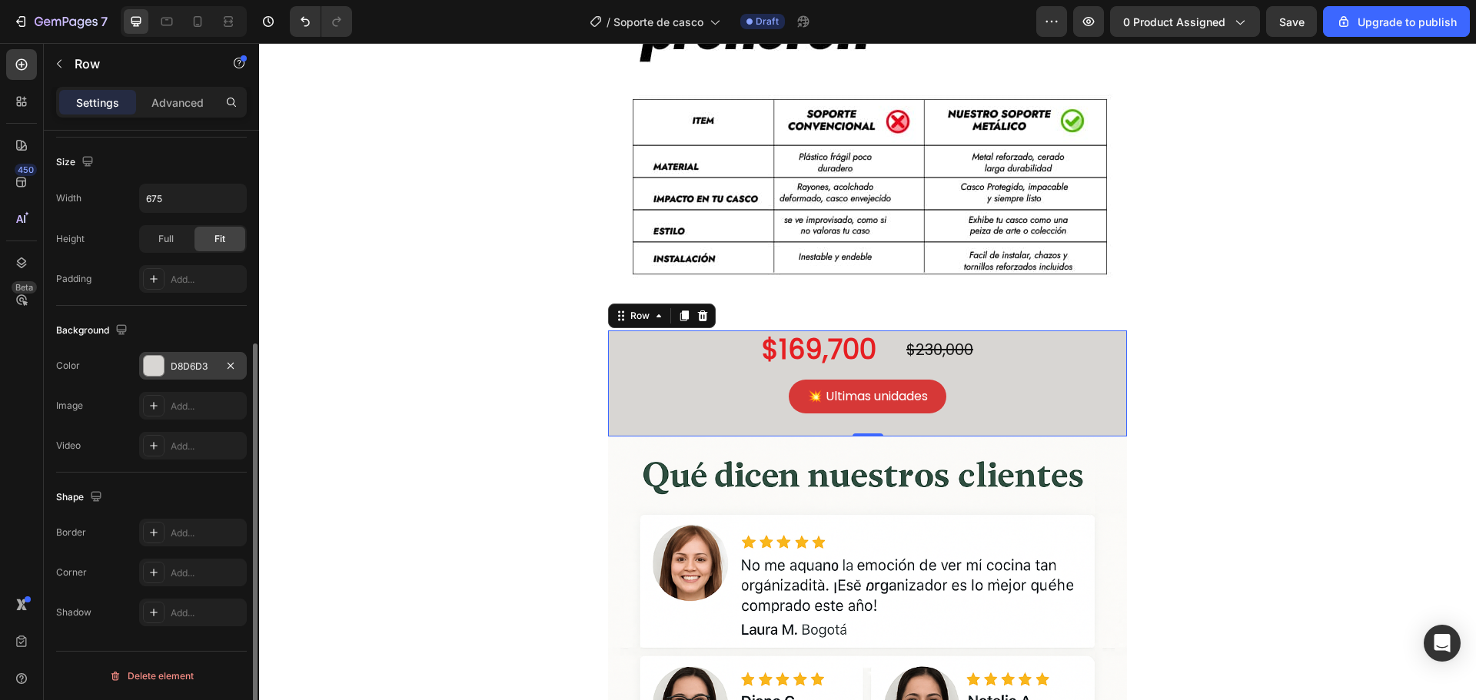
click at [190, 361] on div "D8D6D3" at bounding box center [193, 367] width 45 height 14
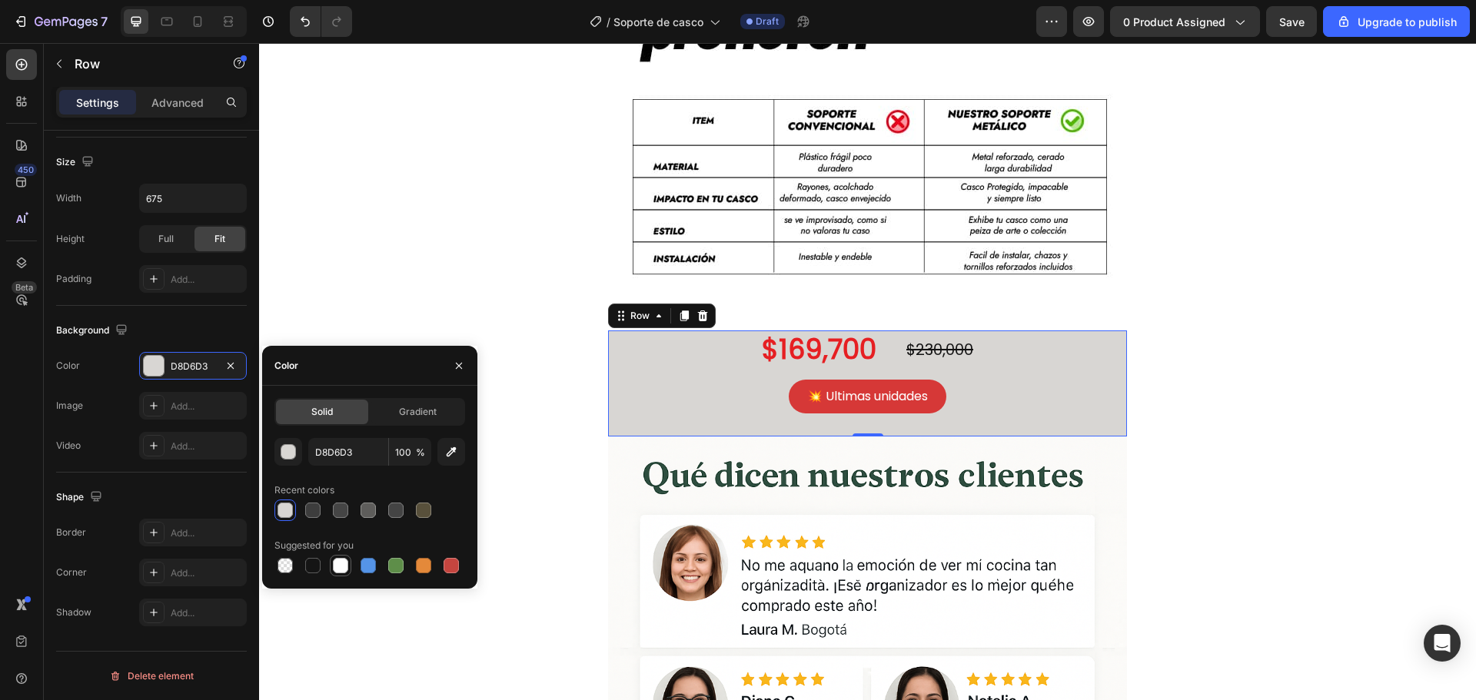
click at [339, 568] on div at bounding box center [340, 565] width 15 height 15
type input "FFFFFF"
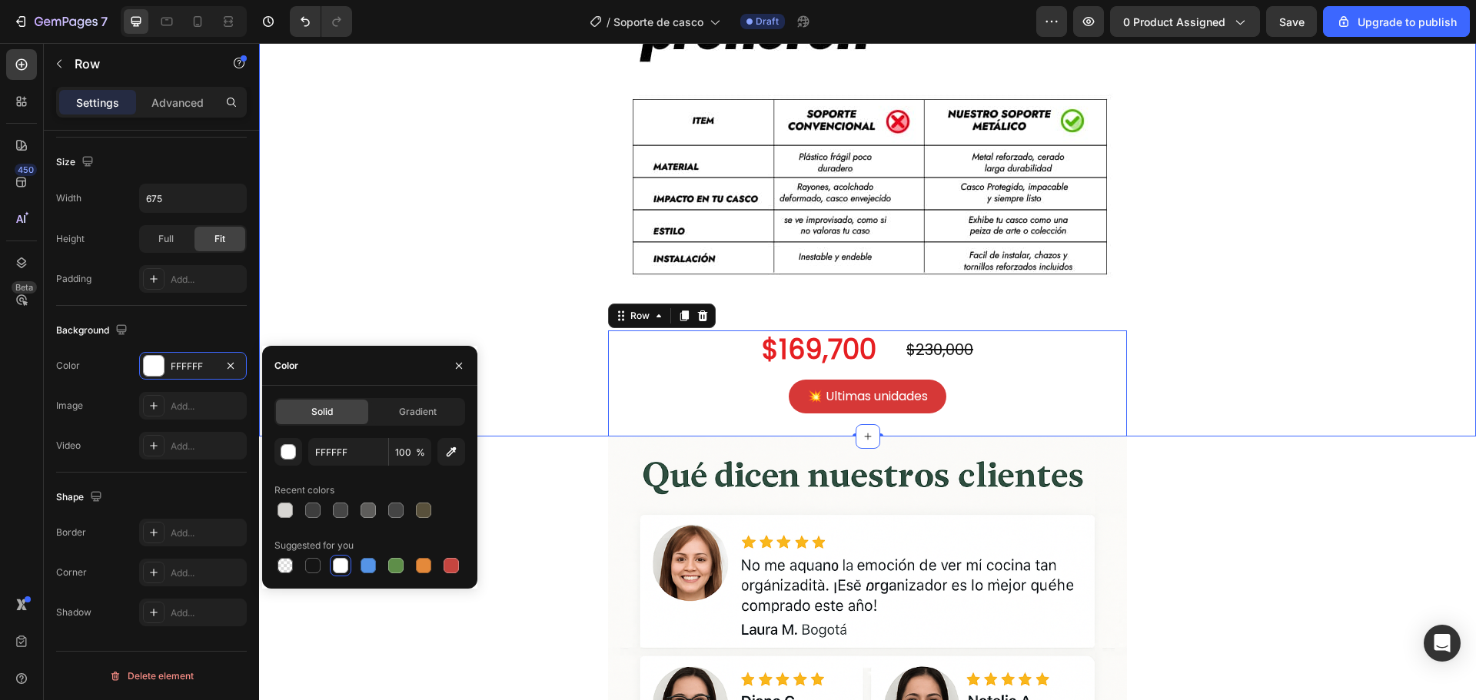
click at [443, 310] on div "Image $169,700 Product Price Product Price $230,000 Product Price Product Price…" at bounding box center [867, 38] width 1217 height 798
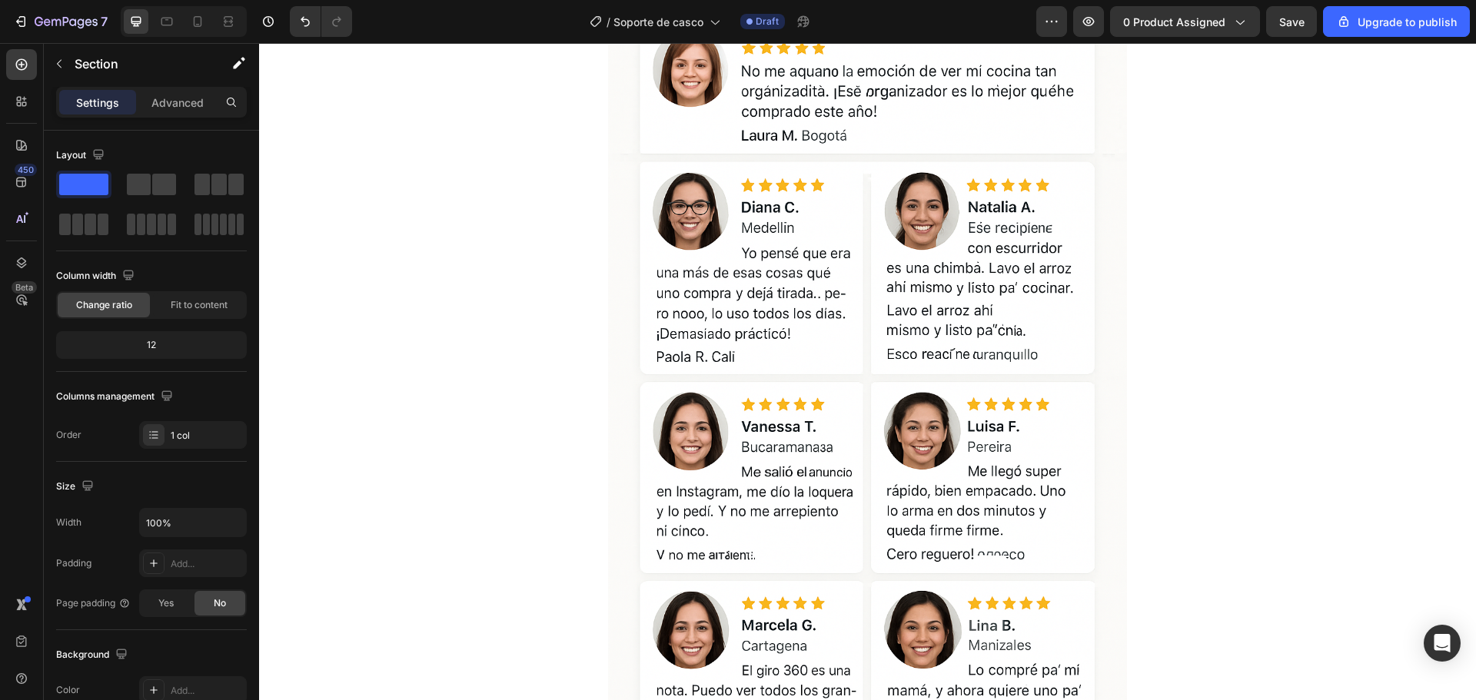
scroll to position [4689, 0]
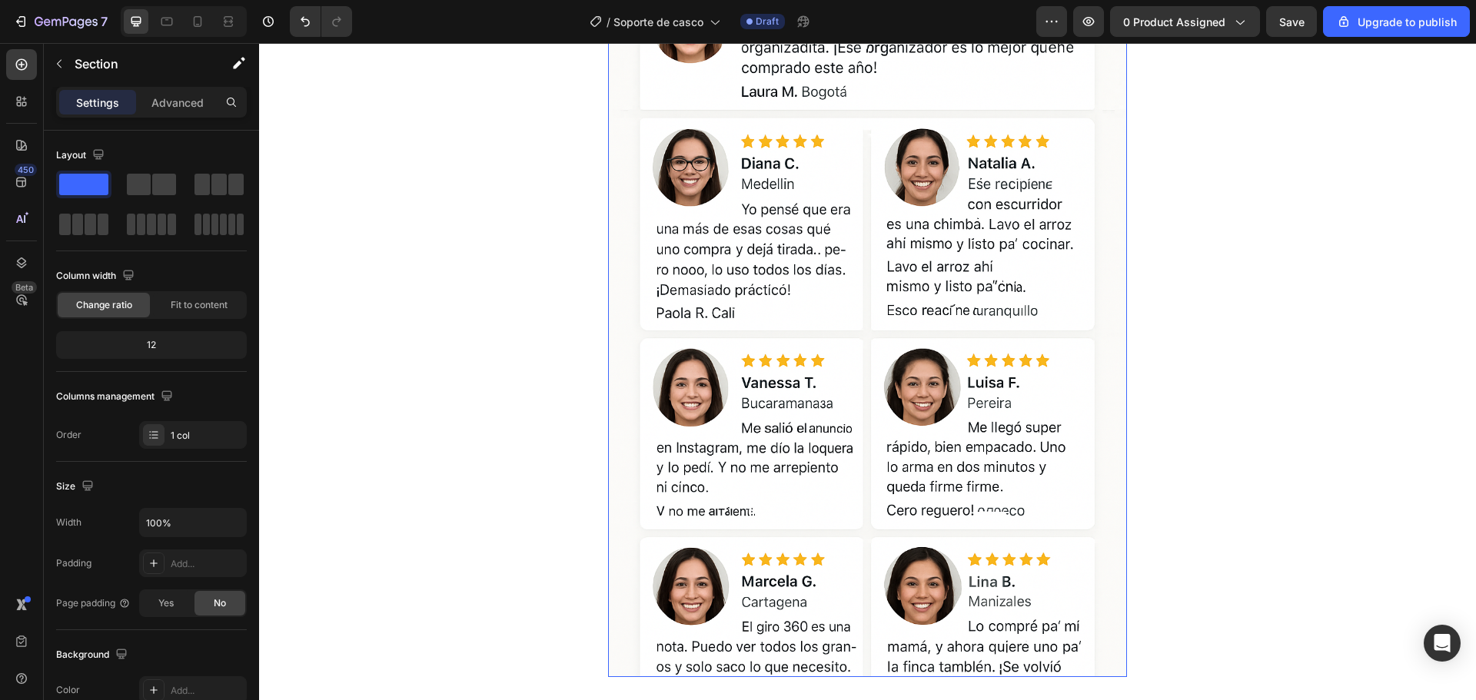
click at [917, 397] on img at bounding box center [867, 288] width 519 height 779
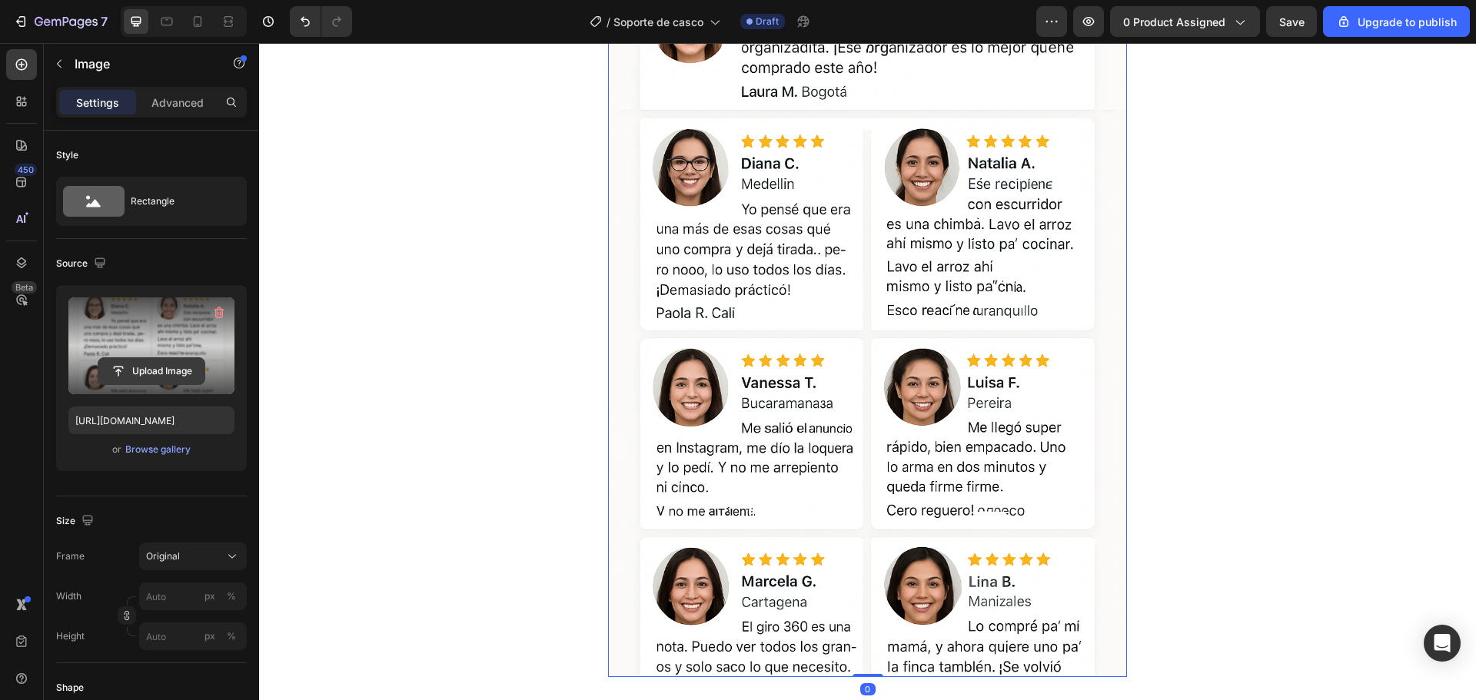
click at [151, 362] on input "file" at bounding box center [151, 371] width 106 height 26
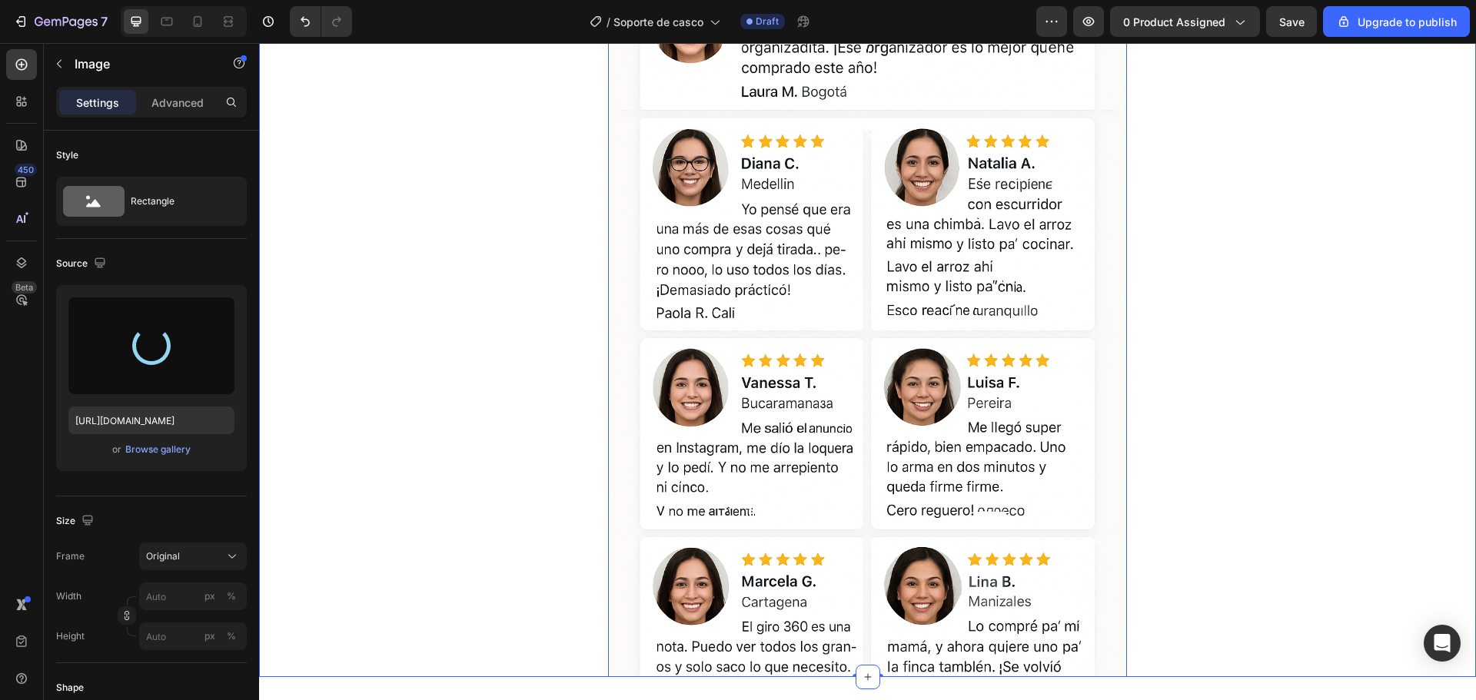
type input "https://cdn.shopify.com/s/files/1/0737/4749/7181/files/gempages_551528000055673…"
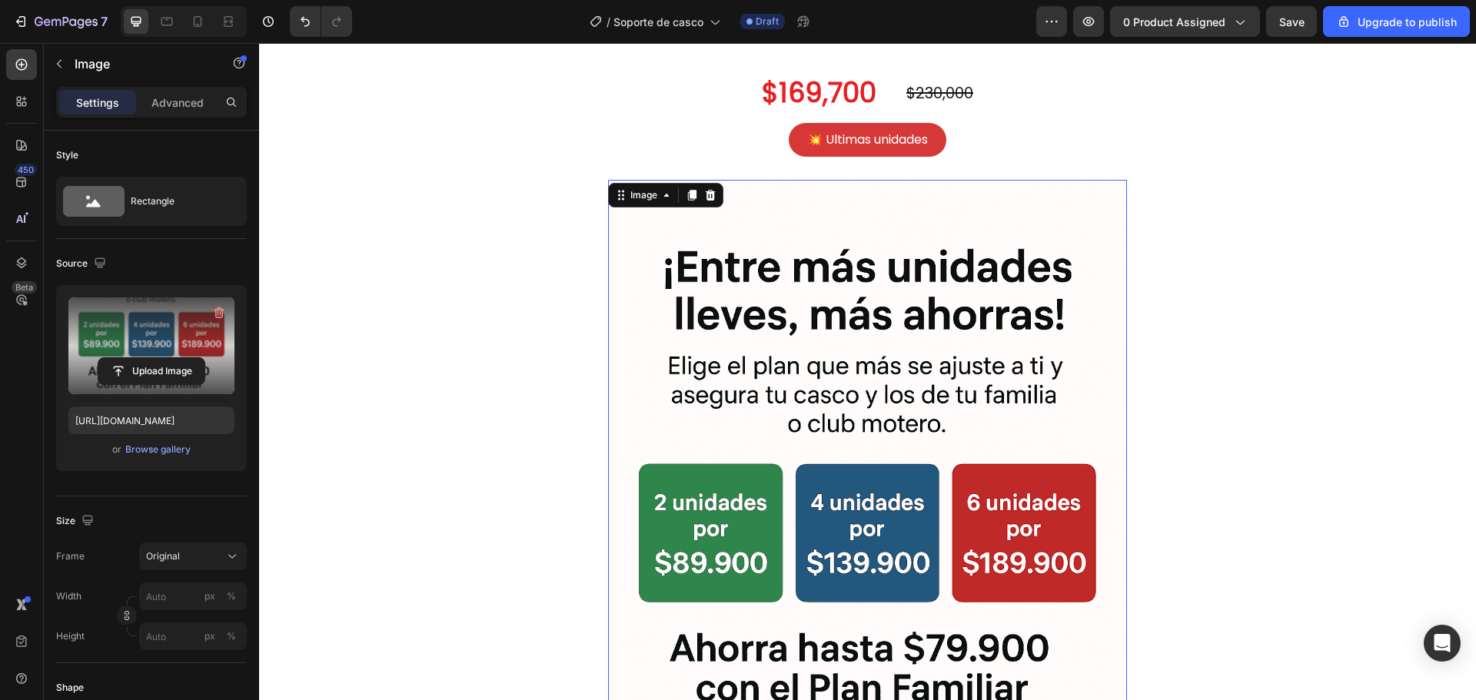
scroll to position [4228, 0]
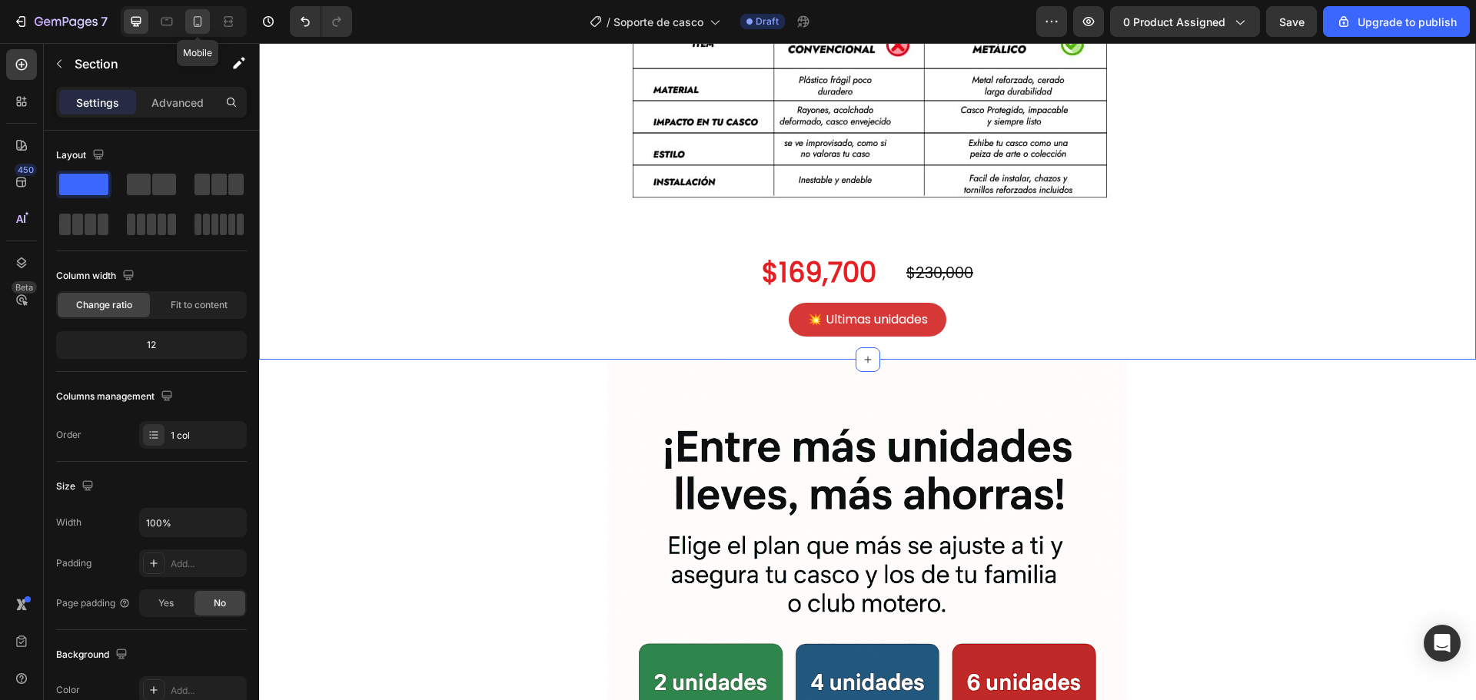
click at [199, 28] on icon at bounding box center [197, 21] width 15 height 15
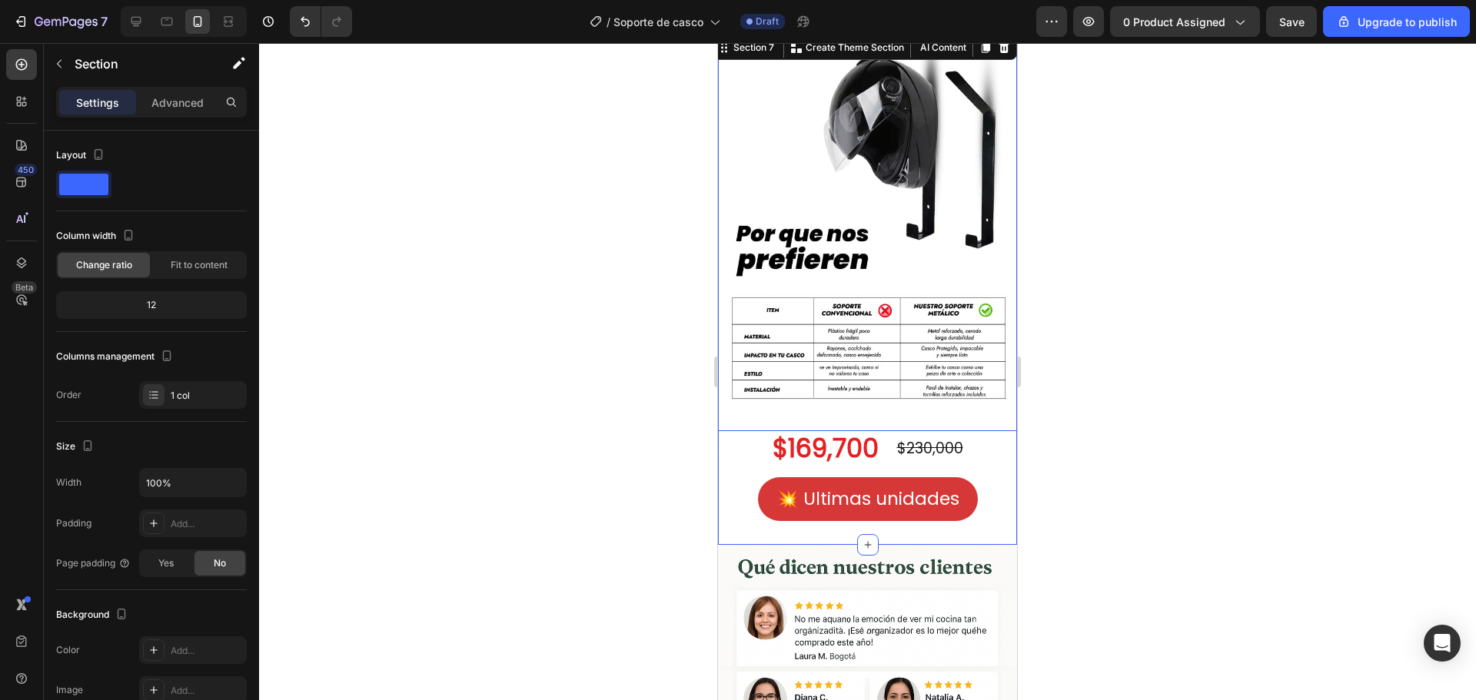
scroll to position [4000, 0]
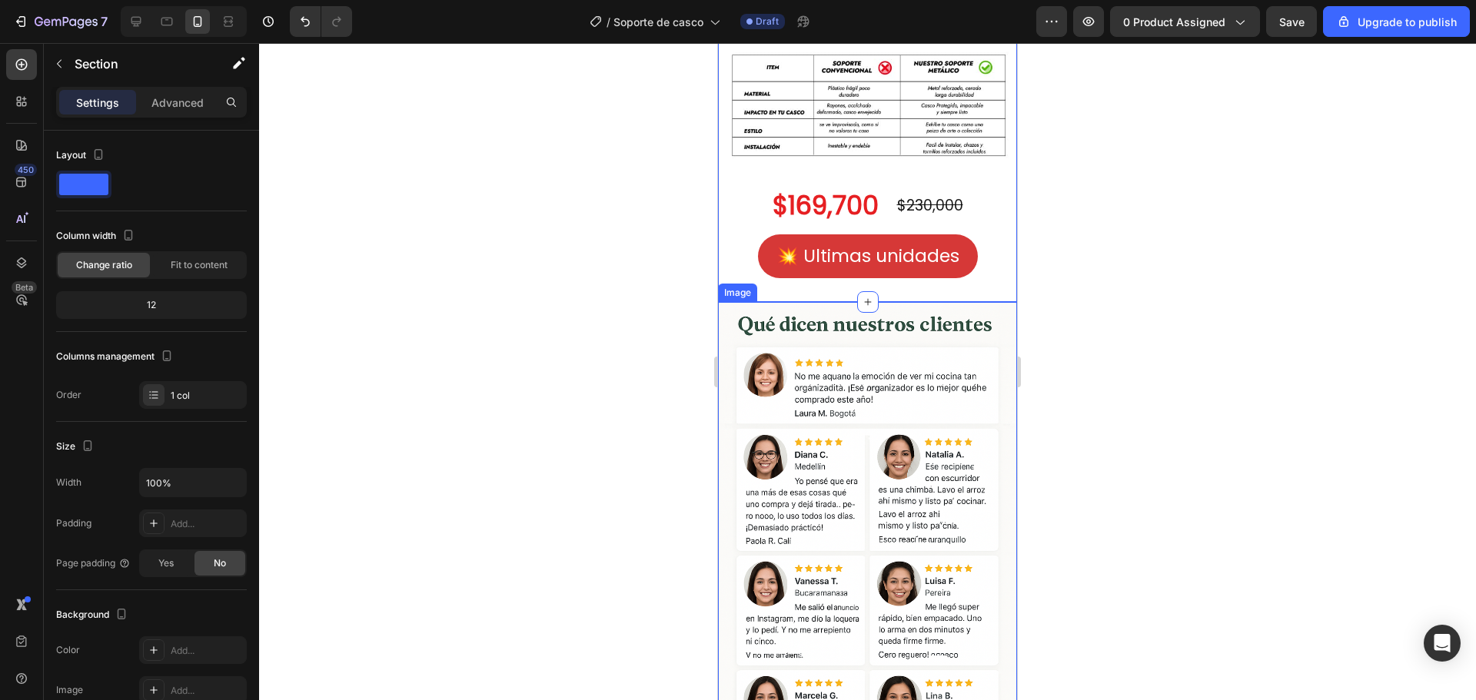
click at [917, 464] on img at bounding box center [867, 526] width 299 height 449
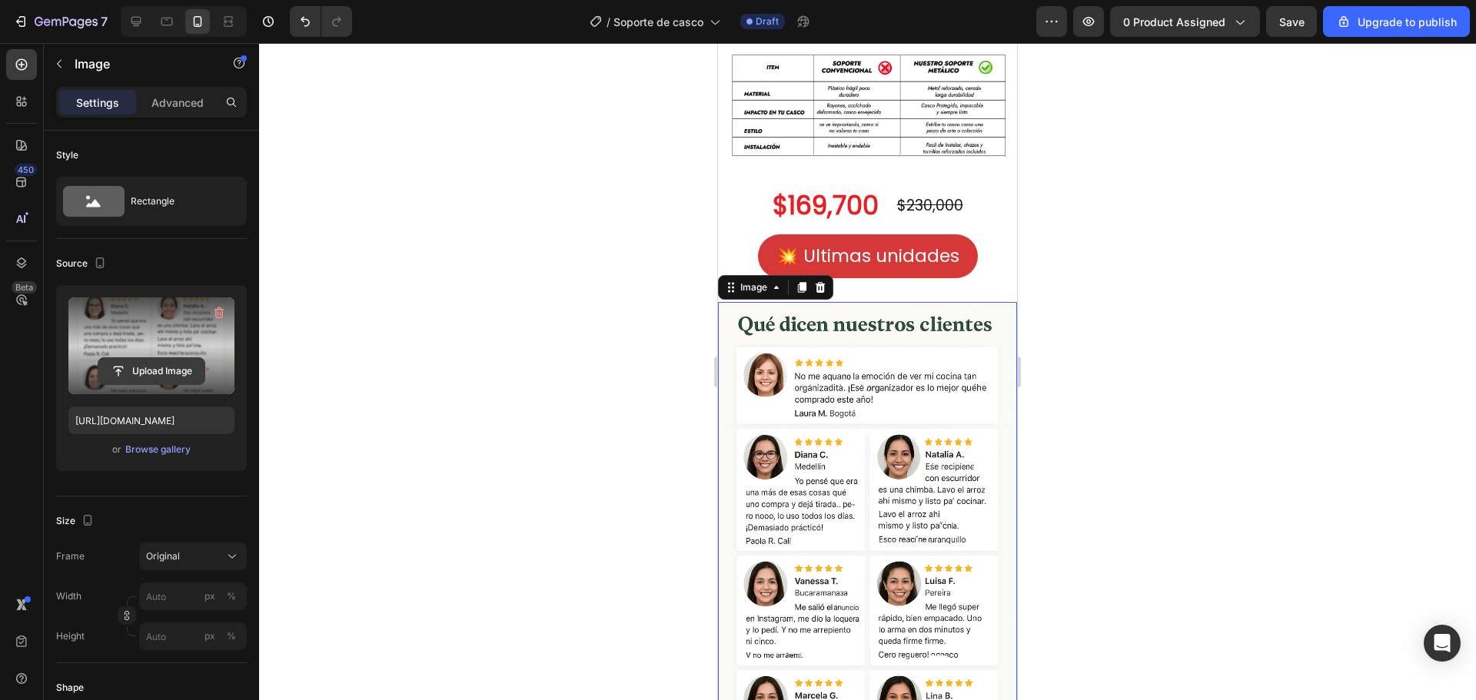
click at [141, 370] on input "file" at bounding box center [151, 371] width 106 height 26
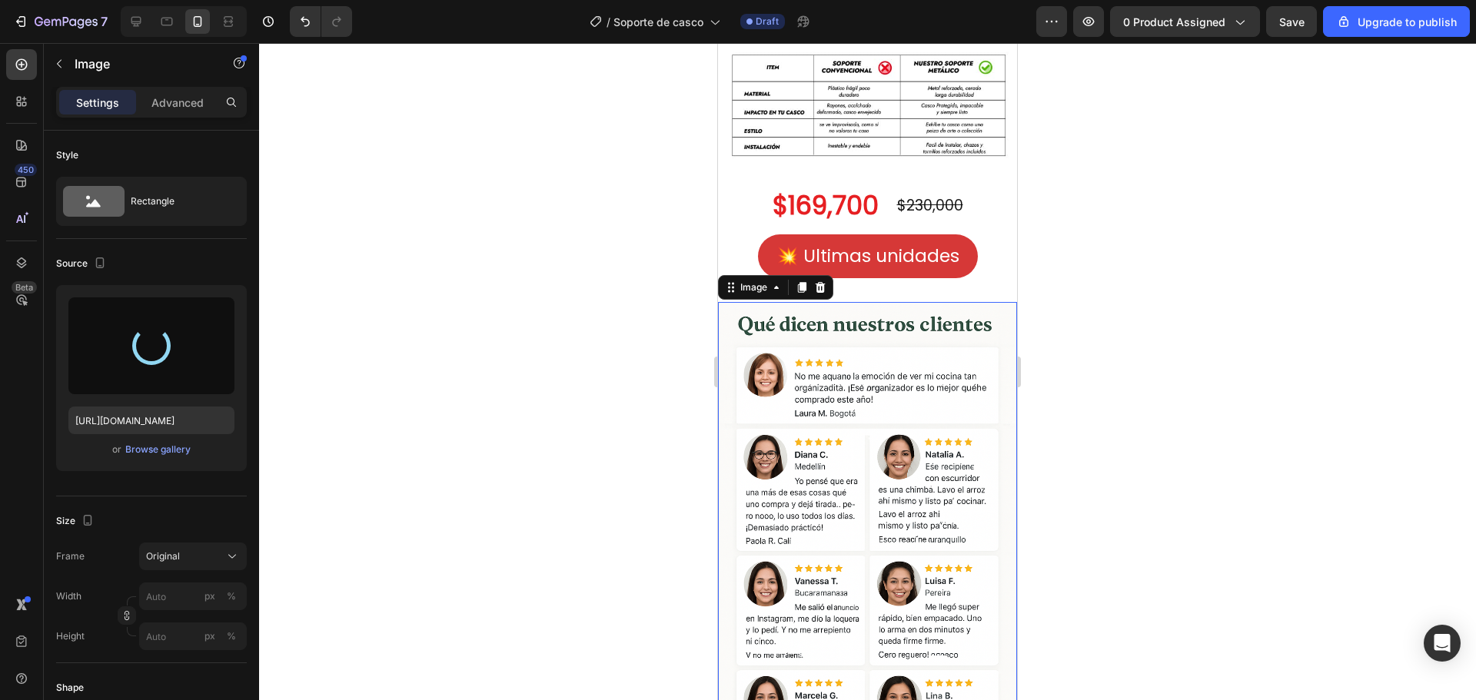
type input "https://cdn.shopify.com/s/files/1/0737/4749/7181/files/gempages_551528000055673…"
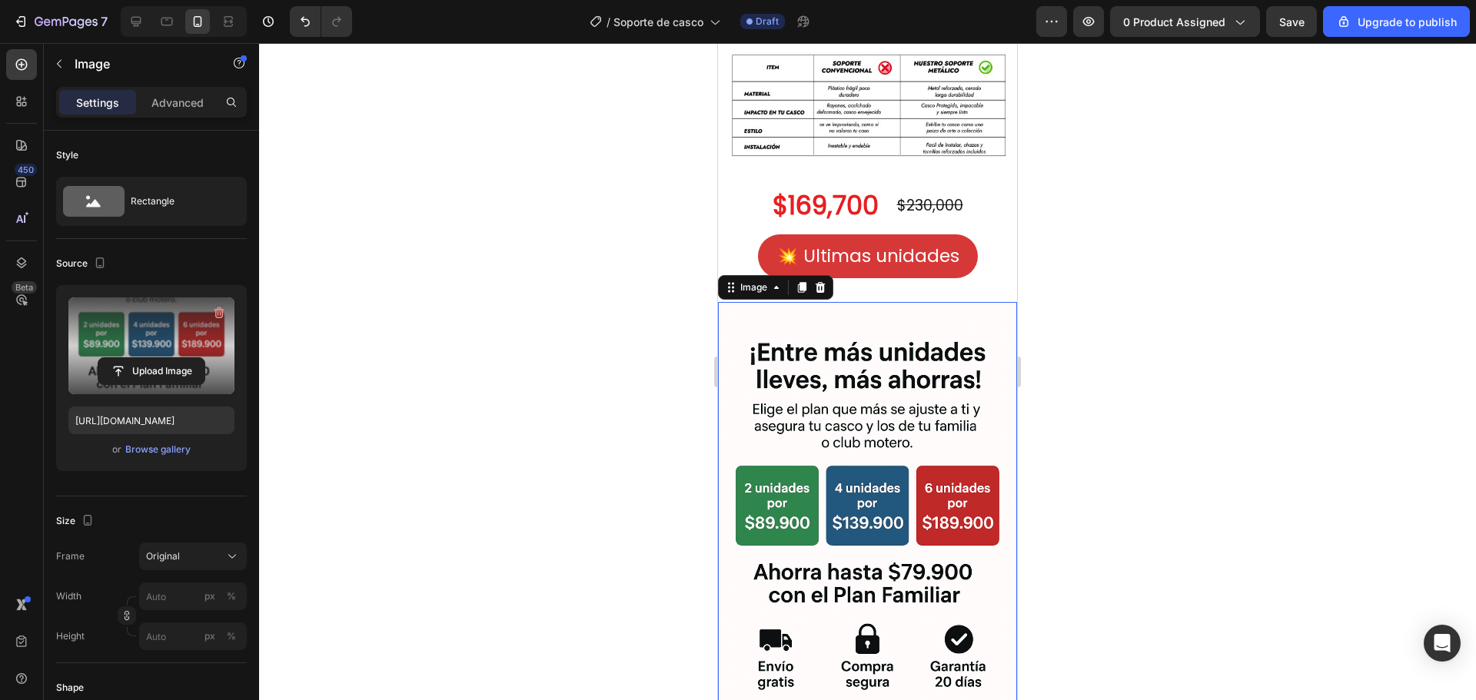
click at [1108, 348] on div at bounding box center [867, 371] width 1217 height 657
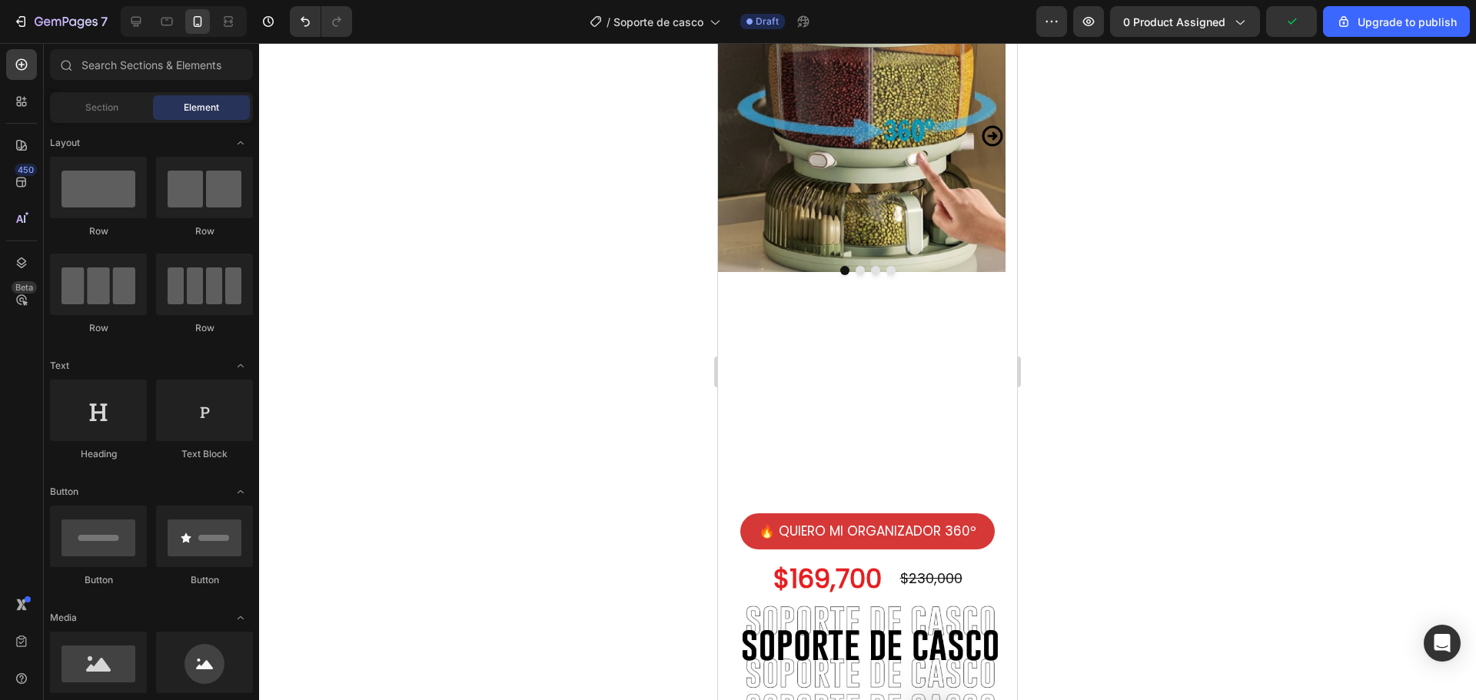
scroll to position [0, 0]
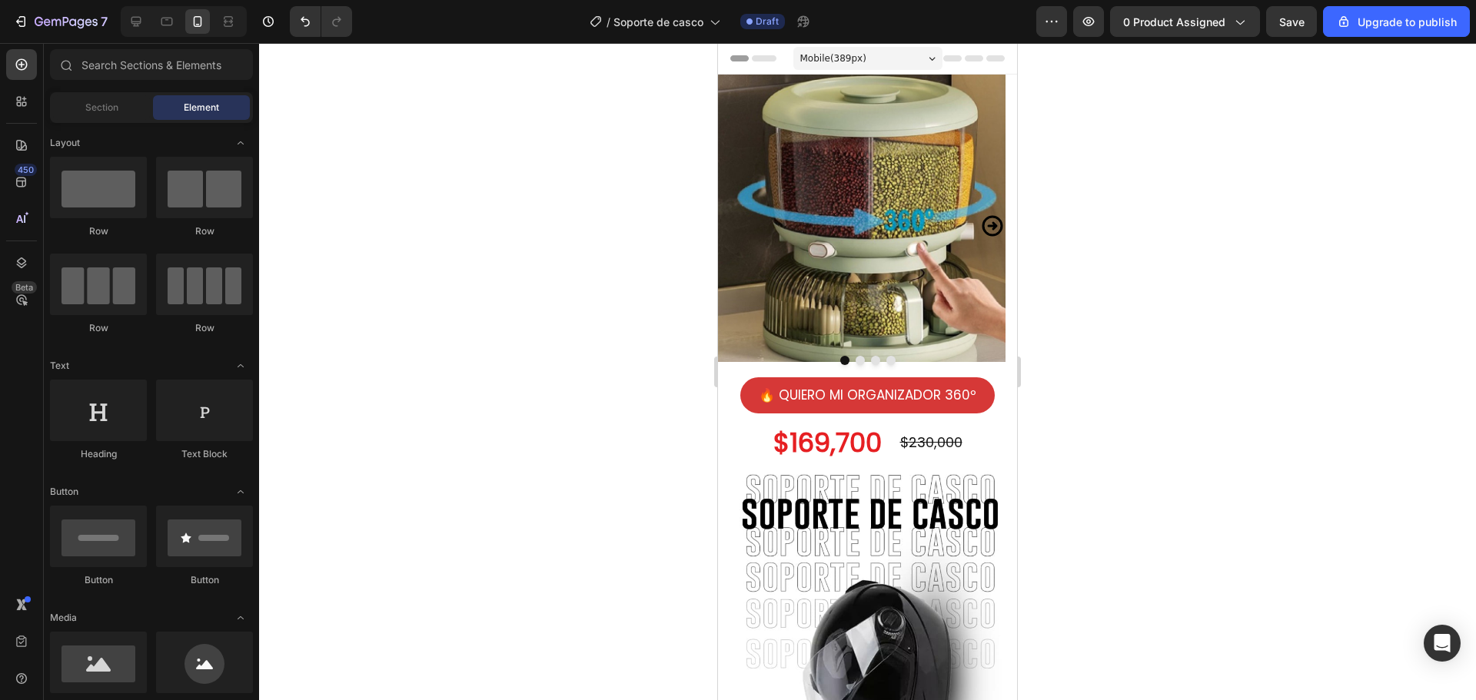
click at [1252, 294] on div at bounding box center [867, 371] width 1217 height 657
click at [1161, 332] on div at bounding box center [867, 371] width 1217 height 657
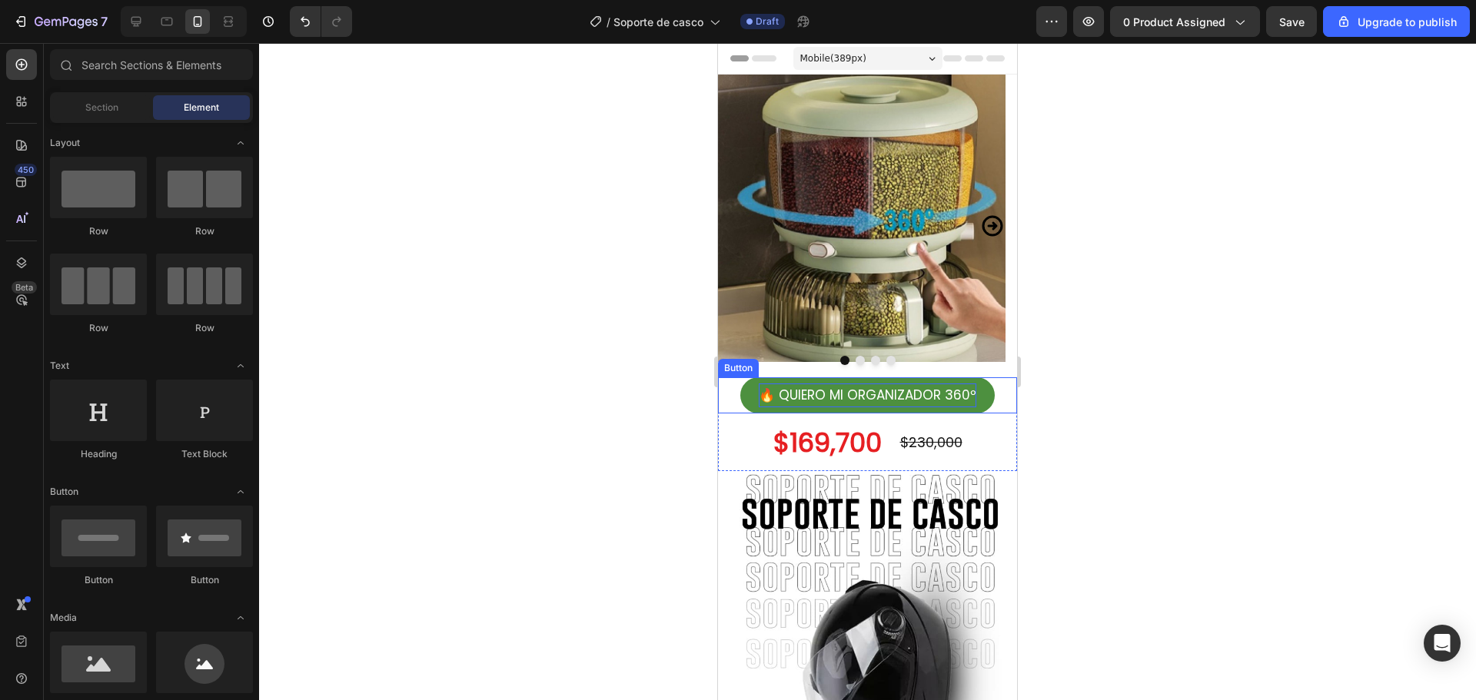
click at [926, 389] on p "🔥 QUIERO MI ORGANIZADOR 360º" at bounding box center [868, 396] width 218 height 24
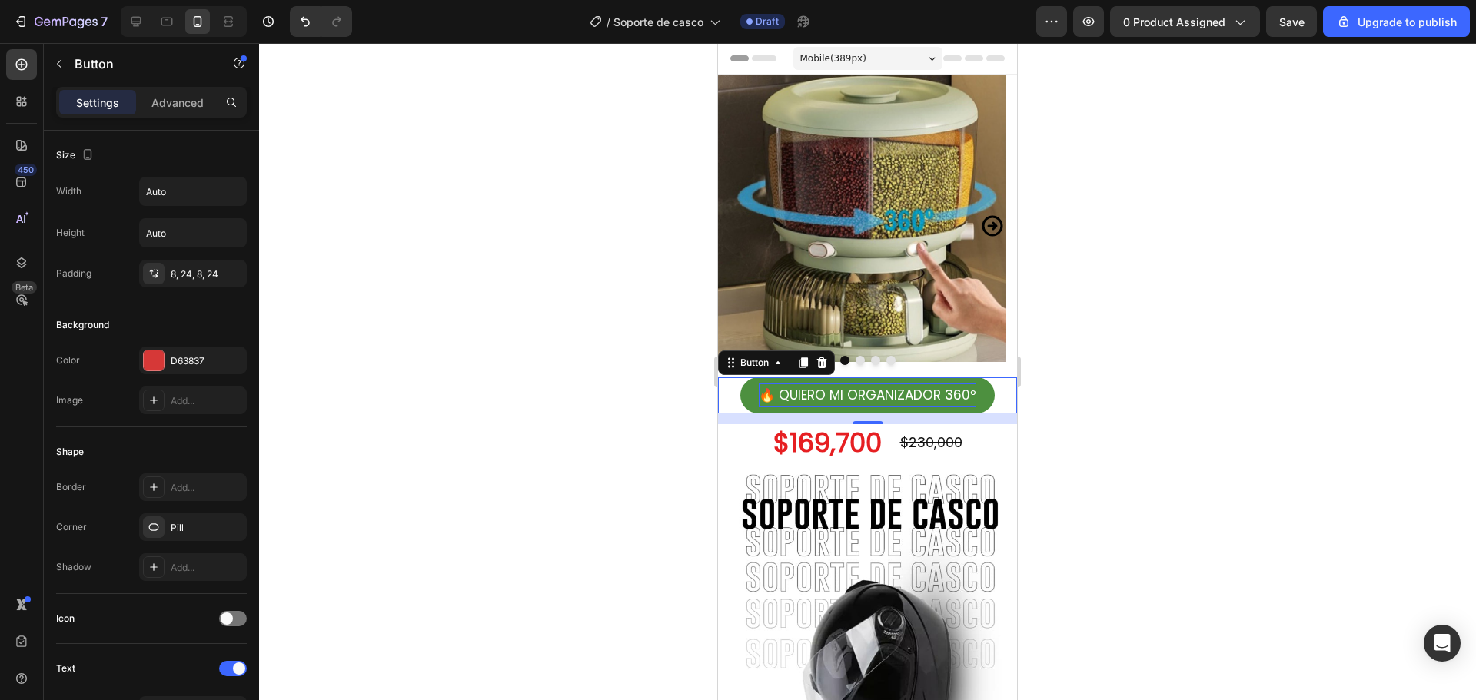
click at [888, 392] on p "🔥 QUIERO MI ORGANIZADOR 360º" at bounding box center [868, 396] width 218 height 24
click at [969, 385] on p "🔥 QUIERO MI ORGANIZADOR 360º" at bounding box center [868, 396] width 218 height 24
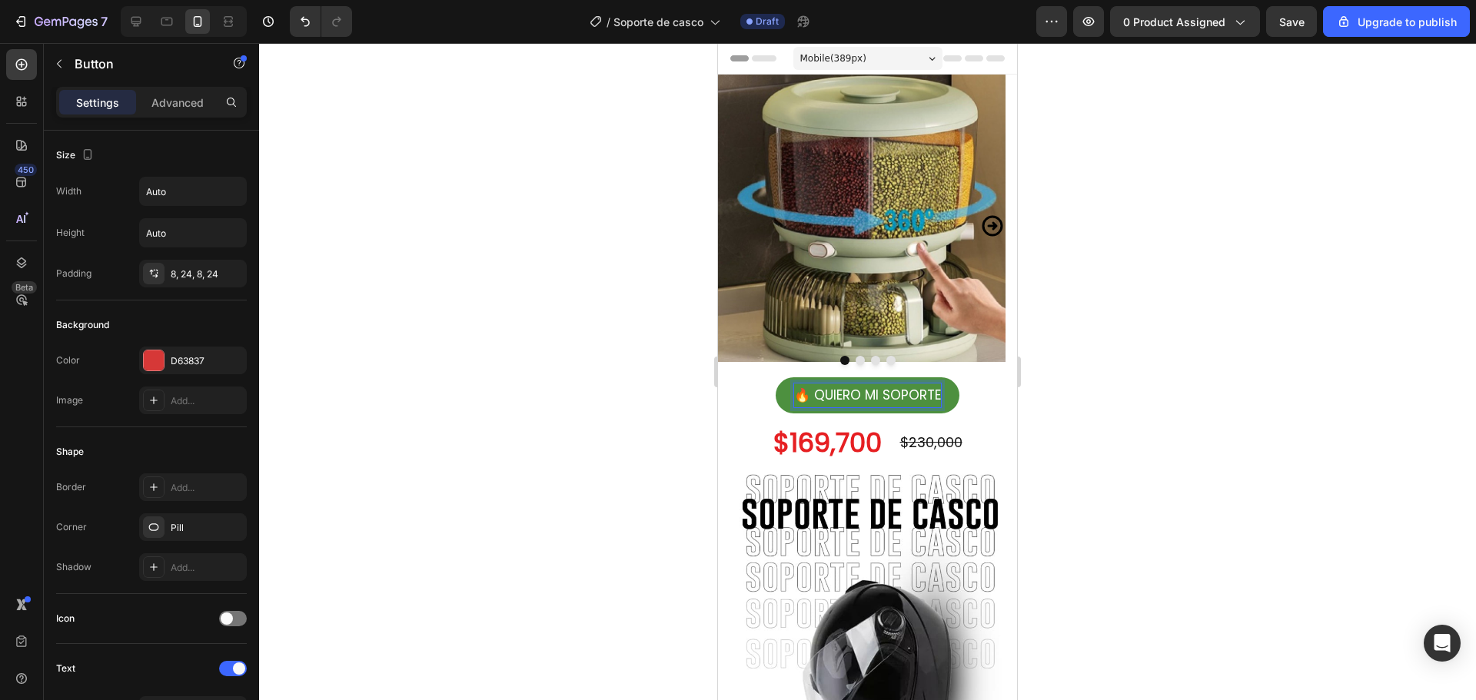
click at [1253, 342] on div at bounding box center [867, 371] width 1217 height 657
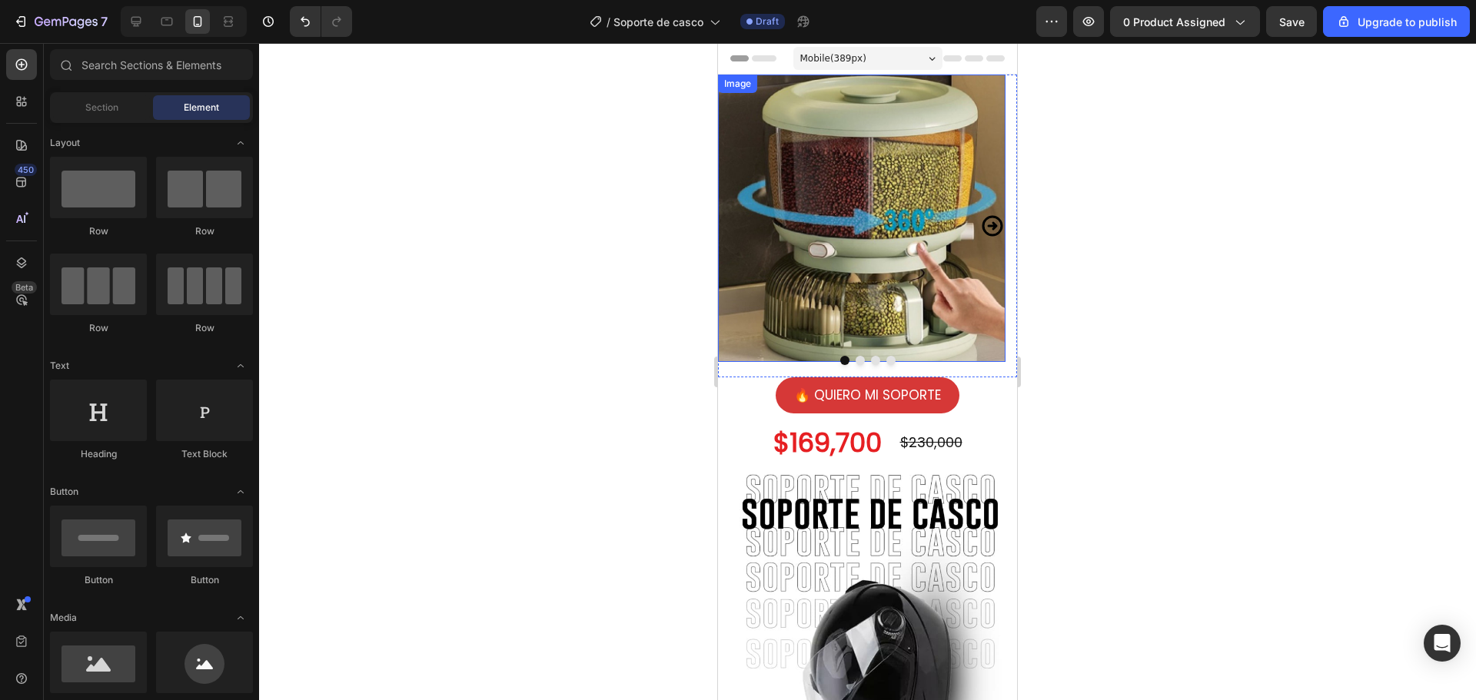
click at [949, 221] on img at bounding box center [862, 219] width 288 height 288
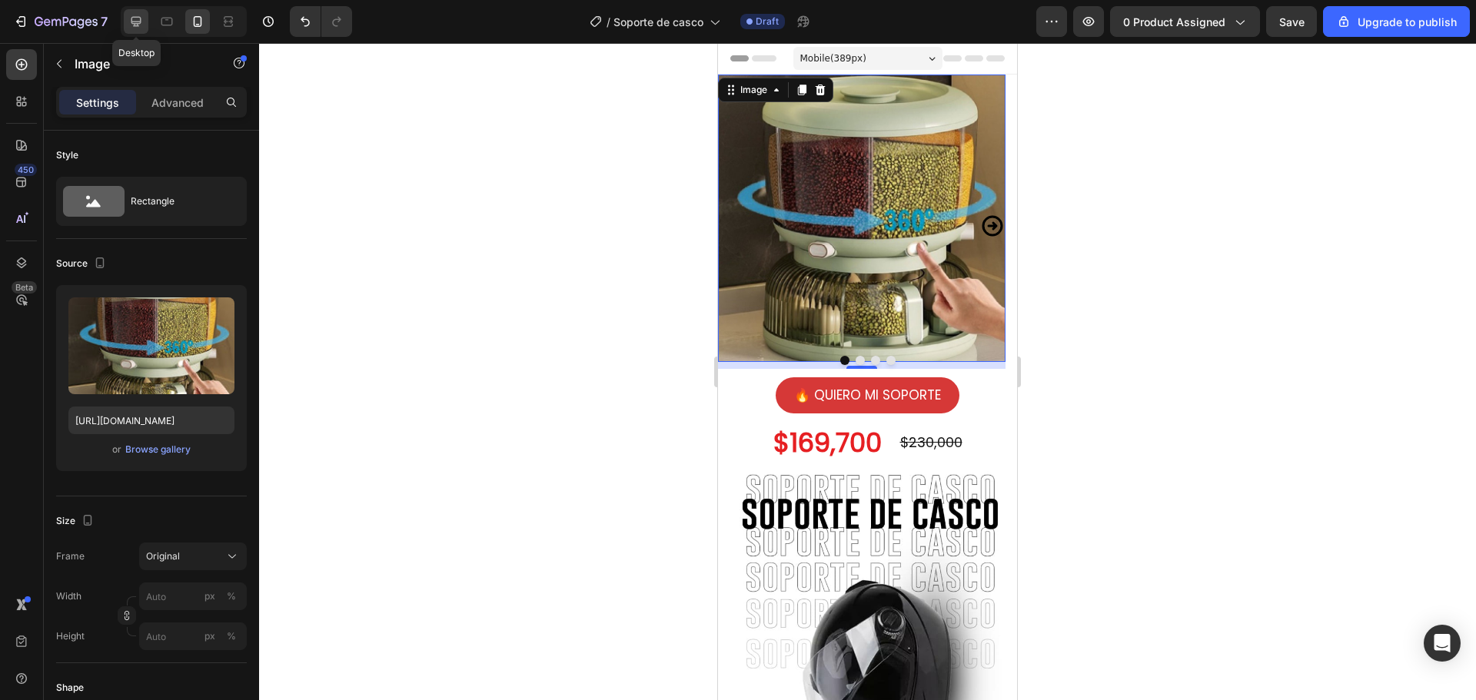
click at [145, 13] on div at bounding box center [136, 21] width 25 height 25
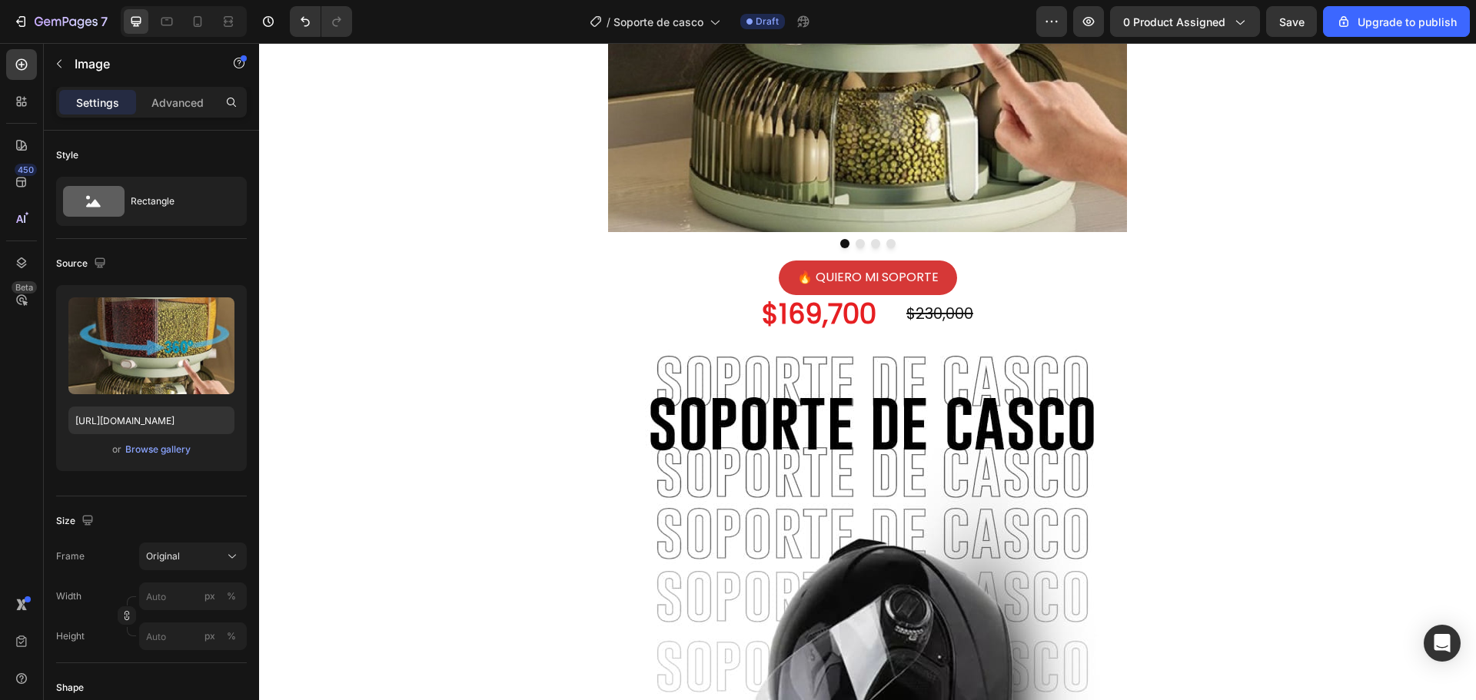
scroll to position [384, 0]
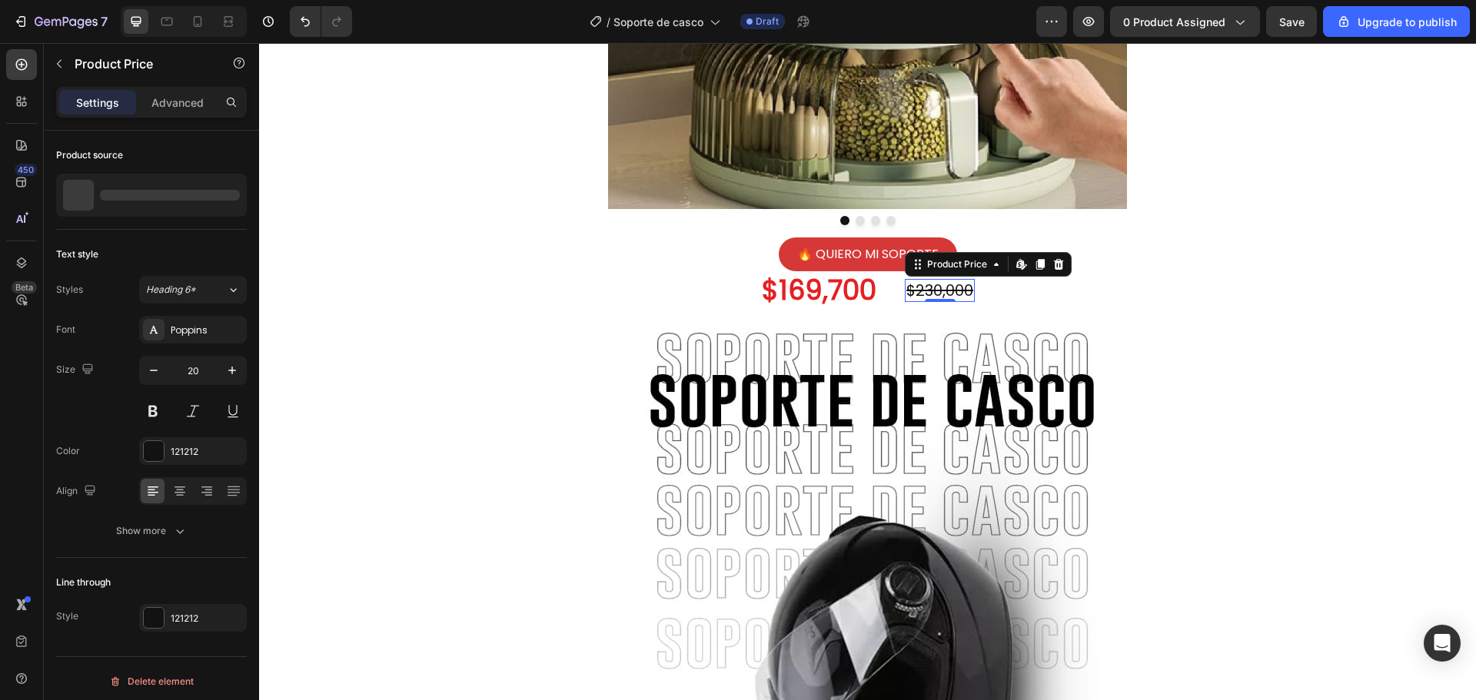
click at [934, 279] on div "$230,000" at bounding box center [940, 290] width 70 height 23
click at [965, 279] on div "$230,000" at bounding box center [940, 290] width 70 height 23
click at [780, 271] on div "$169,700" at bounding box center [819, 290] width 118 height 38
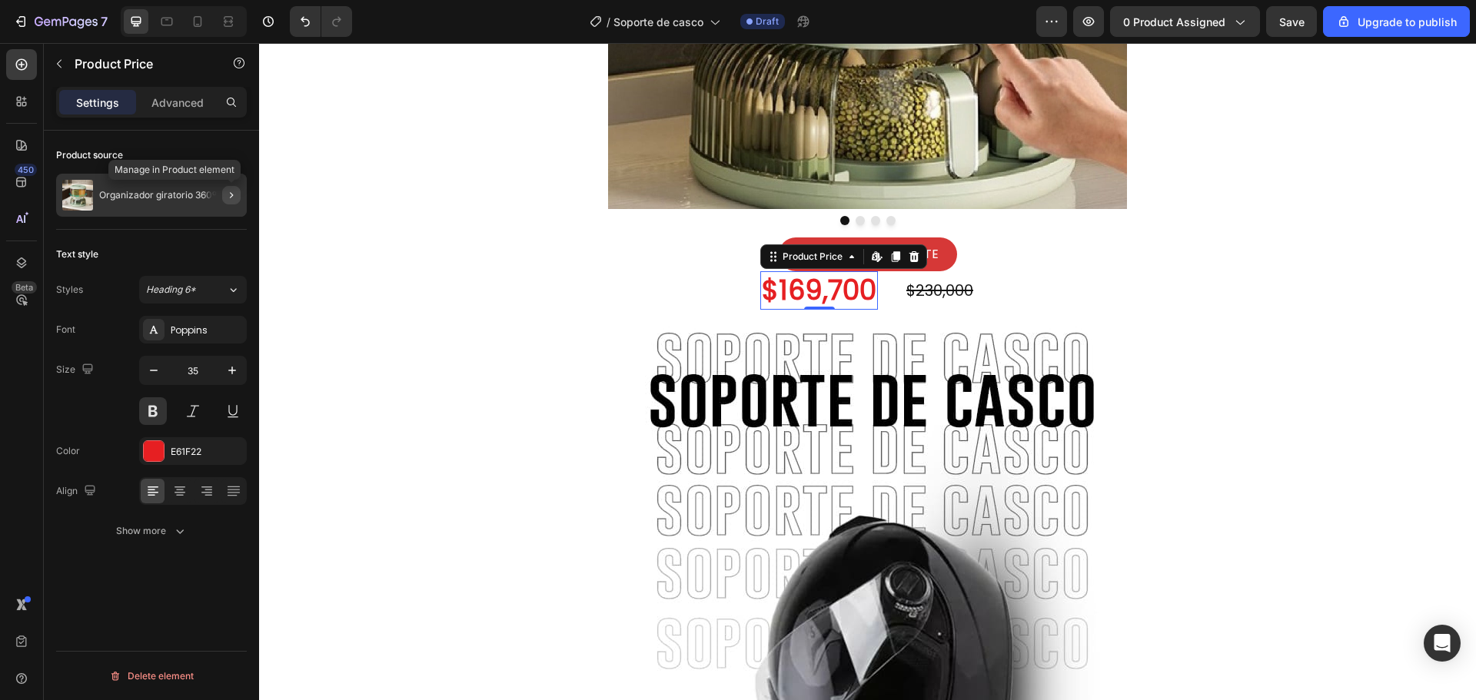
click at [229, 197] on icon "button" at bounding box center [231, 195] width 12 height 12
click at [813, 275] on div "$169,700" at bounding box center [819, 290] width 118 height 38
click at [227, 193] on icon "button" at bounding box center [231, 195] width 12 height 12
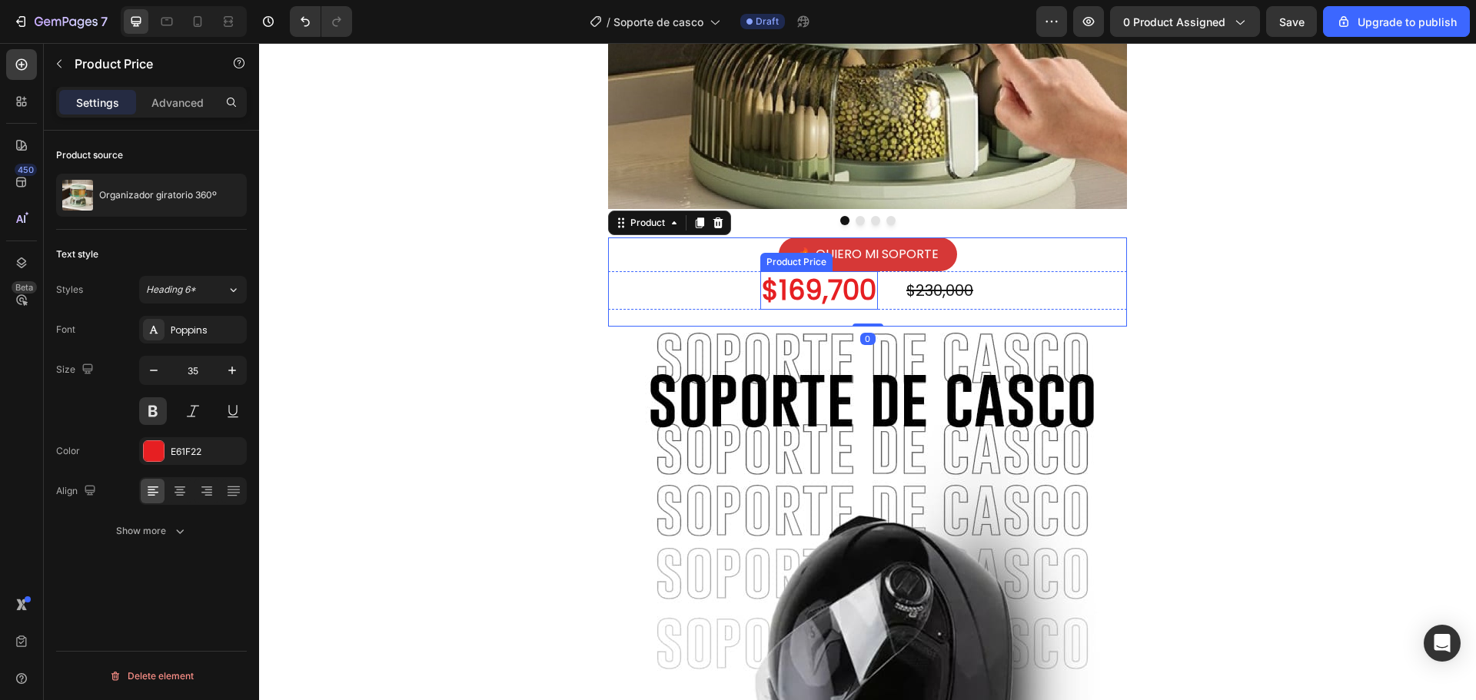
click at [811, 281] on div "$169,700" at bounding box center [819, 290] width 118 height 38
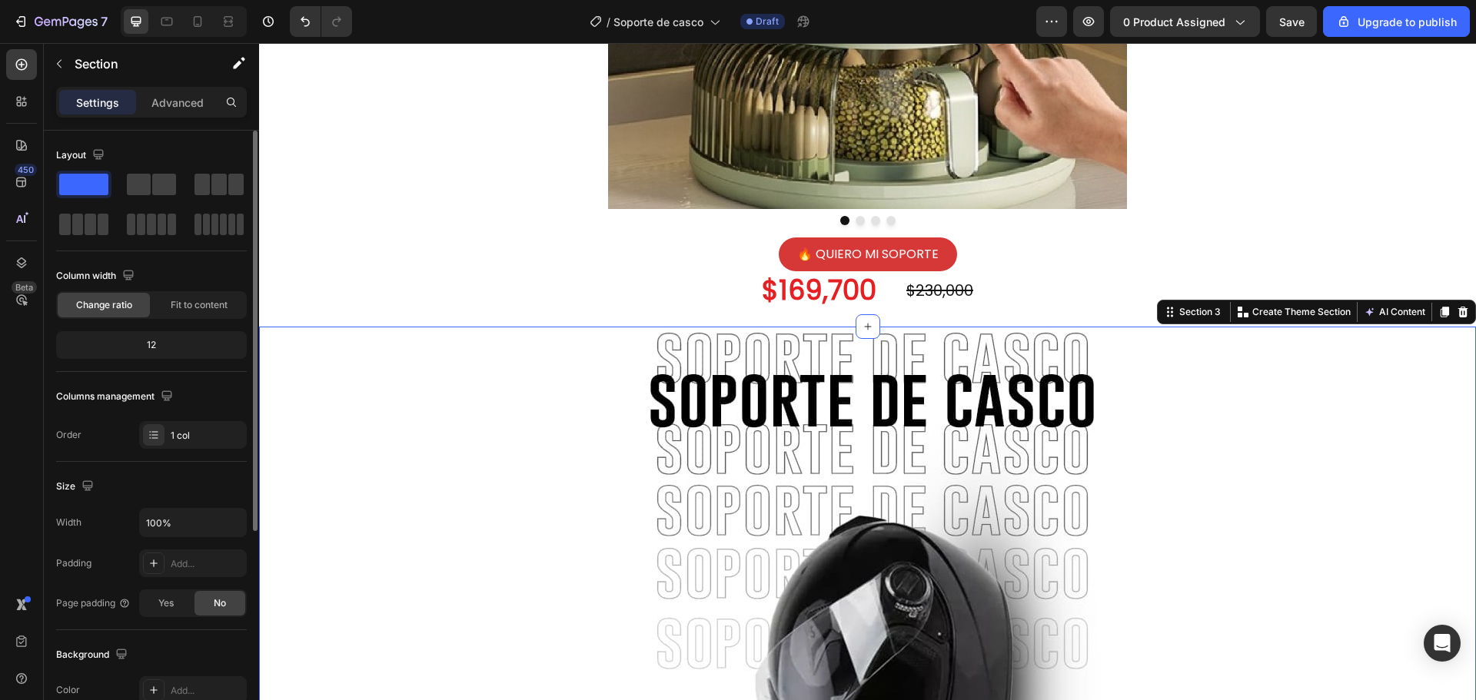
scroll to position [0, 0]
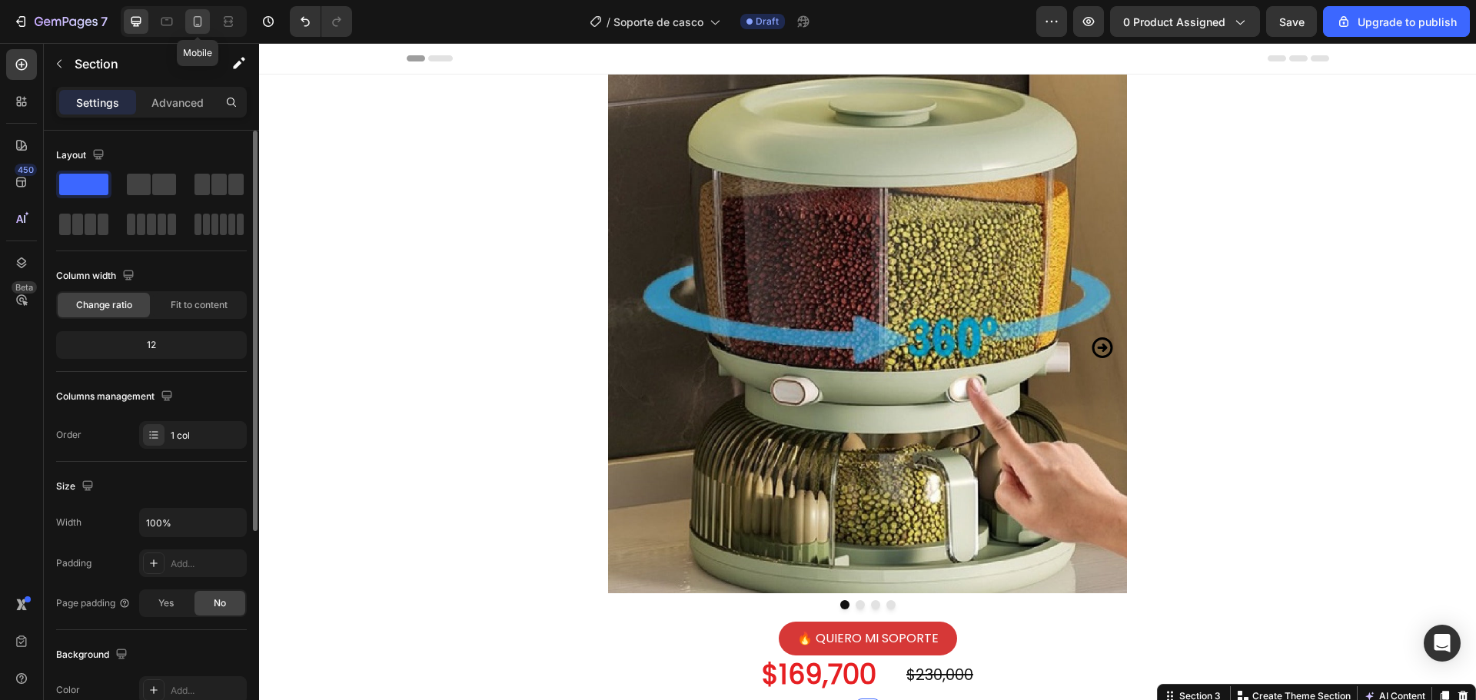
drag, startPoint x: 201, startPoint y: 18, endPoint x: 227, endPoint y: 33, distance: 30.3
click at [201, 18] on icon at bounding box center [198, 21] width 8 height 11
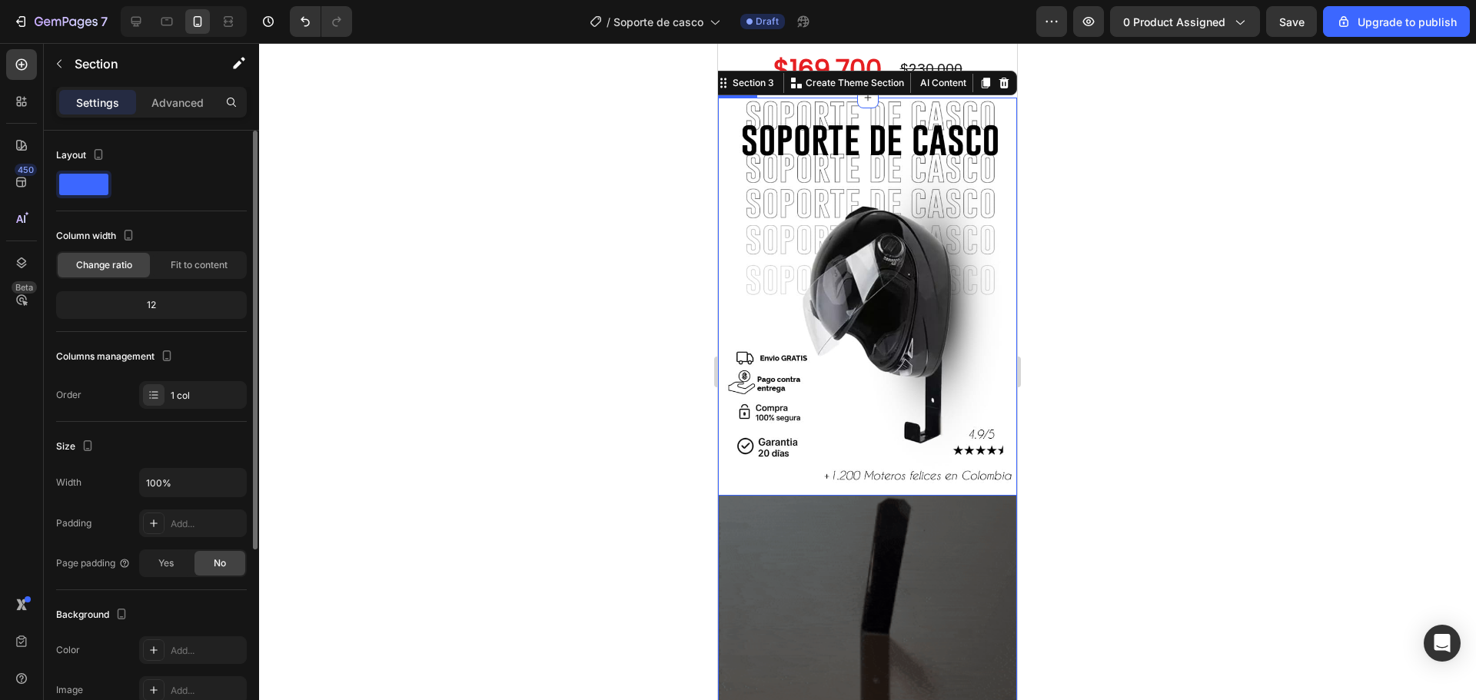
scroll to position [366, 0]
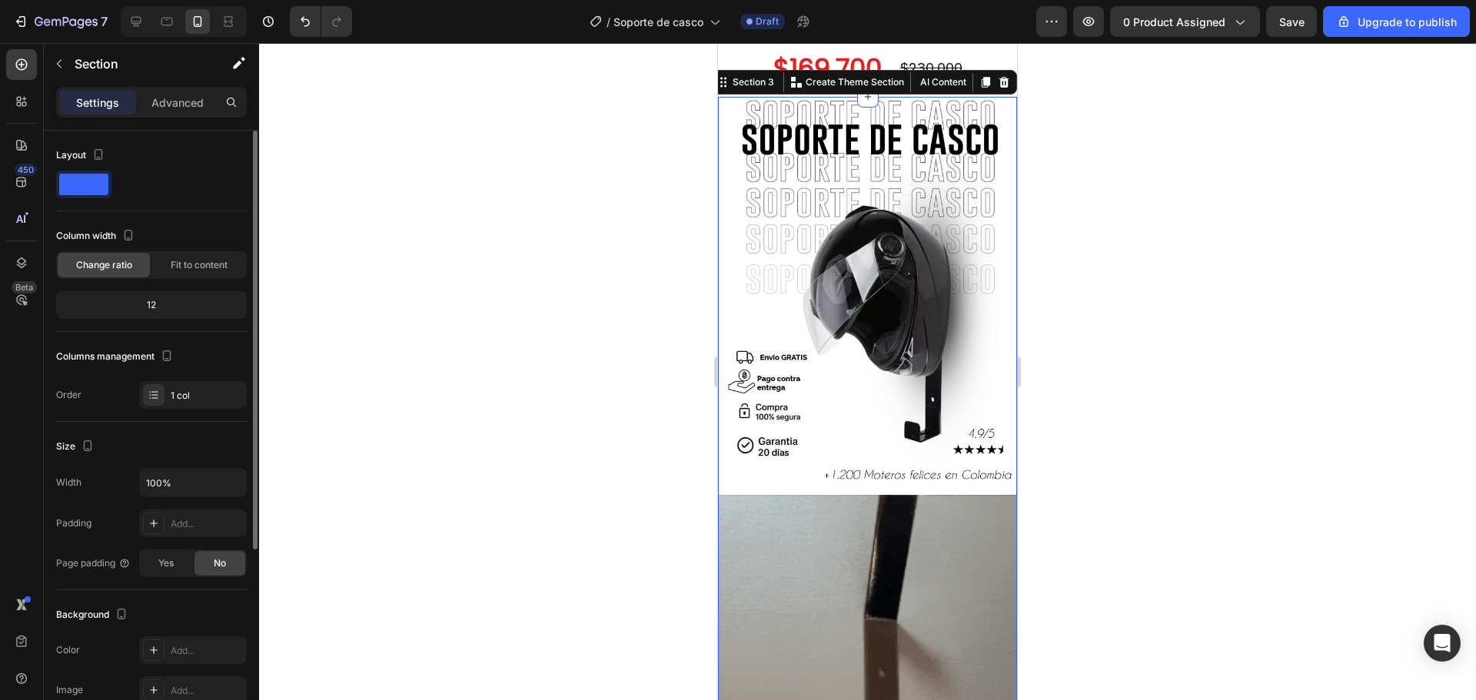
click at [1216, 273] on div at bounding box center [867, 371] width 1217 height 657
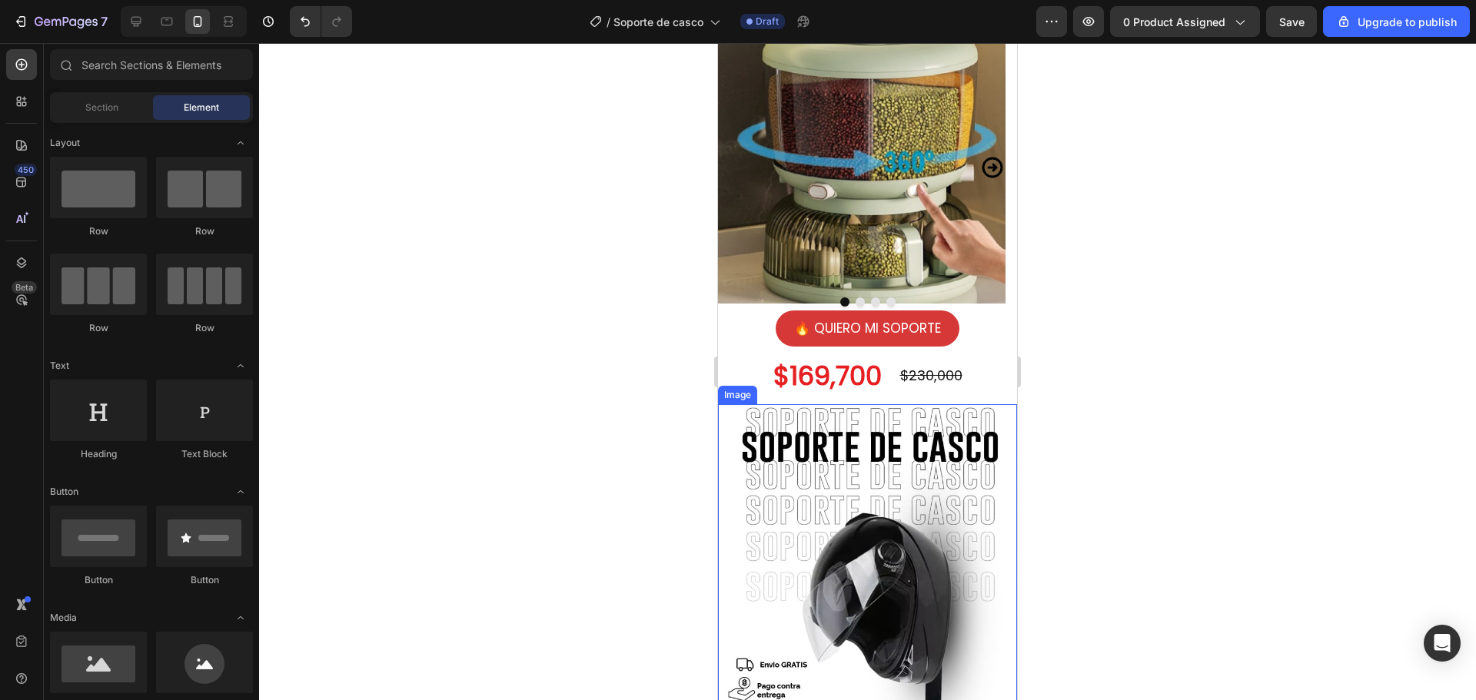
scroll to position [0, 0]
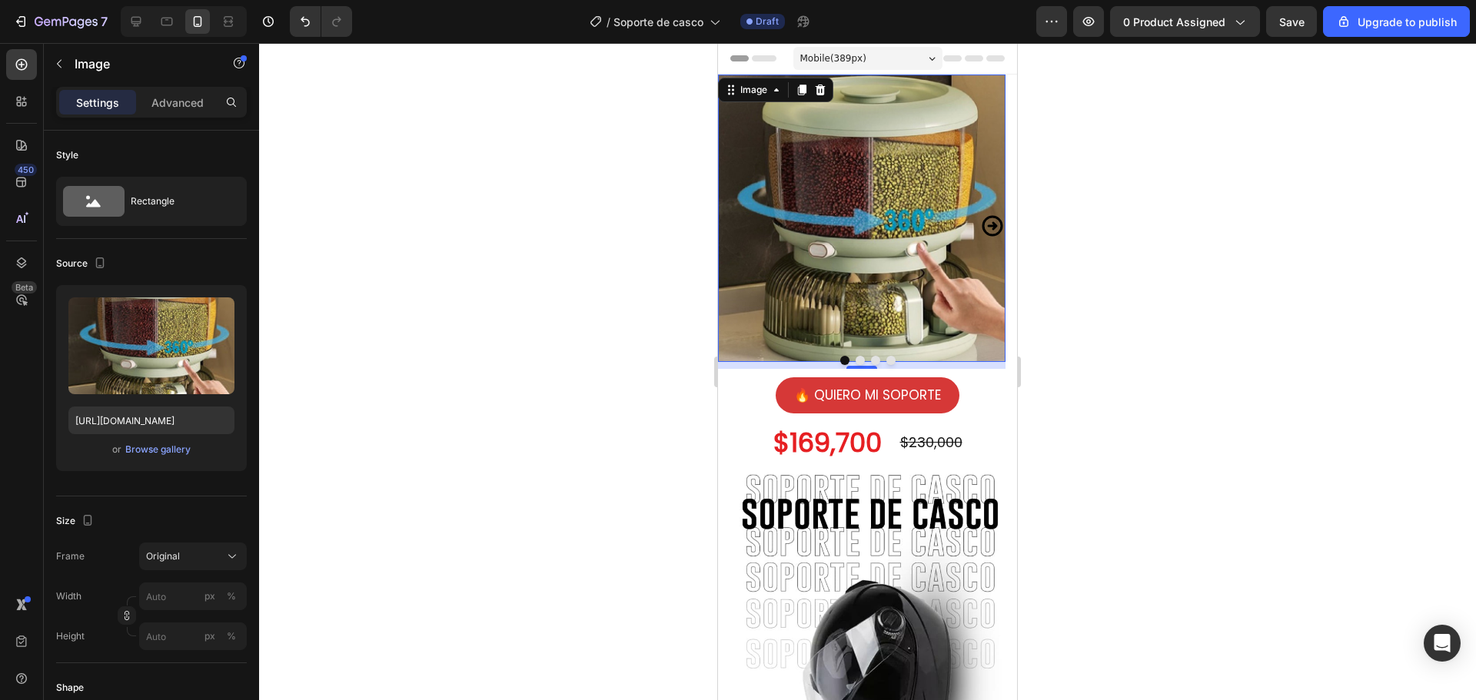
click at [899, 254] on img at bounding box center [862, 219] width 288 height 288
click at [139, 24] on icon at bounding box center [136, 22] width 10 height 10
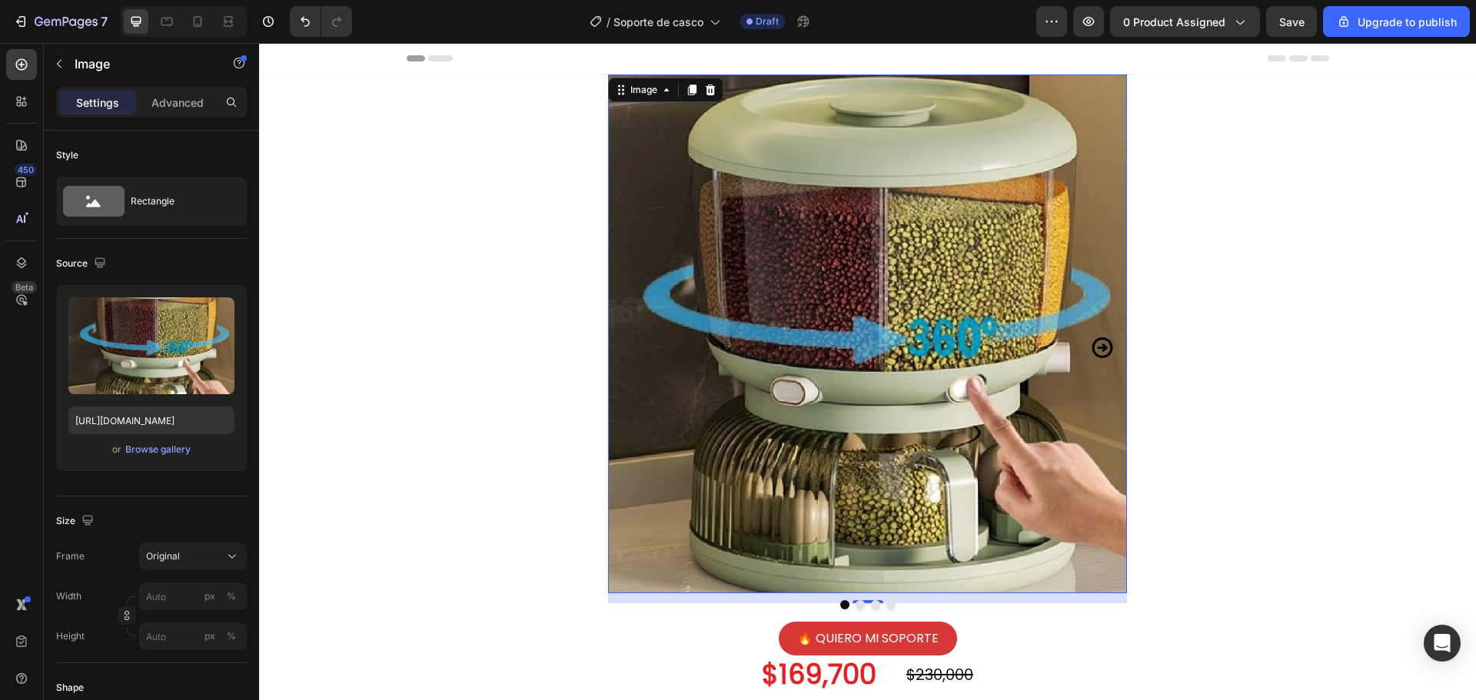
click at [921, 418] on img at bounding box center [867, 334] width 519 height 519
click at [1093, 334] on icon "Carousel Next Arrow" at bounding box center [1102, 348] width 25 height 55
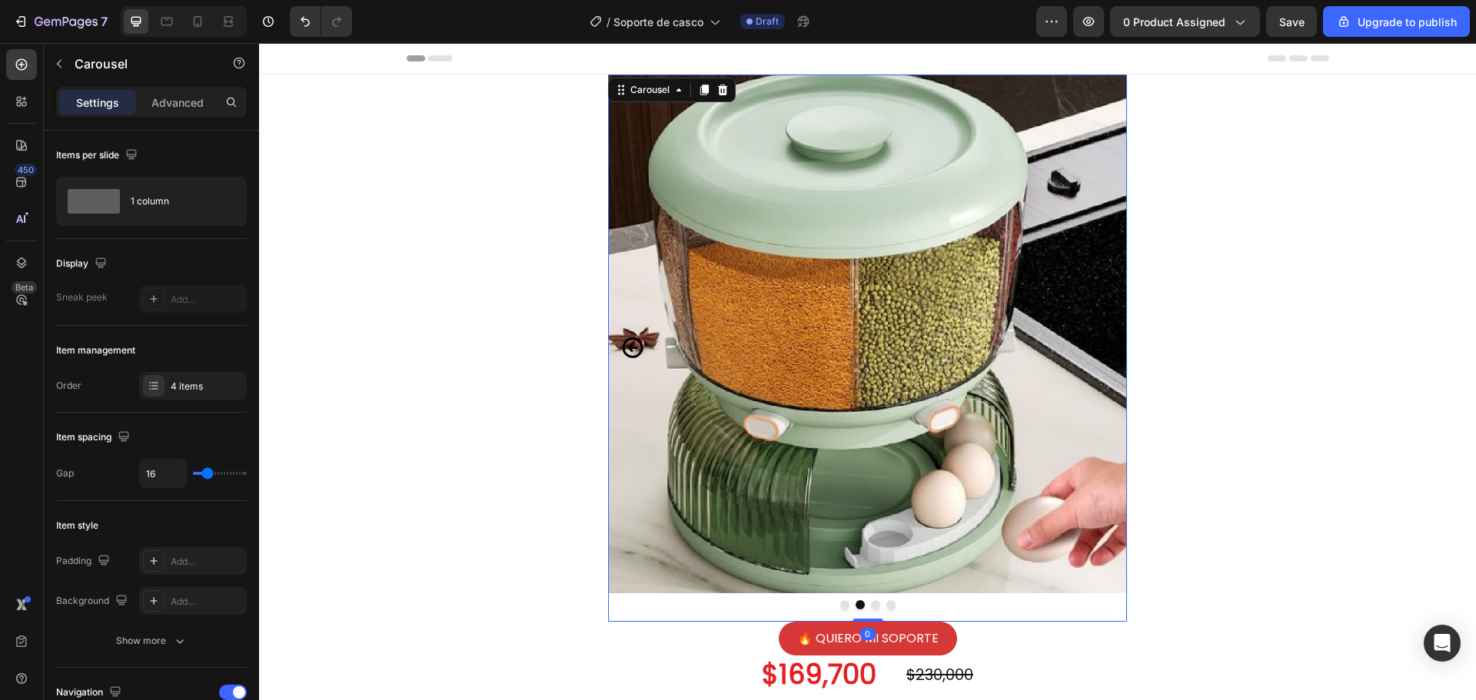
click at [1093, 334] on icon "Carousel Next Arrow" at bounding box center [1102, 348] width 25 height 55
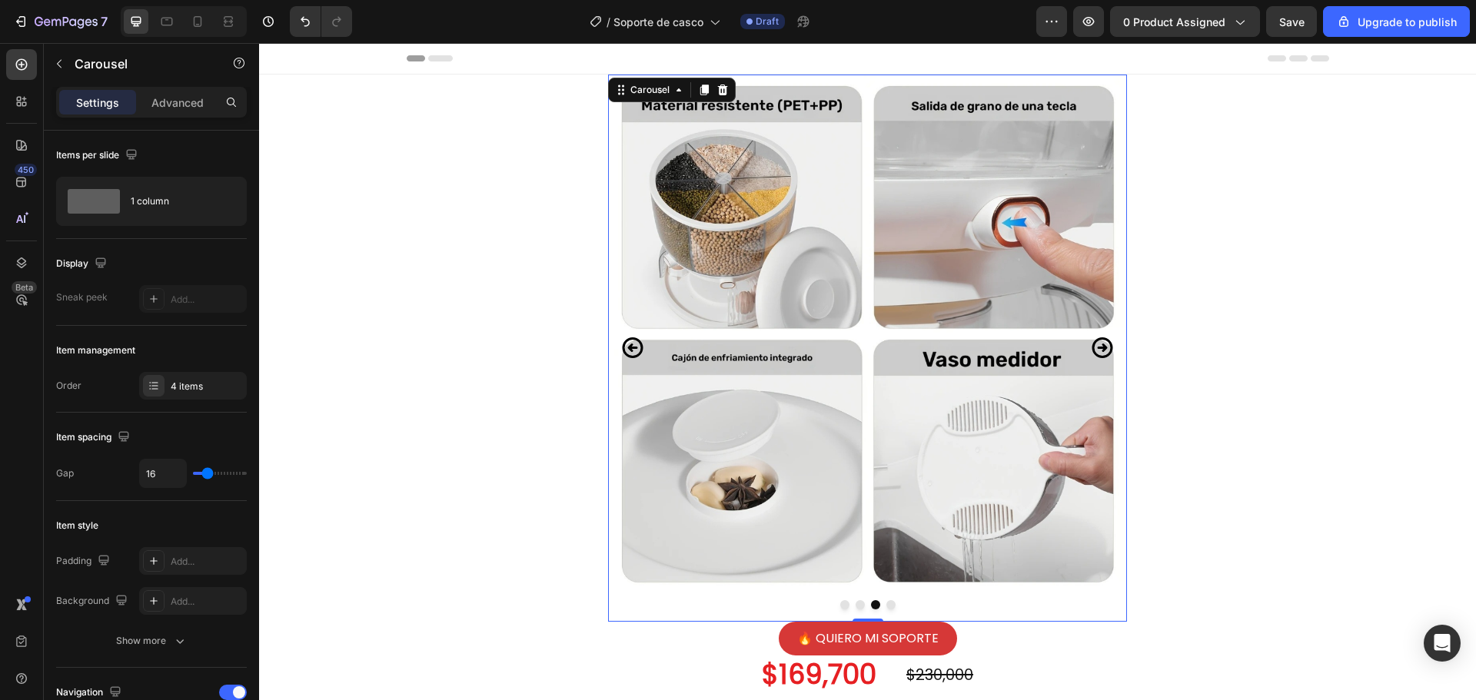
click at [623, 347] on icon "Carousel Back Arrow" at bounding box center [632, 348] width 25 height 55
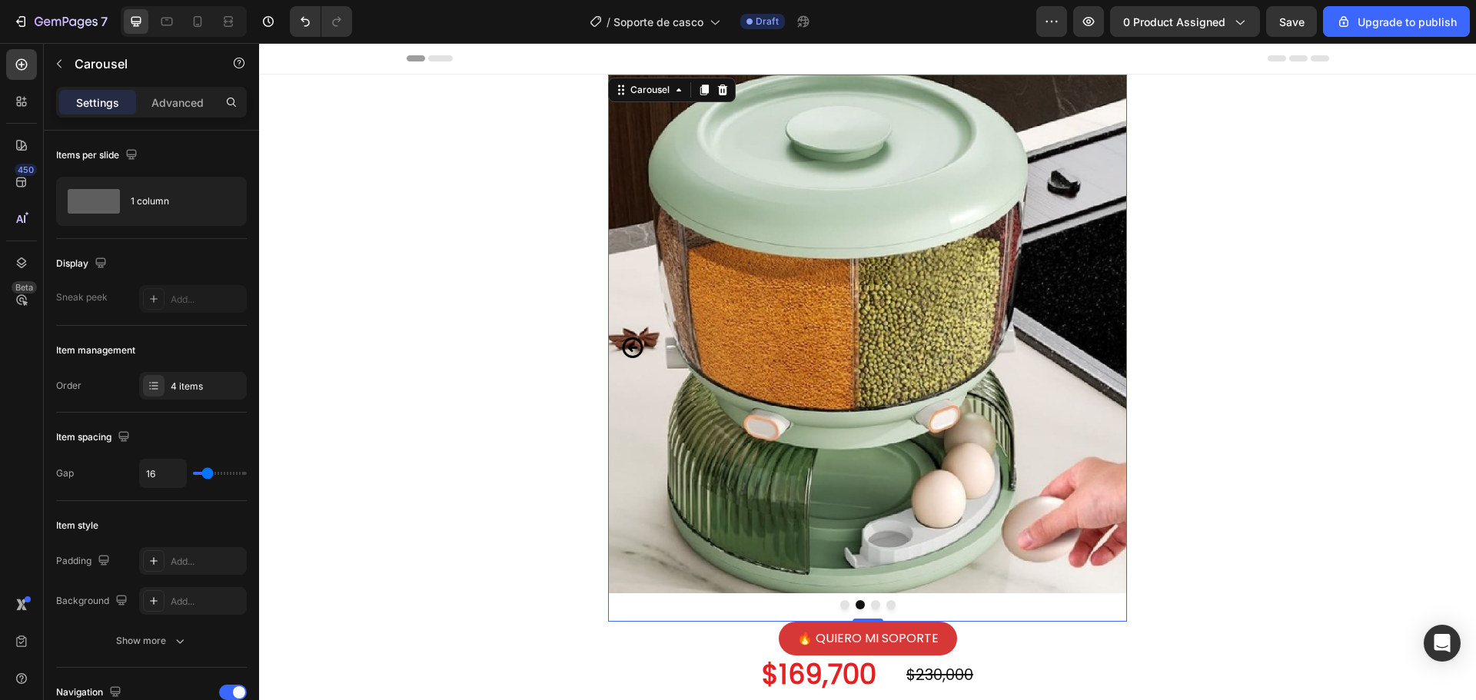
click at [623, 347] on icon "Carousel Back Arrow" at bounding box center [632, 348] width 25 height 55
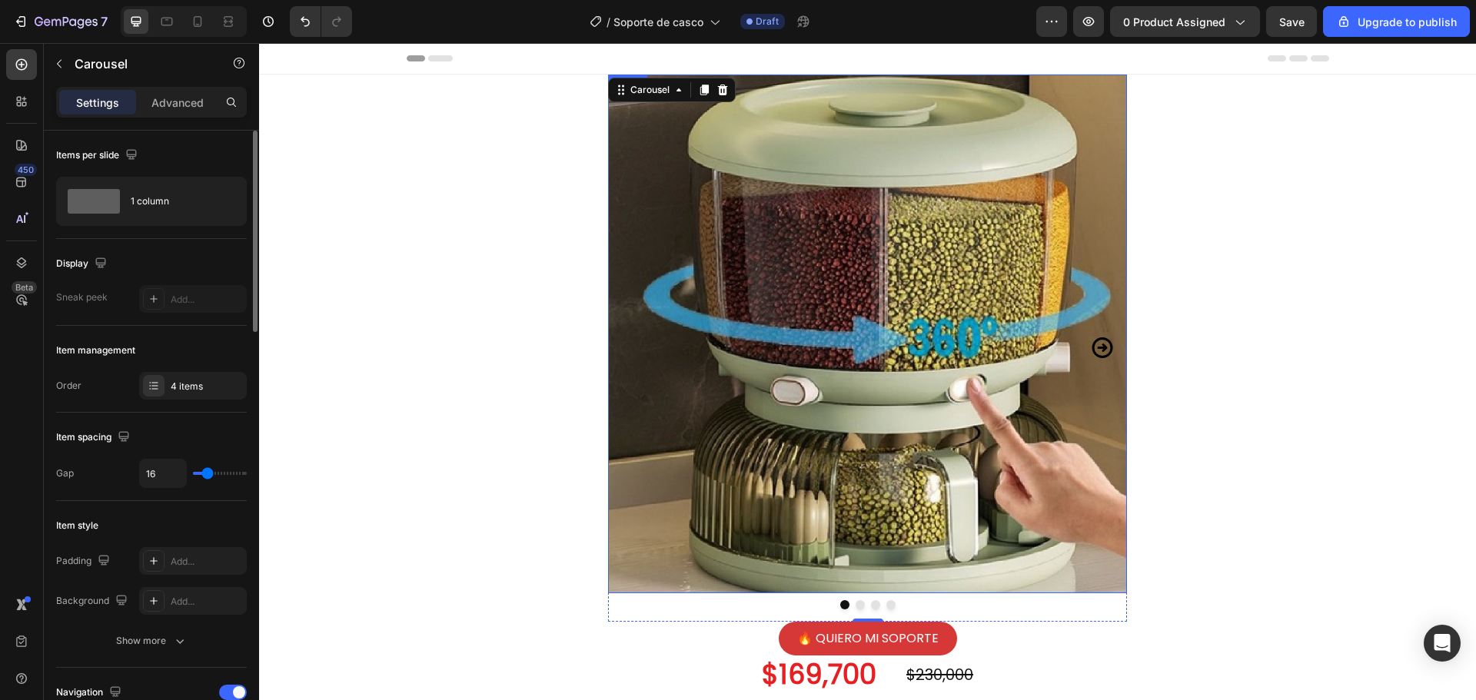
click at [988, 369] on img at bounding box center [867, 334] width 519 height 519
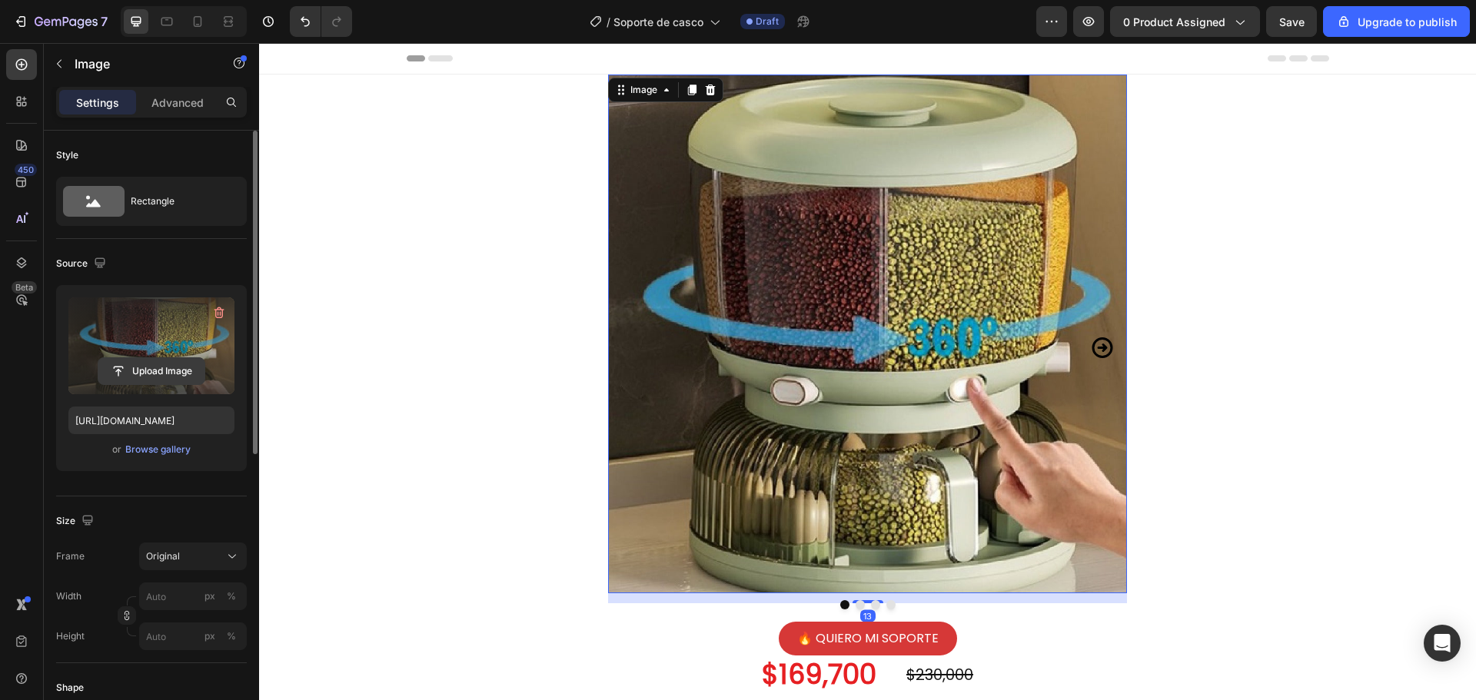
click at [160, 370] on input "file" at bounding box center [151, 371] width 106 height 26
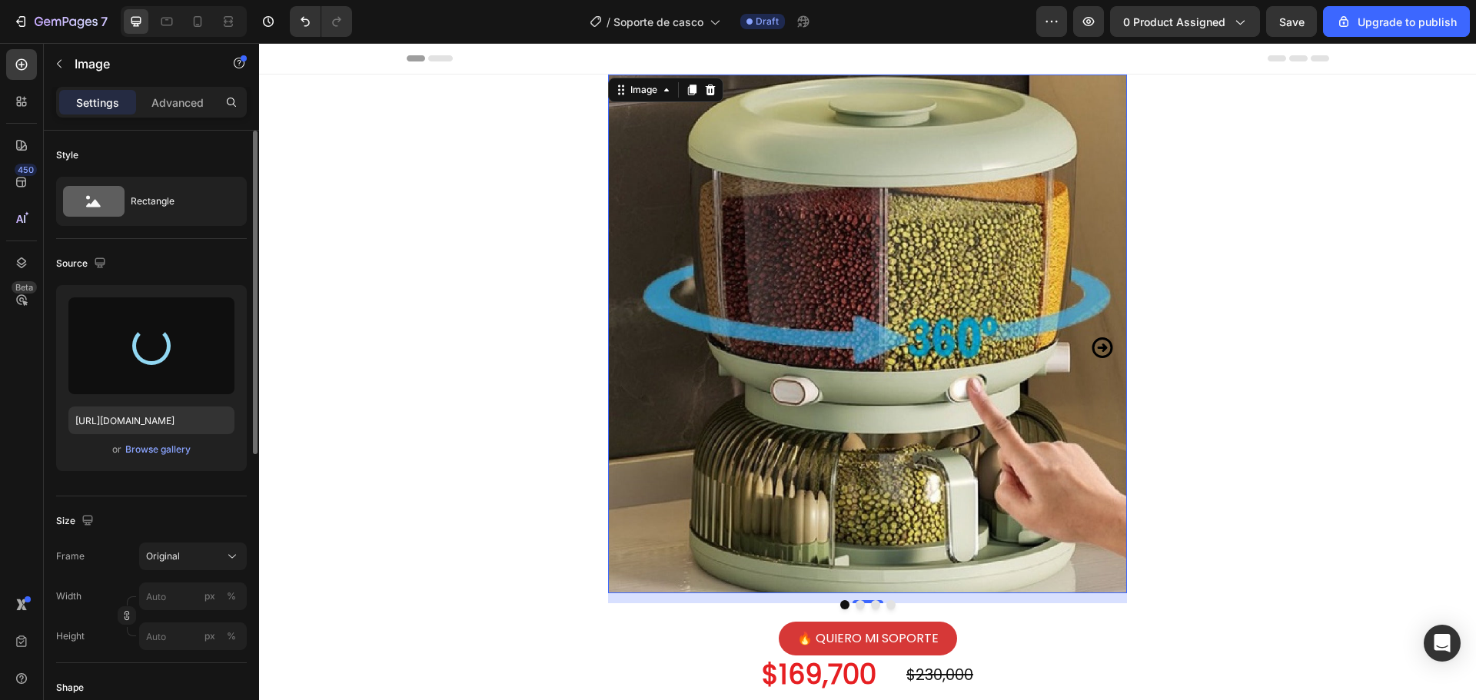
type input "https://cdn.shopify.com/s/files/1/0737/4749/7181/files/gempages_551528000055673…"
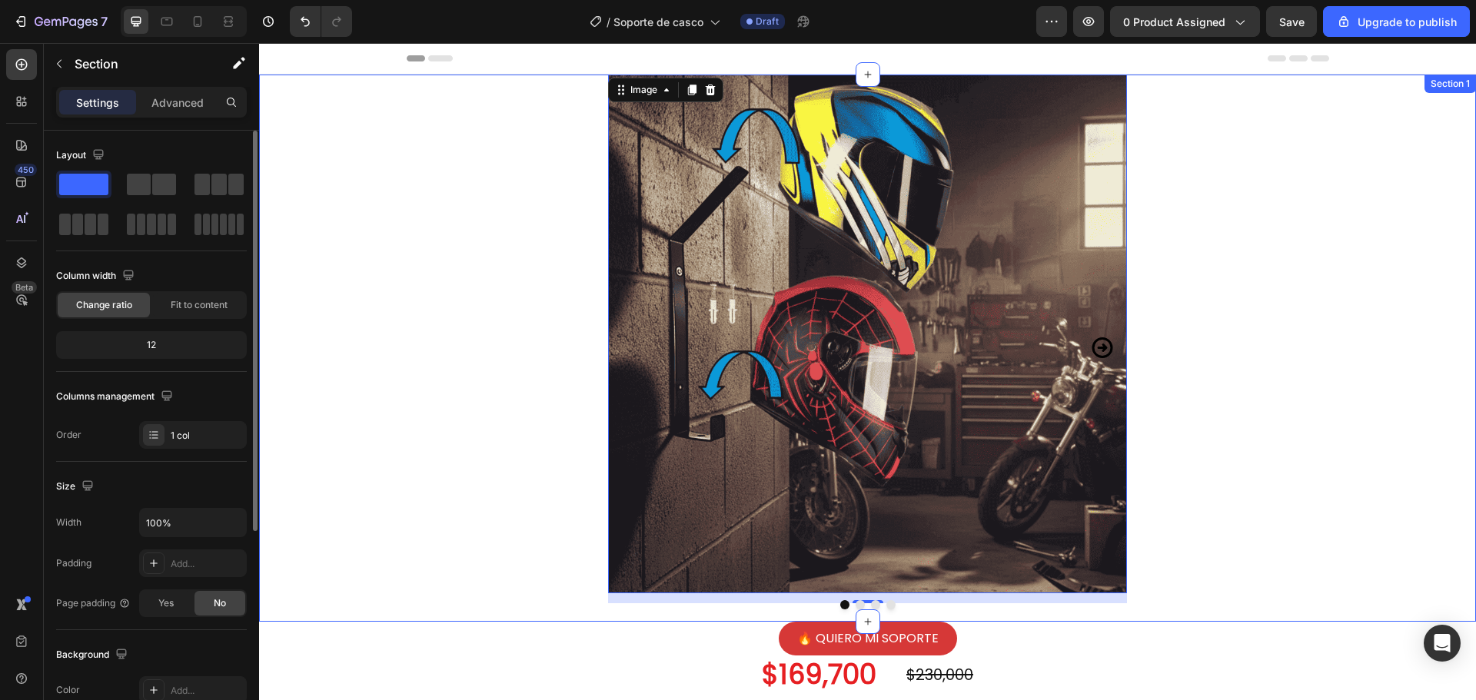
click at [1379, 414] on div "Image 13 Image Image Image Carousel Row" at bounding box center [867, 348] width 1217 height 547
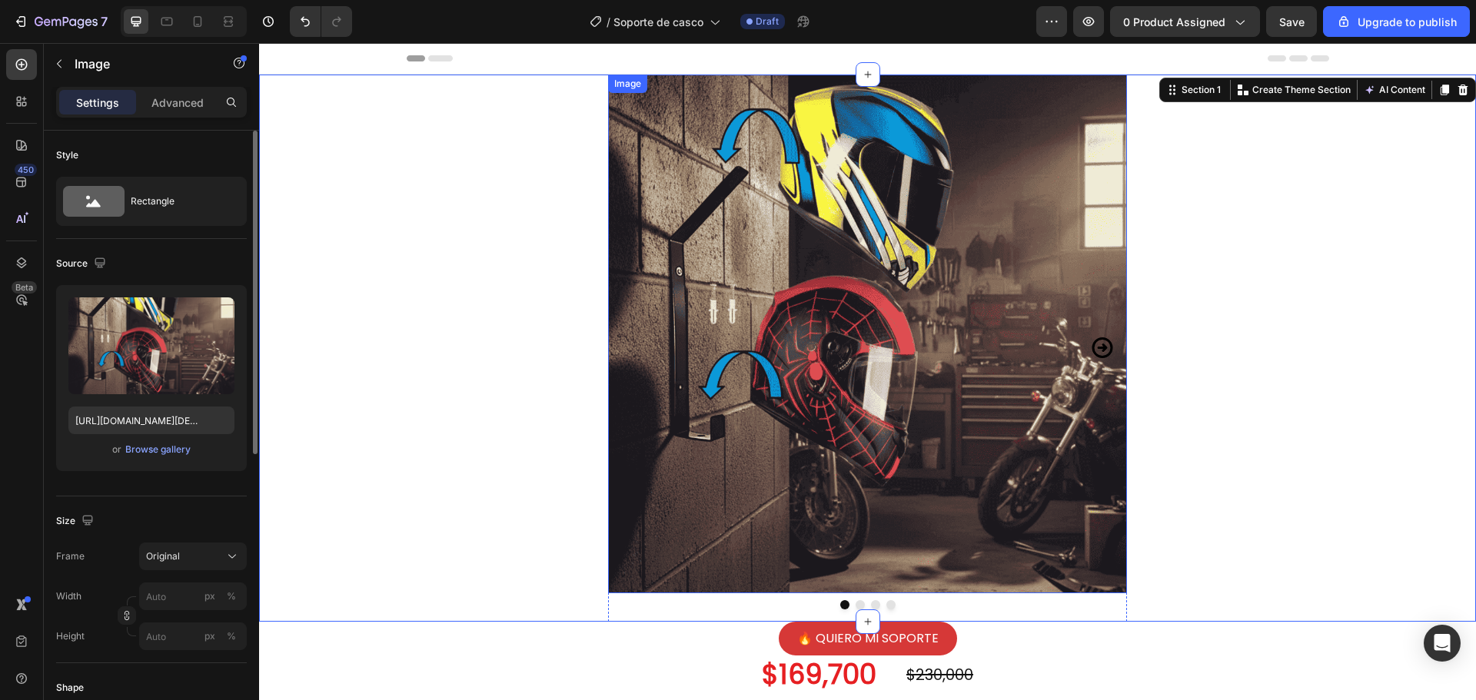
click at [915, 371] on img at bounding box center [867, 334] width 519 height 519
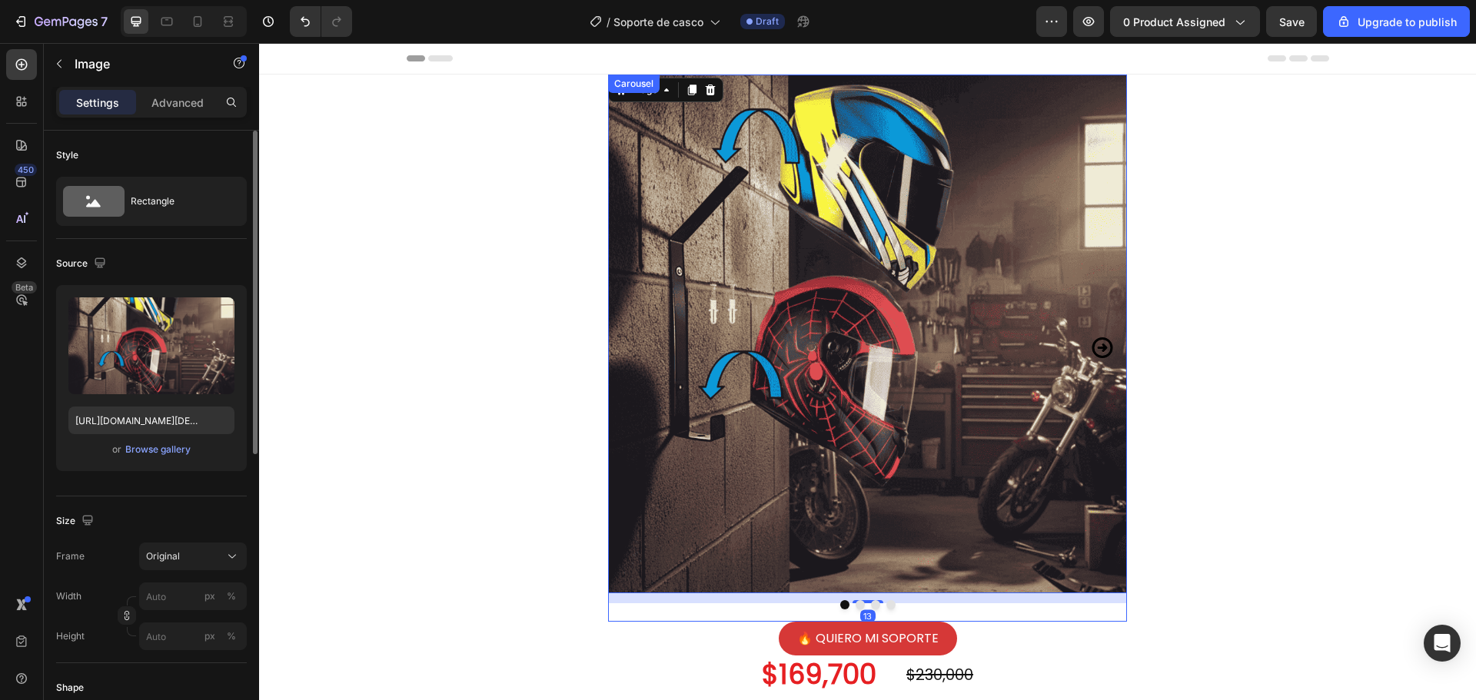
click at [1097, 347] on icon "Carousel Next Arrow" at bounding box center [1102, 348] width 25 height 55
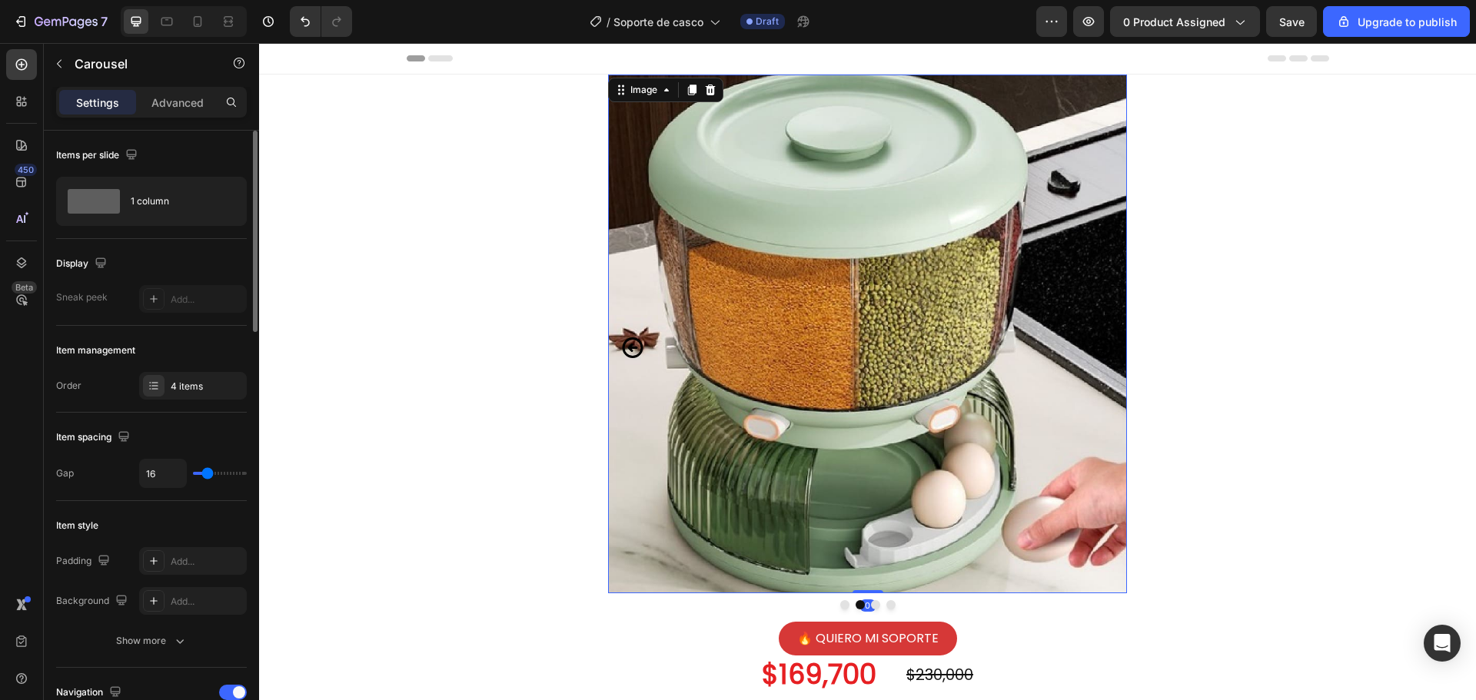
click at [882, 341] on img at bounding box center [867, 334] width 519 height 519
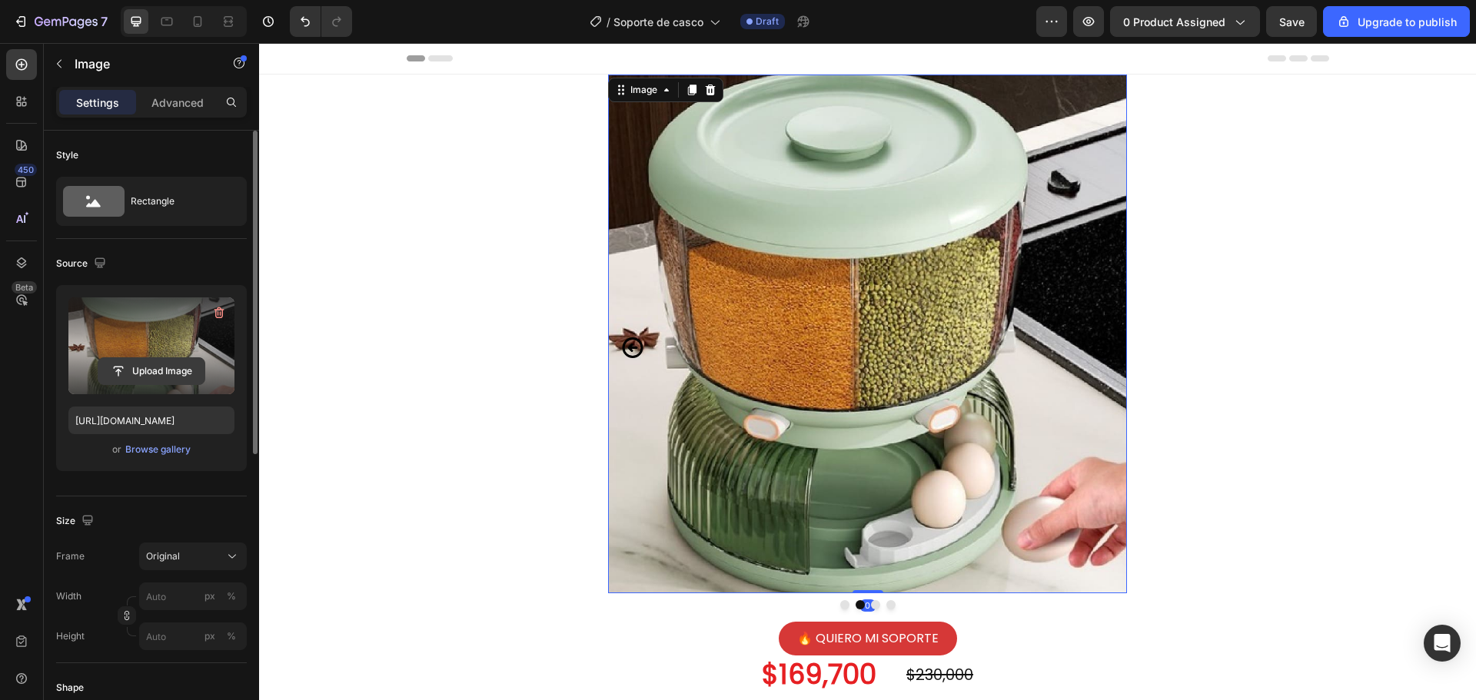
click at [155, 373] on input "file" at bounding box center [151, 371] width 106 height 26
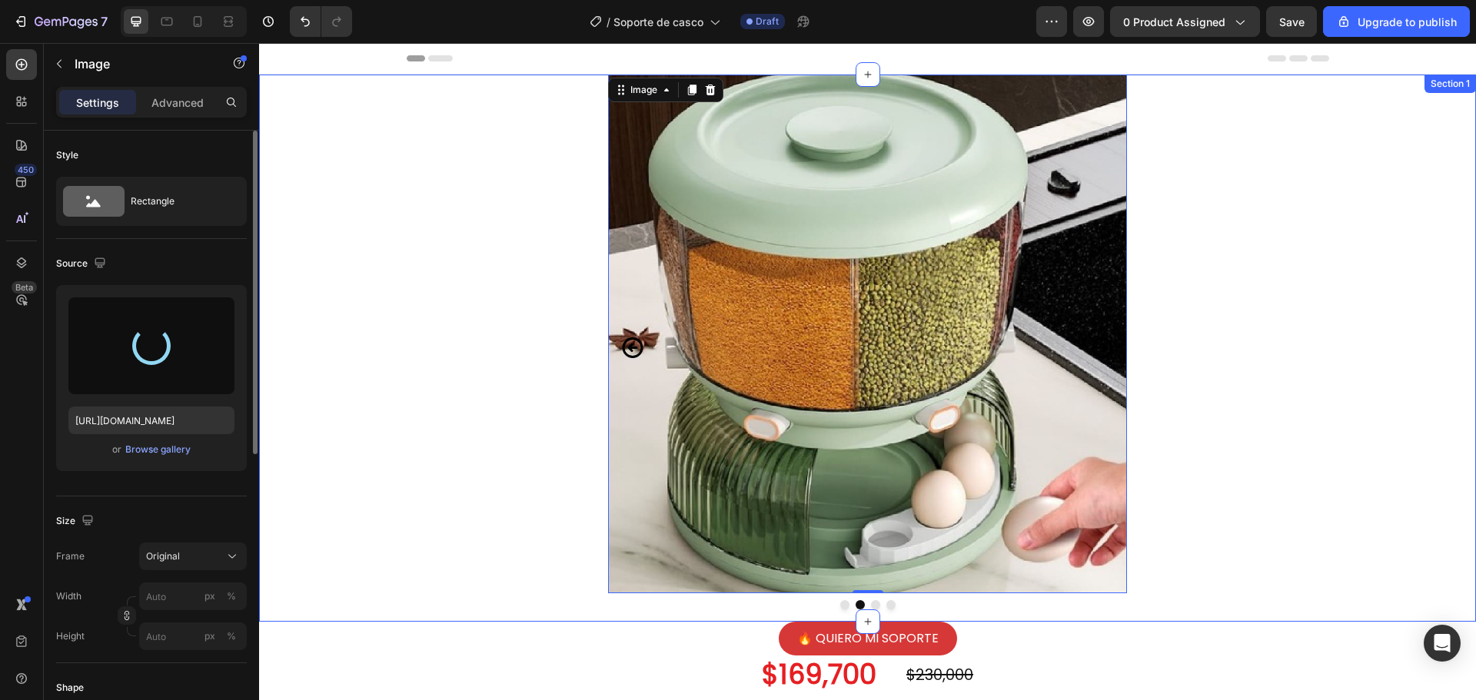
type input "https://cdn.shopify.com/s/files/1/0737/4749/7181/files/gempages_551528000055673…"
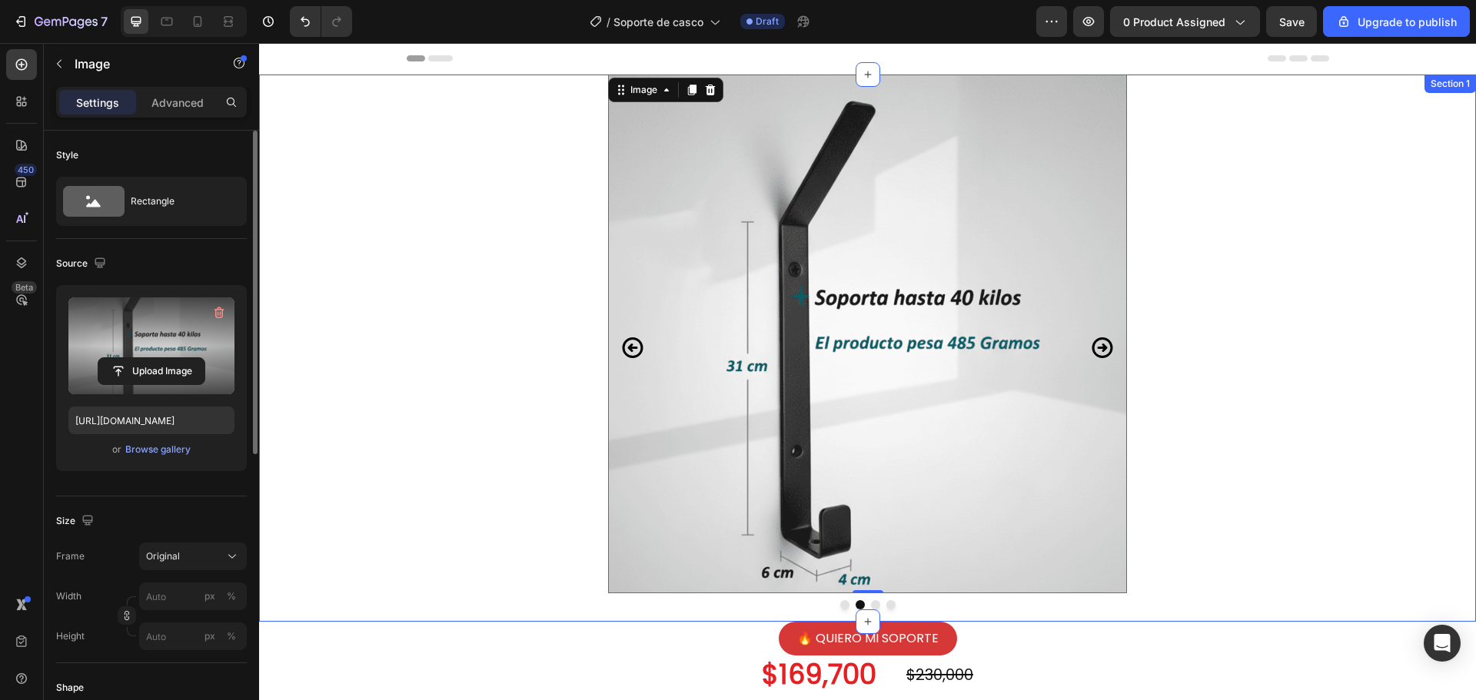
click at [1269, 304] on div "Image Image 0 Image Image Carousel Row" at bounding box center [867, 348] width 1217 height 547
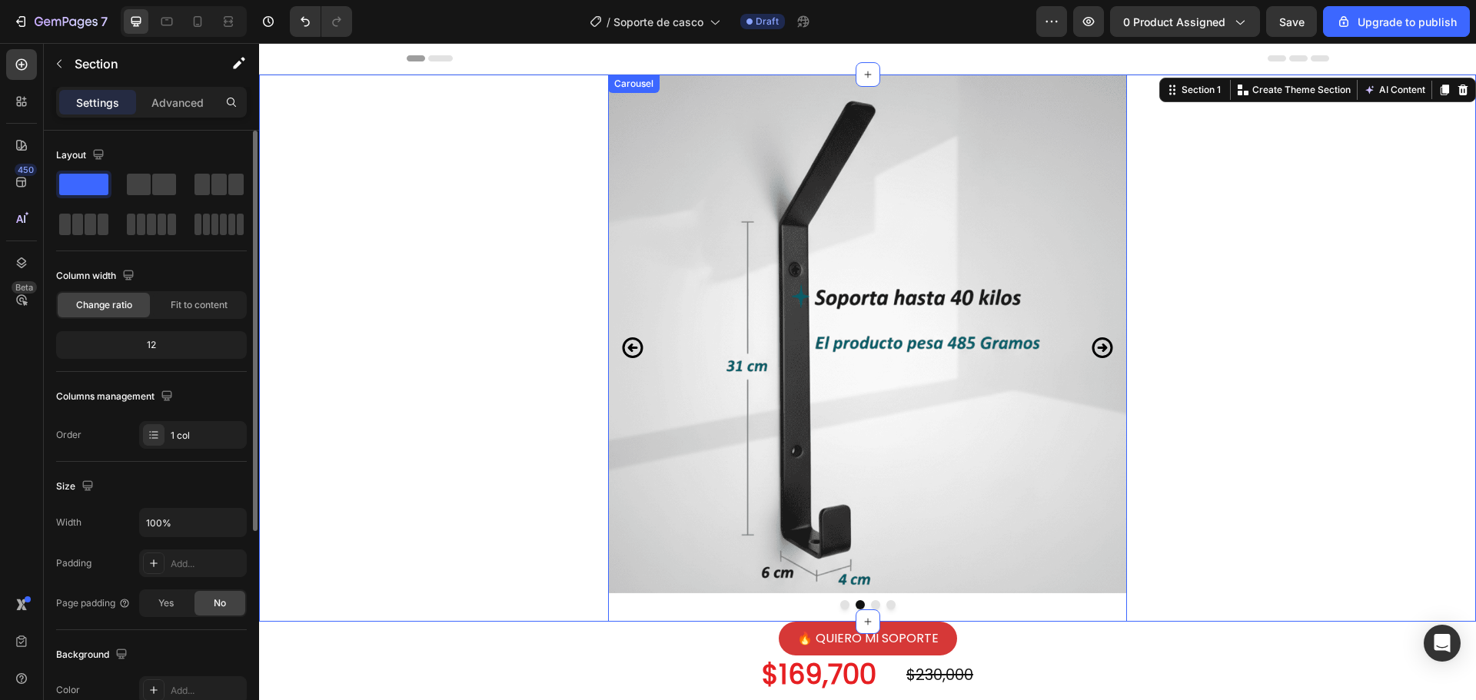
click at [630, 351] on icon "Carousel Back Arrow" at bounding box center [632, 348] width 25 height 55
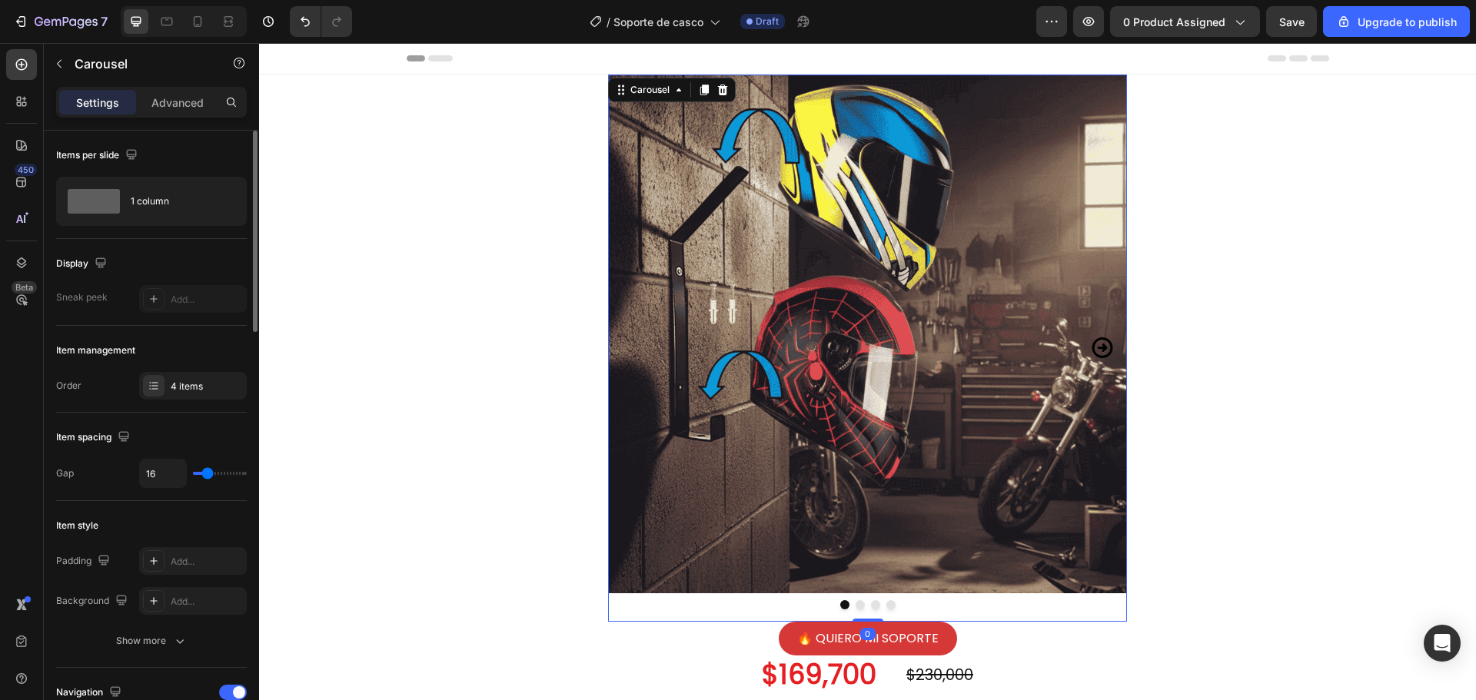
click at [1098, 347] on icon "Carousel Next Arrow" at bounding box center [1102, 347] width 21 height 21
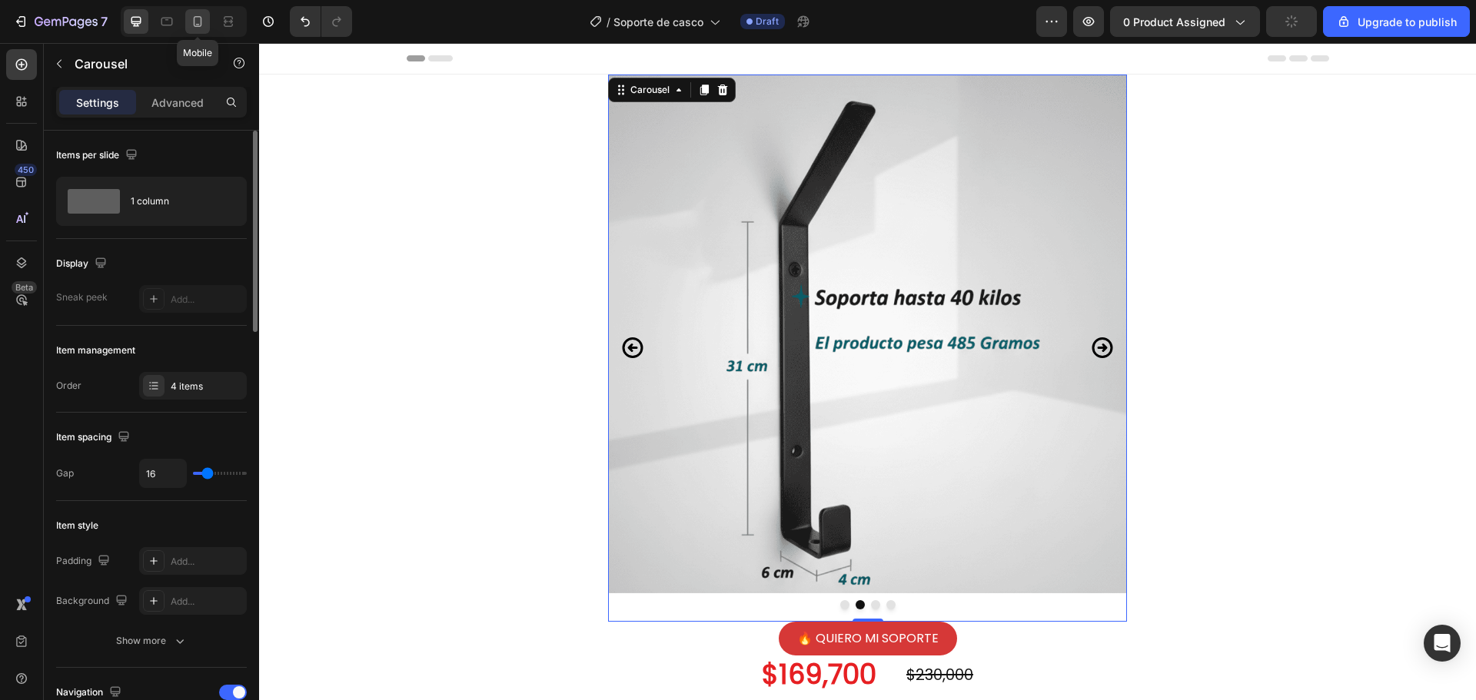
click at [201, 22] on icon at bounding box center [198, 21] width 8 height 11
type input "50"
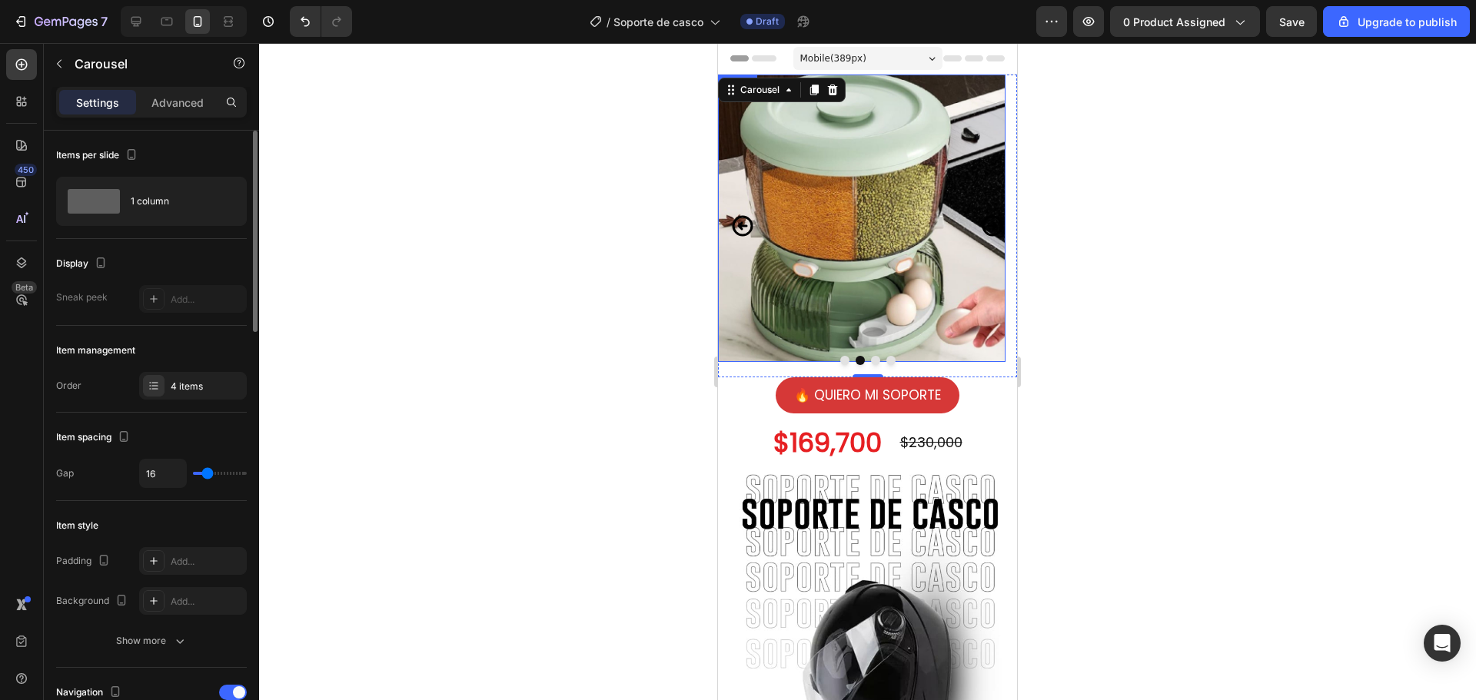
click at [848, 242] on img at bounding box center [862, 219] width 288 height 288
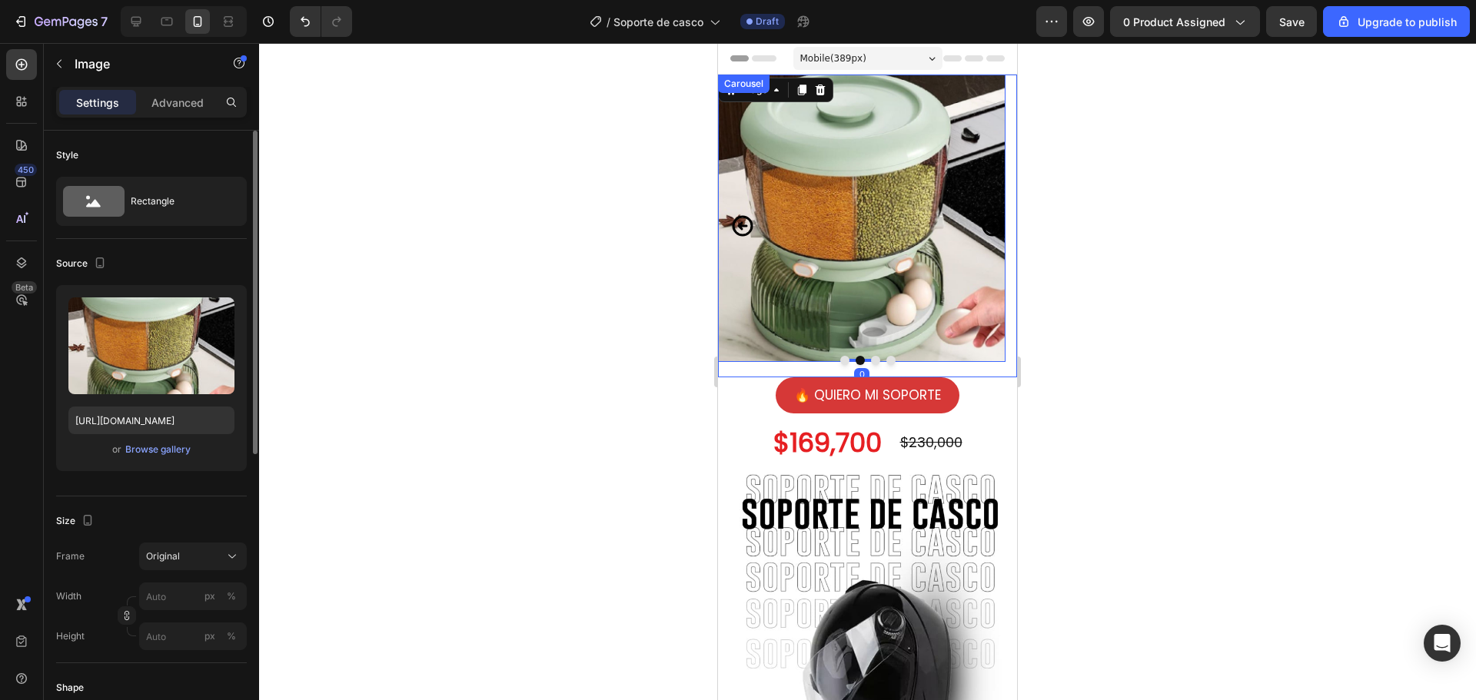
click at [746, 229] on icon "Carousel Back Arrow" at bounding box center [742, 226] width 25 height 38
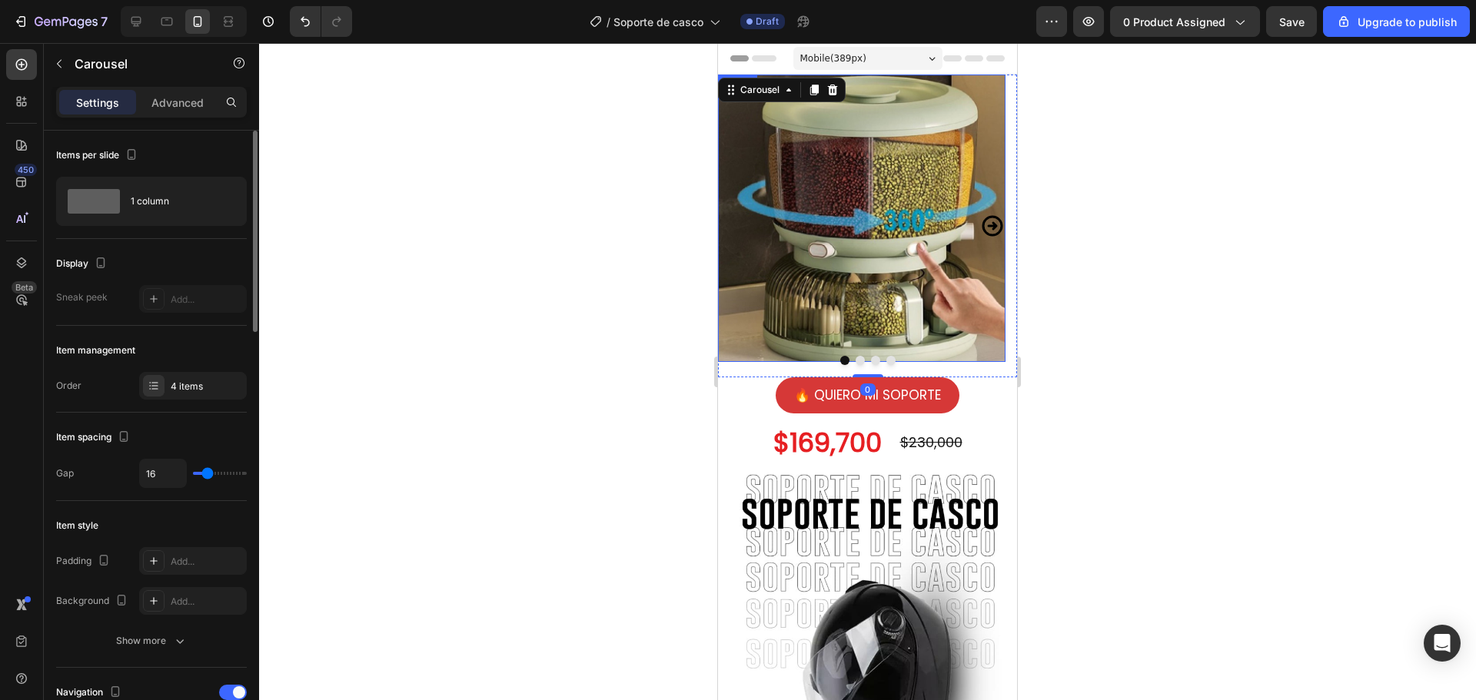
click at [840, 230] on img at bounding box center [862, 219] width 288 height 288
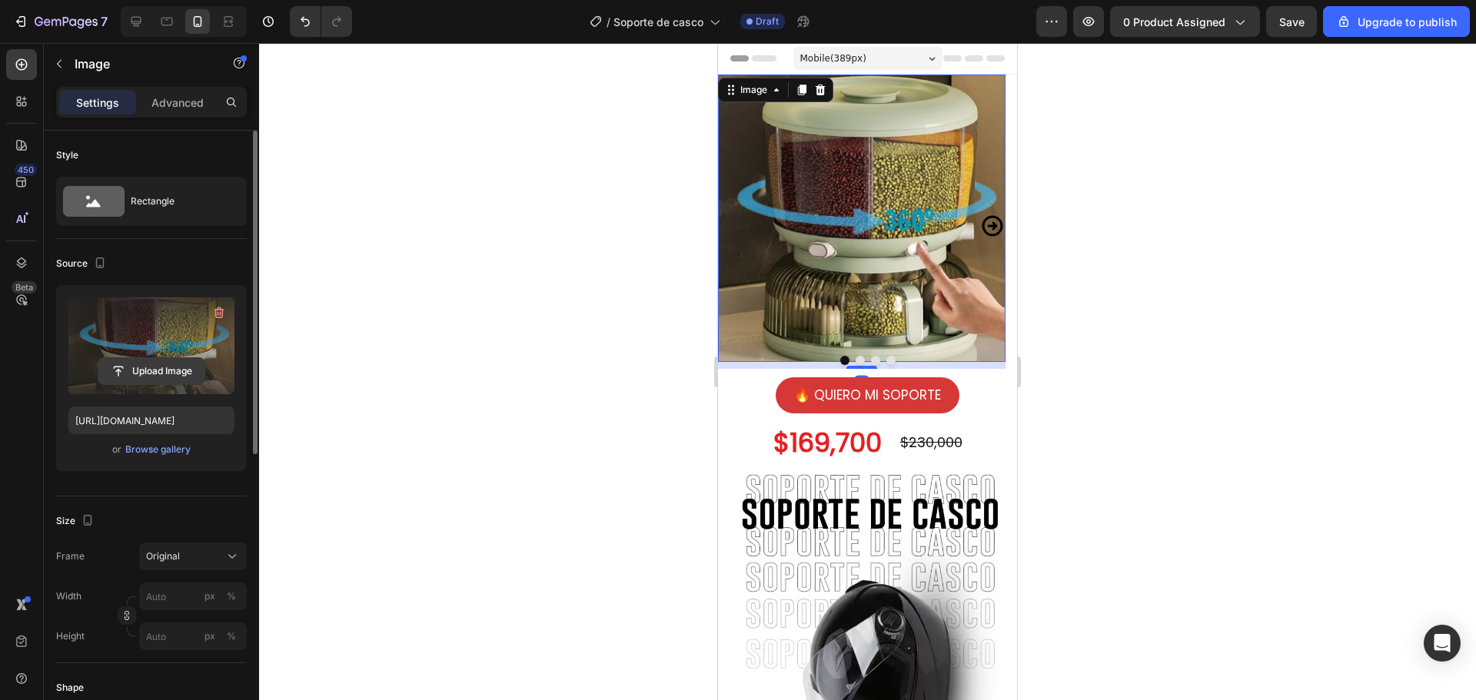
click at [144, 371] on input "file" at bounding box center [151, 371] width 106 height 26
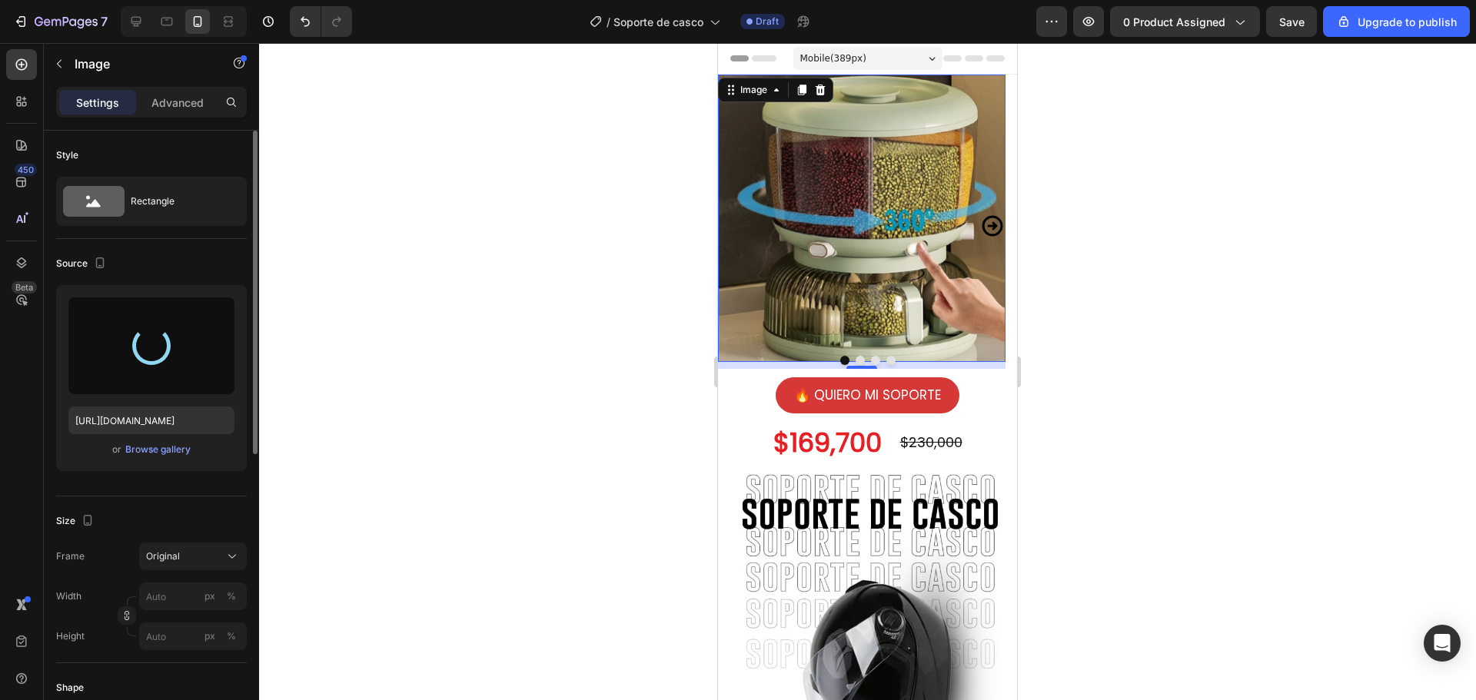
type input "https://cdn.shopify.com/s/files/1/0737/4749/7181/files/gempages_551528000055673…"
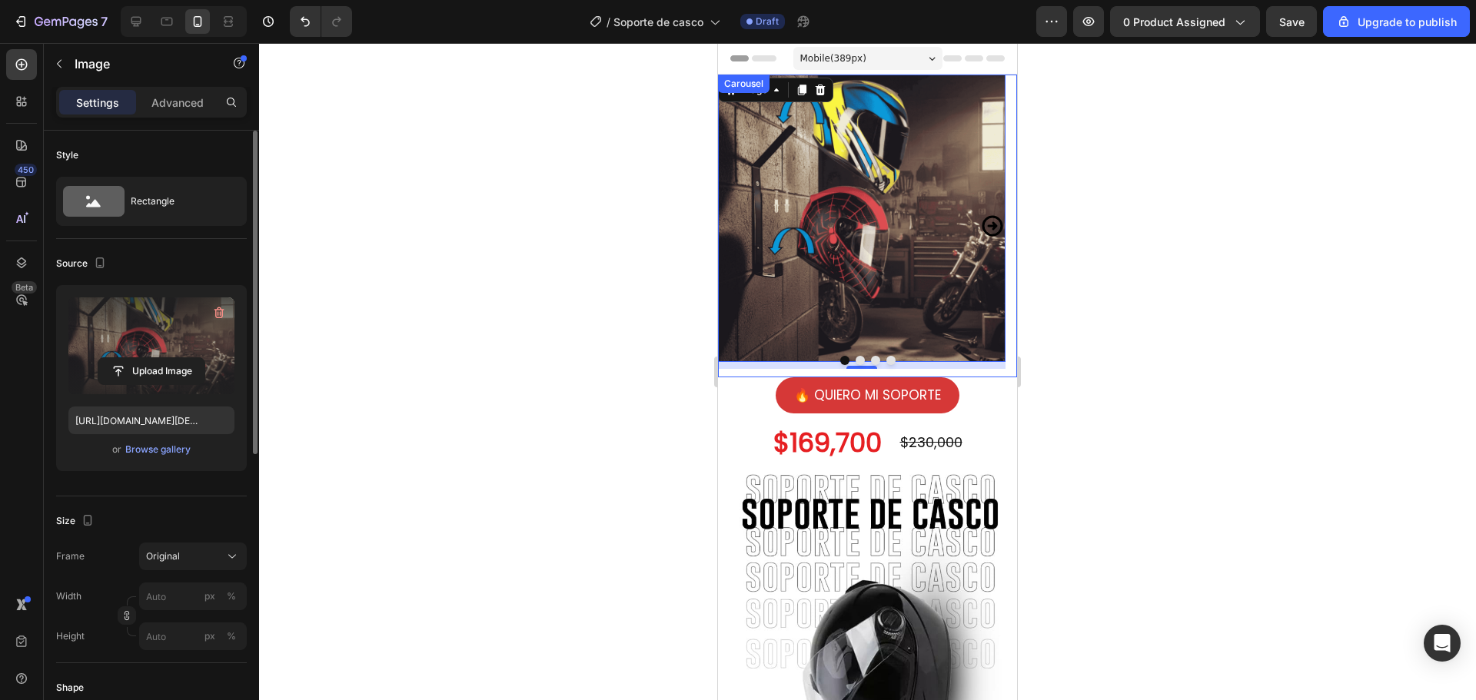
click at [987, 228] on icon "Carousel Next Arrow" at bounding box center [992, 226] width 25 height 38
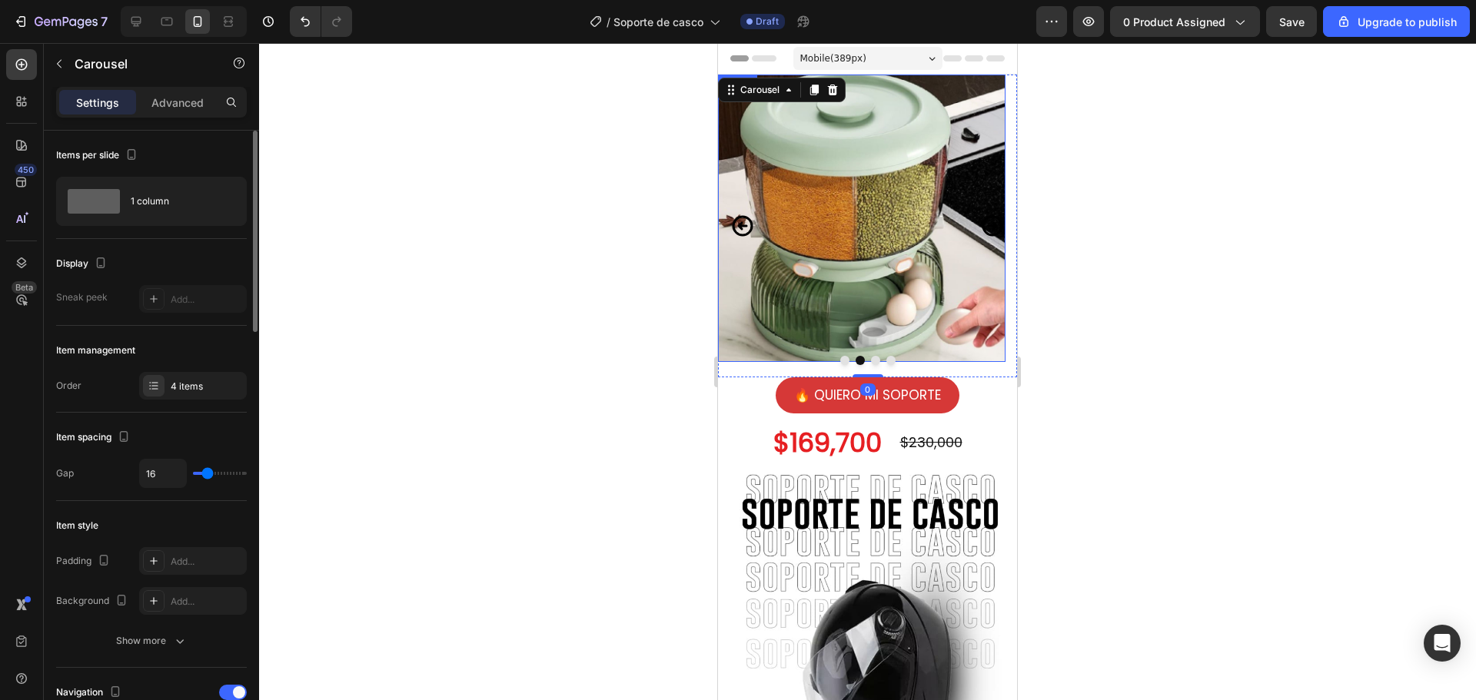
click at [869, 233] on img at bounding box center [862, 219] width 288 height 288
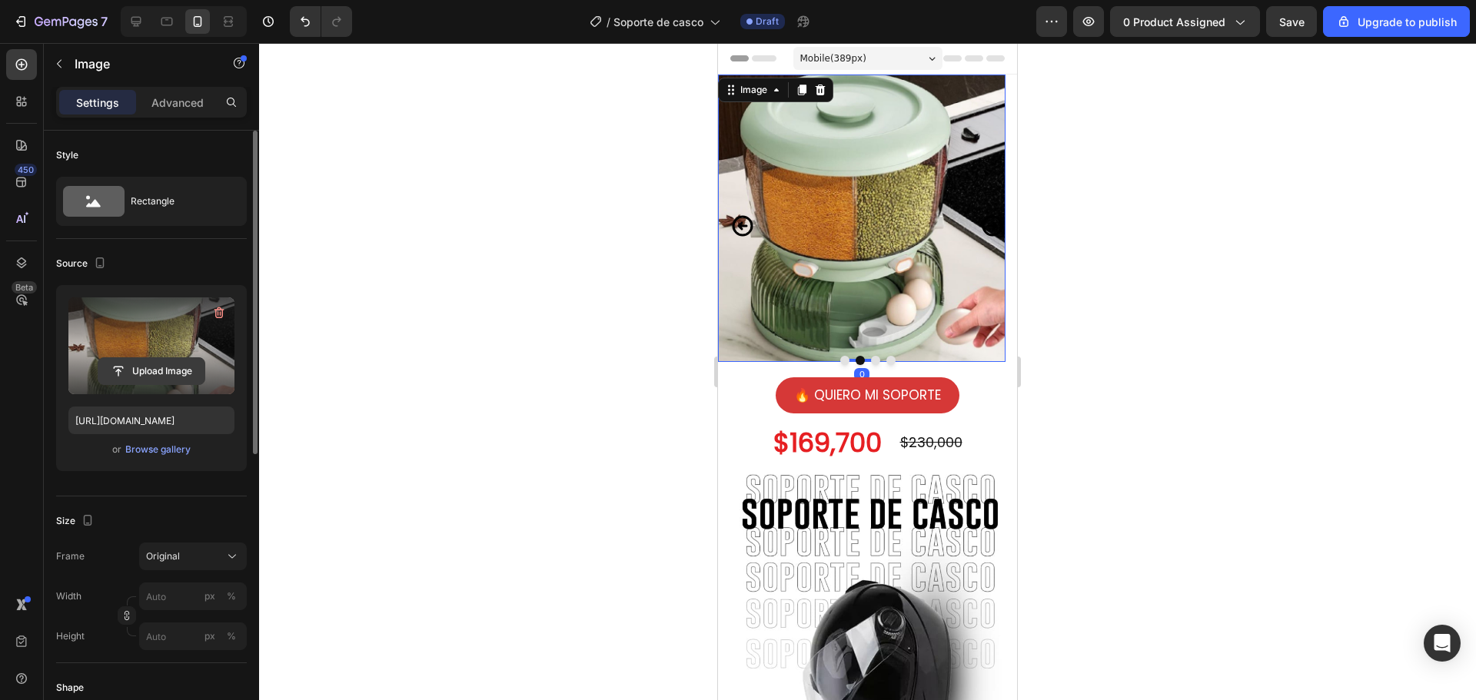
click at [126, 371] on input "file" at bounding box center [151, 371] width 106 height 26
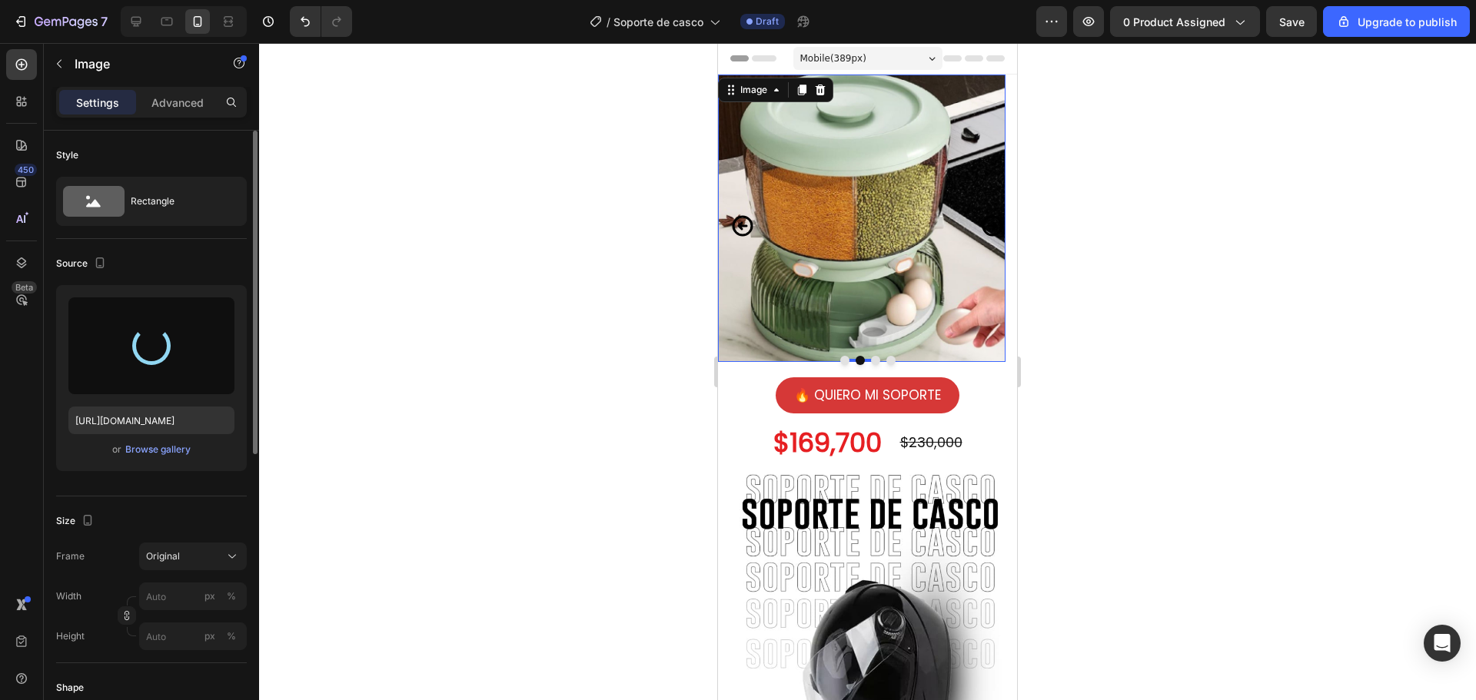
type input "https://cdn.shopify.com/s/files/1/0737/4749/7181/files/gempages_551528000055673…"
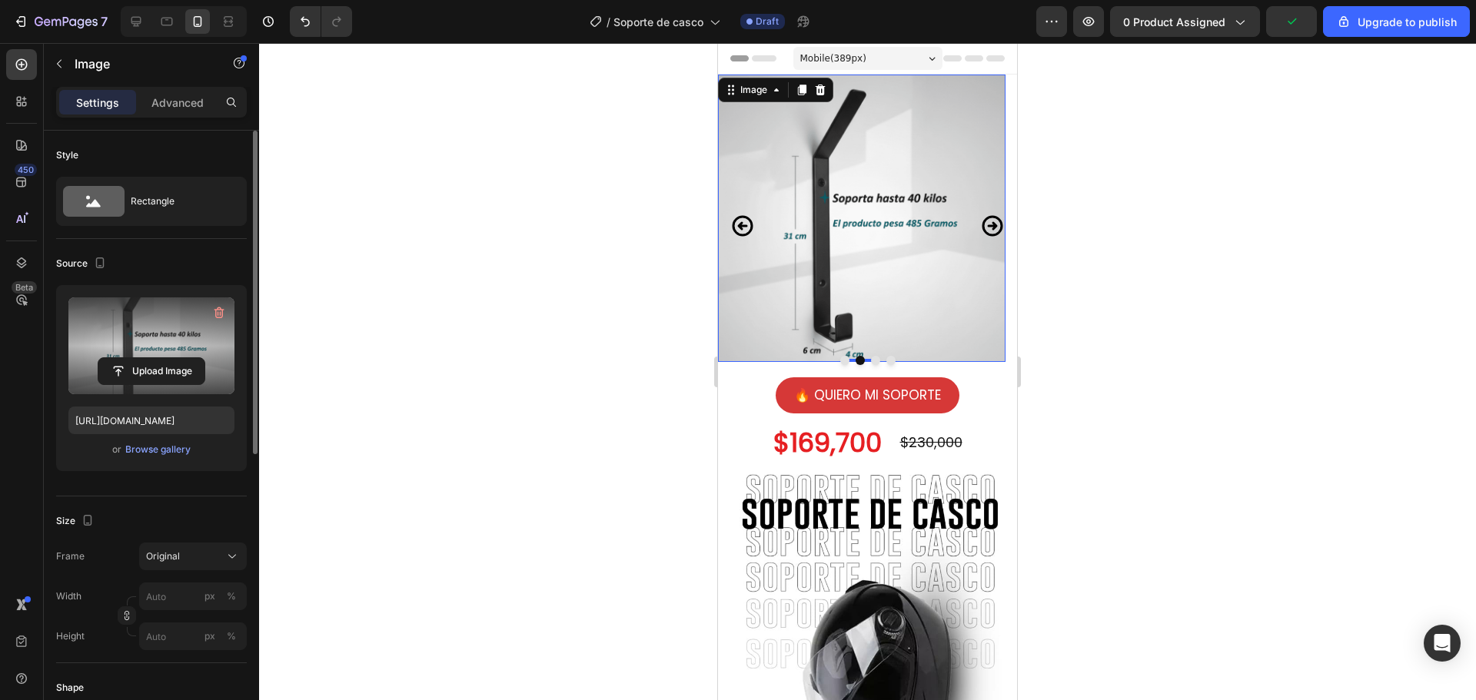
click at [1138, 308] on div at bounding box center [867, 371] width 1217 height 657
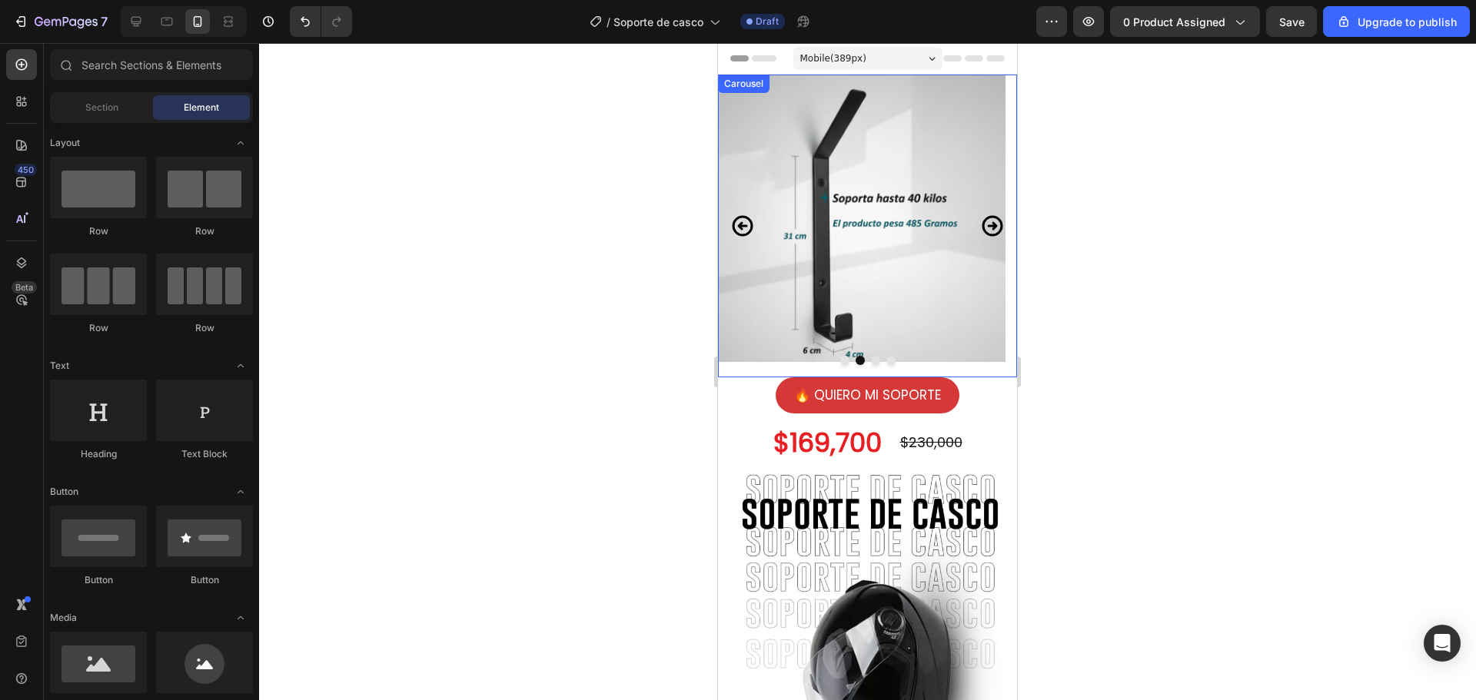
click at [986, 228] on icon "Carousel Next Arrow" at bounding box center [992, 226] width 25 height 38
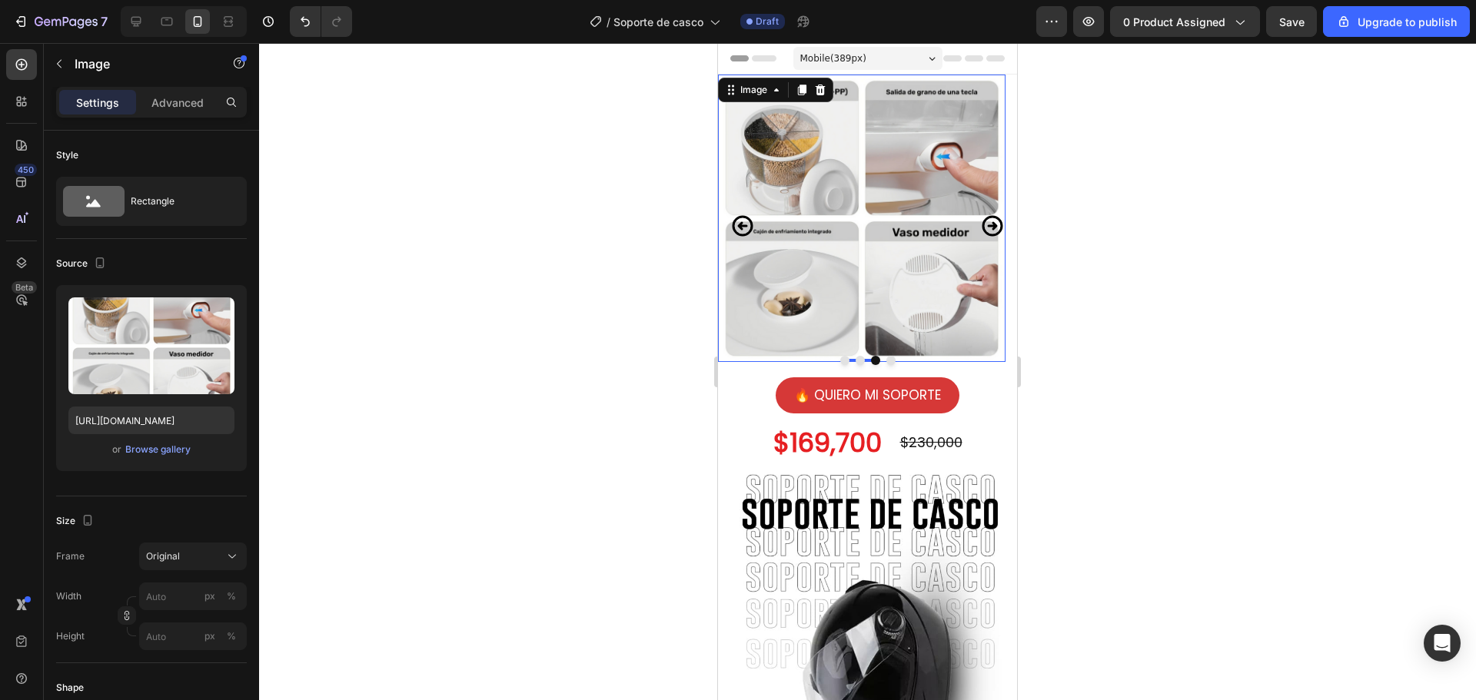
click at [873, 238] on img at bounding box center [862, 219] width 288 height 288
click at [823, 86] on icon at bounding box center [821, 90] width 10 height 11
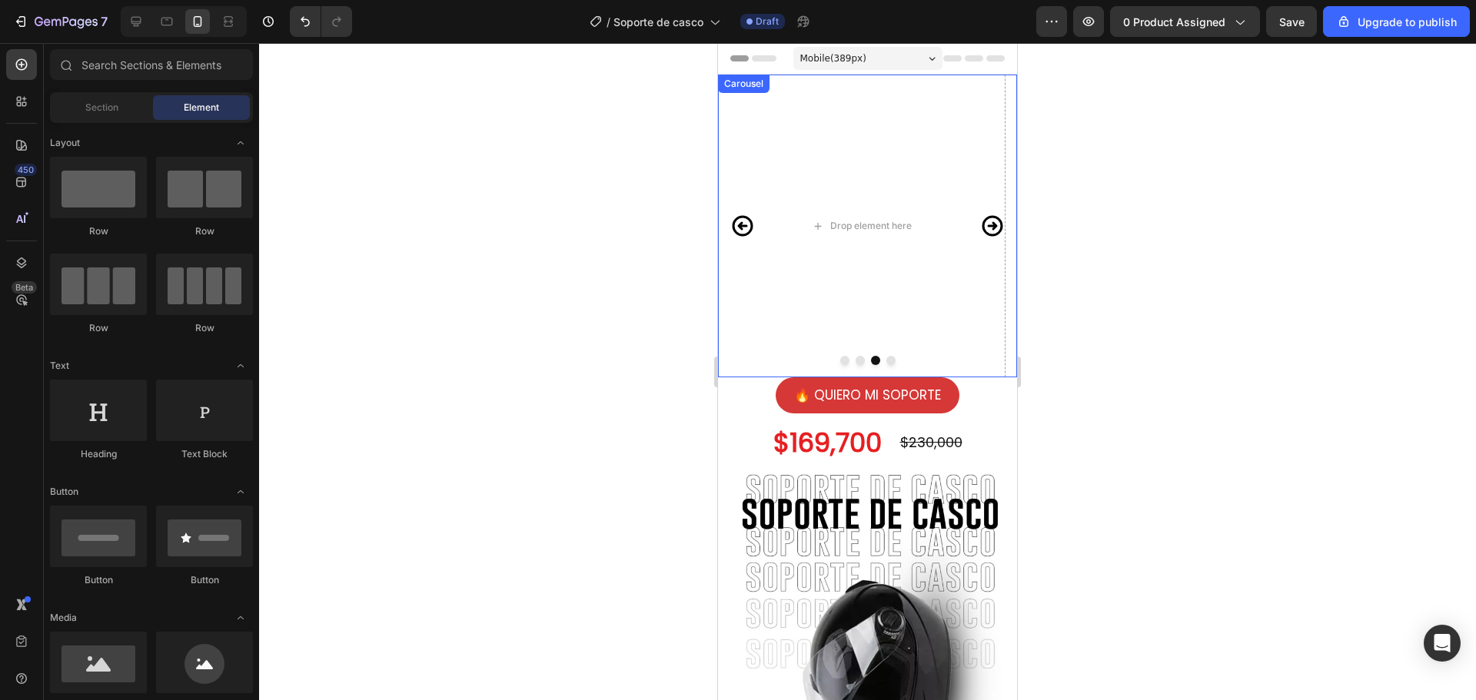
click at [981, 232] on icon "Carousel Next Arrow" at bounding box center [992, 226] width 25 height 38
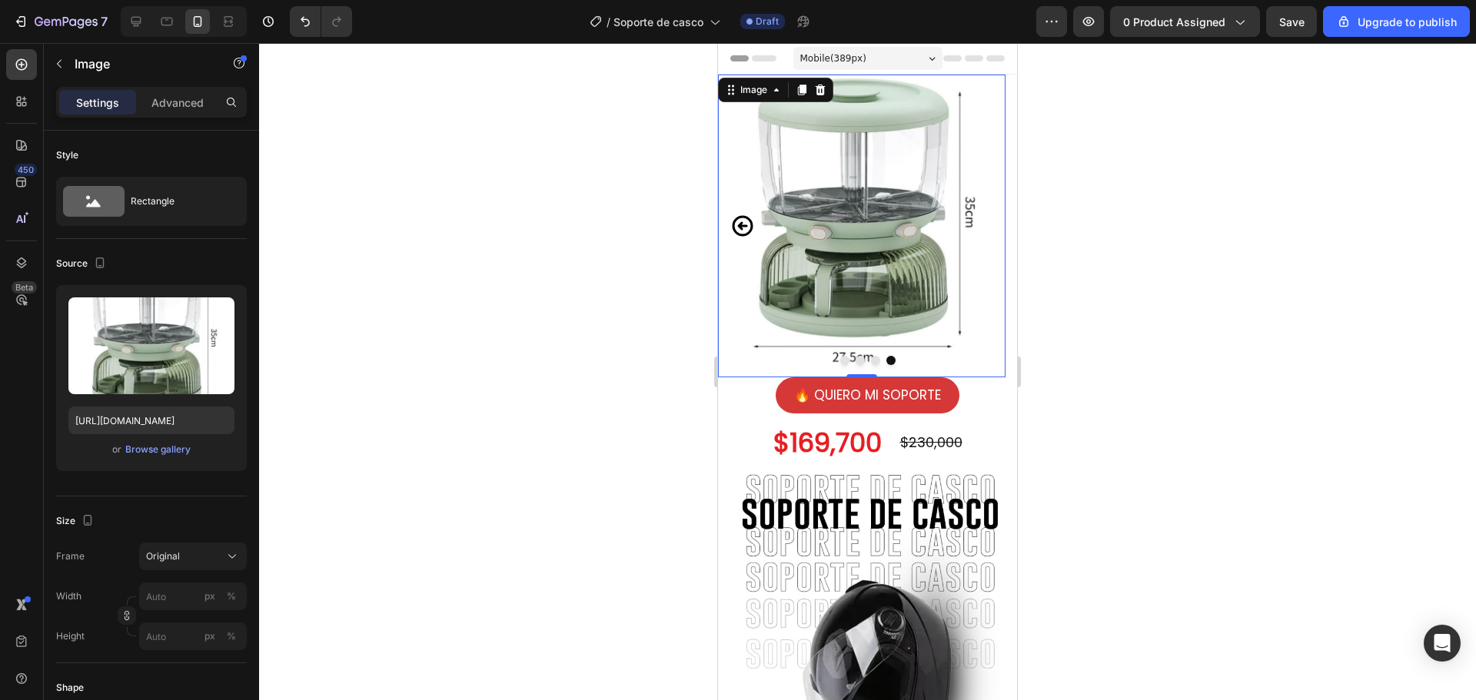
click at [902, 219] on img at bounding box center [862, 226] width 288 height 303
click at [818, 86] on icon at bounding box center [821, 90] width 10 height 11
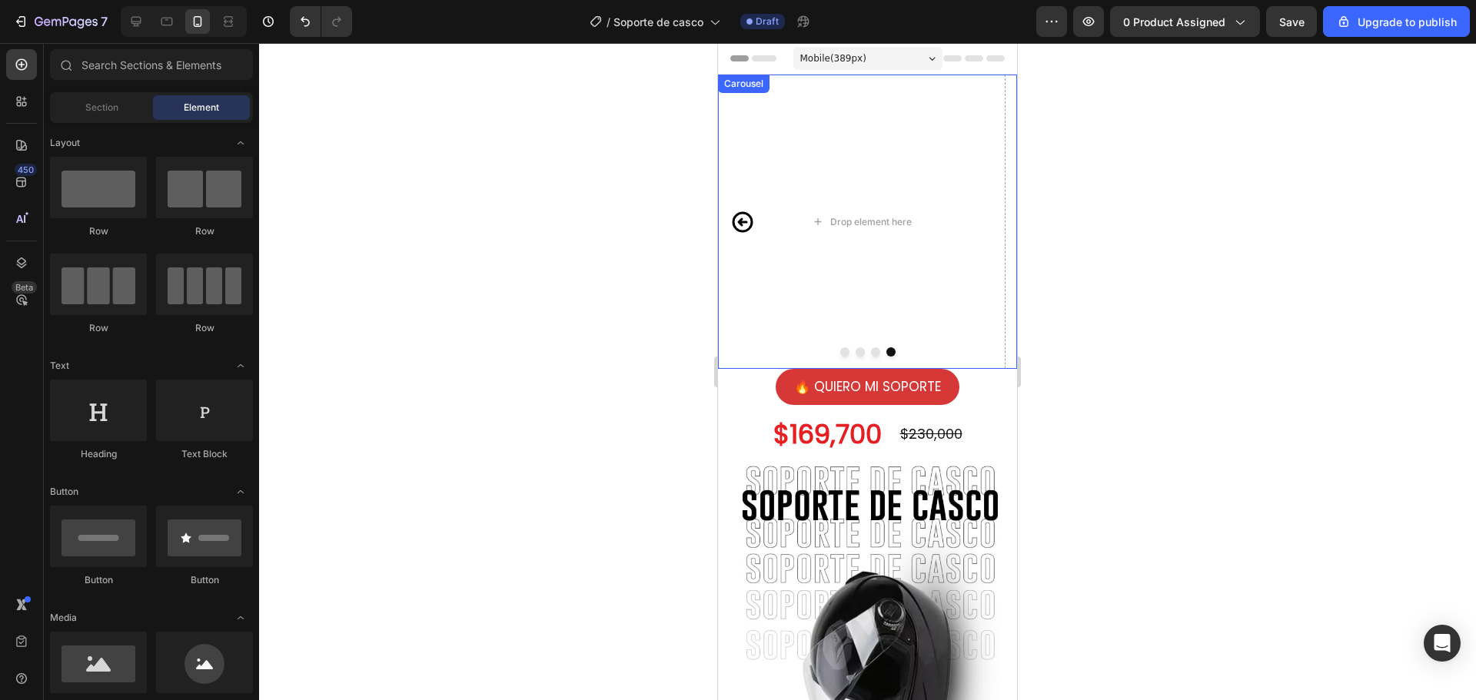
click at [740, 223] on icon "Carousel Back Arrow" at bounding box center [743, 221] width 21 height 21
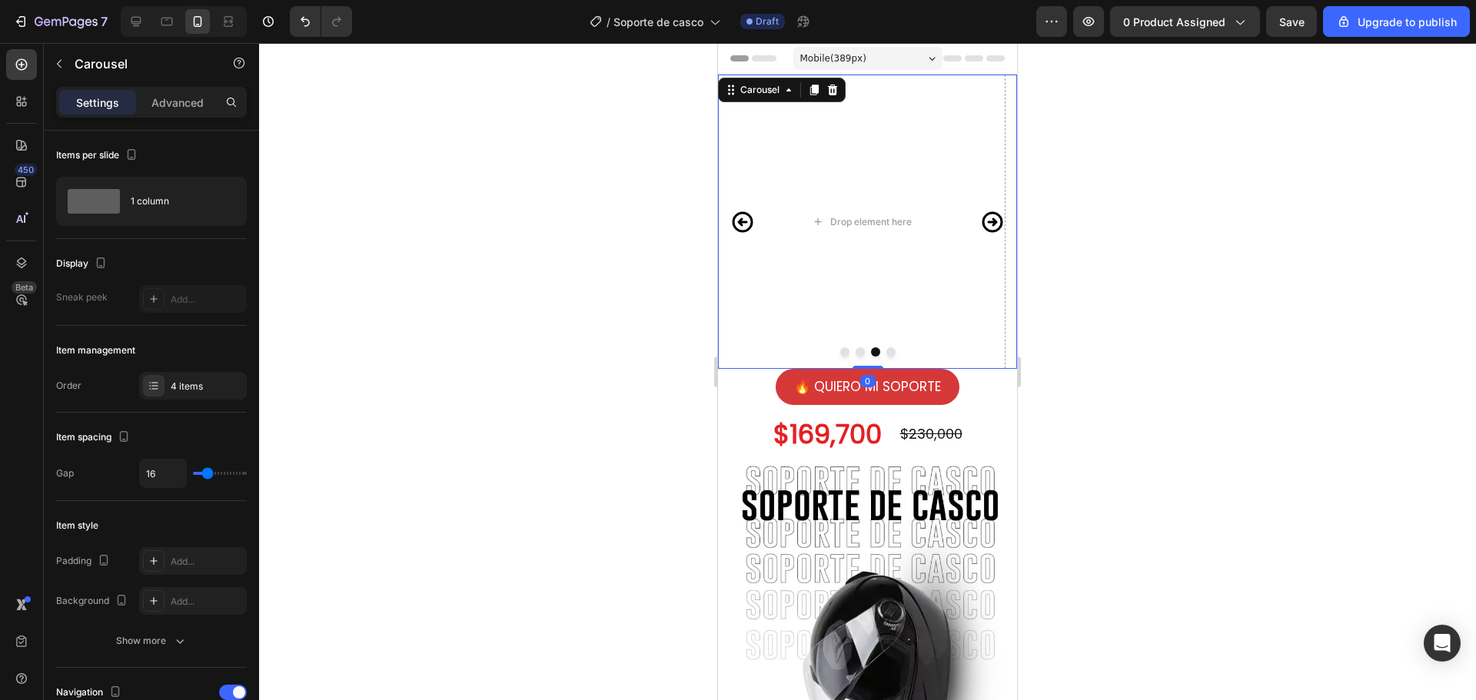
click at [740, 223] on icon "Carousel Back Arrow" at bounding box center [743, 221] width 21 height 21
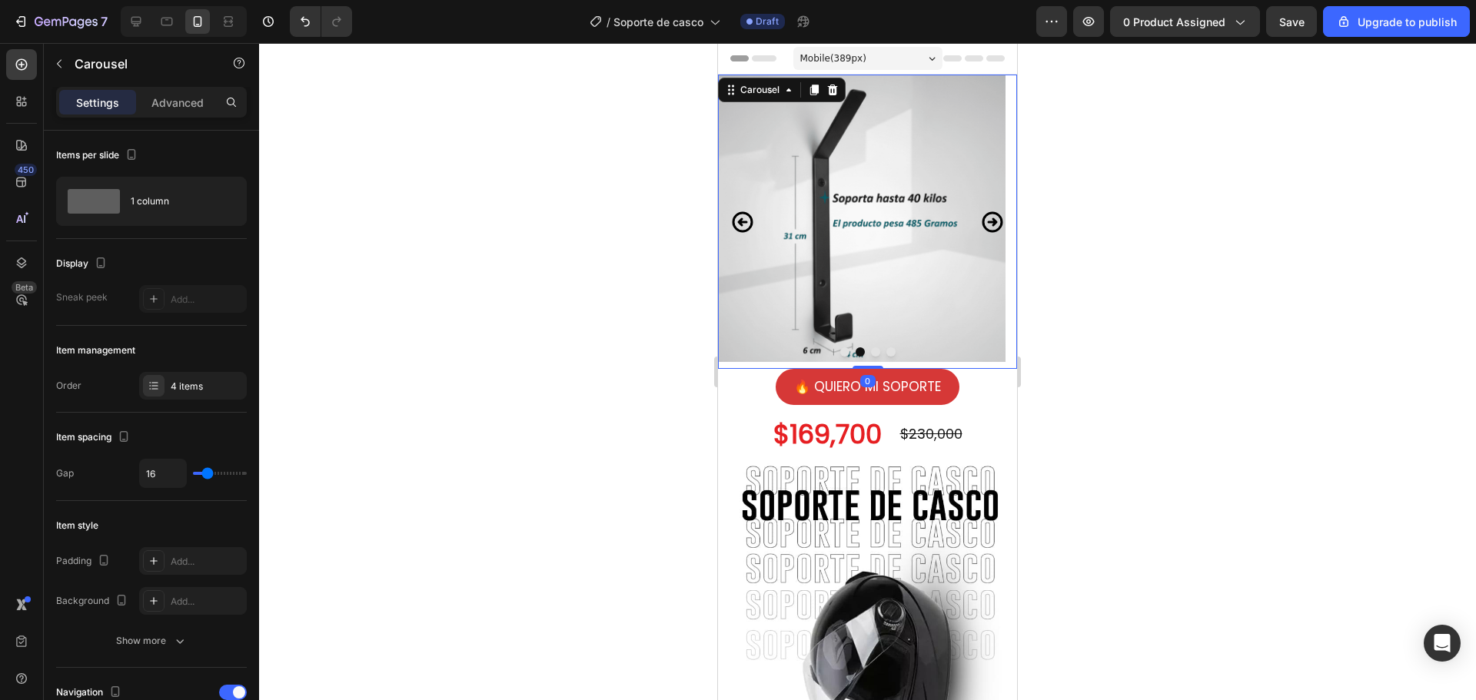
click at [740, 223] on icon "Carousel Back Arrow" at bounding box center [743, 221] width 21 height 21
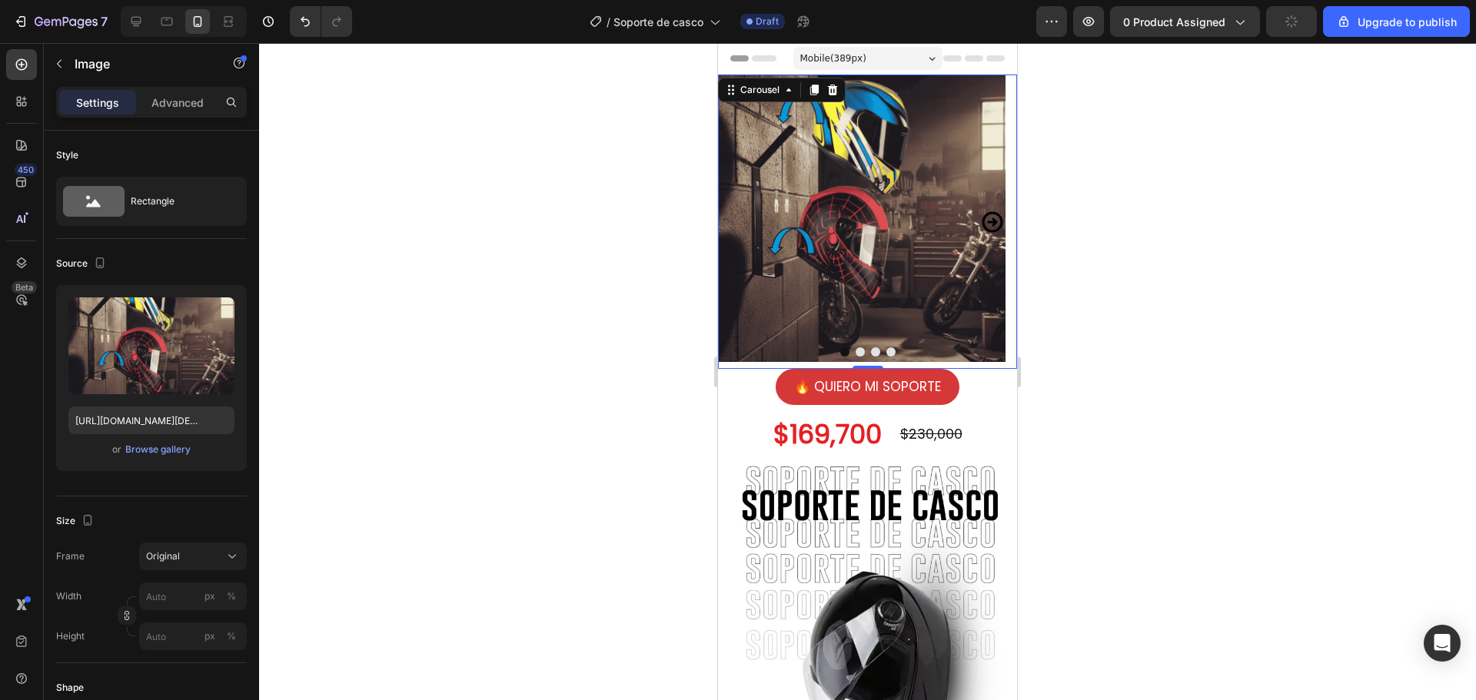
click at [740, 223] on img at bounding box center [862, 219] width 288 height 288
click at [1155, 262] on div at bounding box center [867, 371] width 1217 height 657
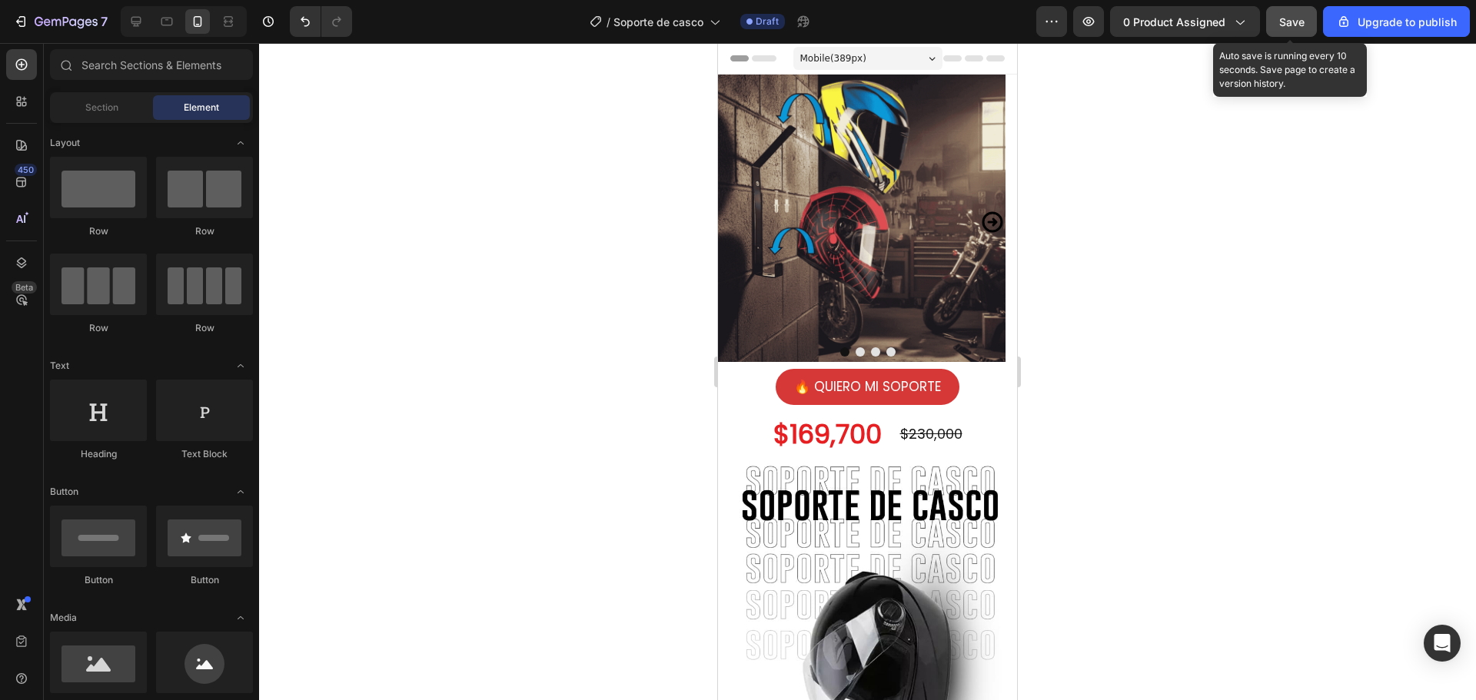
click at [1302, 23] on span "Save" at bounding box center [1291, 21] width 25 height 13
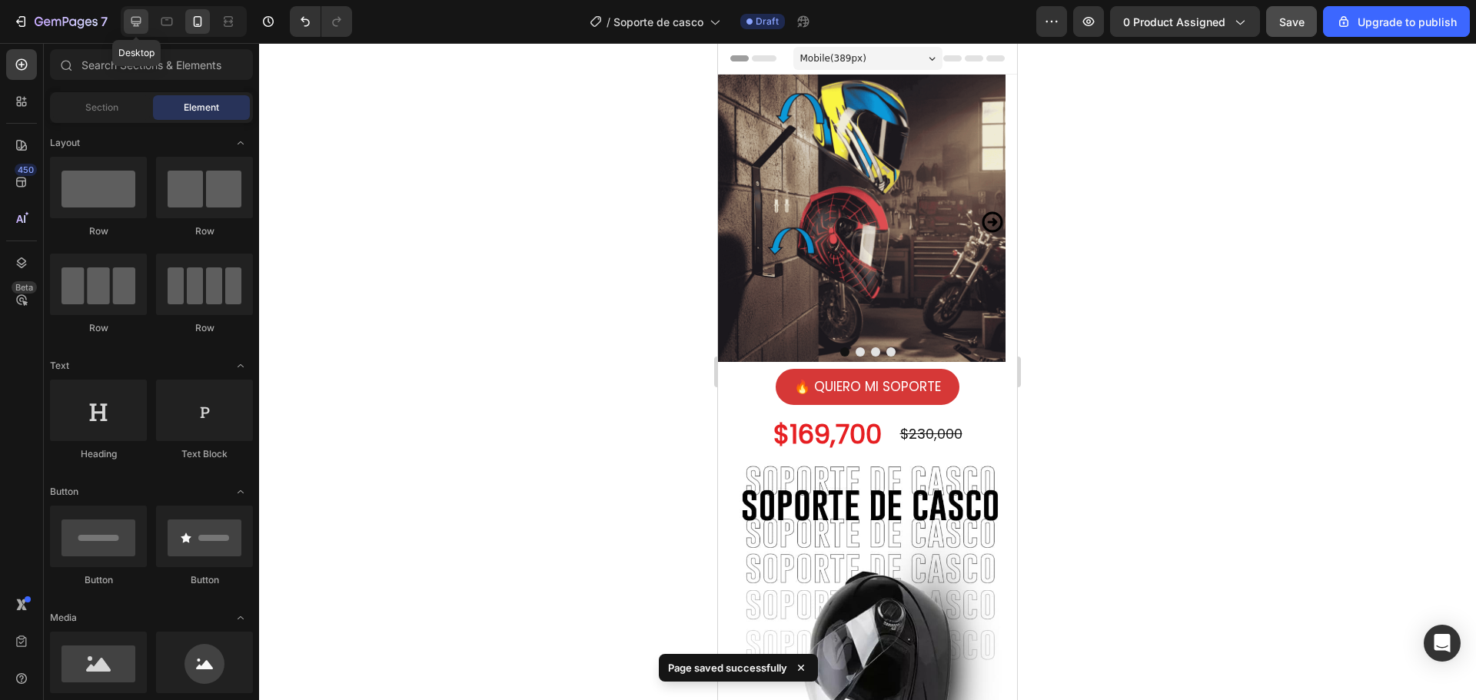
click at [138, 18] on icon at bounding box center [135, 21] width 15 height 15
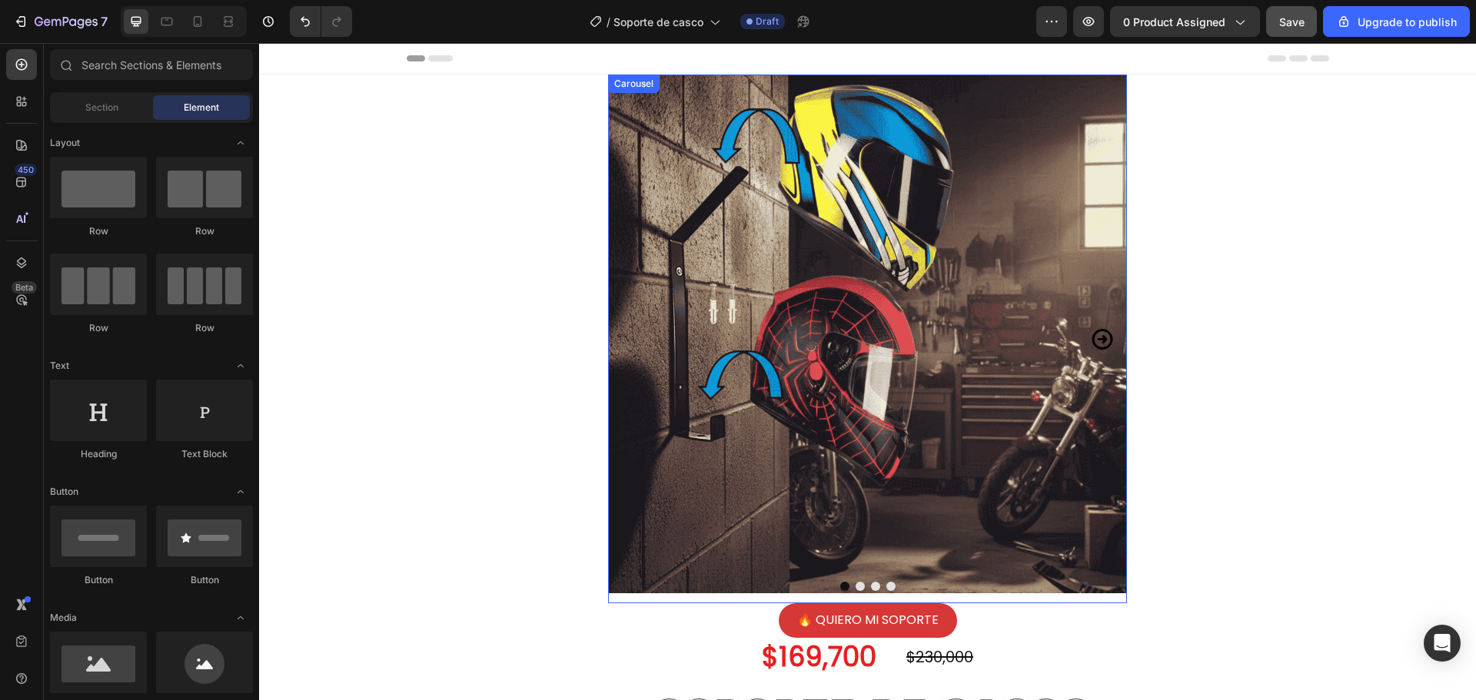
click at [1095, 341] on icon "Carousel Next Arrow" at bounding box center [1102, 339] width 25 height 55
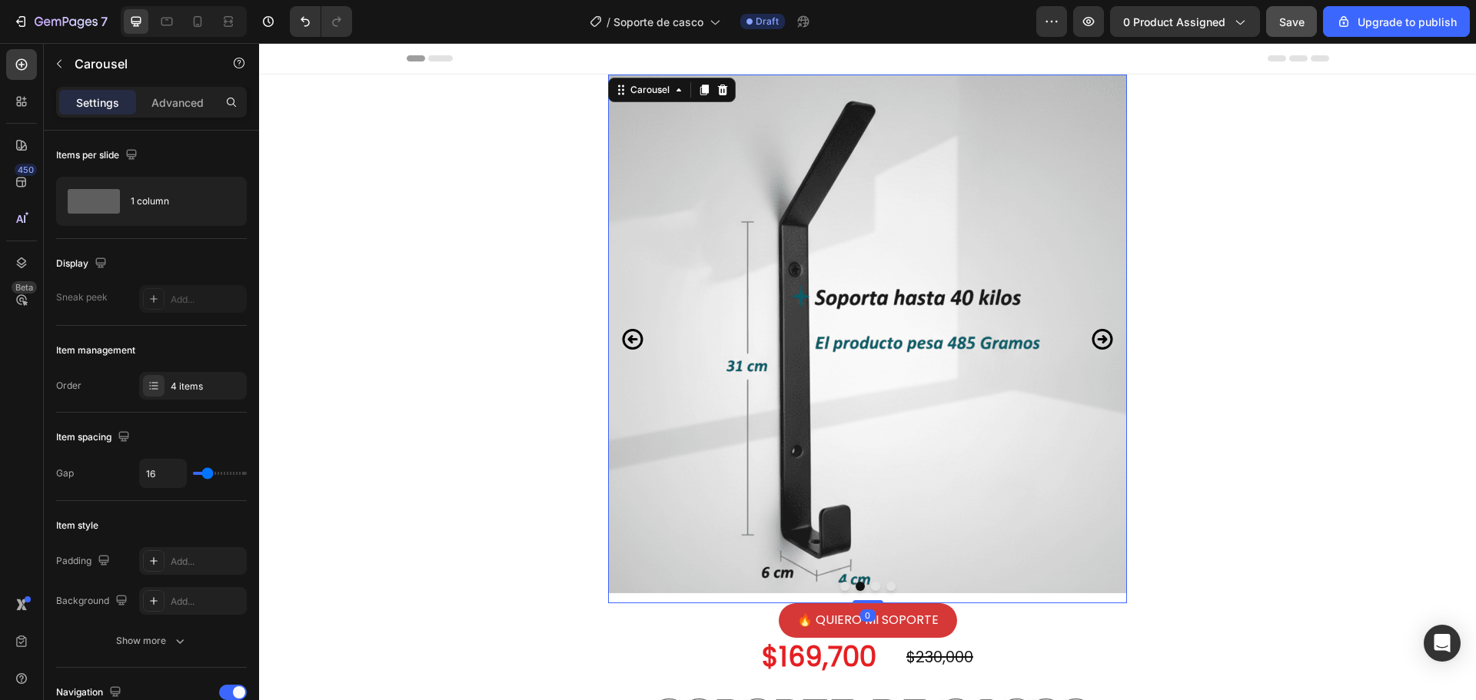
click at [1095, 341] on icon "Carousel Next Arrow" at bounding box center [1102, 339] width 25 height 55
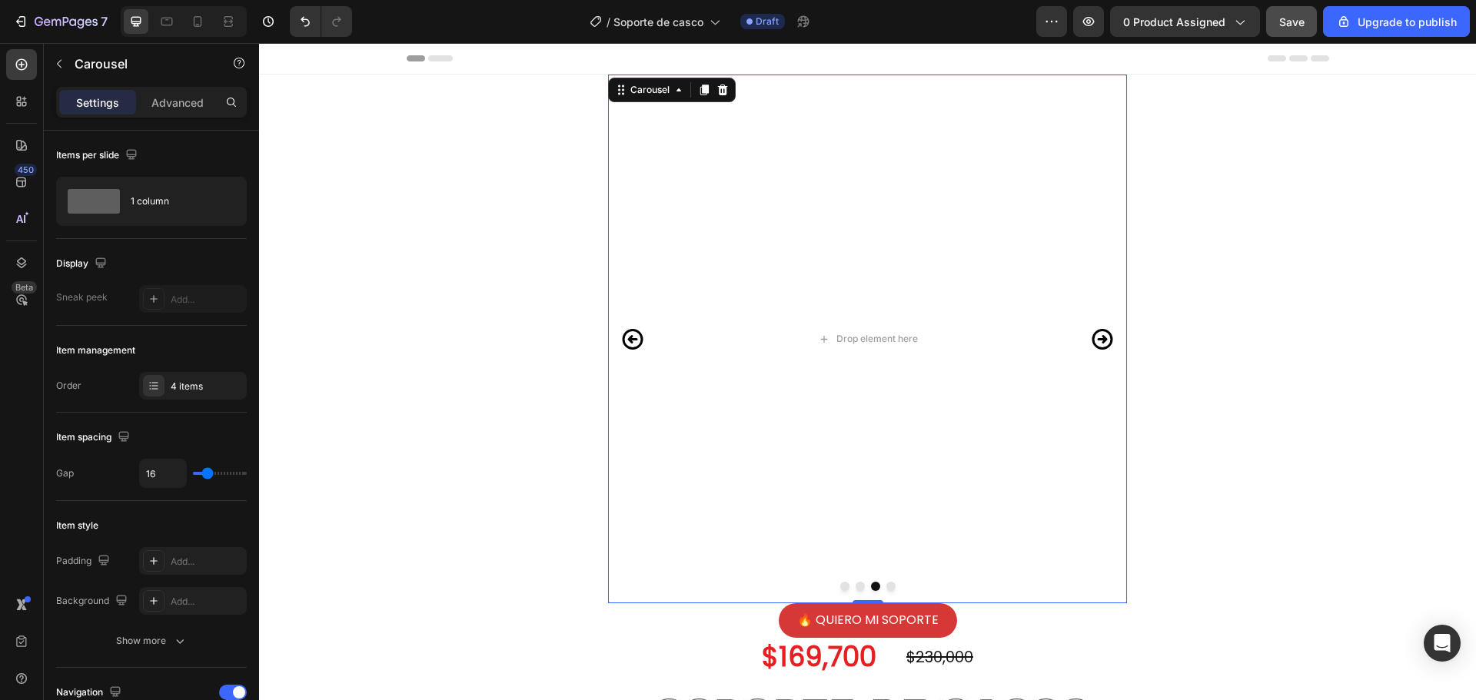
click at [1096, 340] on icon "Carousel Next Arrow" at bounding box center [1102, 339] width 21 height 21
click at [625, 337] on icon "Carousel Back Arrow" at bounding box center [633, 339] width 21 height 21
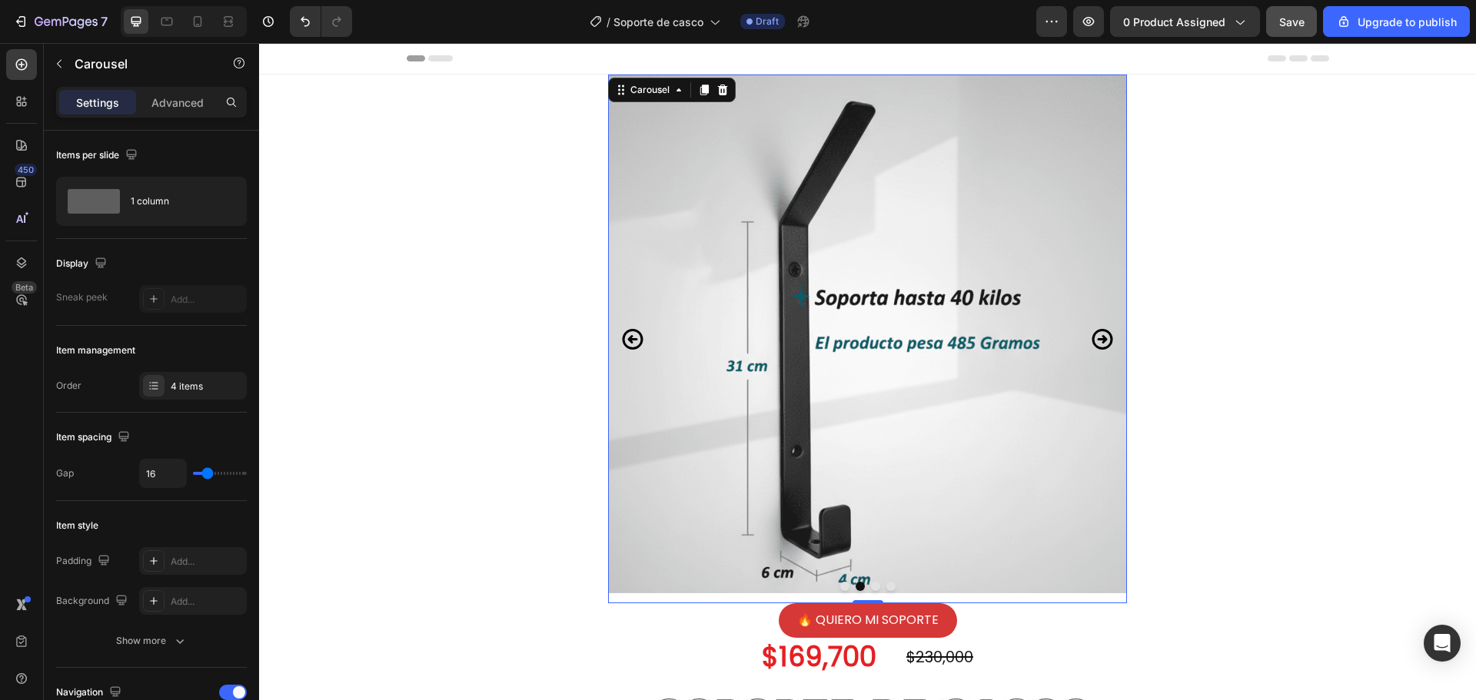
click at [625, 337] on icon "Carousel Back Arrow" at bounding box center [633, 339] width 21 height 21
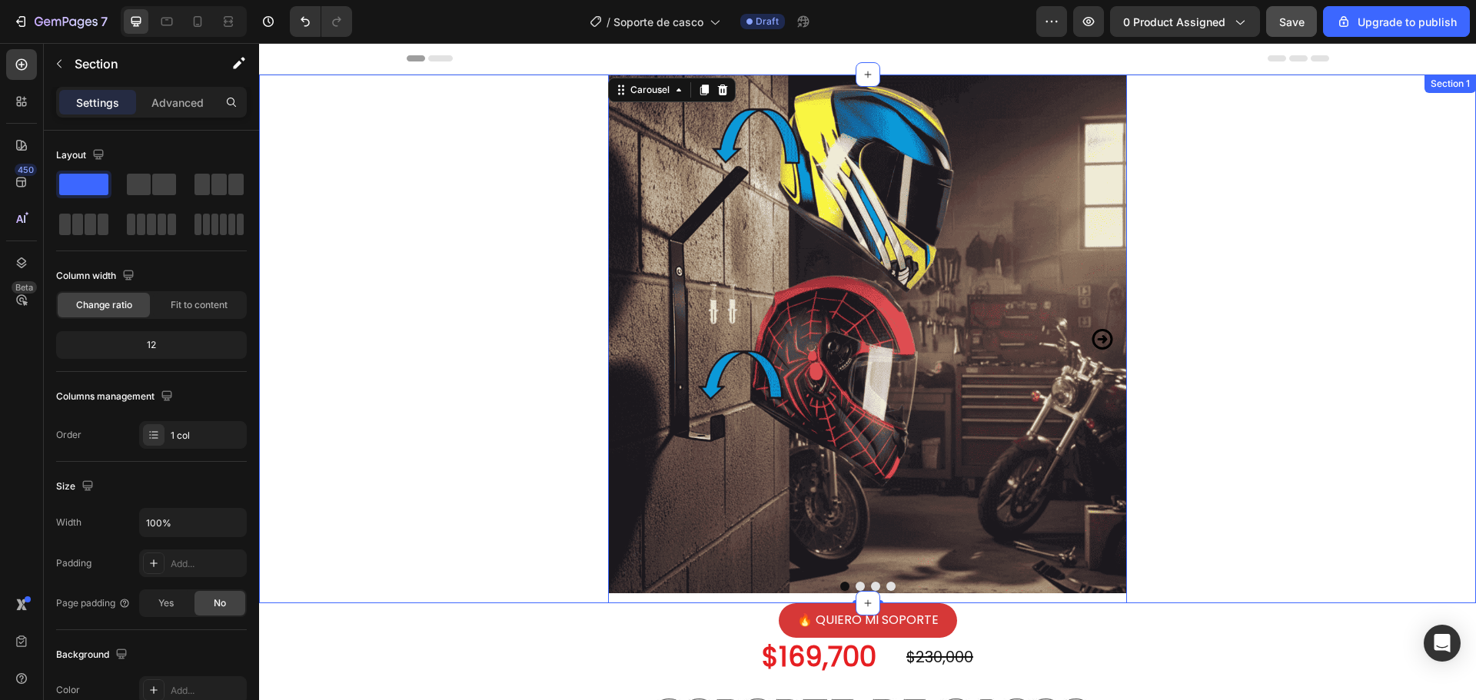
click at [1222, 304] on div "Image Image Drop element here Drop element here Carousel 0 Row" at bounding box center [867, 339] width 1217 height 529
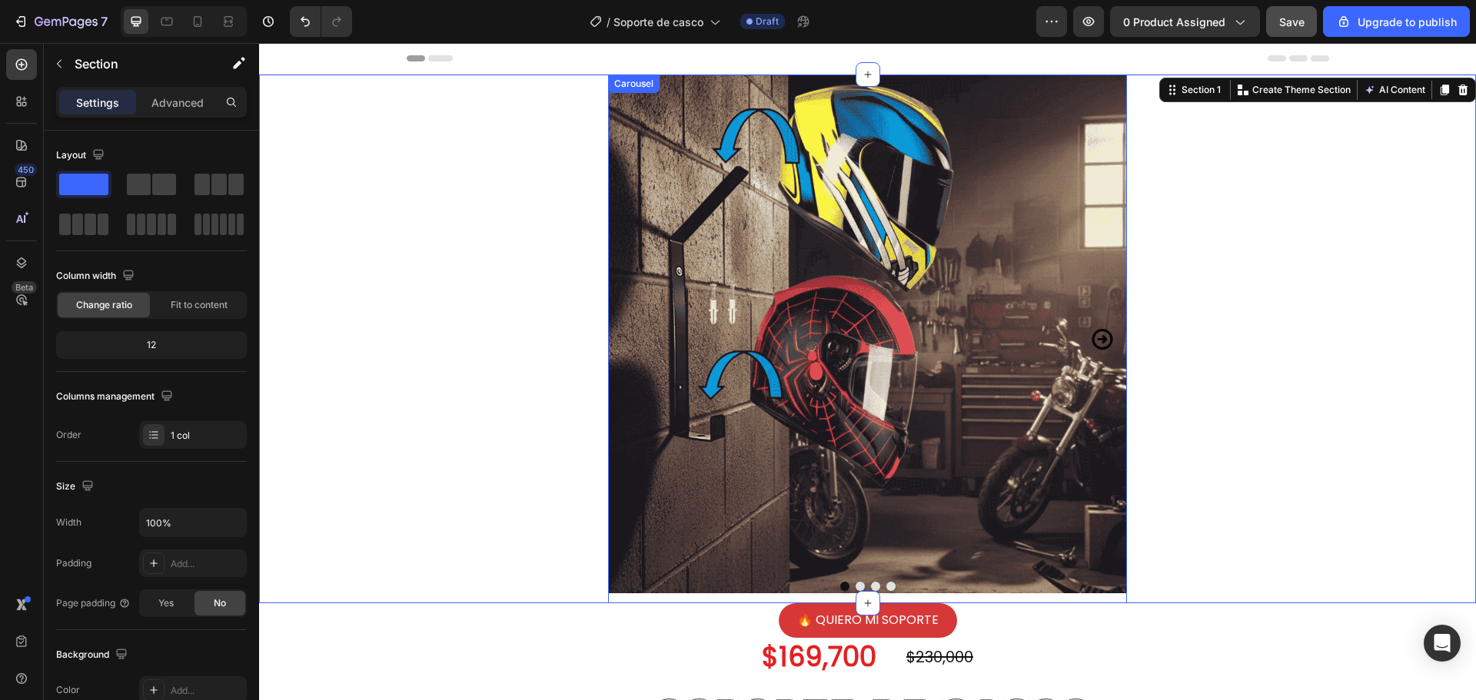
click at [1095, 329] on icon "Carousel Next Arrow" at bounding box center [1102, 339] width 21 height 21
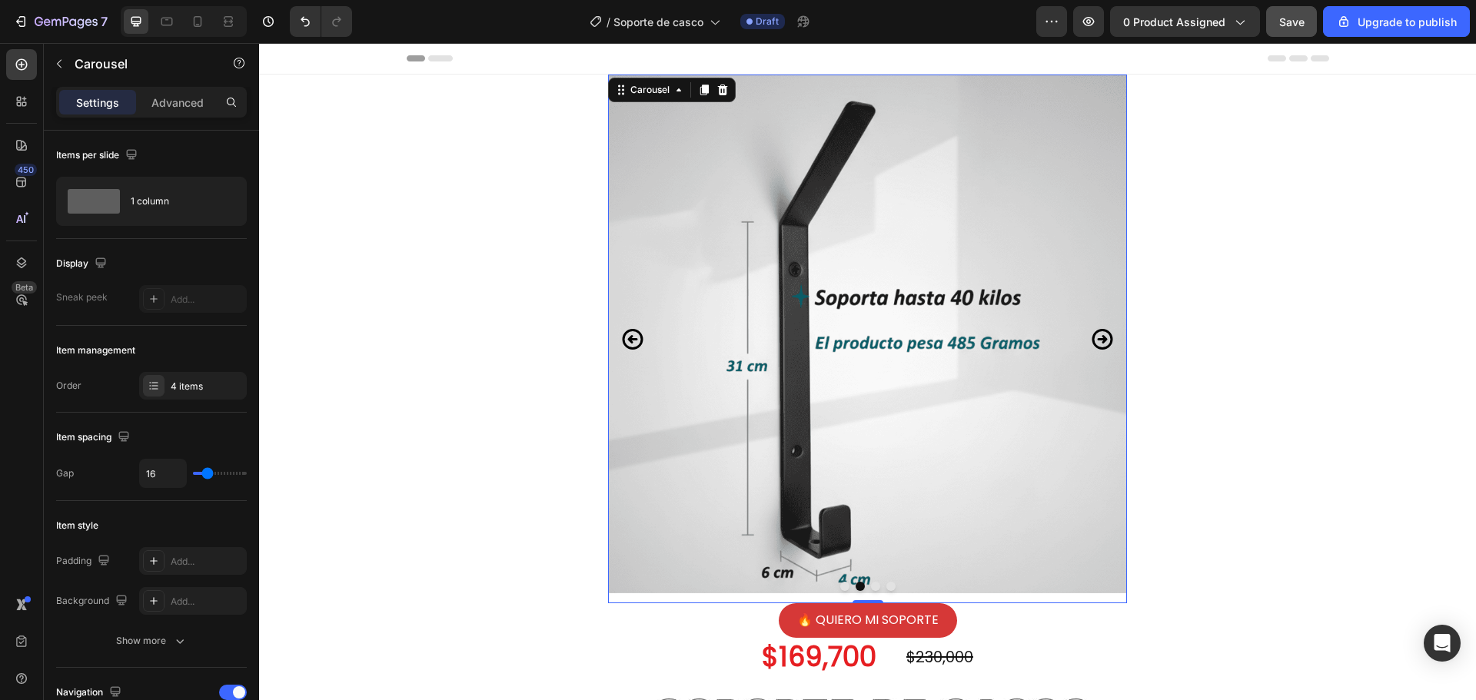
click at [626, 343] on icon "Carousel Back Arrow" at bounding box center [633, 339] width 21 height 21
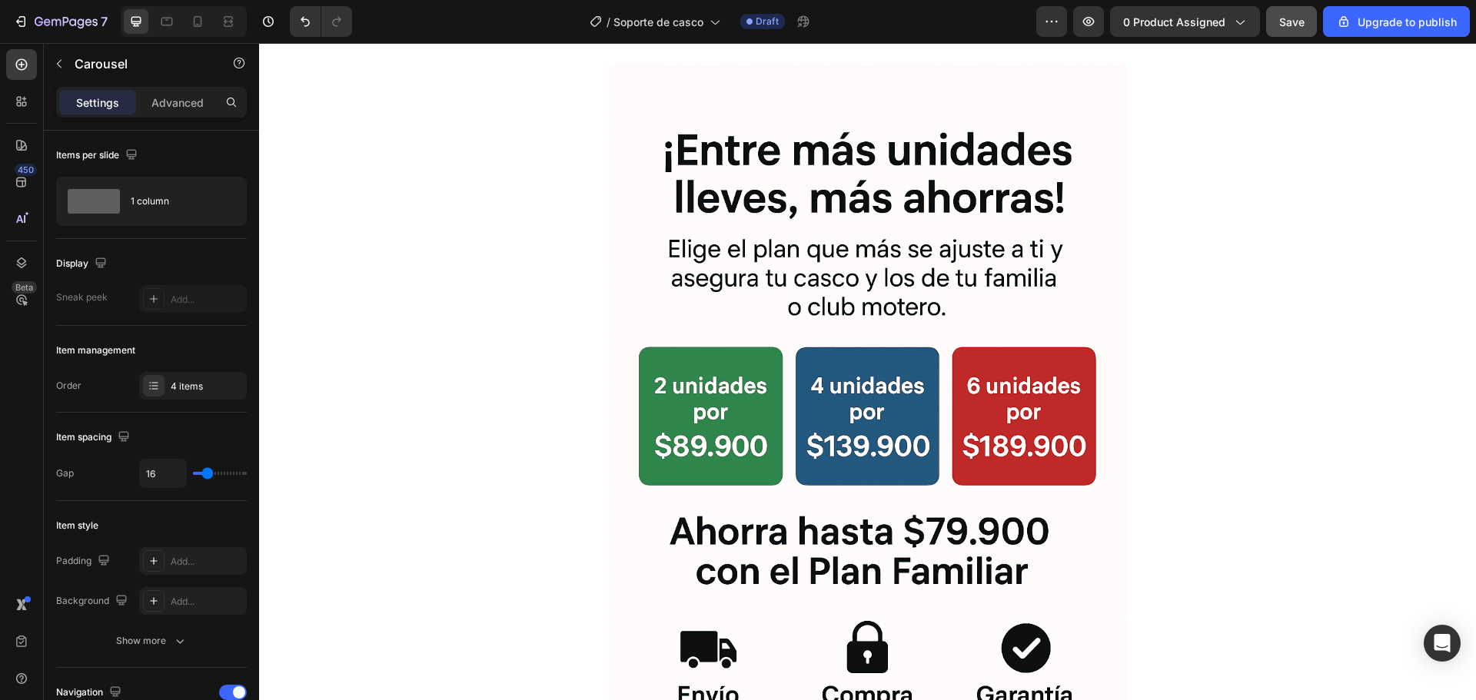
scroll to position [4920, 0]
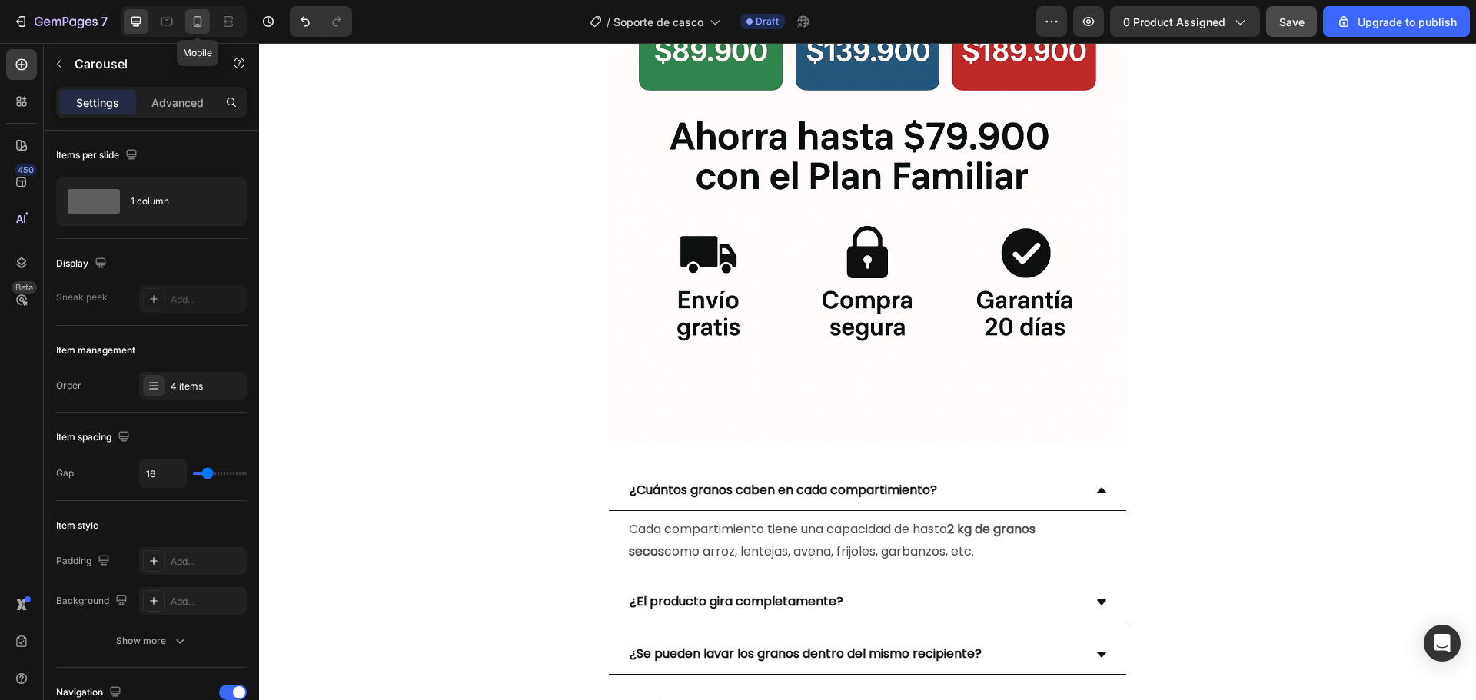
click at [202, 21] on icon at bounding box center [197, 21] width 15 height 15
type input "50"
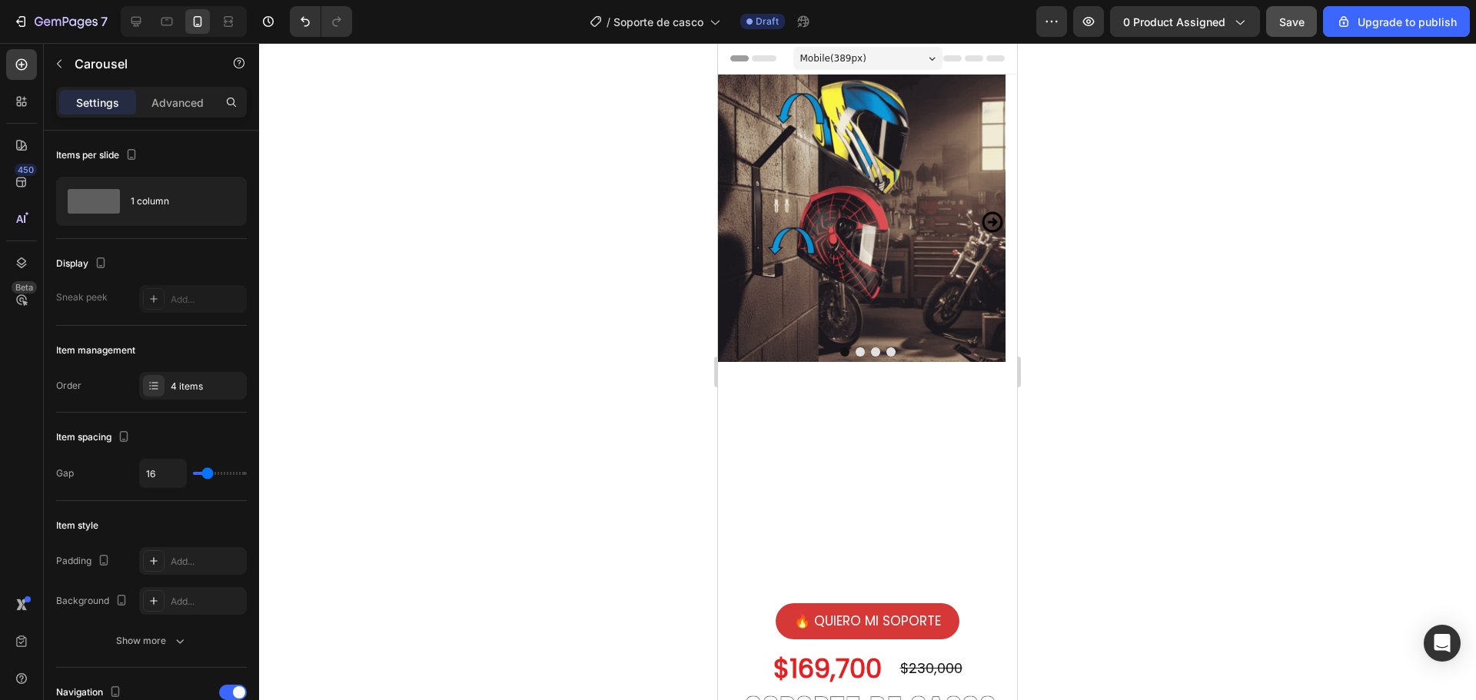
click at [1089, 214] on div at bounding box center [867, 371] width 1217 height 657
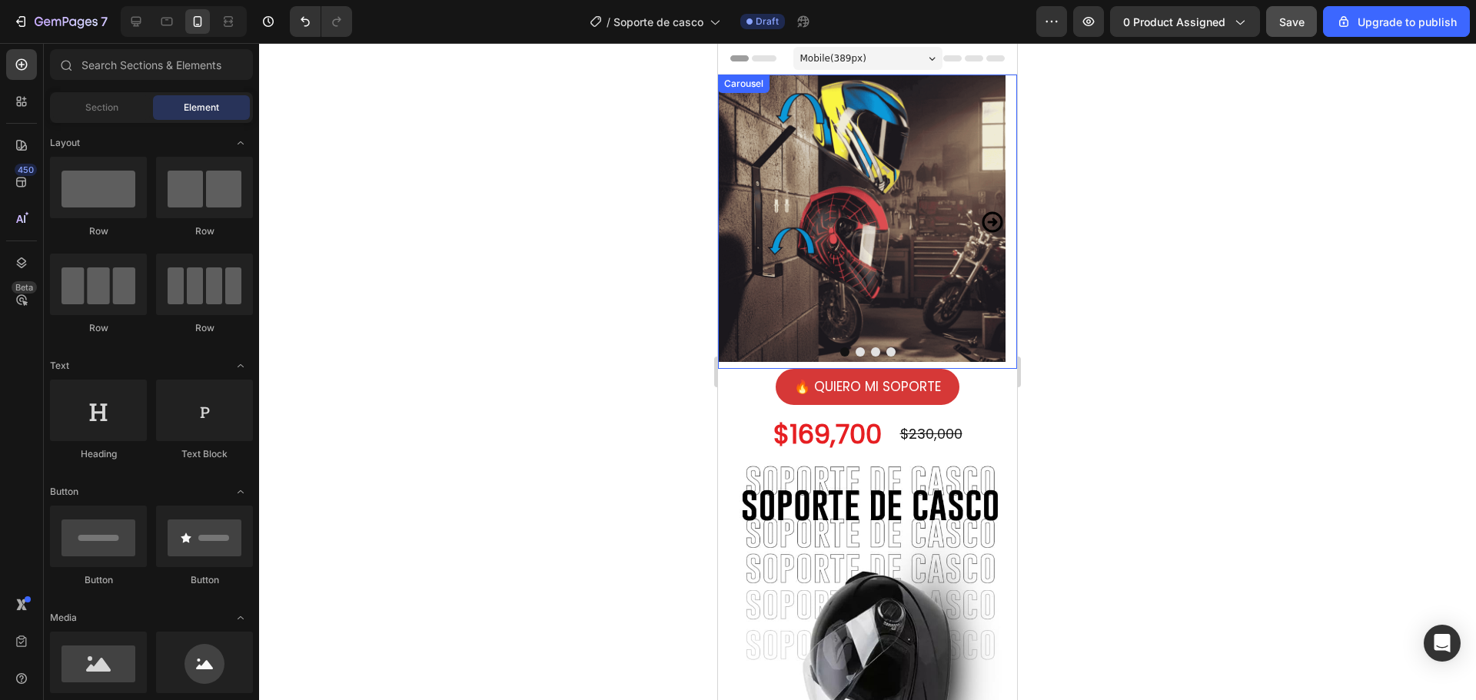
click at [986, 221] on icon "Carousel Next Arrow" at bounding box center [992, 221] width 21 height 21
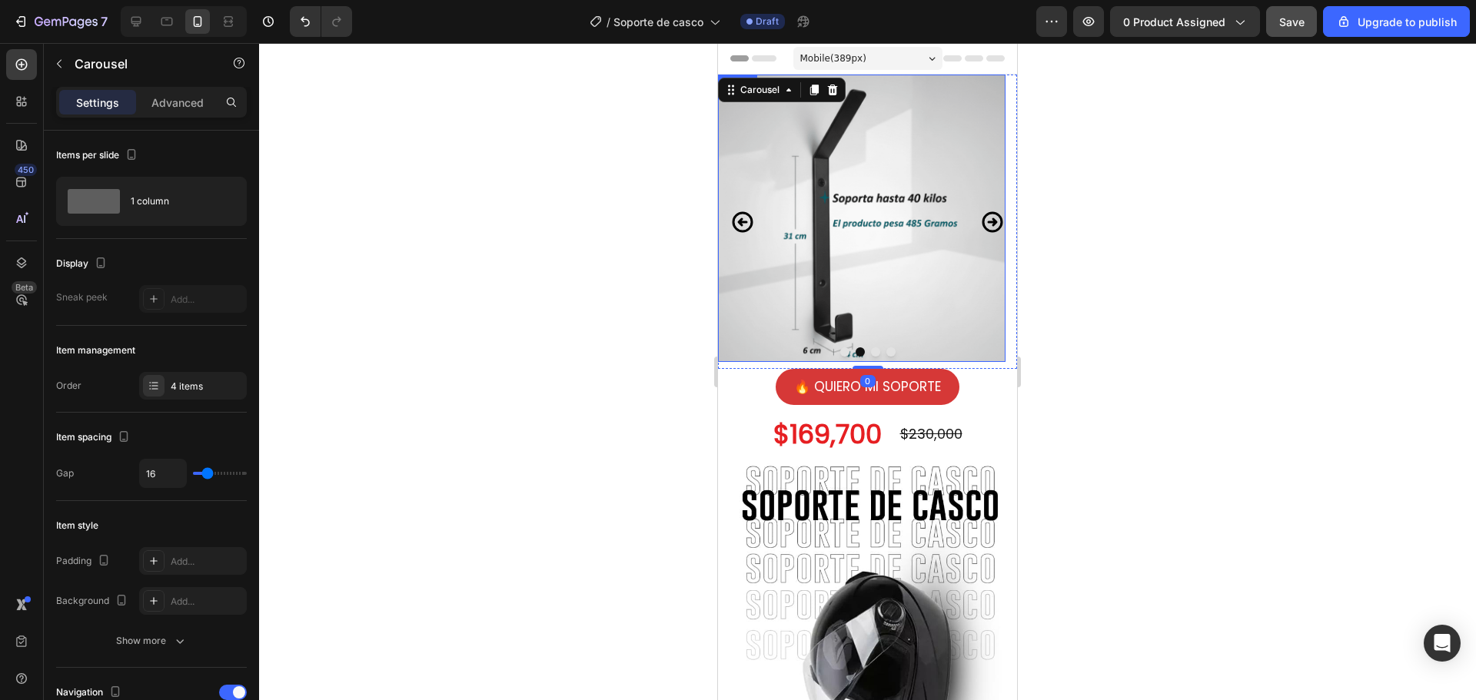
click at [1100, 225] on div at bounding box center [867, 371] width 1217 height 657
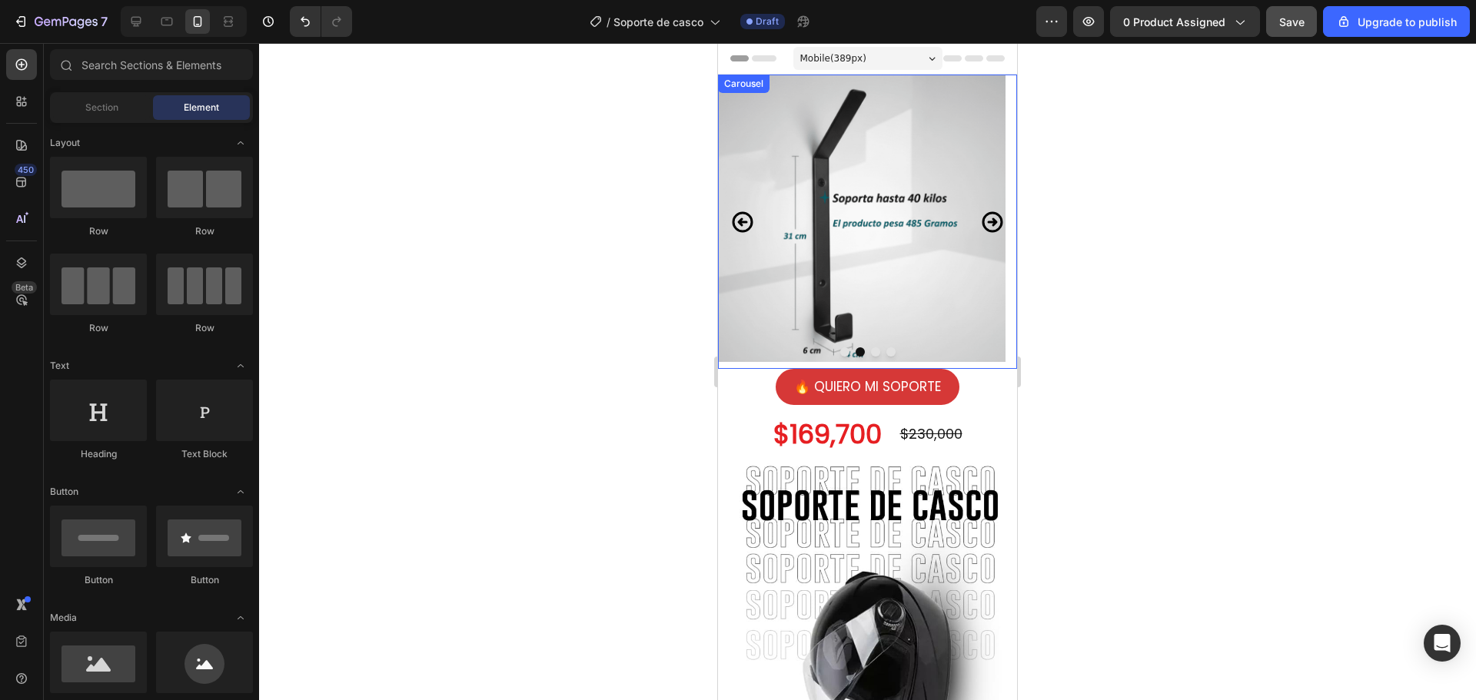
click at [743, 224] on icon "Carousel Back Arrow" at bounding box center [742, 222] width 25 height 38
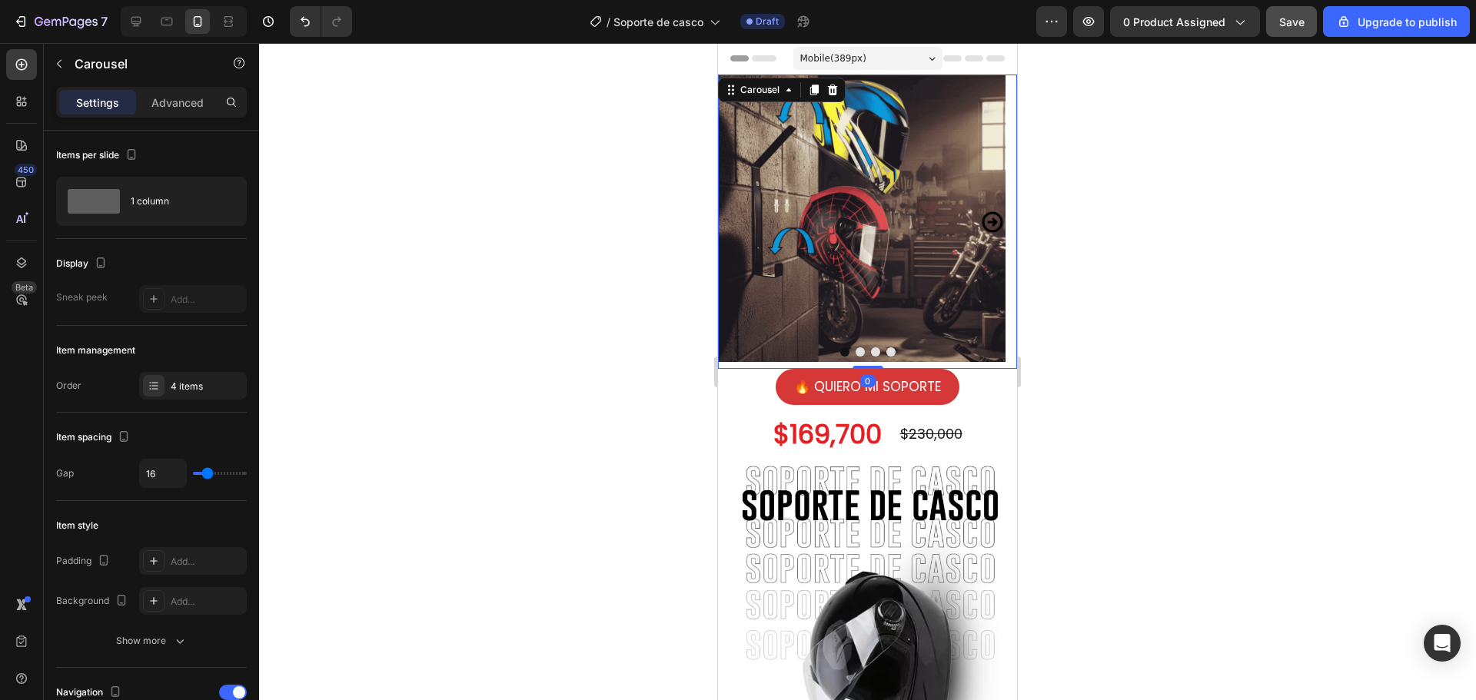
click at [982, 214] on icon "Carousel Next Arrow" at bounding box center [992, 221] width 21 height 21
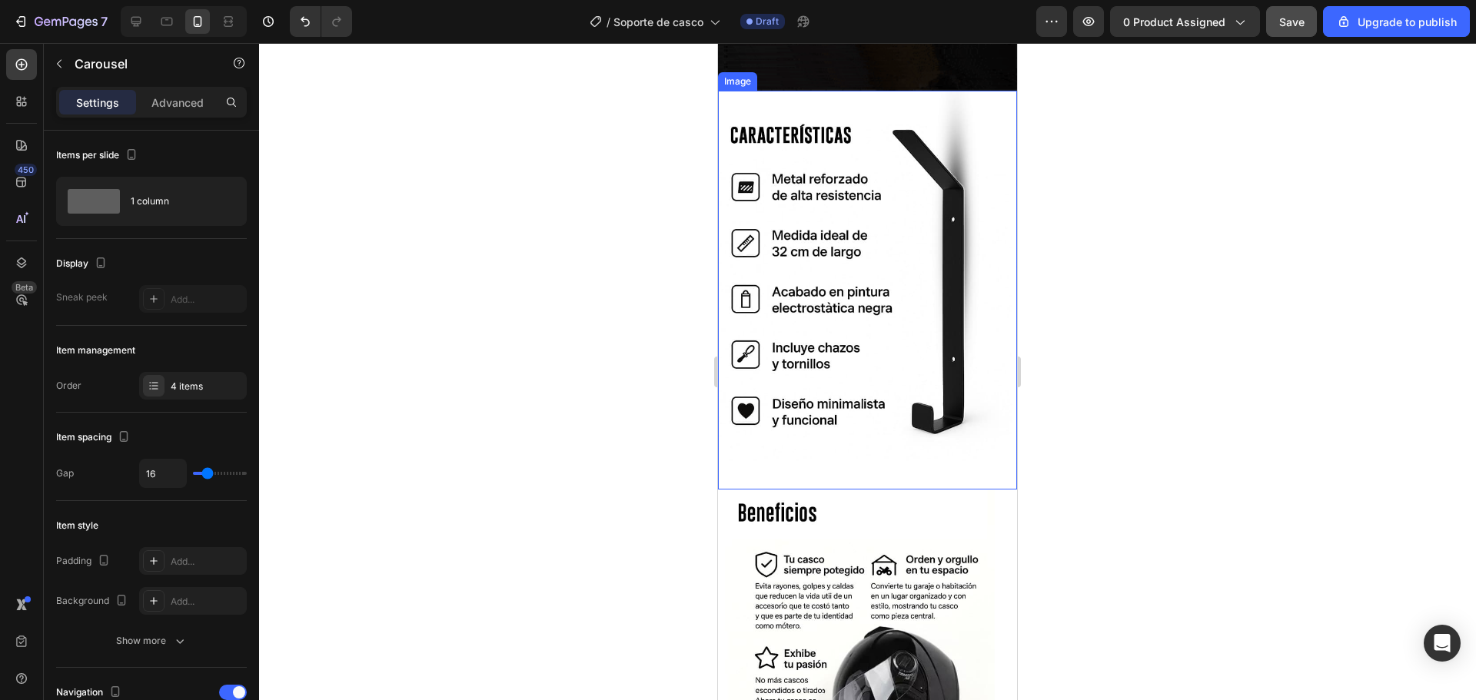
scroll to position [1307, 0]
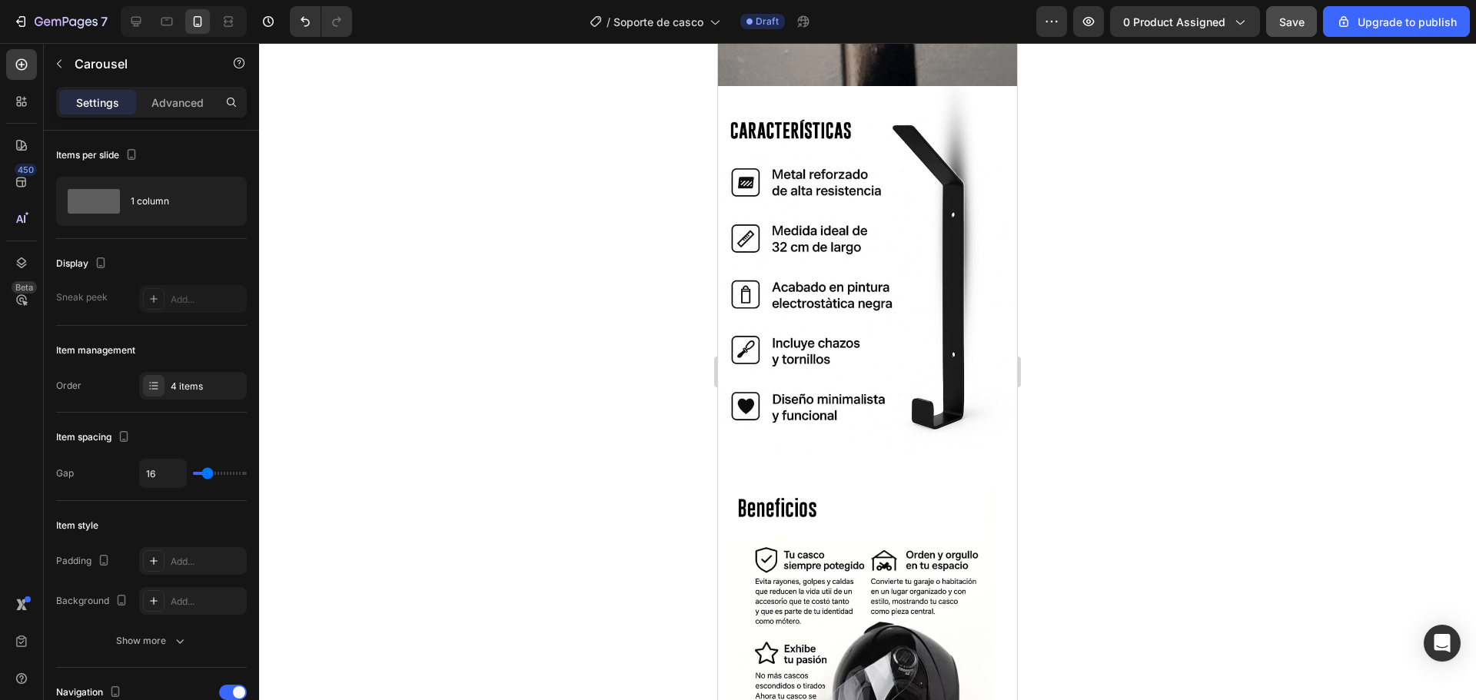
click at [1120, 289] on div at bounding box center [867, 371] width 1217 height 657
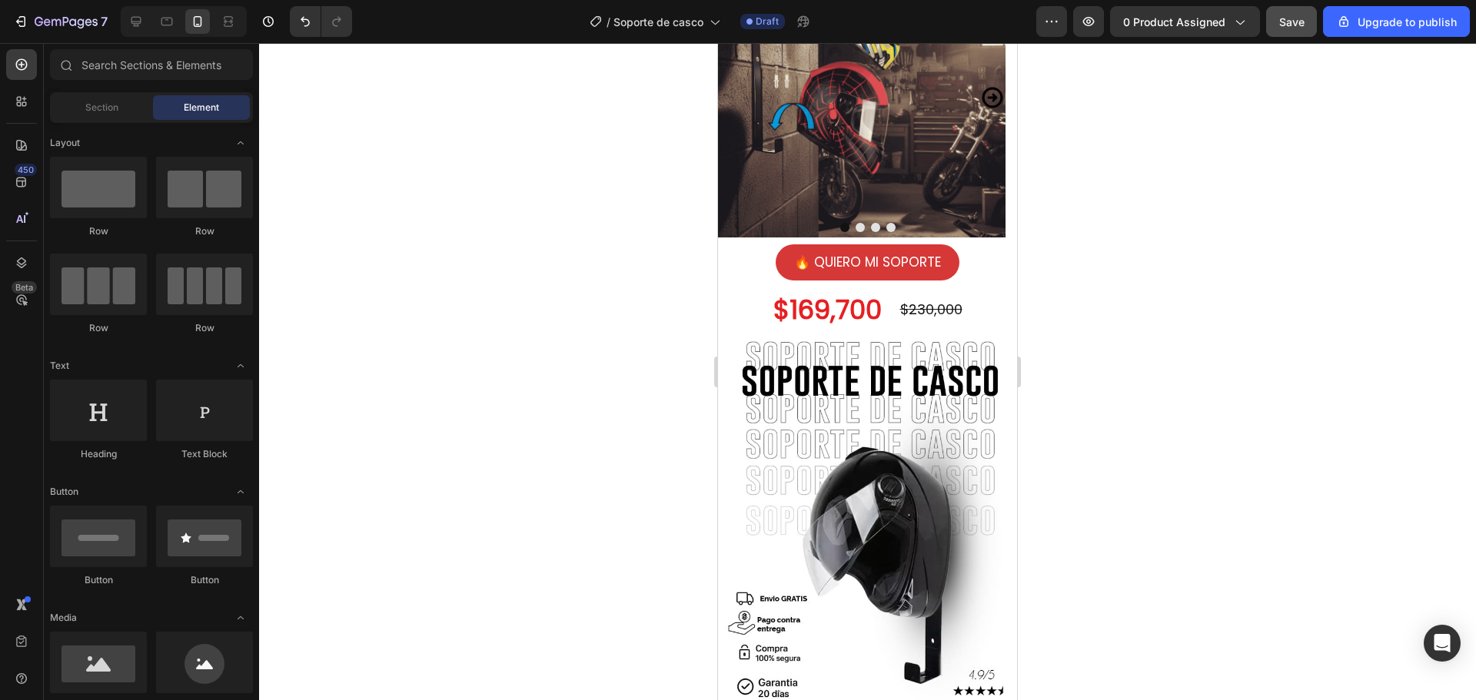
scroll to position [0, 0]
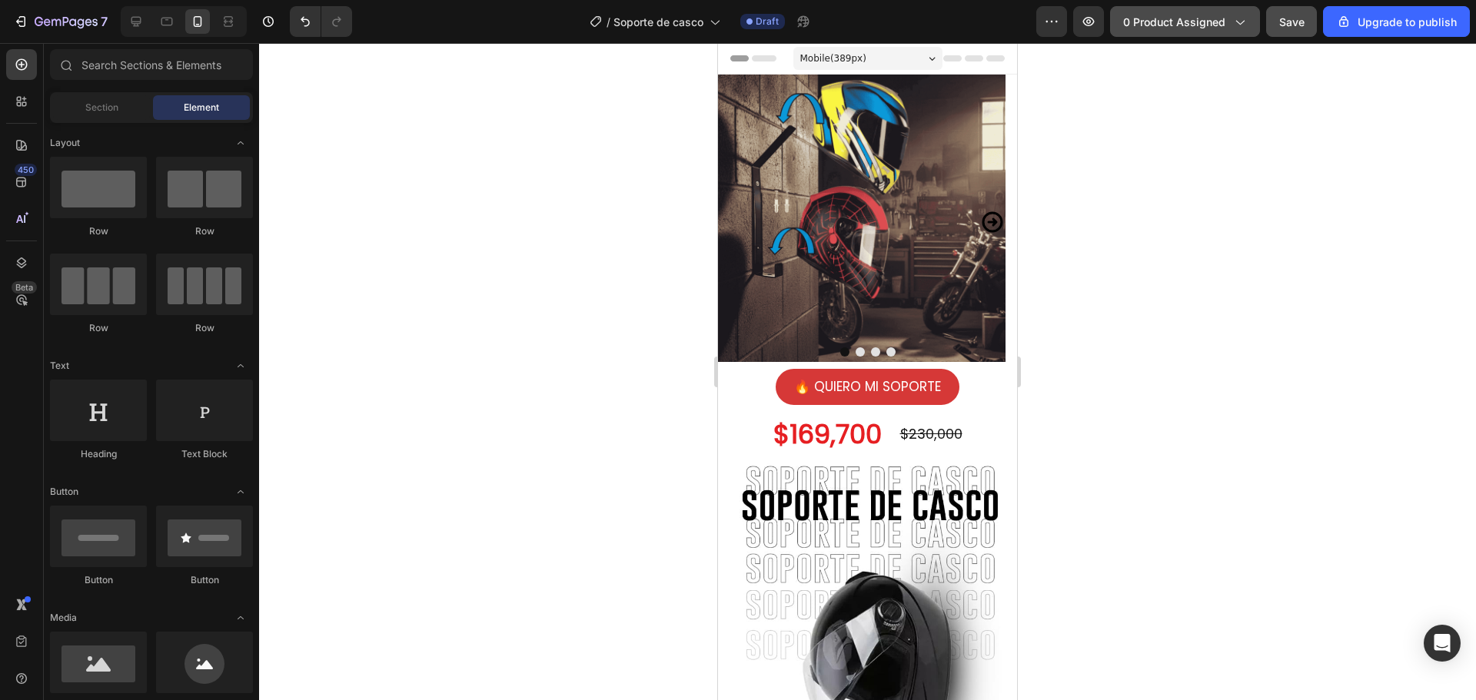
click at [1247, 22] on icon "button" at bounding box center [1239, 21] width 15 height 15
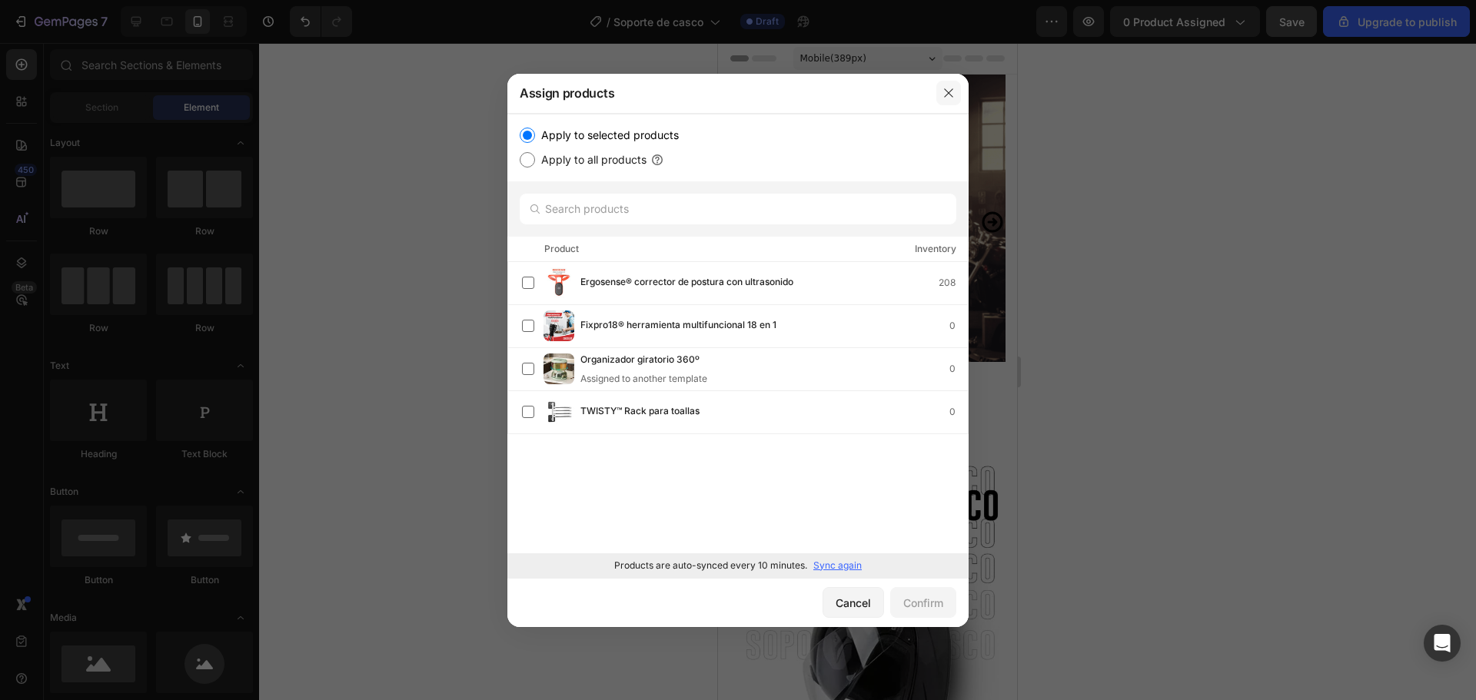
click at [946, 91] on icon "button" at bounding box center [948, 92] width 8 height 8
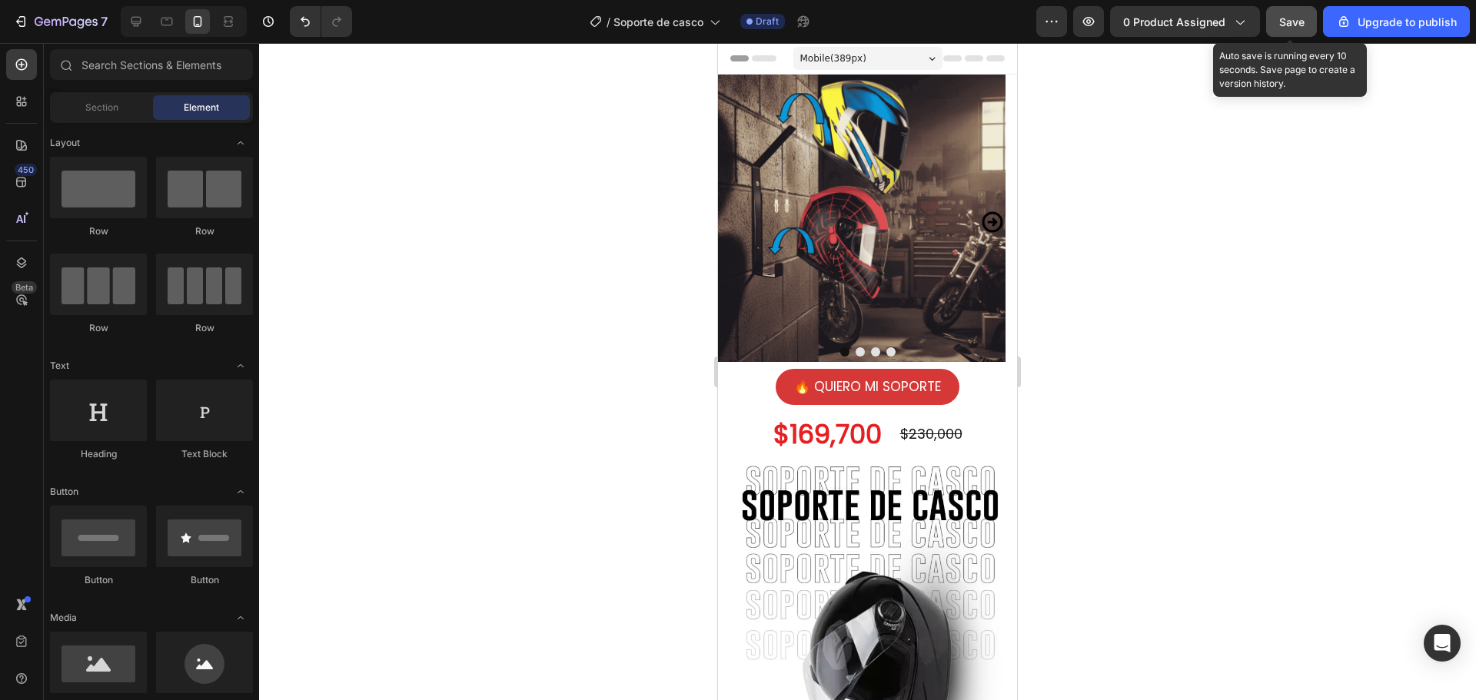
click at [1295, 25] on span "Save" at bounding box center [1291, 21] width 25 height 13
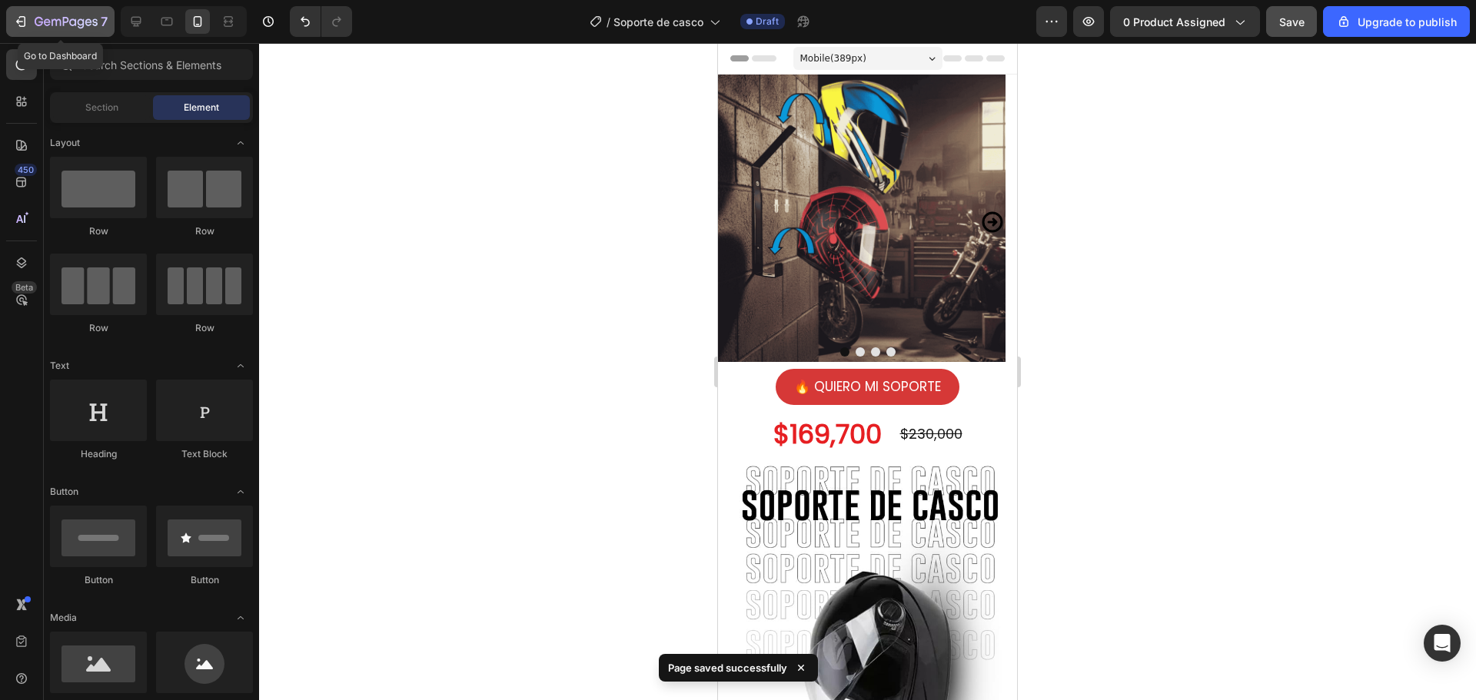
click at [75, 11] on button "7" at bounding box center [60, 21] width 108 height 31
